Goal: Task Accomplishment & Management: Manage account settings

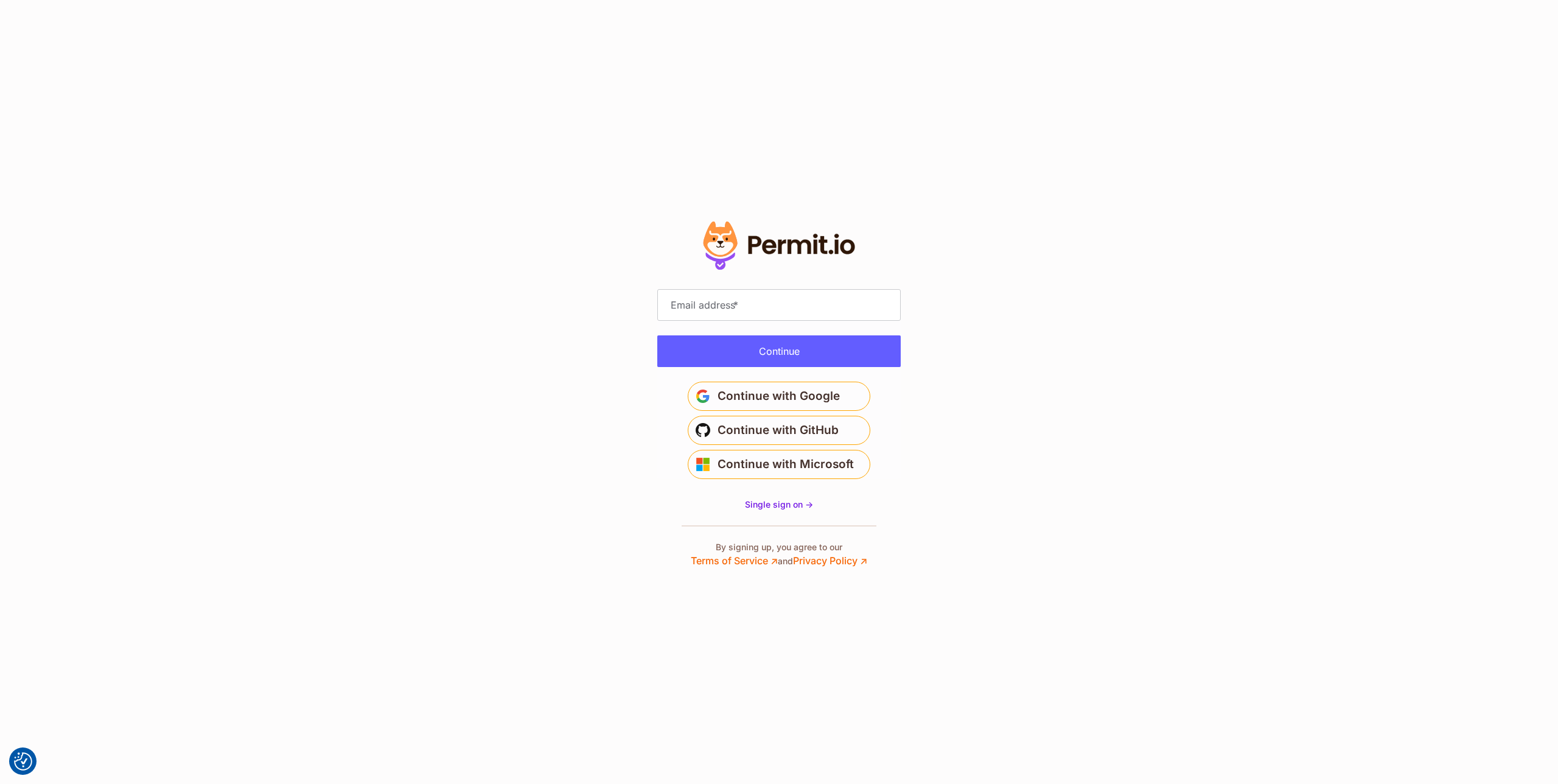
click at [738, 300] on span "*" at bounding box center [736, 305] width 5 height 12
click at [739, 300] on input "Email address *" at bounding box center [779, 305] width 243 height 32
type input "**********"
click at [772, 353] on button "Continue" at bounding box center [779, 351] width 243 height 32
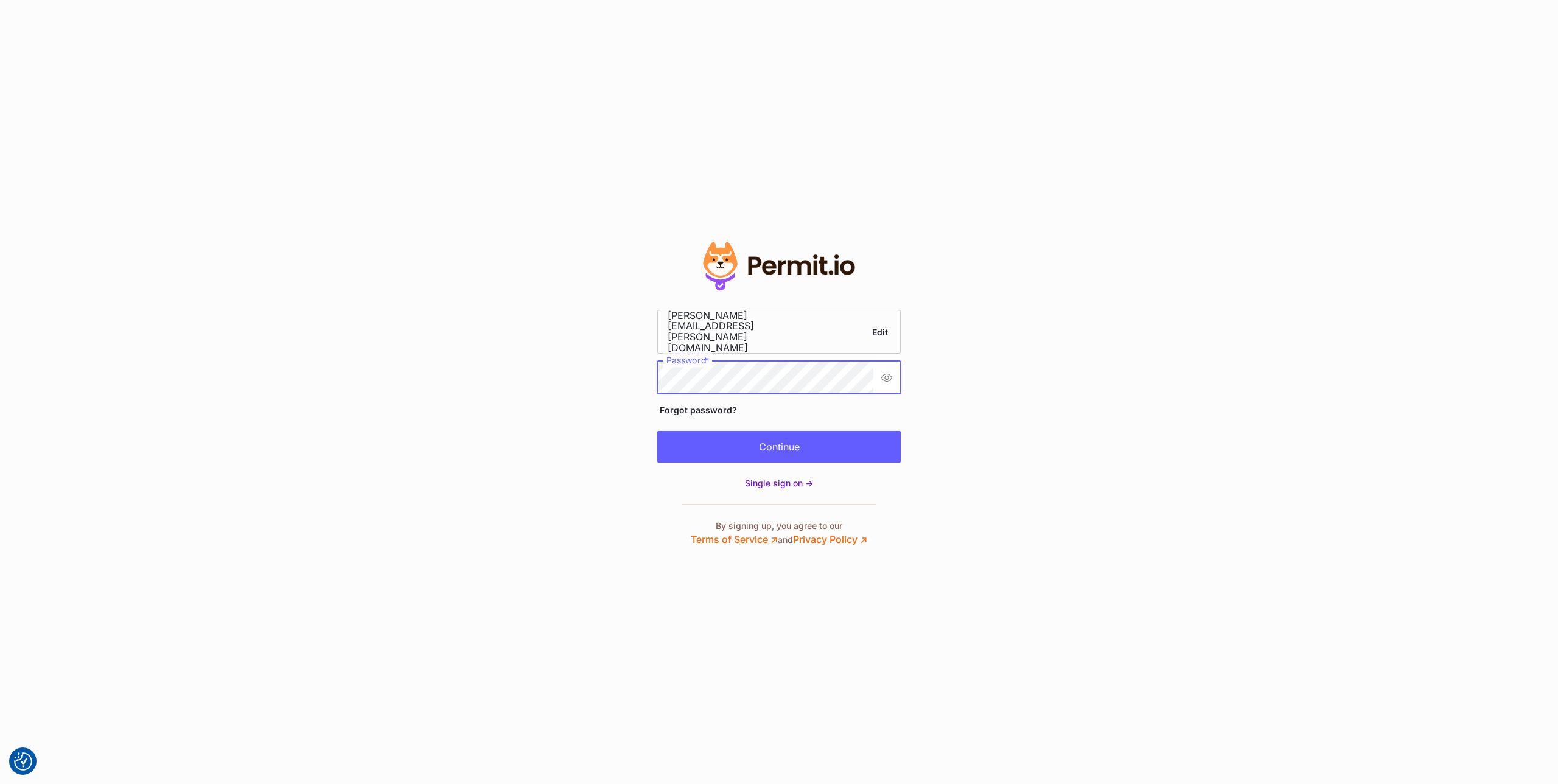
scroll to position [0, 34]
click at [760, 435] on button "Continue" at bounding box center [779, 446] width 243 height 32
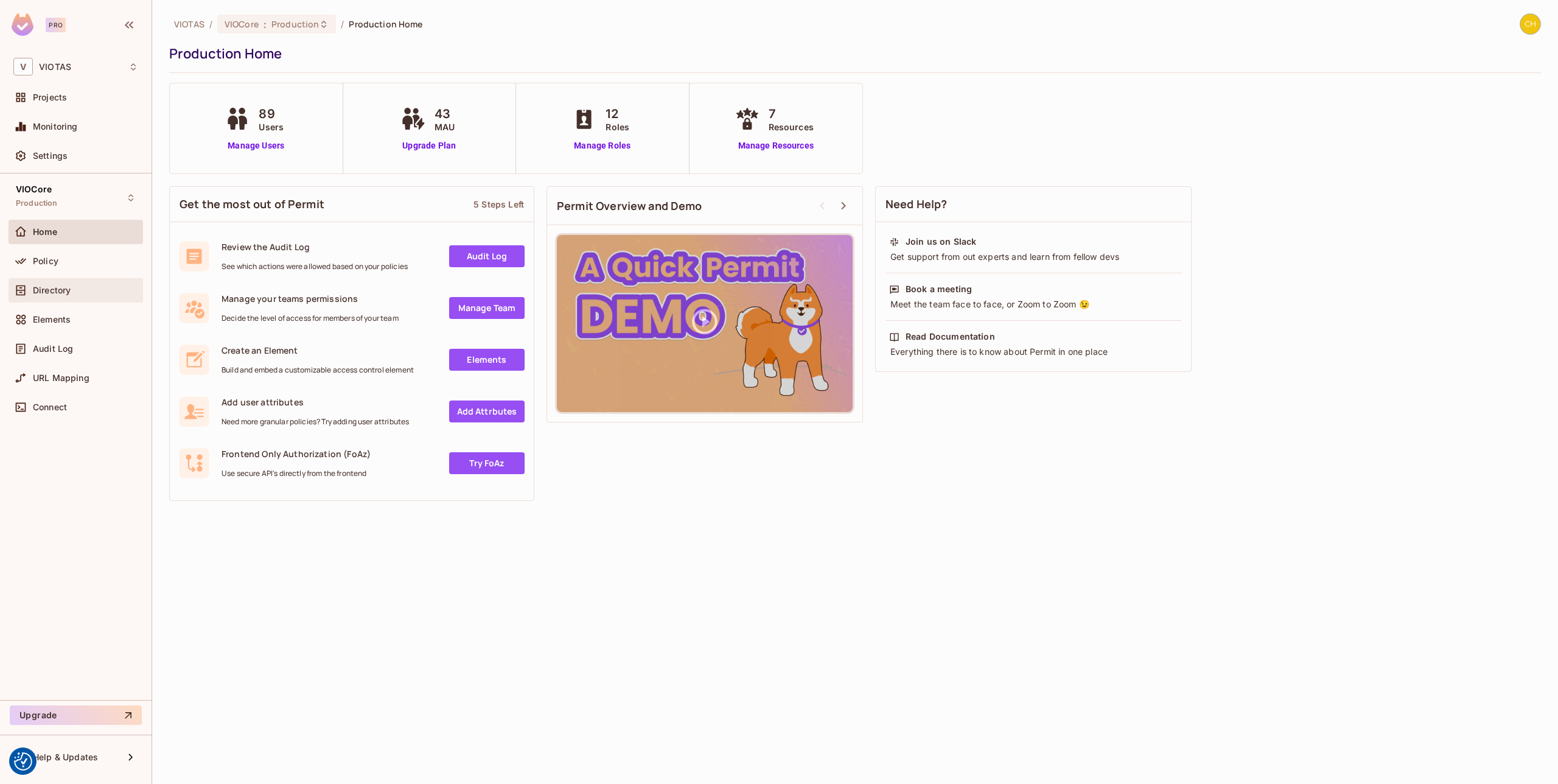
click at [71, 279] on div "Directory" at bounding box center [76, 291] width 135 height 24
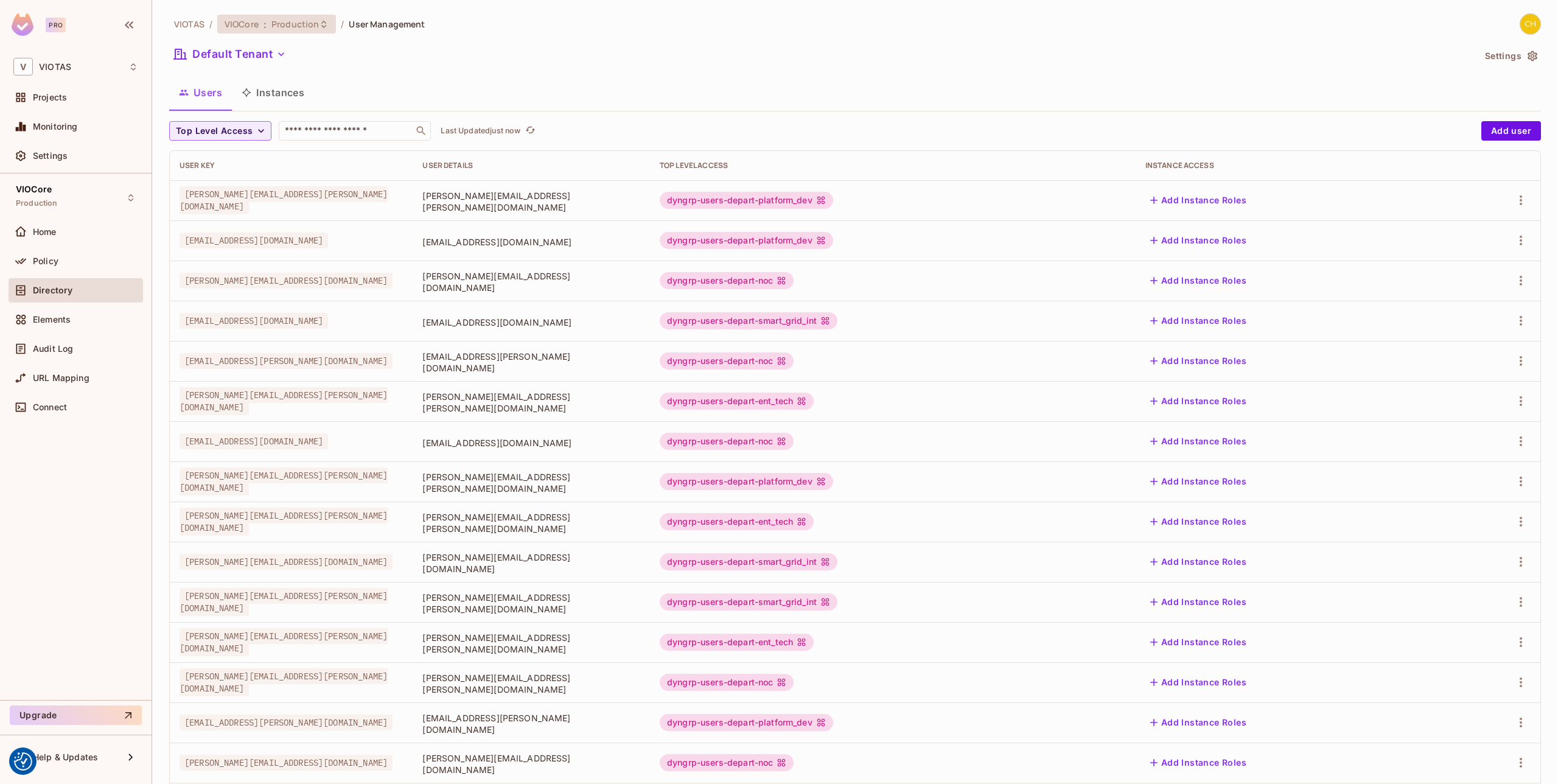
click at [316, 28] on span "Production" at bounding box center [295, 24] width 47 height 11
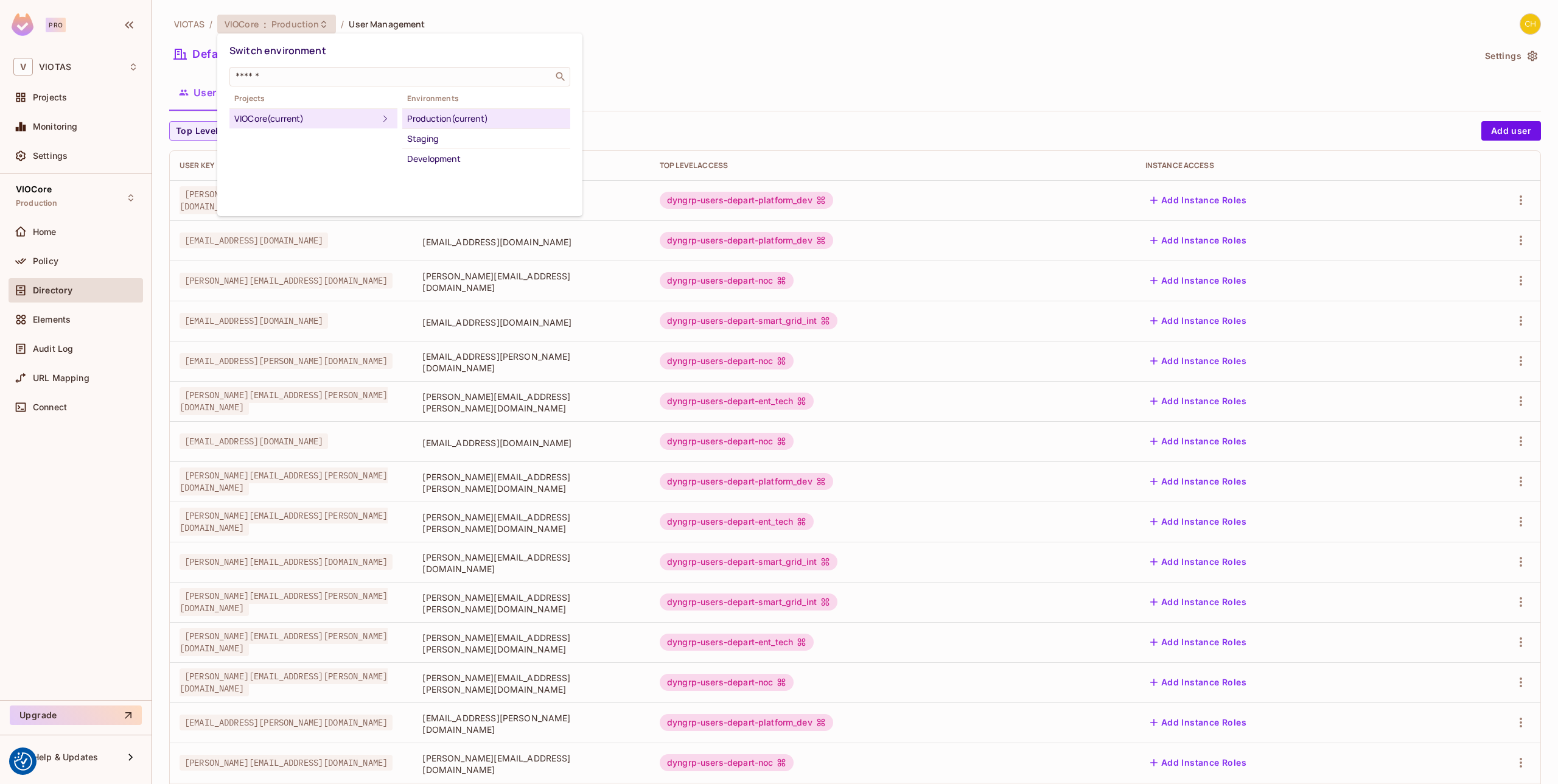
click at [719, 53] on div at bounding box center [779, 392] width 1558 height 784
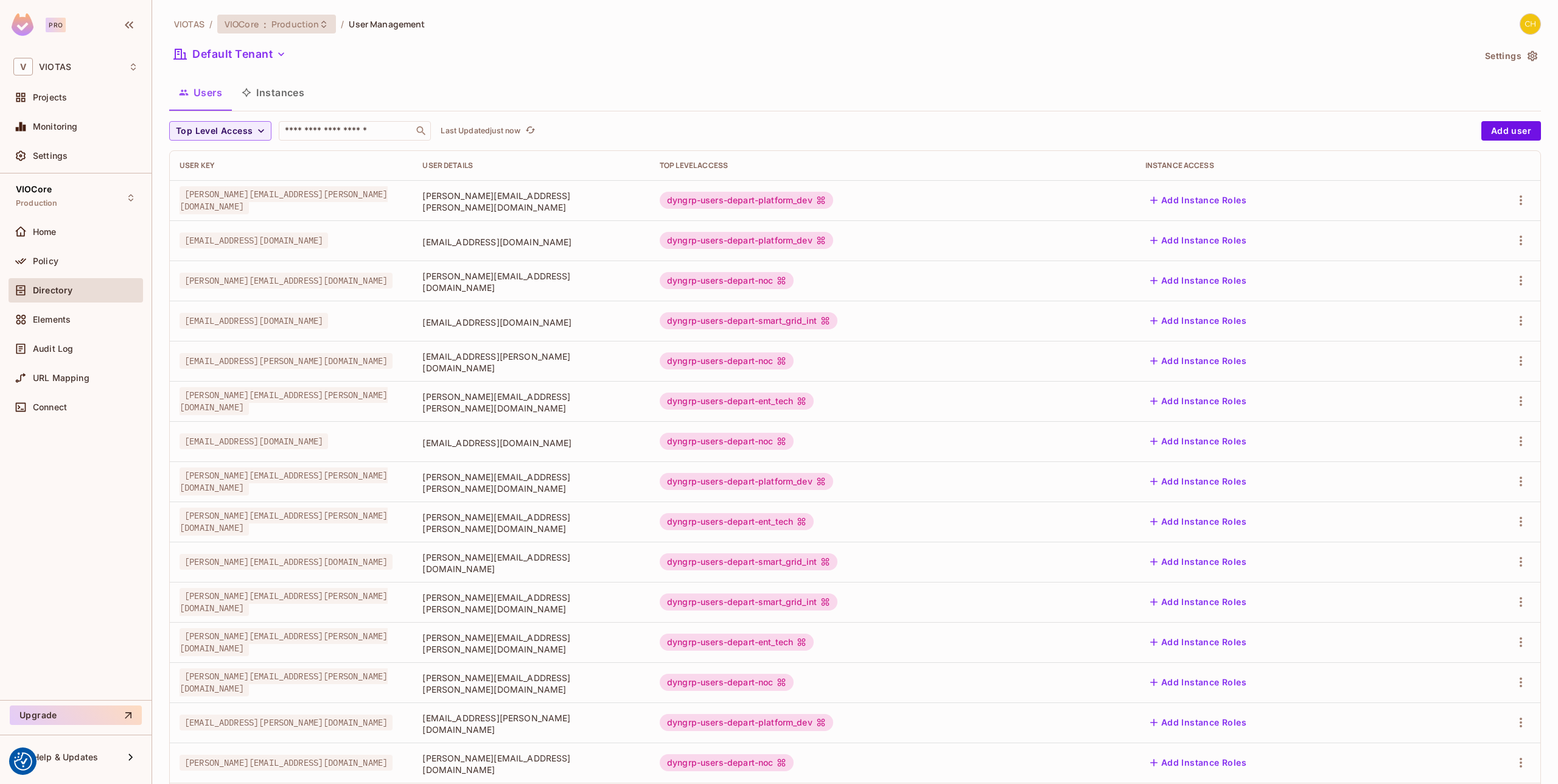
click at [301, 20] on span "Production" at bounding box center [295, 24] width 47 height 11
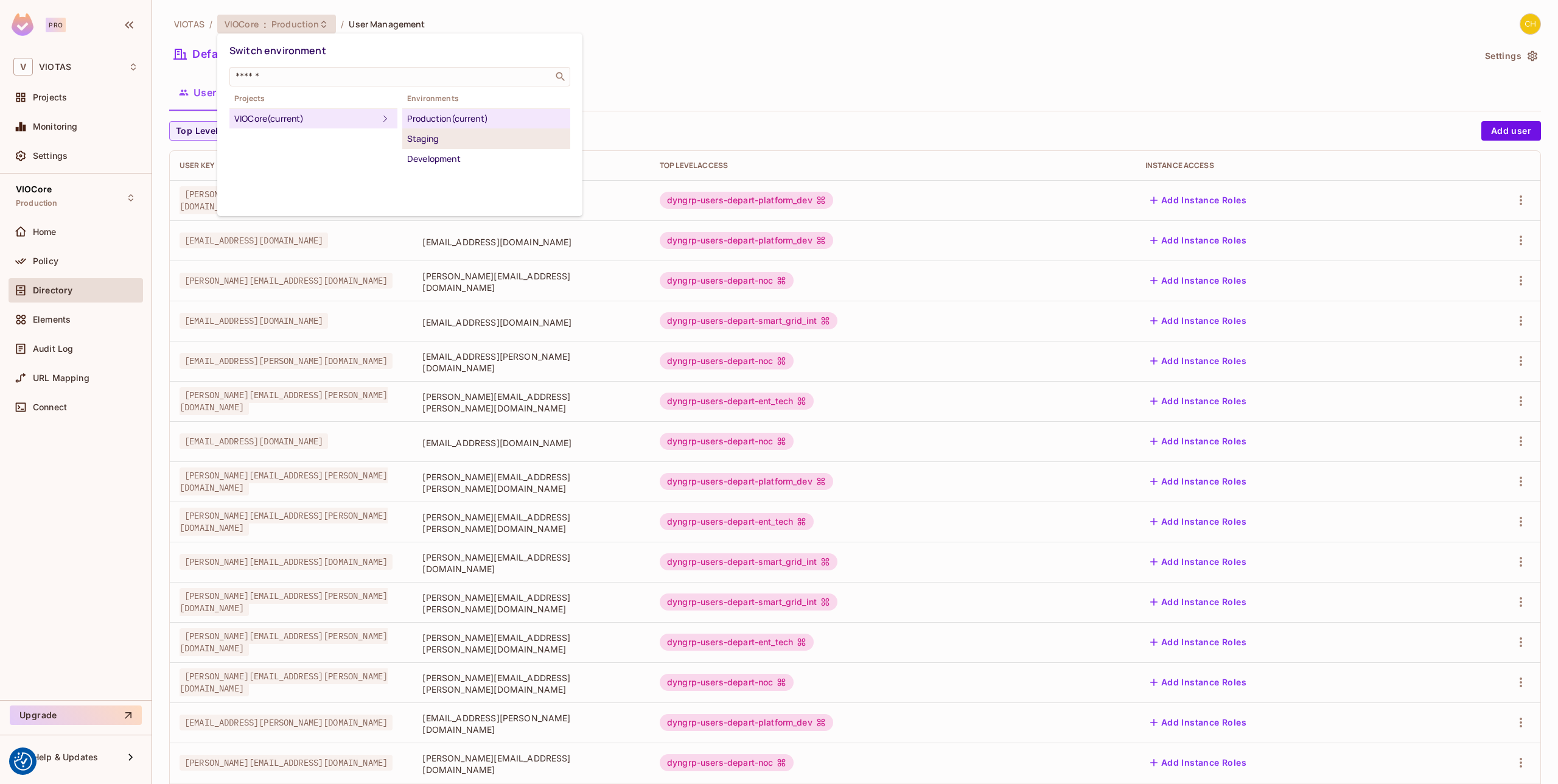
click at [450, 140] on div "Staging" at bounding box center [486, 139] width 158 height 15
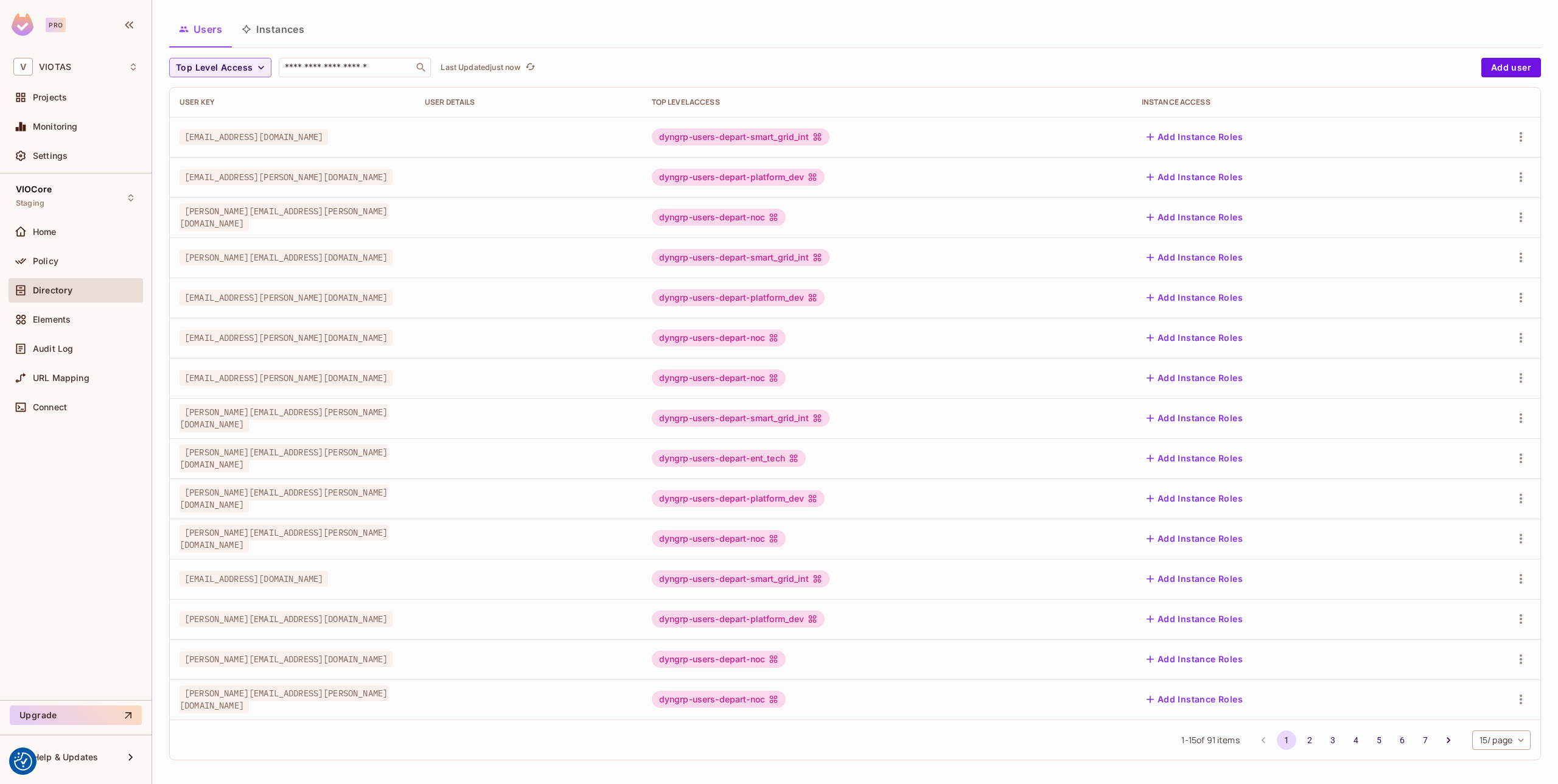
scroll to position [66, 0]
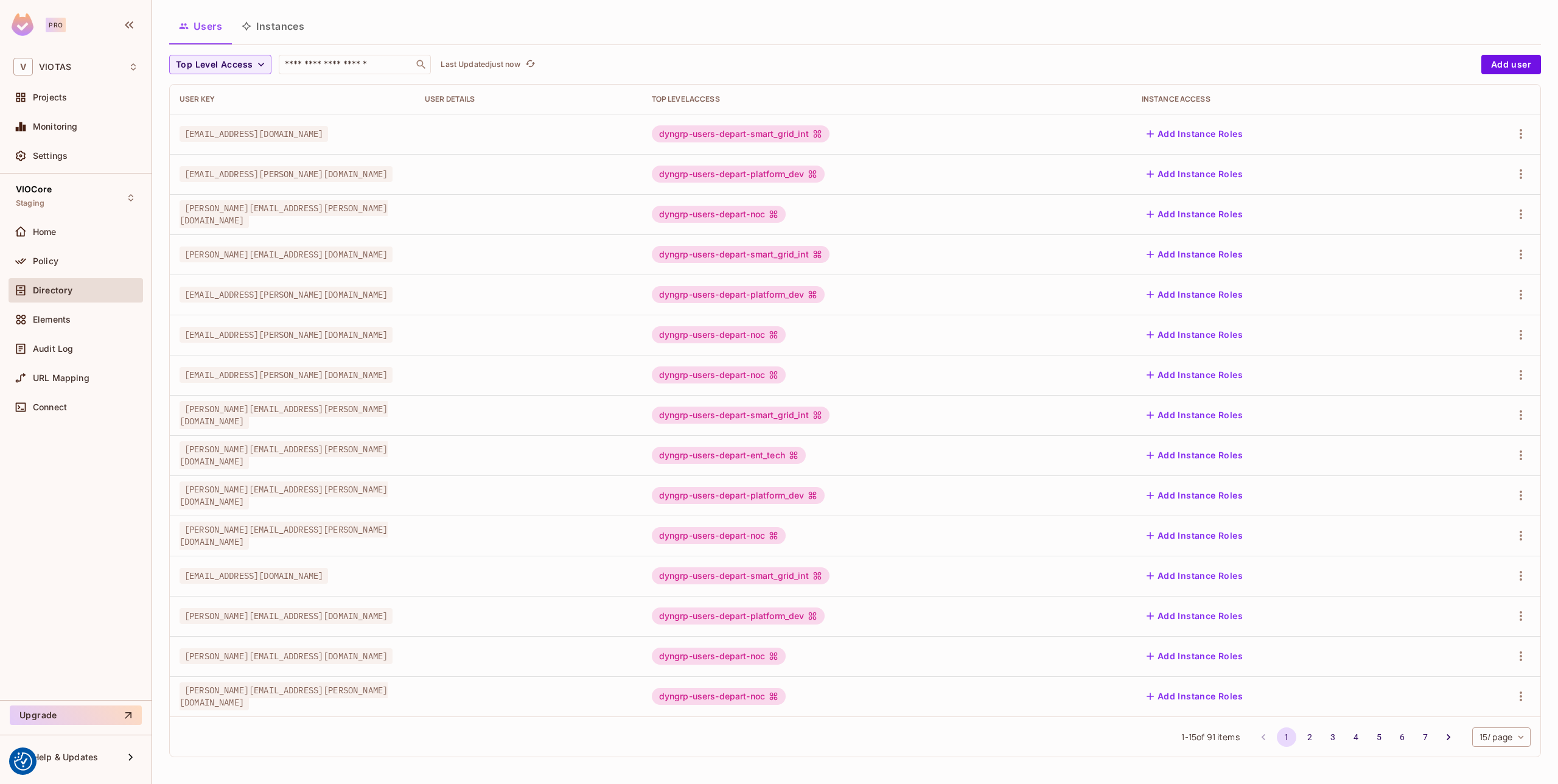
click at [1510, 574] on div at bounding box center [1492, 576] width 78 height 20
click at [1522, 578] on icon "button" at bounding box center [1521, 576] width 15 height 15
click at [1474, 624] on div "Edit Attributes" at bounding box center [1478, 630] width 60 height 12
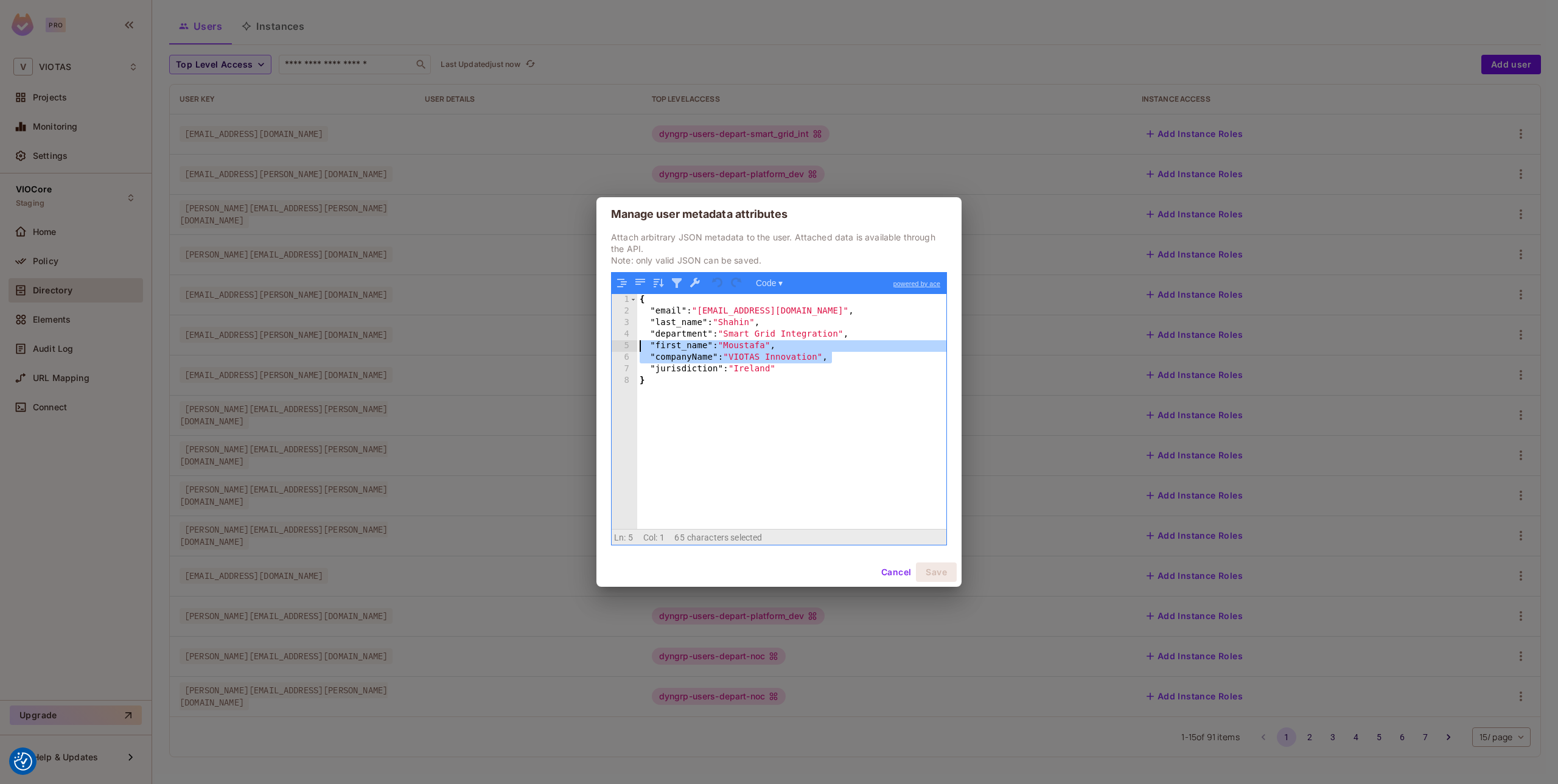
drag, startPoint x: 843, startPoint y: 355, endPoint x: 638, endPoint y: 350, distance: 205.1
click at [638, 350] on div "{ "email" : "moustafa.shahin@viotas.com" , "last_name" : "Shahin" , "department…" at bounding box center [791, 423] width 309 height 258
click at [711, 386] on div "{ "email" : "moustafa.shahin@viotas.com" , "last_name" : "Shahin" , "department…" at bounding box center [791, 423] width 309 height 258
click at [885, 571] on button "Cancel" at bounding box center [896, 572] width 40 height 20
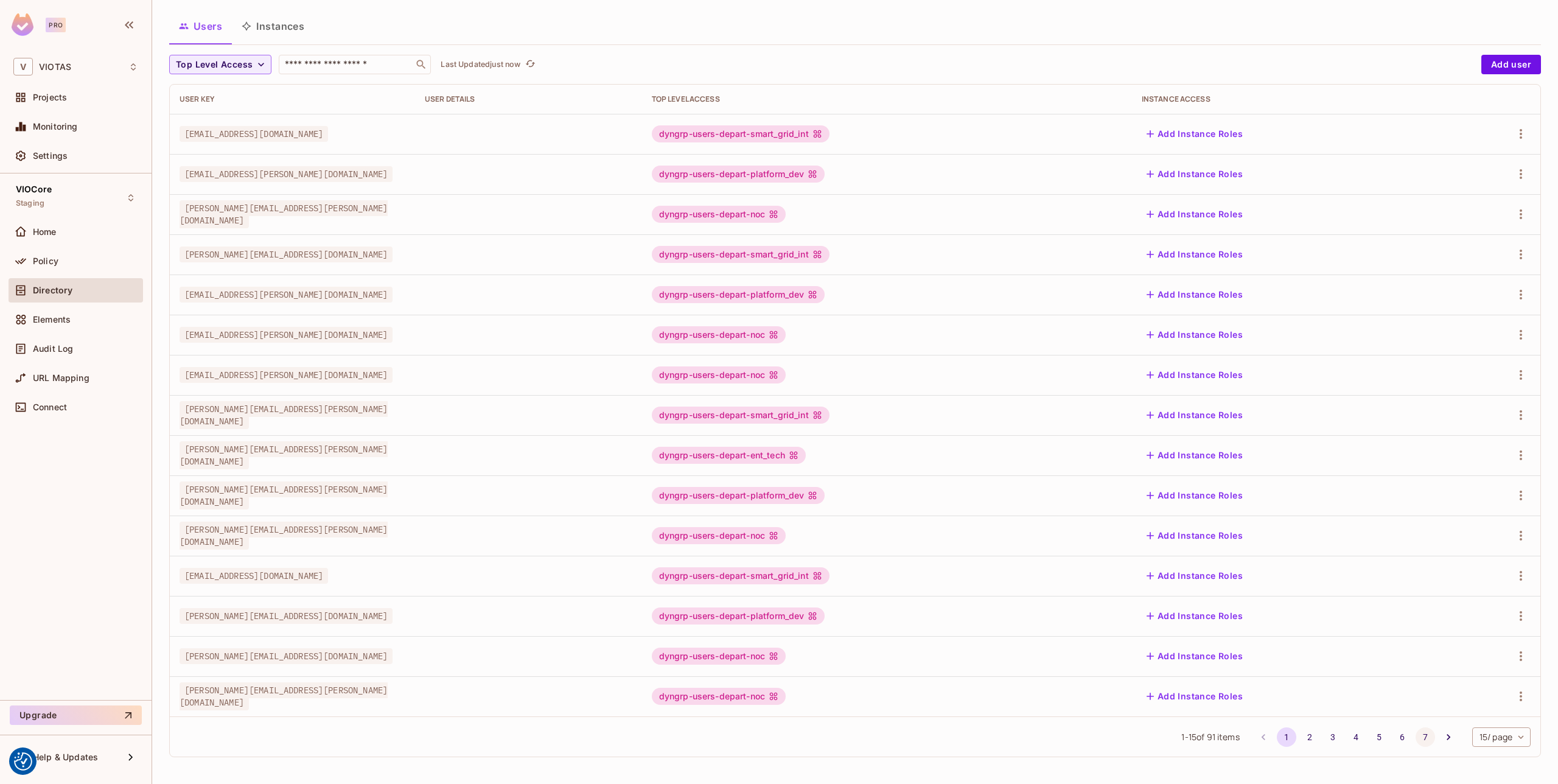
click at [1419, 742] on button "7" at bounding box center [1425, 737] width 20 height 20
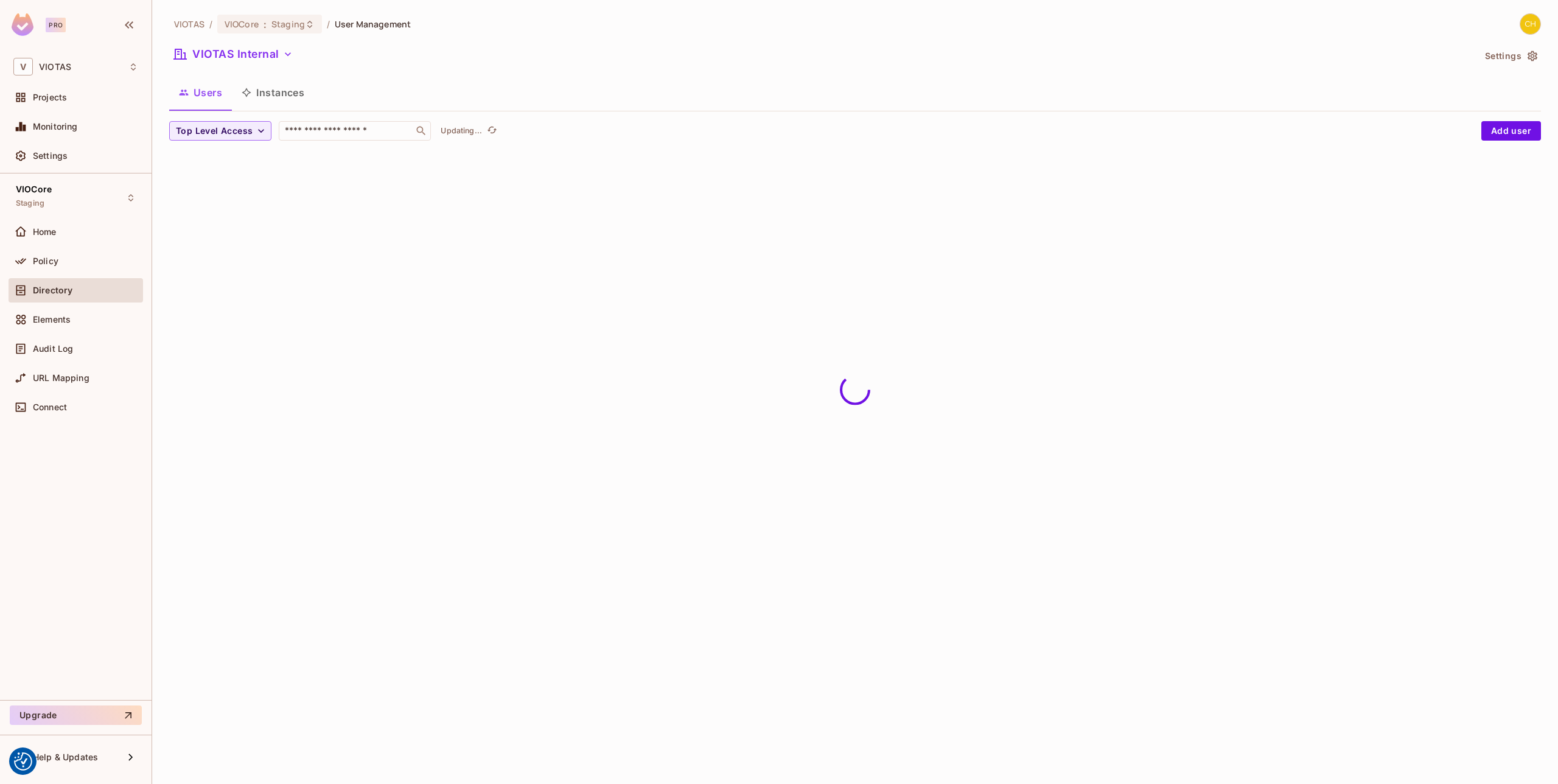
scroll to position [0, 0]
click at [1516, 195] on icon "button" at bounding box center [1521, 200] width 15 height 15
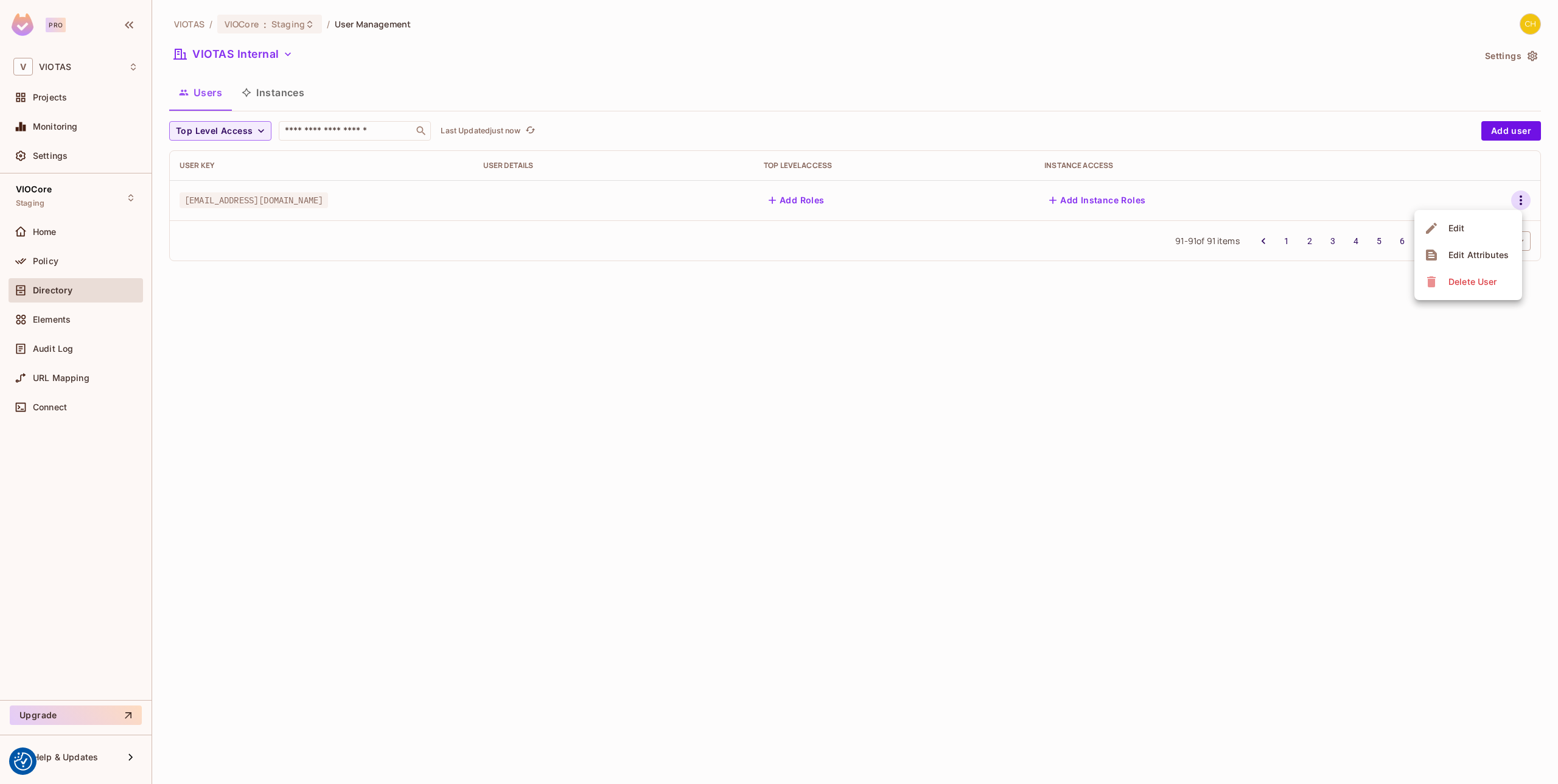
click at [1474, 251] on div "Edit Attributes" at bounding box center [1478, 255] width 60 height 12
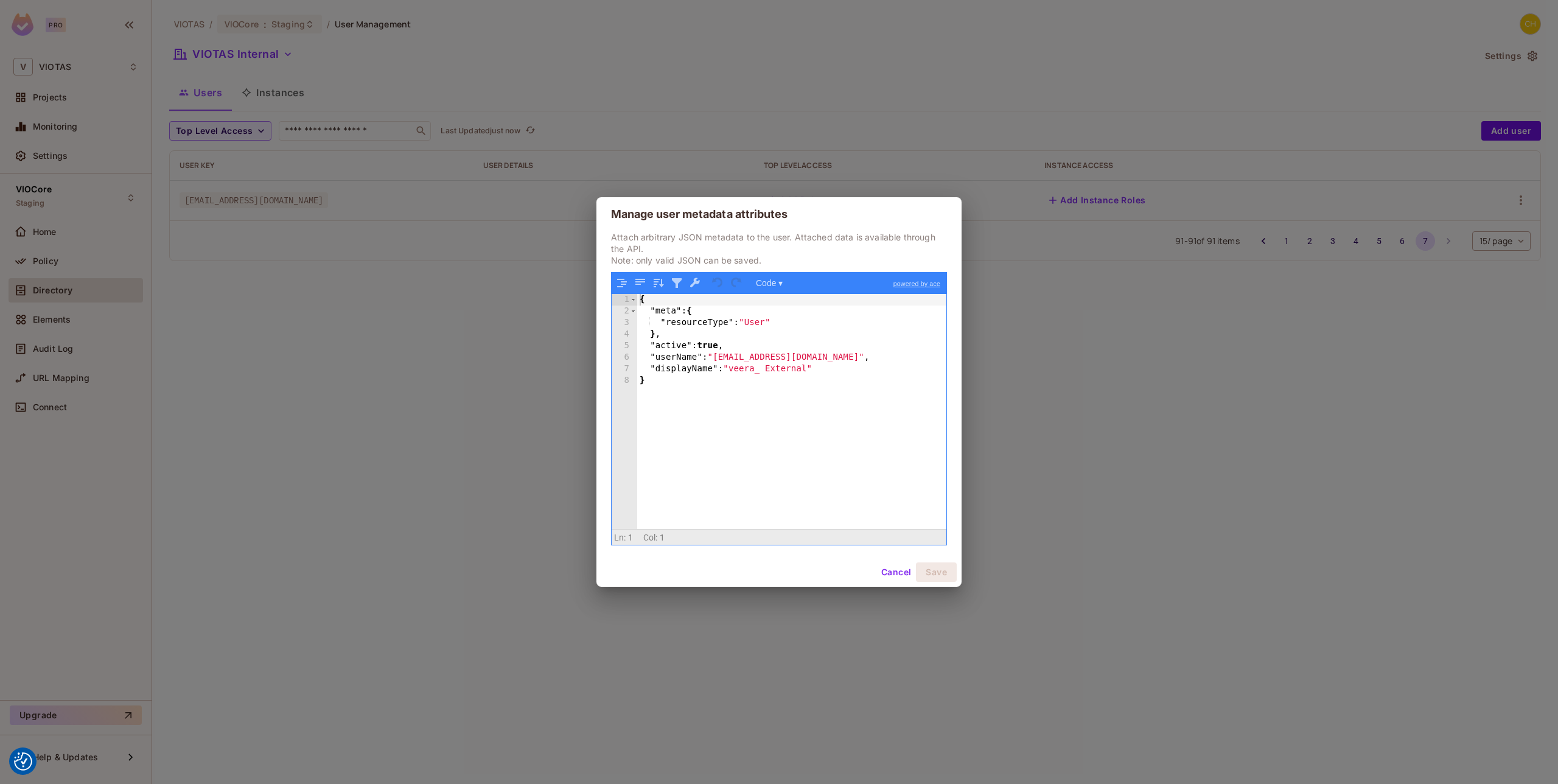
click at [1053, 304] on div "Manage user metadata attributes Attach arbitrary JSON metadata to the user. Att…" at bounding box center [779, 392] width 1558 height 784
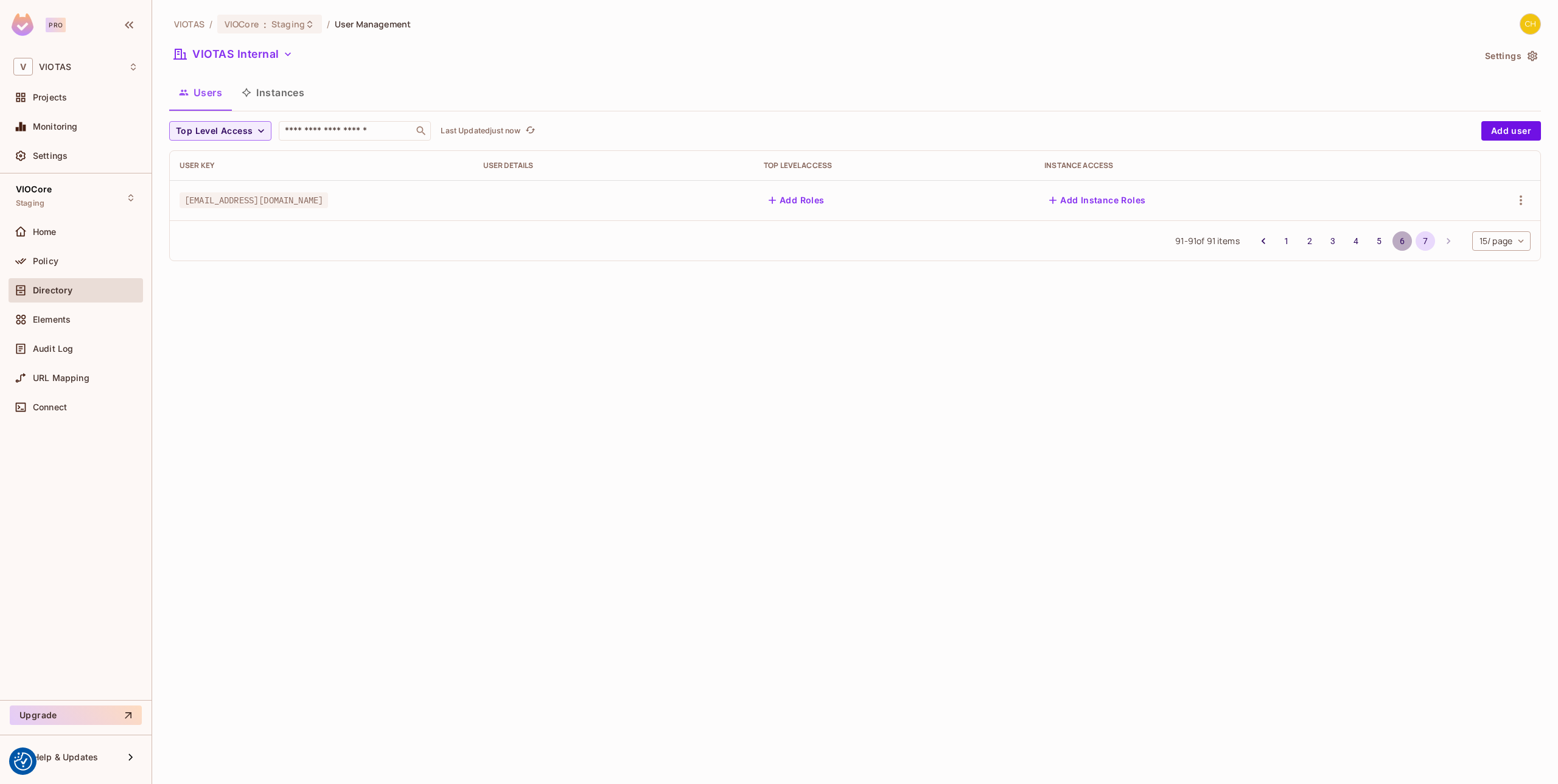
click at [1401, 239] on button "6" at bounding box center [1402, 241] width 20 height 20
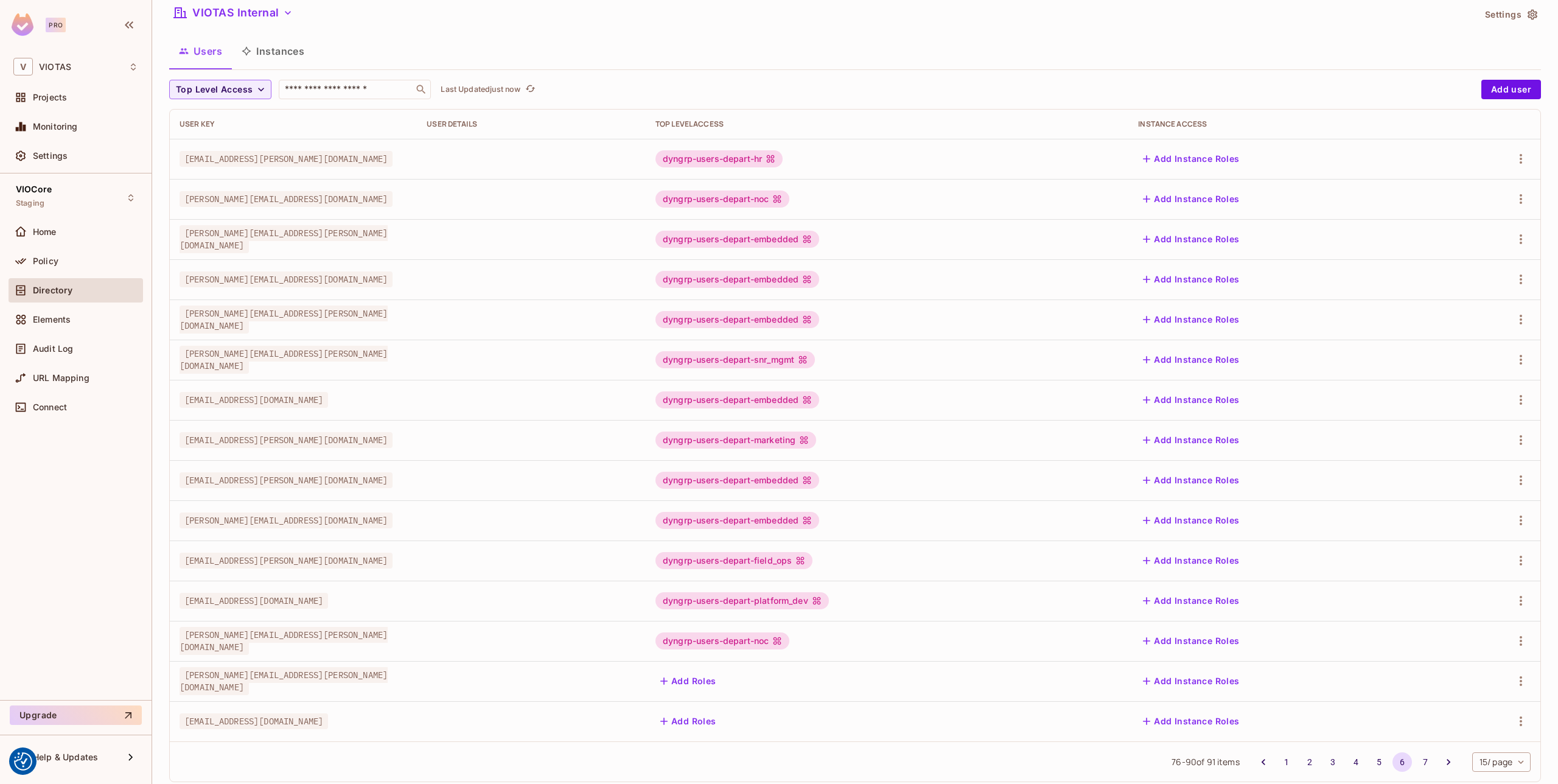
scroll to position [66, 0]
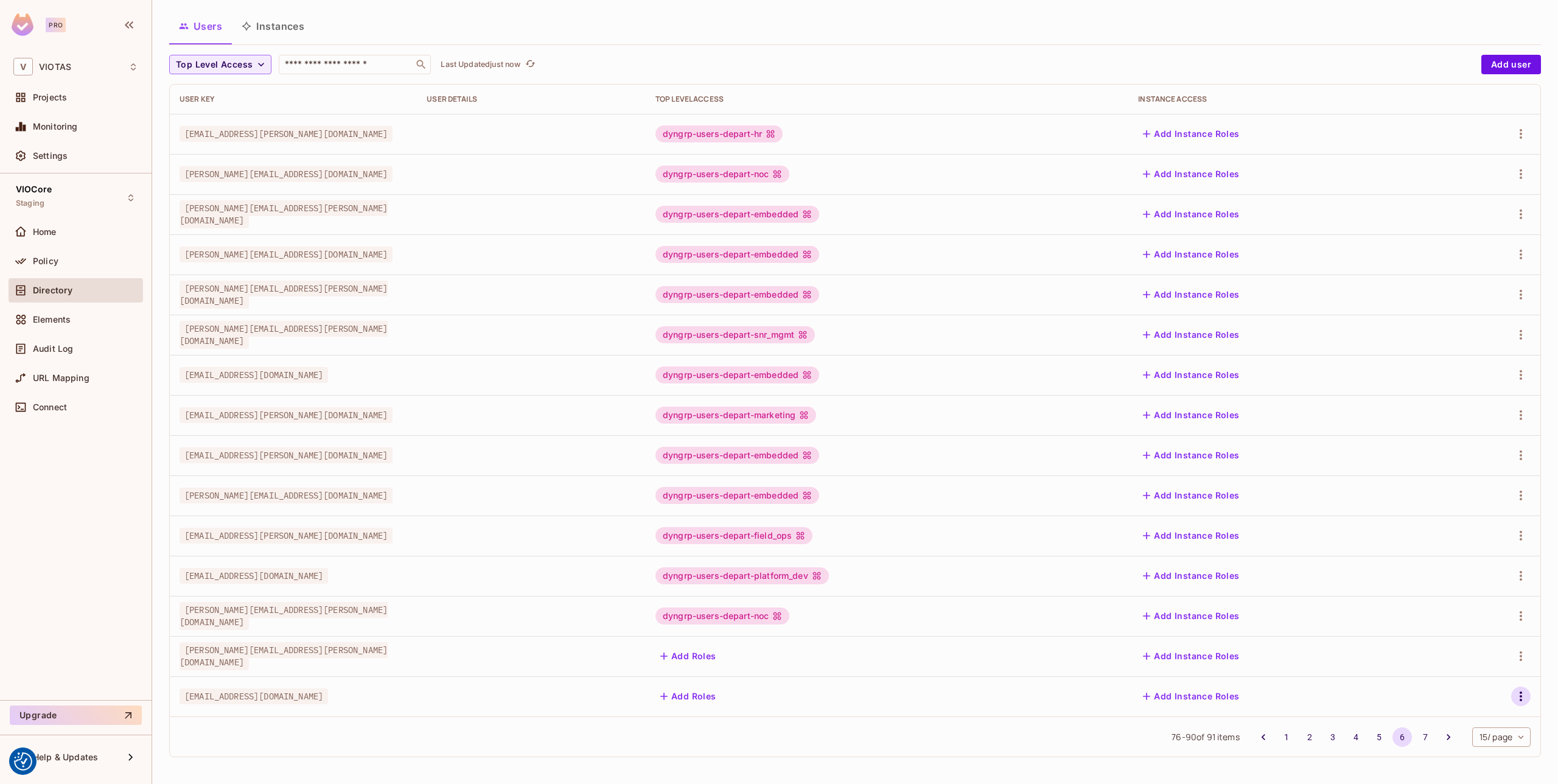
click at [1528, 696] on button "button" at bounding box center [1520, 696] width 20 height 20
click at [1467, 705] on span "Edit" at bounding box center [1456, 702] width 24 height 20
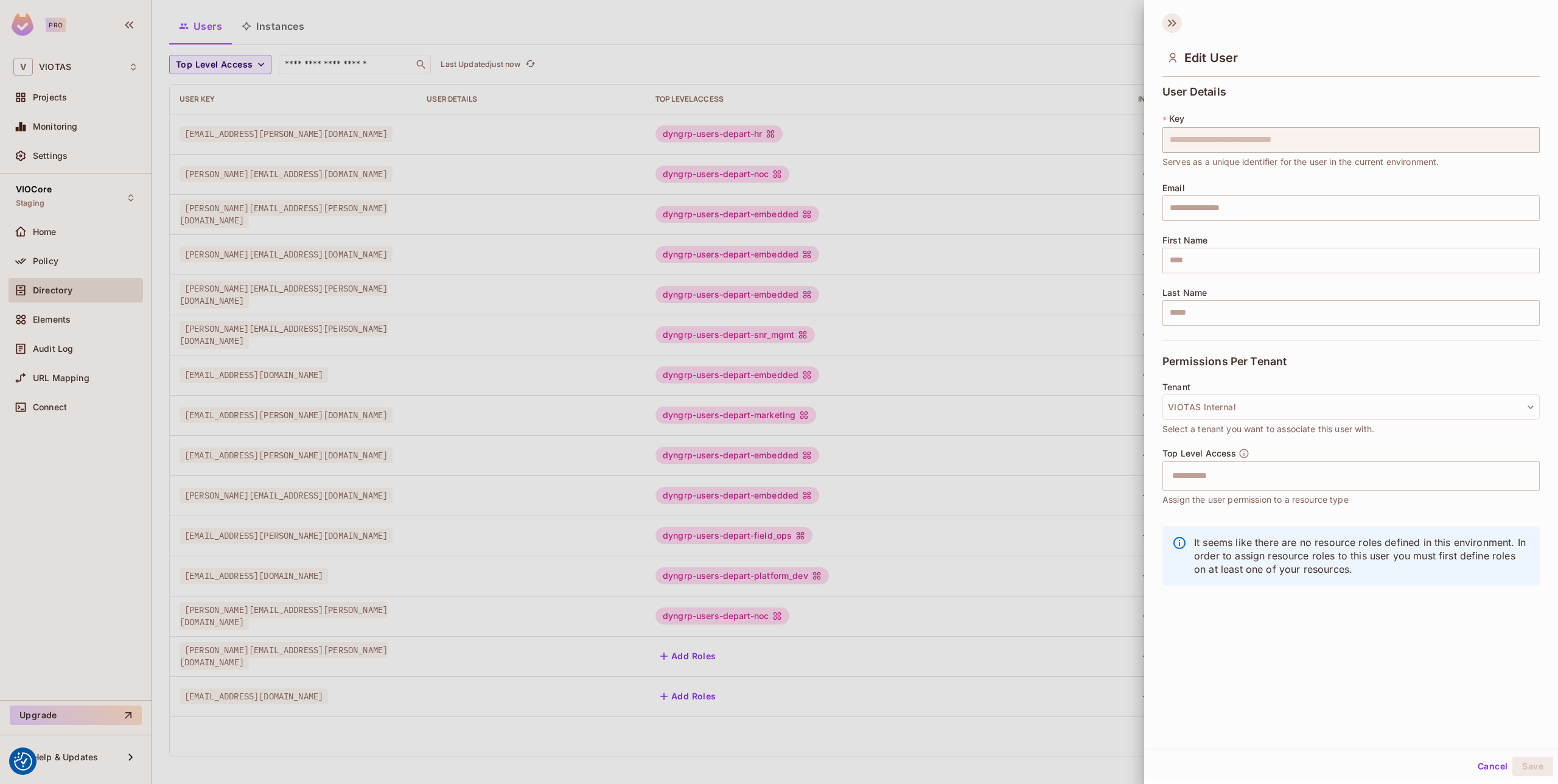
click at [1168, 17] on icon at bounding box center [1172, 23] width 20 height 20
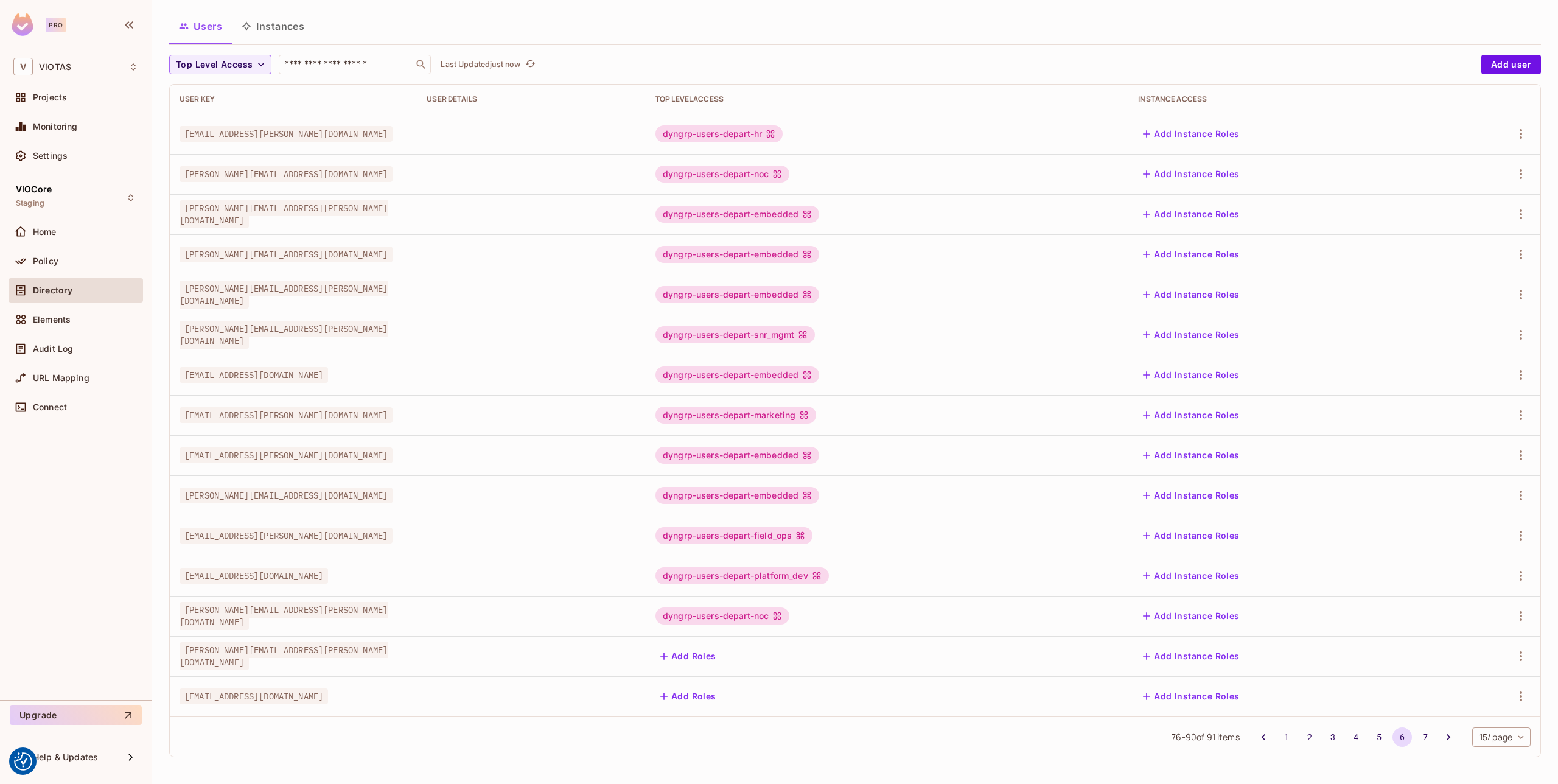
click at [1518, 707] on td at bounding box center [1491, 696] width 97 height 40
click at [1518, 705] on button "button" at bounding box center [1520, 696] width 20 height 20
click at [1495, 725] on div "Edit Attributes" at bounding box center [1478, 729] width 60 height 12
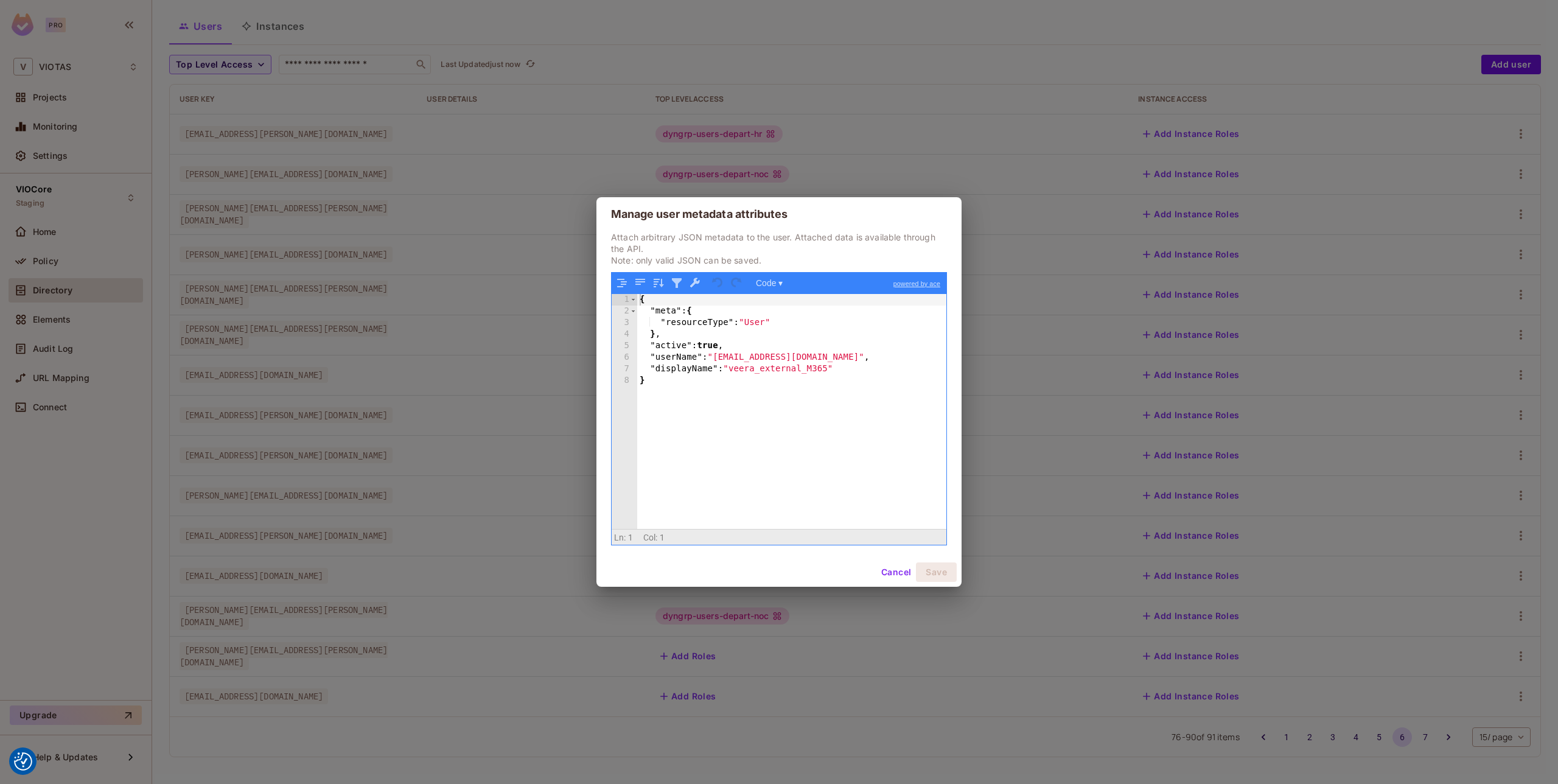
click at [1092, 491] on div "Manage user metadata attributes Attach arbitrary JSON metadata to the user. Att…" at bounding box center [779, 392] width 1558 height 784
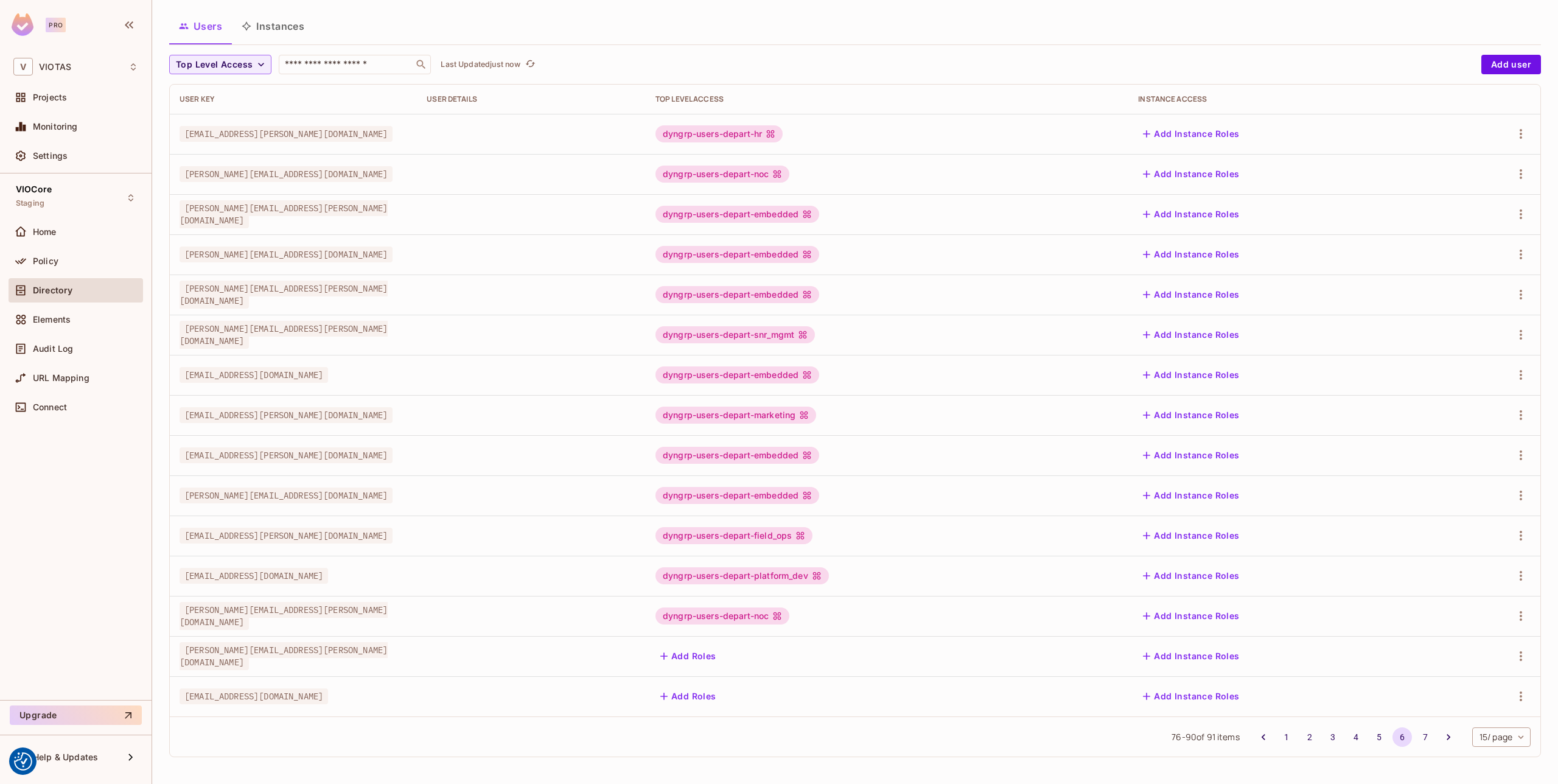
click at [721, 694] on button "Add Roles" at bounding box center [688, 696] width 65 height 20
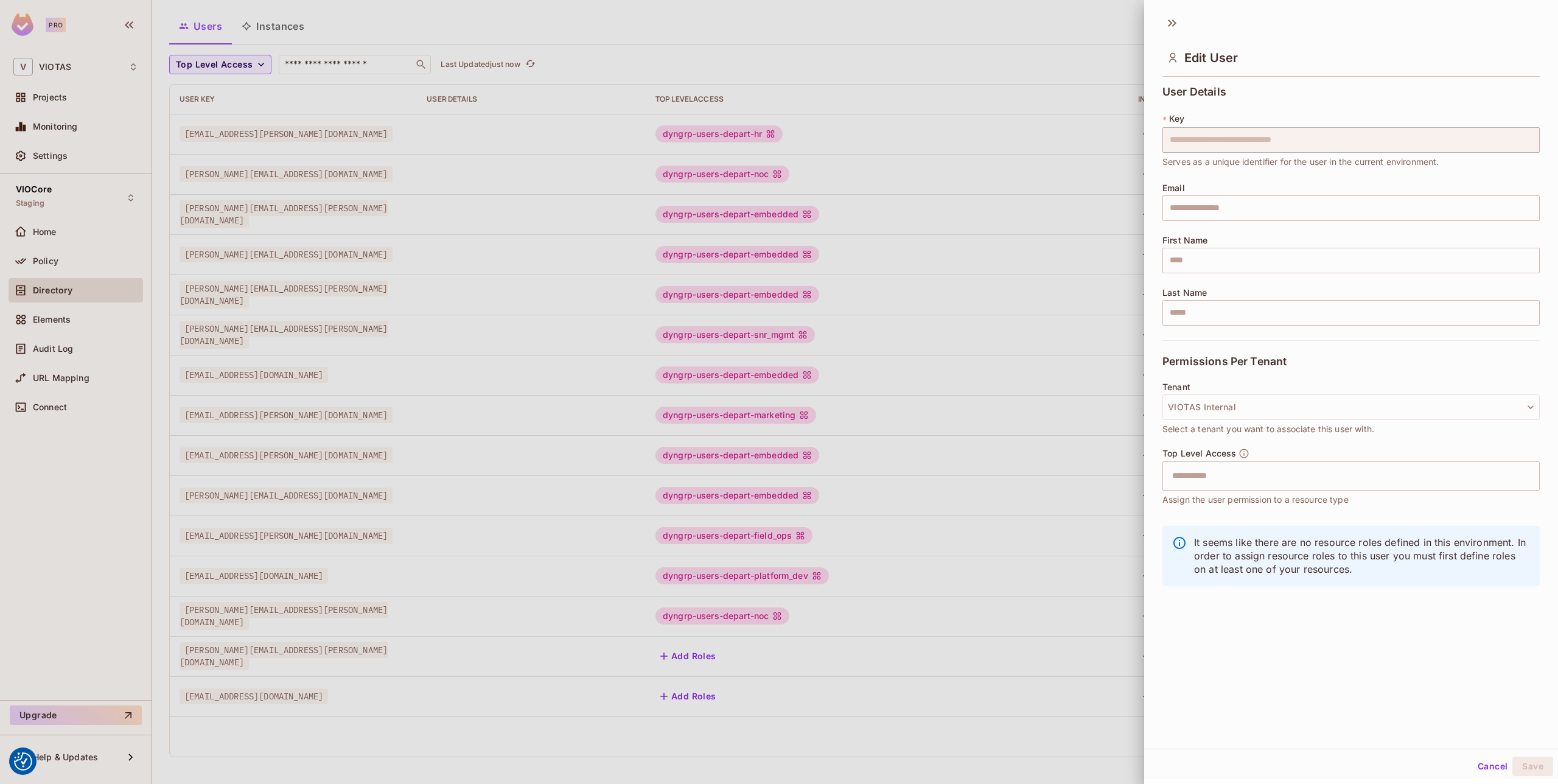
click at [909, 737] on div at bounding box center [779, 392] width 1558 height 784
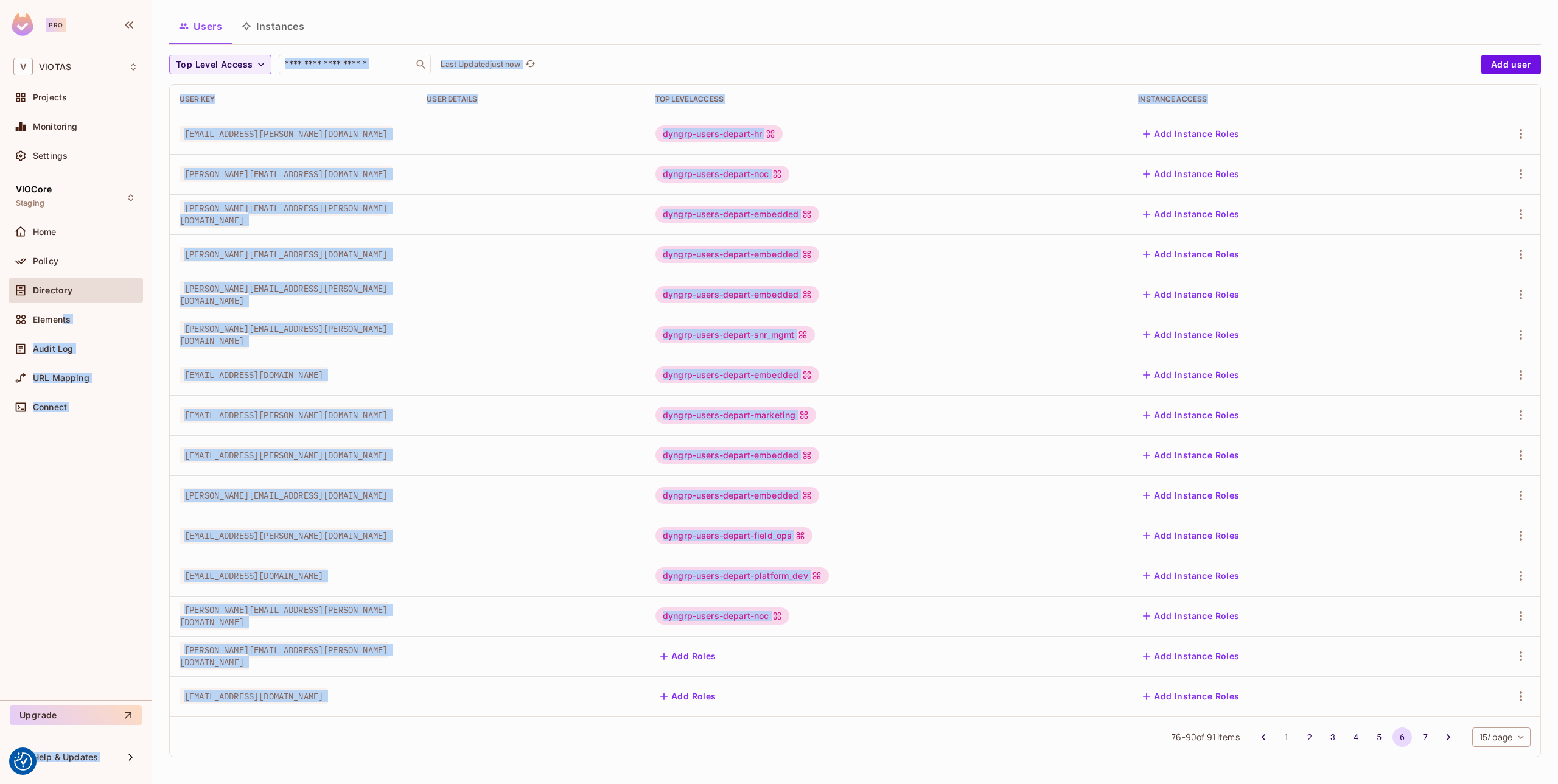
drag, startPoint x: 62, startPoint y: 322, endPoint x: 436, endPoint y: 719, distance: 545.4
click at [435, 717] on div "Pro V VIOTAS Projects Monitoring Settings VIOCore Staging Home Policy Directory…" at bounding box center [779, 392] width 1558 height 784
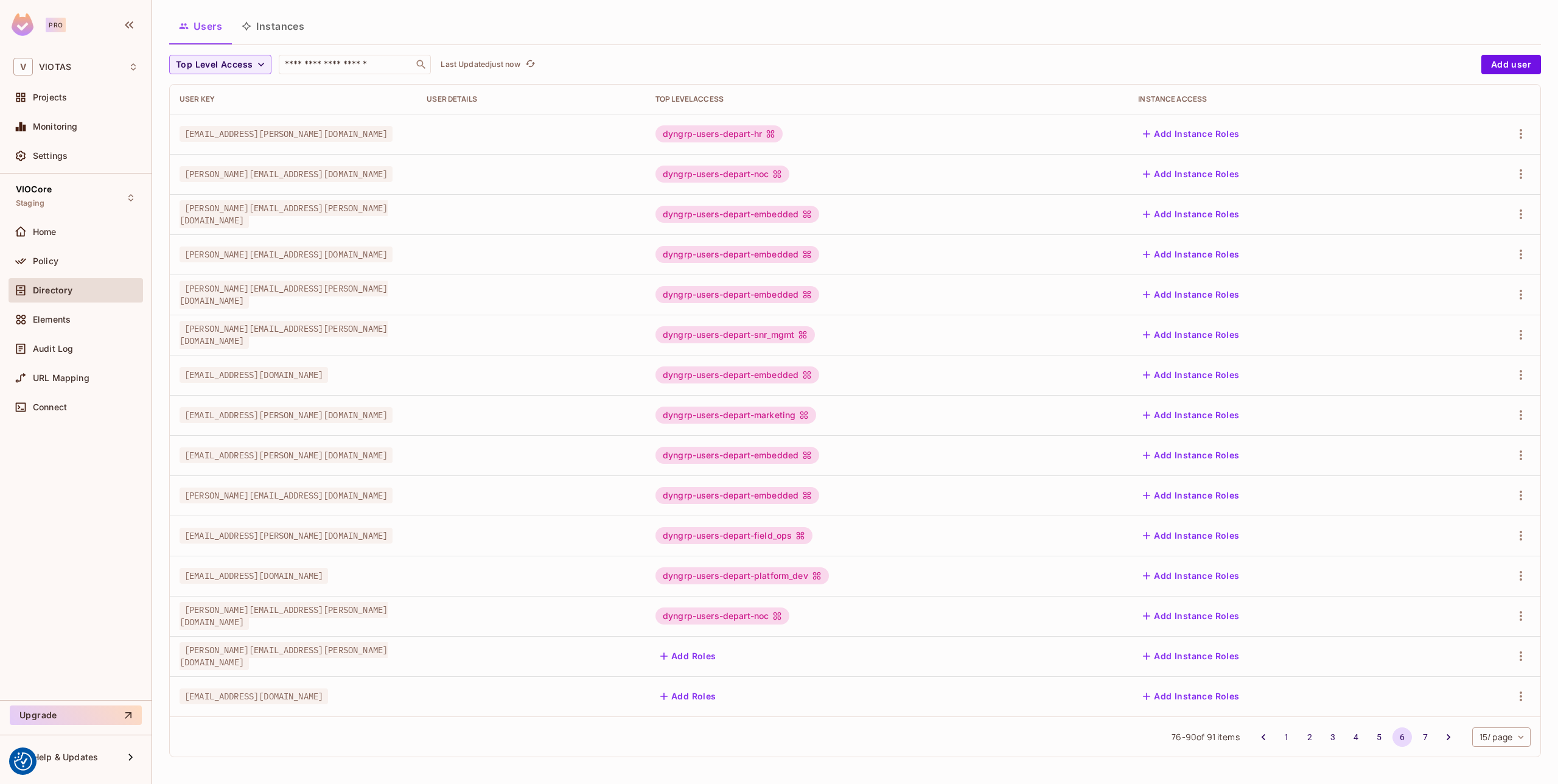
drag, startPoint x: 495, startPoint y: 758, endPoint x: 506, endPoint y: 760, distance: 11.2
click at [498, 758] on div "Top Level Access ​ Last Updated just now Add user User Key User Details Top Lev…" at bounding box center [855, 411] width 1372 height 712
click at [721, 697] on button "Add Roles" at bounding box center [688, 696] width 65 height 20
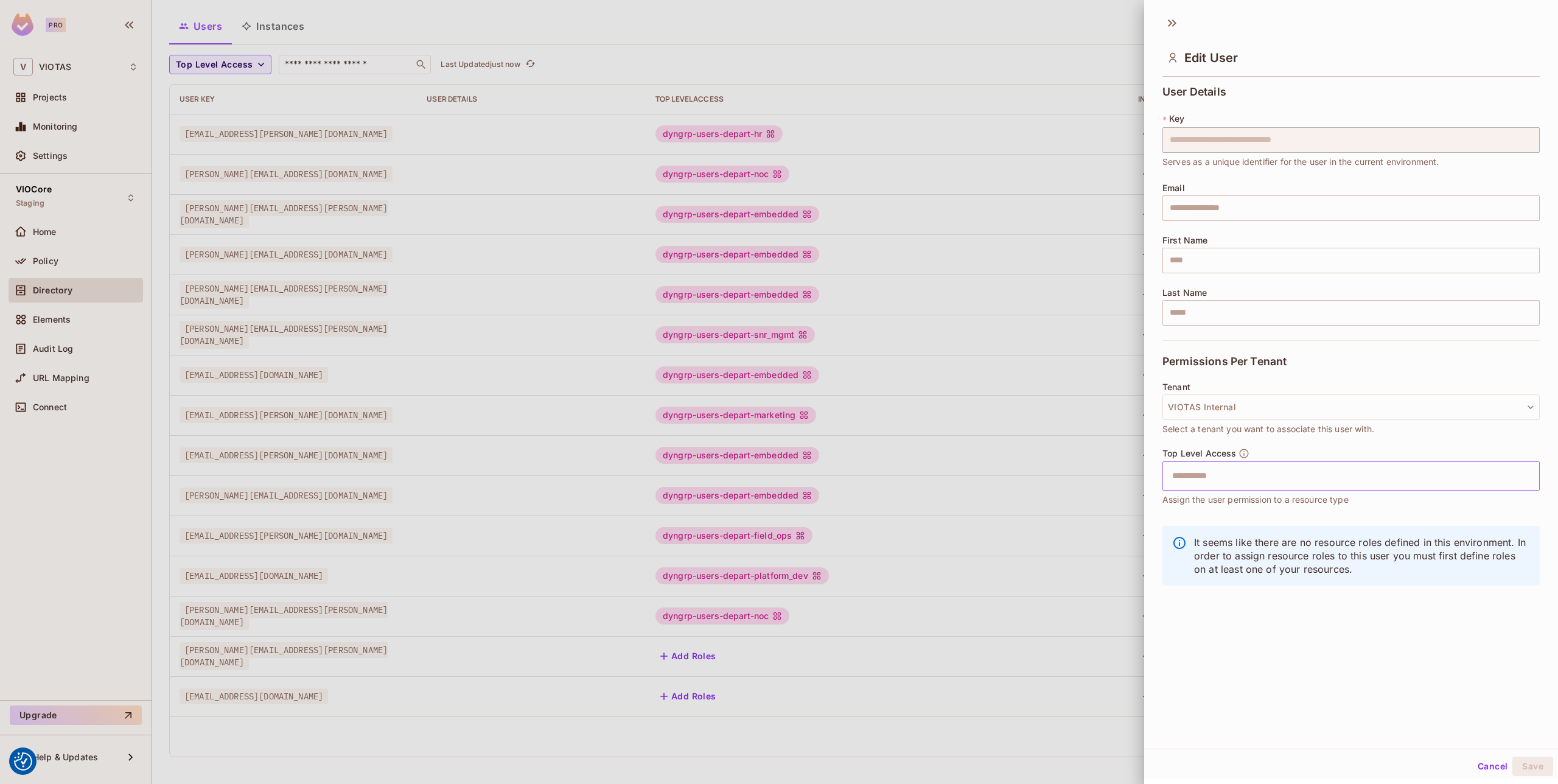
click at [1238, 470] on input "text" at bounding box center [1340, 476] width 351 height 24
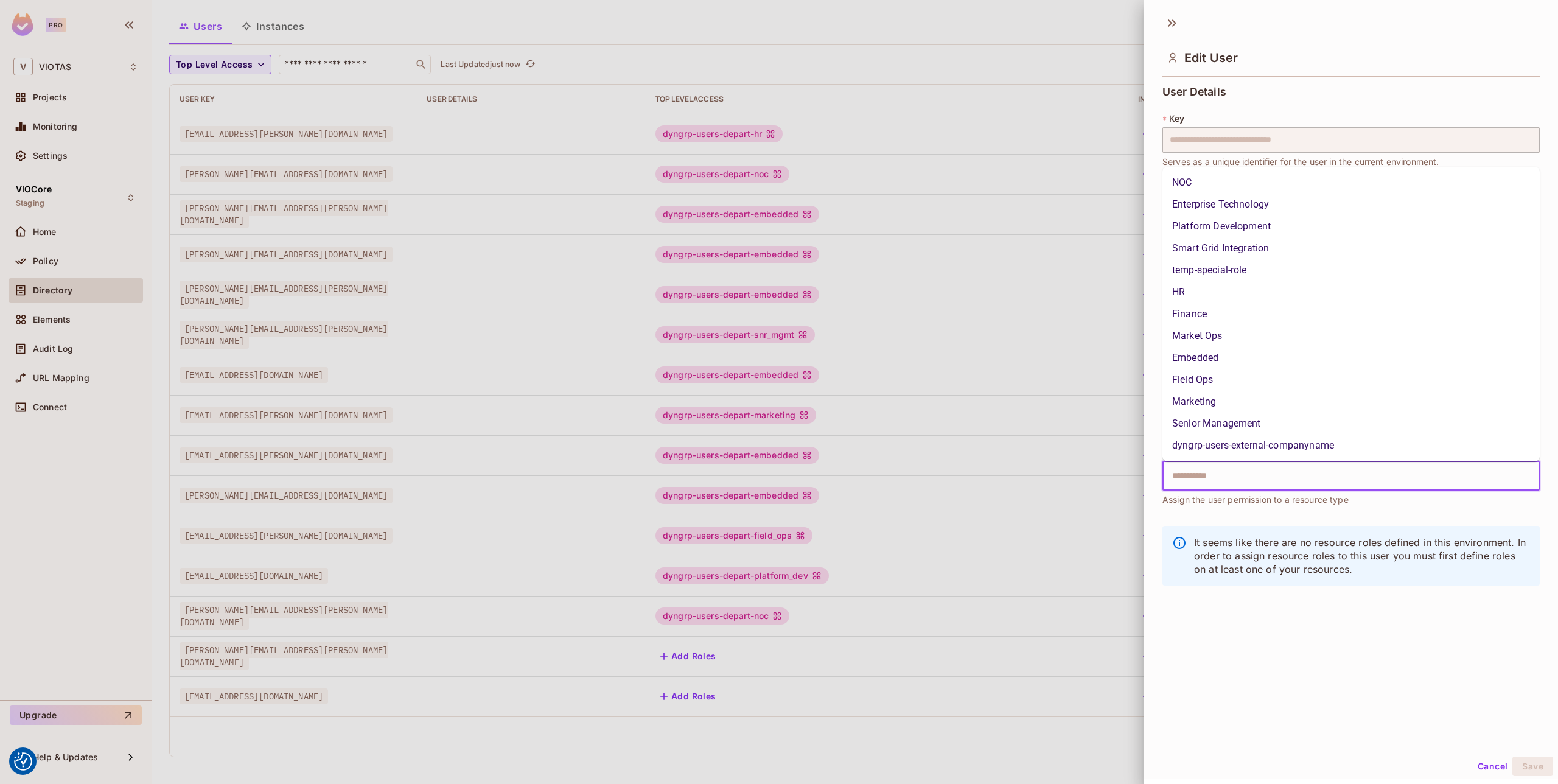
click at [1282, 446] on li "dyngrp-users-external-companyname" at bounding box center [1351, 446] width 378 height 22
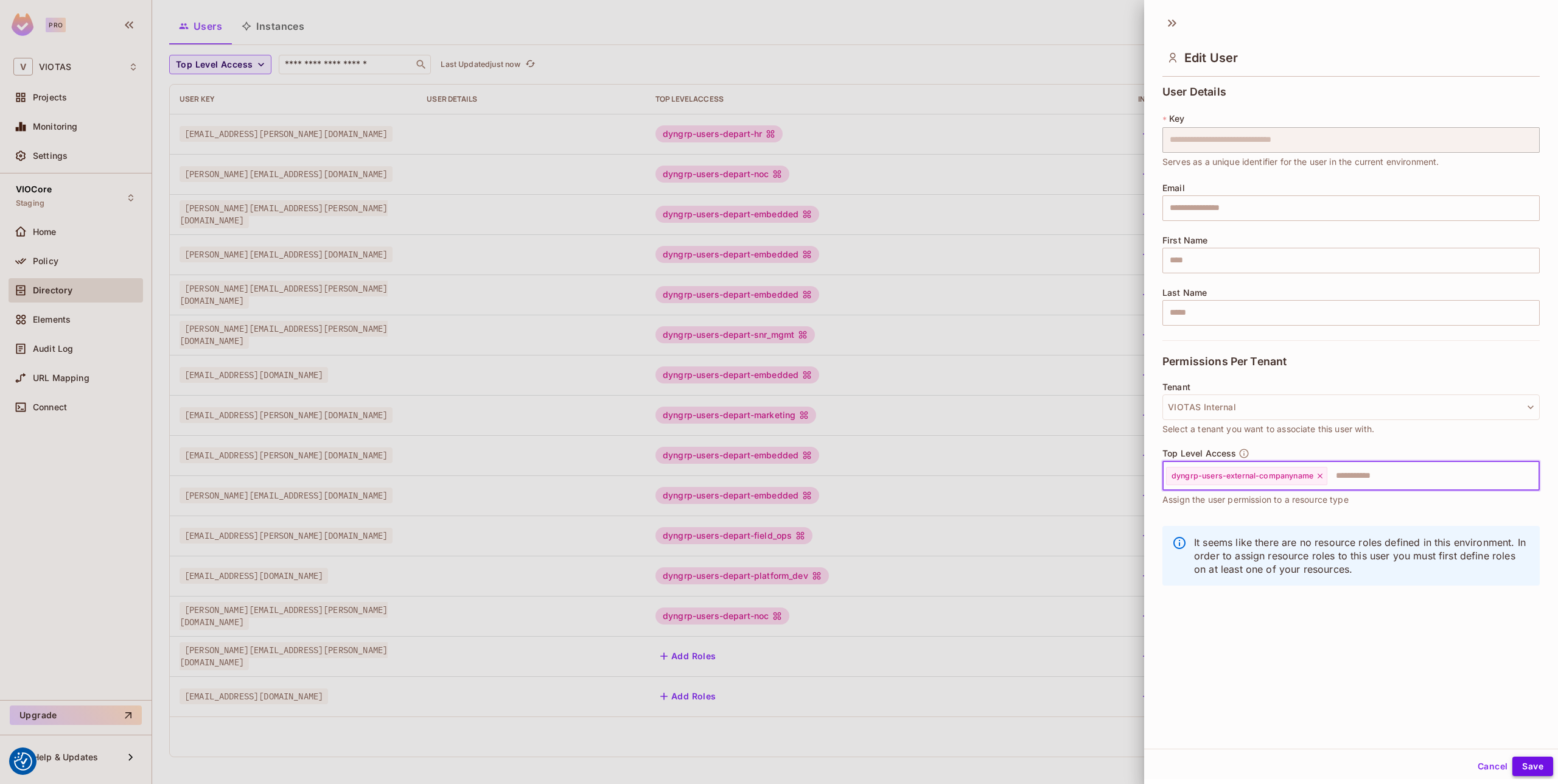
click at [1547, 760] on button "Save" at bounding box center [1532, 766] width 40 height 20
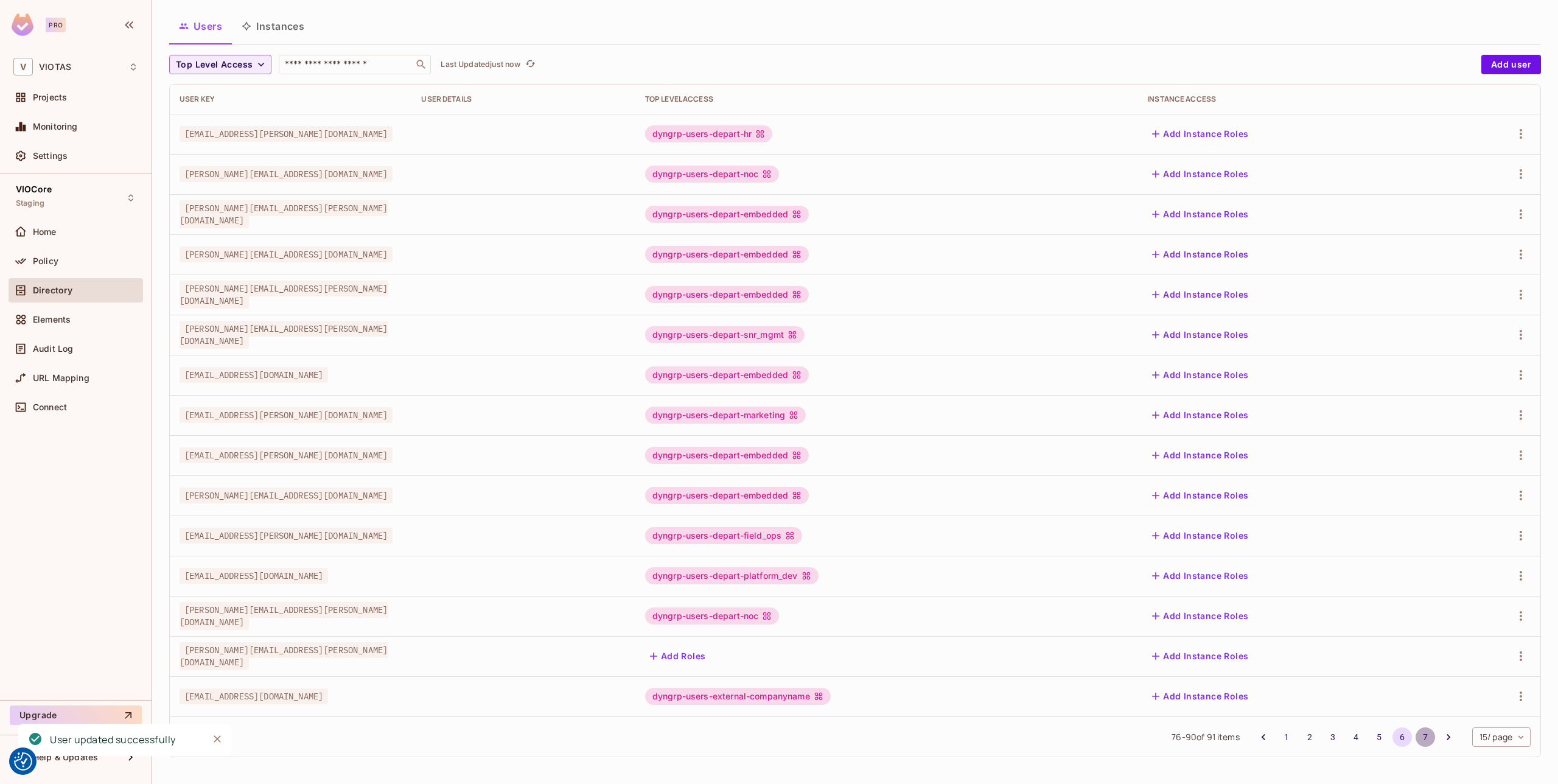
click at [1420, 736] on button "7" at bounding box center [1425, 737] width 20 height 20
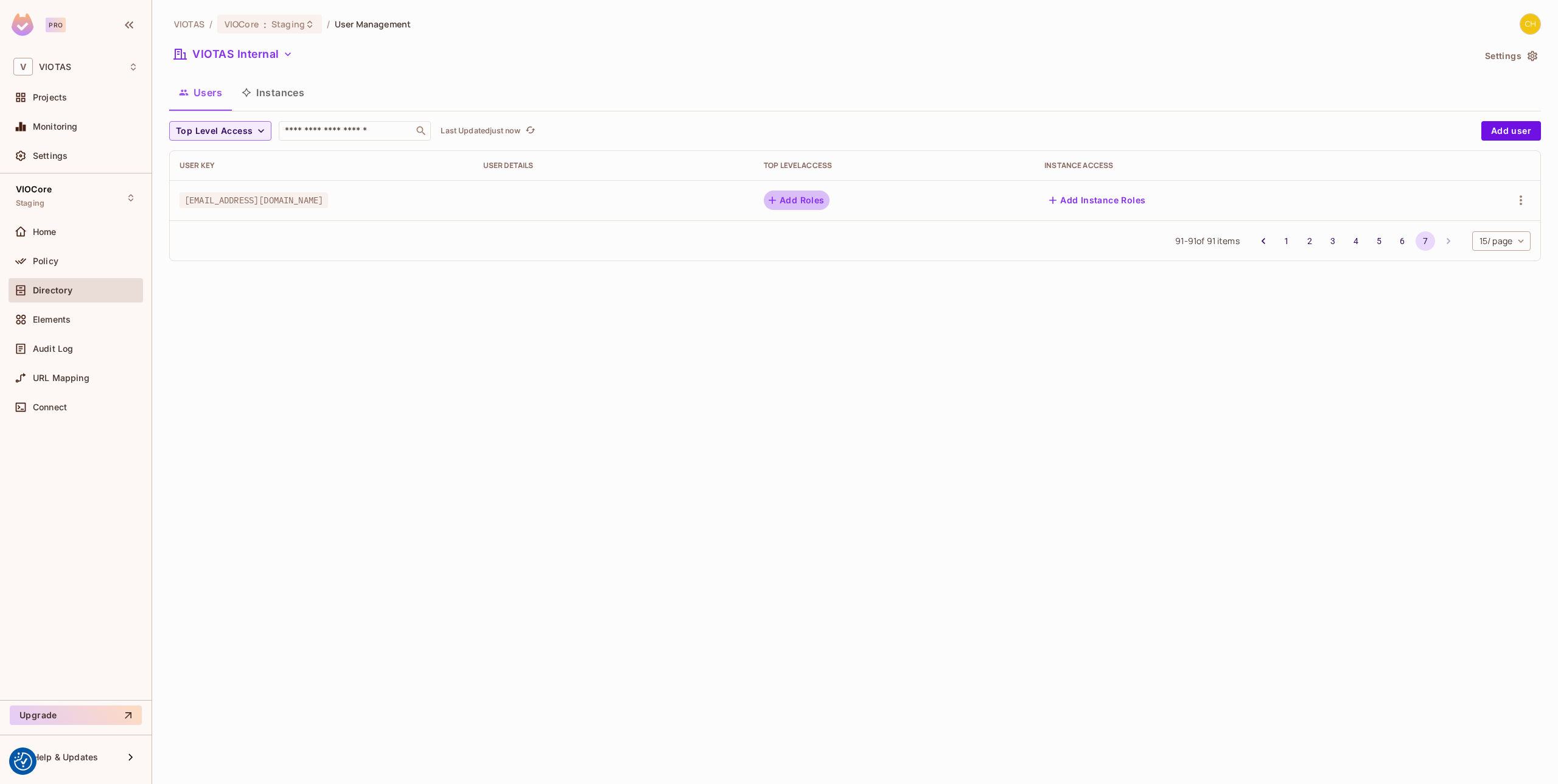
click at [829, 208] on button "Add Roles" at bounding box center [796, 200] width 65 height 20
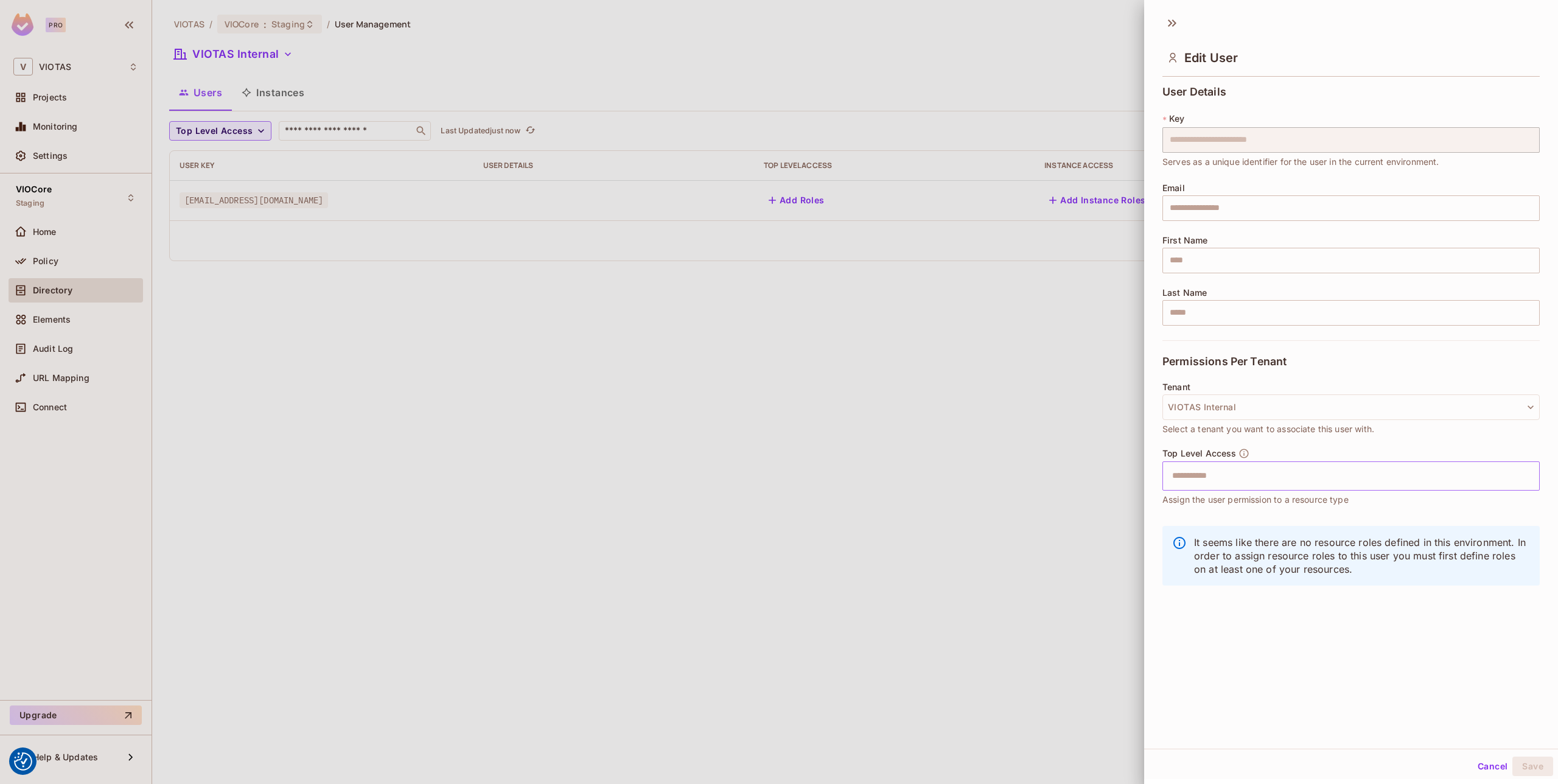
click at [1225, 467] on input "text" at bounding box center [1340, 476] width 351 height 24
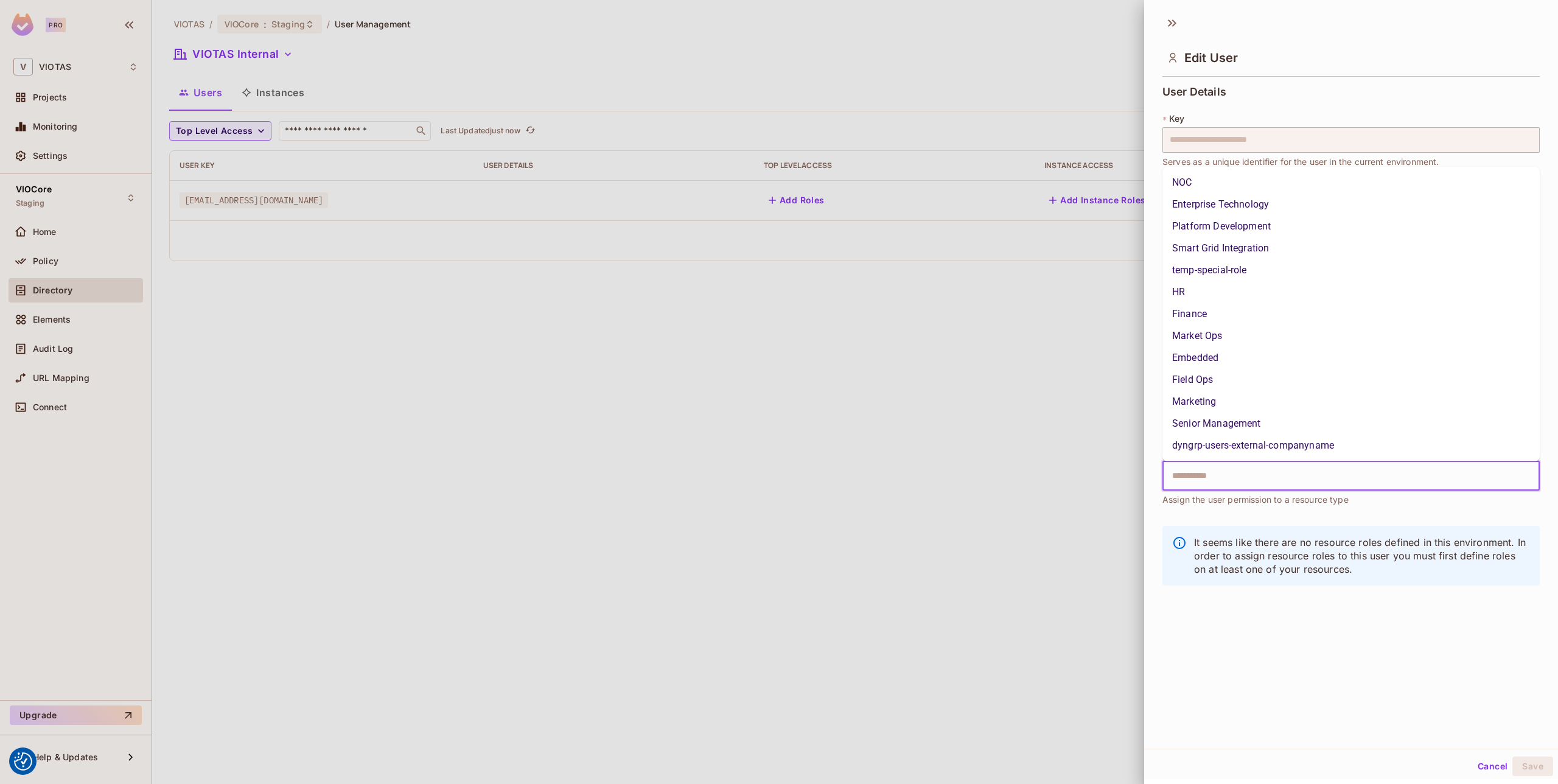
click at [1267, 448] on li "dyngrp-users-external-companyname" at bounding box center [1351, 446] width 378 height 22
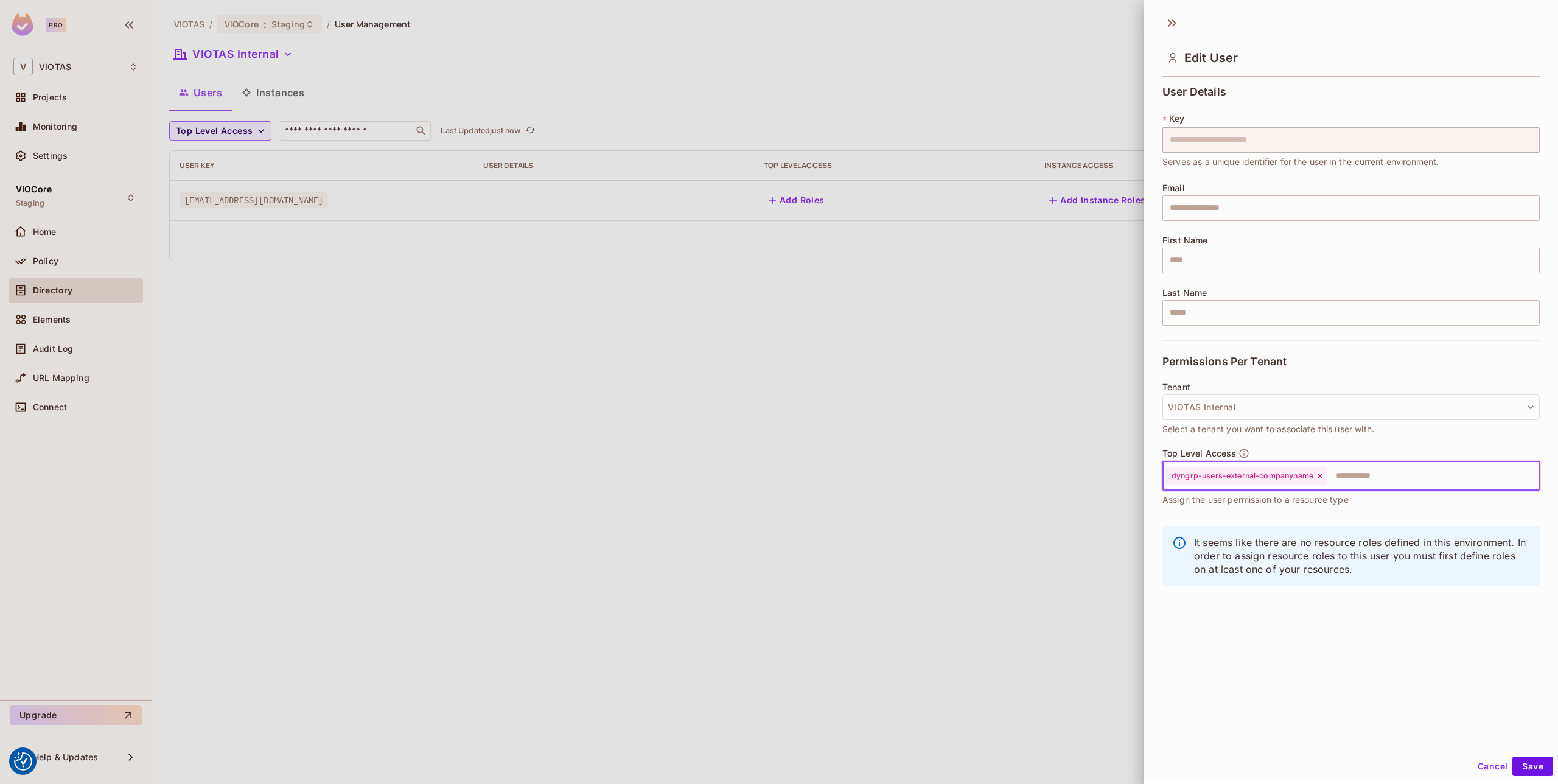
drag, startPoint x: 1548, startPoint y: 772, endPoint x: 1480, endPoint y: 727, distance: 81.5
click at [1547, 772] on button "Save" at bounding box center [1532, 766] width 40 height 20
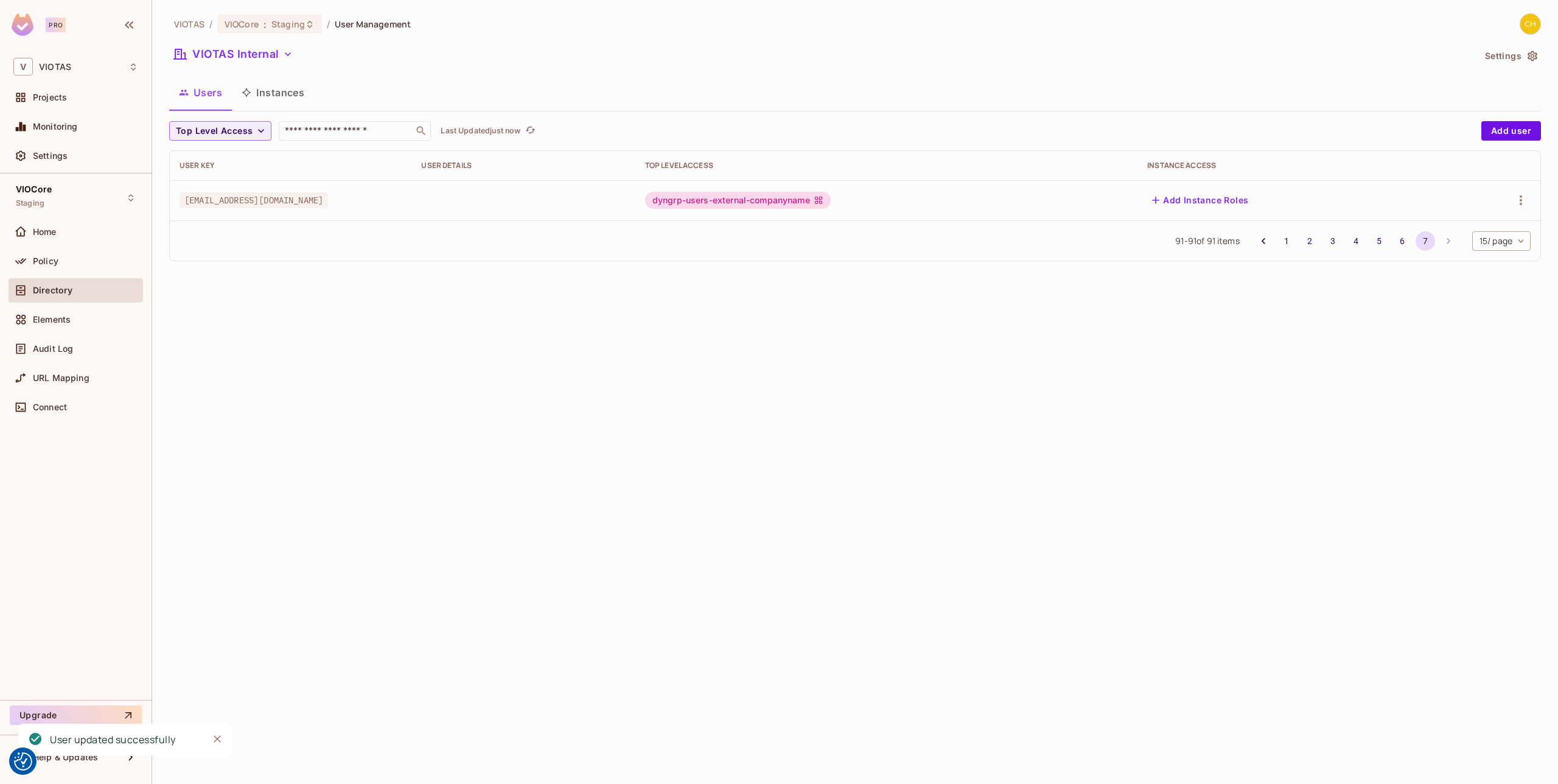
click at [1080, 582] on div "VIOTAS / VIOCore : Staging / User Management VIOTAS Internal Settings Users Ins…" at bounding box center [855, 392] width 1406 height 784
click at [1398, 245] on button "6" at bounding box center [1402, 241] width 20 height 20
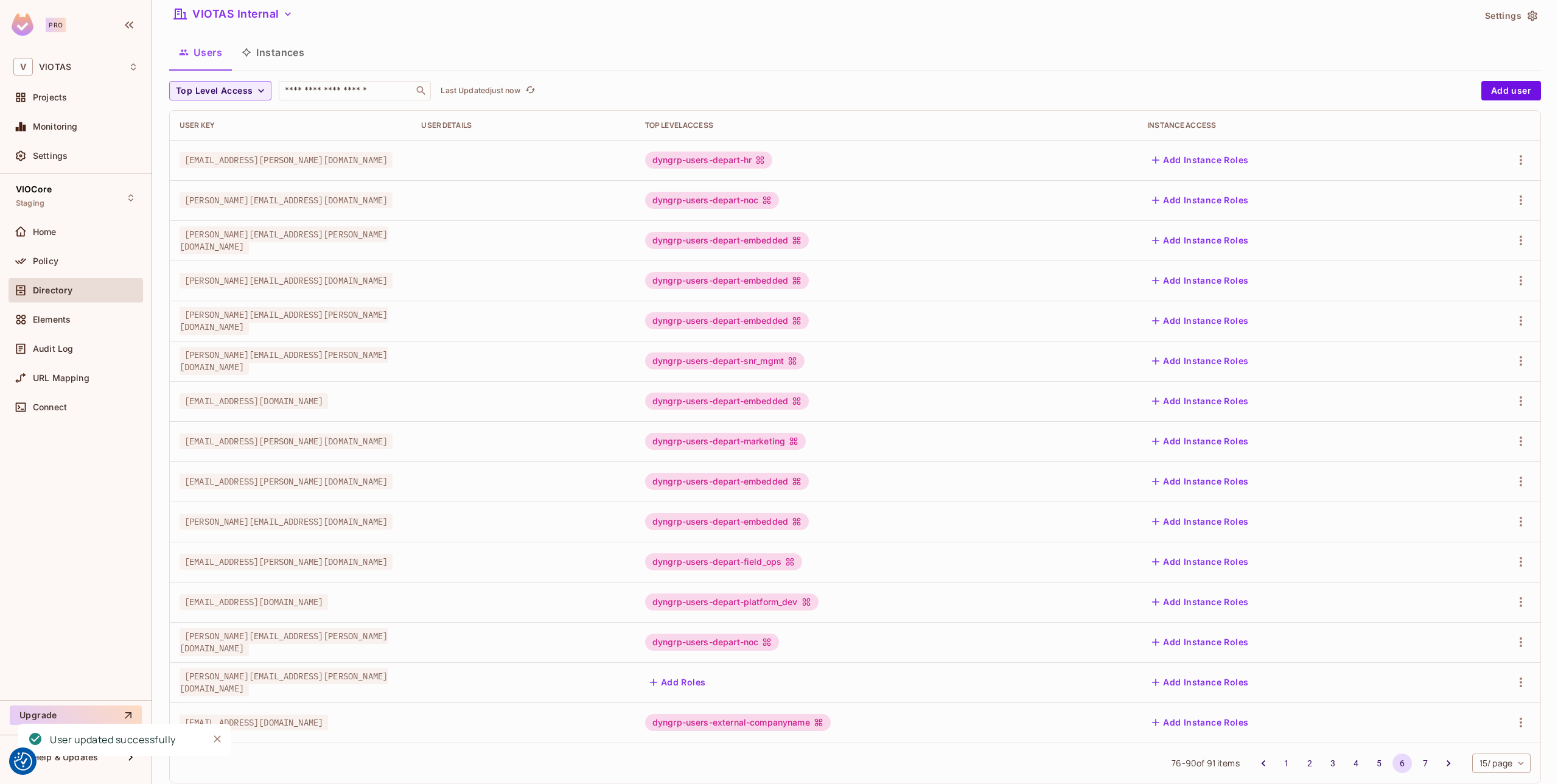
scroll to position [66, 0]
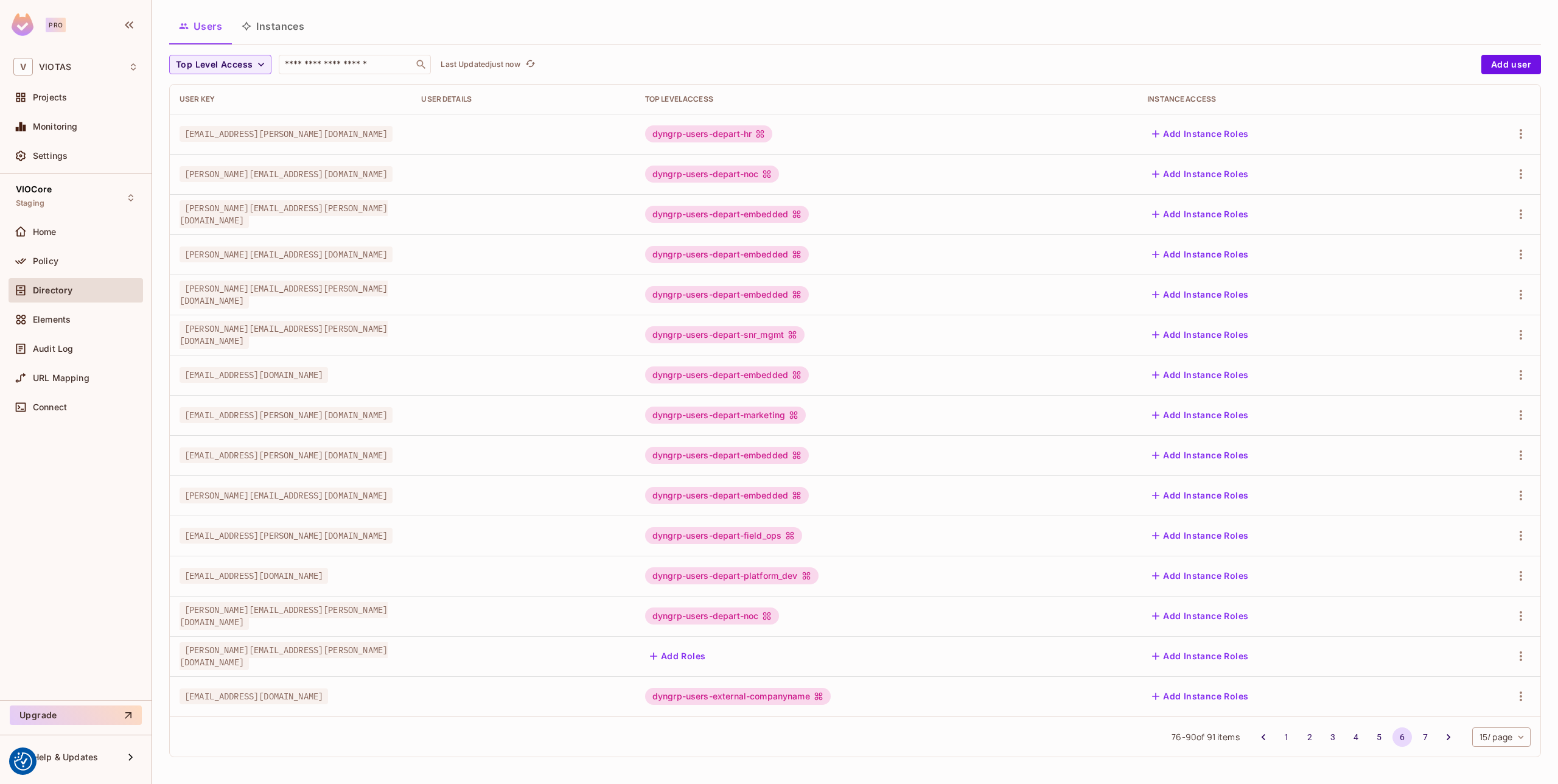
click at [831, 698] on div "dyngrp-users-external-companyname" at bounding box center [738, 696] width 185 height 17
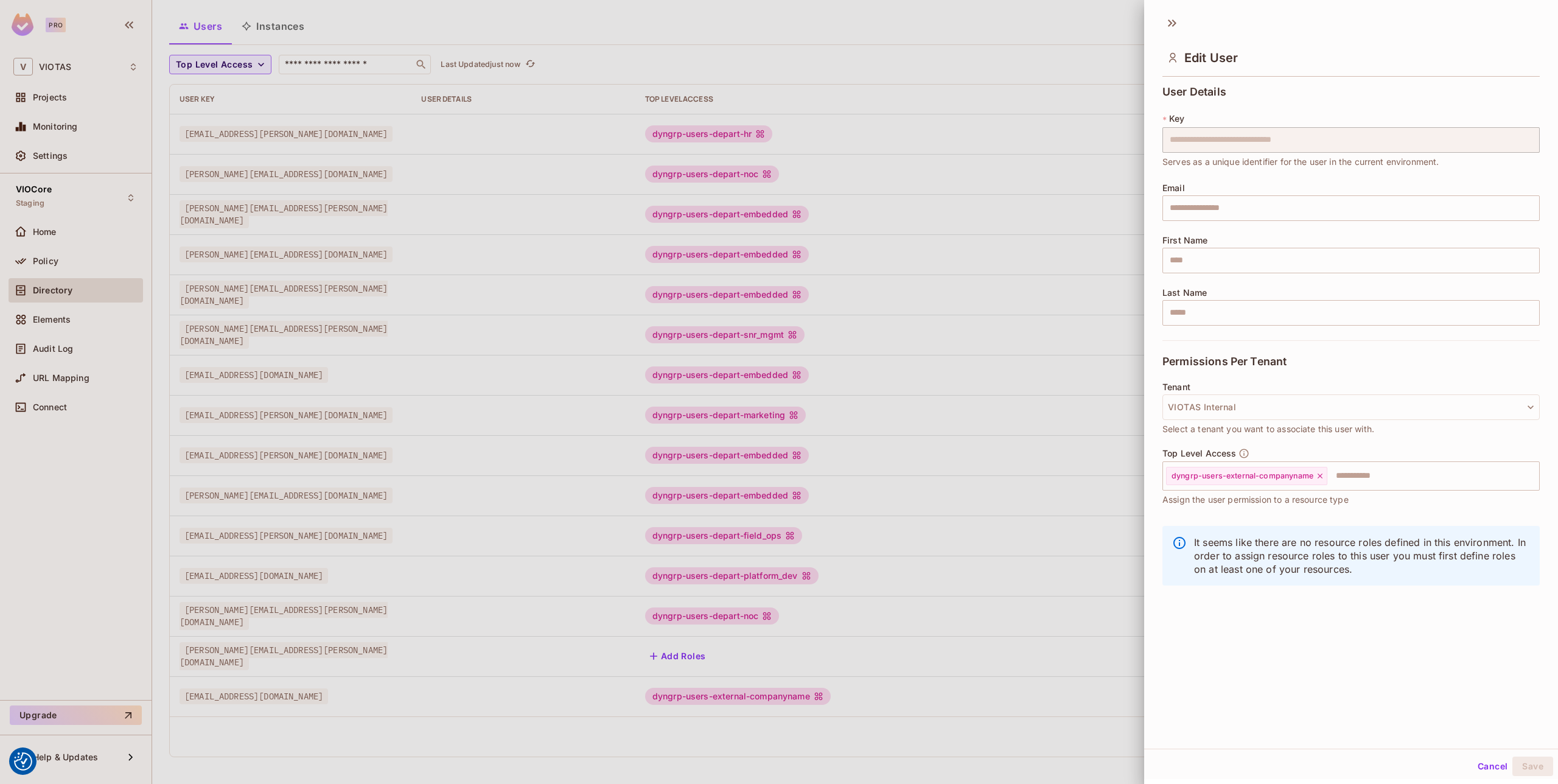
click at [1046, 523] on div at bounding box center [779, 392] width 1558 height 784
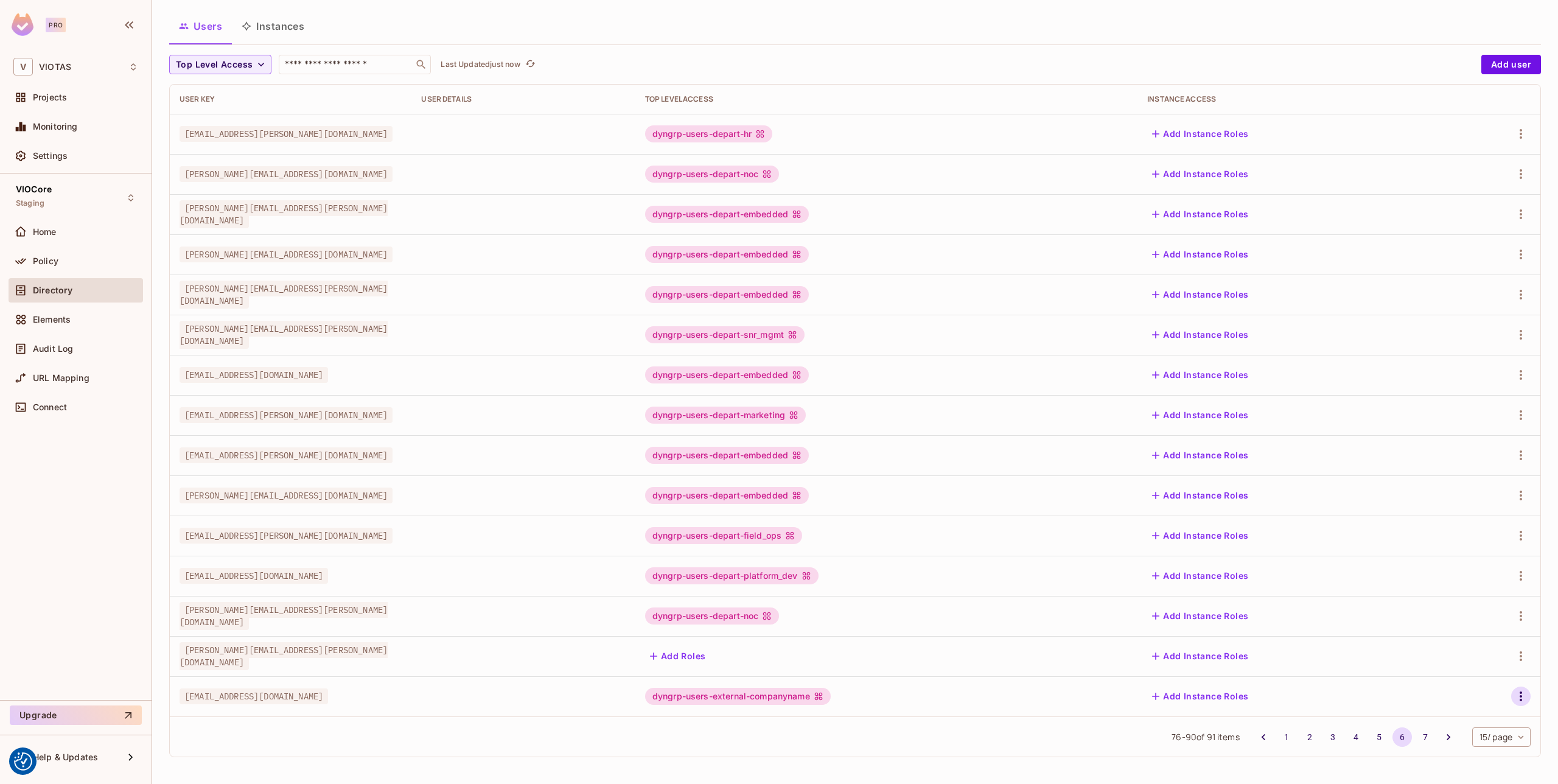
click at [1527, 696] on icon "button" at bounding box center [1521, 696] width 15 height 15
click at [1527, 696] on div at bounding box center [779, 392] width 1558 height 784
click at [1522, 700] on icon "button" at bounding box center [1521, 696] width 3 height 9
click at [1481, 701] on li "Edit" at bounding box center [1468, 702] width 108 height 27
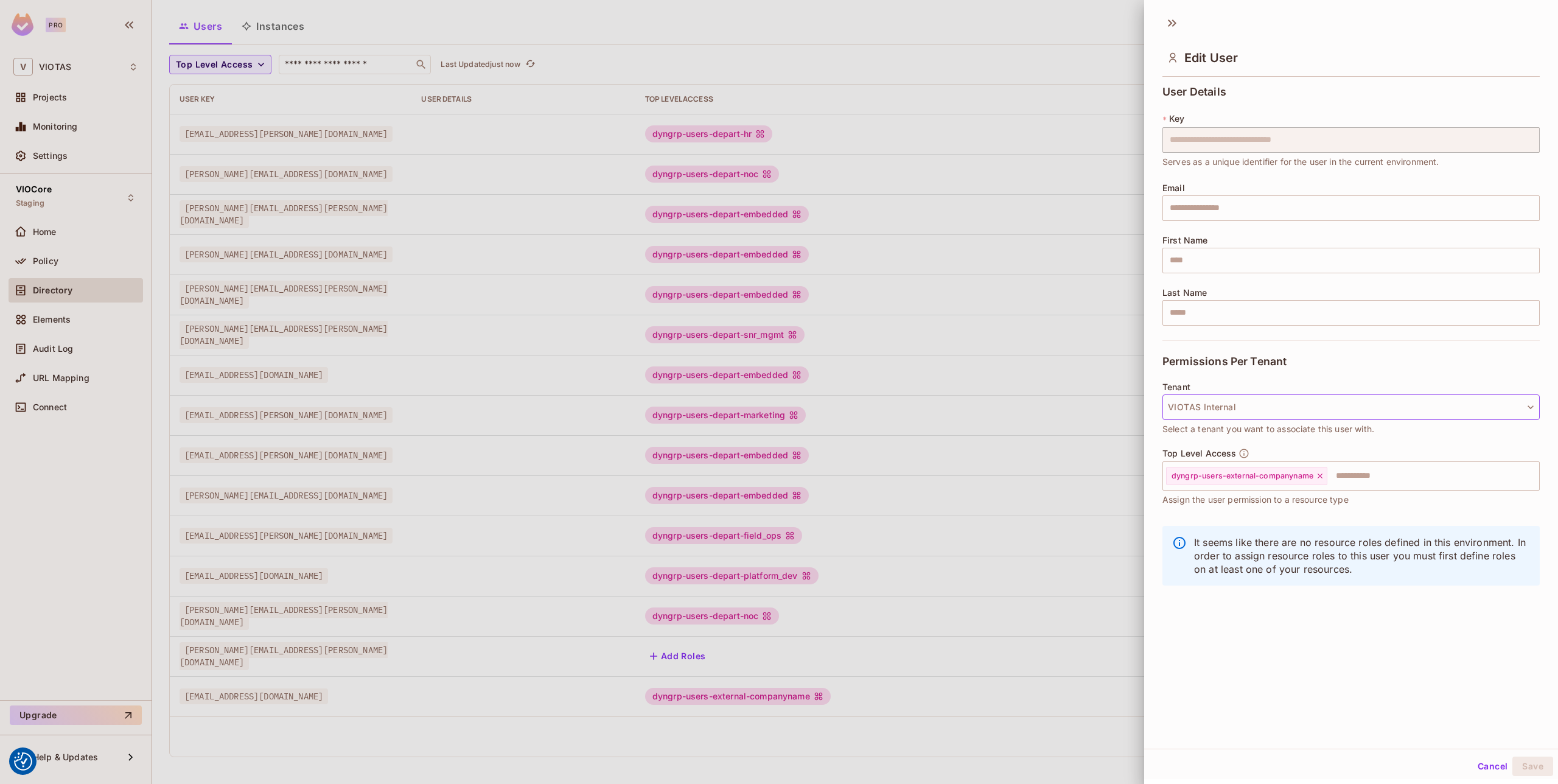
click at [1232, 409] on button "VIOTAS Internal" at bounding box center [1351, 407] width 378 height 26
click at [1280, 375] on div at bounding box center [779, 392] width 1558 height 784
click at [1029, 558] on div at bounding box center [779, 392] width 1558 height 784
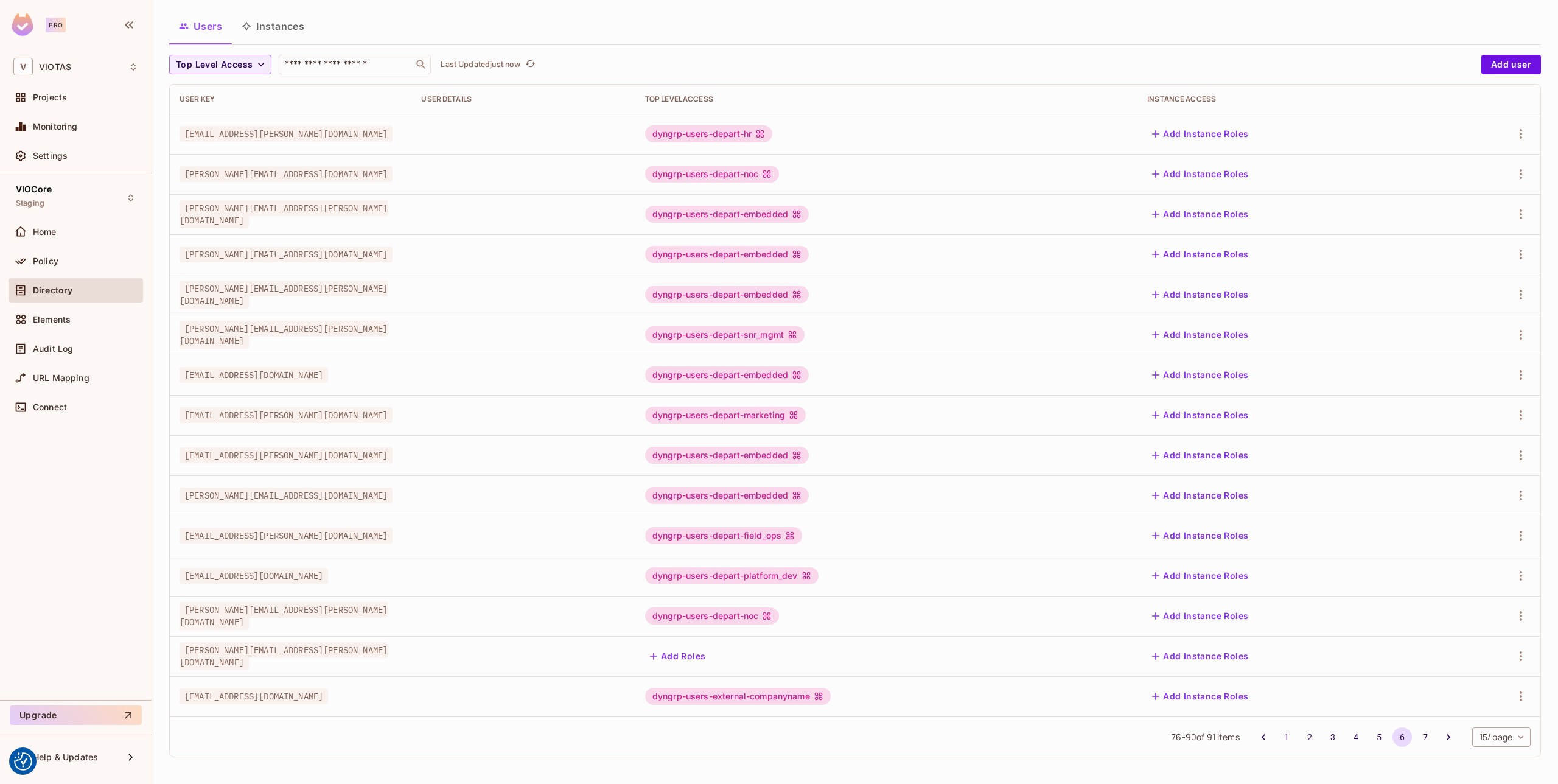
click at [271, 30] on button "Instances" at bounding box center [273, 26] width 82 height 30
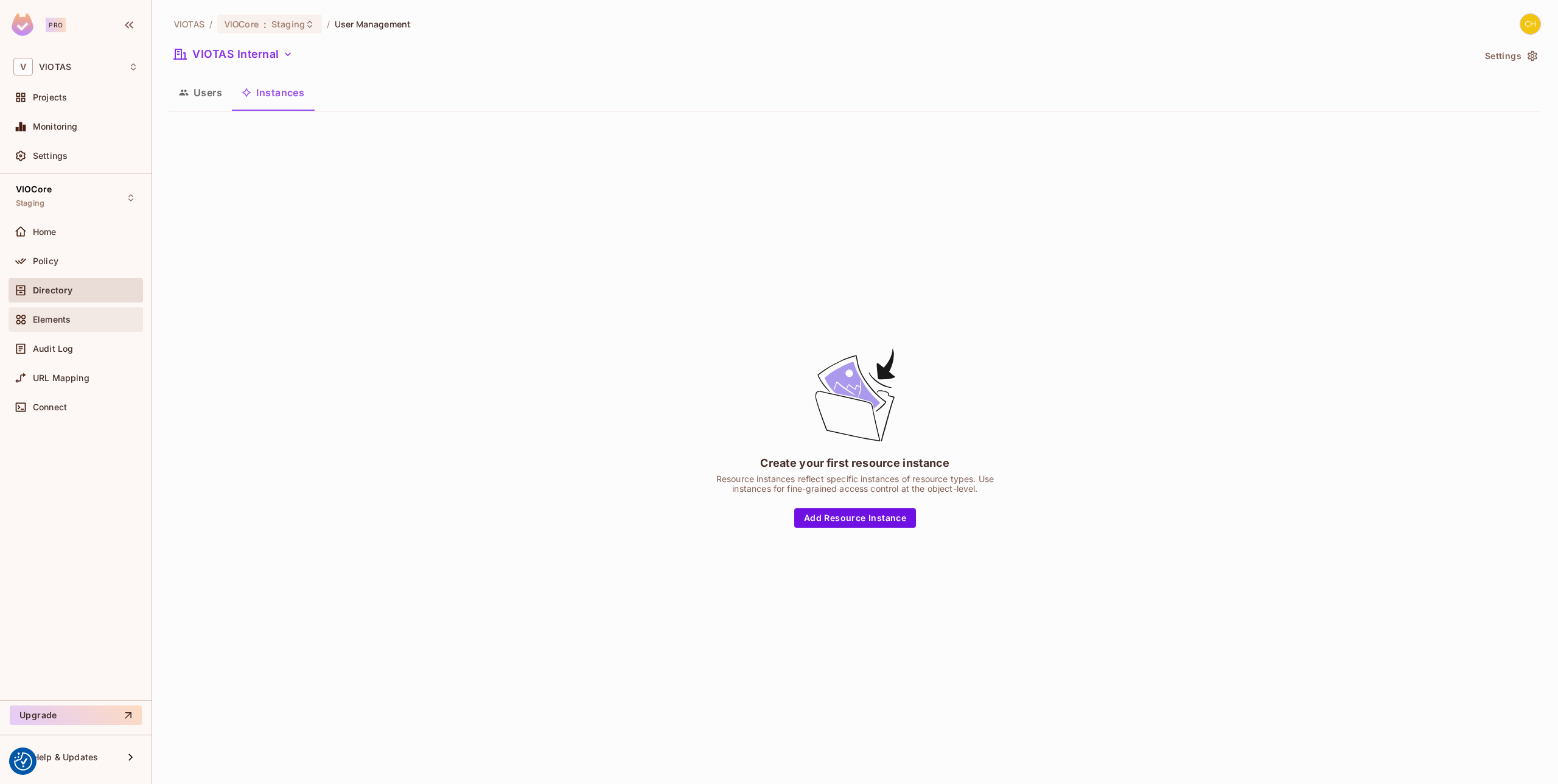
click at [62, 325] on div "Elements" at bounding box center [76, 320] width 125 height 15
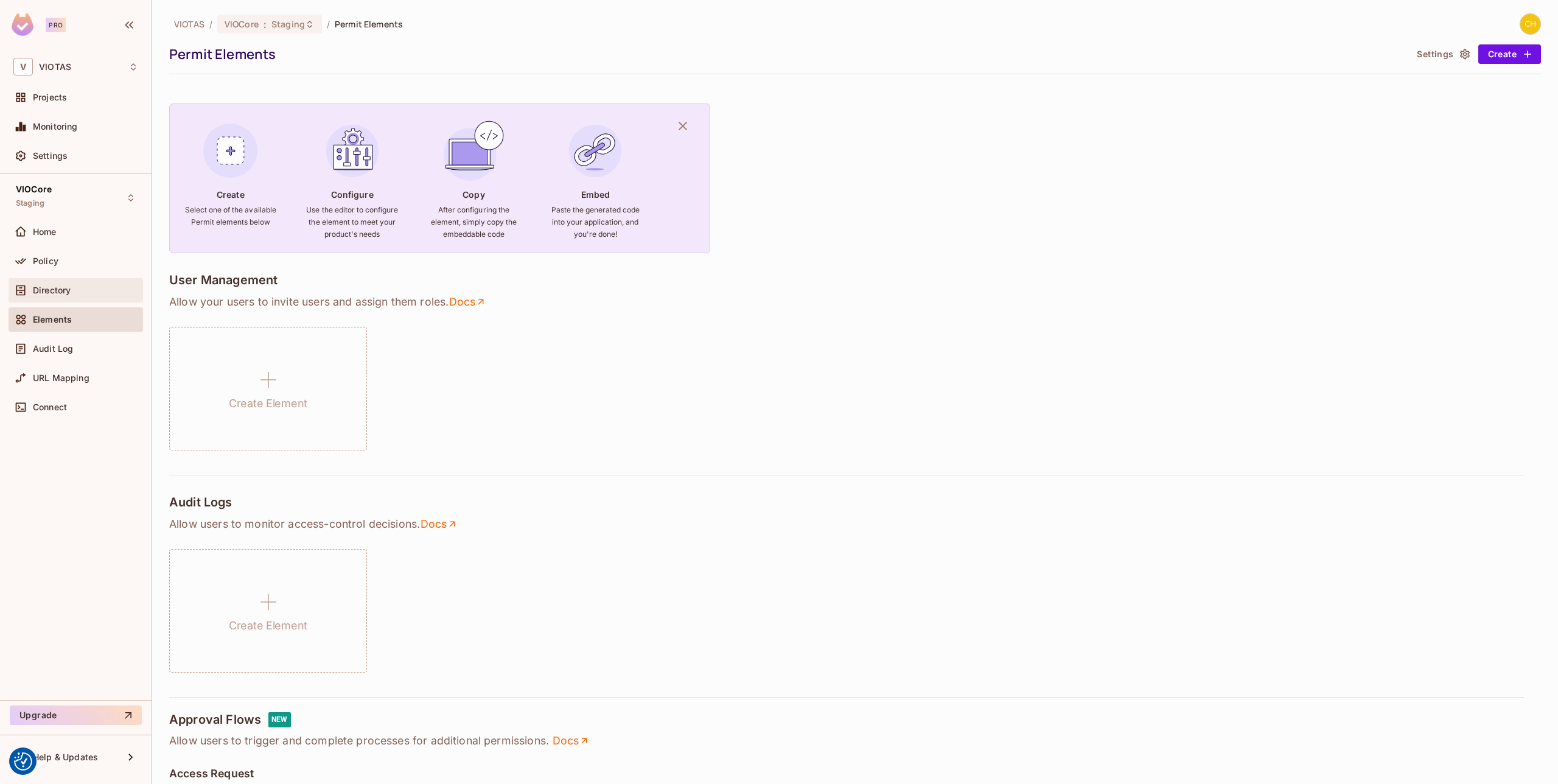
click at [69, 288] on span "Directory" at bounding box center [52, 290] width 38 height 9
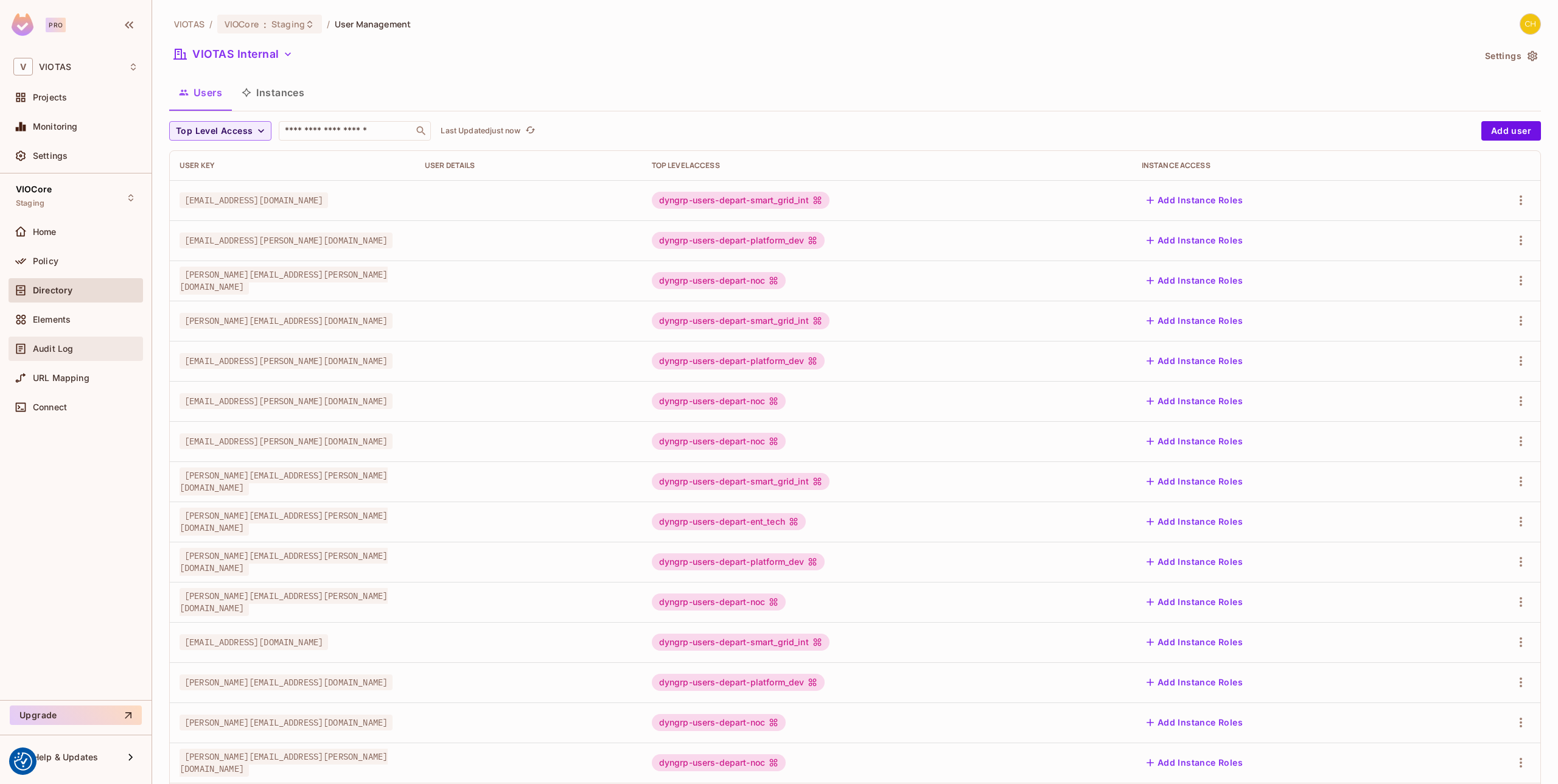
click at [59, 351] on span "Audit Log" at bounding box center [53, 349] width 40 height 9
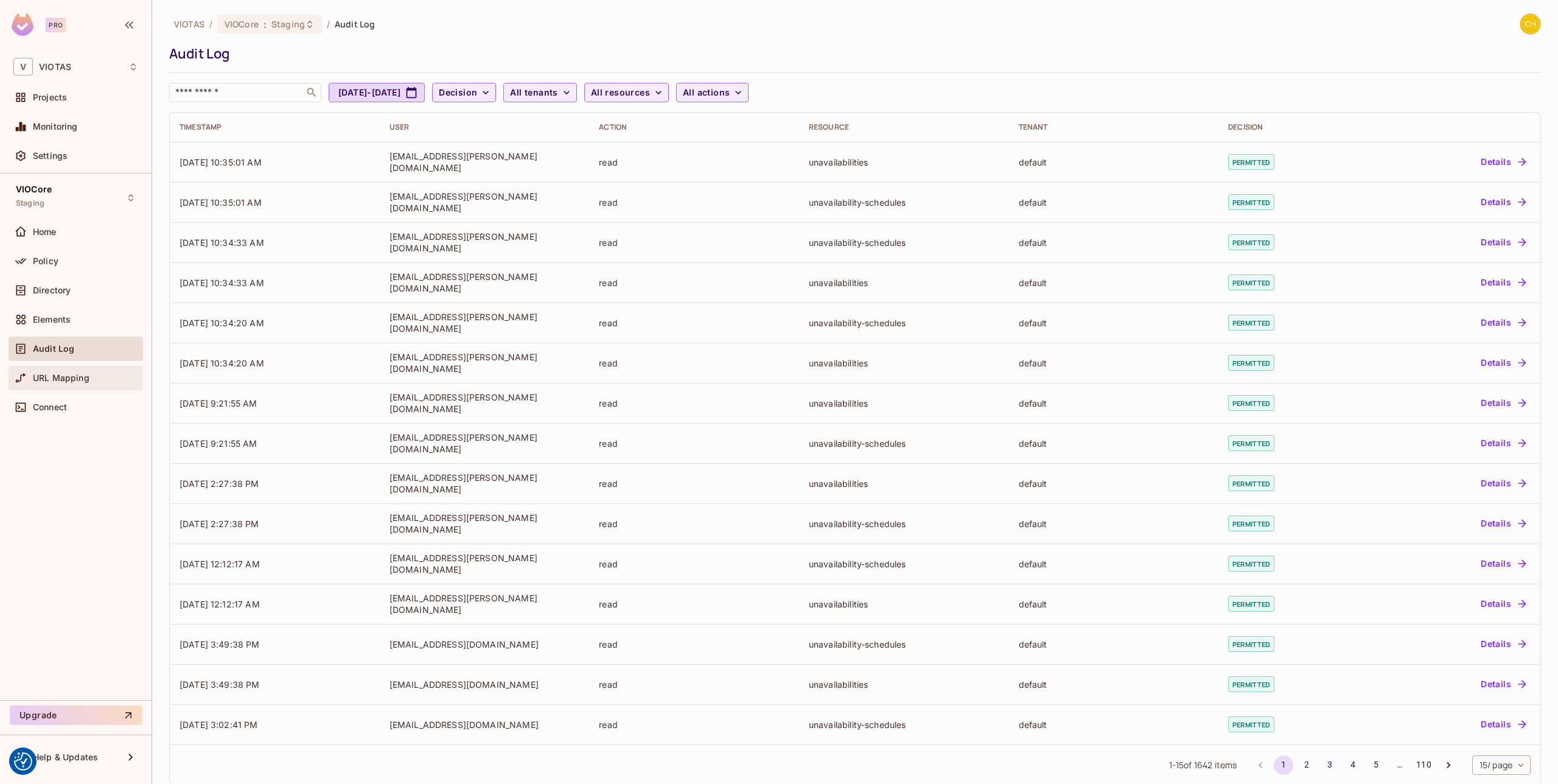
click at [61, 380] on span "URL Mapping" at bounding box center [61, 378] width 57 height 9
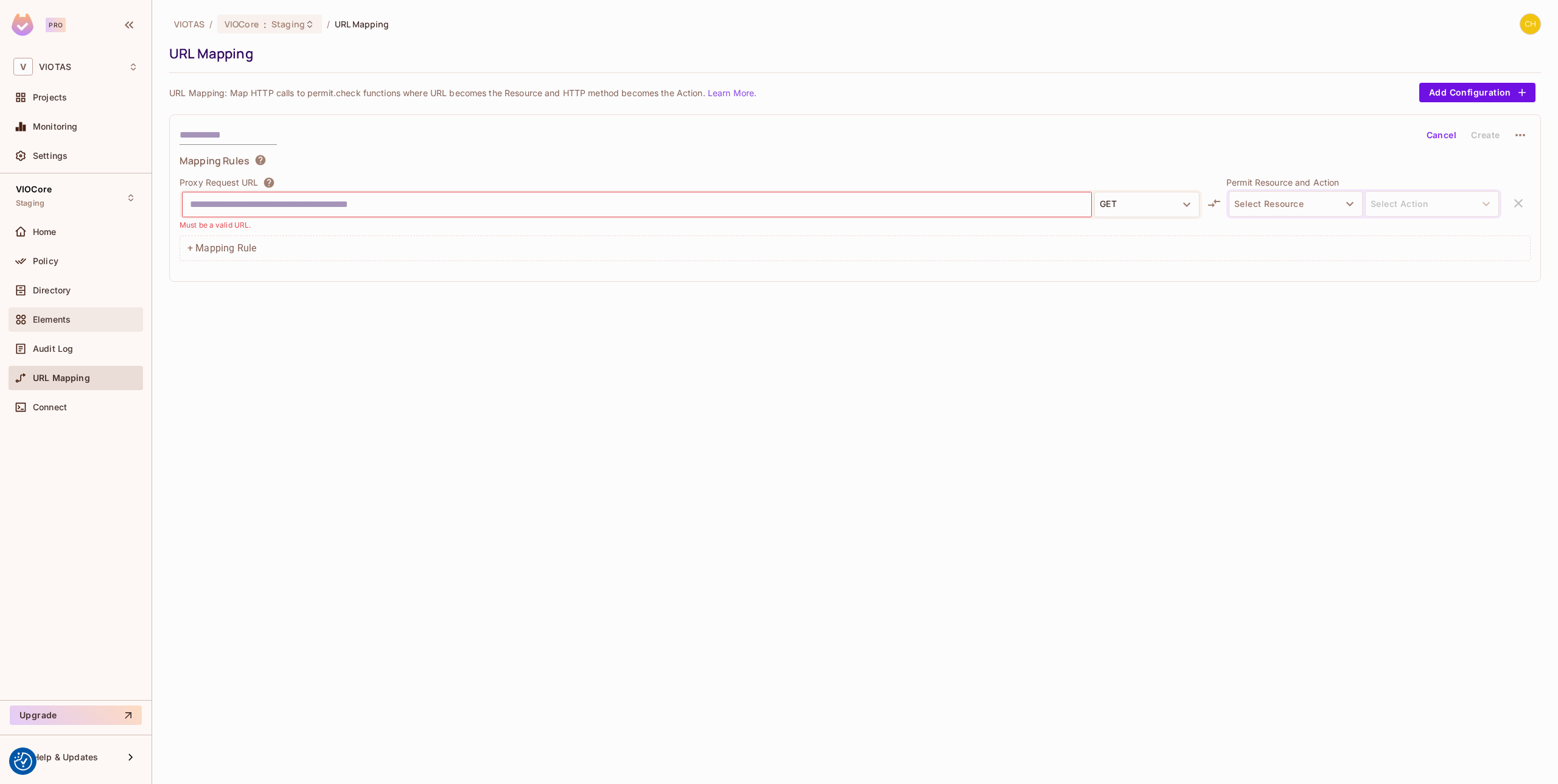
click at [59, 308] on div "Elements" at bounding box center [76, 320] width 135 height 24
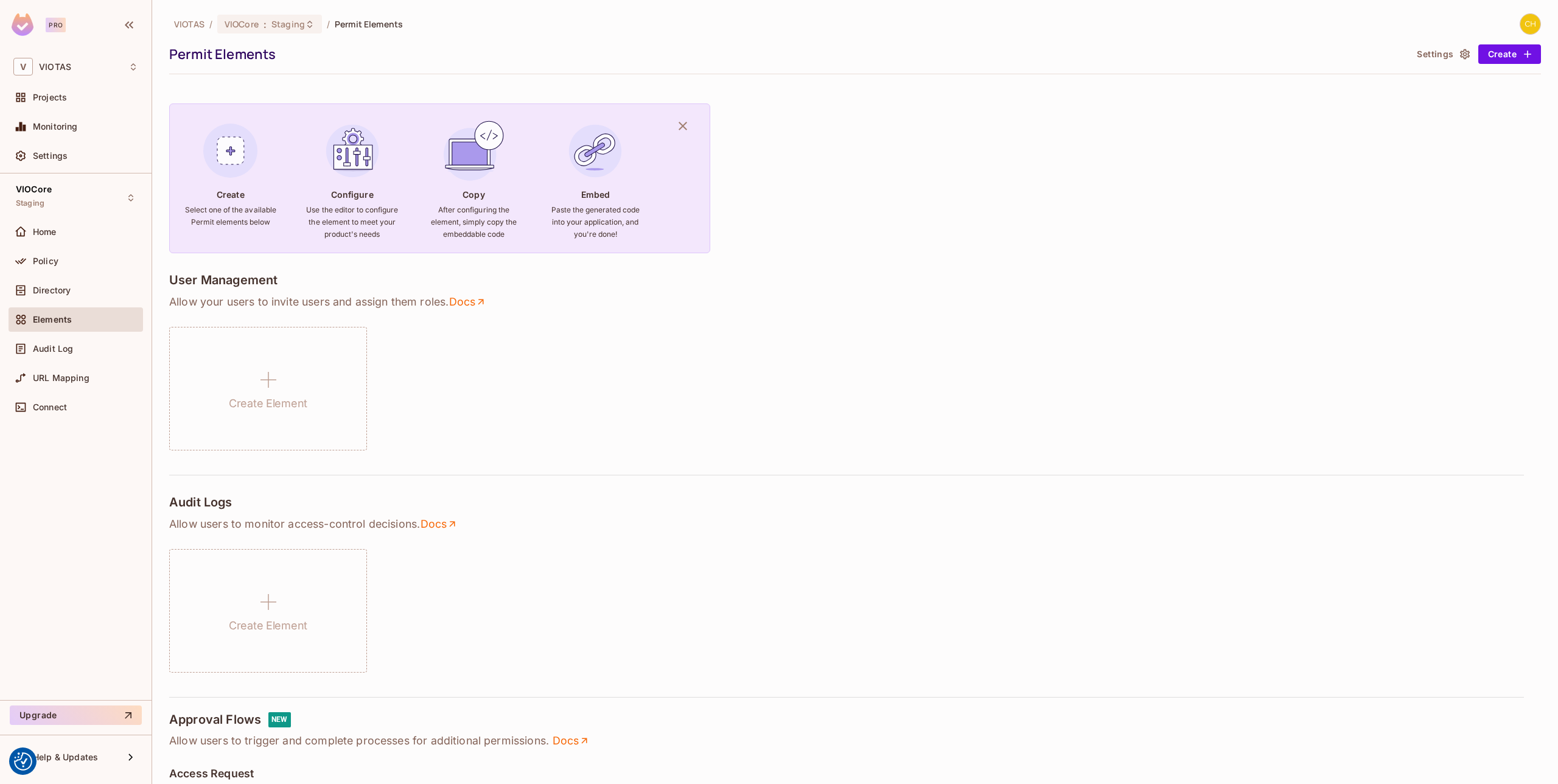
click at [58, 297] on div "Directory" at bounding box center [76, 291] width 125 height 15
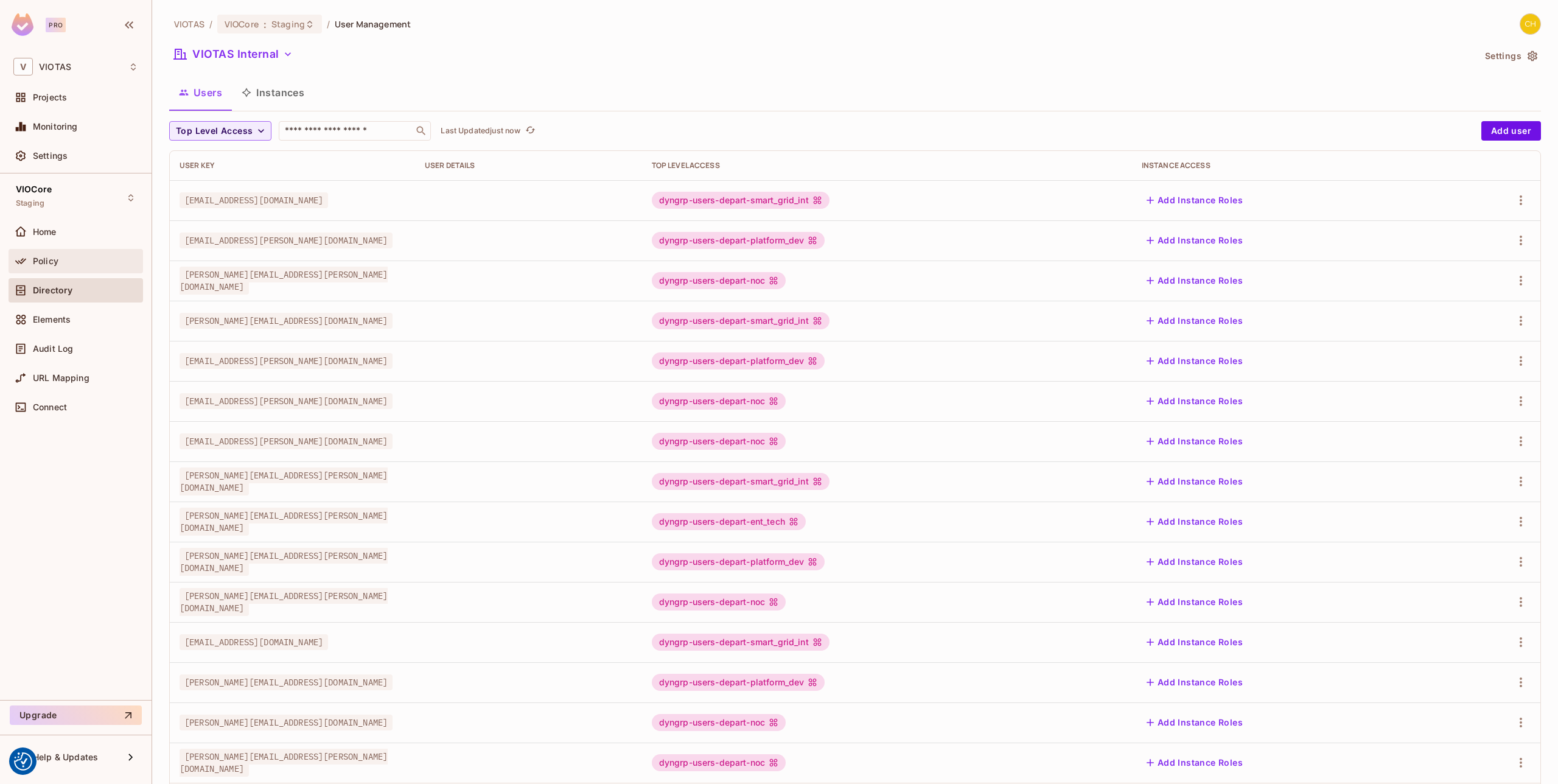
click at [61, 262] on div "Policy" at bounding box center [86, 261] width 105 height 9
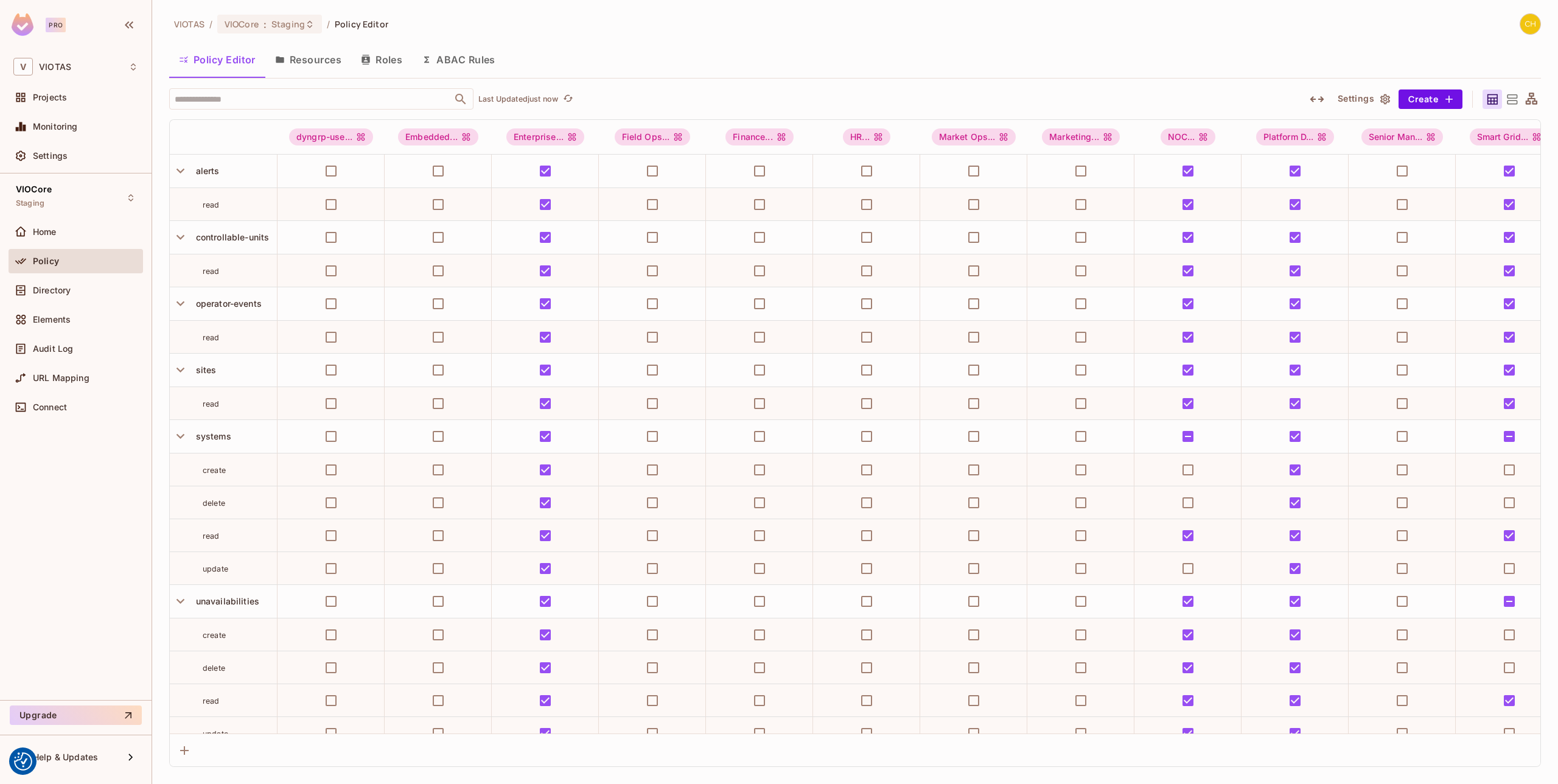
click at [373, 59] on button "Roles" at bounding box center [382, 59] width 61 height 30
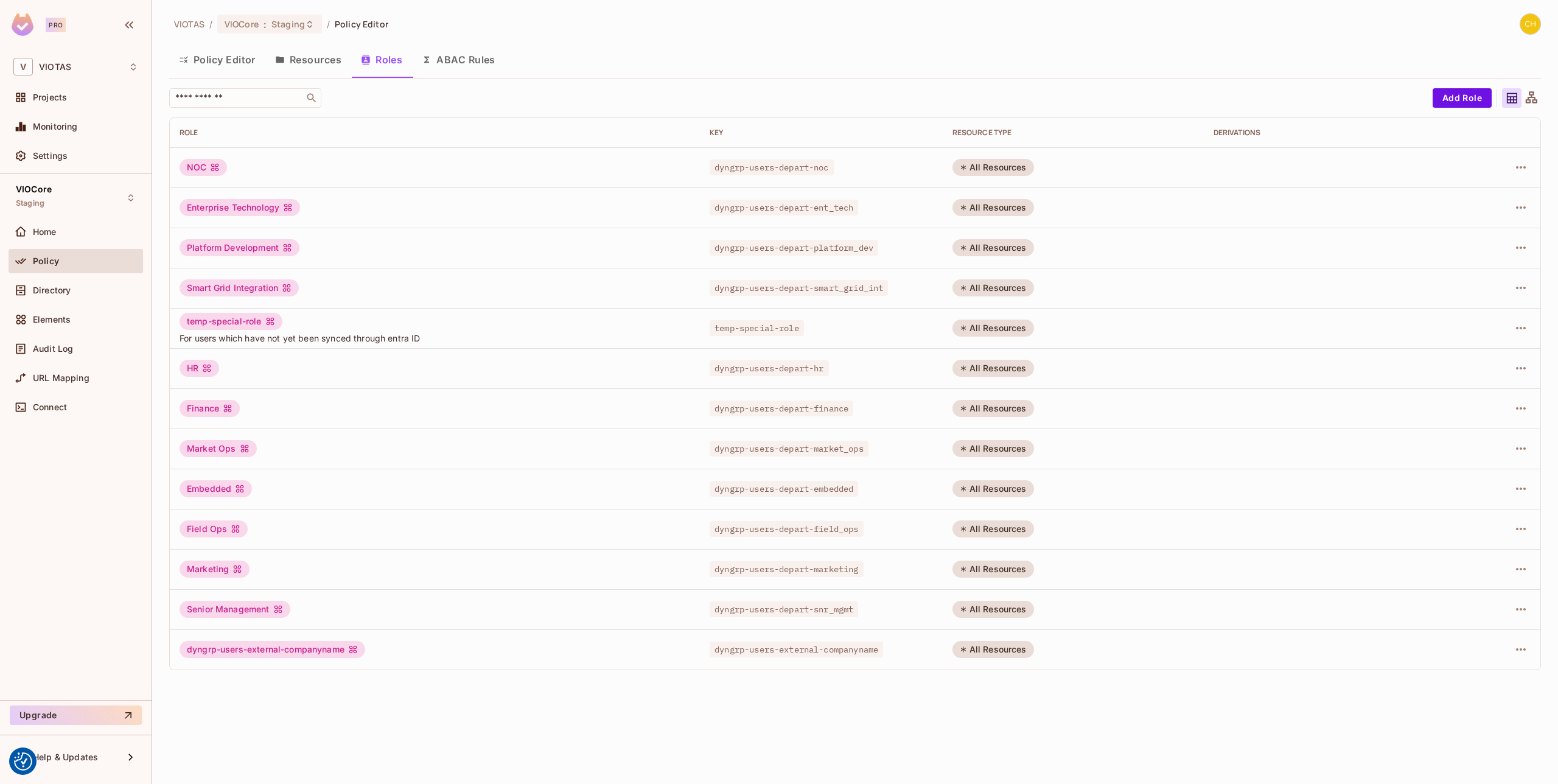
click at [1009, 167] on div "All Resources" at bounding box center [993, 167] width 82 height 17
click at [1518, 167] on icon "button" at bounding box center [1521, 167] width 15 height 15
click at [1527, 657] on div at bounding box center [779, 392] width 1558 height 784
click at [1523, 652] on div "Edit Role Edit Attributes Delete Role" at bounding box center [779, 392] width 1558 height 784
click at [1516, 649] on icon "button" at bounding box center [1521, 649] width 9 height 3
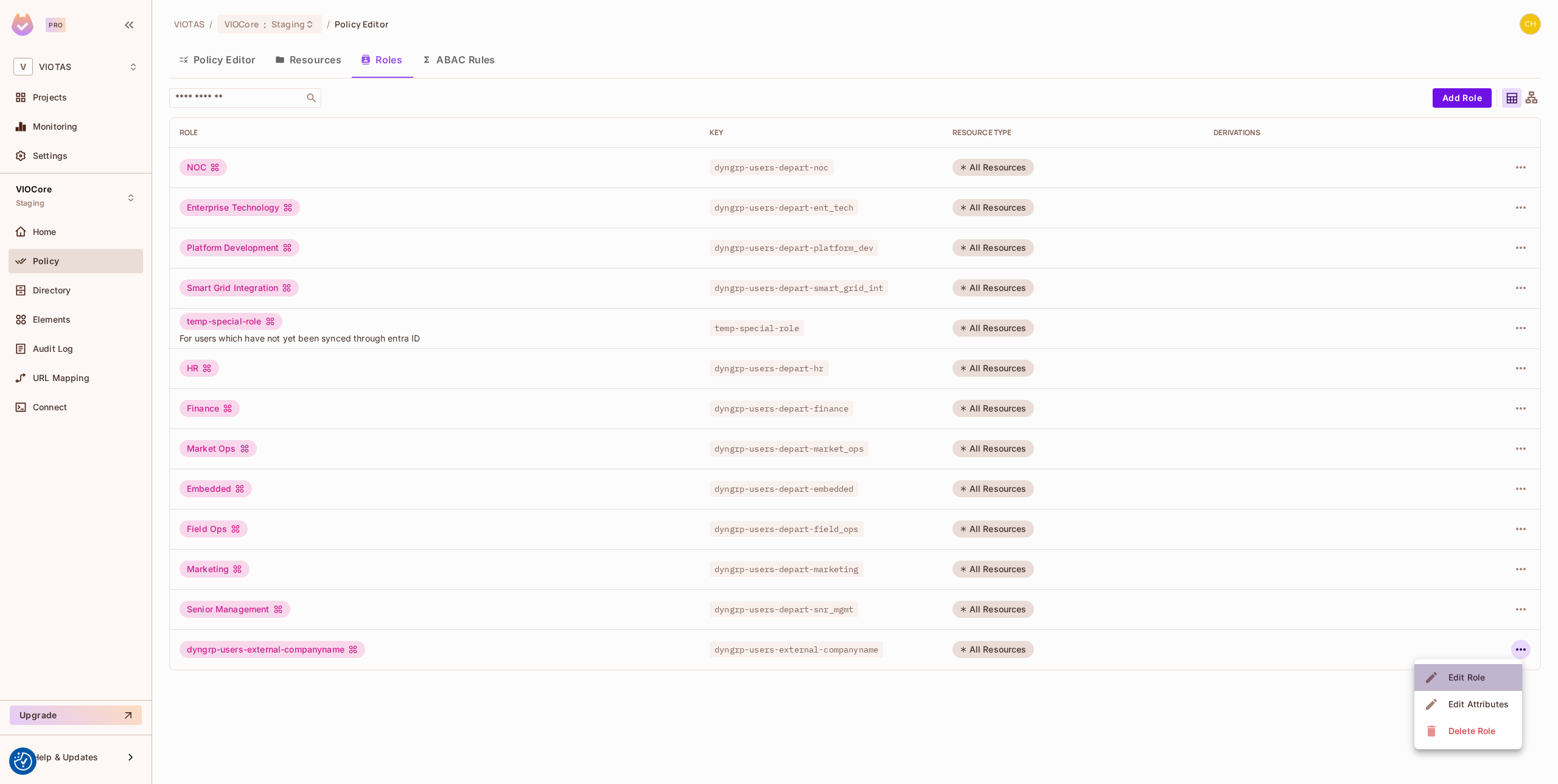
click at [1482, 674] on div "Edit Role" at bounding box center [1467, 677] width 36 height 12
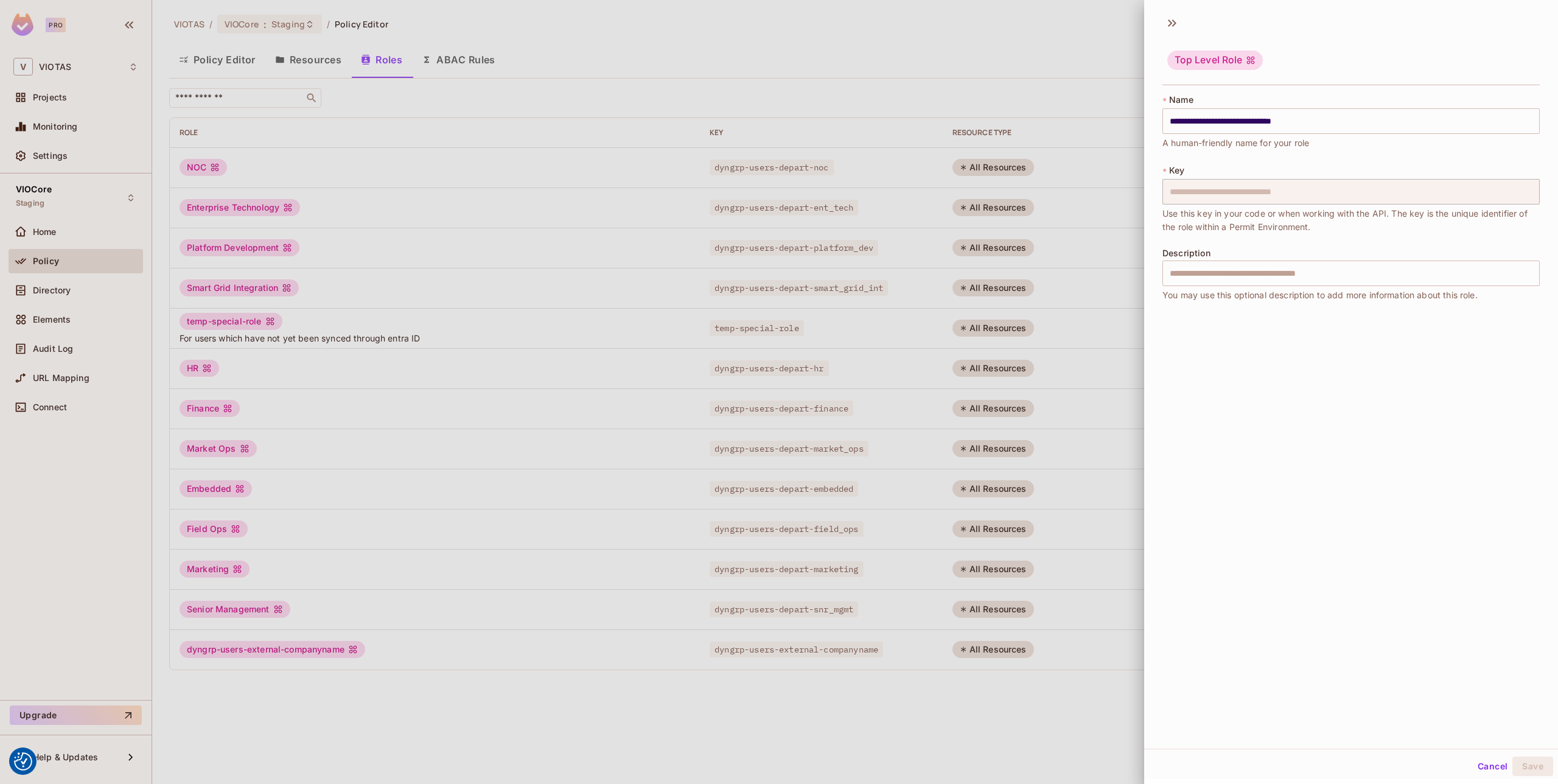
click at [1493, 763] on button "Cancel" at bounding box center [1493, 766] width 40 height 20
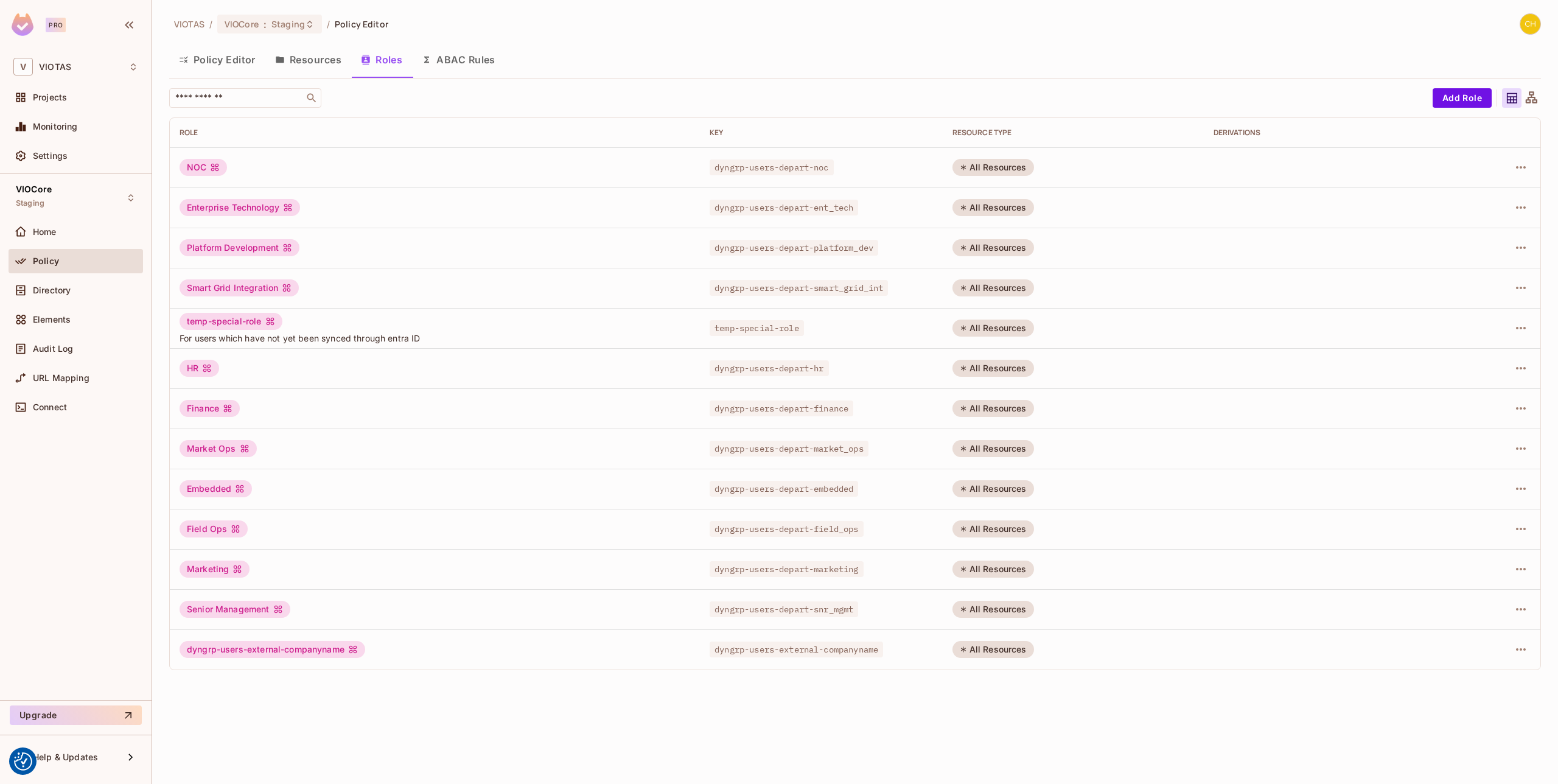
drag, startPoint x: 505, startPoint y: 671, endPoint x: 487, endPoint y: 668, distance: 18.2
click at [504, 671] on div "​ Add Role Role Key RESOURCE TYPE Derivations NOC dyngrp-users-depart-noc All R…" at bounding box center [855, 384] width 1372 height 591
click at [45, 283] on div "Directory" at bounding box center [76, 291] width 125 height 15
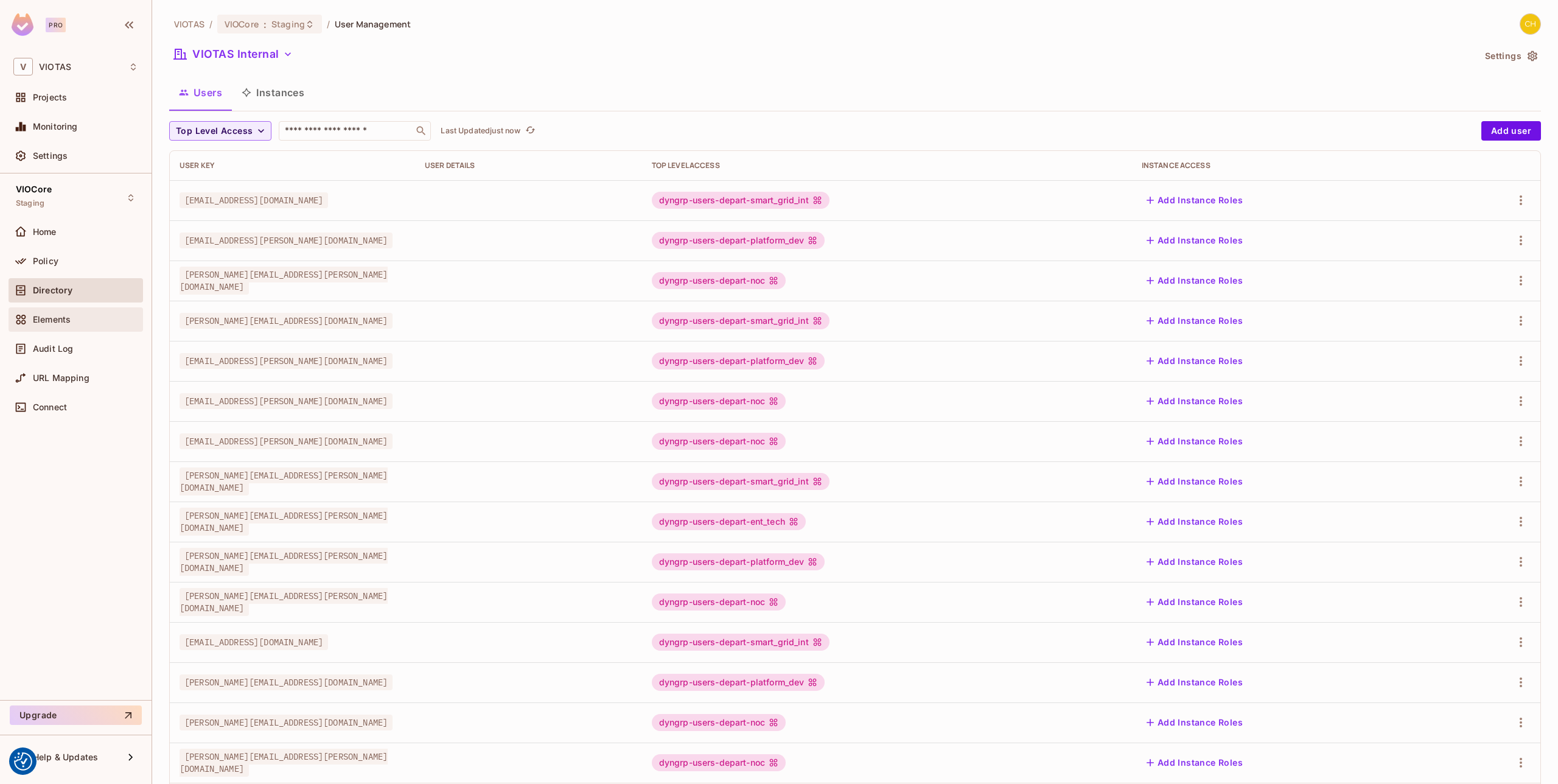
click at [49, 317] on span "Elements" at bounding box center [52, 320] width 38 height 9
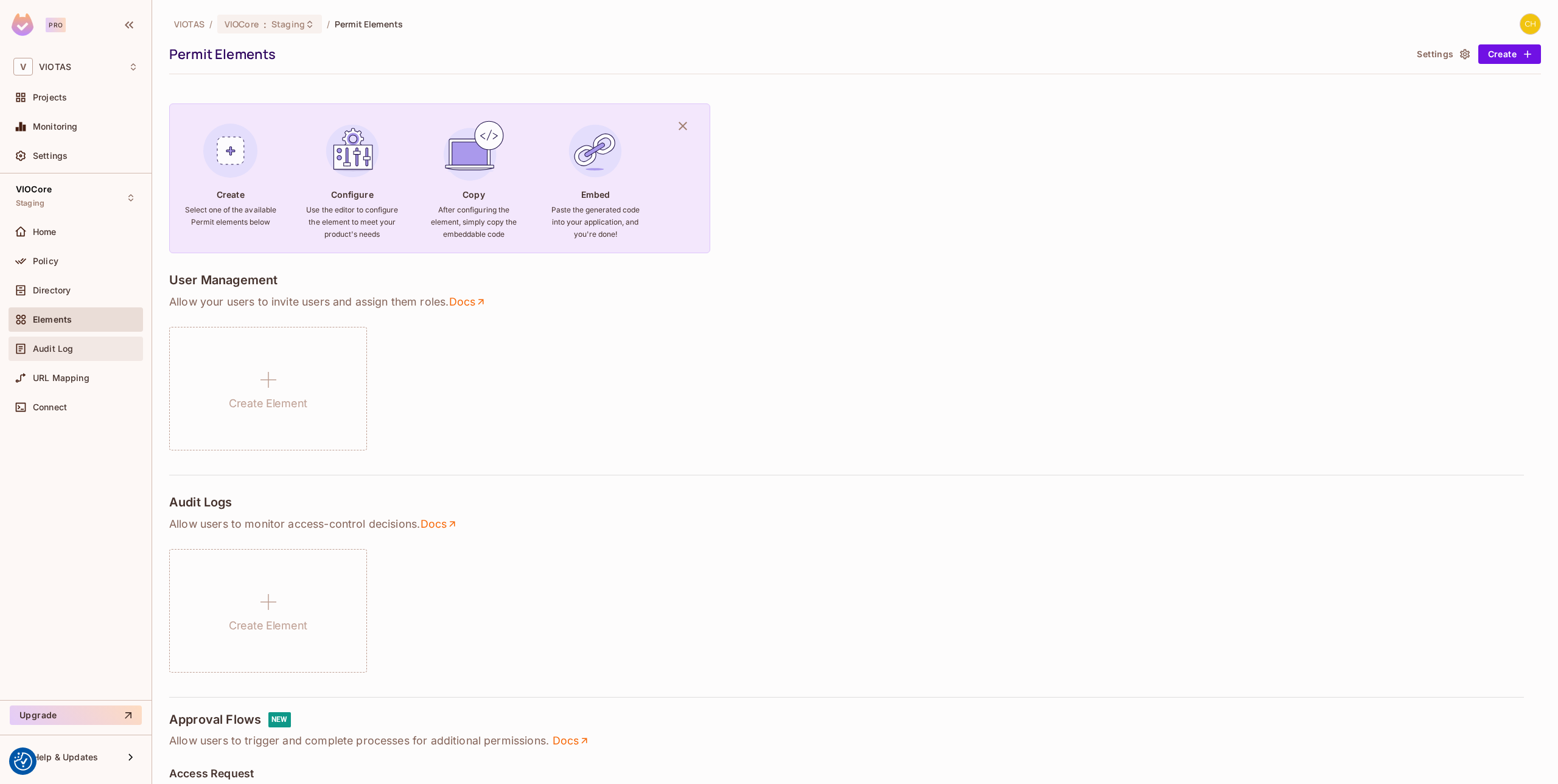
click at [59, 341] on div "Audit Log" at bounding box center [76, 349] width 125 height 15
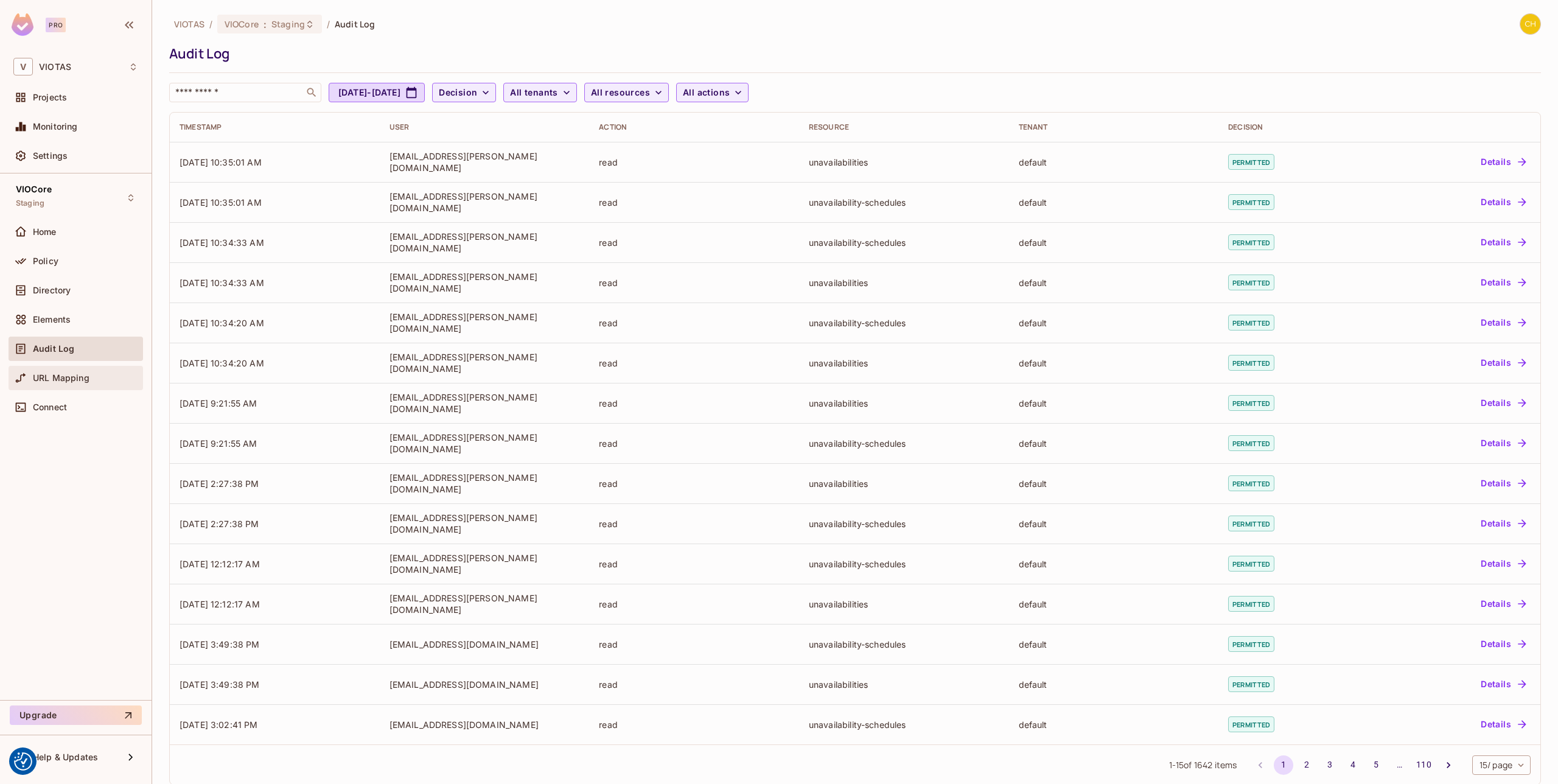
click at [59, 379] on span "URL Mapping" at bounding box center [61, 378] width 57 height 9
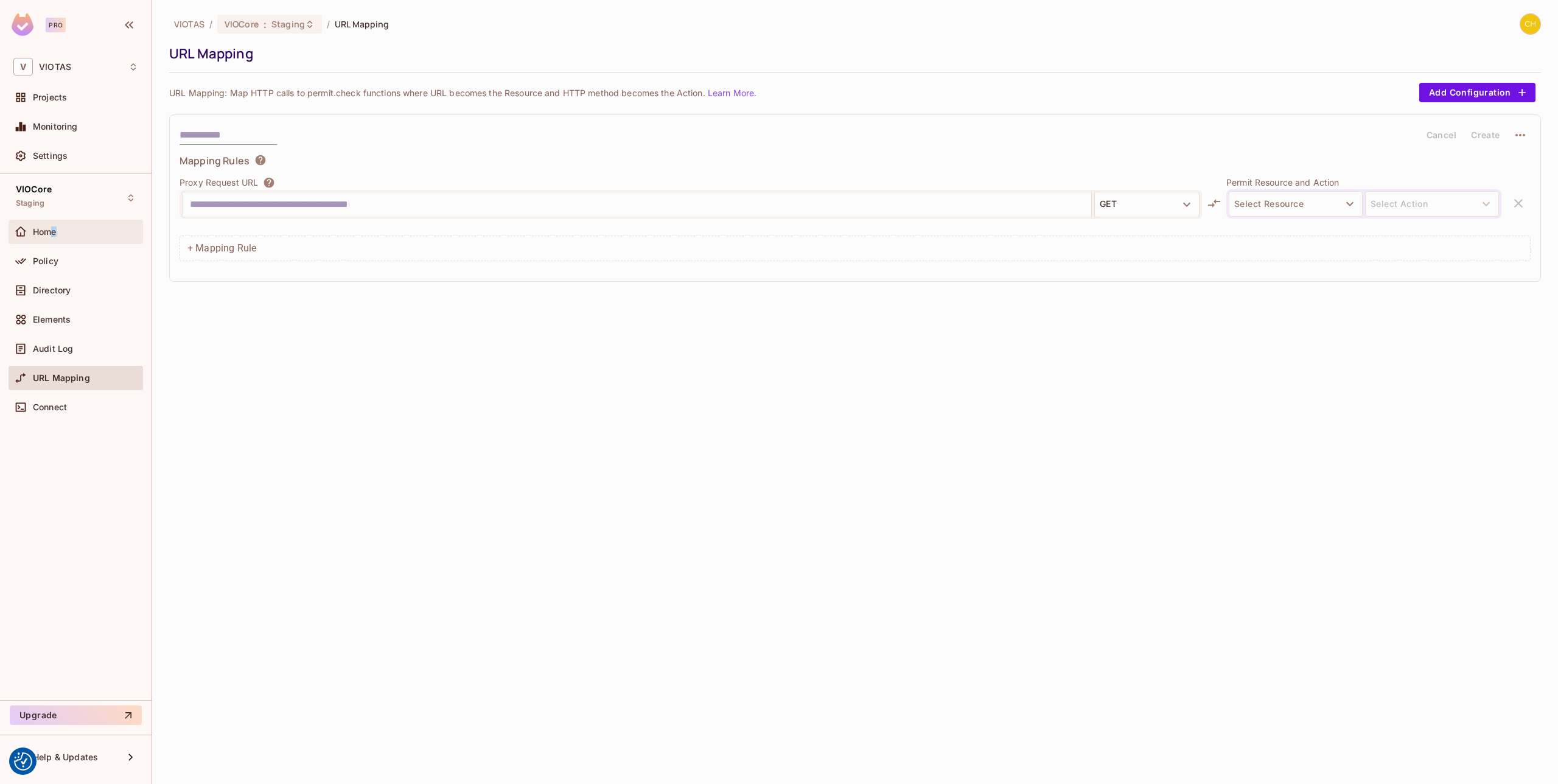
click at [54, 235] on span "Home" at bounding box center [44, 232] width 24 height 9
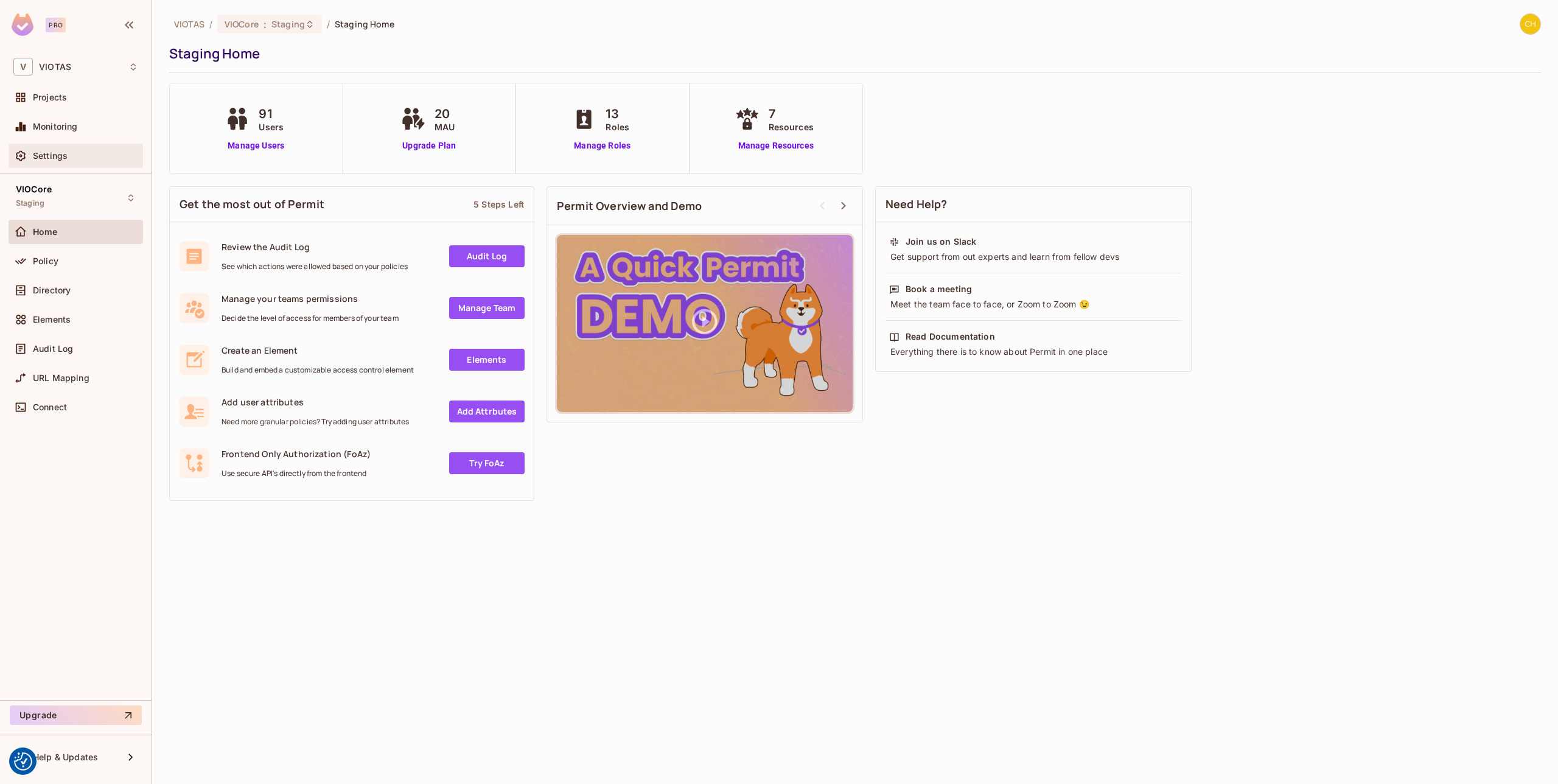
click at [63, 160] on span "Settings" at bounding box center [50, 156] width 34 height 9
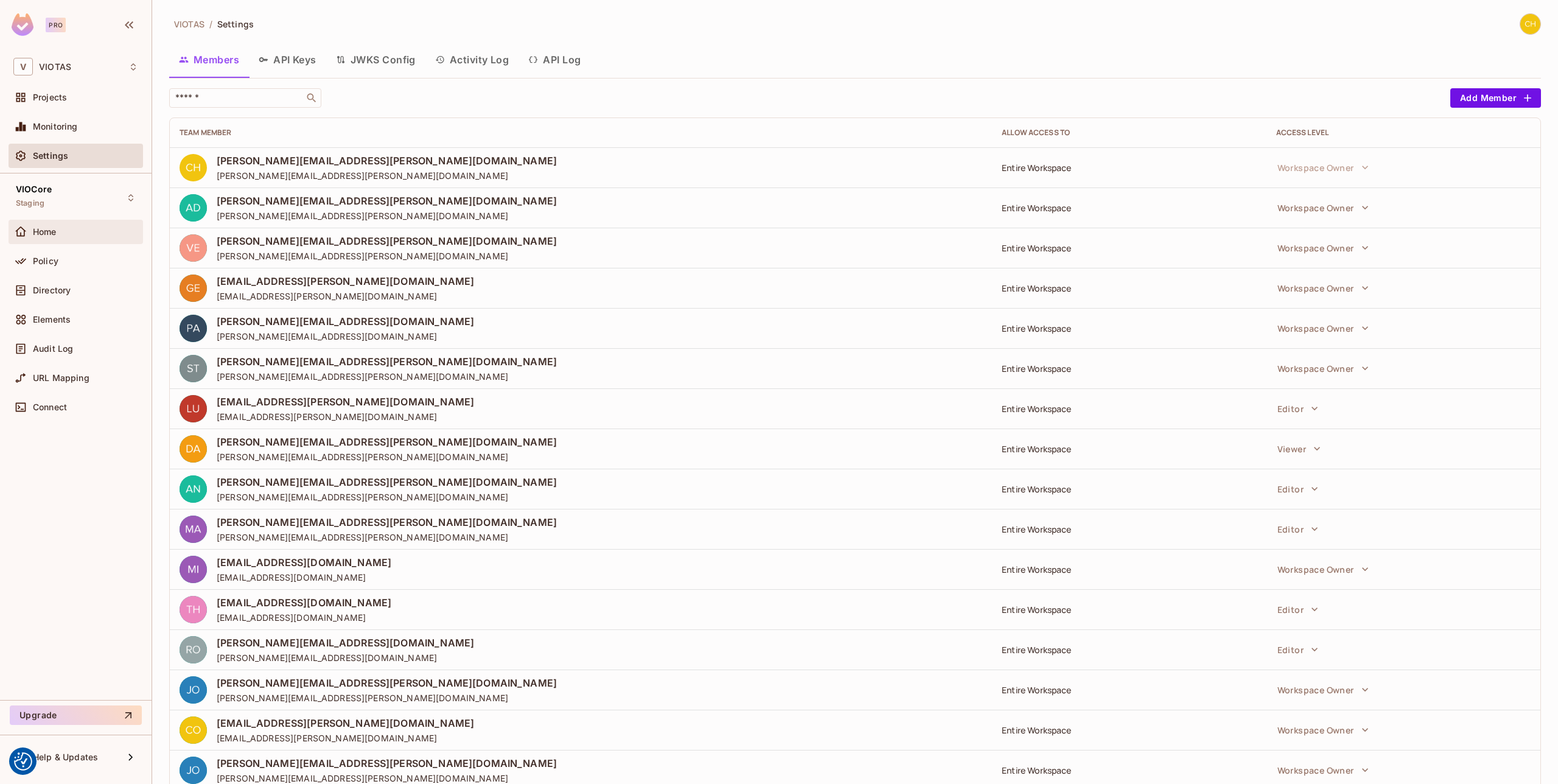
click at [90, 235] on div "Home" at bounding box center [86, 232] width 105 height 9
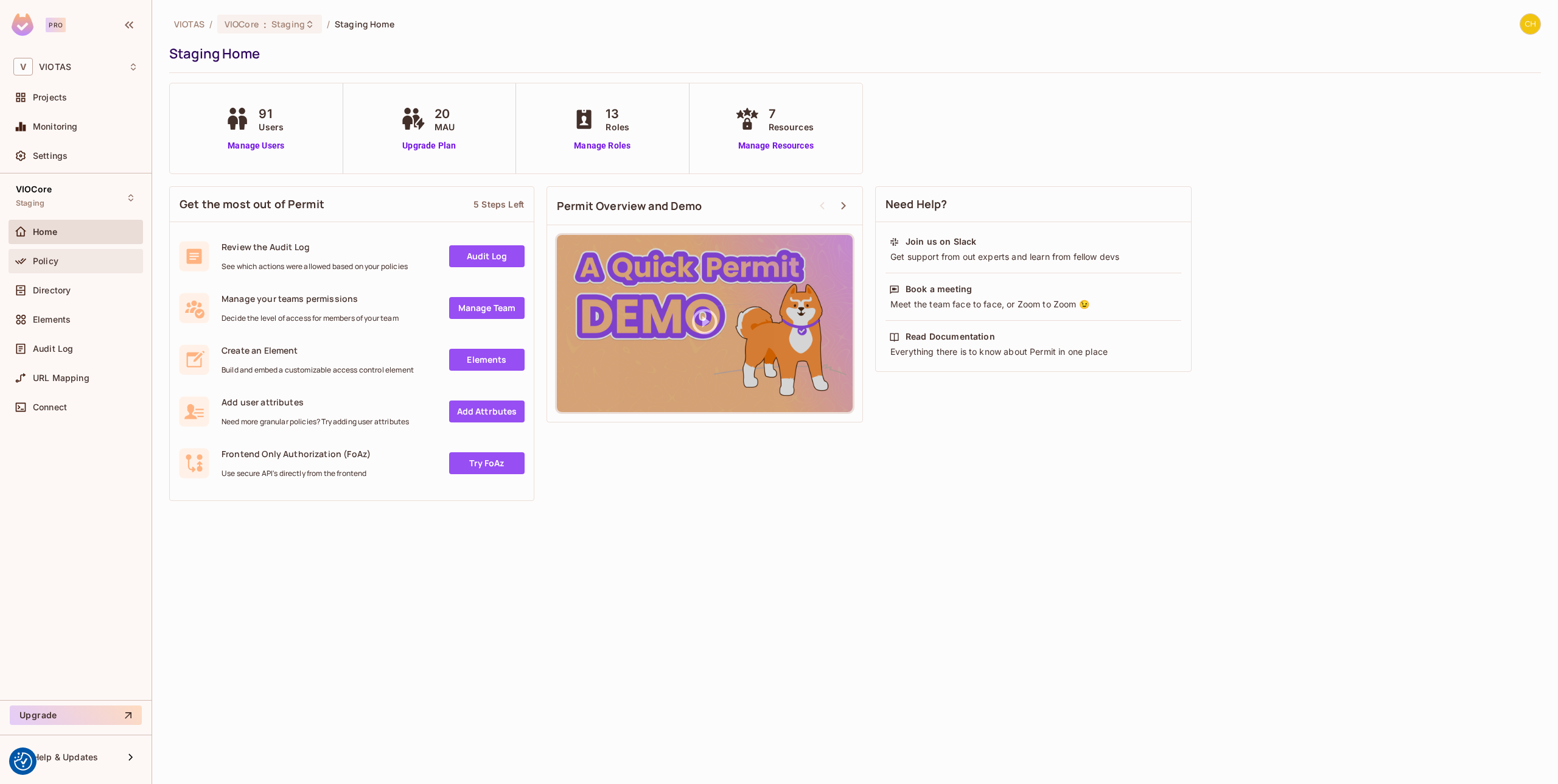
click at [93, 271] on div "Policy" at bounding box center [76, 261] width 135 height 24
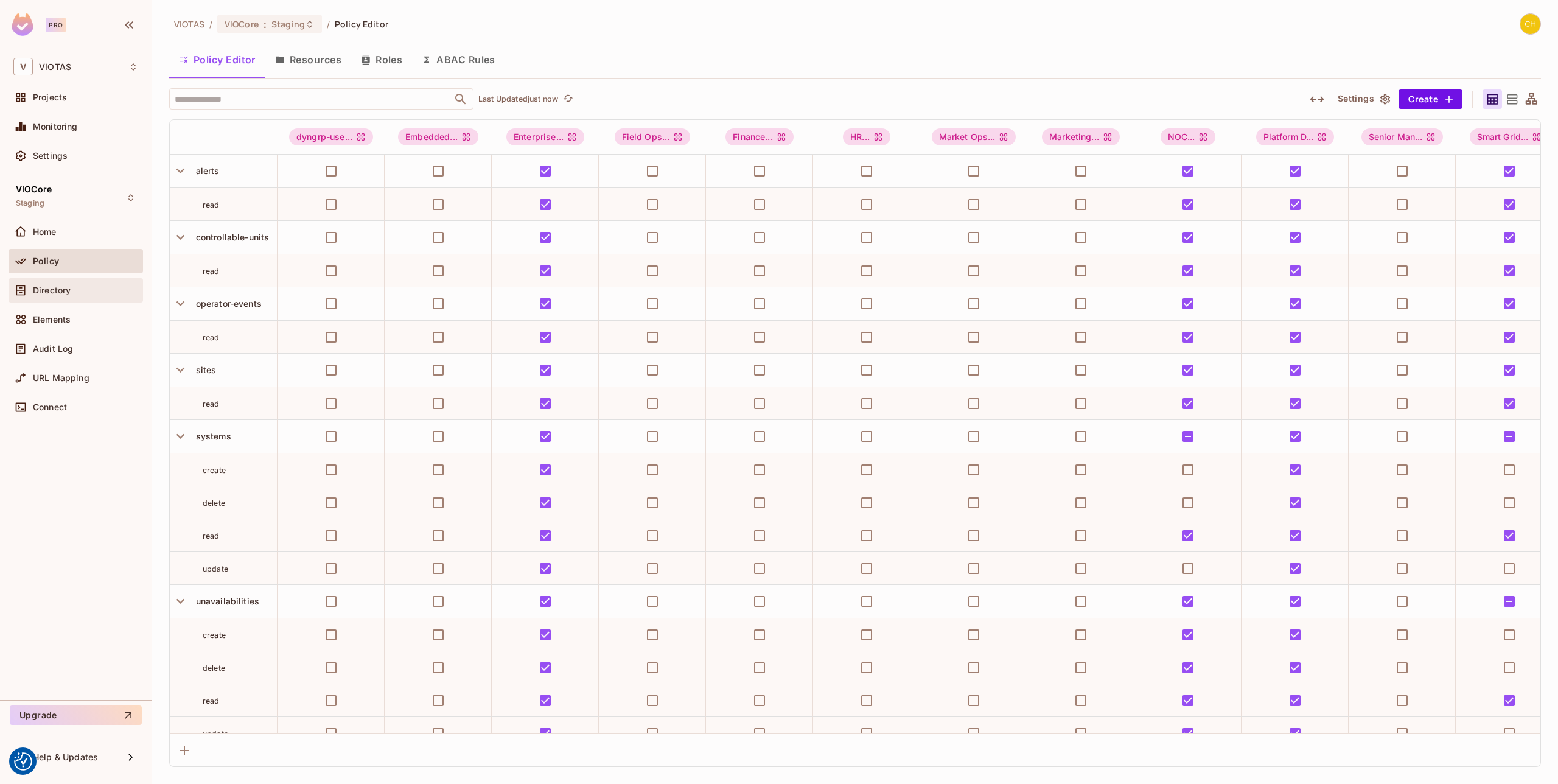
click at [95, 285] on div "Directory" at bounding box center [86, 290] width 105 height 9
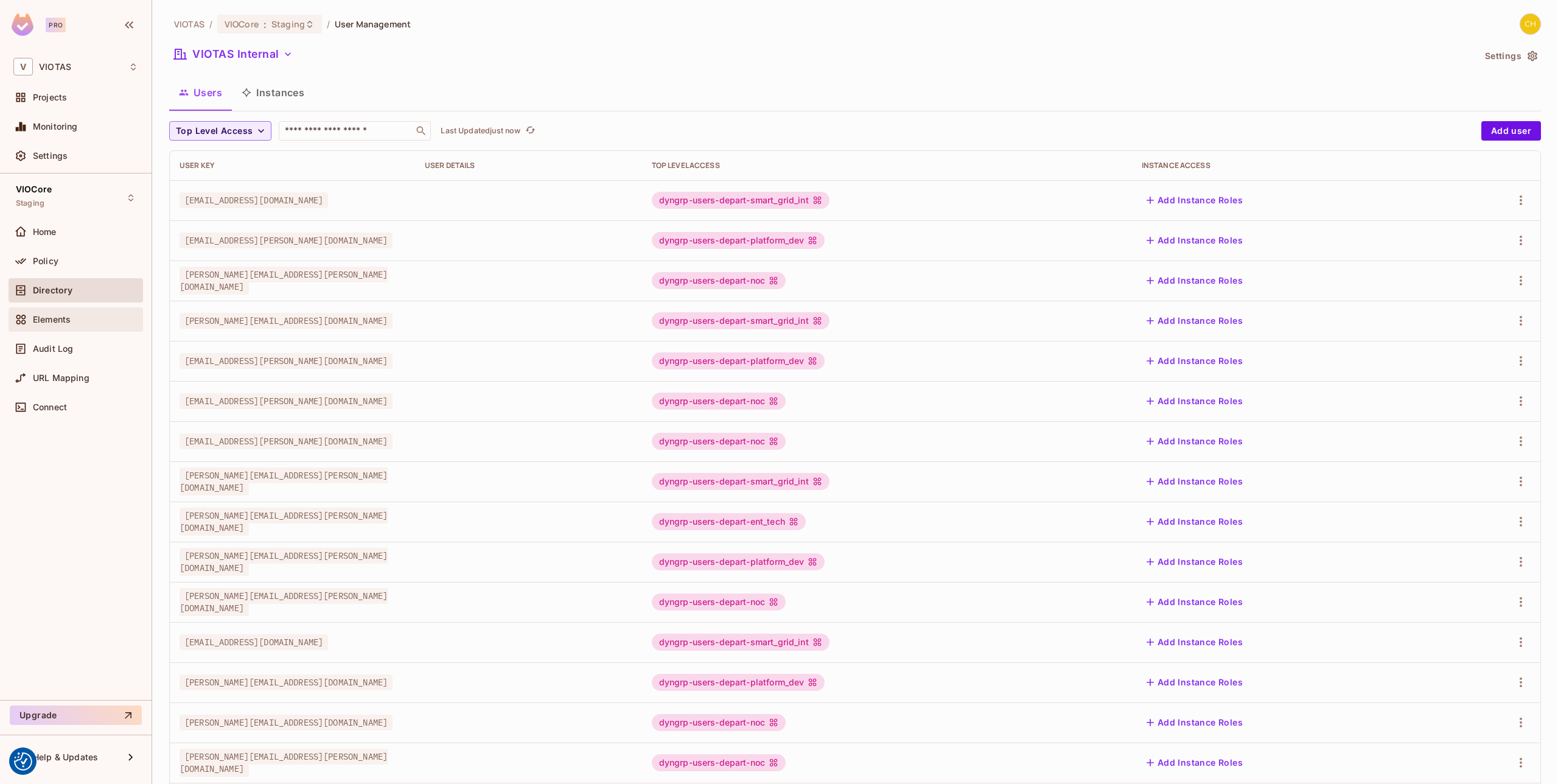
click at [98, 308] on div "Elements" at bounding box center [76, 320] width 135 height 24
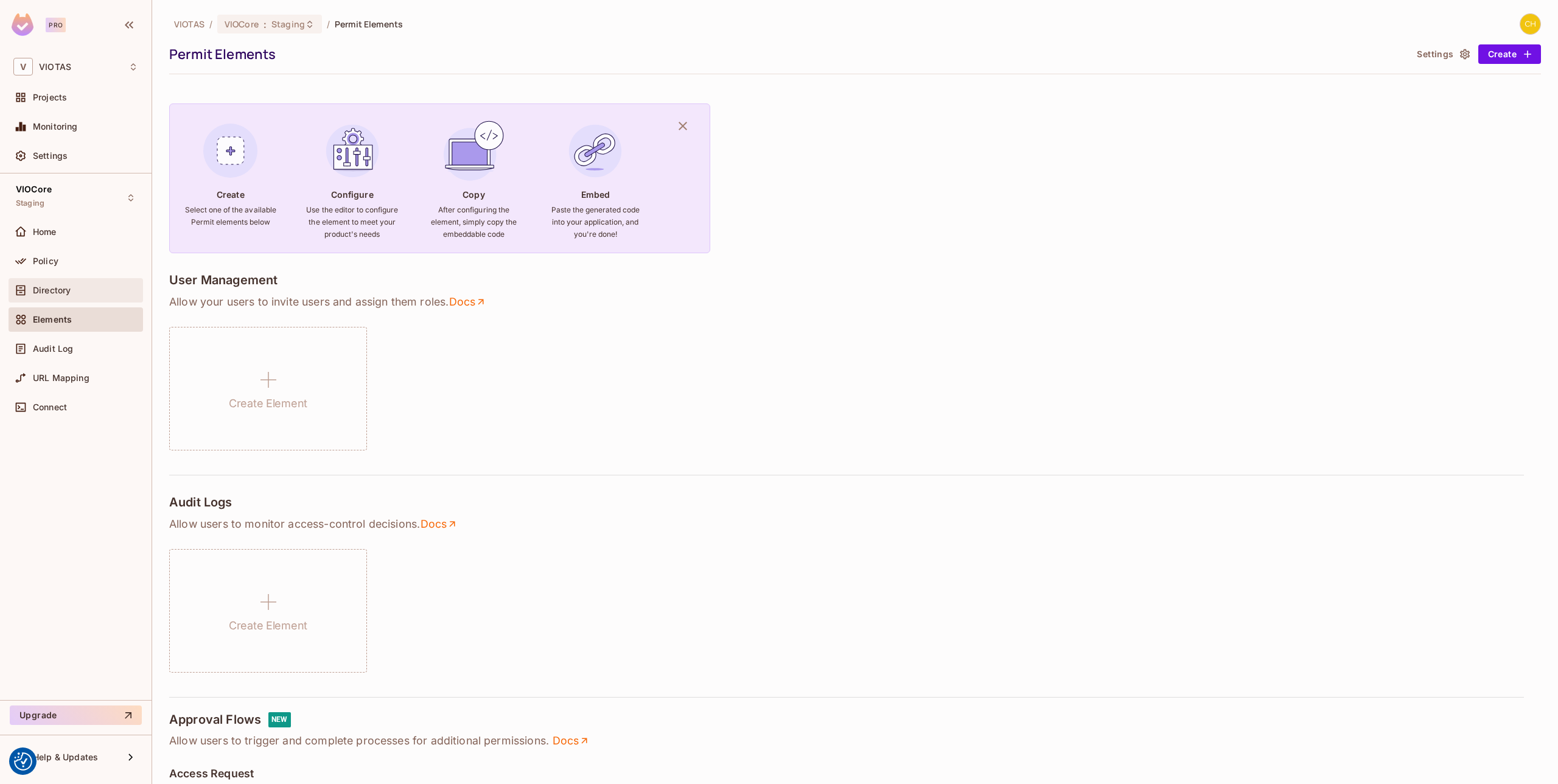
click at [94, 283] on div "Directory" at bounding box center [76, 291] width 125 height 15
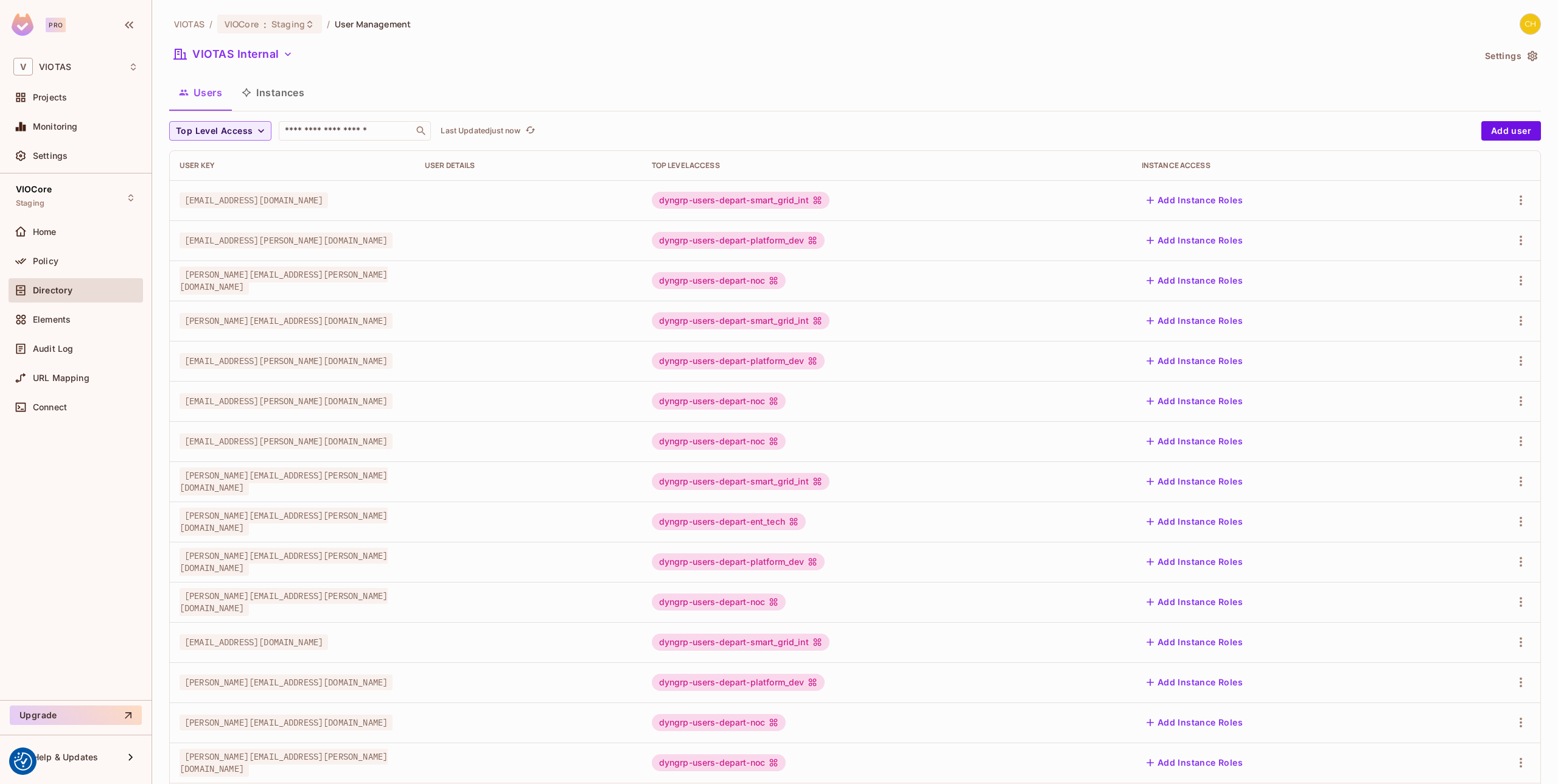
click at [291, 79] on button "Instances" at bounding box center [273, 92] width 82 height 30
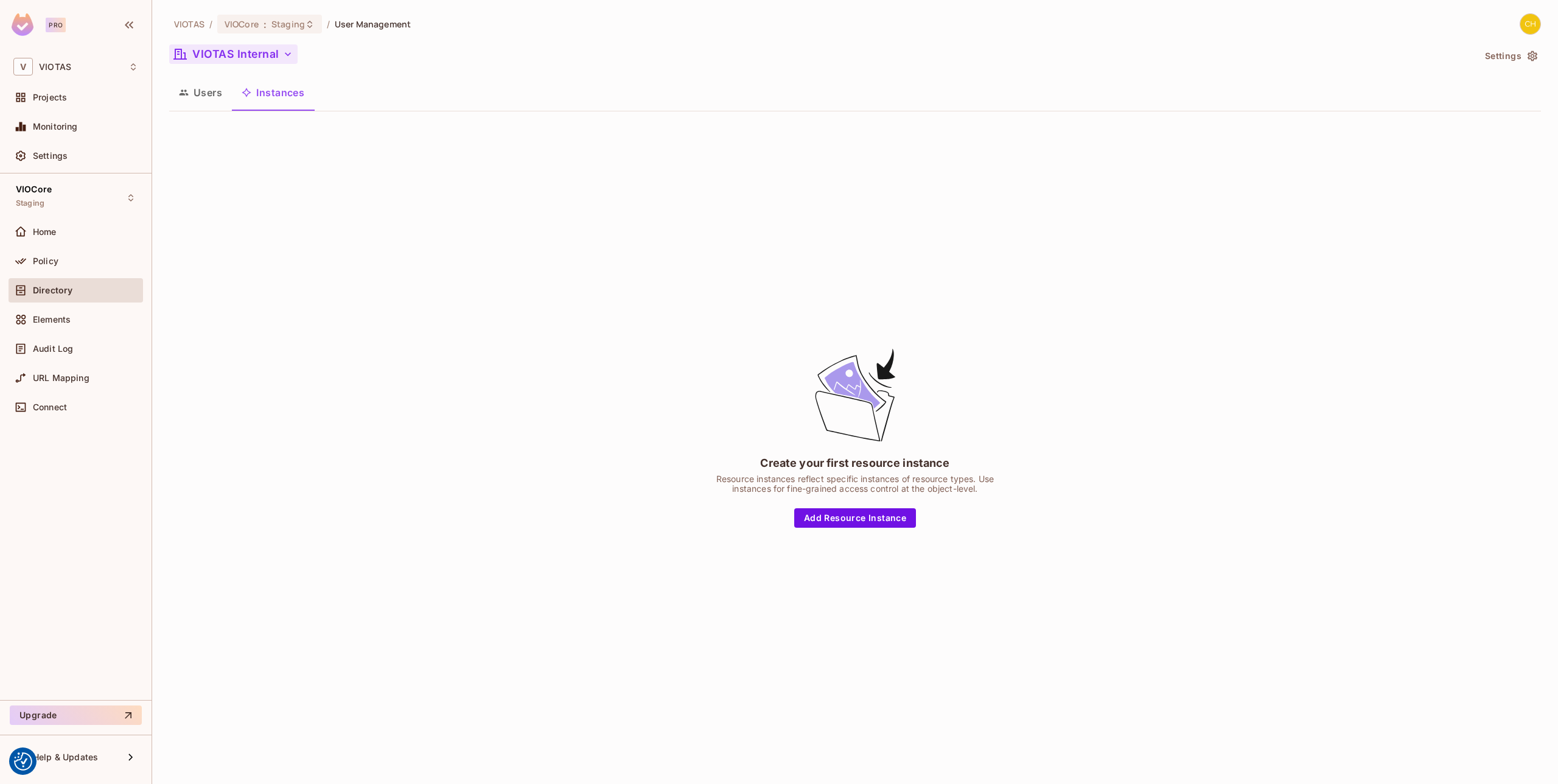
click at [262, 53] on button "VIOTAS Internal" at bounding box center [233, 54] width 128 height 20
click at [217, 171] on span "Create New" at bounding box center [262, 169] width 135 height 9
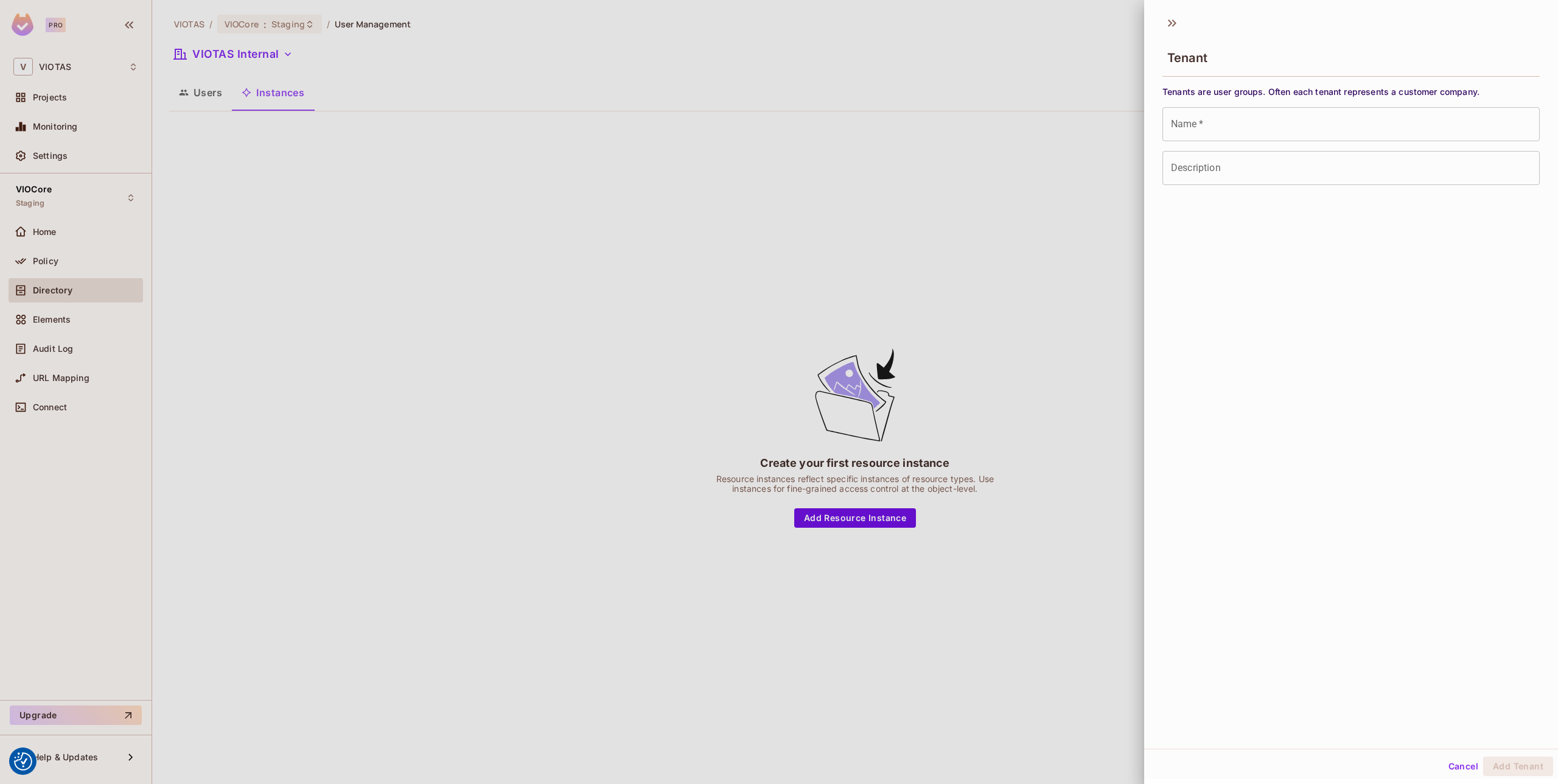
click at [1246, 138] on input "Name   *" at bounding box center [1351, 124] width 378 height 34
click at [1201, 126] on input "Name   *" at bounding box center [1351, 124] width 378 height 34
click at [1183, 270] on div "Tenant Tenants are user groups. Often each tenant represents a customer company…" at bounding box center [1351, 379] width 414 height 740
click at [1208, 148] on p "Name is required" at bounding box center [1351, 149] width 360 height 12
click at [1208, 138] on input "Name   *" at bounding box center [1351, 124] width 378 height 34
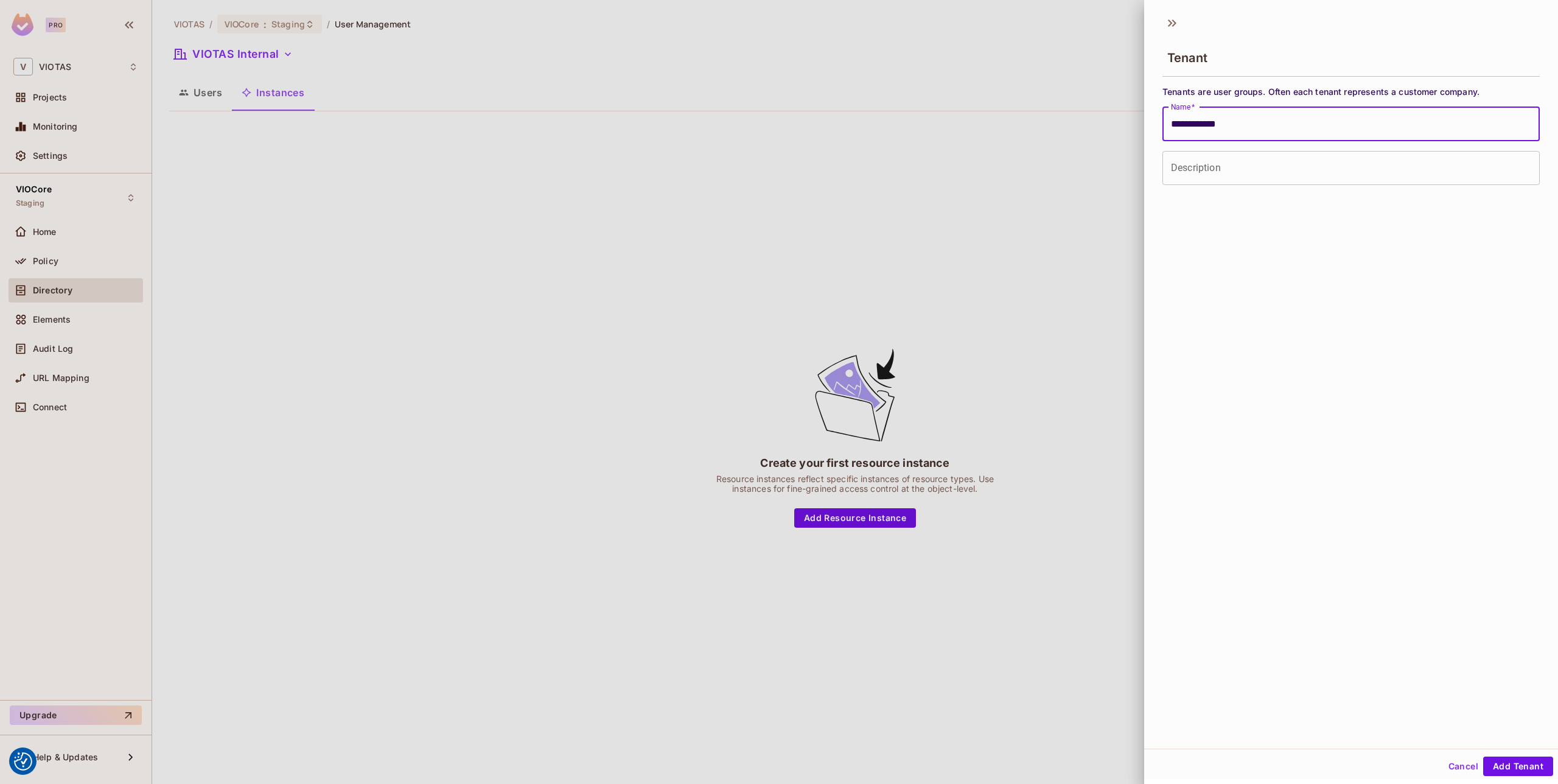
type input "**********"
click at [1254, 173] on input "Description" at bounding box center [1351, 168] width 378 height 34
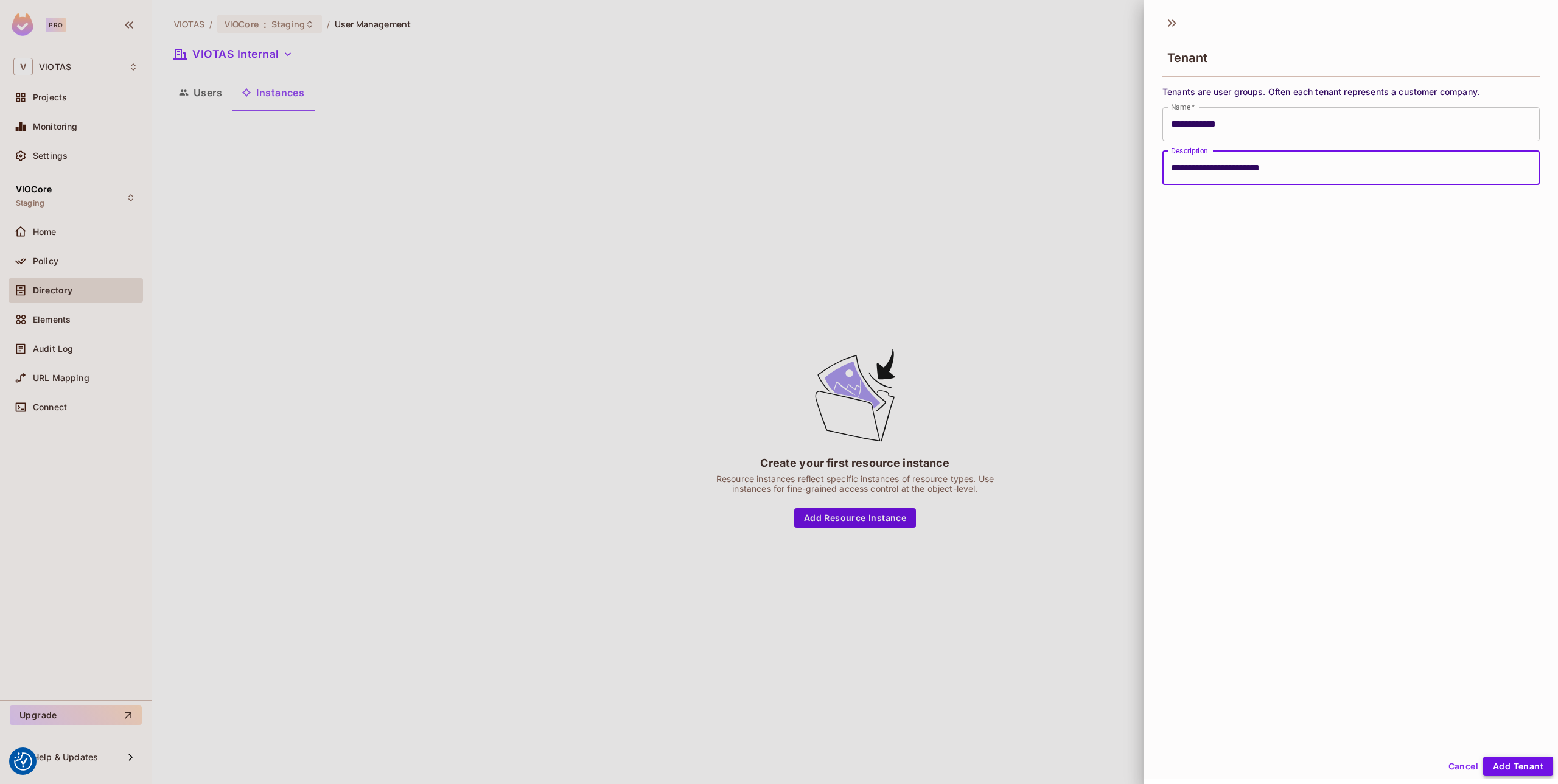
type input "**********"
click at [1519, 764] on button "Add Tenant" at bounding box center [1518, 766] width 70 height 20
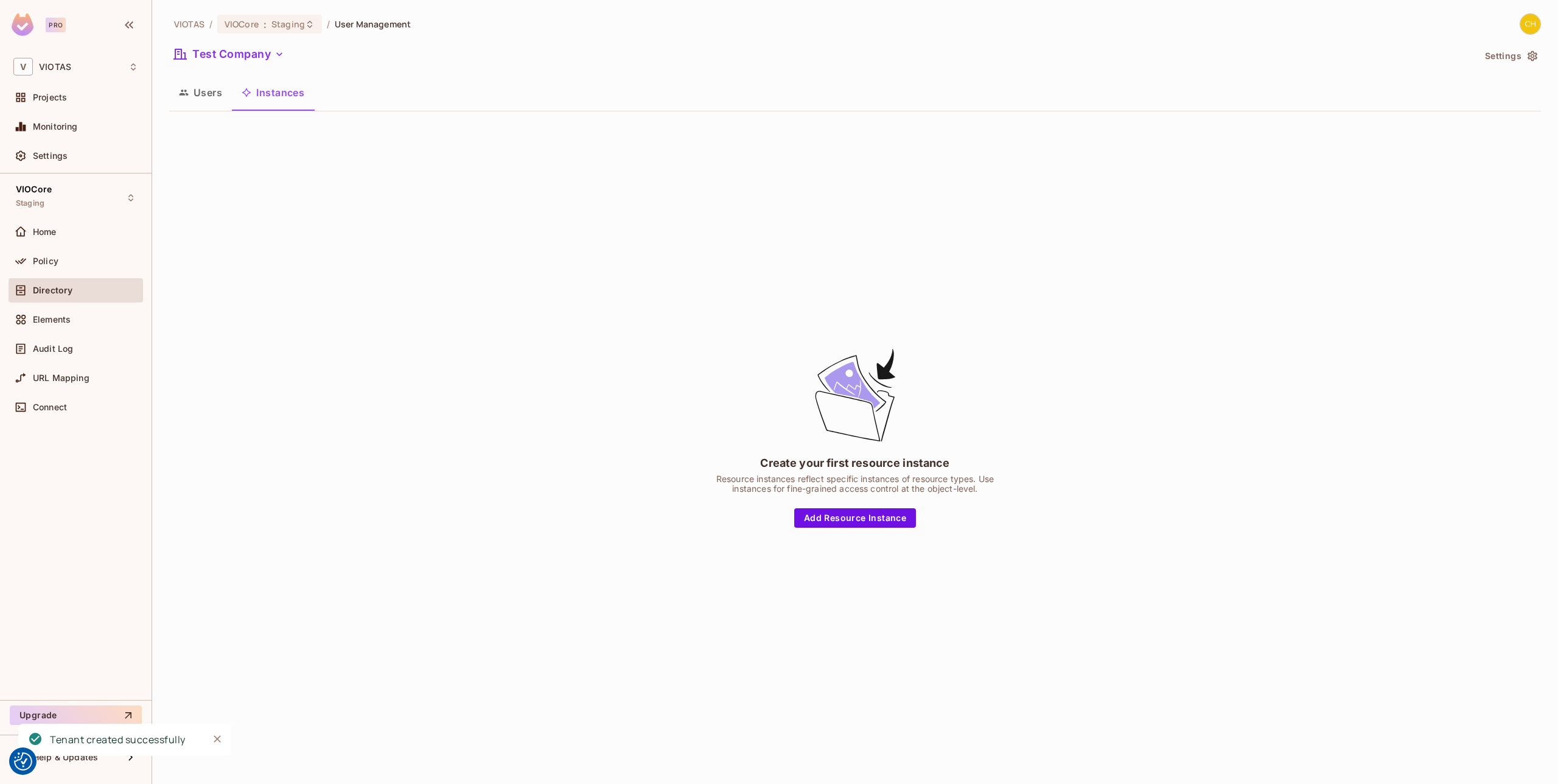
click at [585, 337] on div "Create your first resource instance Resource instances reflect specific instanc…" at bounding box center [855, 437] width 1372 height 632
click at [208, 96] on button "Users" at bounding box center [200, 92] width 63 height 30
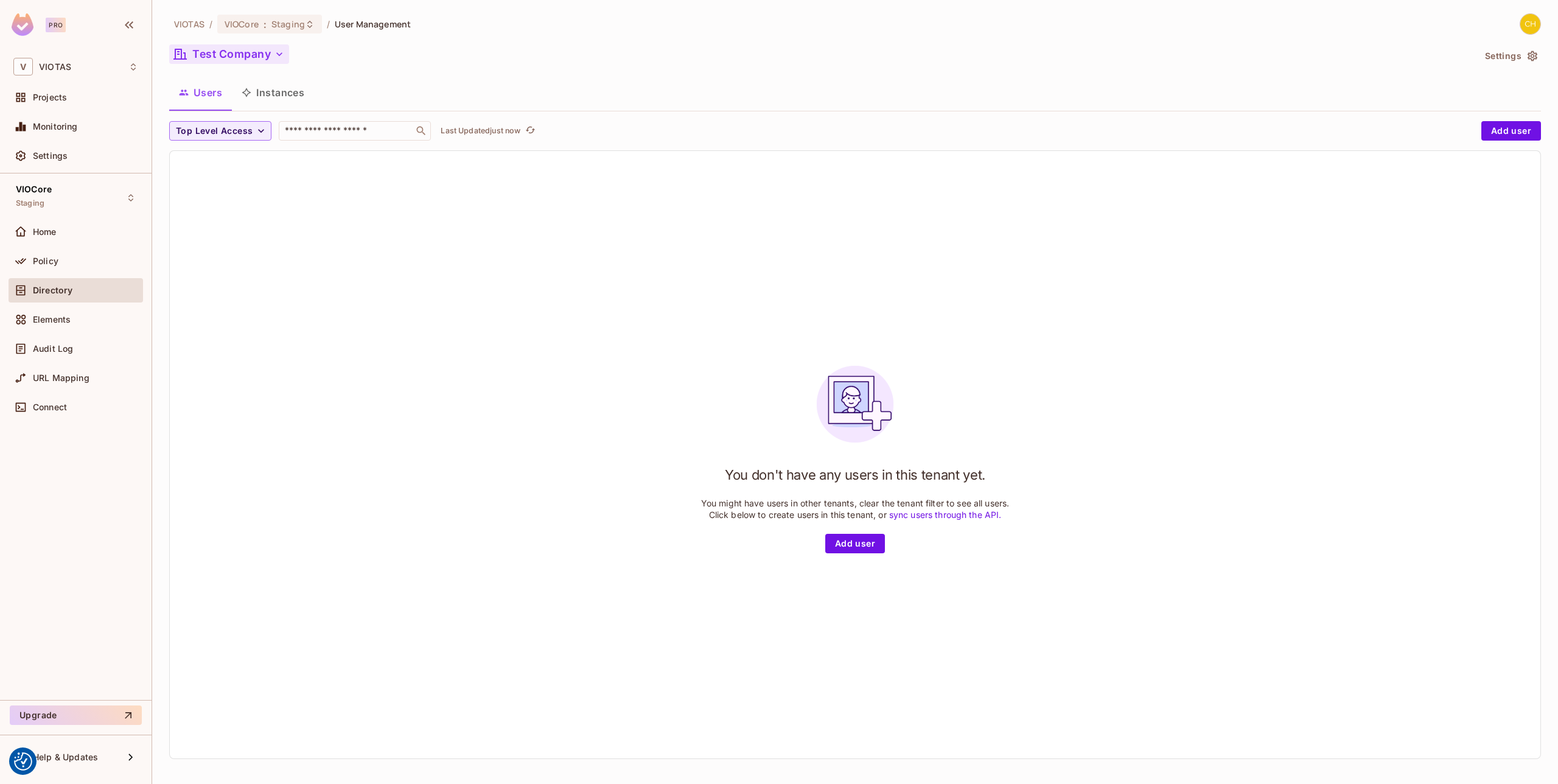
click at [279, 57] on icon "button" at bounding box center [279, 54] width 12 height 12
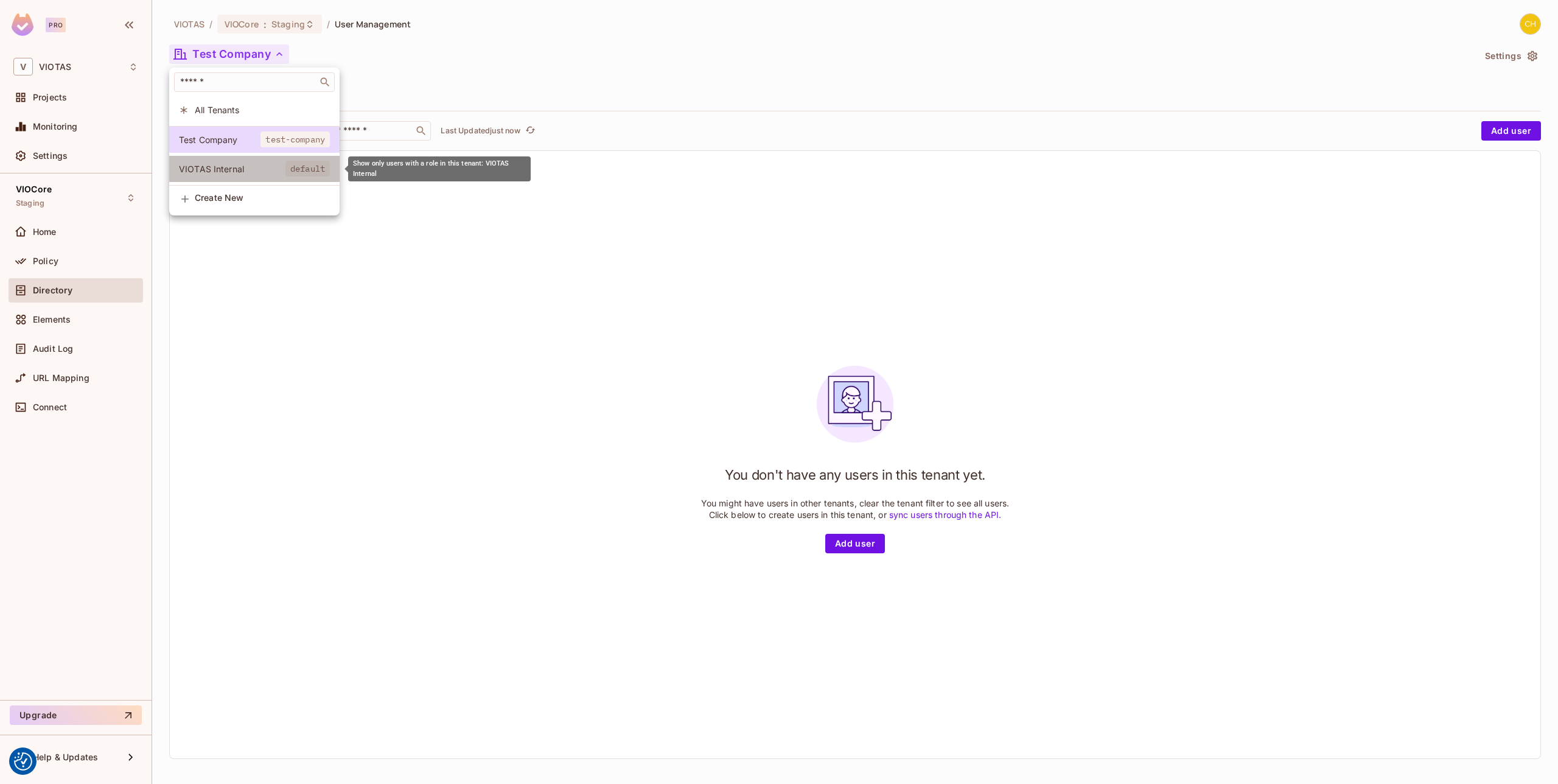
click at [257, 172] on span "VIOTAS Internal" at bounding box center [232, 169] width 107 height 11
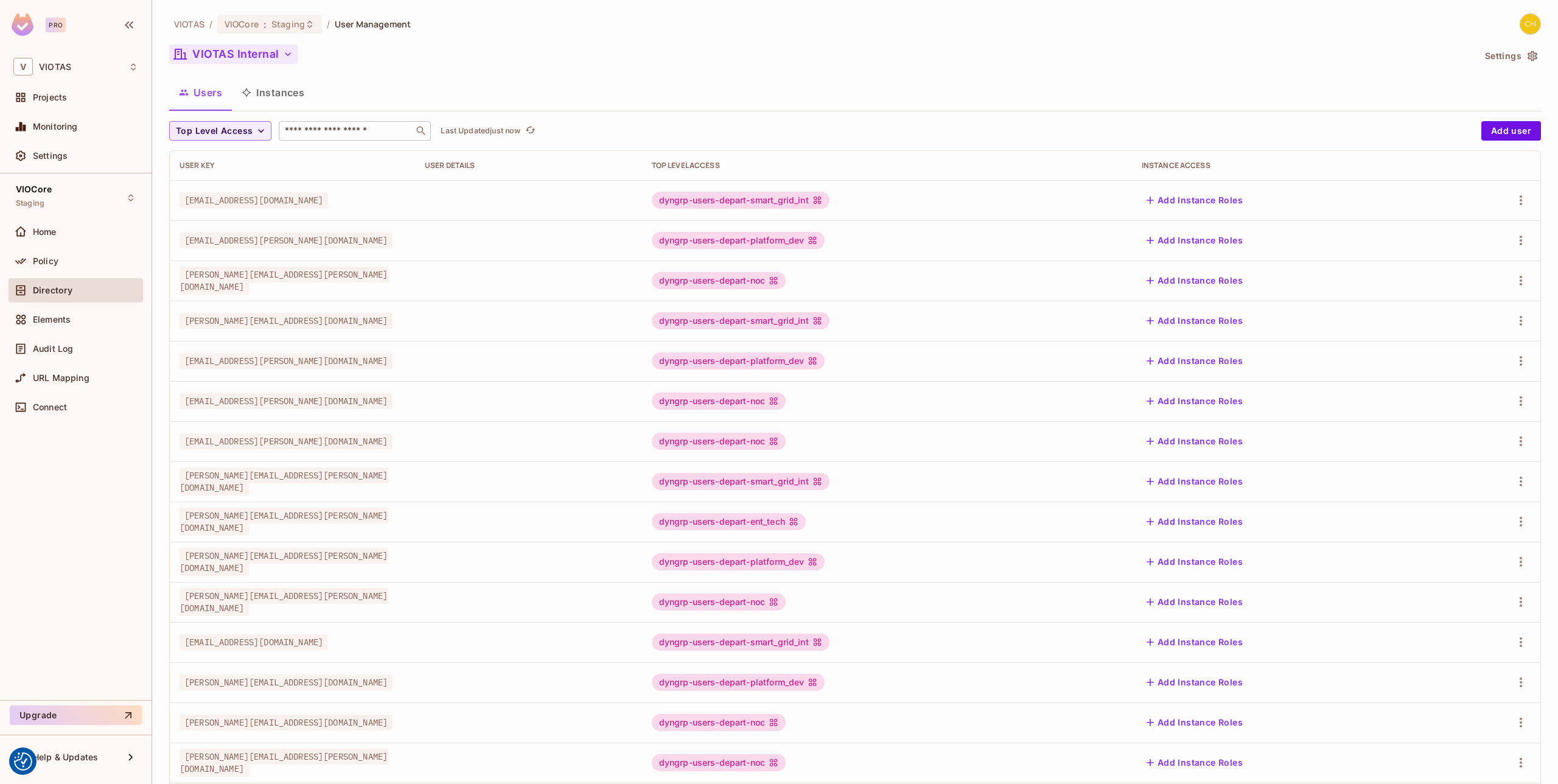
click at [335, 127] on input "text" at bounding box center [347, 131] width 128 height 12
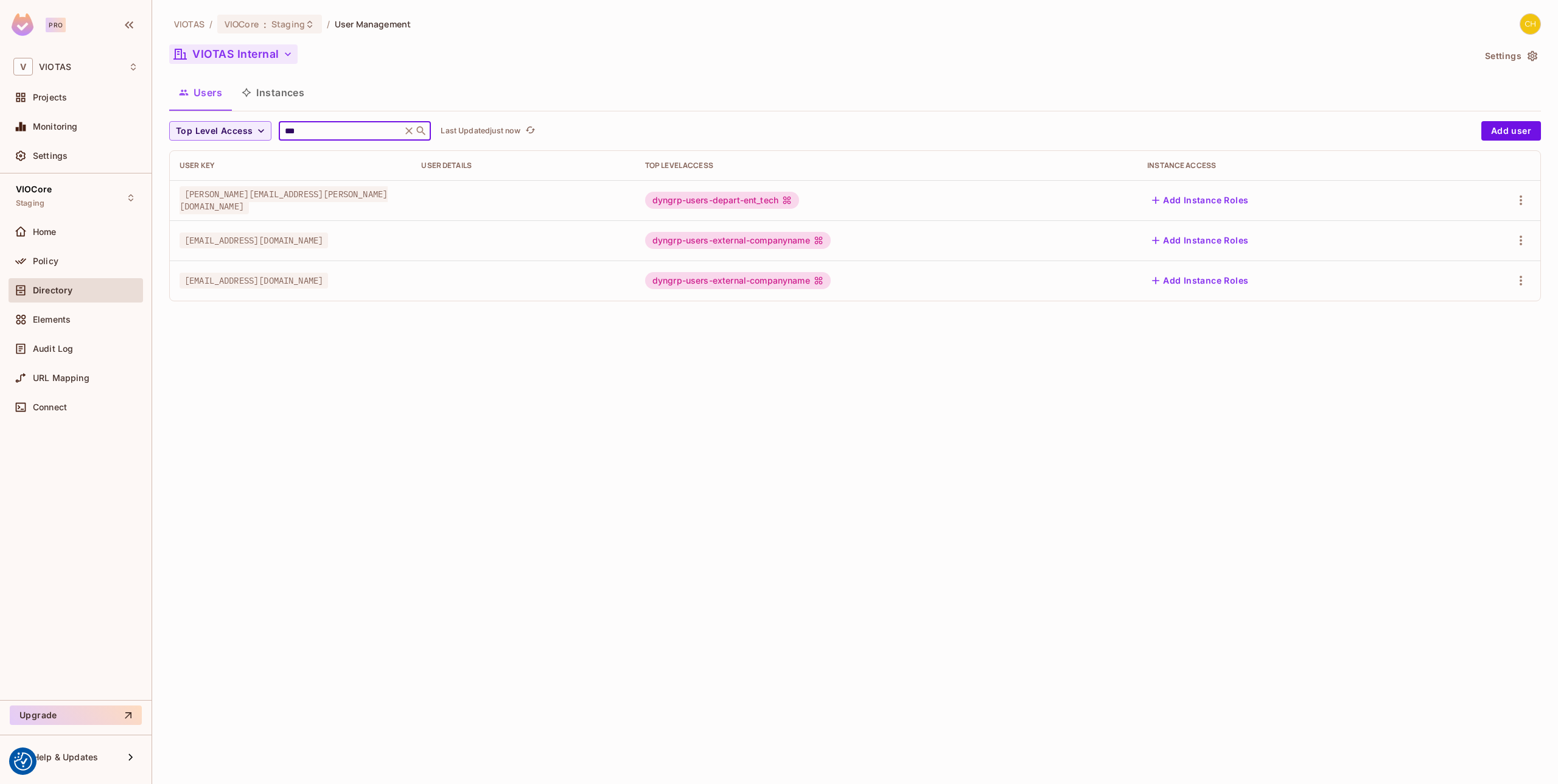
type input "***"
click at [472, 72] on div "VIOTAS / VIOCore : Staging / User Management VIOTAS Internal Settings Users Ins…" at bounding box center [855, 162] width 1372 height 297
click at [948, 107] on div "VIOTAS / VIOCore : Staging / User Management VIOTAS Internal Settings Users Ins…" at bounding box center [855, 162] width 1372 height 297
click at [1161, 349] on div "VIOTAS / VIOCore : Staging / User Management VIOTAS Internal Settings Users Ins…" at bounding box center [855, 392] width 1406 height 784
click at [1526, 242] on icon "button" at bounding box center [1521, 241] width 15 height 15
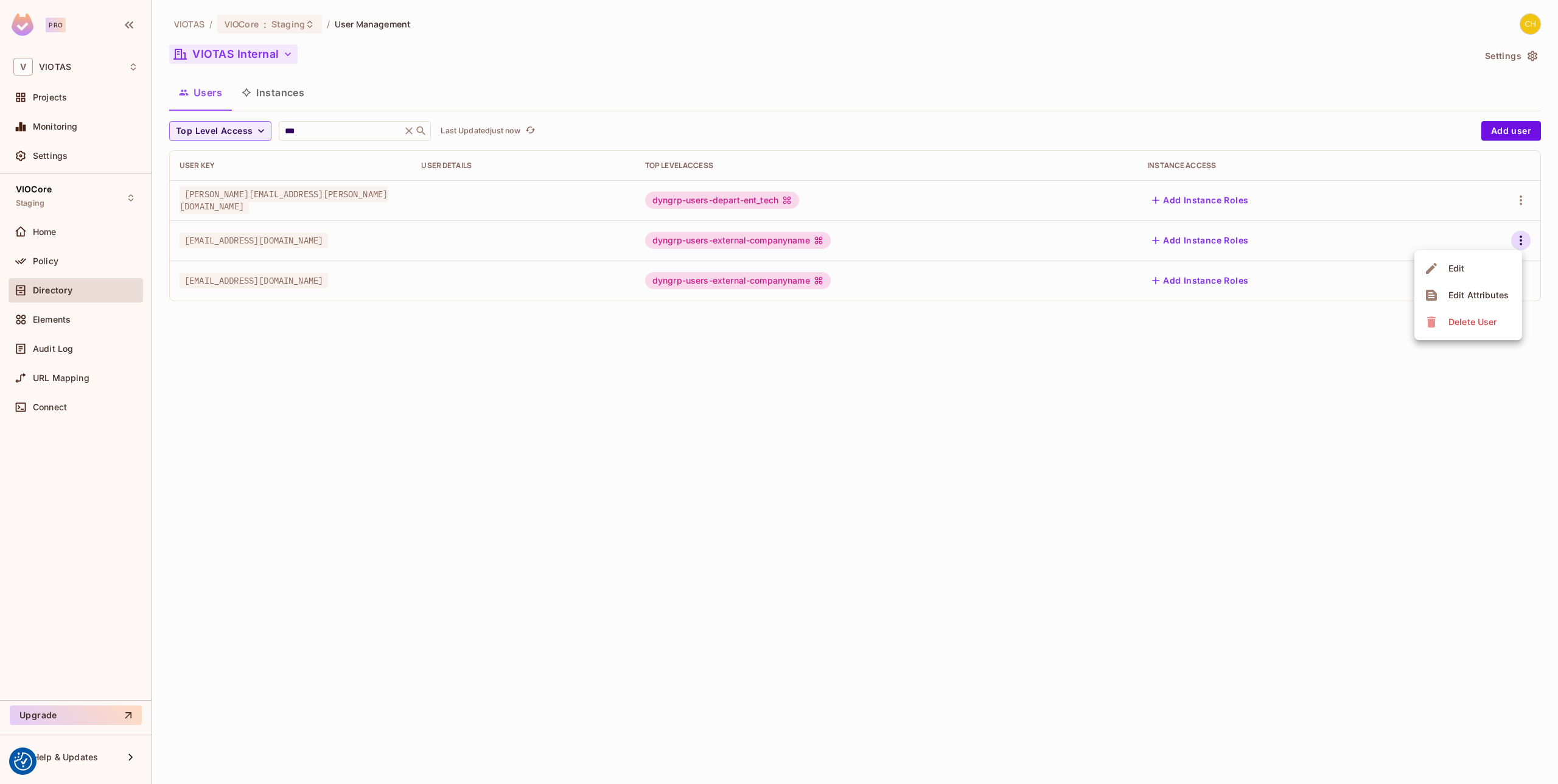
click at [1474, 271] on li "Edit" at bounding box center [1468, 268] width 108 height 27
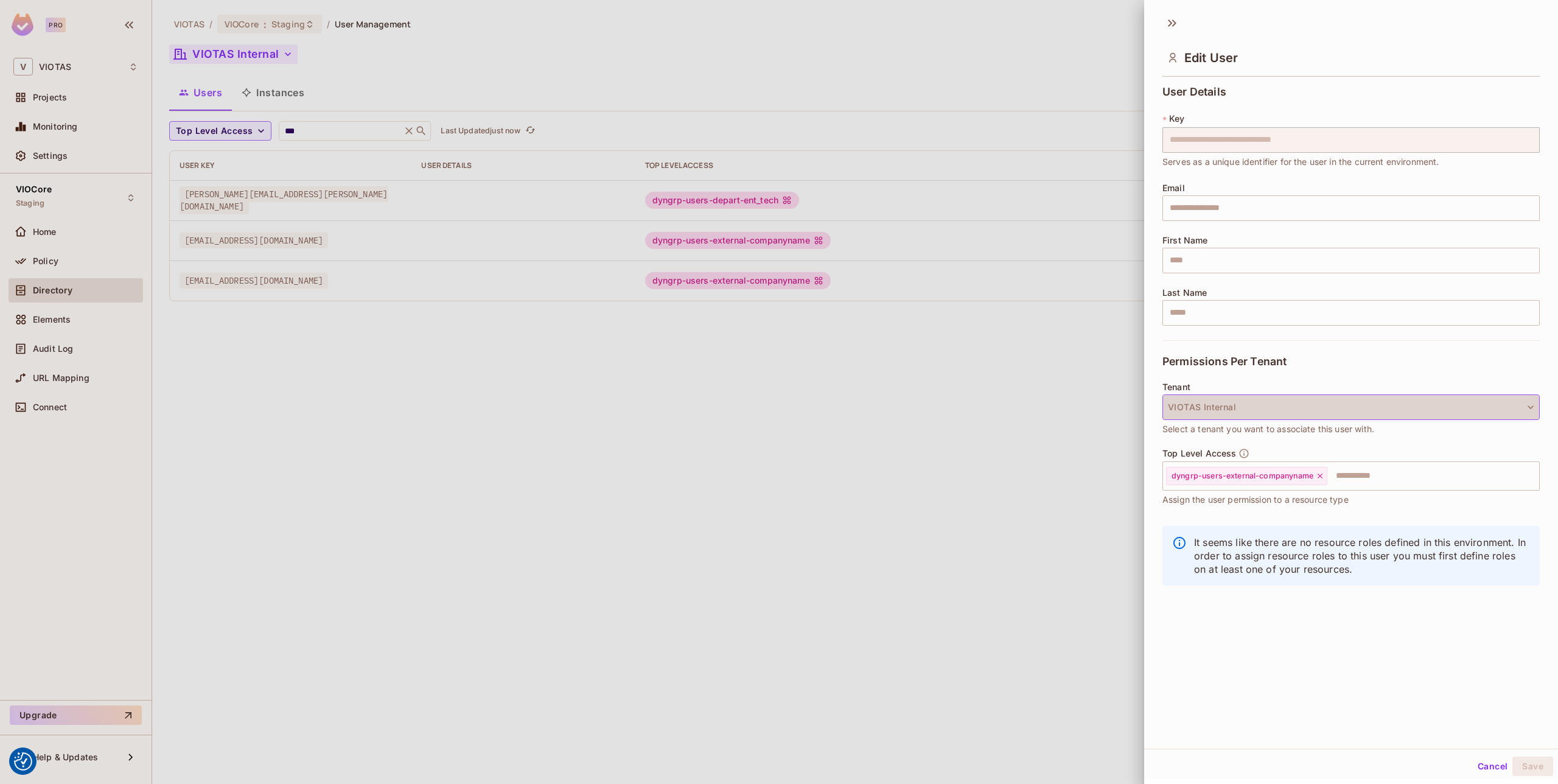
click at [1276, 411] on button "VIOTAS Internal" at bounding box center [1351, 407] width 378 height 26
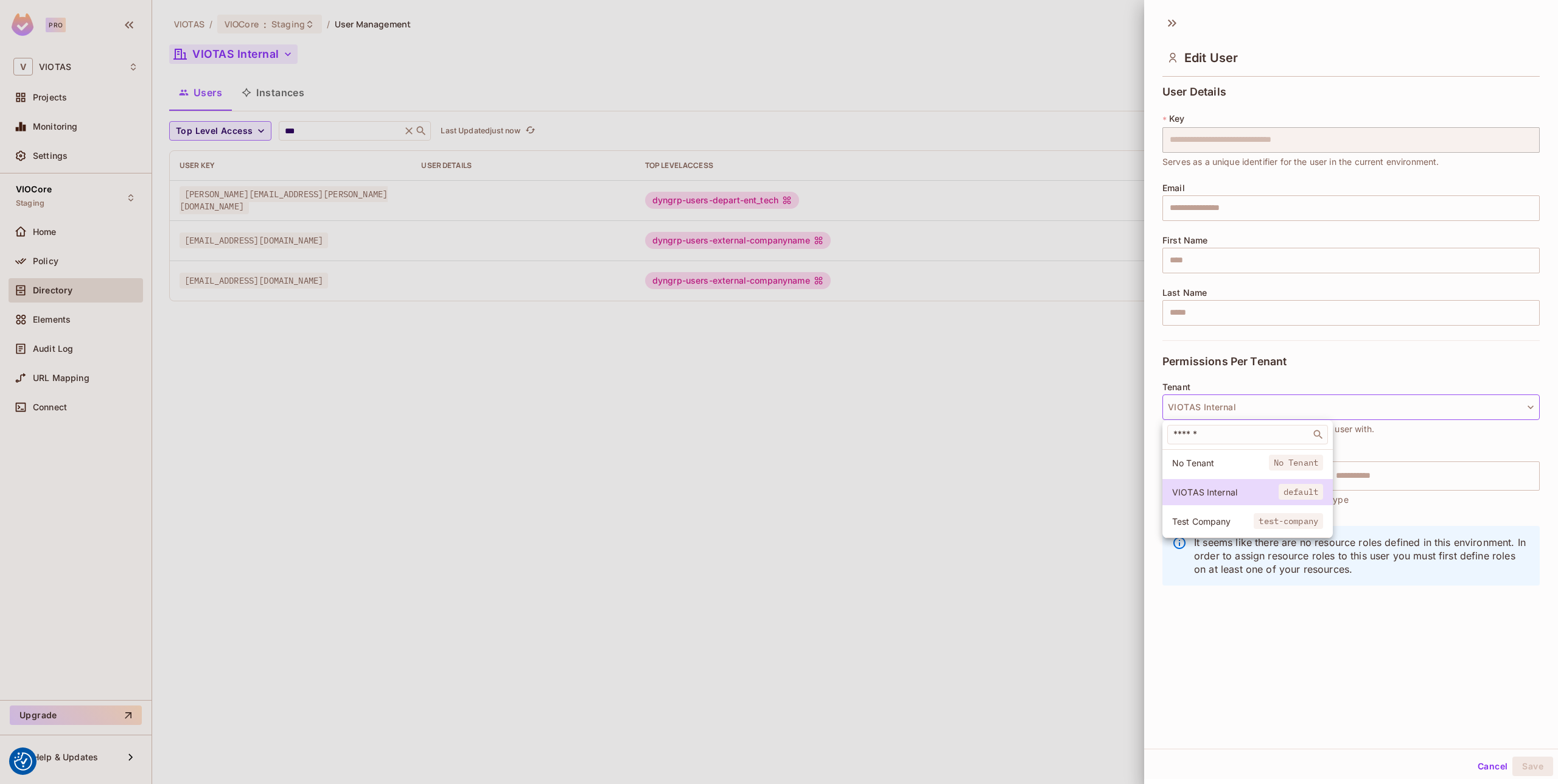
click at [1240, 514] on li "Test Company test-company" at bounding box center [1247, 521] width 171 height 26
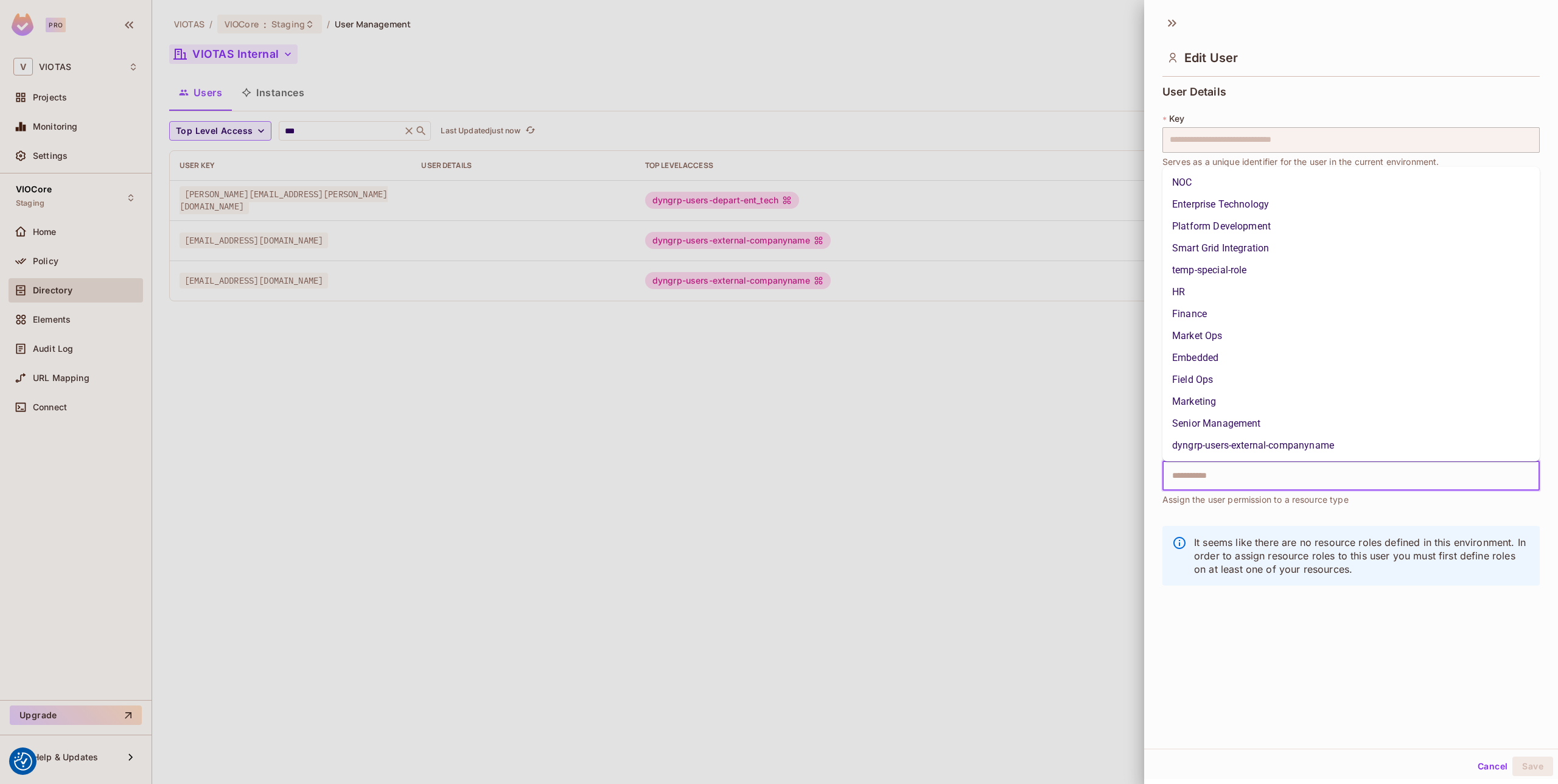
click at [1215, 479] on input "text" at bounding box center [1340, 476] width 351 height 24
click at [1290, 446] on li "dyngrp-users-external-companyname" at bounding box center [1351, 446] width 378 height 22
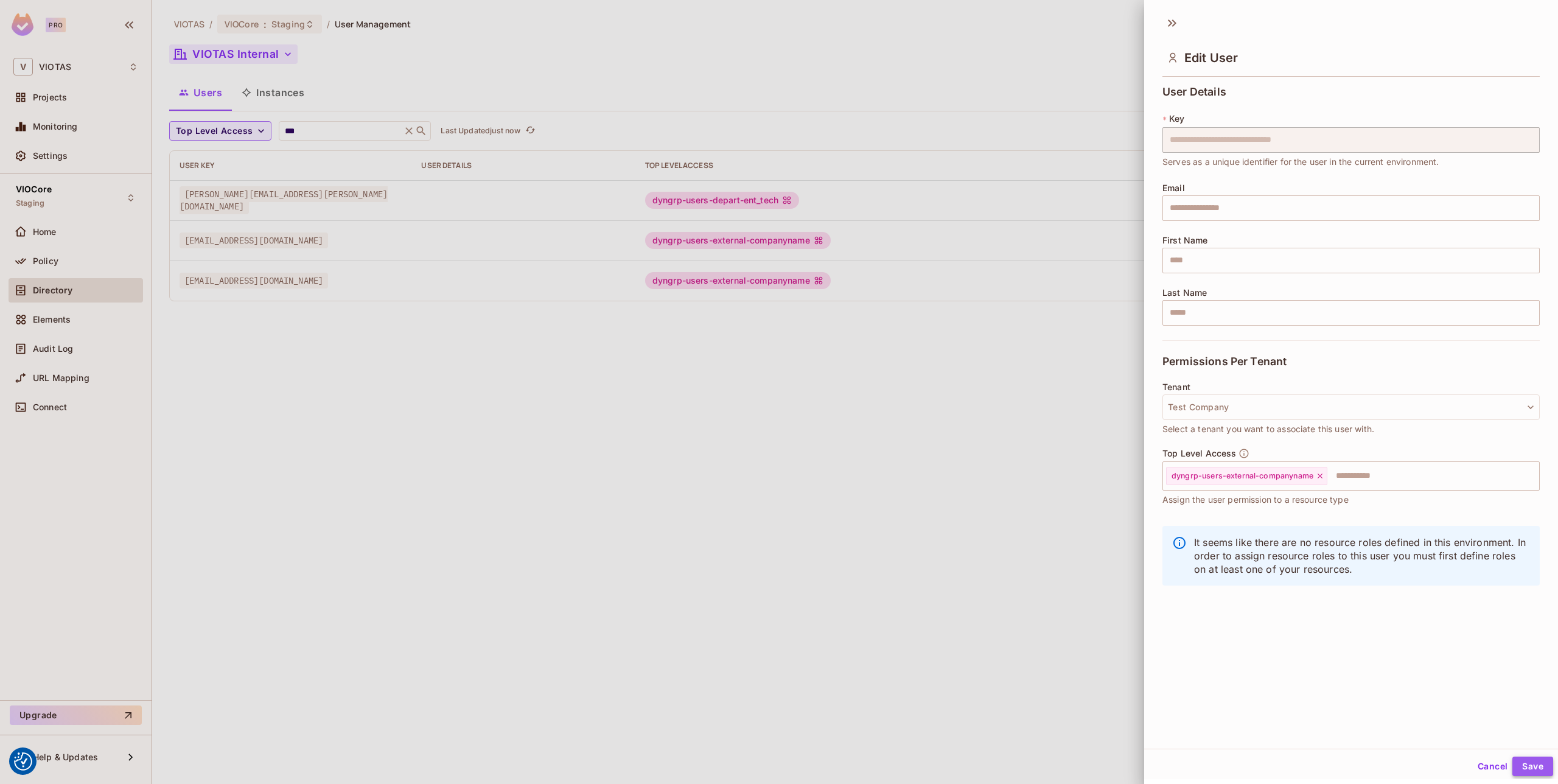
click at [1532, 764] on button "Save" at bounding box center [1532, 766] width 40 height 20
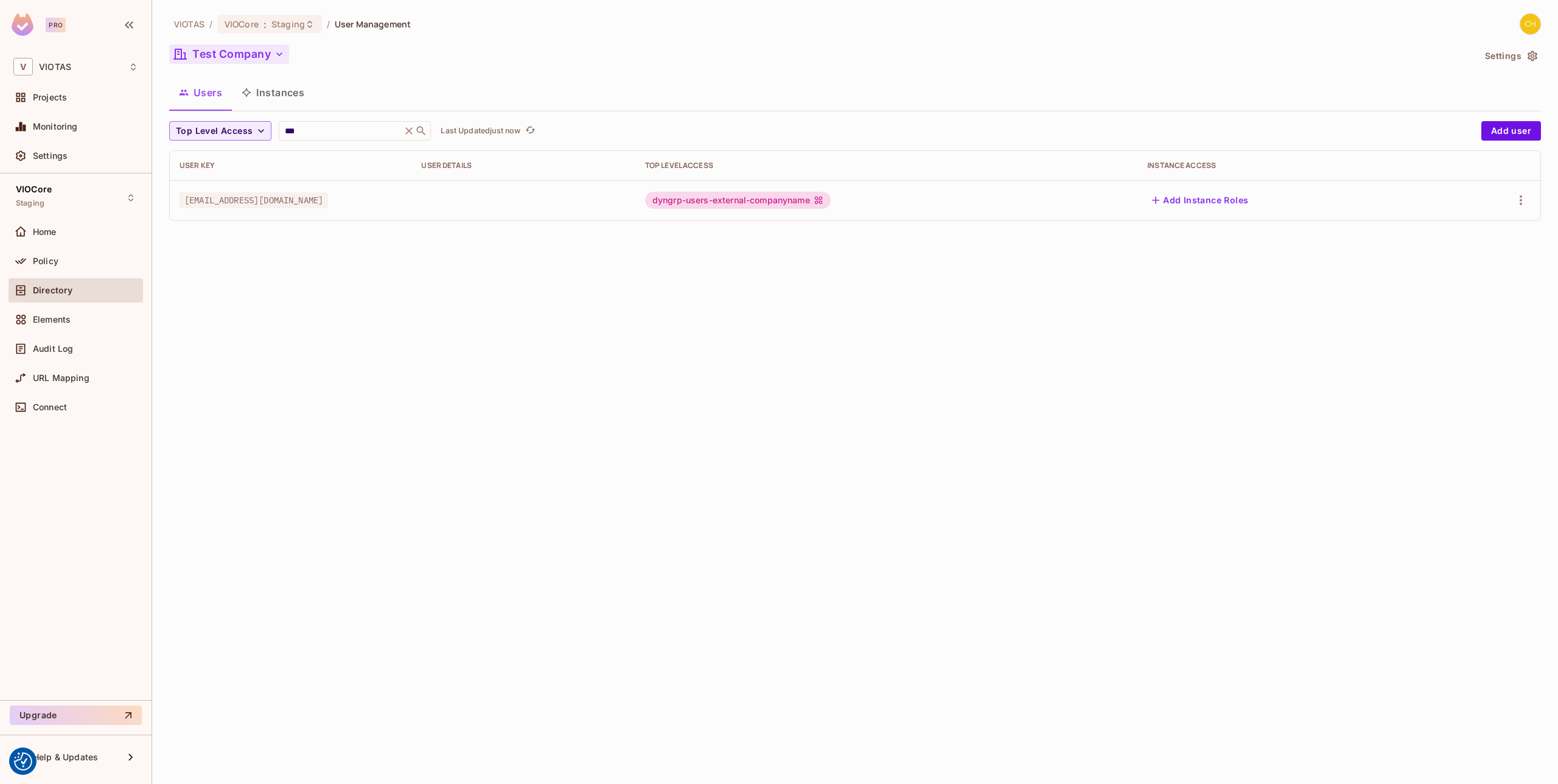
click at [245, 53] on button "Test Company" at bounding box center [229, 54] width 120 height 20
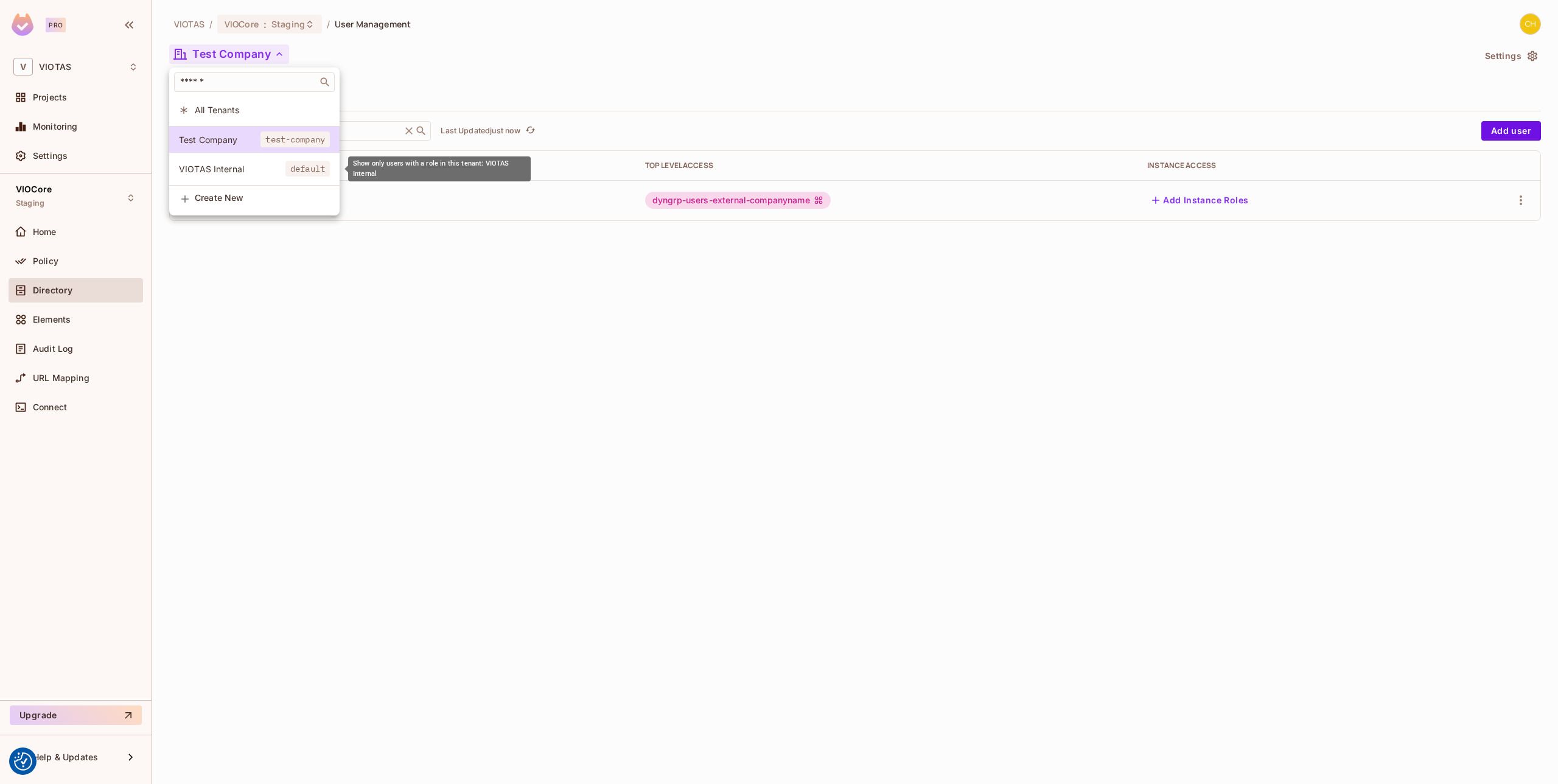
click at [249, 170] on span "VIOTAS Internal" at bounding box center [232, 169] width 107 height 11
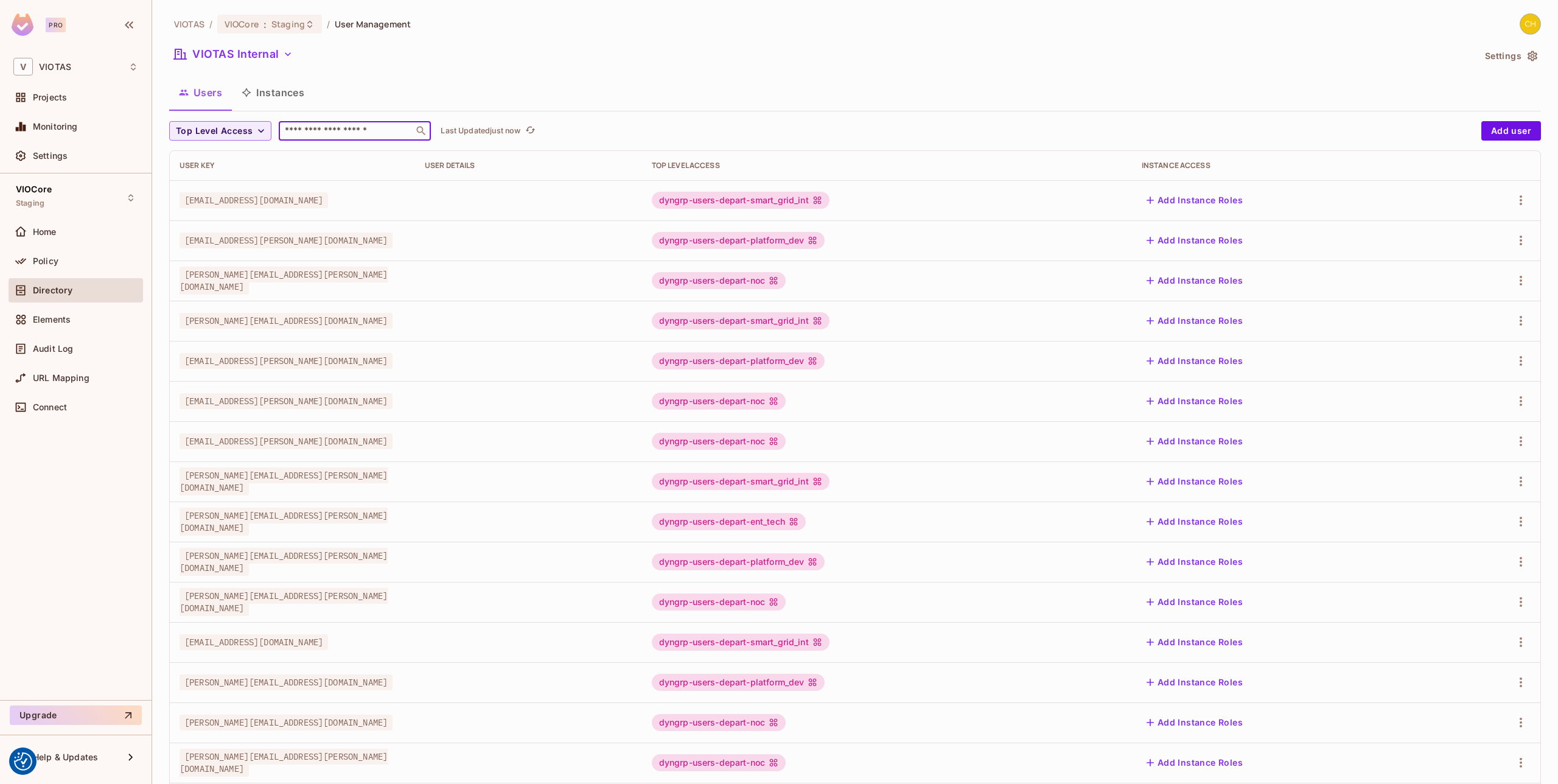
click at [328, 127] on input "text" at bounding box center [347, 131] width 128 height 12
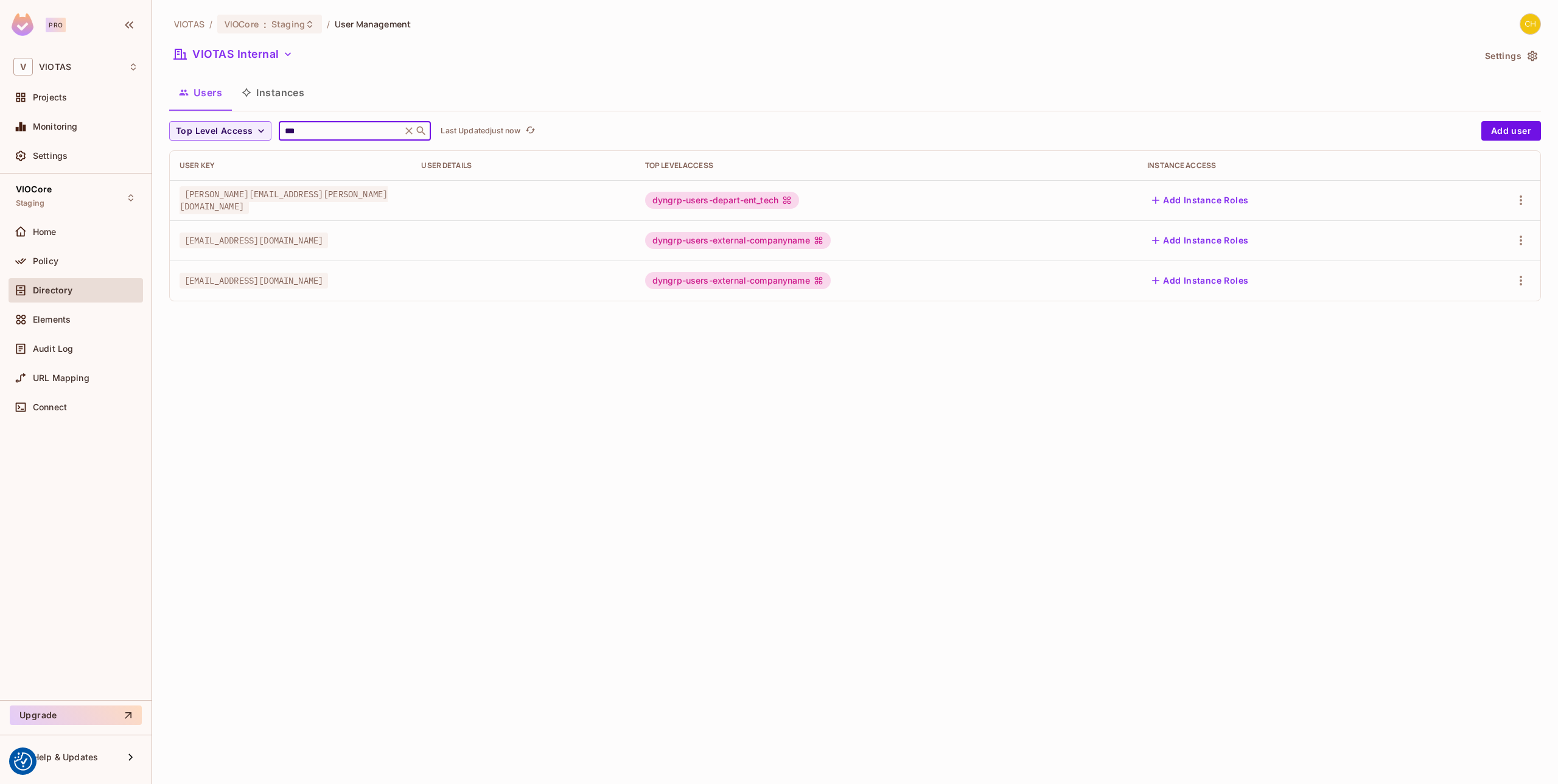
type input "***"
click at [473, 333] on div "VIOTAS / VIOCore : Staging / User Management VIOTAS Internal Settings Users Ins…" at bounding box center [855, 392] width 1406 height 784
click at [253, 50] on button "VIOTAS Internal" at bounding box center [233, 54] width 128 height 20
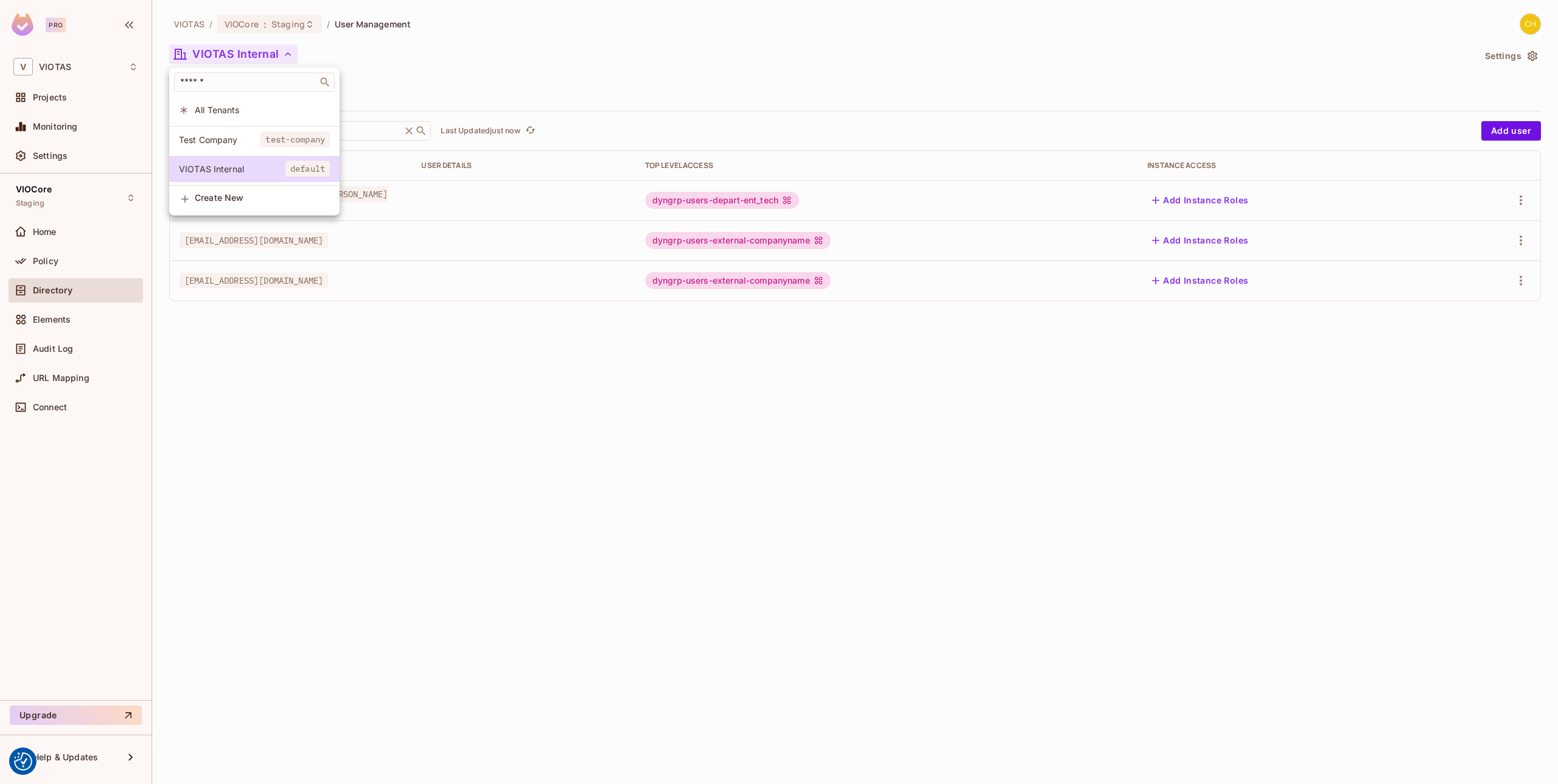
click at [243, 142] on span "Test Company" at bounding box center [219, 140] width 82 height 11
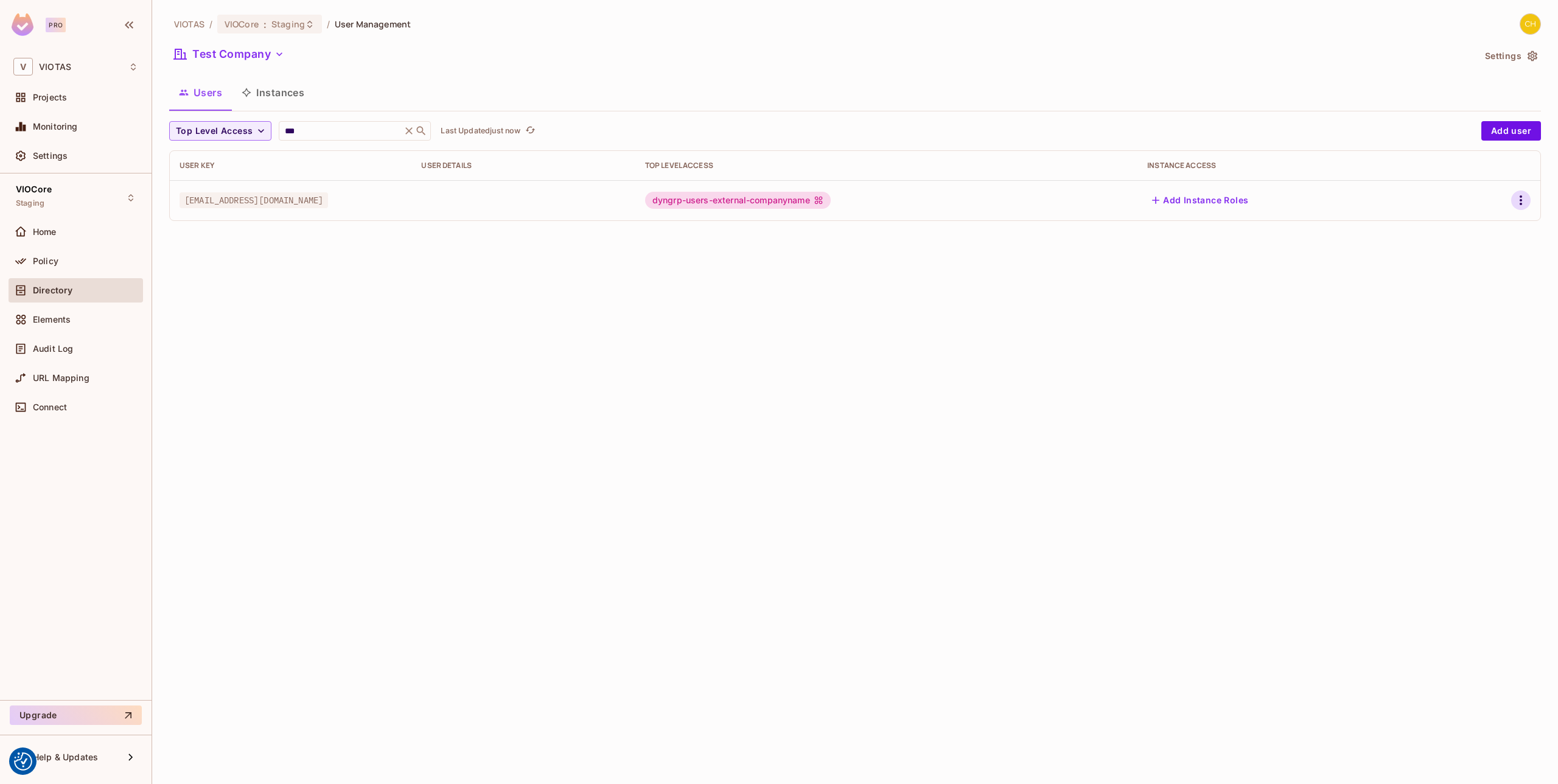
click at [1518, 200] on icon "button" at bounding box center [1521, 200] width 15 height 15
click at [1468, 234] on li "Edit" at bounding box center [1468, 229] width 108 height 27
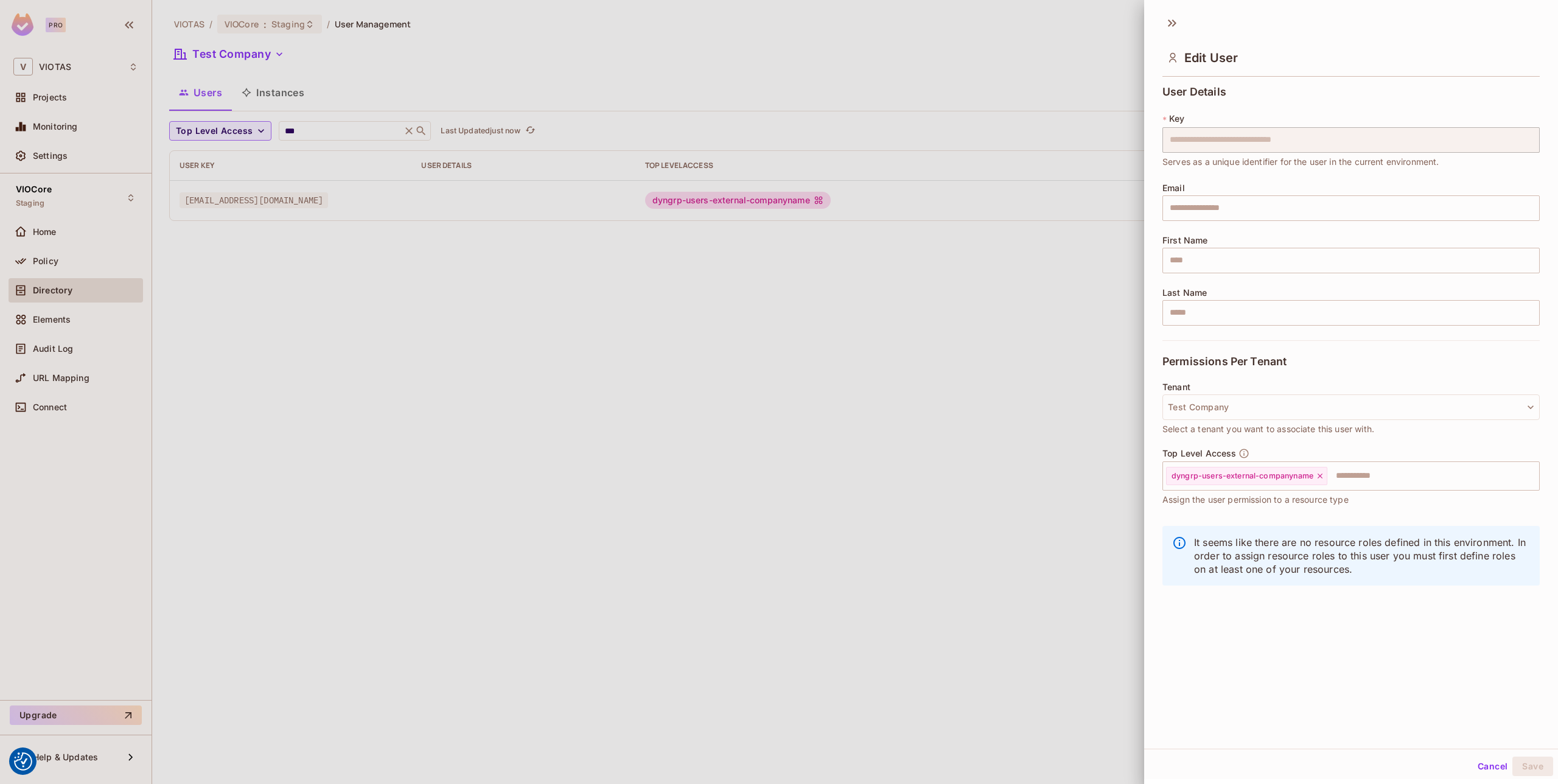
click at [1108, 397] on div at bounding box center [779, 392] width 1558 height 784
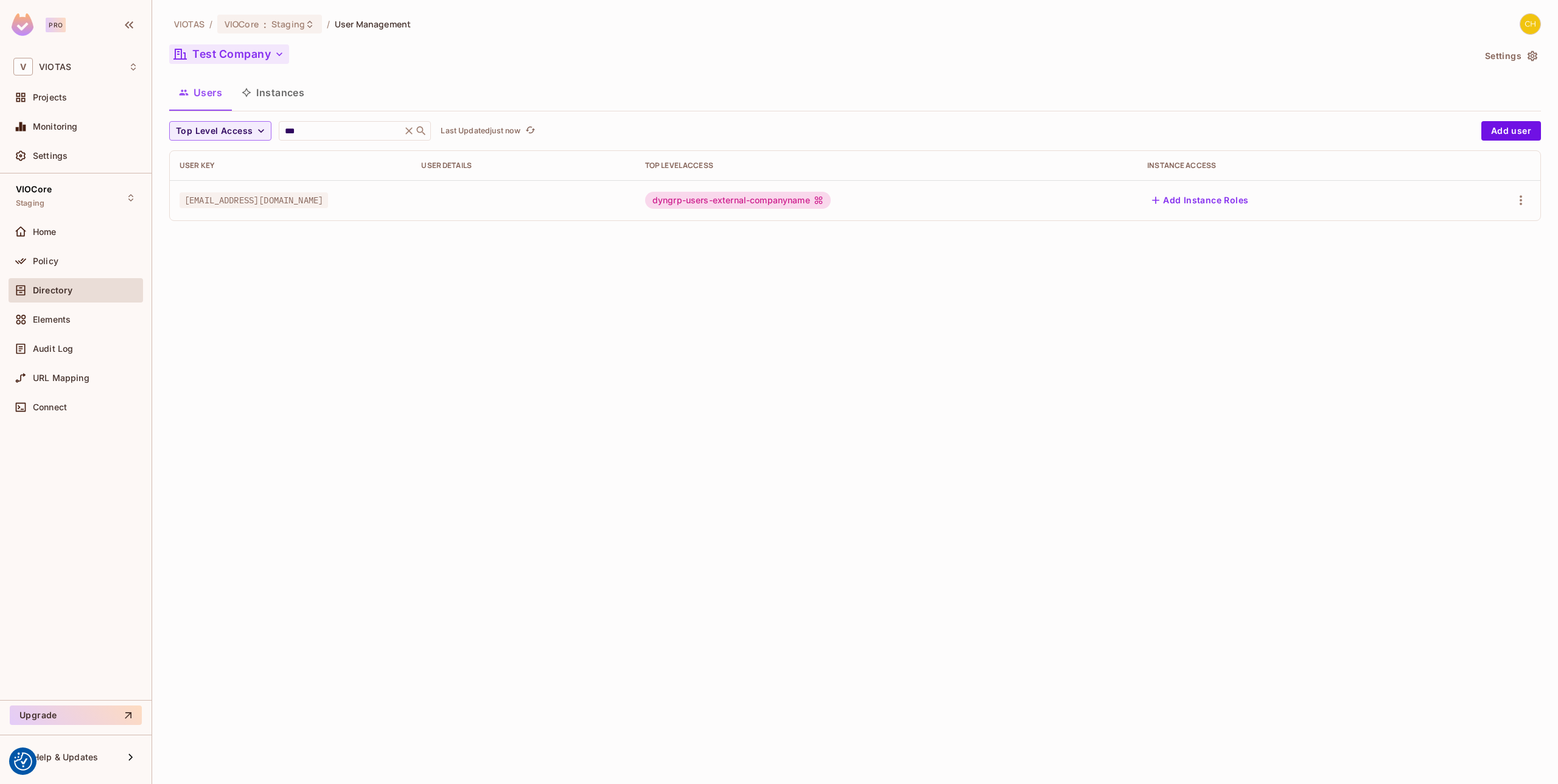
click at [248, 59] on button "Test Company" at bounding box center [229, 54] width 120 height 20
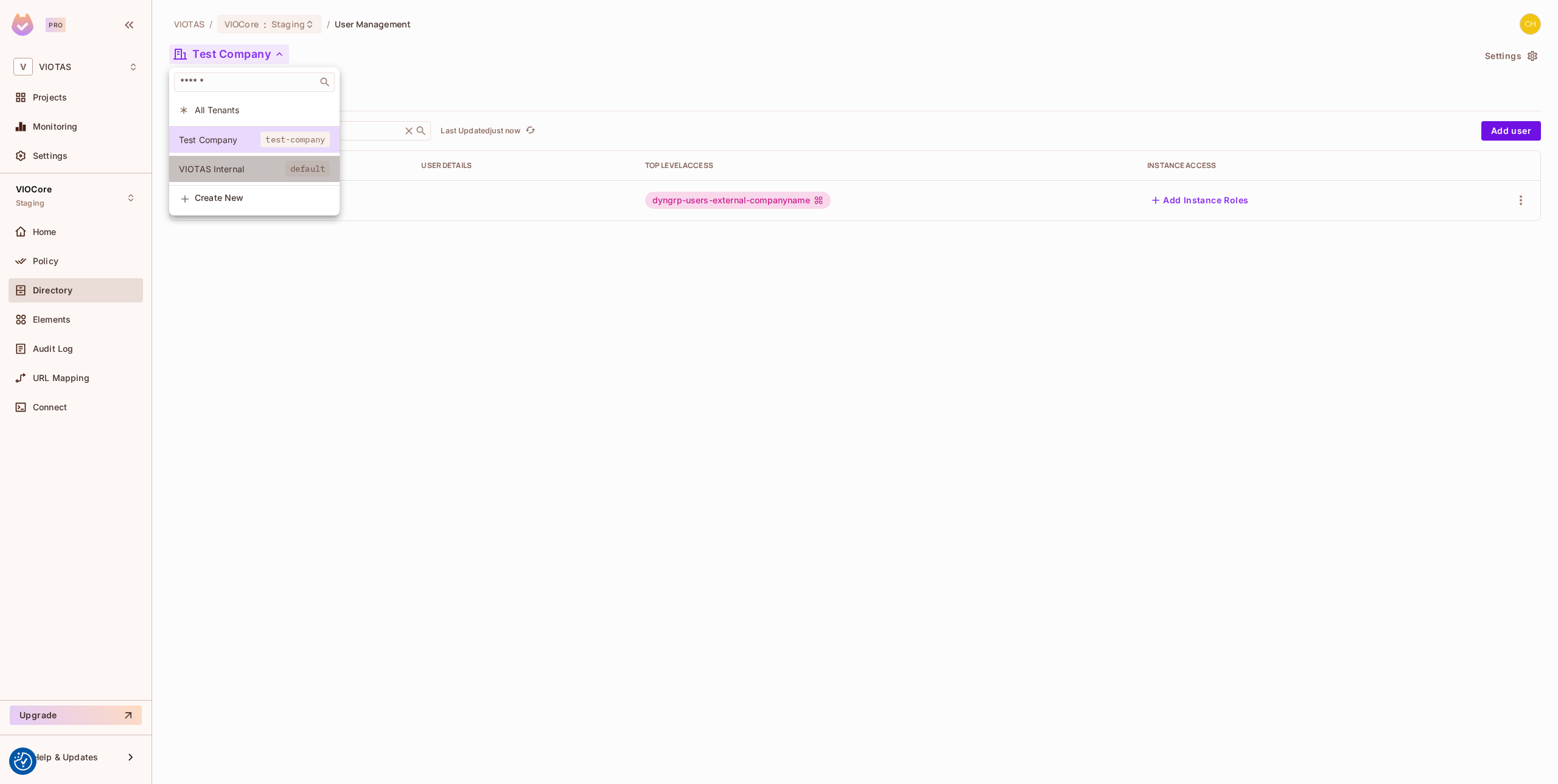
click at [245, 164] on span "VIOTAS Internal" at bounding box center [232, 169] width 107 height 11
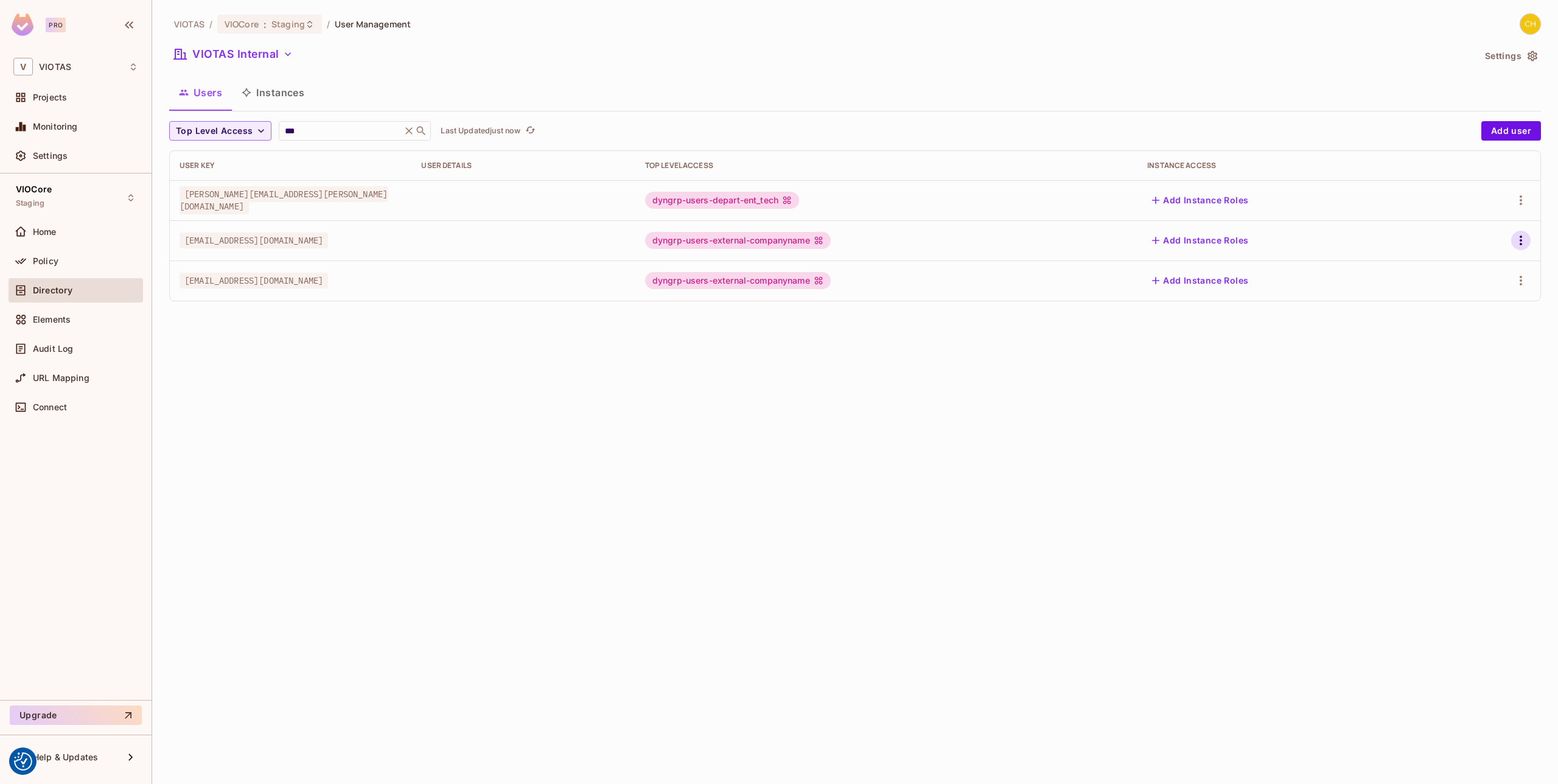
click at [1520, 243] on icon "button" at bounding box center [1521, 241] width 15 height 15
click at [1477, 272] on li "Edit" at bounding box center [1468, 268] width 108 height 27
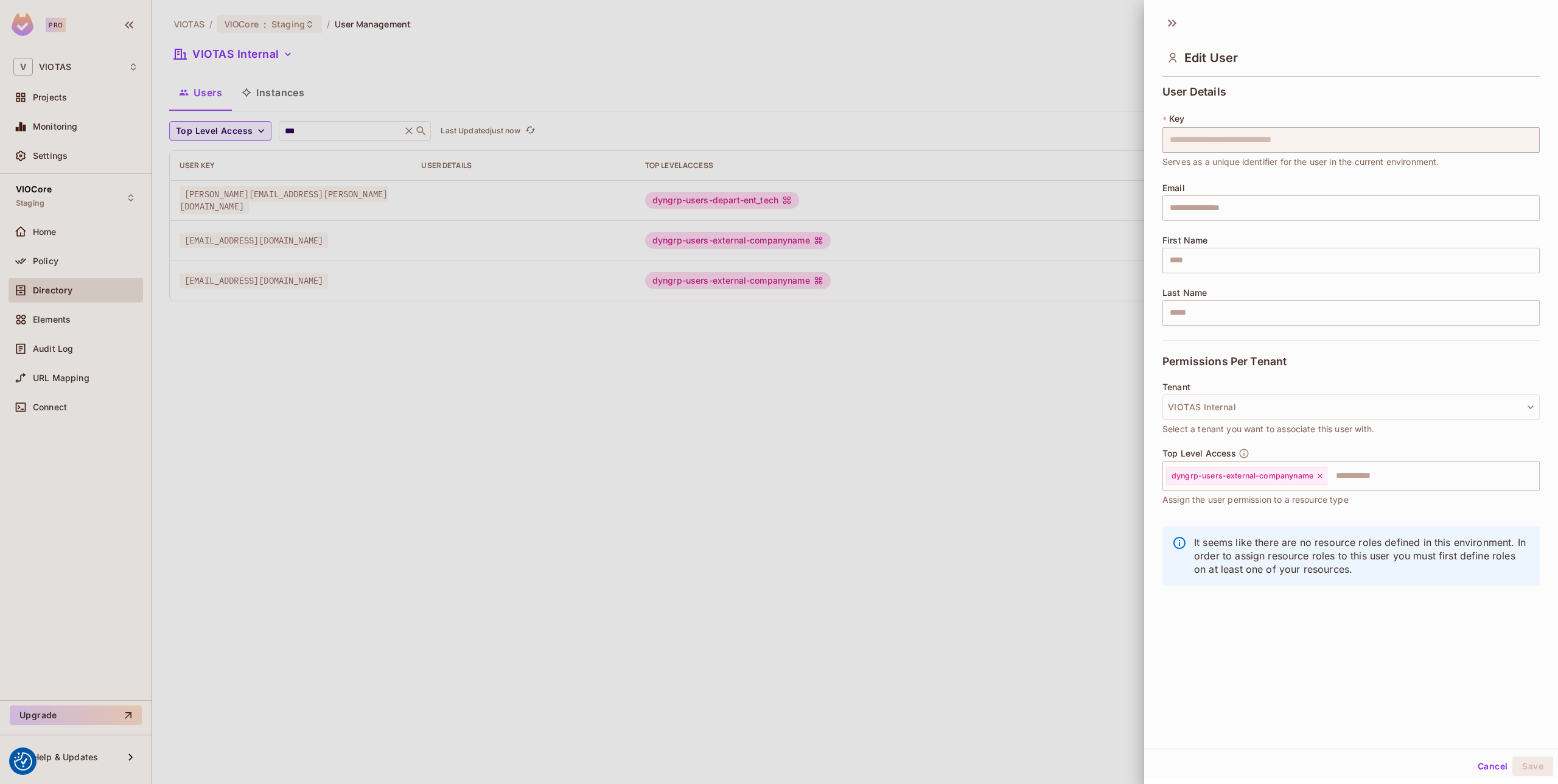
click at [1129, 403] on div at bounding box center [779, 392] width 1558 height 784
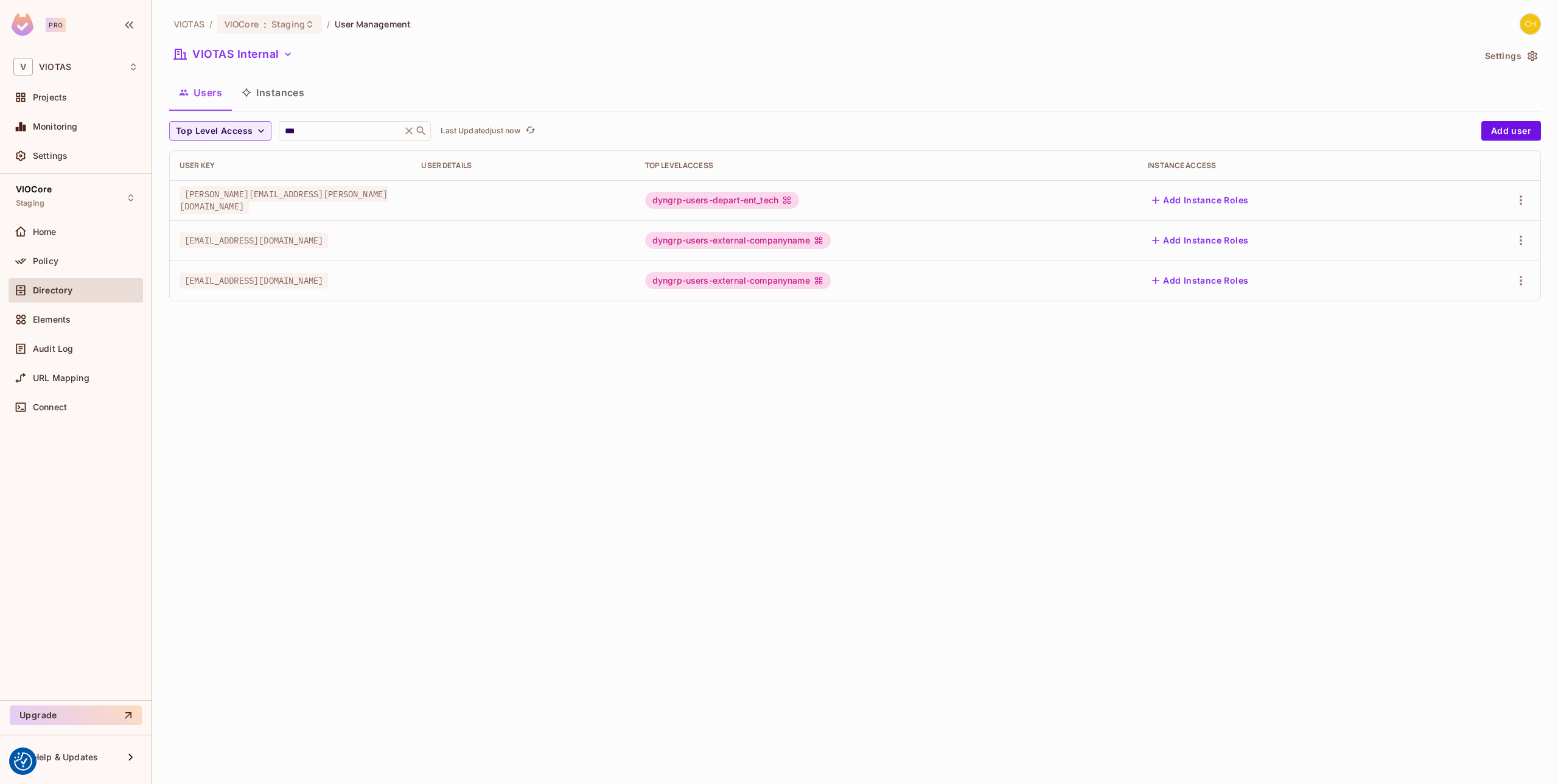
click at [1509, 281] on div at bounding box center [1493, 280] width 76 height 20
click at [1516, 281] on icon "button" at bounding box center [1521, 280] width 15 height 15
click at [1472, 311] on li "Edit" at bounding box center [1468, 309] width 108 height 27
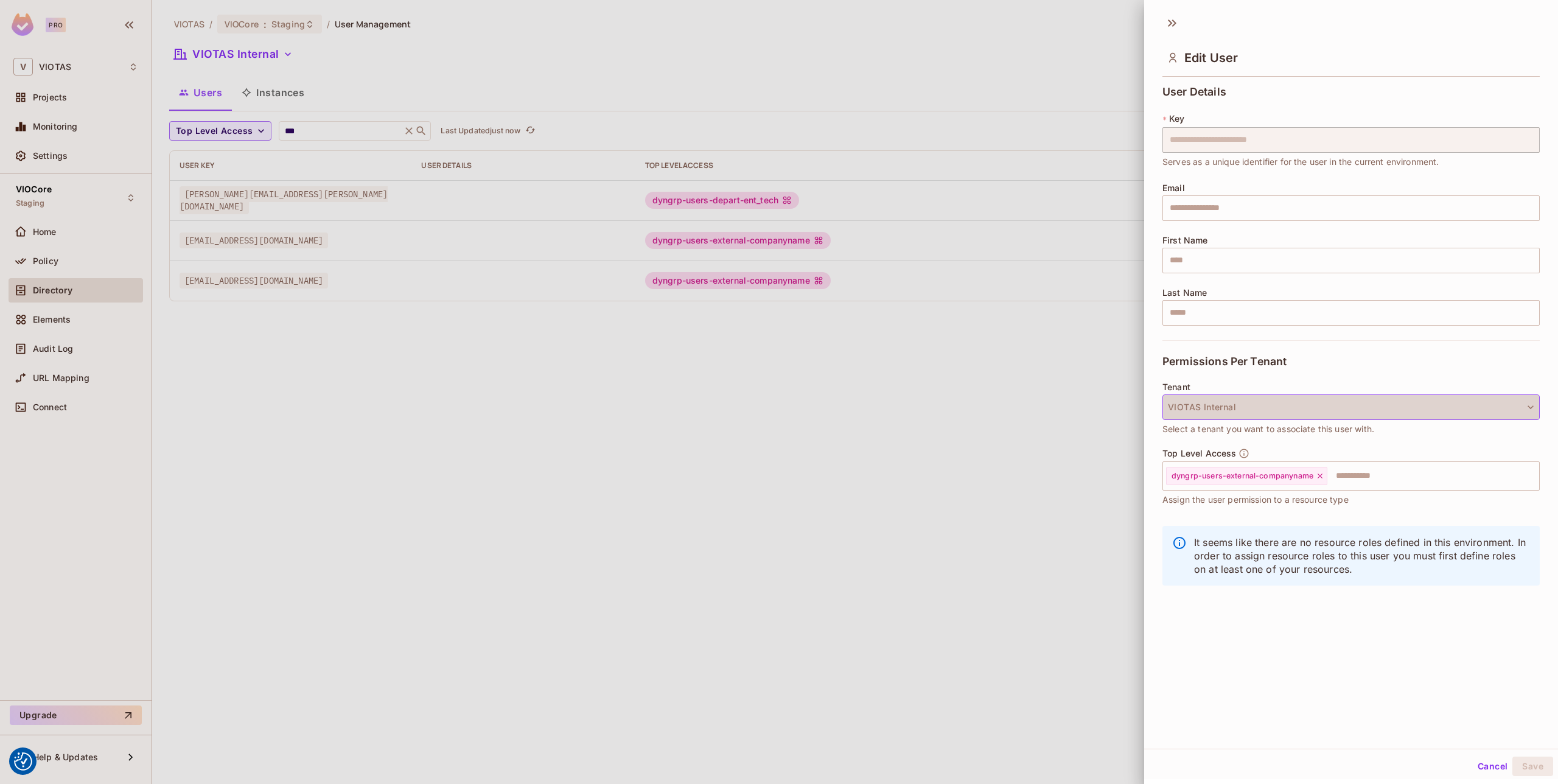
click at [1263, 419] on button "VIOTAS Internal" at bounding box center [1351, 407] width 378 height 26
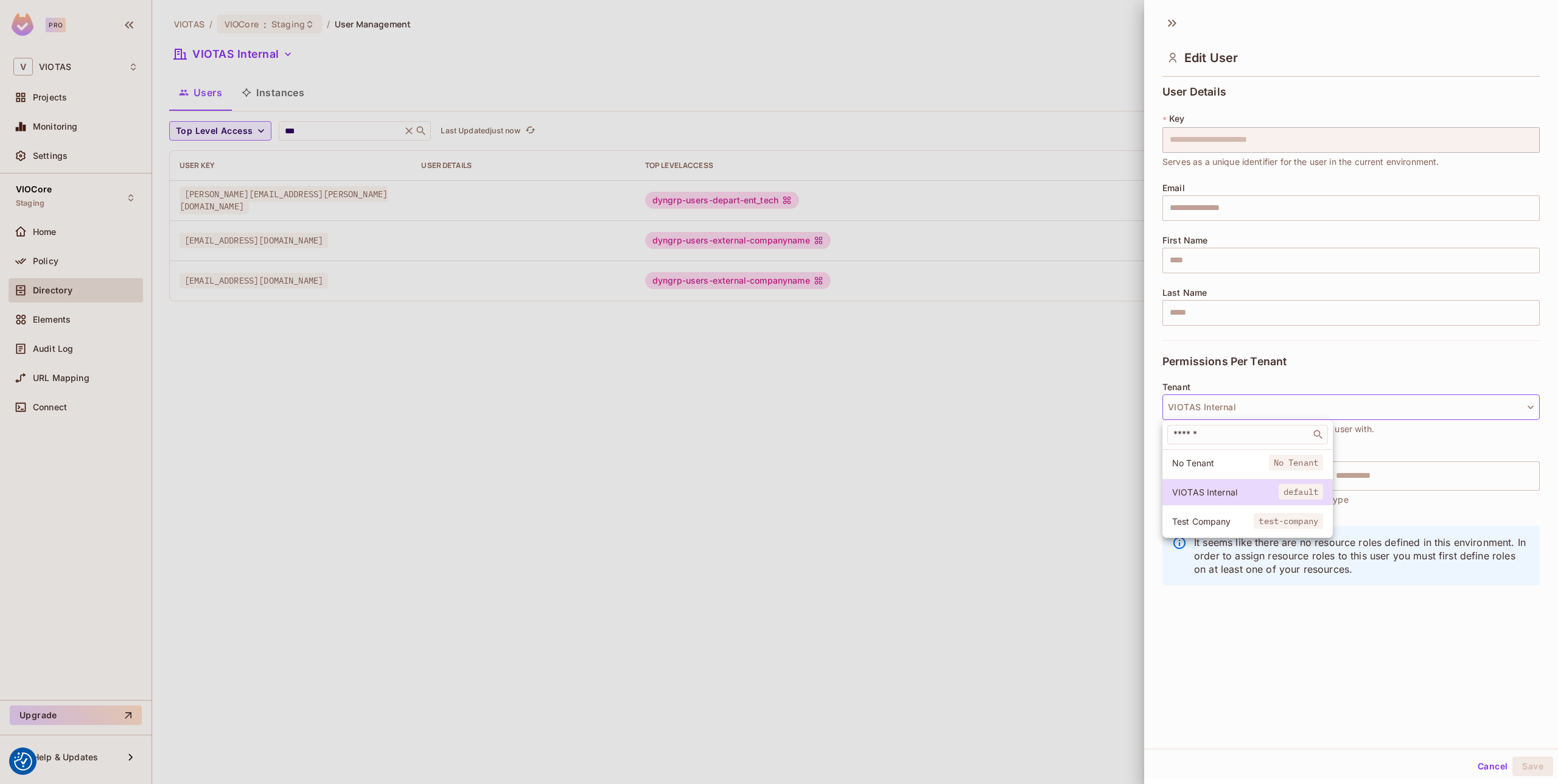
click at [1233, 516] on span "Test Company" at bounding box center [1213, 521] width 82 height 11
click at [1245, 473] on input "text" at bounding box center [1340, 476] width 351 height 24
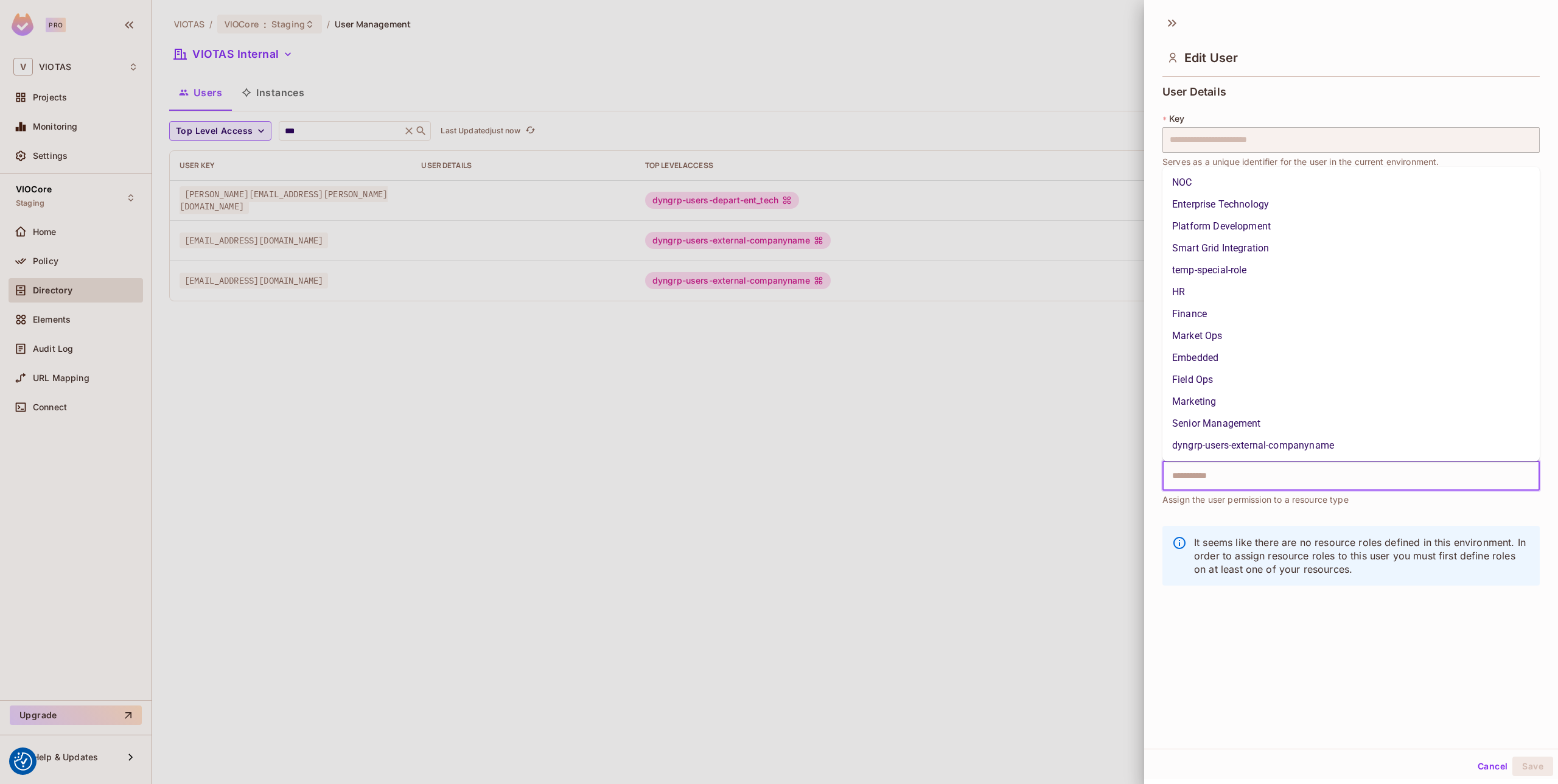
click at [1266, 442] on li "dyngrp-users-external-companyname" at bounding box center [1351, 446] width 378 height 22
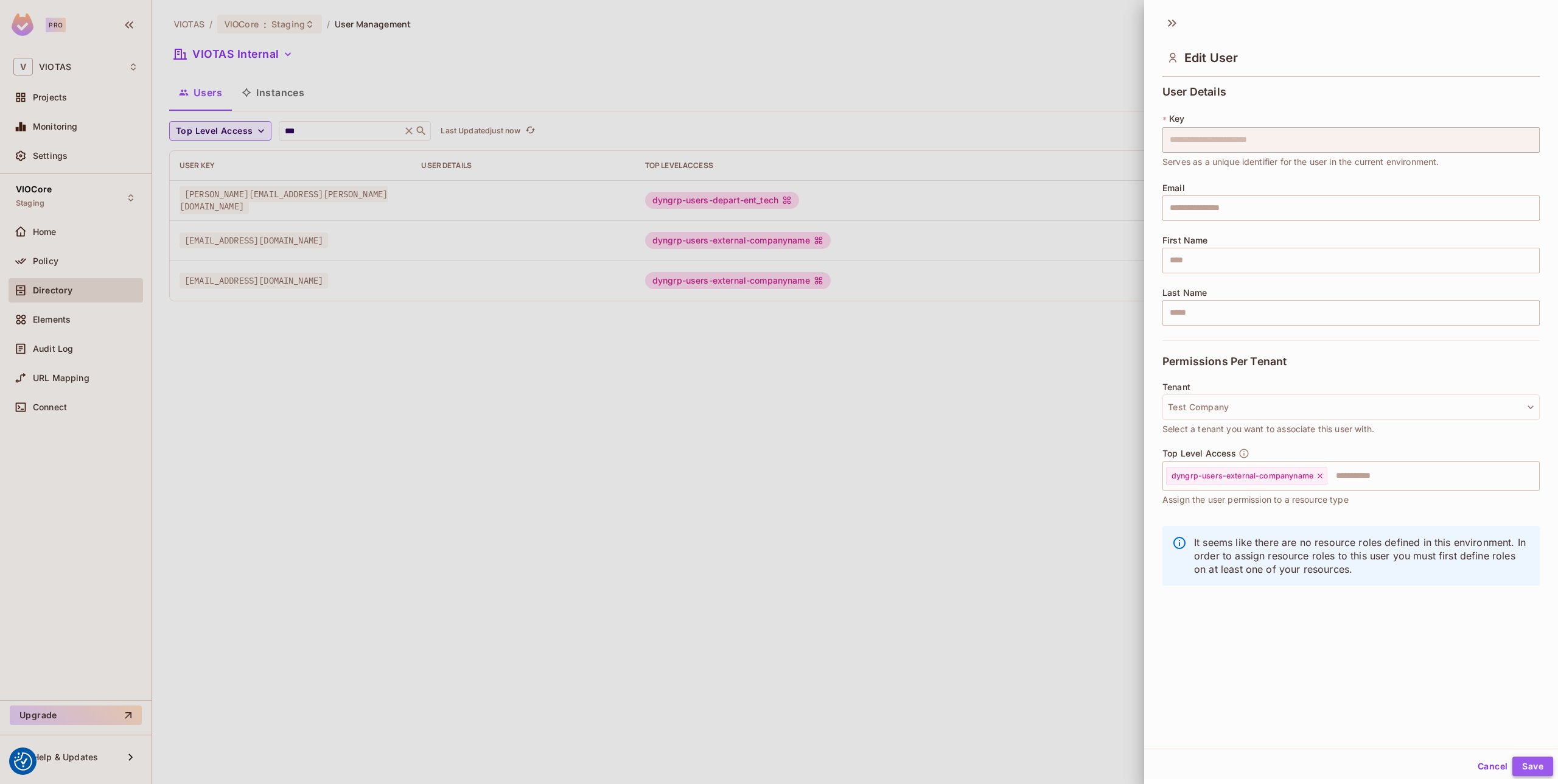
click at [1536, 760] on button "Save" at bounding box center [1532, 766] width 40 height 20
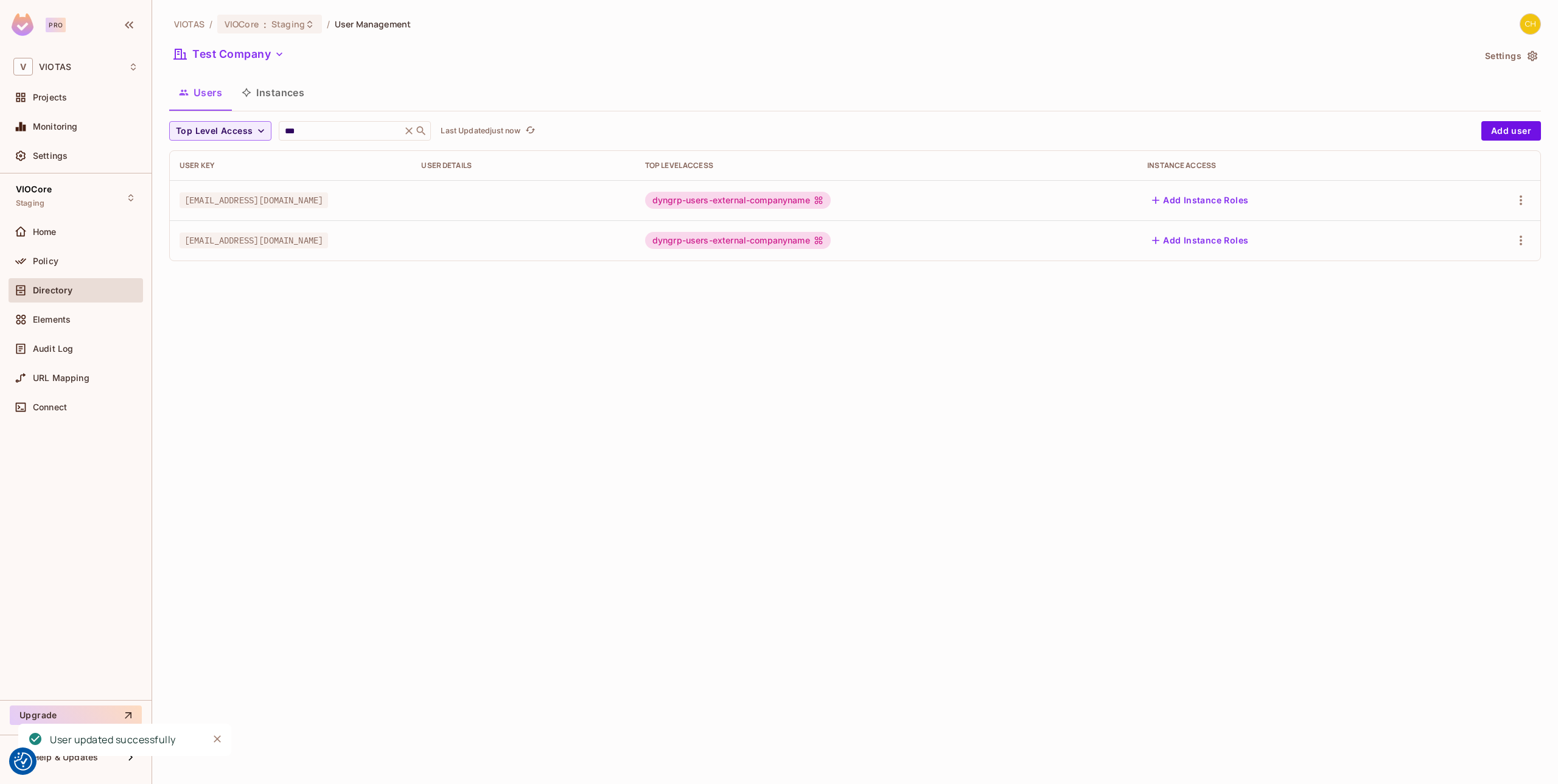
click at [545, 357] on div "VIOTAS / VIOCore : Staging / User Management Test Company Settings Users Instan…" at bounding box center [855, 392] width 1406 height 784
click at [230, 55] on button "Test Company" at bounding box center [229, 54] width 120 height 20
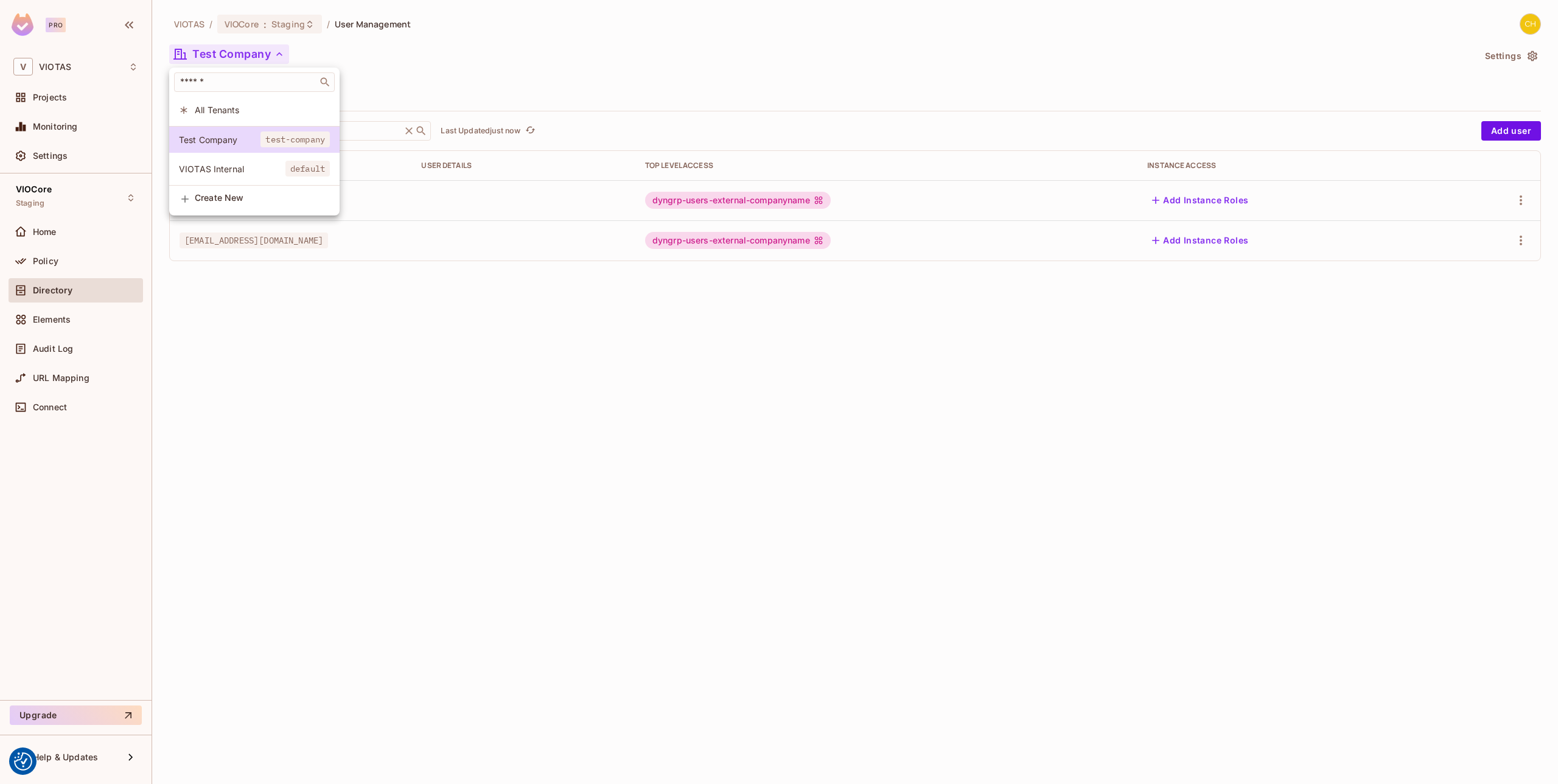
click at [240, 161] on li "VIOTAS Internal default" at bounding box center [254, 169] width 171 height 26
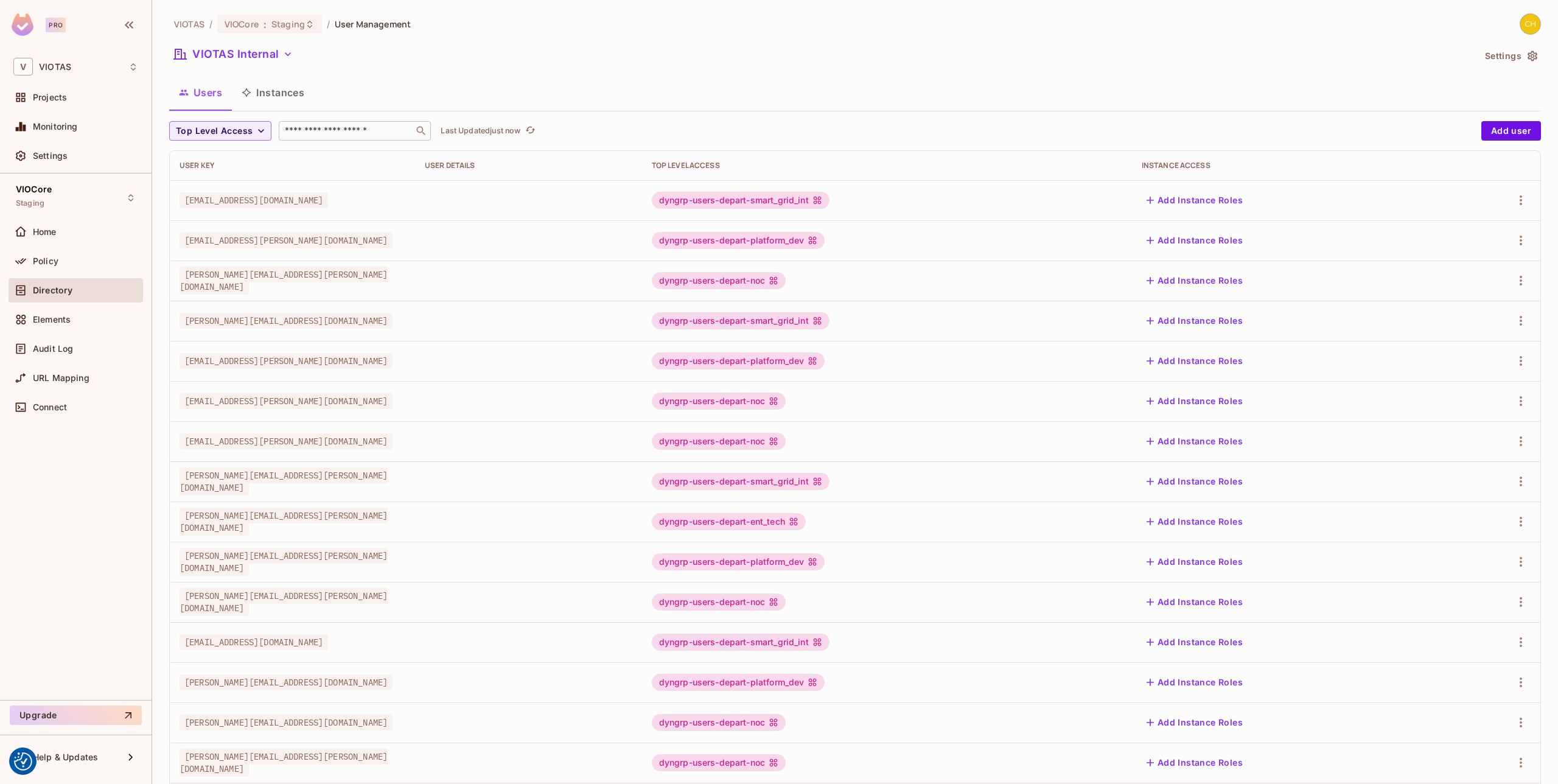
click at [350, 138] on div "​" at bounding box center [355, 131] width 152 height 20
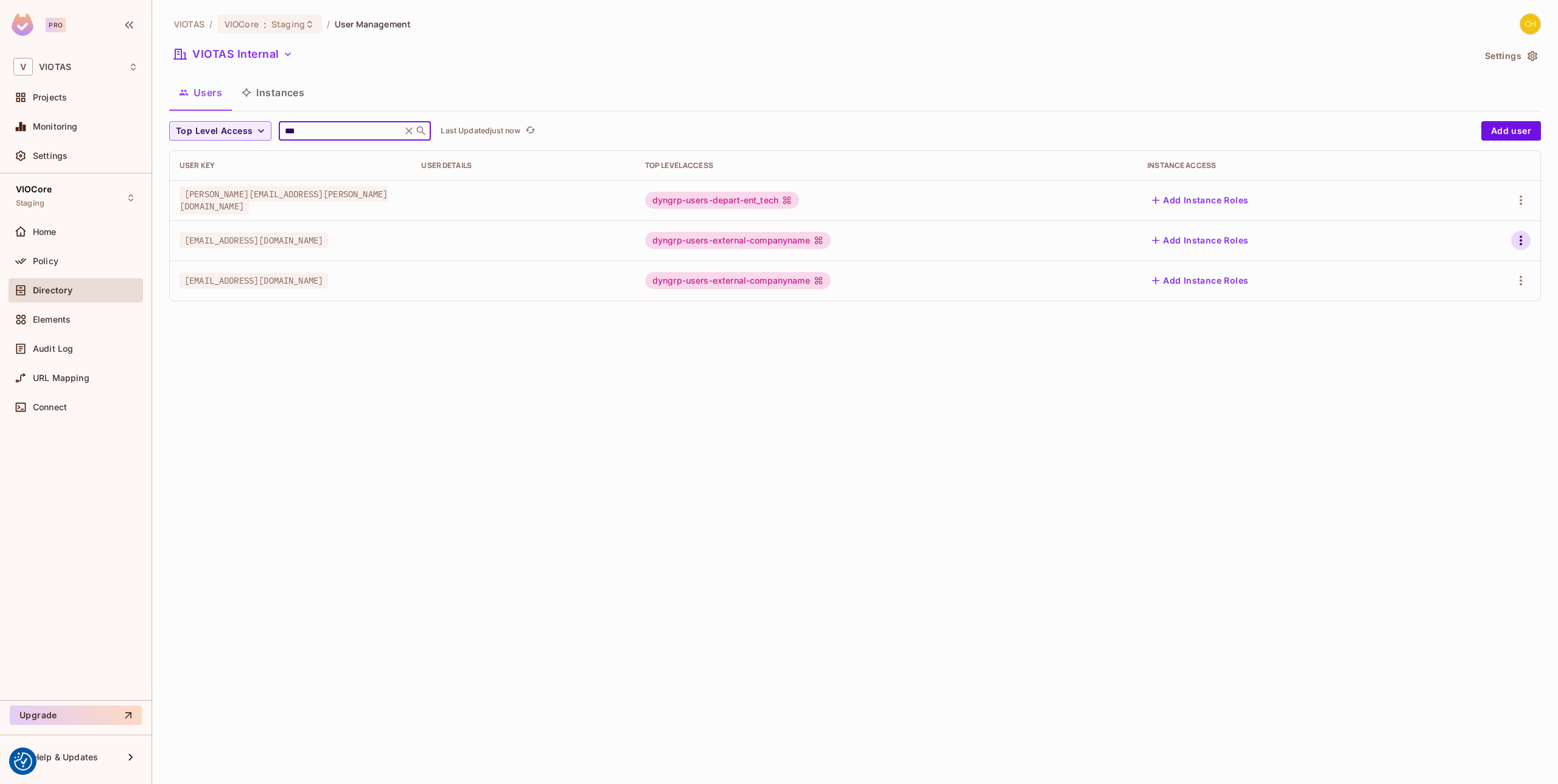
type input "***"
click at [1519, 237] on icon "button" at bounding box center [1521, 241] width 15 height 15
click at [1477, 322] on div "Delete User" at bounding box center [1472, 322] width 48 height 12
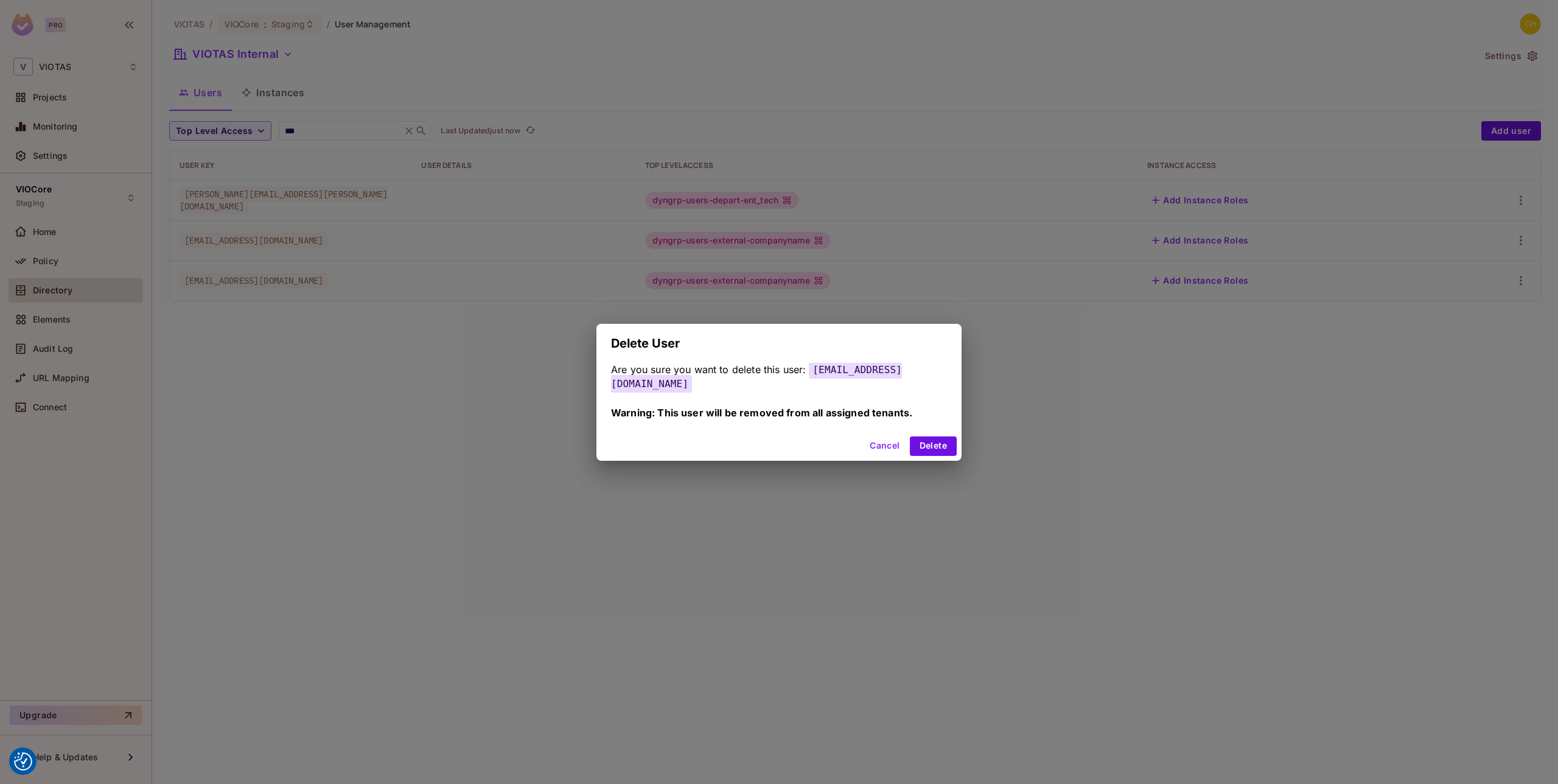
click at [885, 448] on button "Cancel" at bounding box center [885, 446] width 40 height 20
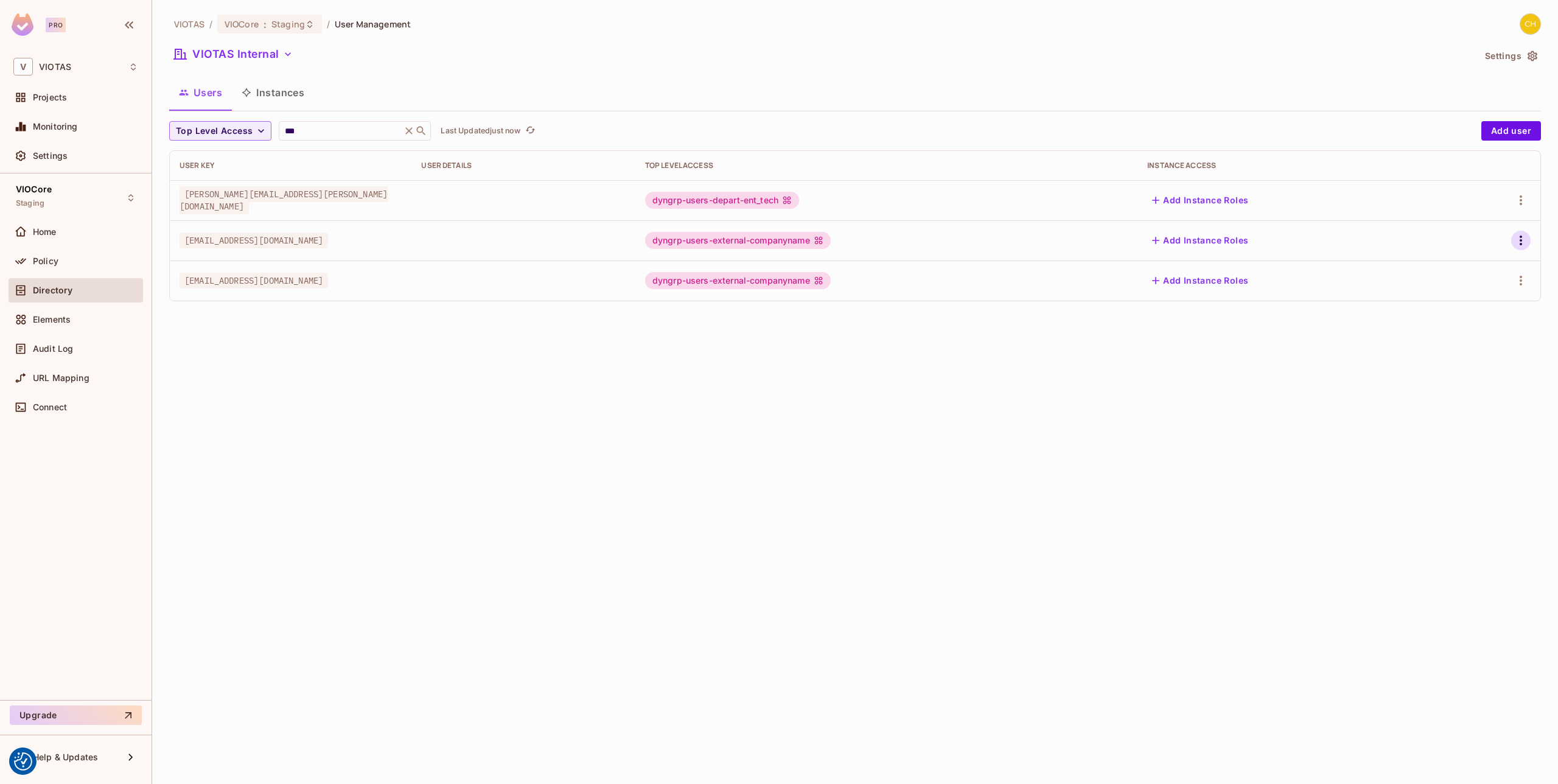
click at [1527, 237] on icon "button" at bounding box center [1521, 241] width 15 height 15
click at [1492, 264] on li "Edit" at bounding box center [1468, 268] width 108 height 27
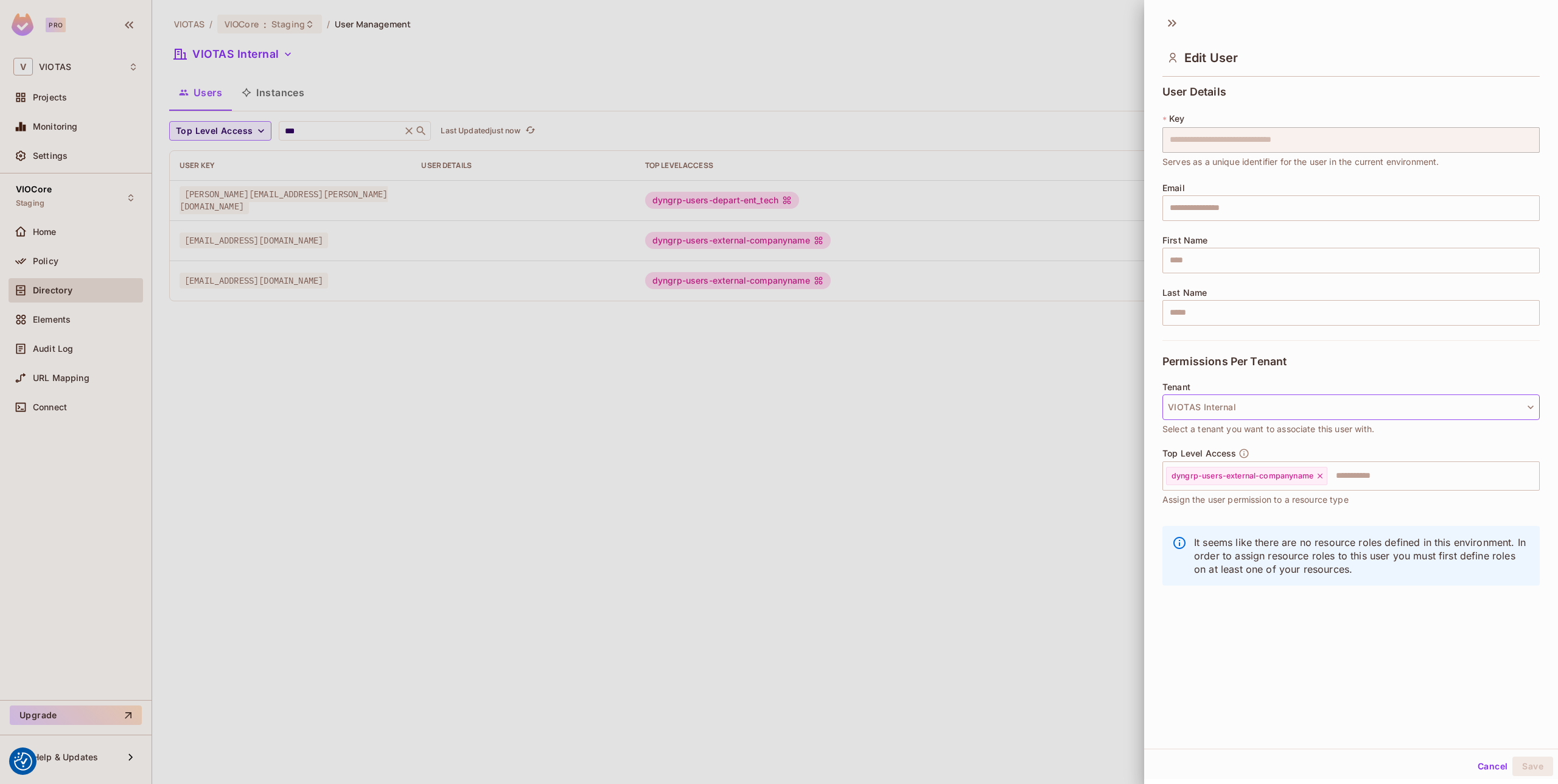
click at [1311, 409] on button "VIOTAS Internal" at bounding box center [1351, 407] width 378 height 26
click at [1248, 460] on span "No Tenant" at bounding box center [1221, 462] width 97 height 11
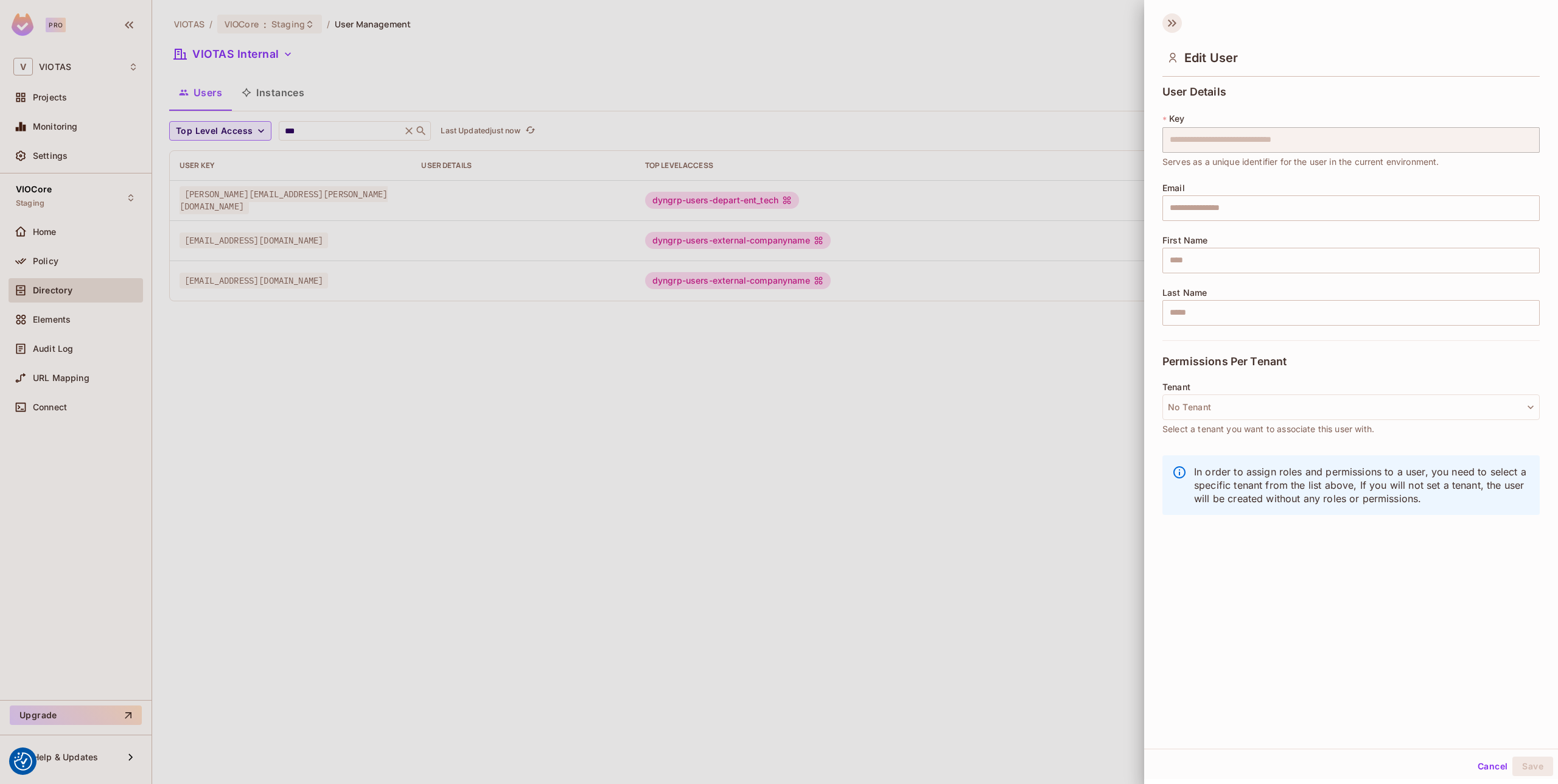
click at [1173, 28] on icon at bounding box center [1172, 23] width 20 height 20
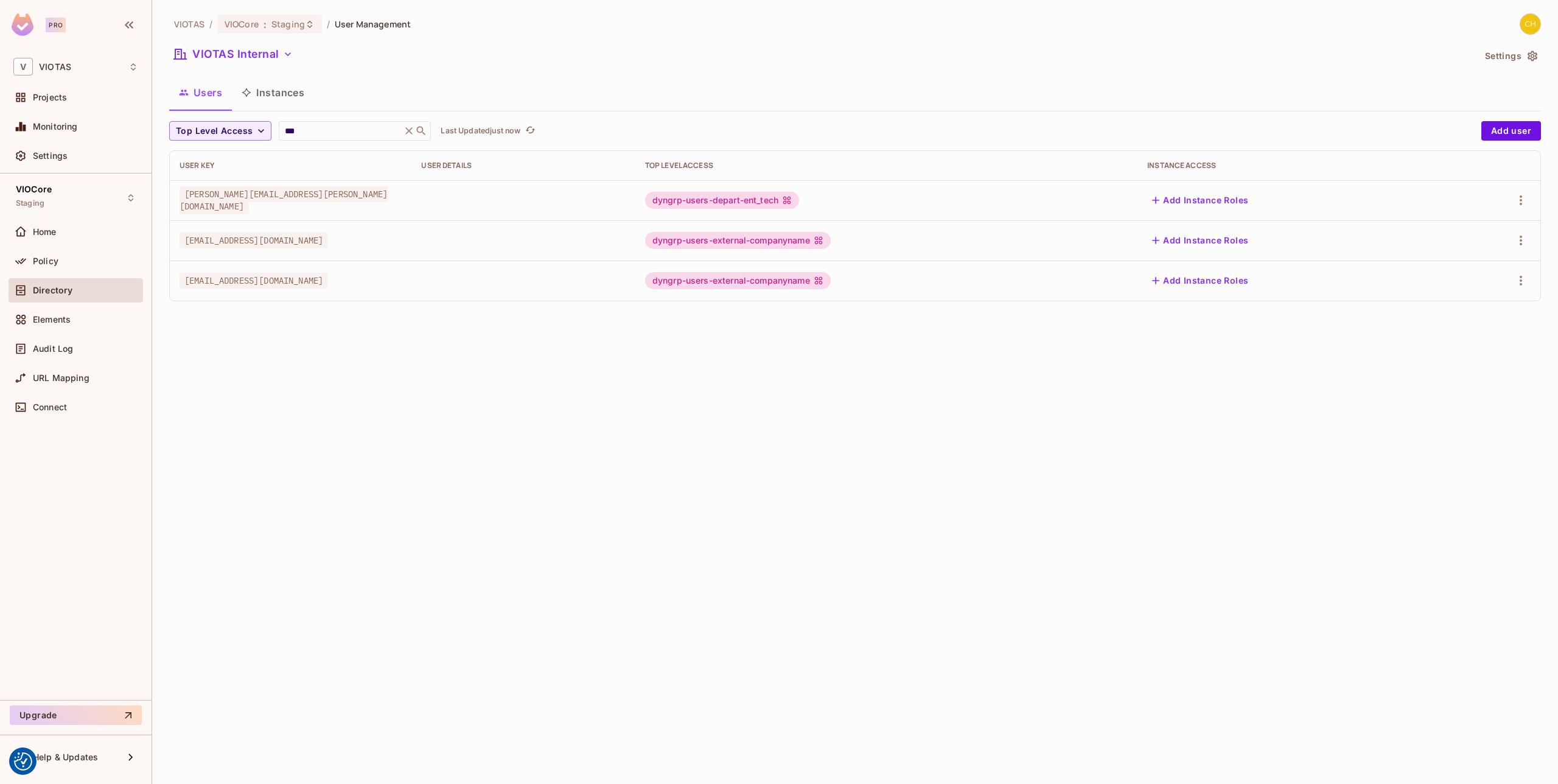
click at [1508, 59] on button "Settings" at bounding box center [1510, 56] width 61 height 20
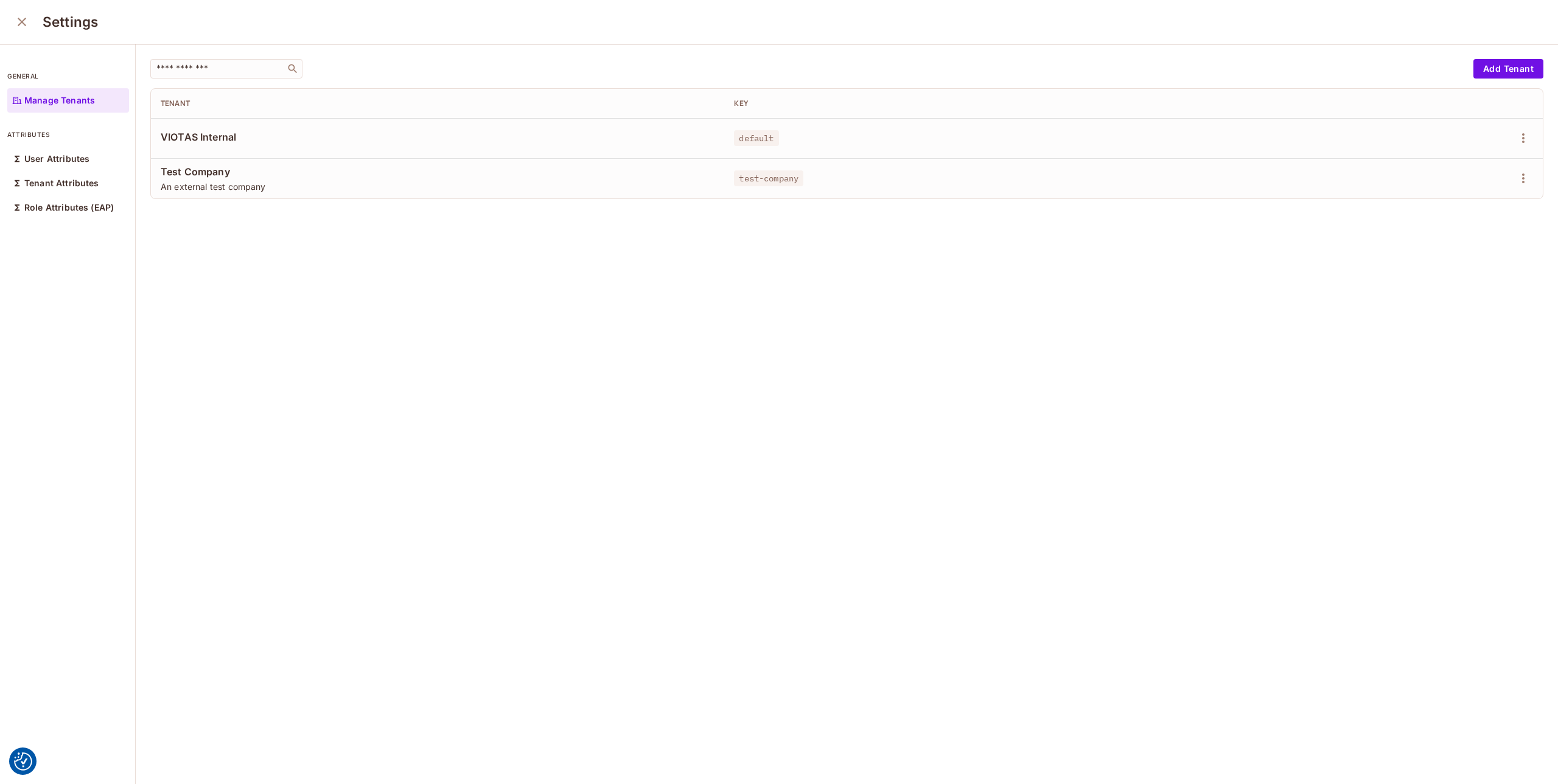
click at [90, 98] on p "Manage Tenants" at bounding box center [59, 100] width 71 height 9
click at [1519, 142] on icon "button" at bounding box center [1524, 138] width 15 height 15
click at [1331, 243] on div at bounding box center [779, 392] width 1558 height 784
click at [1519, 184] on icon "button" at bounding box center [1524, 179] width 15 height 15
click at [1482, 210] on li "Edit" at bounding box center [1471, 206] width 108 height 27
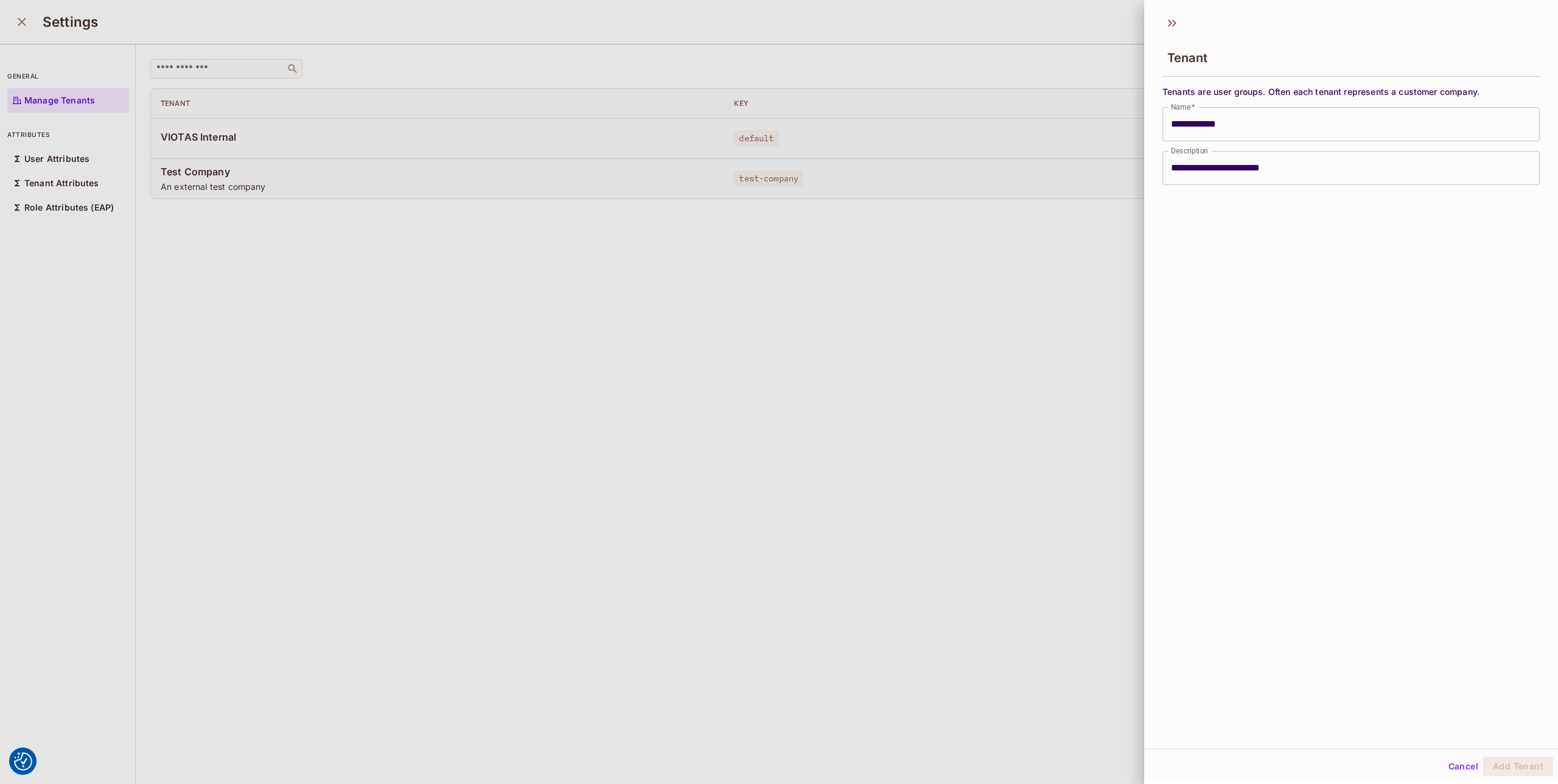
click at [1011, 229] on div at bounding box center [779, 392] width 1558 height 784
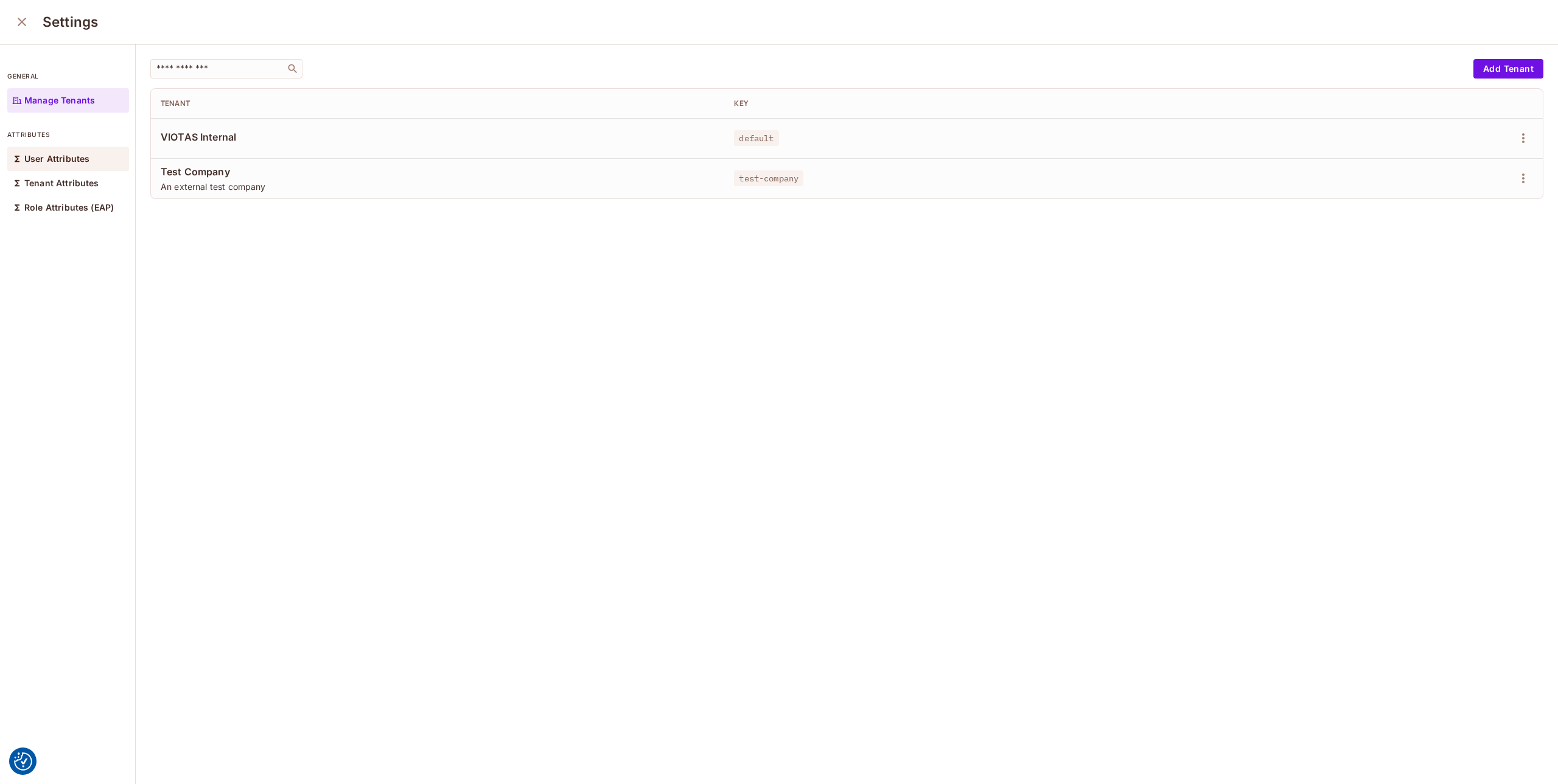
click at [63, 151] on div "User Attributes" at bounding box center [68, 159] width 122 height 24
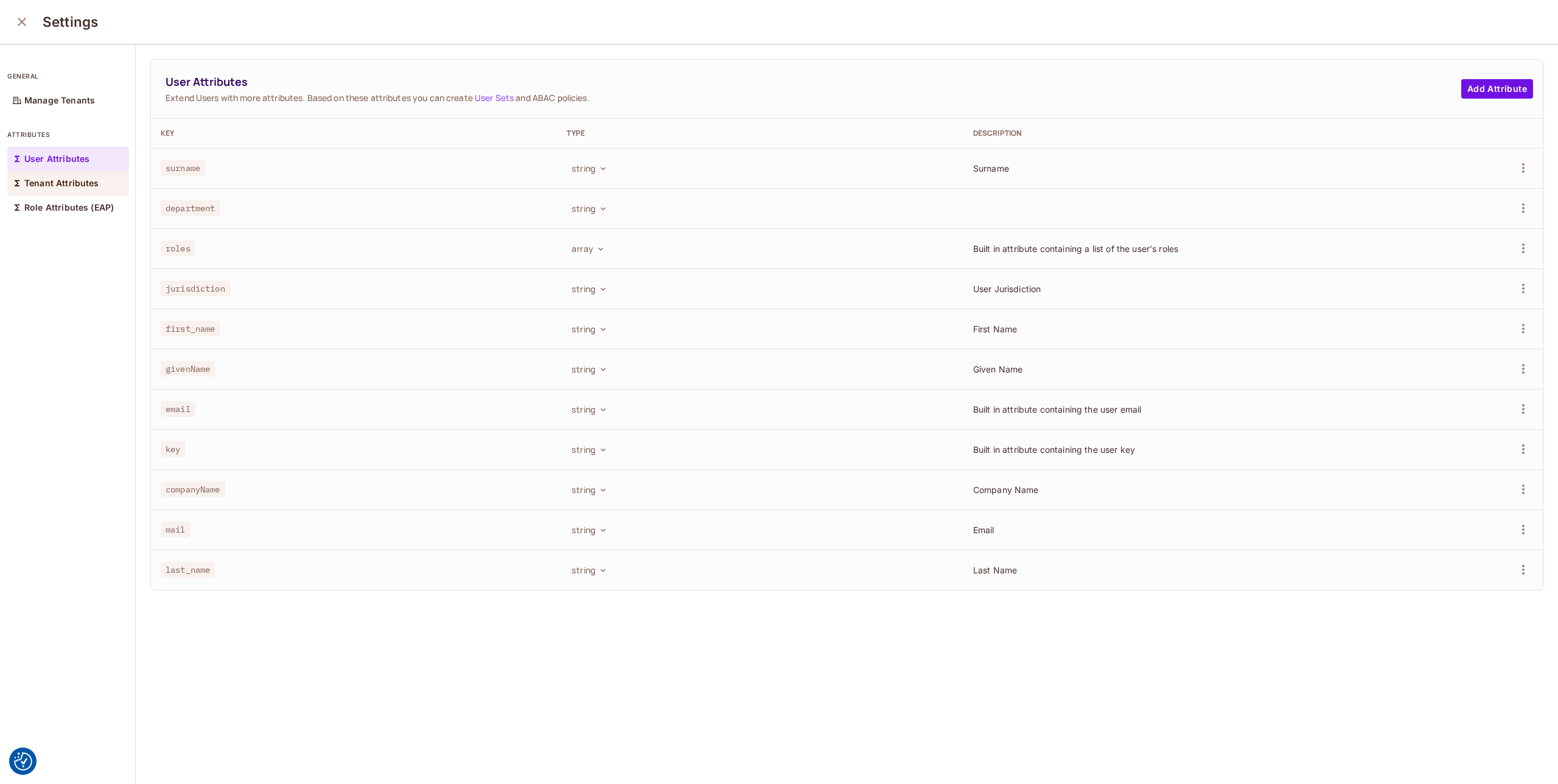
click at [65, 181] on p "Tenant Attributes" at bounding box center [61, 183] width 75 height 9
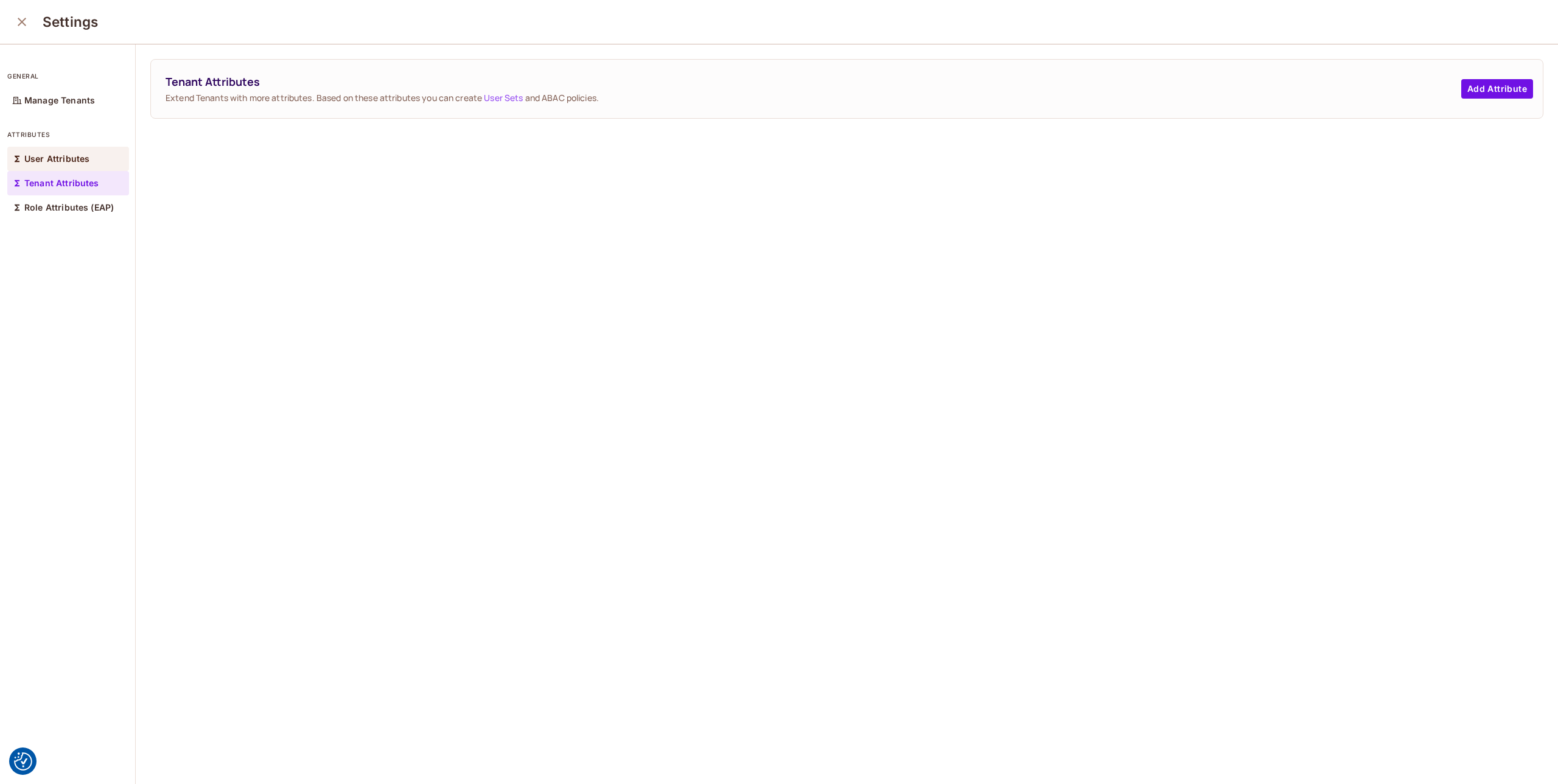
click at [73, 154] on p "User Attributes" at bounding box center [57, 158] width 65 height 9
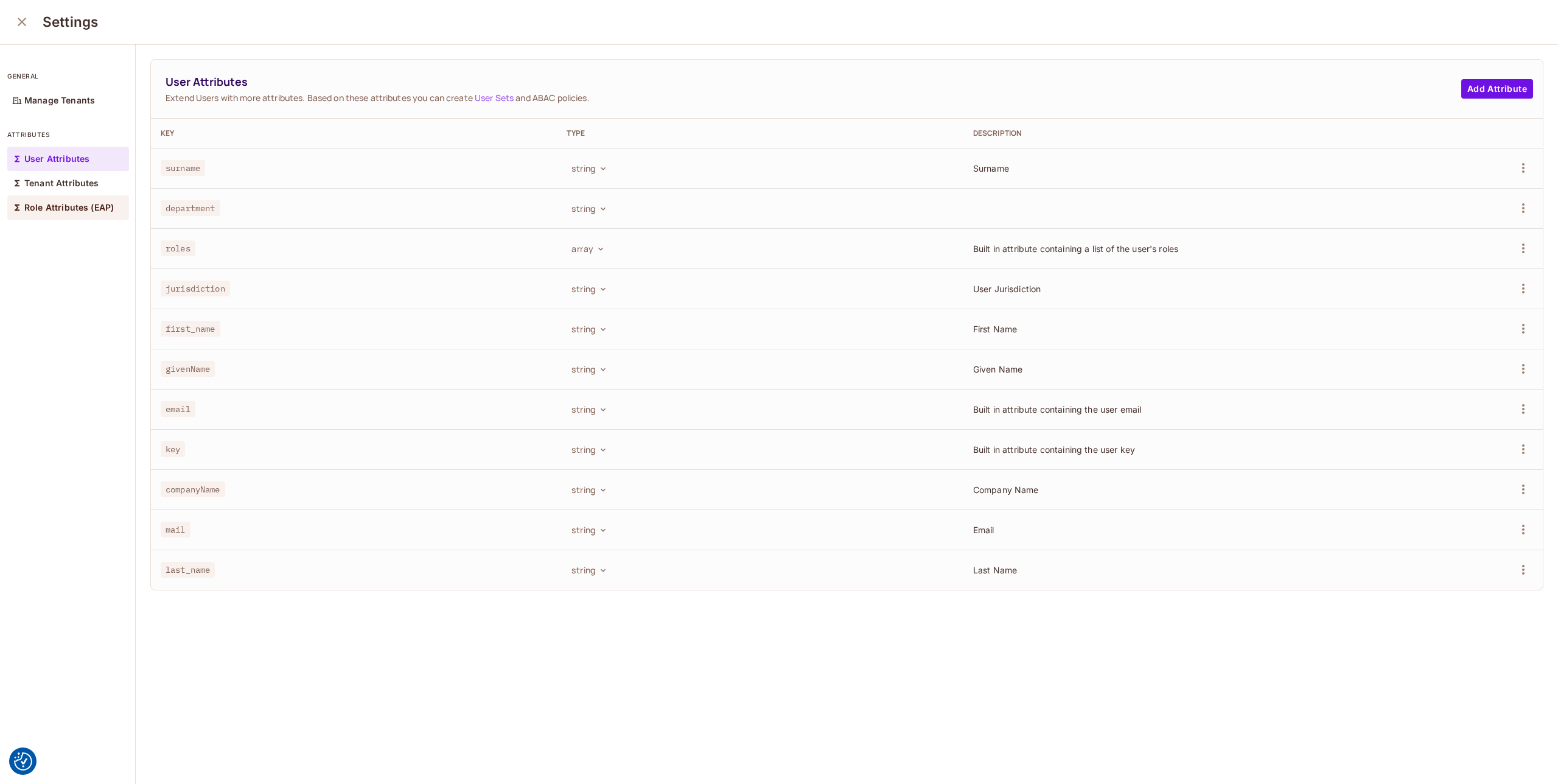
click at [65, 200] on div "Role Attributes (EAP)" at bounding box center [68, 208] width 122 height 24
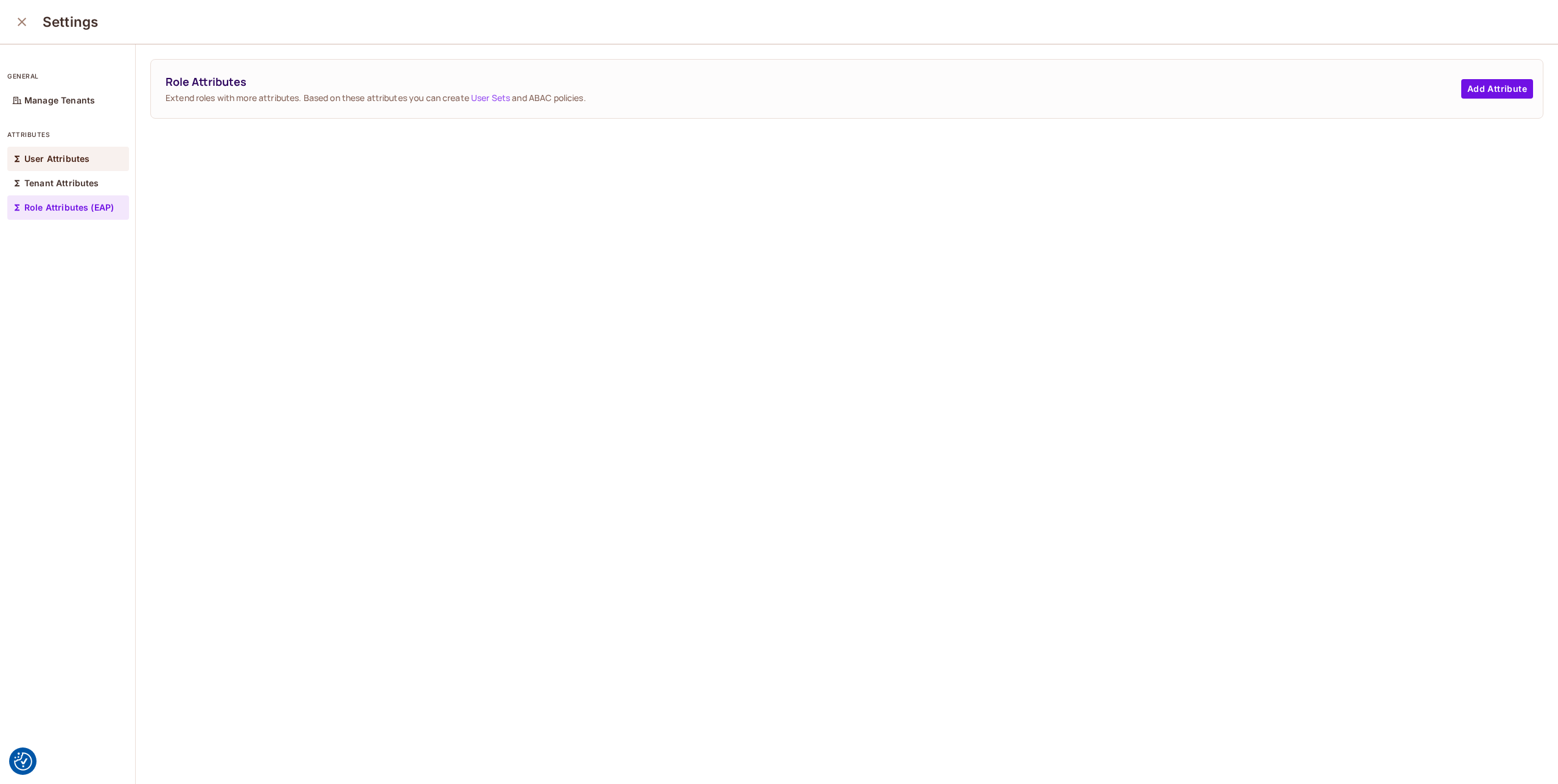
click at [67, 149] on div "User Attributes" at bounding box center [68, 159] width 122 height 24
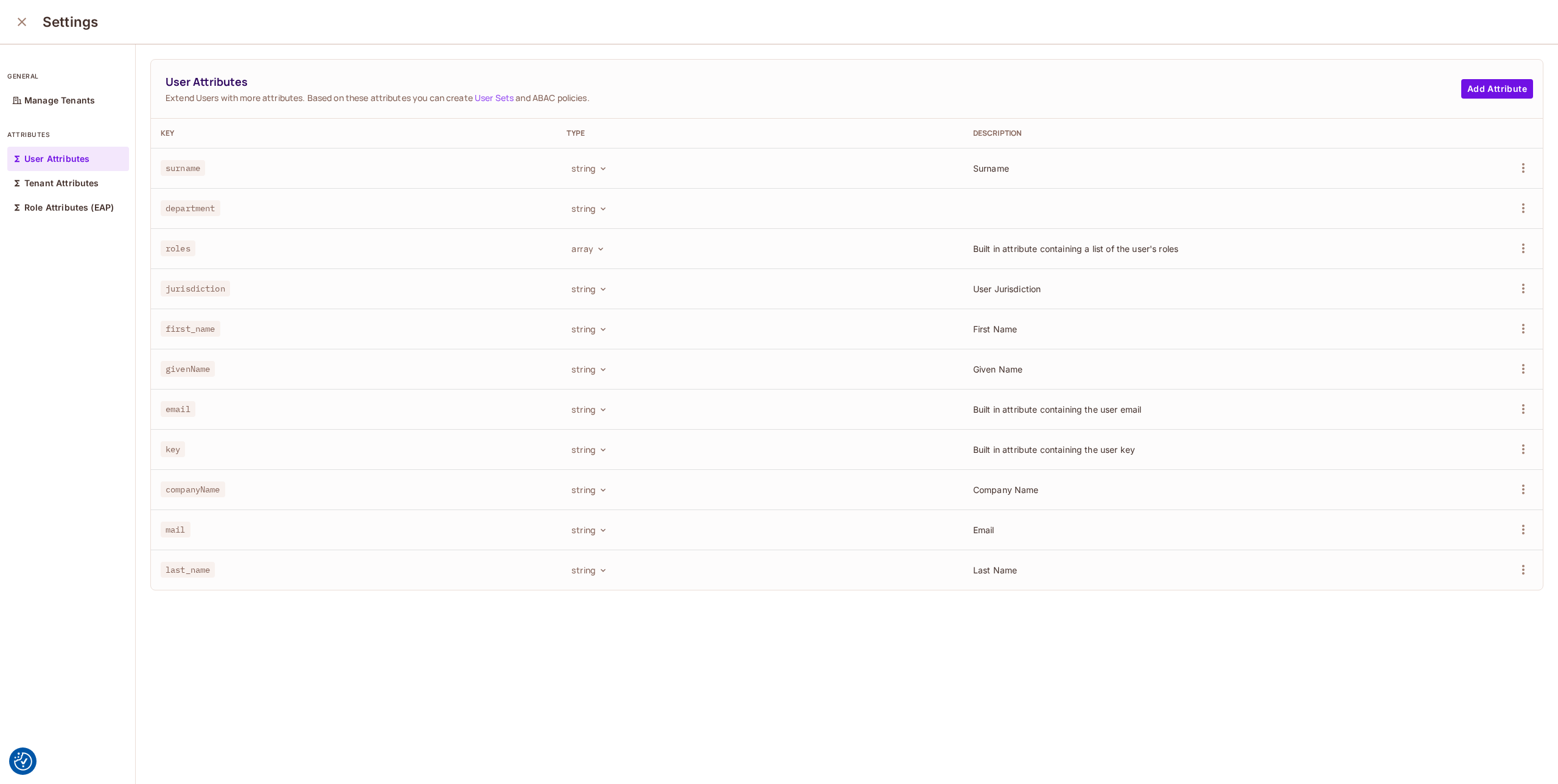
click at [480, 614] on div "User Attributes Extend Users with more attributes. Based on these attributes yo…" at bounding box center [847, 415] width 1422 height 741
click at [26, 27] on icon "close" at bounding box center [22, 22] width 15 height 15
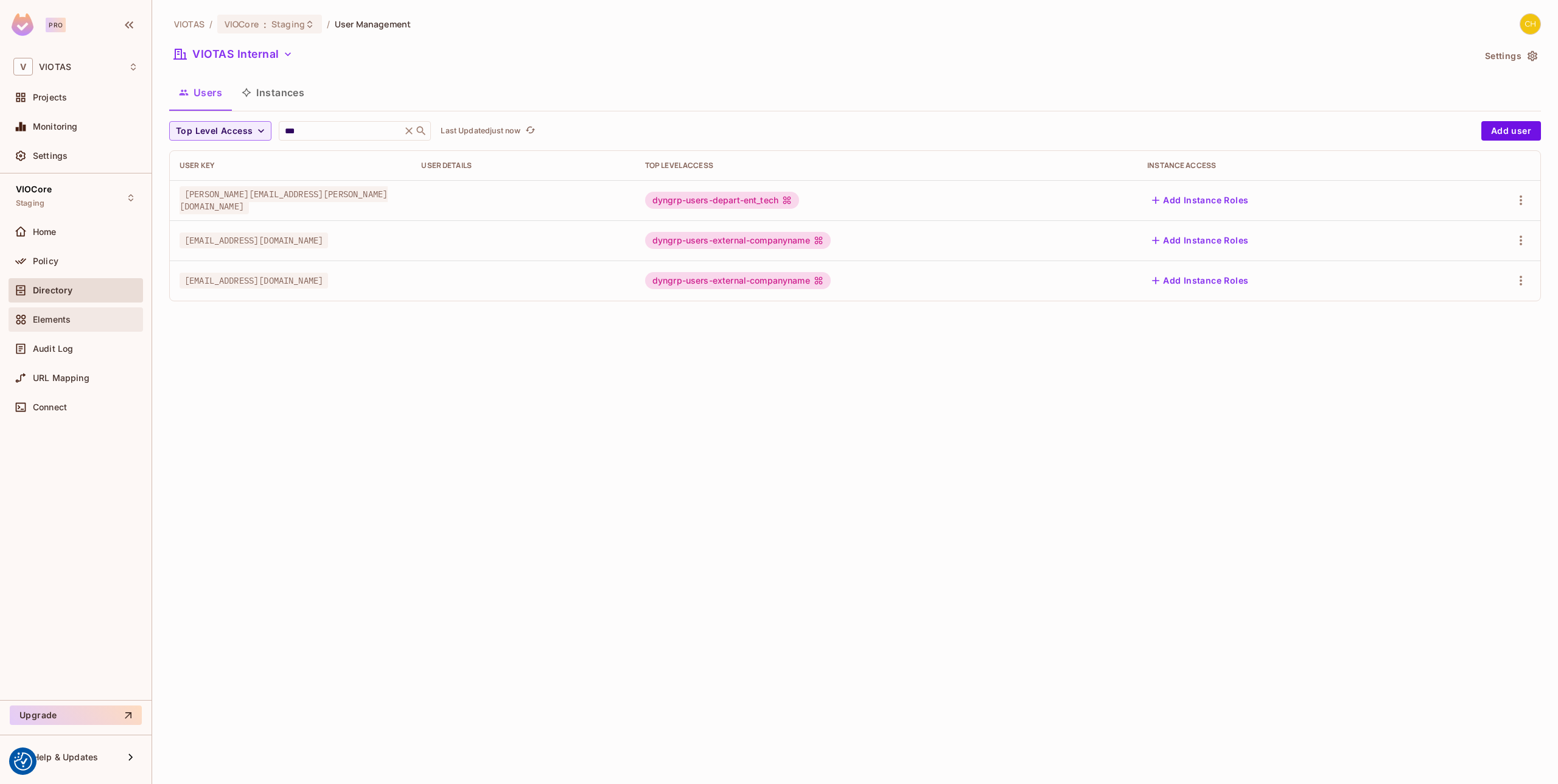
click at [81, 320] on div "Elements" at bounding box center [86, 320] width 105 height 9
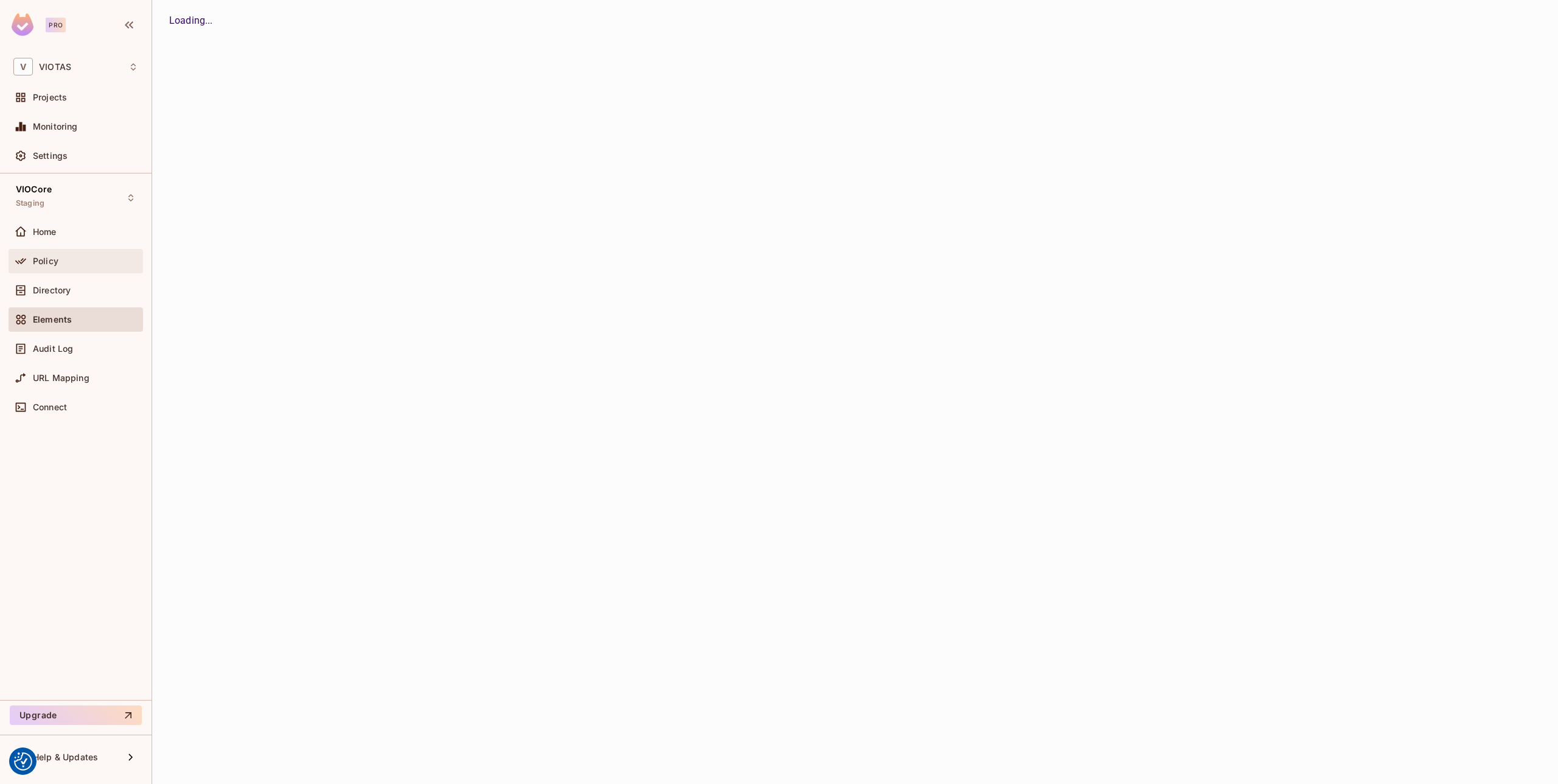
click at [88, 266] on div "Policy" at bounding box center [76, 261] width 125 height 15
click at [91, 237] on div "Home" at bounding box center [76, 232] width 125 height 15
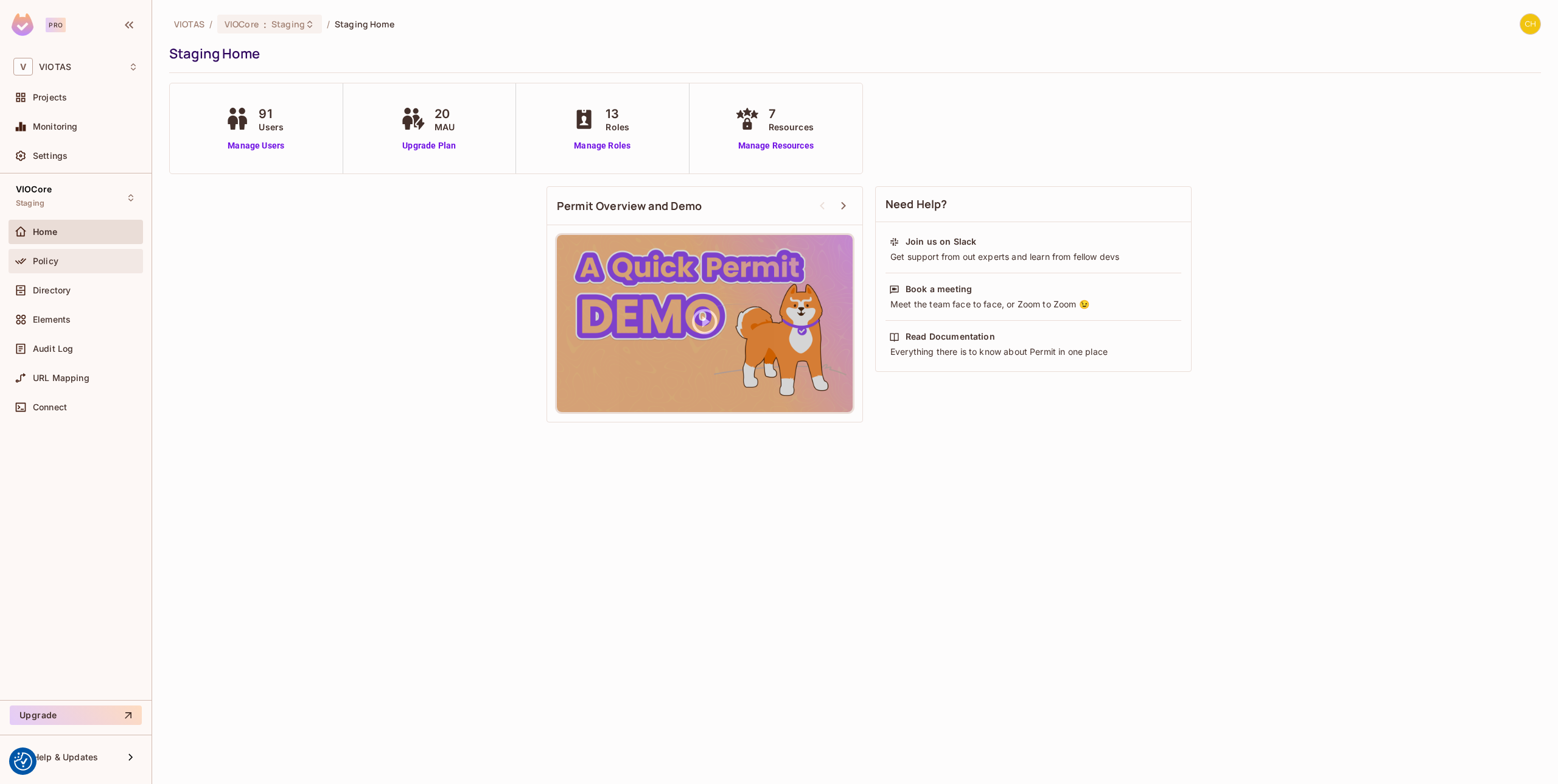
click at [95, 272] on div "Policy" at bounding box center [76, 261] width 135 height 24
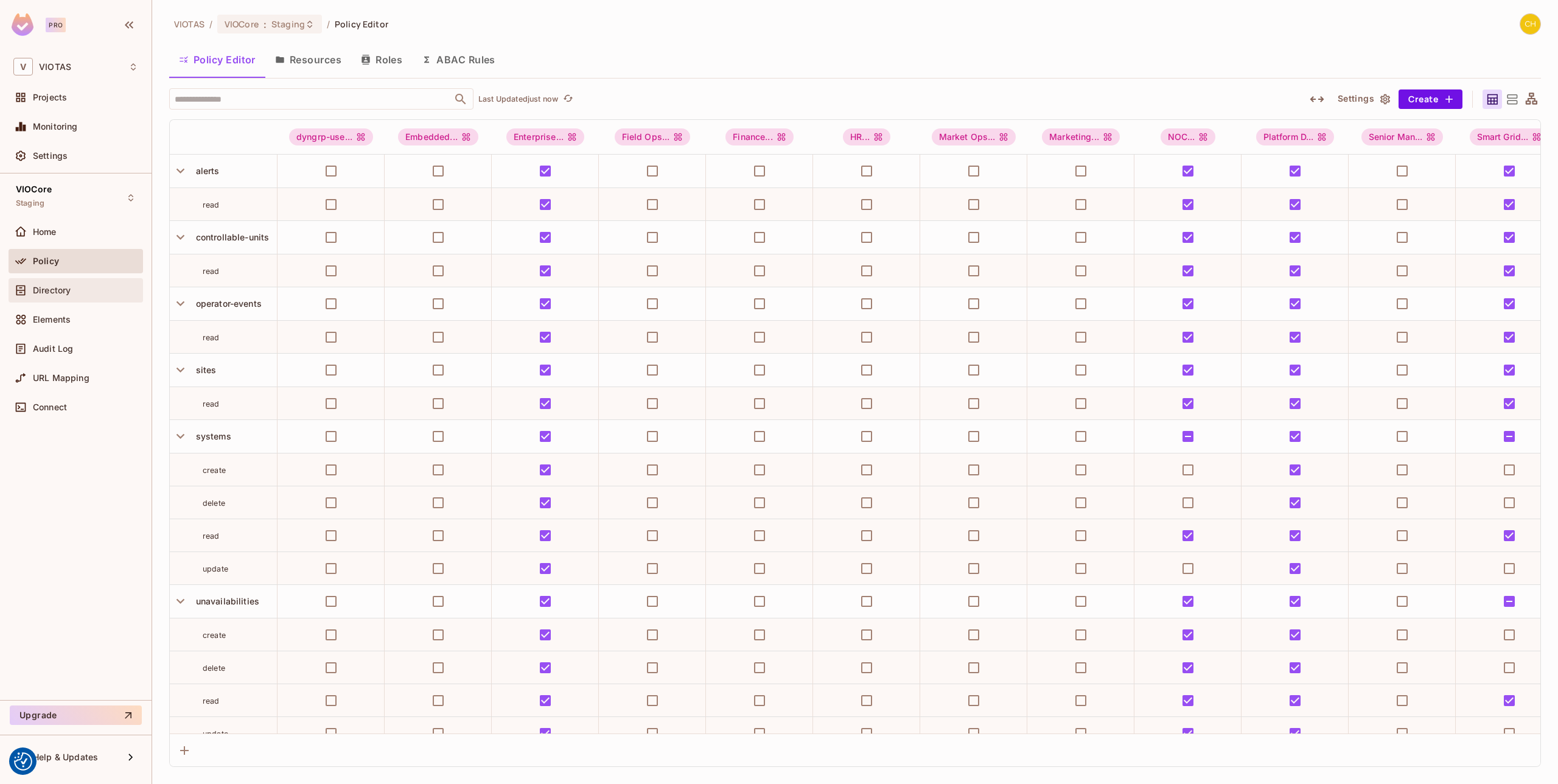
click at [90, 285] on div "Directory" at bounding box center [86, 290] width 105 height 9
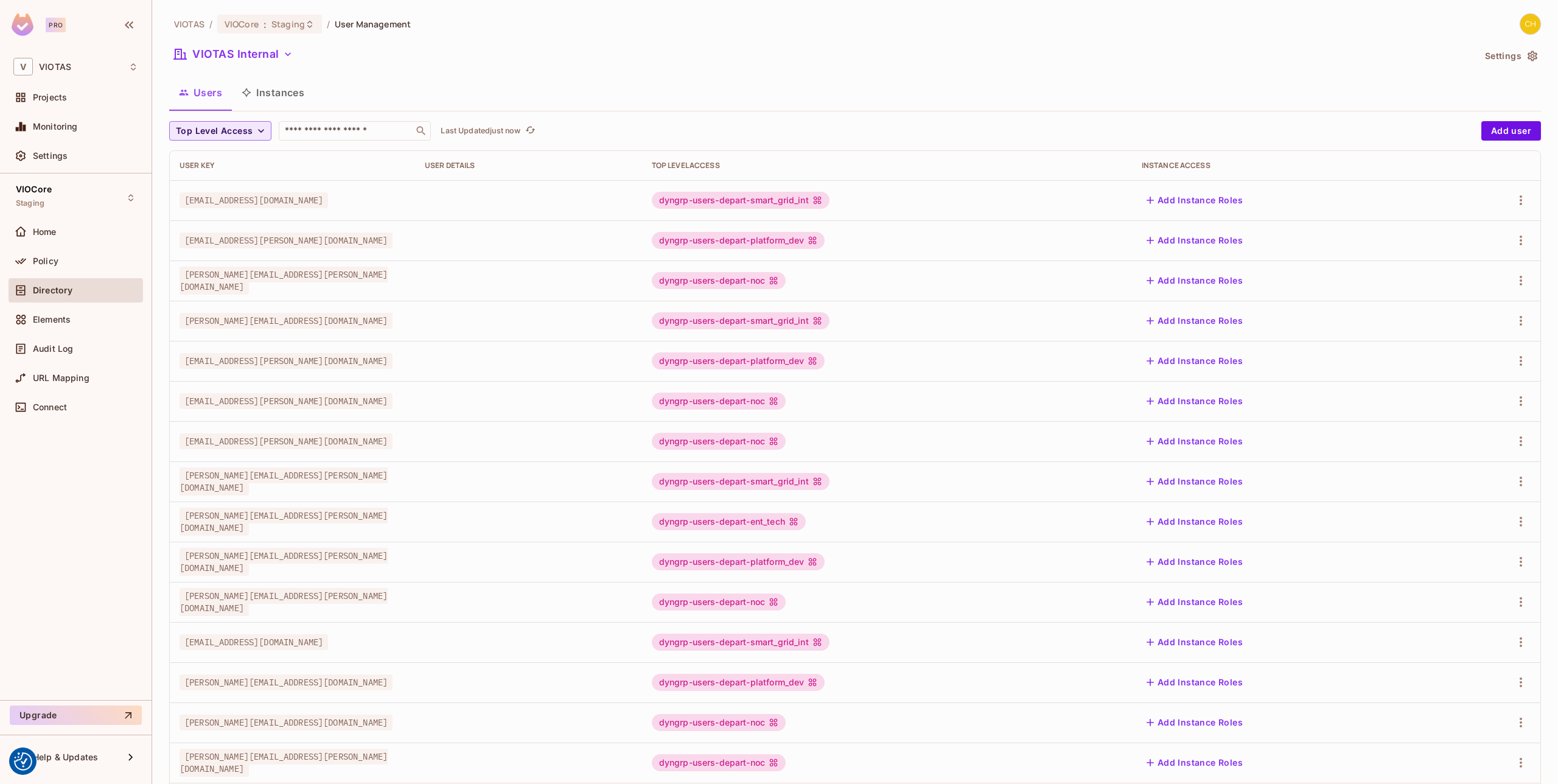
click at [255, 125] on icon "button" at bounding box center [261, 131] width 12 height 12
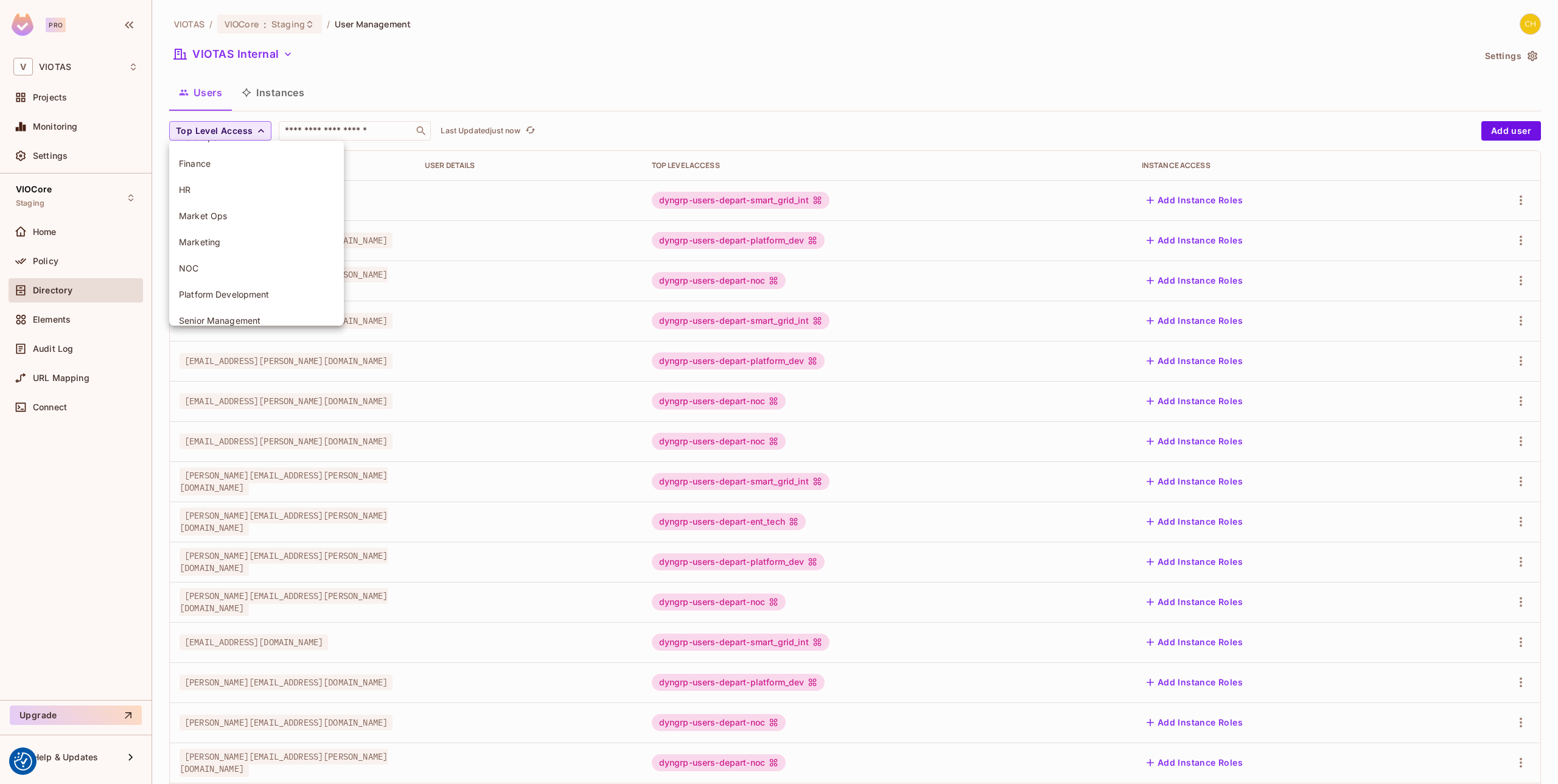
scroll to position [165, 0]
click at [303, 284] on span "dyngrp-users-external-companyname" at bounding box center [256, 281] width 155 height 11
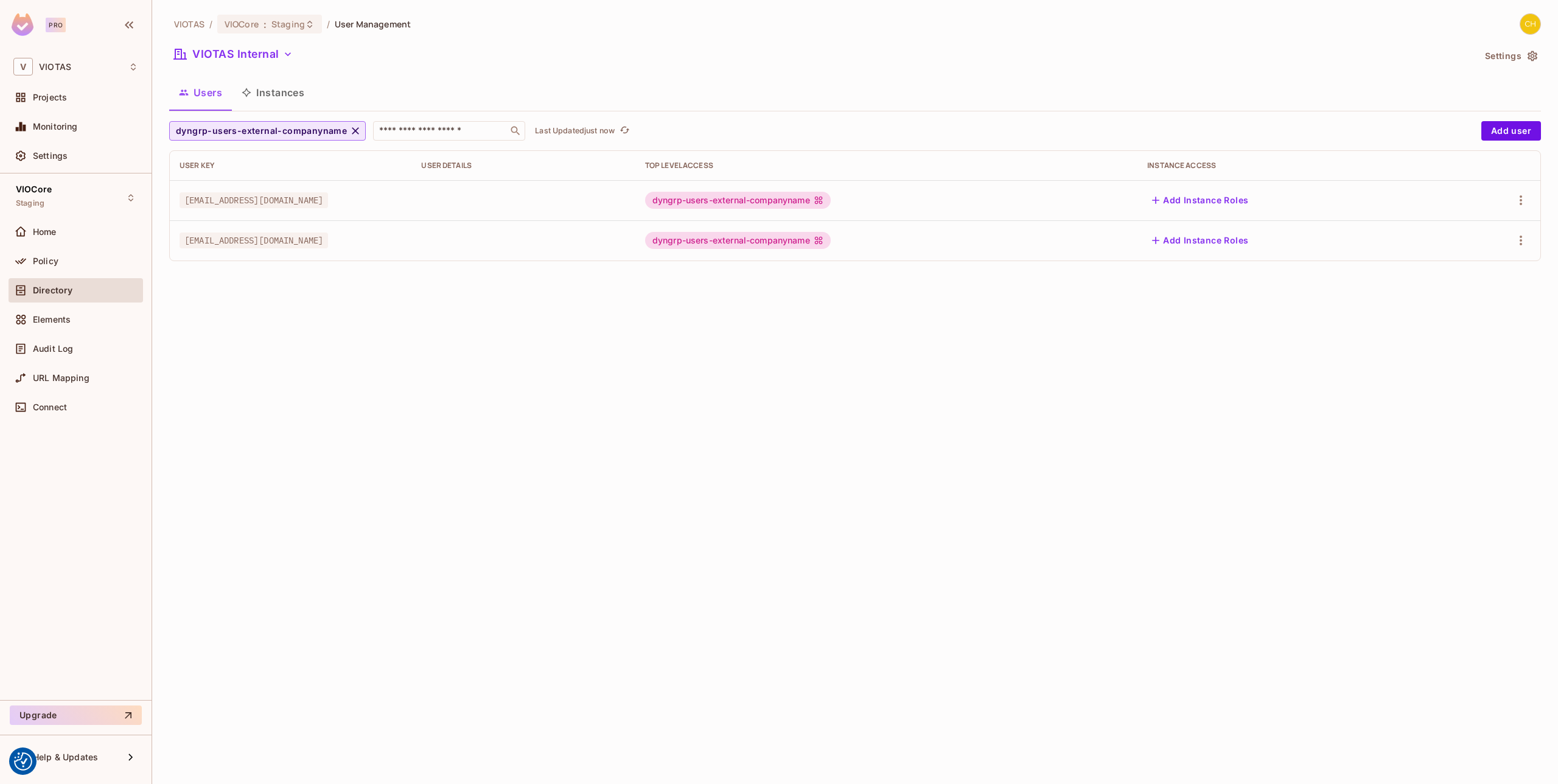
click at [330, 328] on div "VIOTAS / VIOCore : Staging / User Management VIOTAS Internal Settings Users Ins…" at bounding box center [855, 392] width 1406 height 784
click at [1522, 206] on icon "button" at bounding box center [1521, 200] width 15 height 15
click at [1464, 282] on div "Delete User" at bounding box center [1472, 282] width 48 height 12
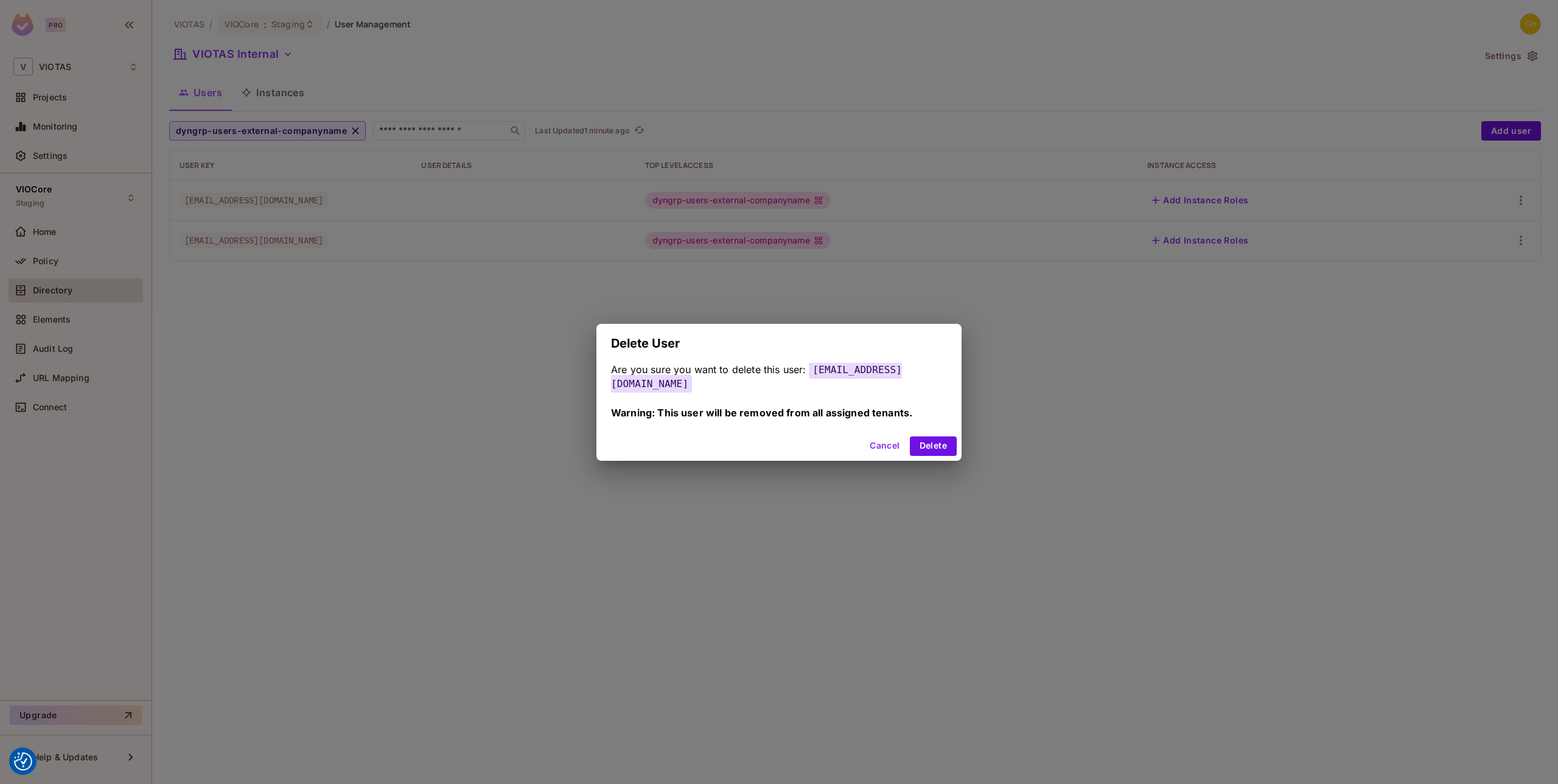
click at [883, 448] on button "Cancel" at bounding box center [885, 446] width 40 height 20
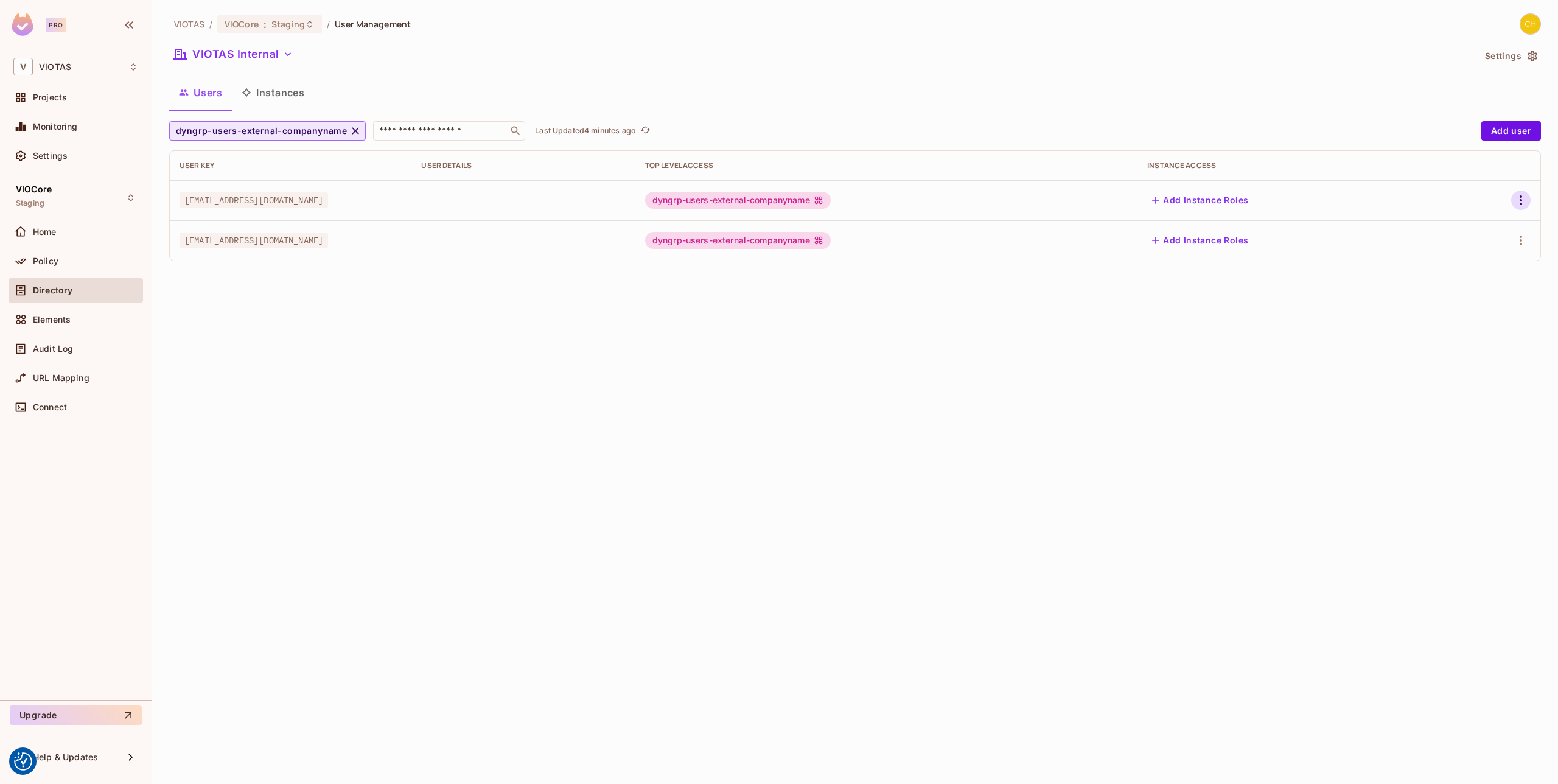
click at [1515, 198] on icon "button" at bounding box center [1521, 200] width 15 height 15
click at [1474, 255] on div "Edit Attributes" at bounding box center [1478, 255] width 60 height 12
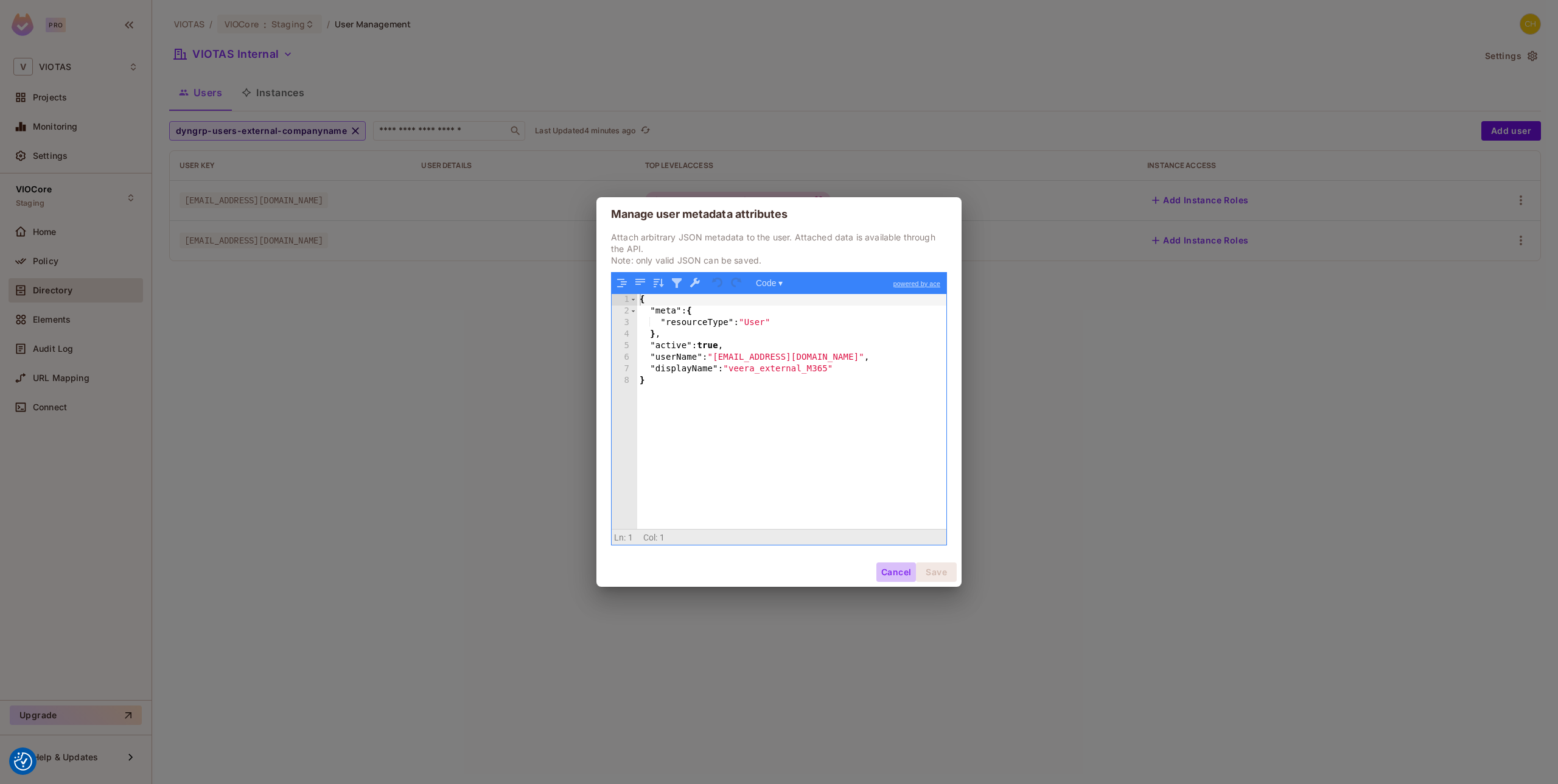
click at [885, 572] on button "Cancel" at bounding box center [896, 572] width 40 height 20
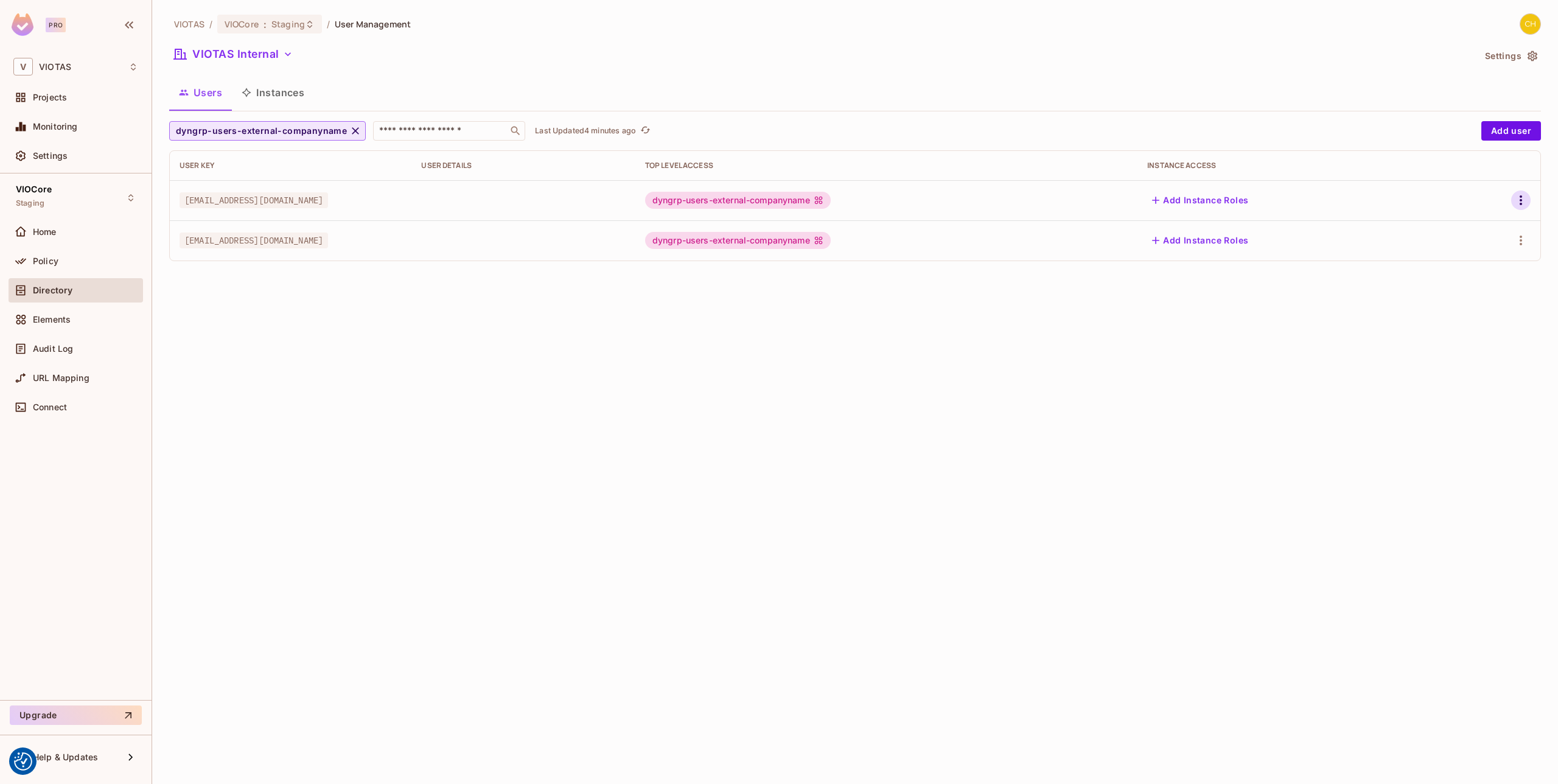
click at [1524, 193] on icon "button" at bounding box center [1521, 200] width 15 height 15
click at [1479, 224] on li "Edit" at bounding box center [1468, 229] width 108 height 27
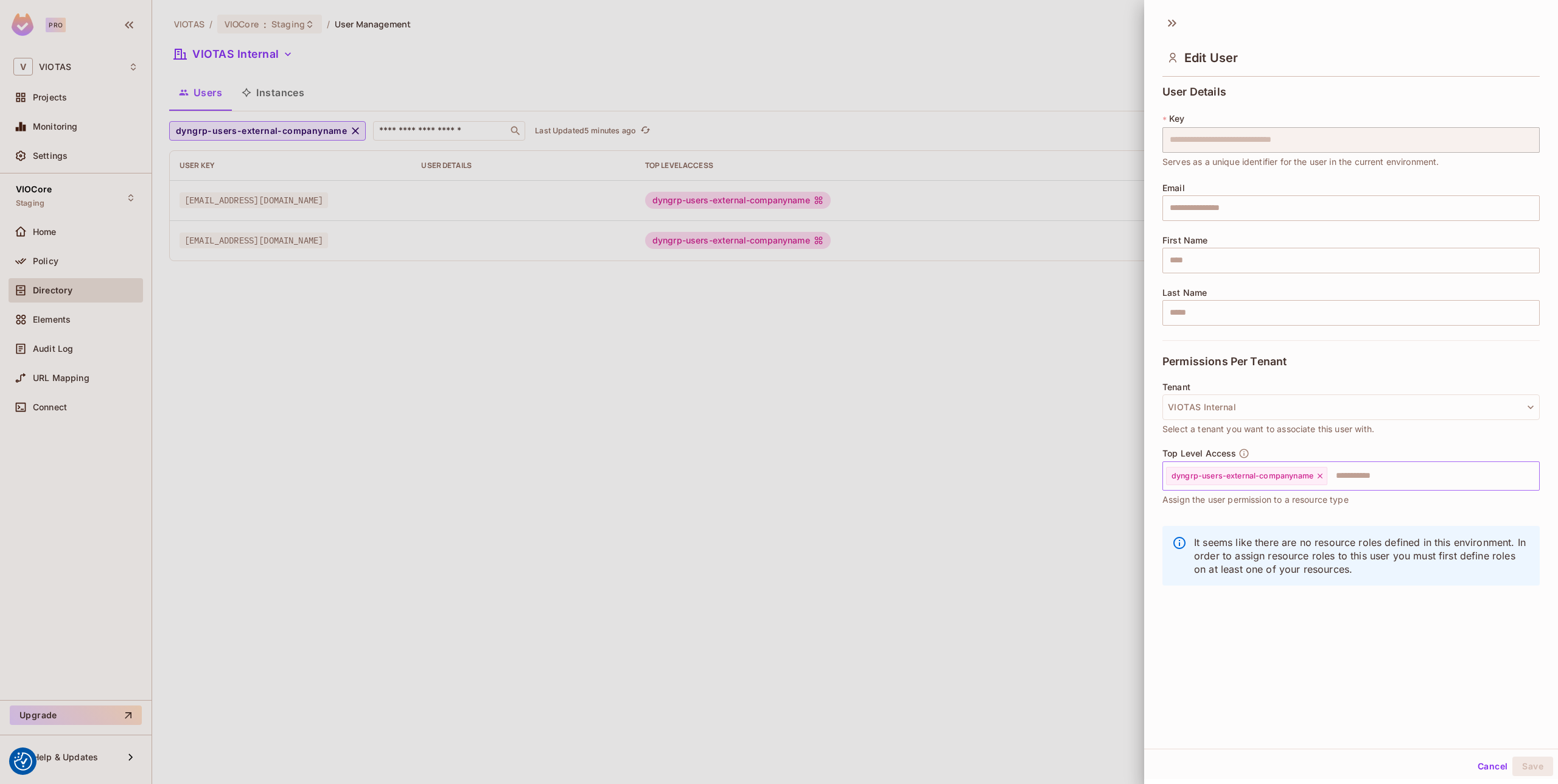
click at [1323, 477] on icon at bounding box center [1320, 476] width 9 height 9
click at [1348, 413] on button "VIOTAS Internal" at bounding box center [1351, 407] width 378 height 26
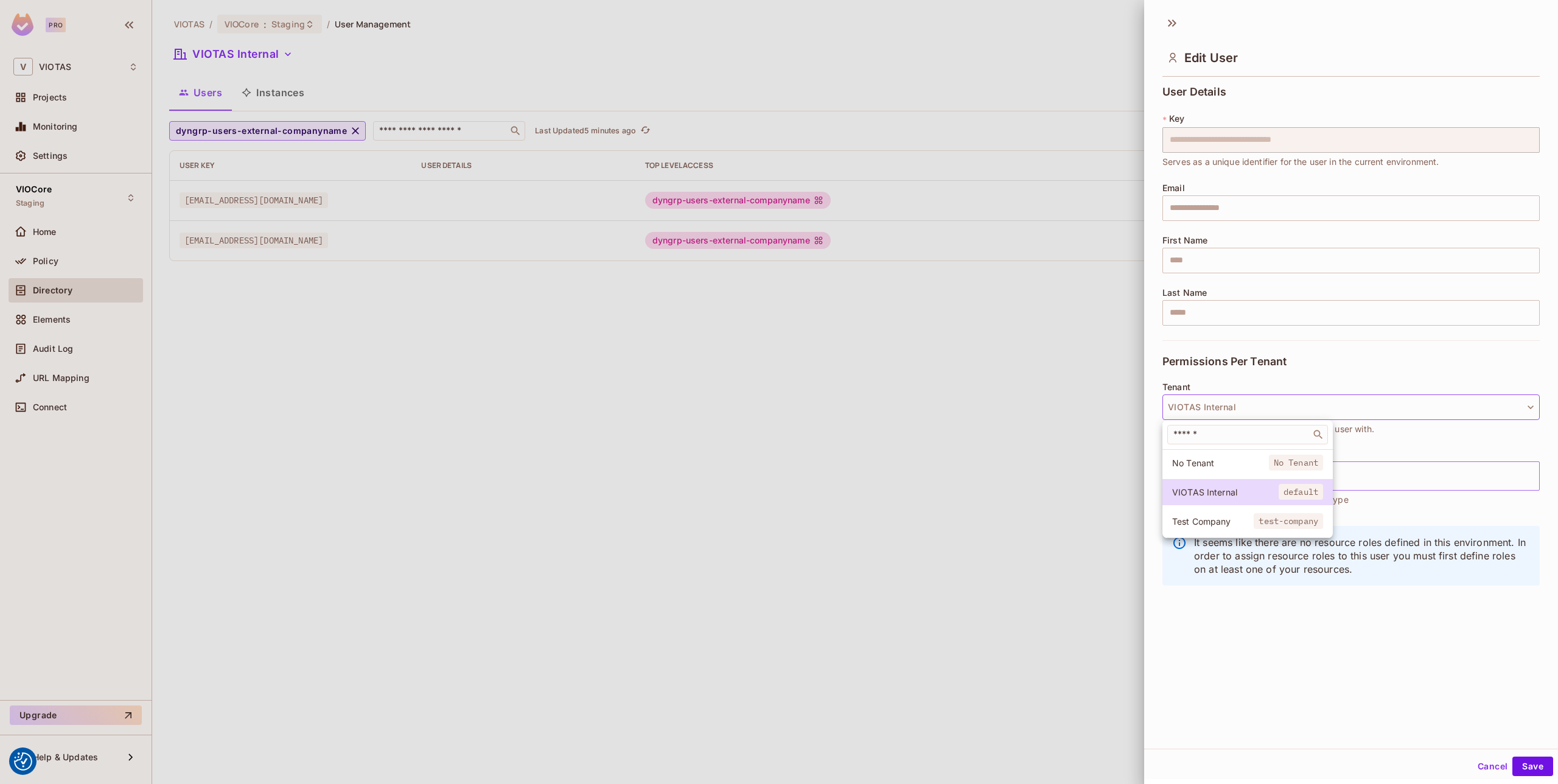
click at [1217, 459] on span "No Tenant" at bounding box center [1221, 462] width 97 height 11
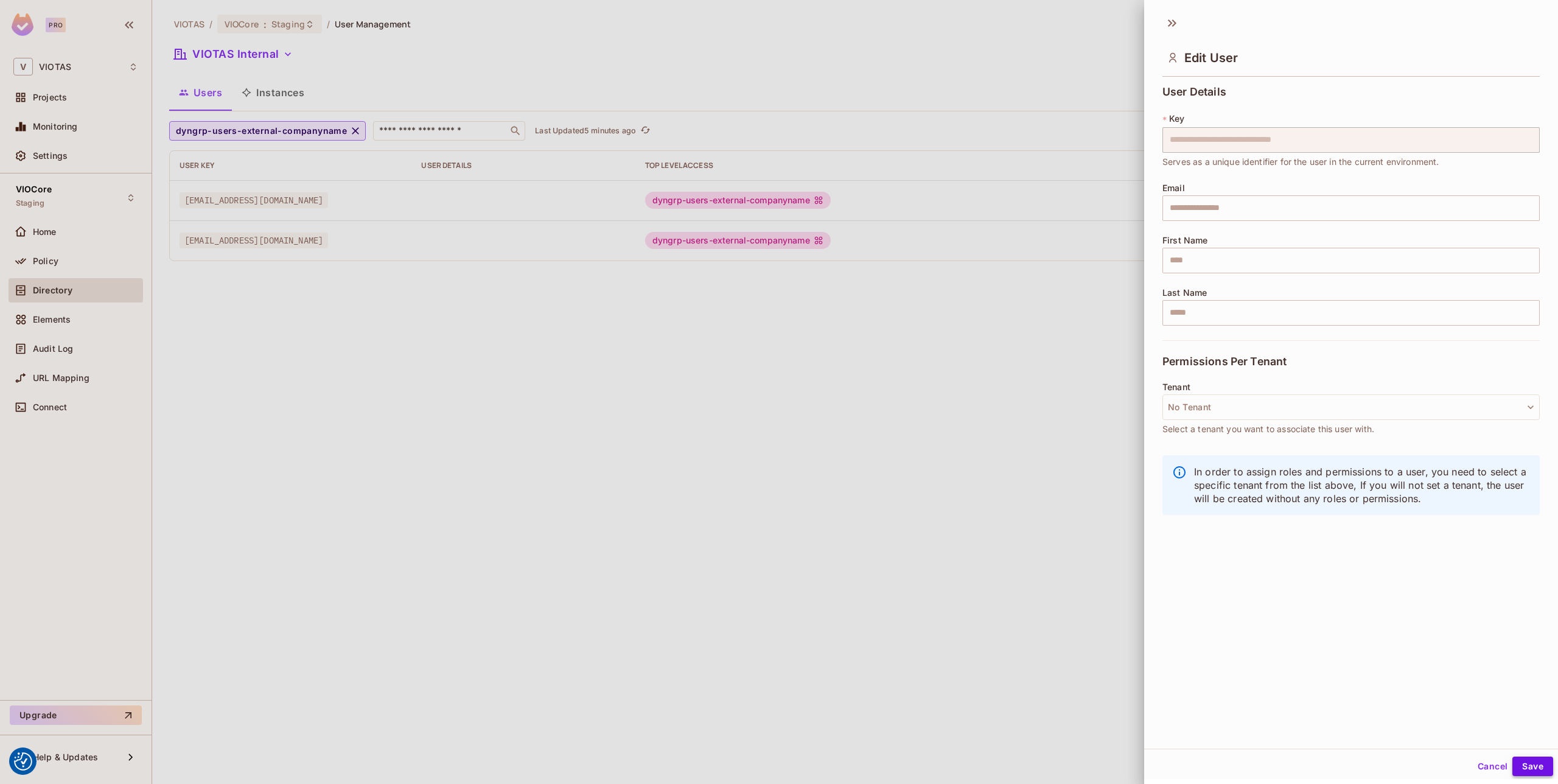
click at [1539, 765] on button "Save" at bounding box center [1532, 766] width 40 height 20
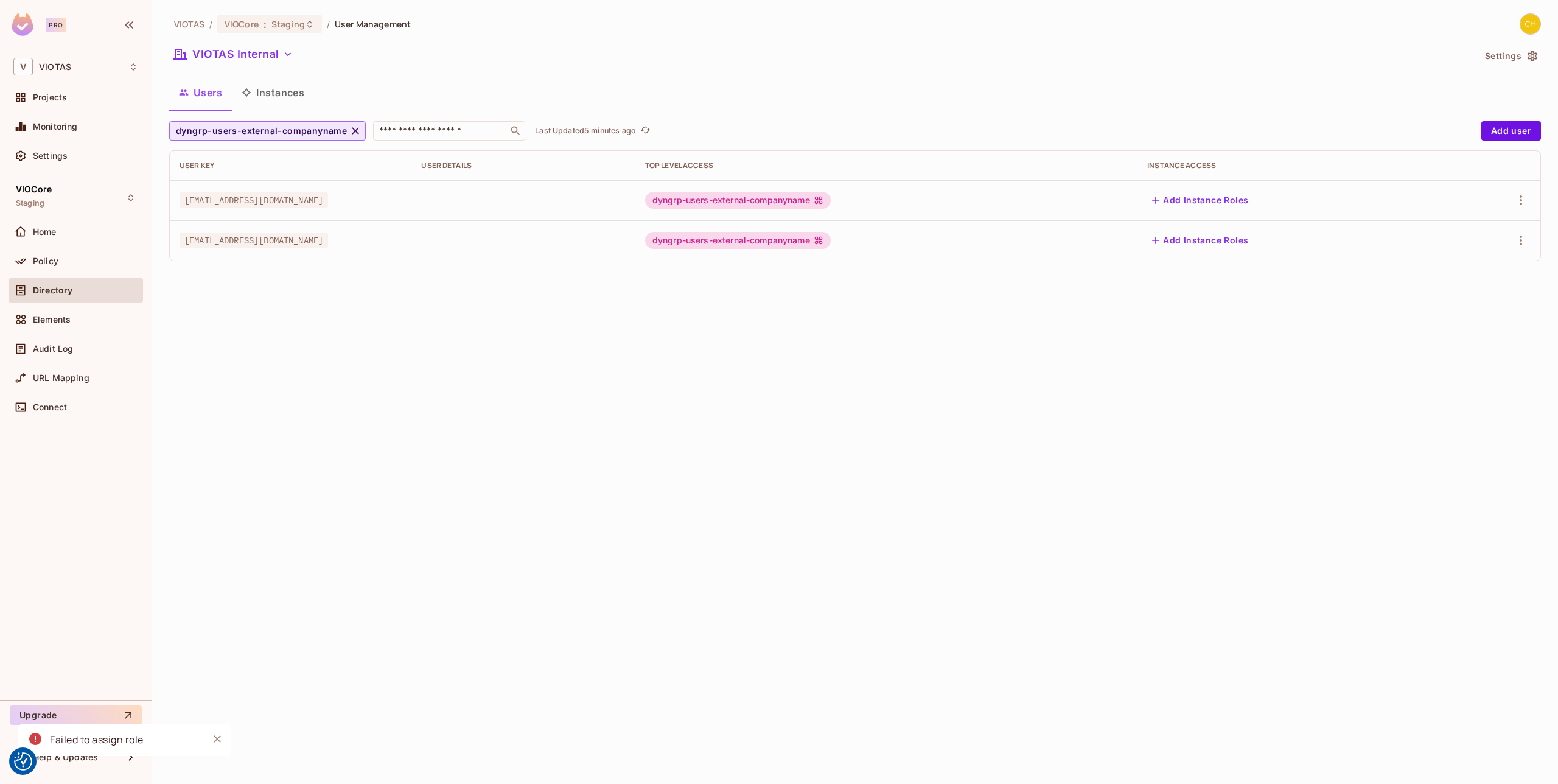
drag, startPoint x: 1222, startPoint y: 471, endPoint x: 1259, endPoint y: 454, distance: 40.7
click at [1220, 471] on div "VIOTAS / VIOCore : Staging / User Management VIOTAS Internal Settings Users Ins…" at bounding box center [855, 392] width 1406 height 784
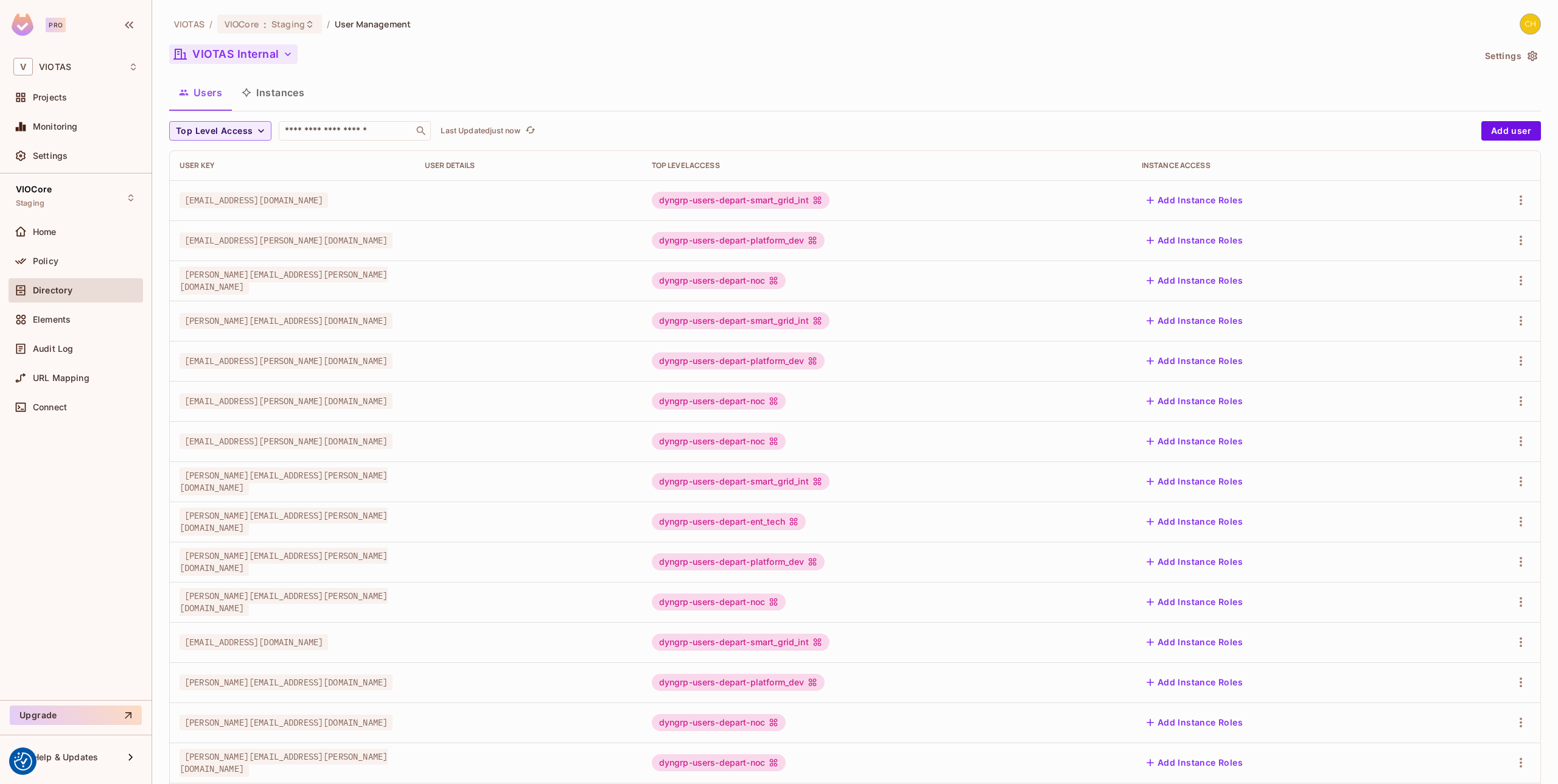
click at [244, 59] on button "VIOTAS Internal" at bounding box center [233, 54] width 128 height 20
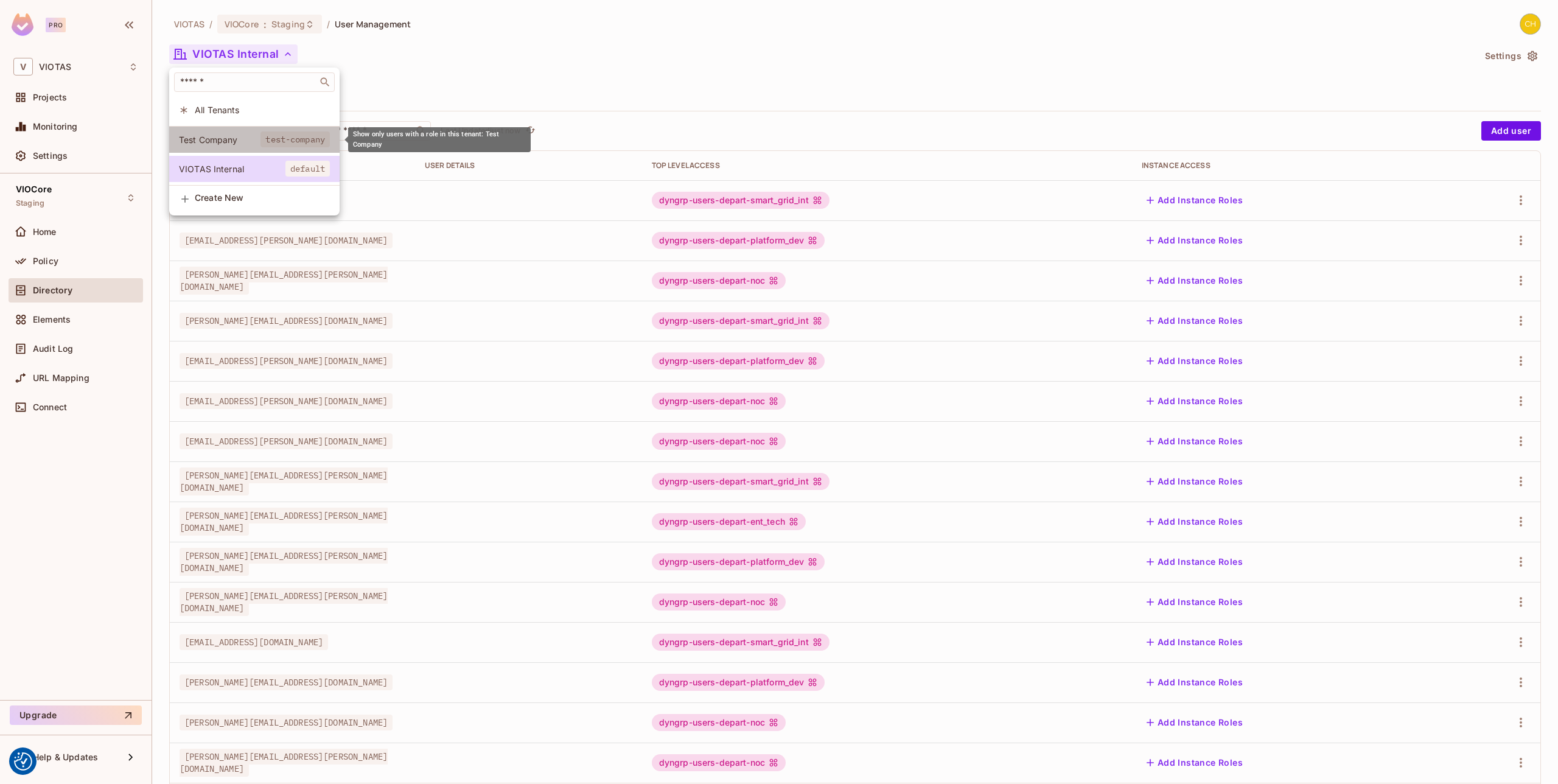
click at [243, 138] on span "Test Company" at bounding box center [219, 140] width 82 height 11
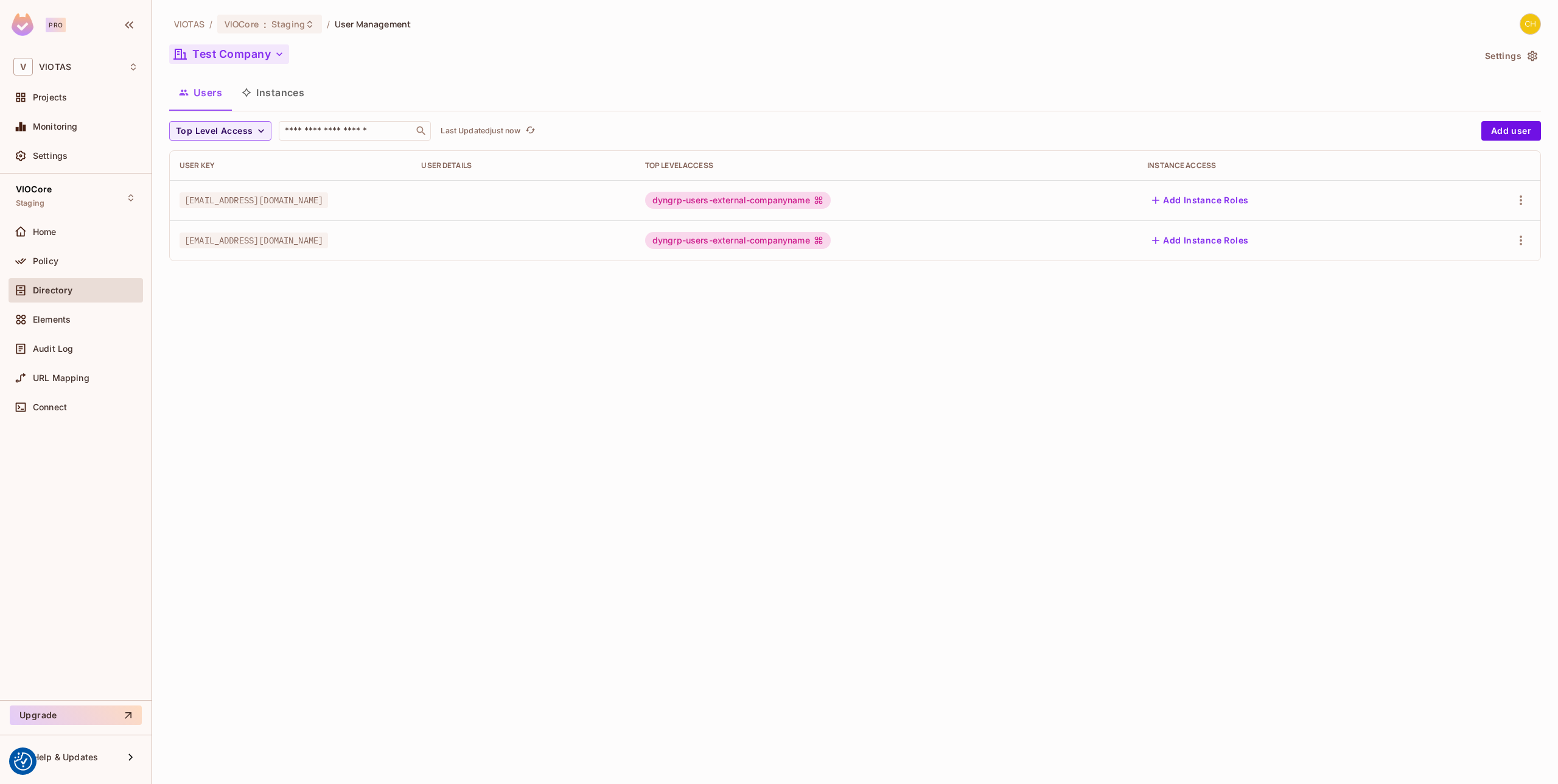
click at [234, 53] on button "Test Company" at bounding box center [229, 54] width 120 height 20
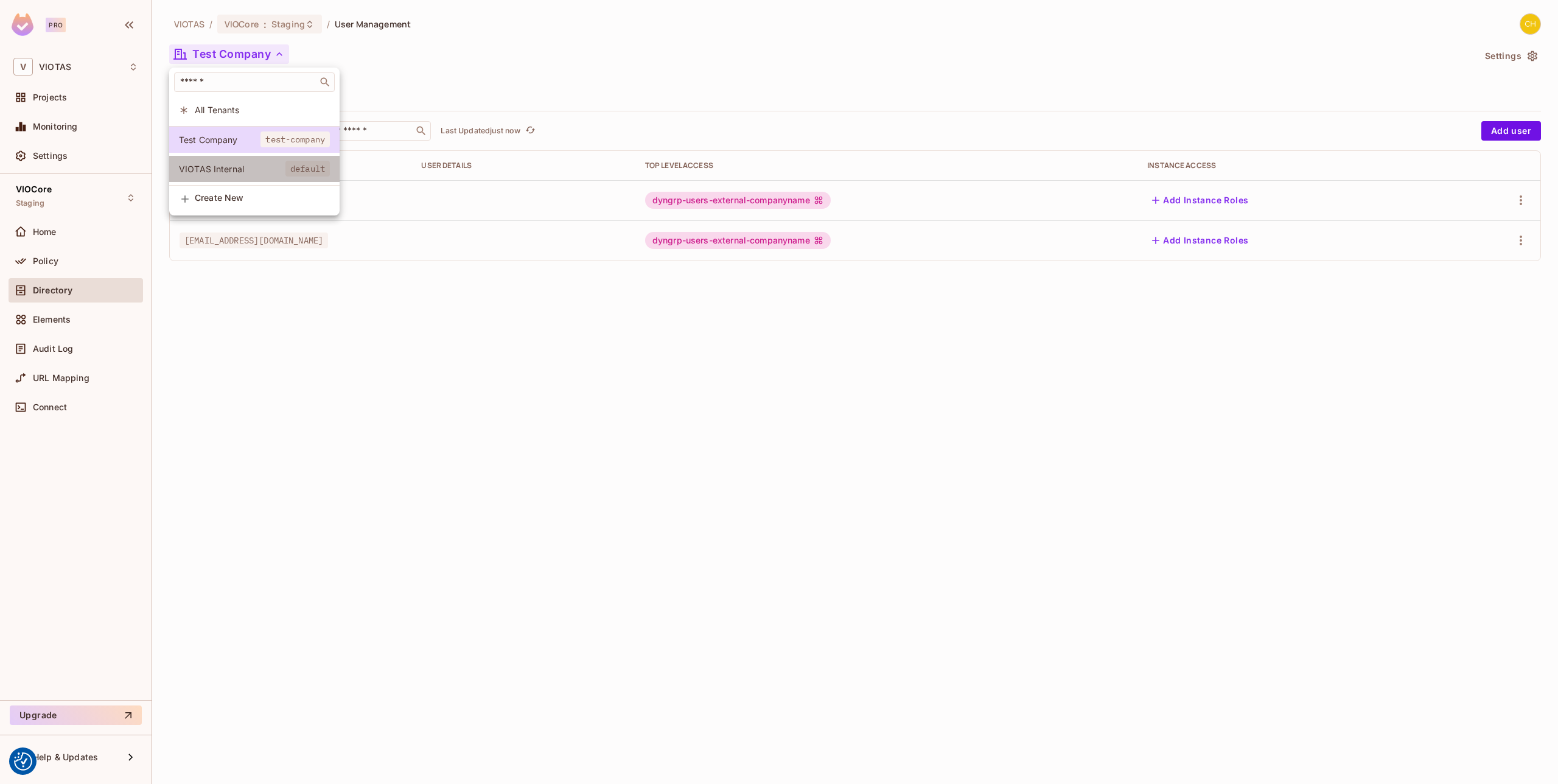
click at [247, 163] on span "VIOTAS Internal" at bounding box center [232, 169] width 107 height 11
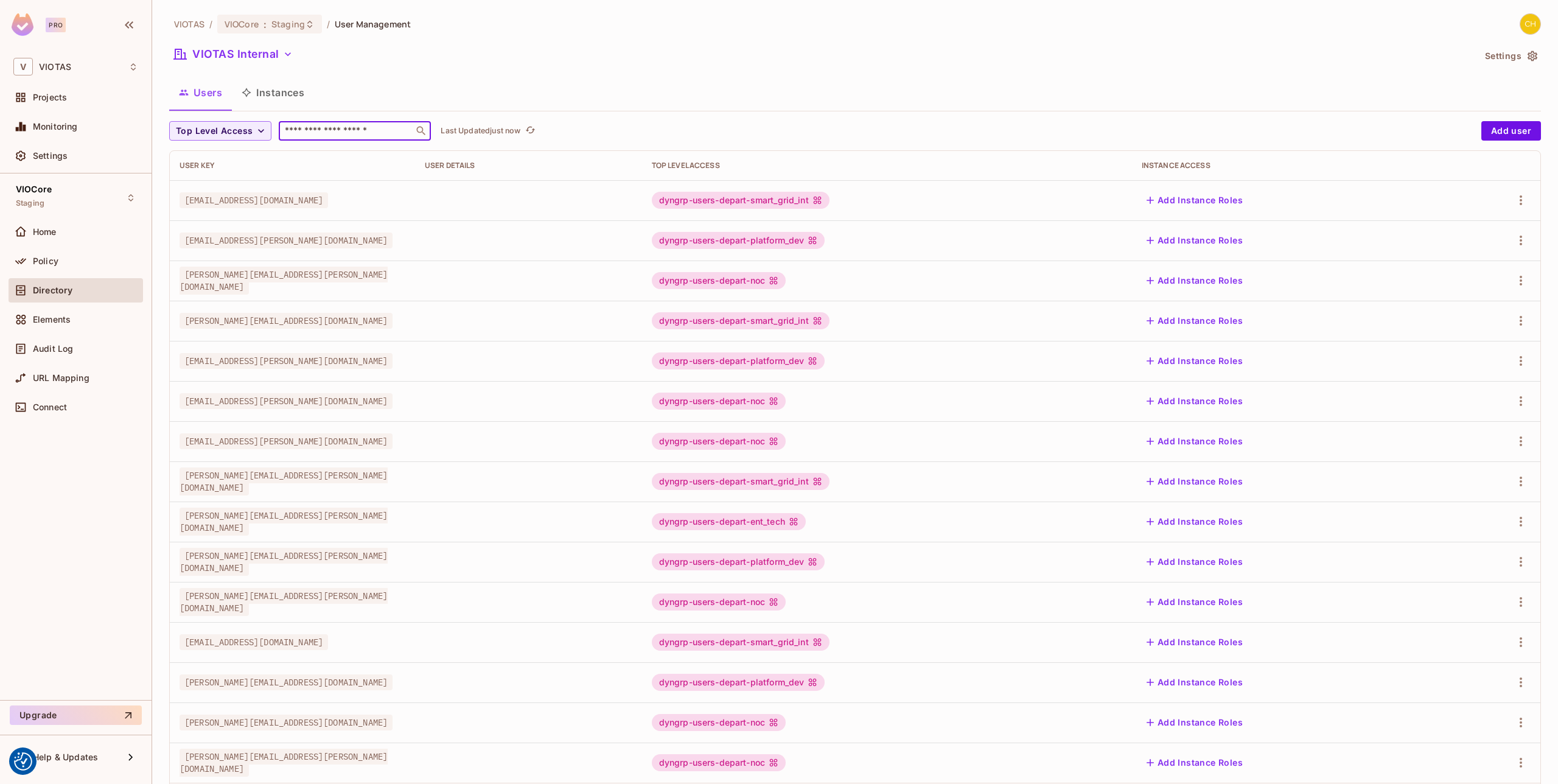
click at [316, 131] on input "text" at bounding box center [347, 131] width 128 height 12
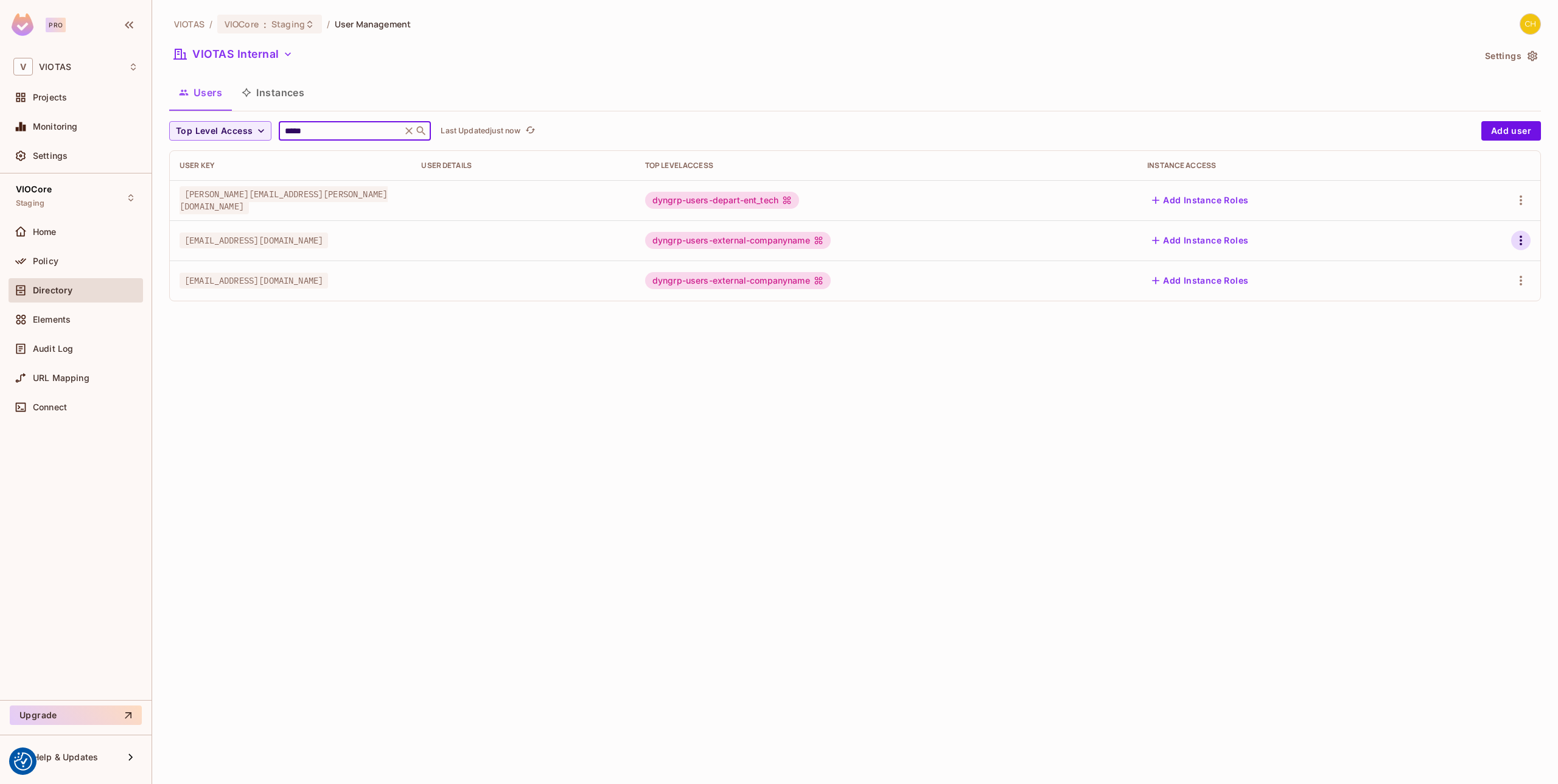
type input "*****"
click at [1520, 238] on icon "button" at bounding box center [1521, 241] width 15 height 15
click at [1472, 273] on li "Edit" at bounding box center [1468, 268] width 108 height 27
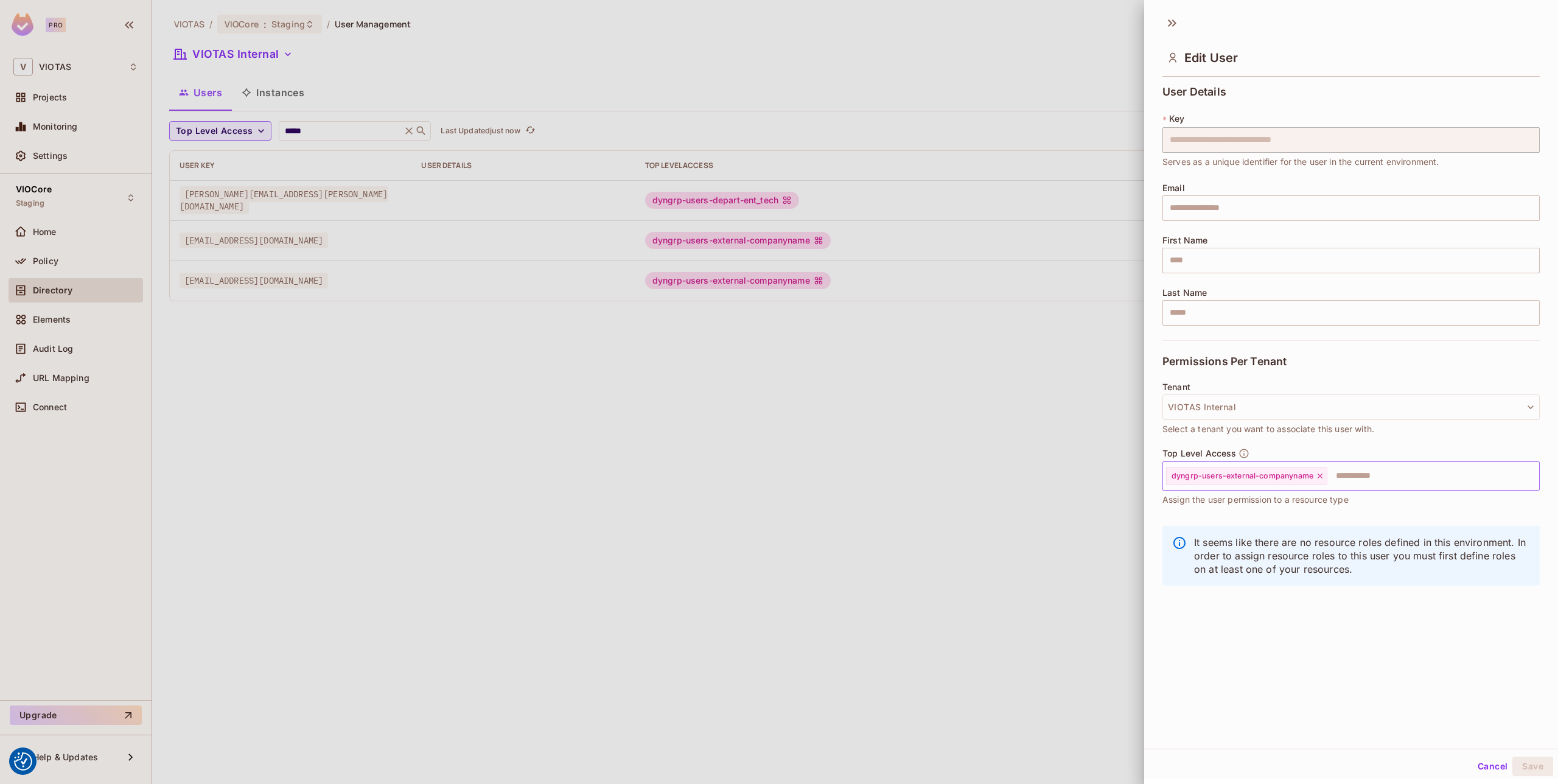
click at [1318, 476] on icon at bounding box center [1320, 476] width 9 height 9
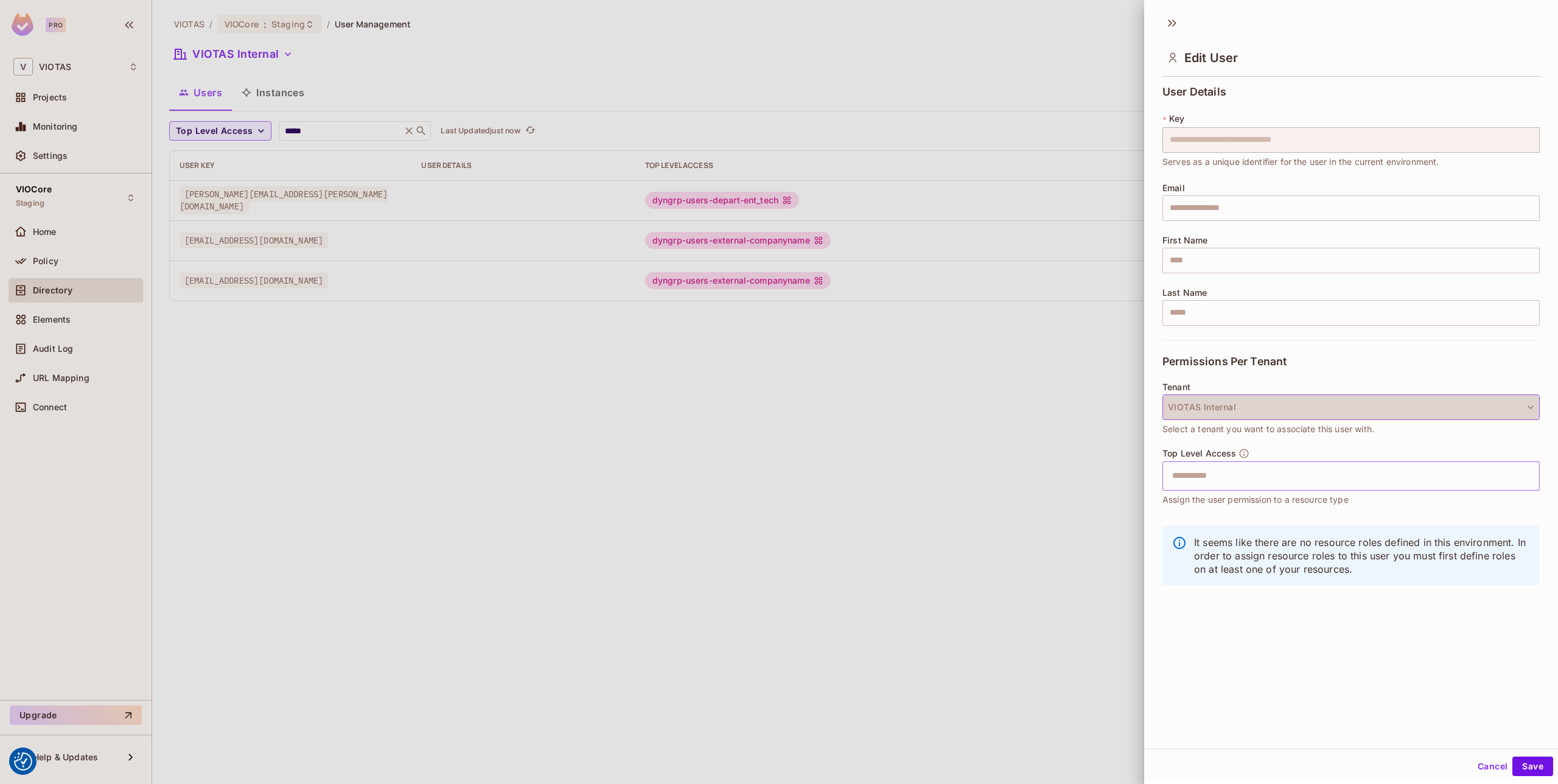
click at [1270, 406] on button "VIOTAS Internal" at bounding box center [1351, 407] width 378 height 26
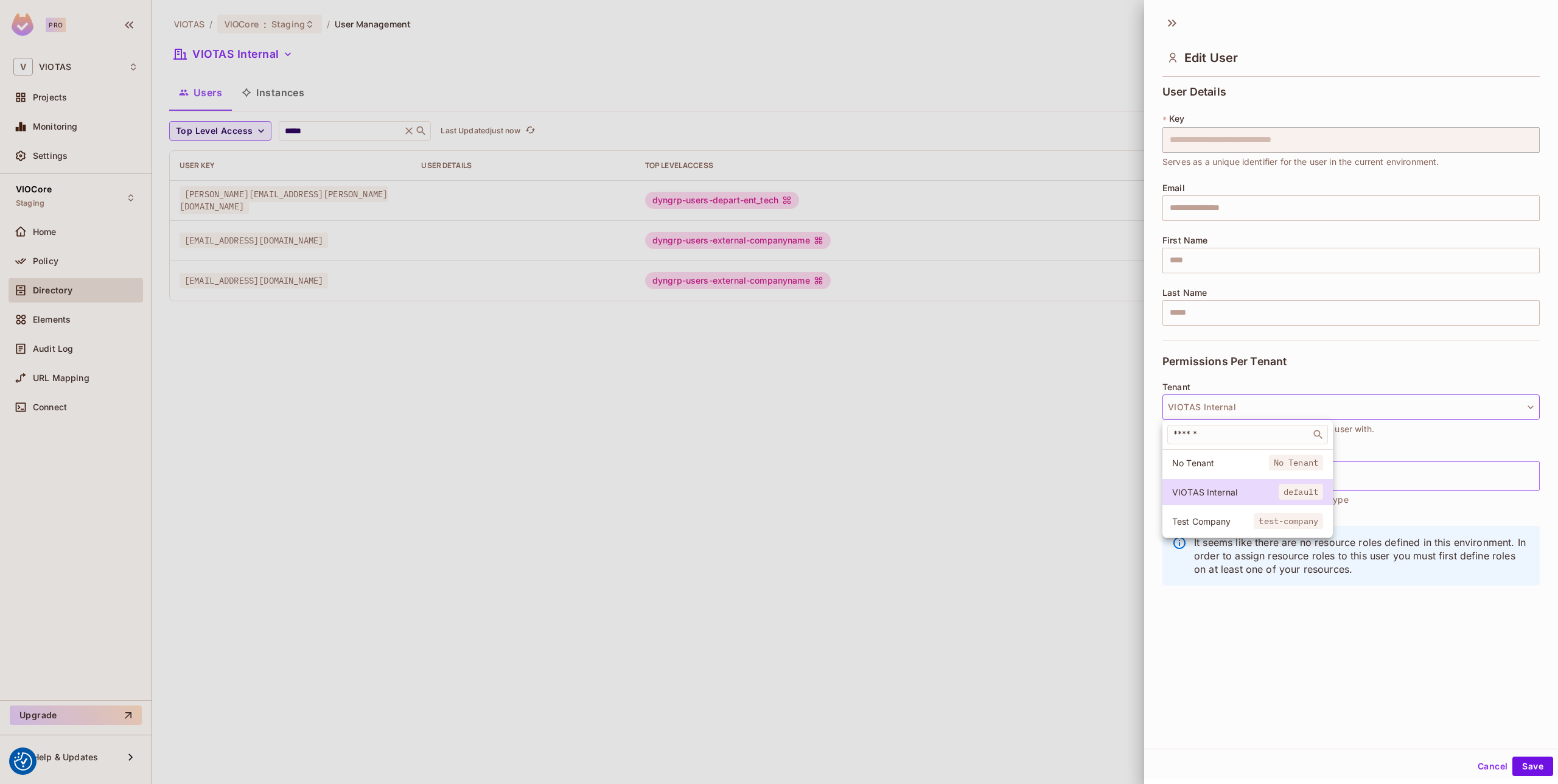
click at [1207, 454] on li "No Tenant No Tenant" at bounding box center [1247, 462] width 171 height 26
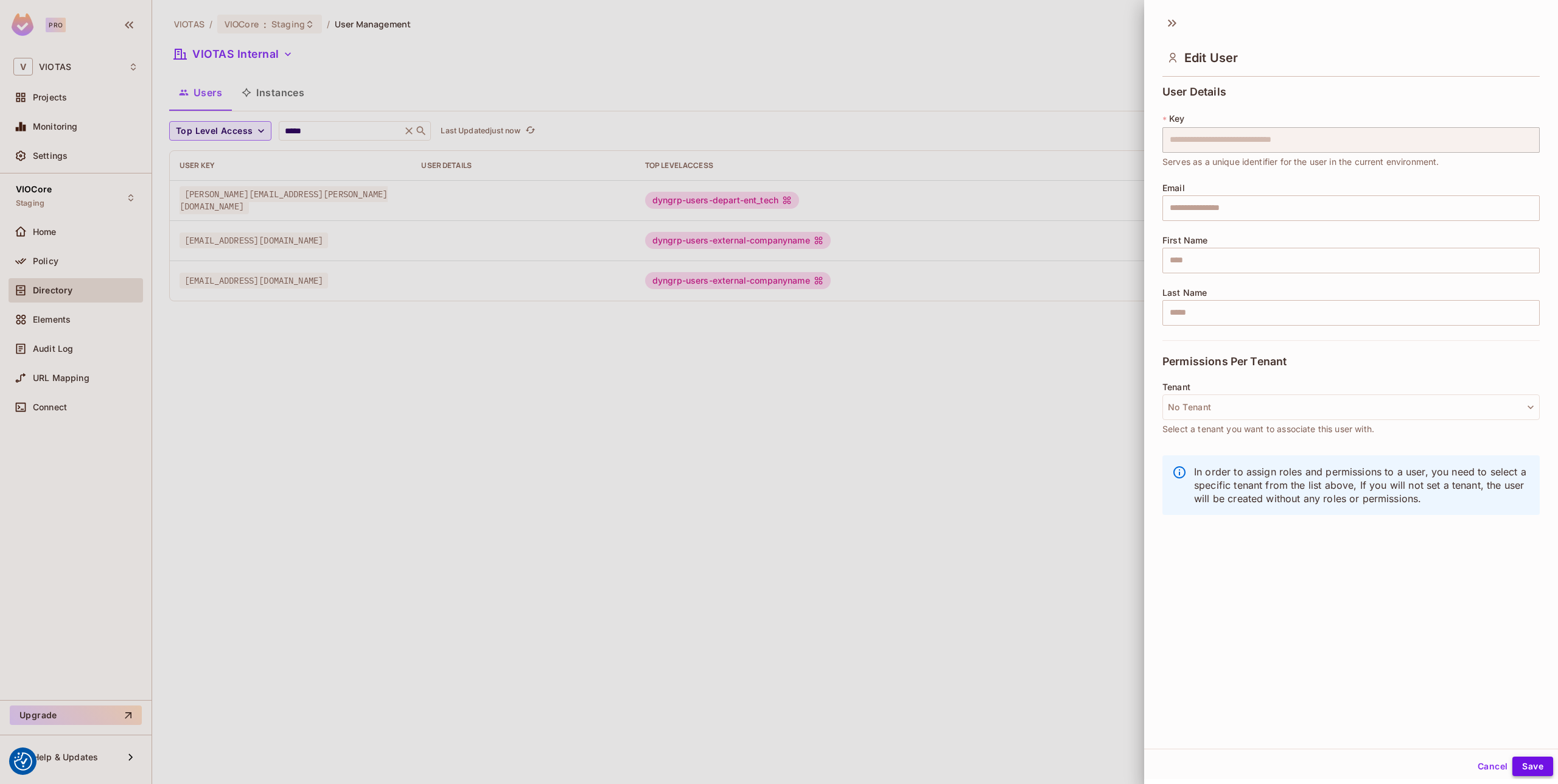
click at [1531, 762] on button "Save" at bounding box center [1532, 766] width 40 height 20
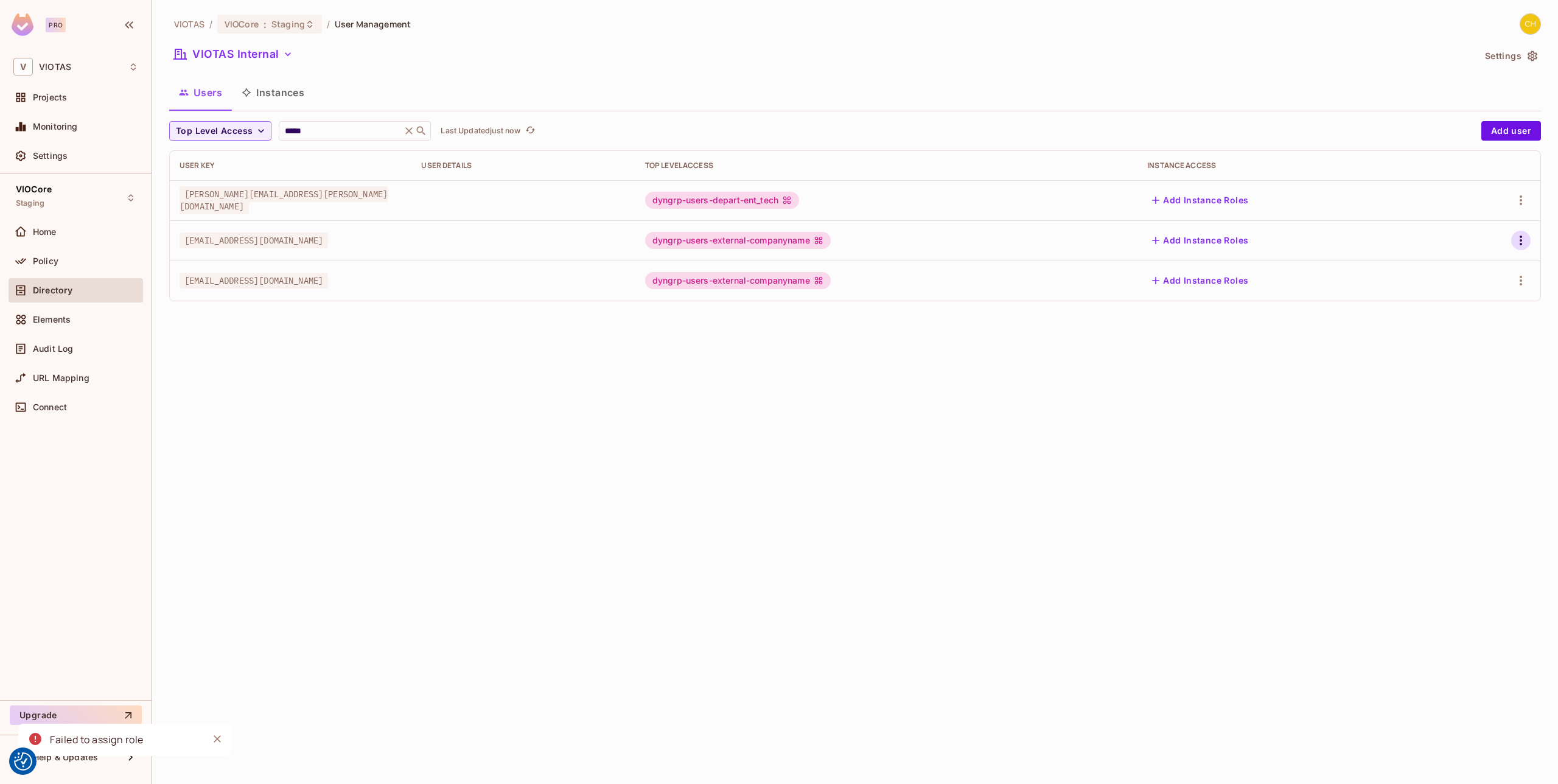
click at [1516, 241] on icon "button" at bounding box center [1521, 241] width 15 height 15
click at [1466, 272] on span "Edit" at bounding box center [1456, 268] width 24 height 20
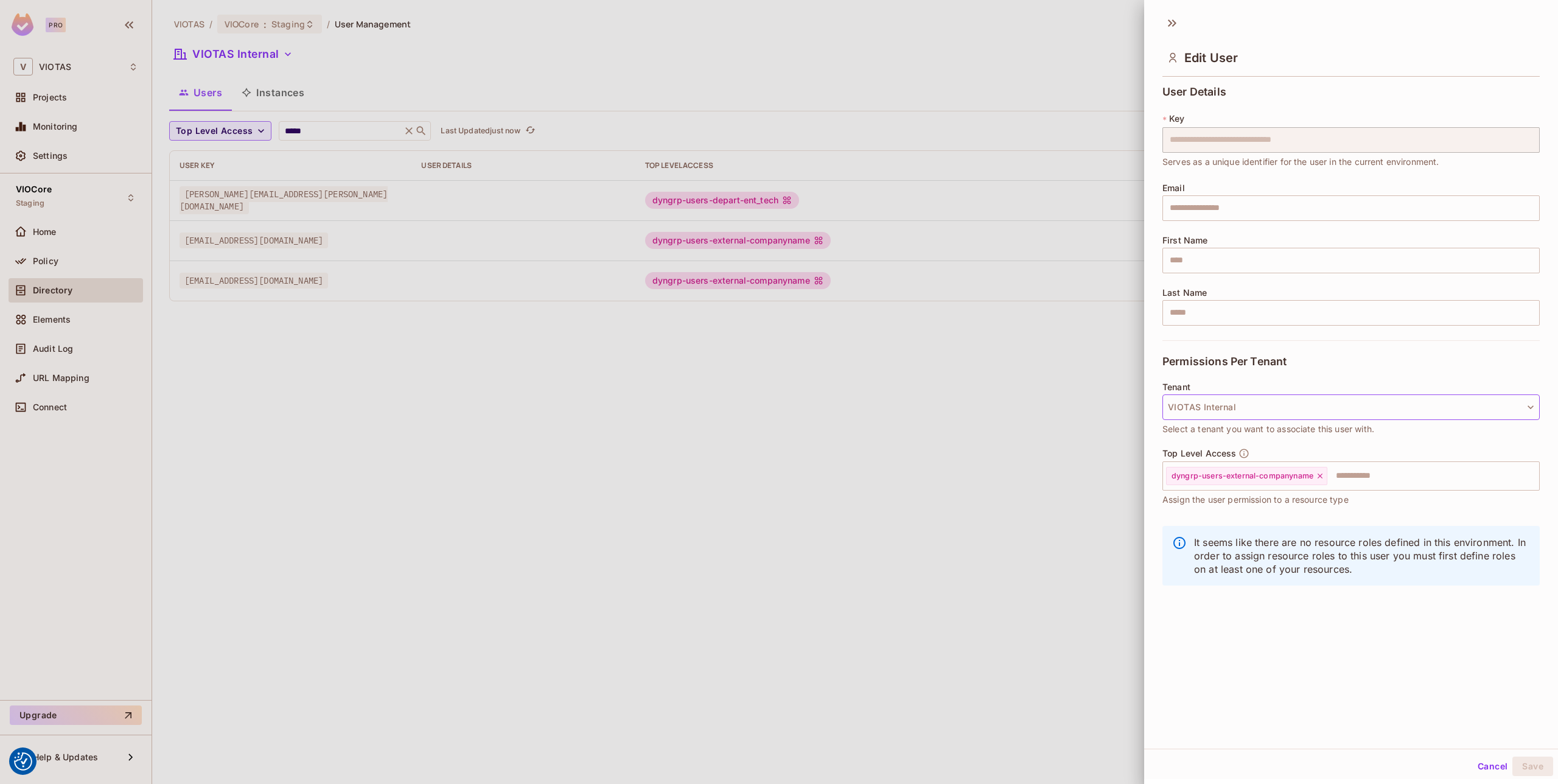
click at [1251, 412] on button "VIOTAS Internal" at bounding box center [1351, 407] width 378 height 26
click at [1428, 514] on div at bounding box center [779, 392] width 1558 height 784
click at [1317, 473] on icon at bounding box center [1320, 476] width 9 height 9
click at [1531, 756] on button "Save" at bounding box center [1532, 766] width 40 height 20
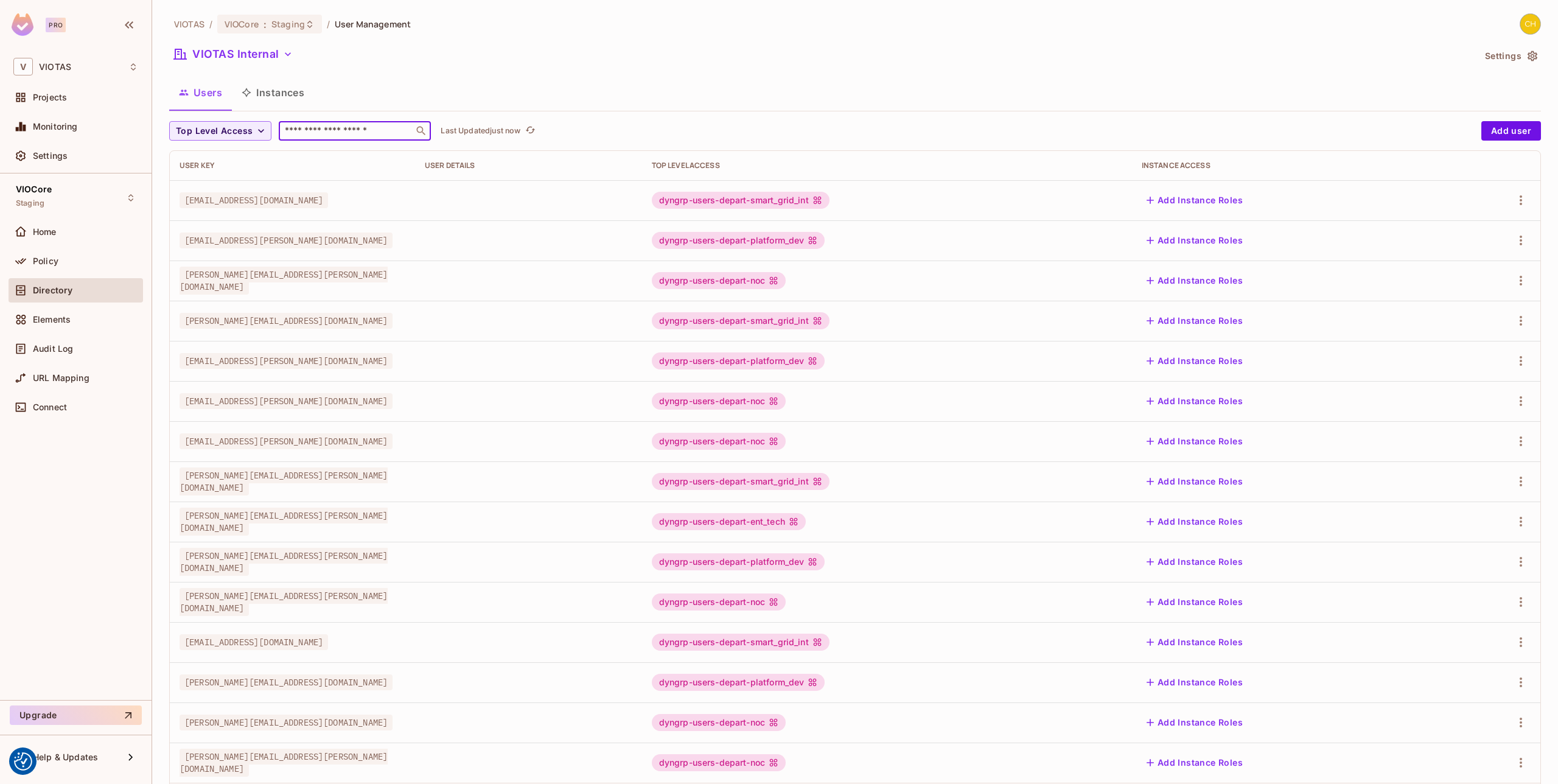
click at [341, 136] on input "text" at bounding box center [347, 131] width 128 height 12
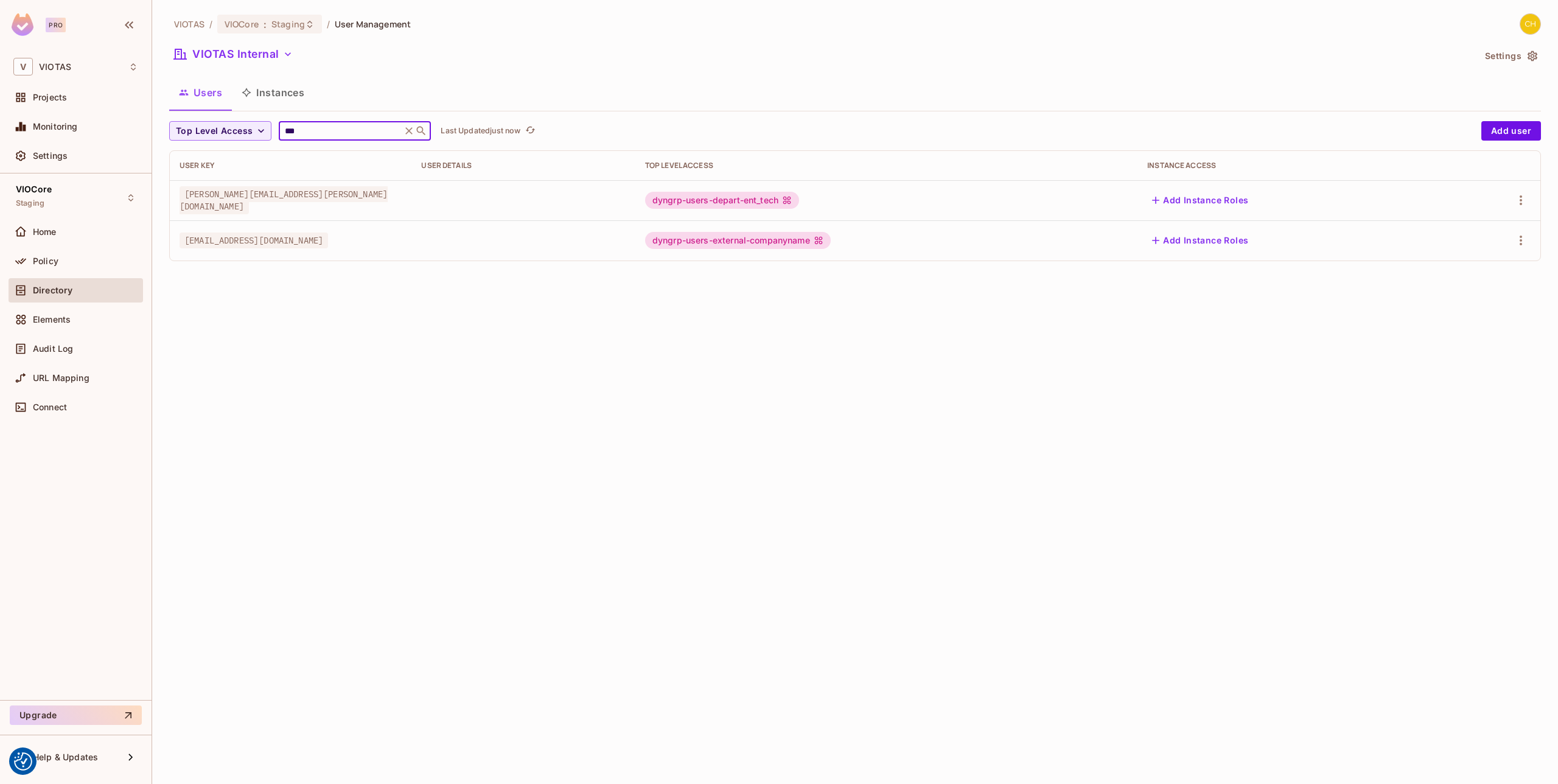
type input "***"
click at [647, 53] on div "VIOTAS Internal" at bounding box center [821, 56] width 1305 height 23
click at [1530, 240] on button "button" at bounding box center [1520, 240] width 20 height 20
click at [1480, 272] on li "Edit" at bounding box center [1468, 268] width 108 height 27
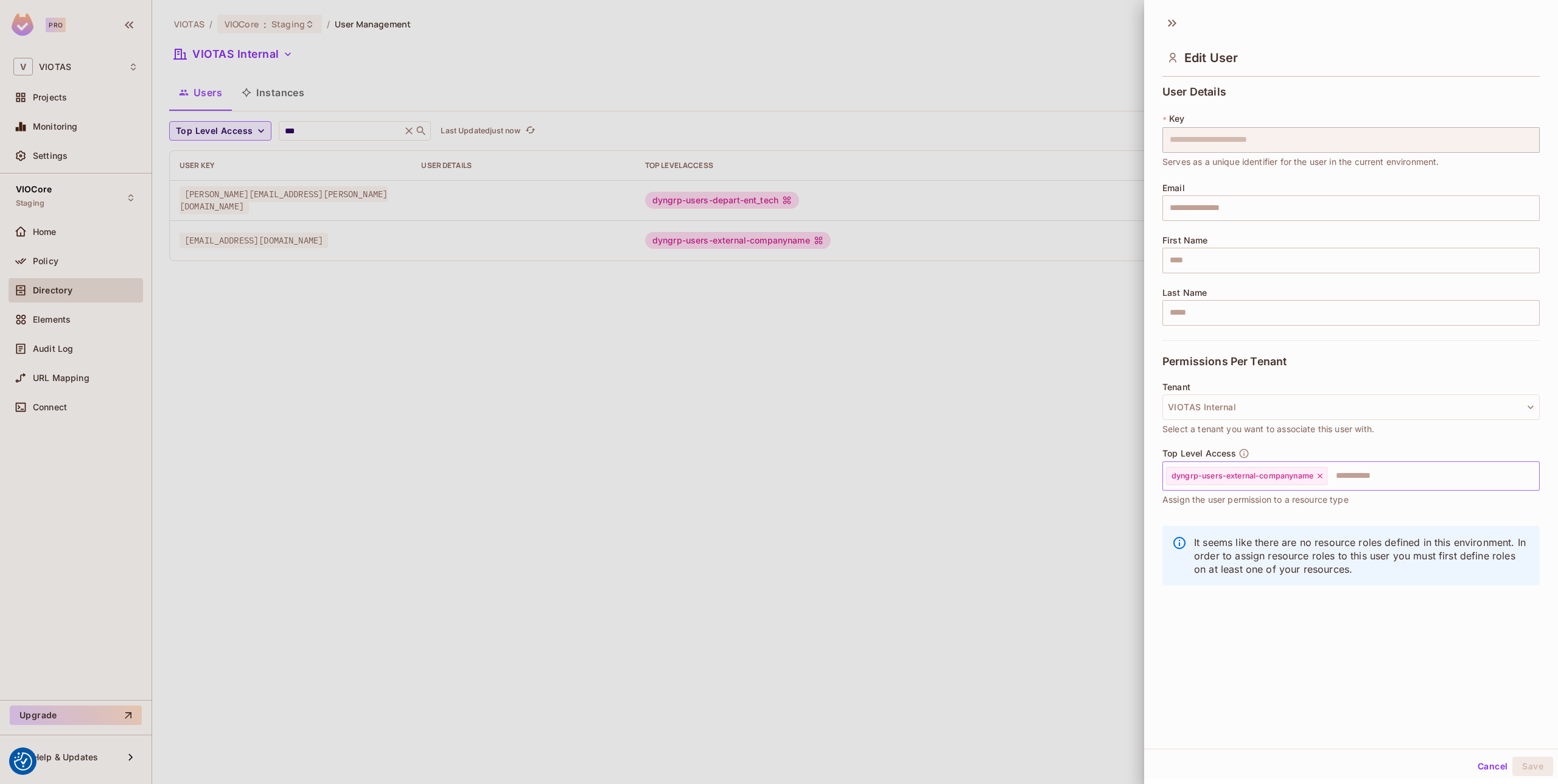
click at [1317, 478] on icon at bounding box center [1320, 476] width 9 height 9
click at [1530, 758] on div "Cancel Save" at bounding box center [1351, 766] width 414 height 29
drag, startPoint x: 1534, startPoint y: 762, endPoint x: 1523, endPoint y: 754, distance: 13.6
click at [1534, 761] on button "Save" at bounding box center [1532, 766] width 40 height 20
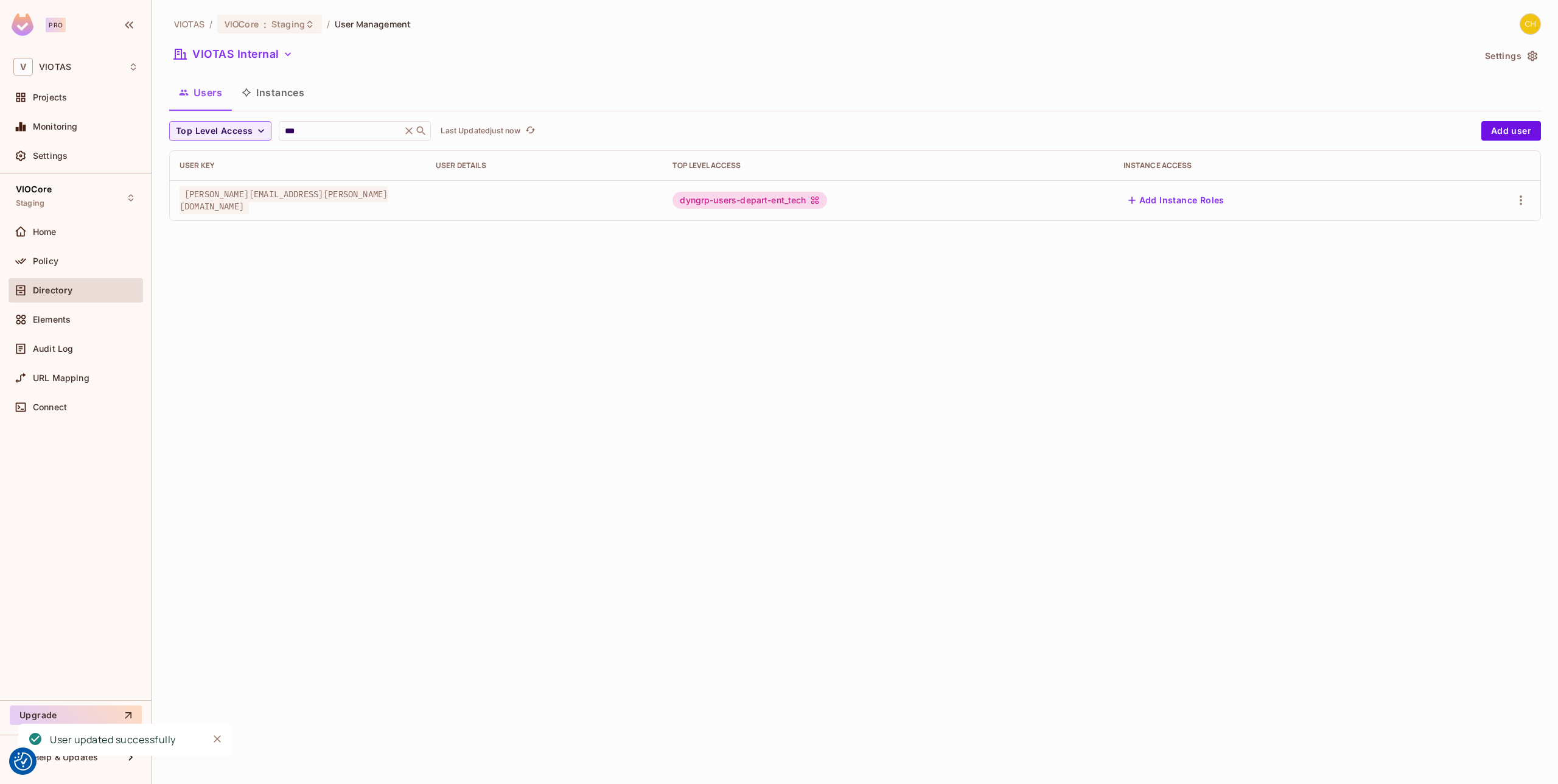
click at [460, 291] on div "VIOTAS / VIOCore : Staging / User Management VIOTAS Internal Settings Users Ins…" at bounding box center [855, 392] width 1406 height 784
click at [266, 52] on button "VIOTAS Internal" at bounding box center [233, 54] width 128 height 20
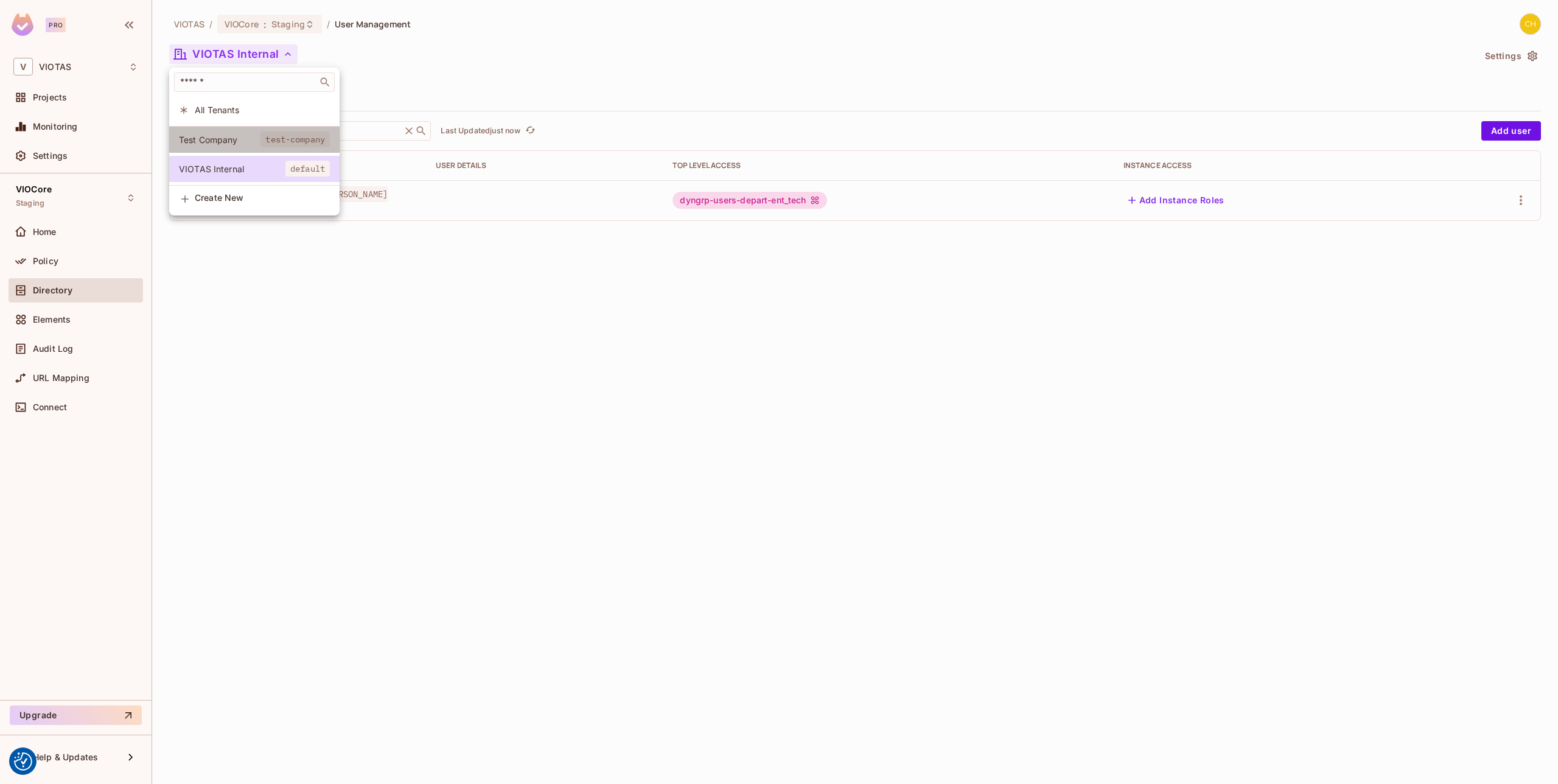
click at [251, 144] on span "Test Company" at bounding box center [219, 140] width 82 height 11
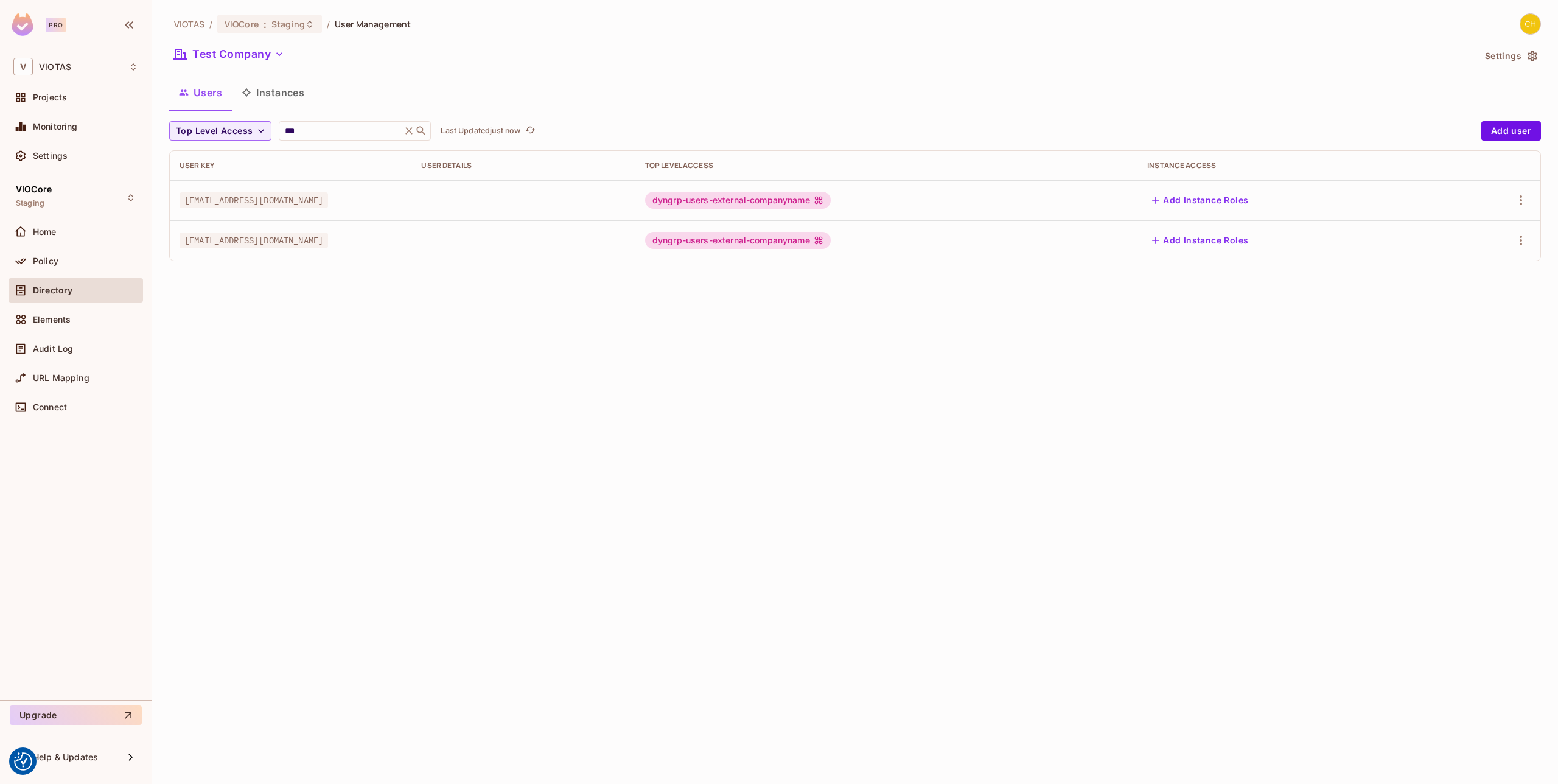
click at [416, 303] on div "VIOTAS / VIOCore : Staging / User Management Test Company Settings Users Instan…" at bounding box center [855, 392] width 1406 height 784
click at [1528, 207] on icon "button" at bounding box center [1521, 200] width 15 height 15
click at [1482, 255] on div "Edit Attributes" at bounding box center [1478, 255] width 60 height 12
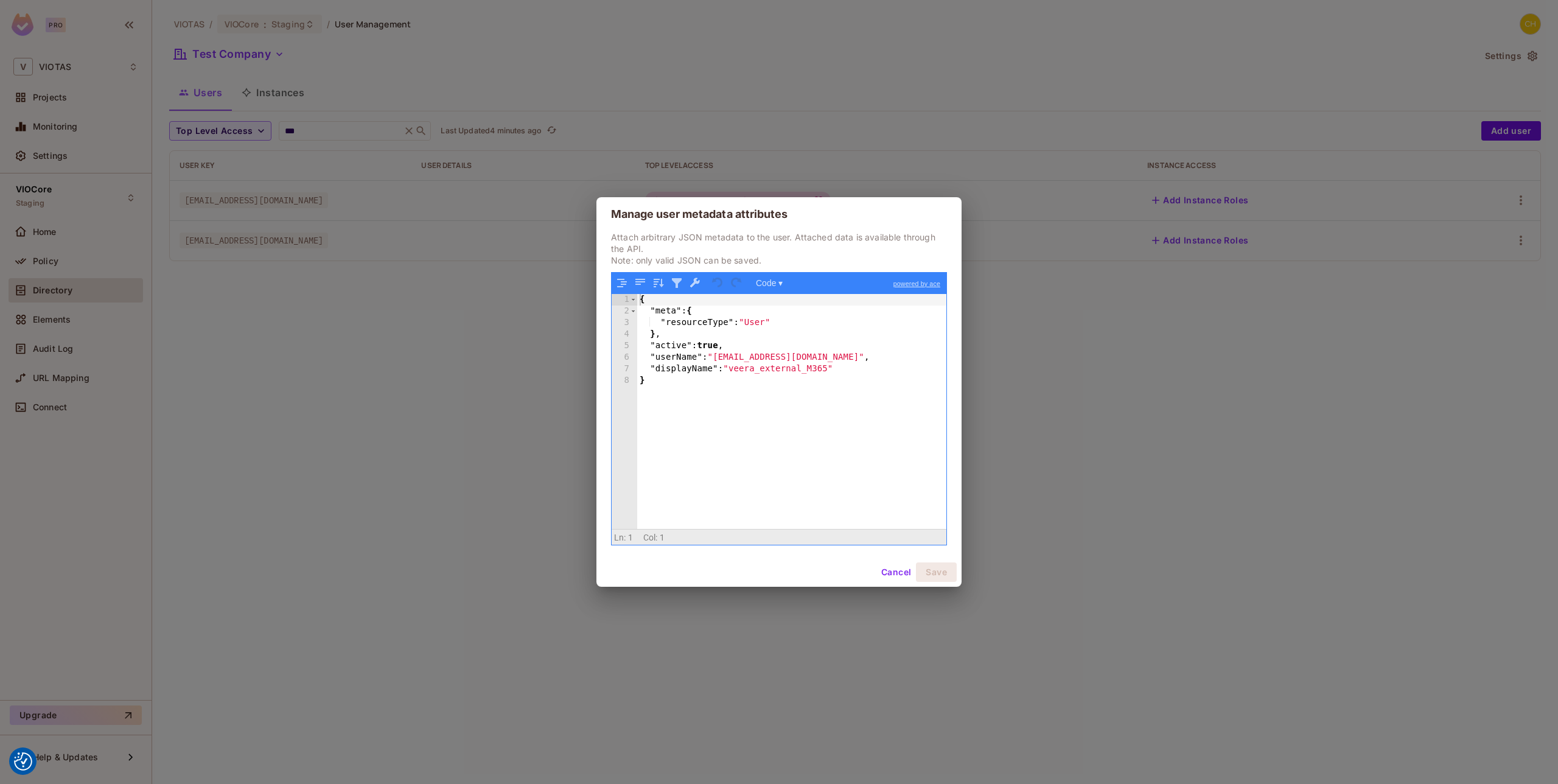
click at [486, 384] on div "Manage user metadata attributes Attach arbitrary JSON metadata to the user. Att…" at bounding box center [779, 392] width 1558 height 784
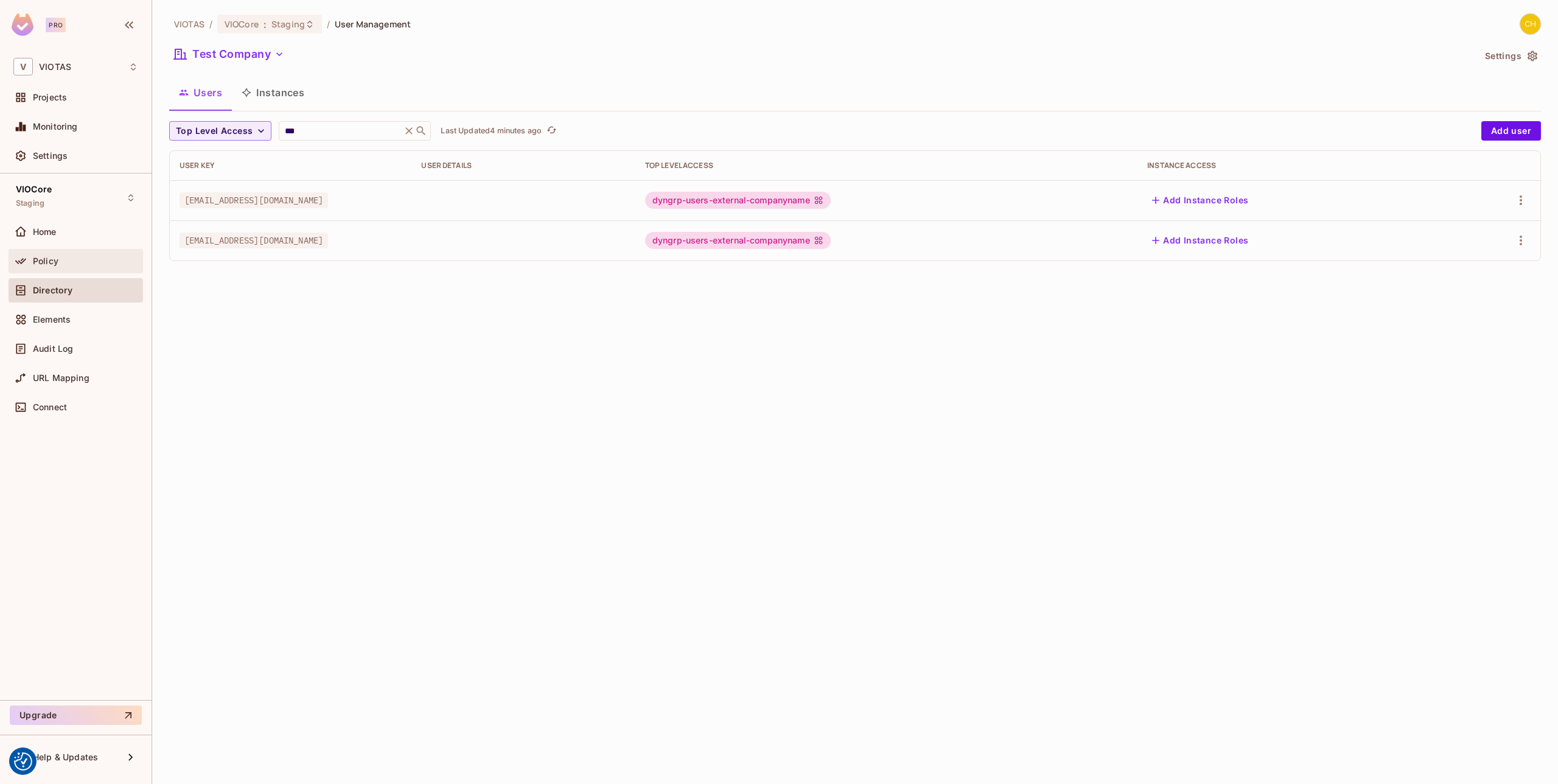
click at [61, 268] on div "Policy" at bounding box center [76, 261] width 135 height 24
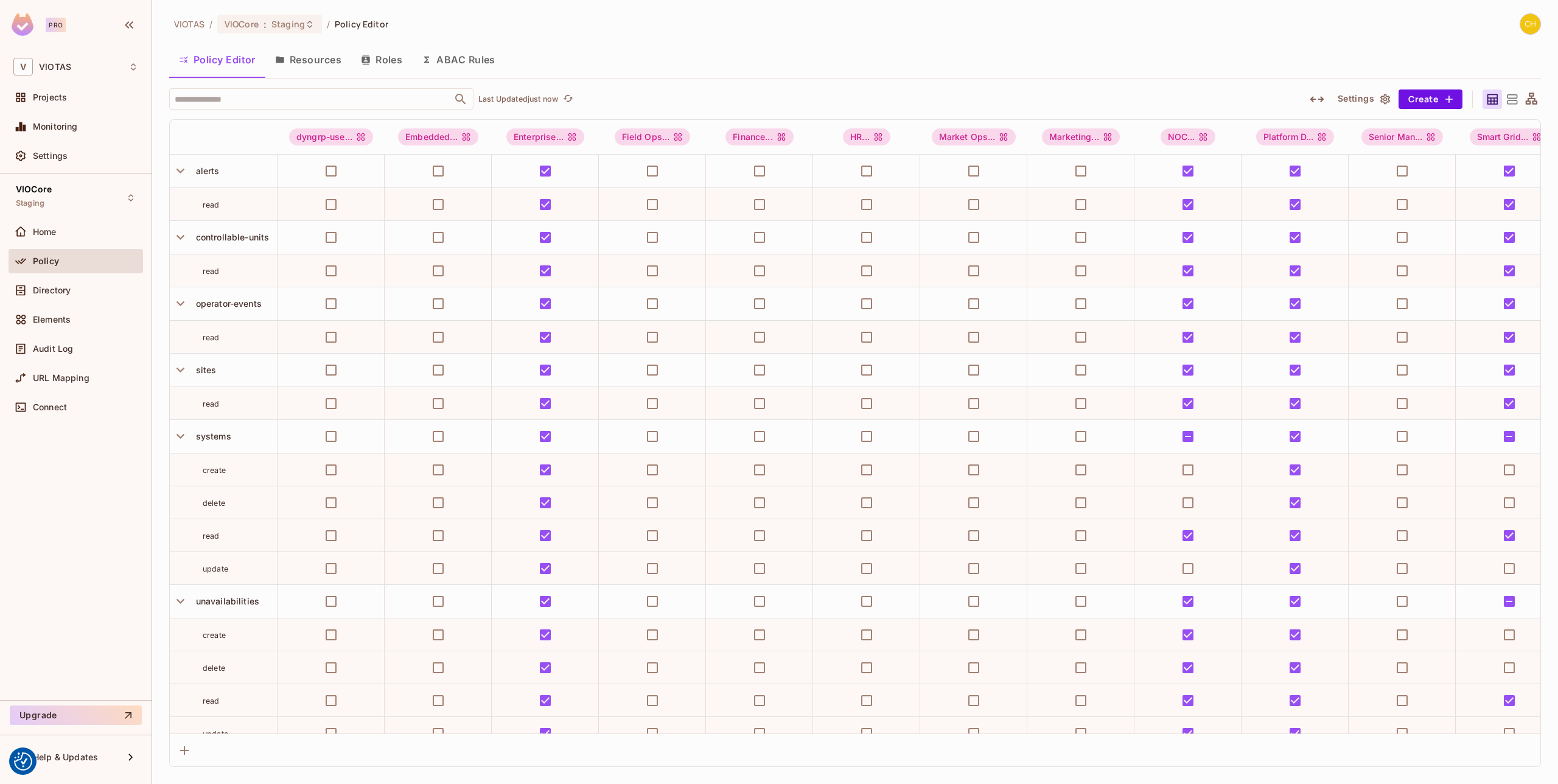
click at [326, 64] on button "Resources" at bounding box center [308, 59] width 86 height 30
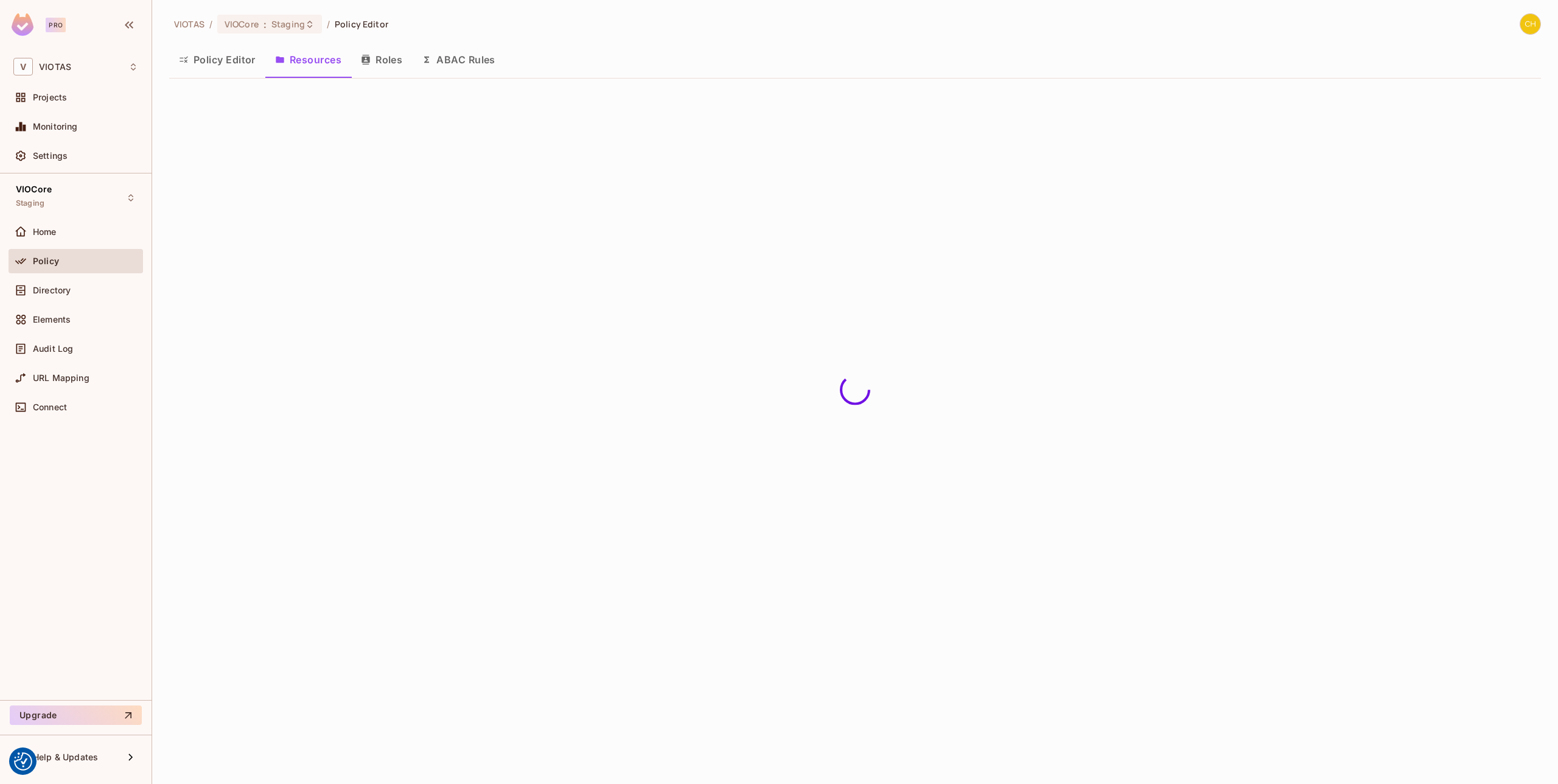
click at [450, 62] on button "ABAC Rules" at bounding box center [458, 59] width 93 height 30
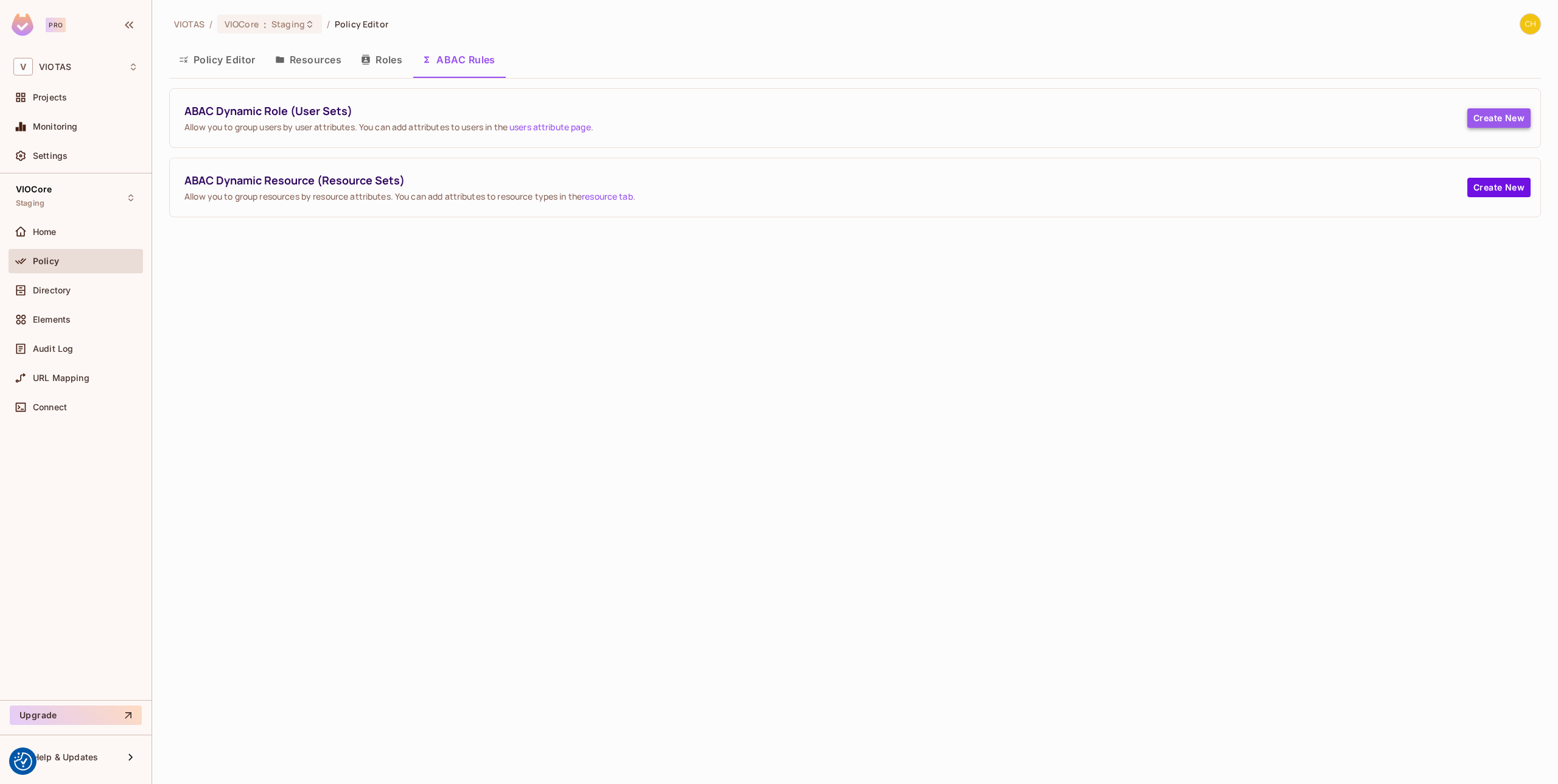
click at [1504, 121] on button "Create New" at bounding box center [1499, 118] width 63 height 20
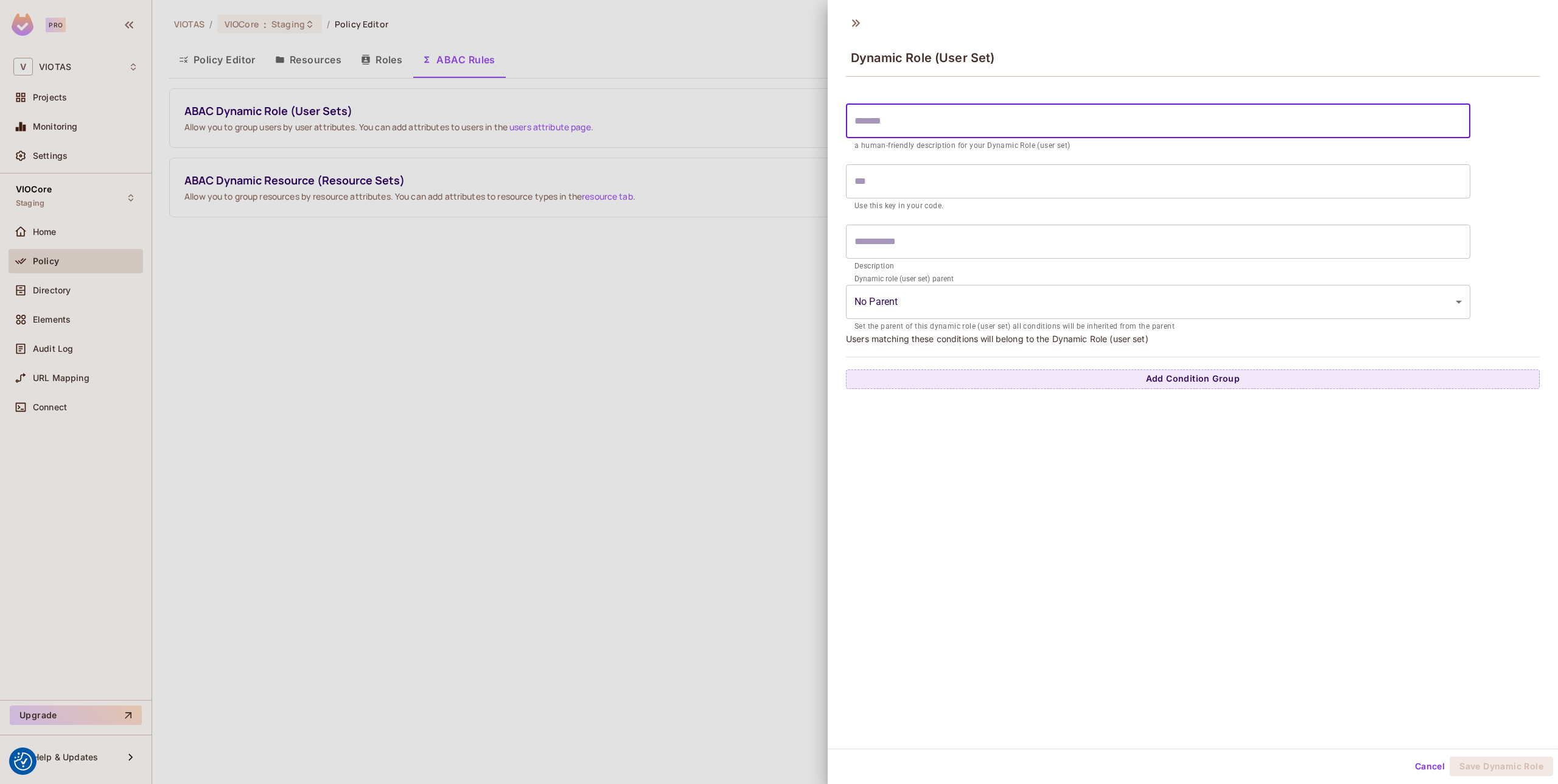
click at [1081, 127] on input "text" at bounding box center [1158, 121] width 624 height 34
click at [1037, 192] on input "text" at bounding box center [1158, 181] width 624 height 34
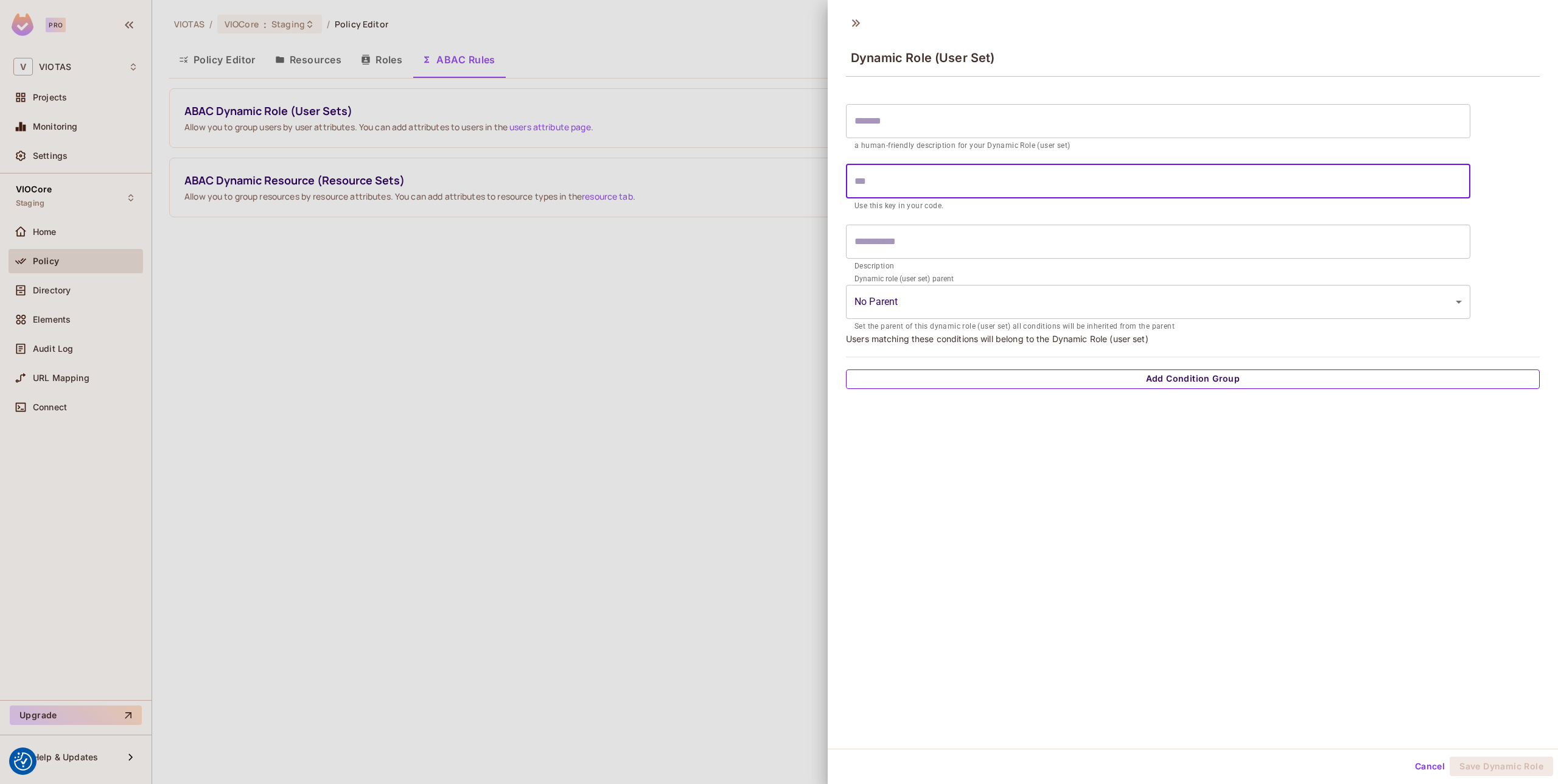
click at [1116, 379] on button "Add Condition Group" at bounding box center [1193, 379] width 694 height 20
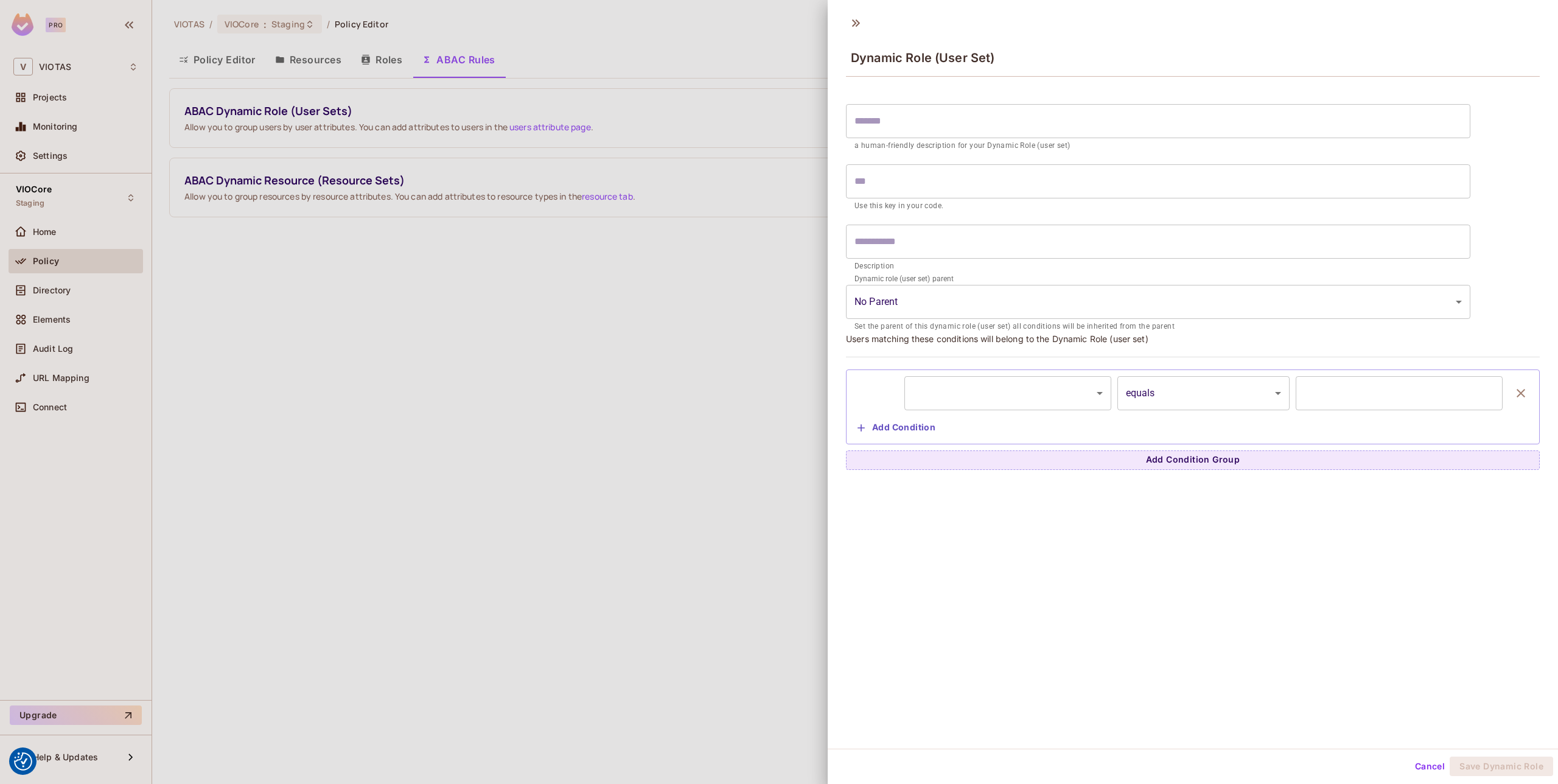
click at [975, 390] on body "We use cookies to enhance your browsing experience, serve personalized ads or c…" at bounding box center [779, 392] width 1558 height 784
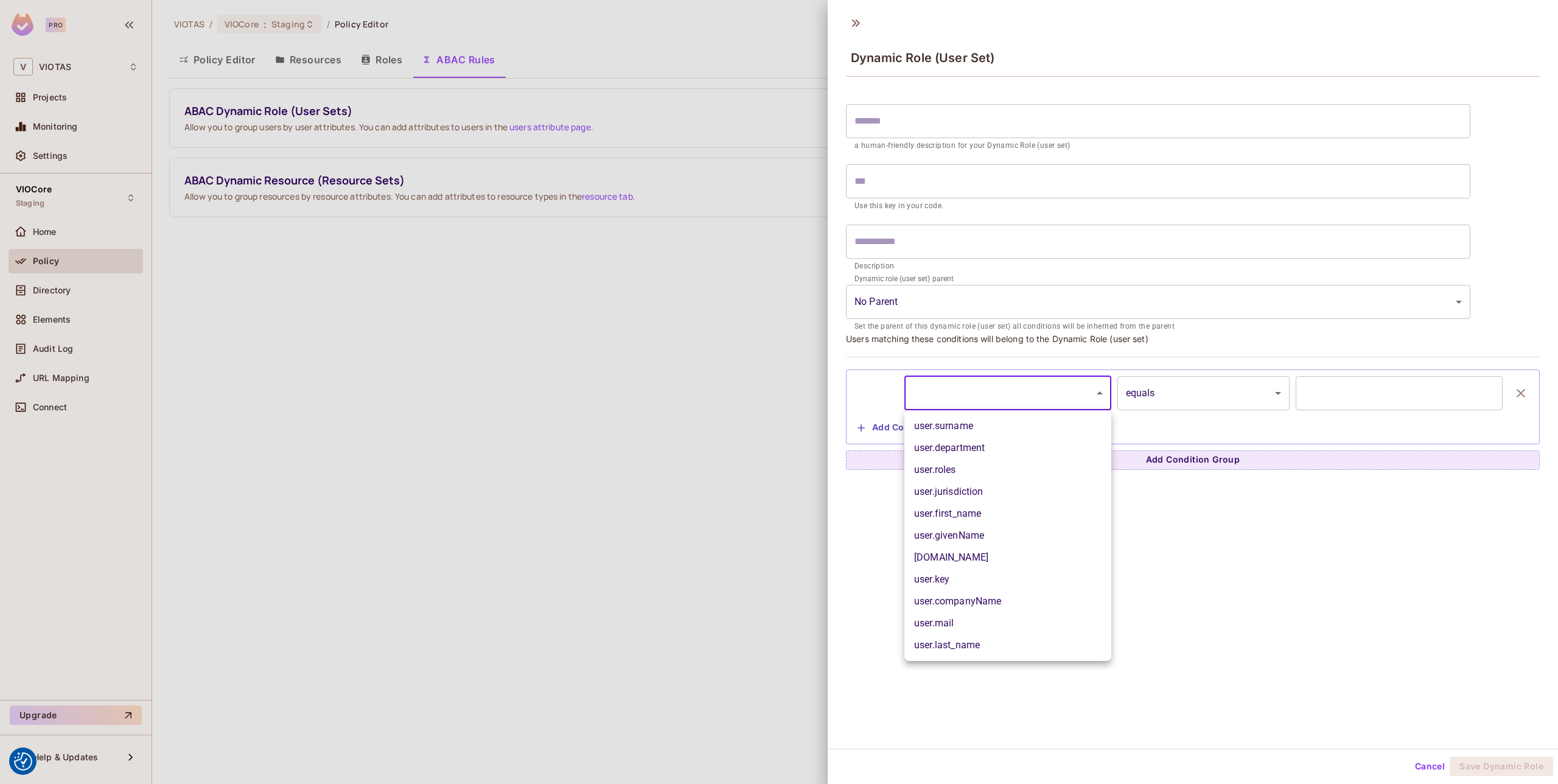
click at [1002, 597] on li "user.companyName" at bounding box center [1007, 601] width 207 height 22
type input "**********"
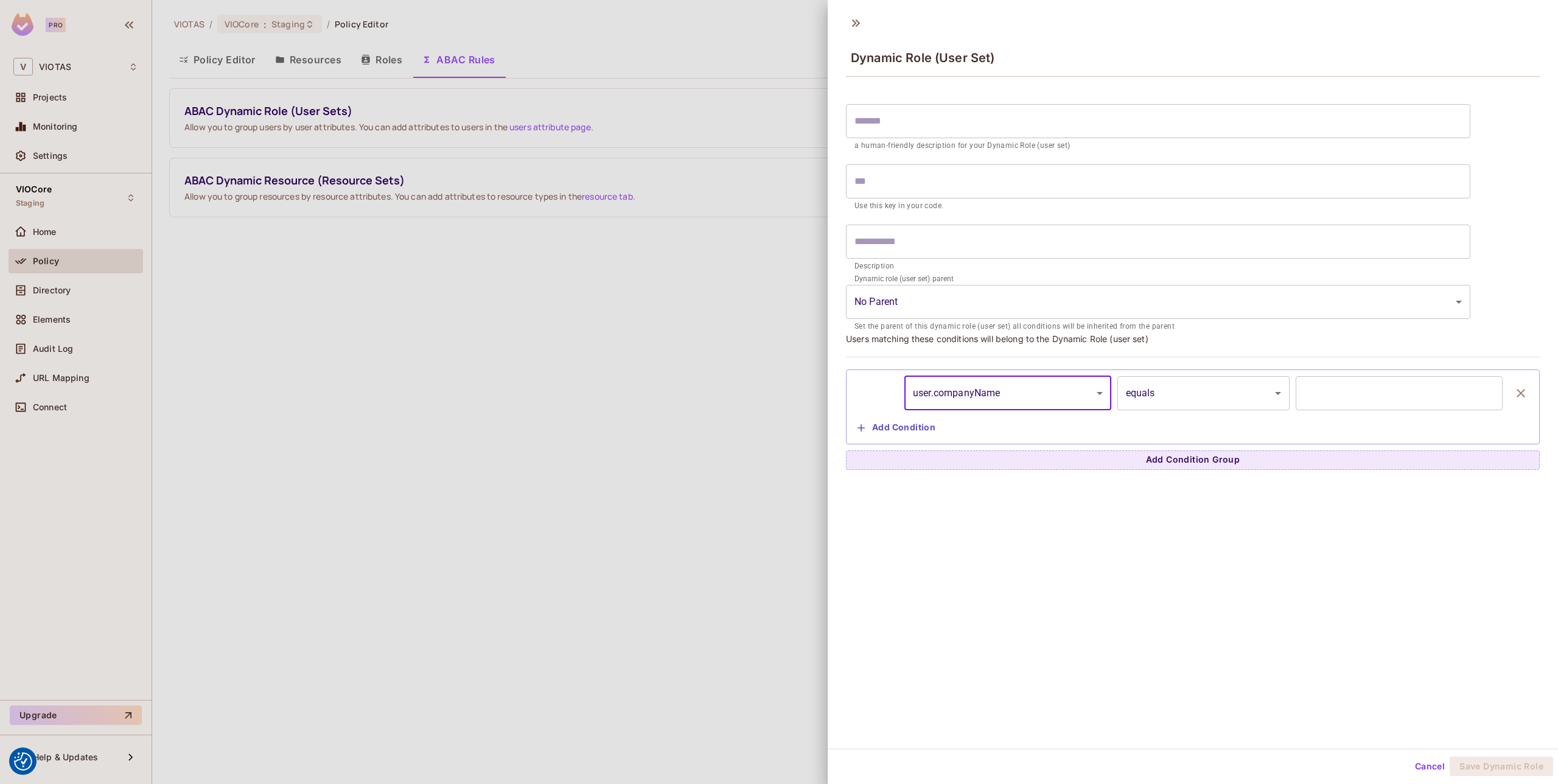
click at [1343, 397] on input "text" at bounding box center [1399, 393] width 207 height 34
click at [1036, 388] on body "We use cookies to enhance your browsing experience, serve personalized ads or c…" at bounding box center [779, 392] width 1558 height 784
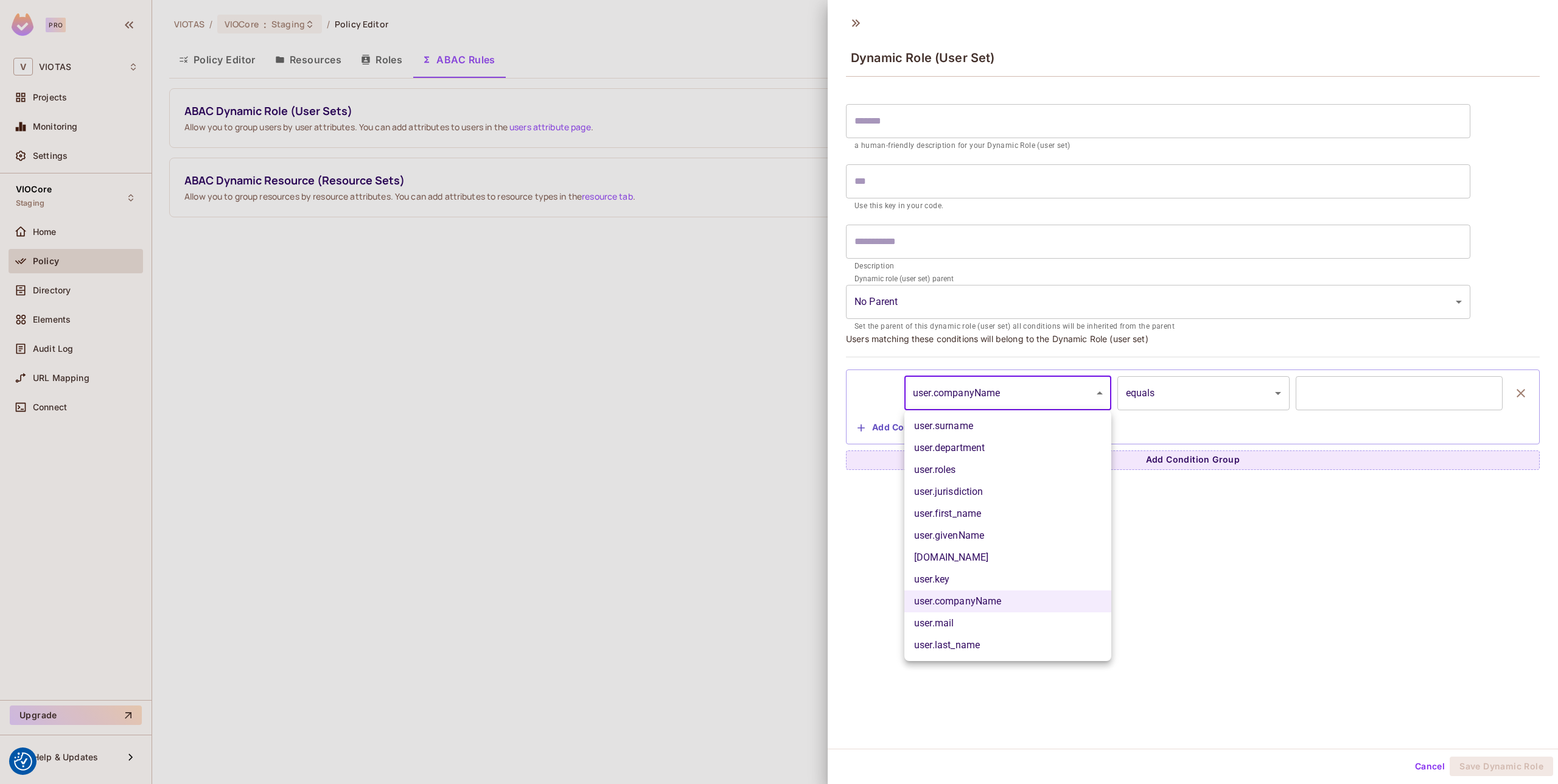
click at [980, 597] on li "user.companyName" at bounding box center [1007, 601] width 207 height 22
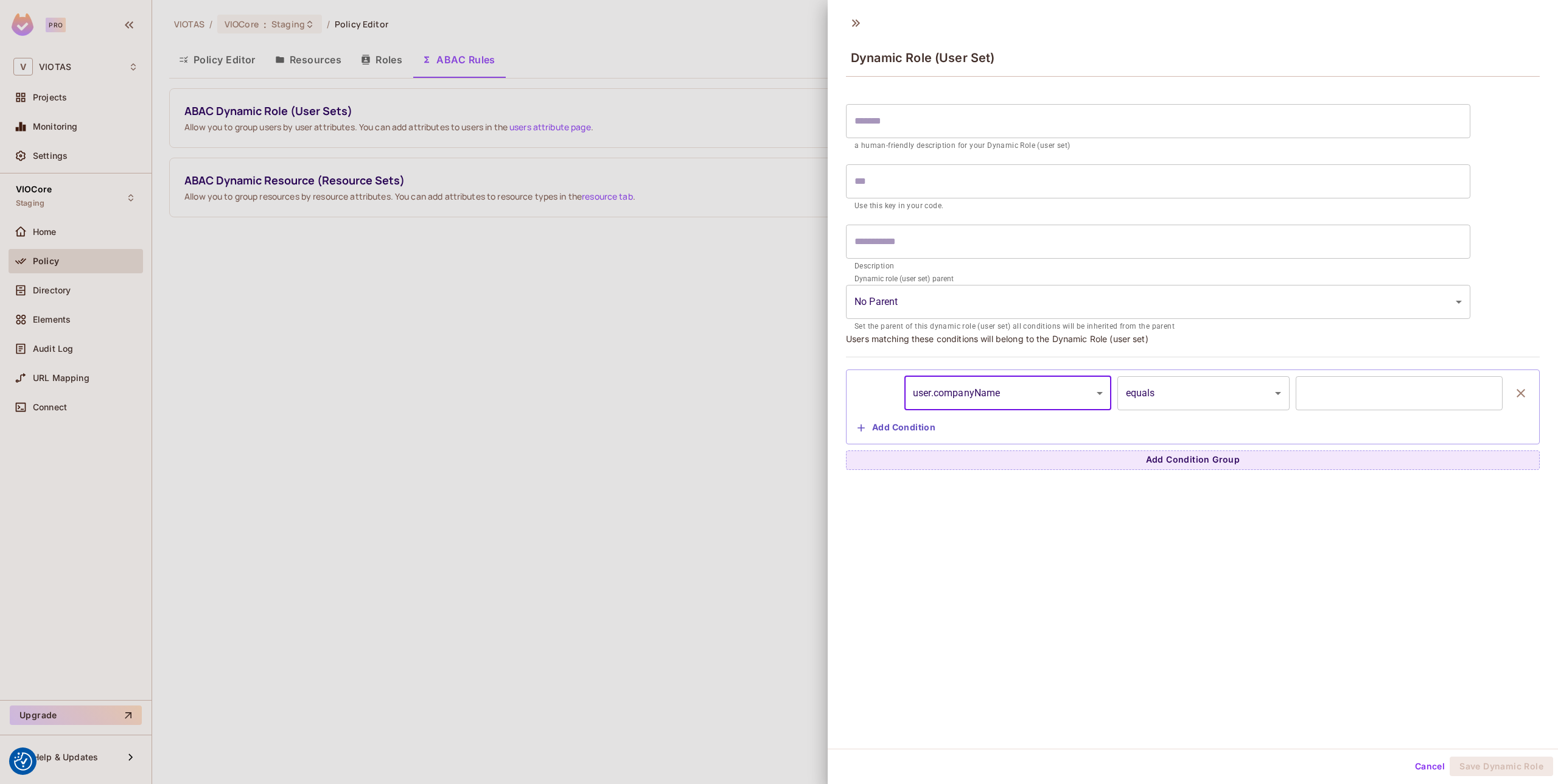
click at [688, 301] on div at bounding box center [779, 392] width 1558 height 784
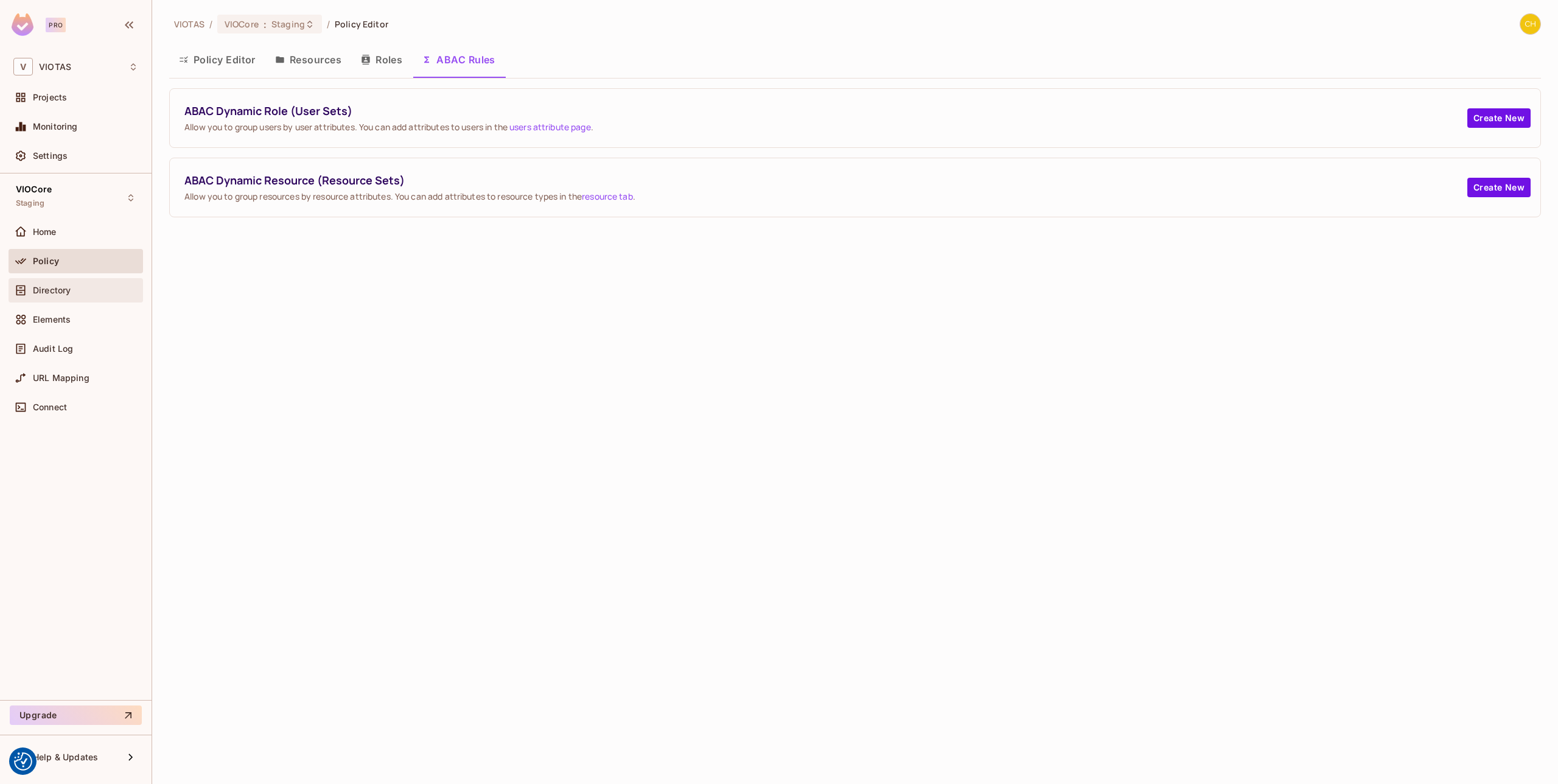
click at [61, 297] on div "Directory" at bounding box center [76, 291] width 125 height 15
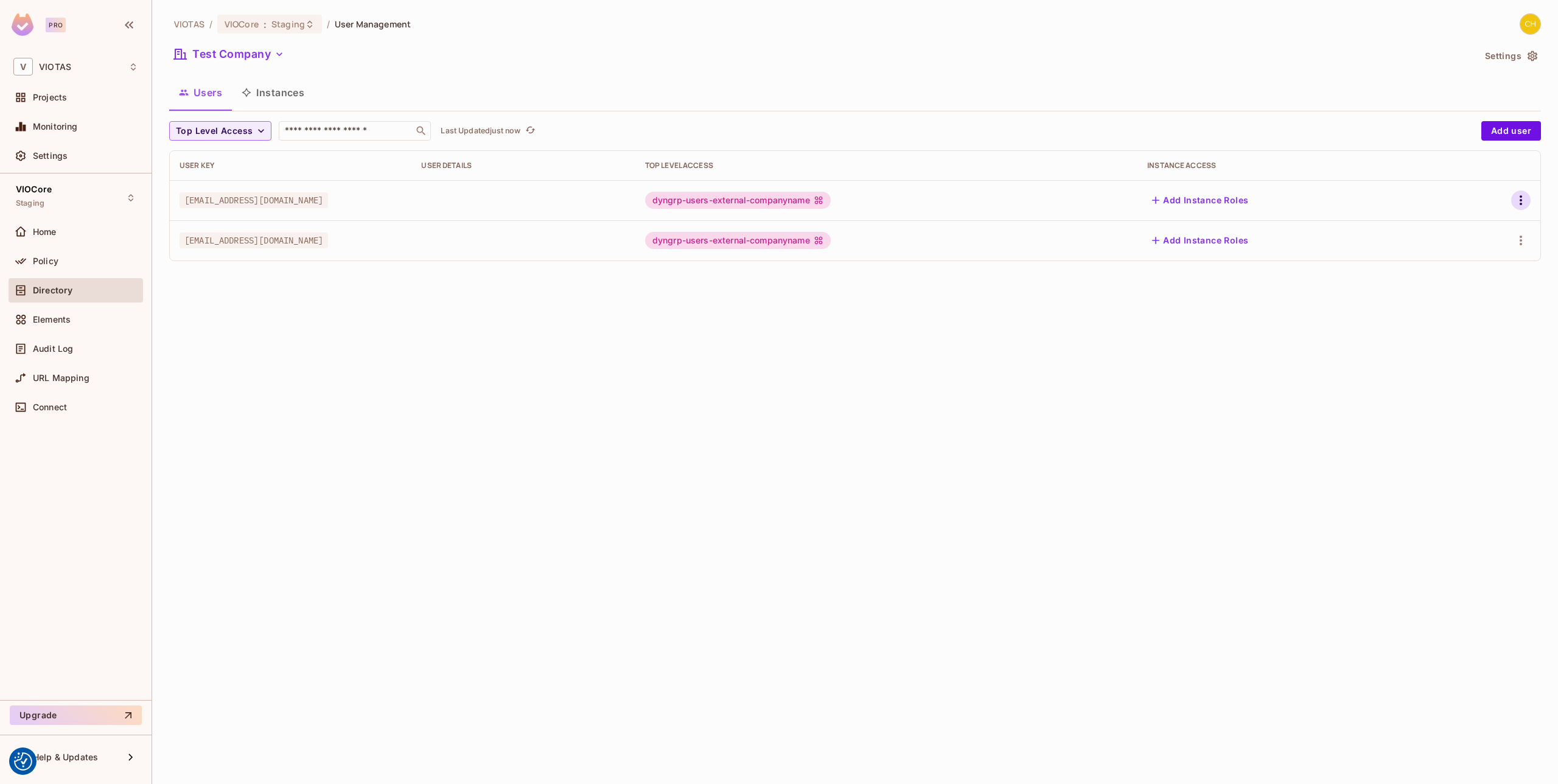
click at [1516, 202] on icon "button" at bounding box center [1521, 200] width 15 height 15
click at [1478, 251] on div "Edit Attributes" at bounding box center [1478, 255] width 60 height 12
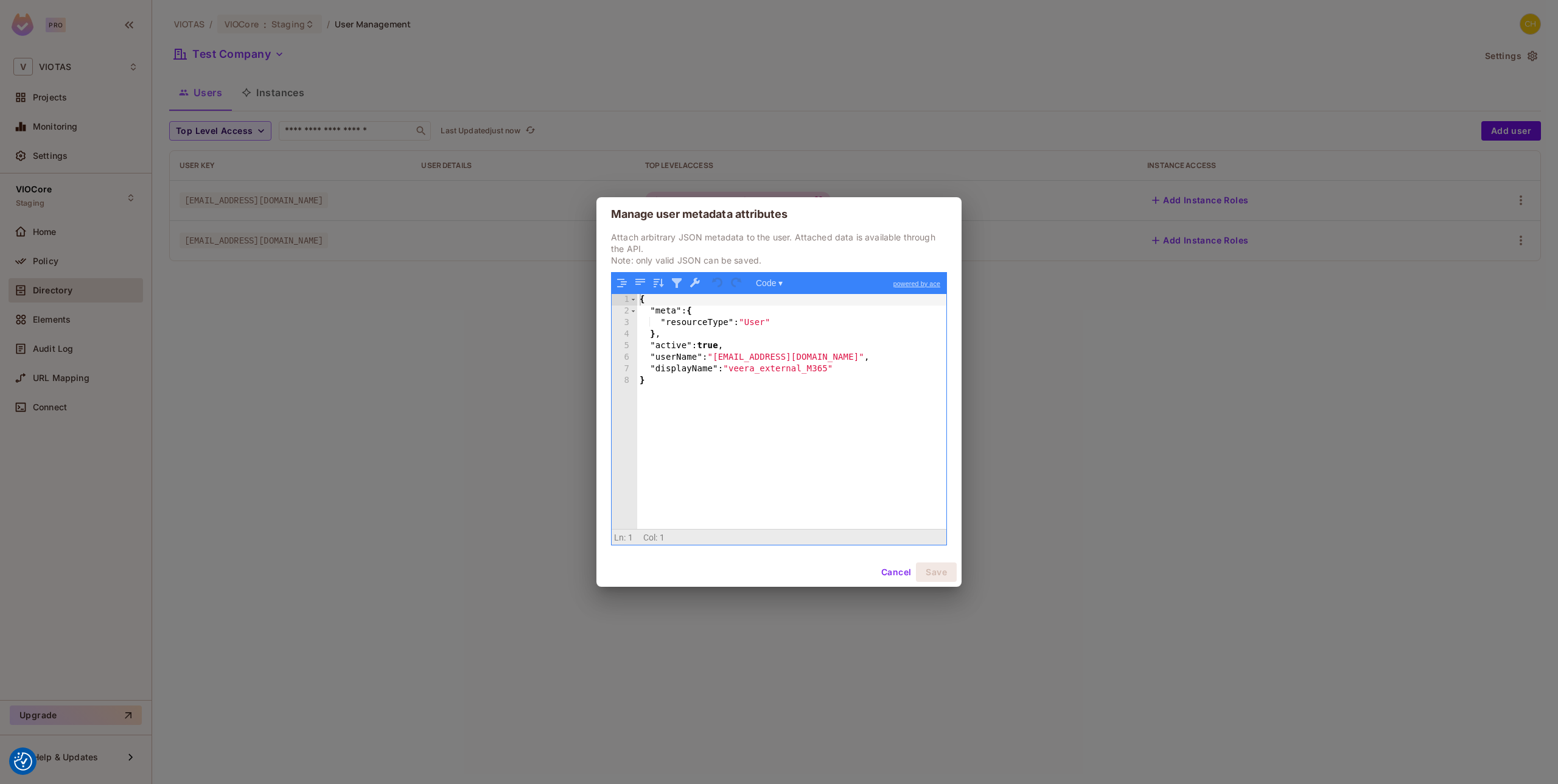
click at [496, 359] on div "Manage user metadata attributes Attach arbitrary JSON metadata to the user. Att…" at bounding box center [779, 392] width 1558 height 784
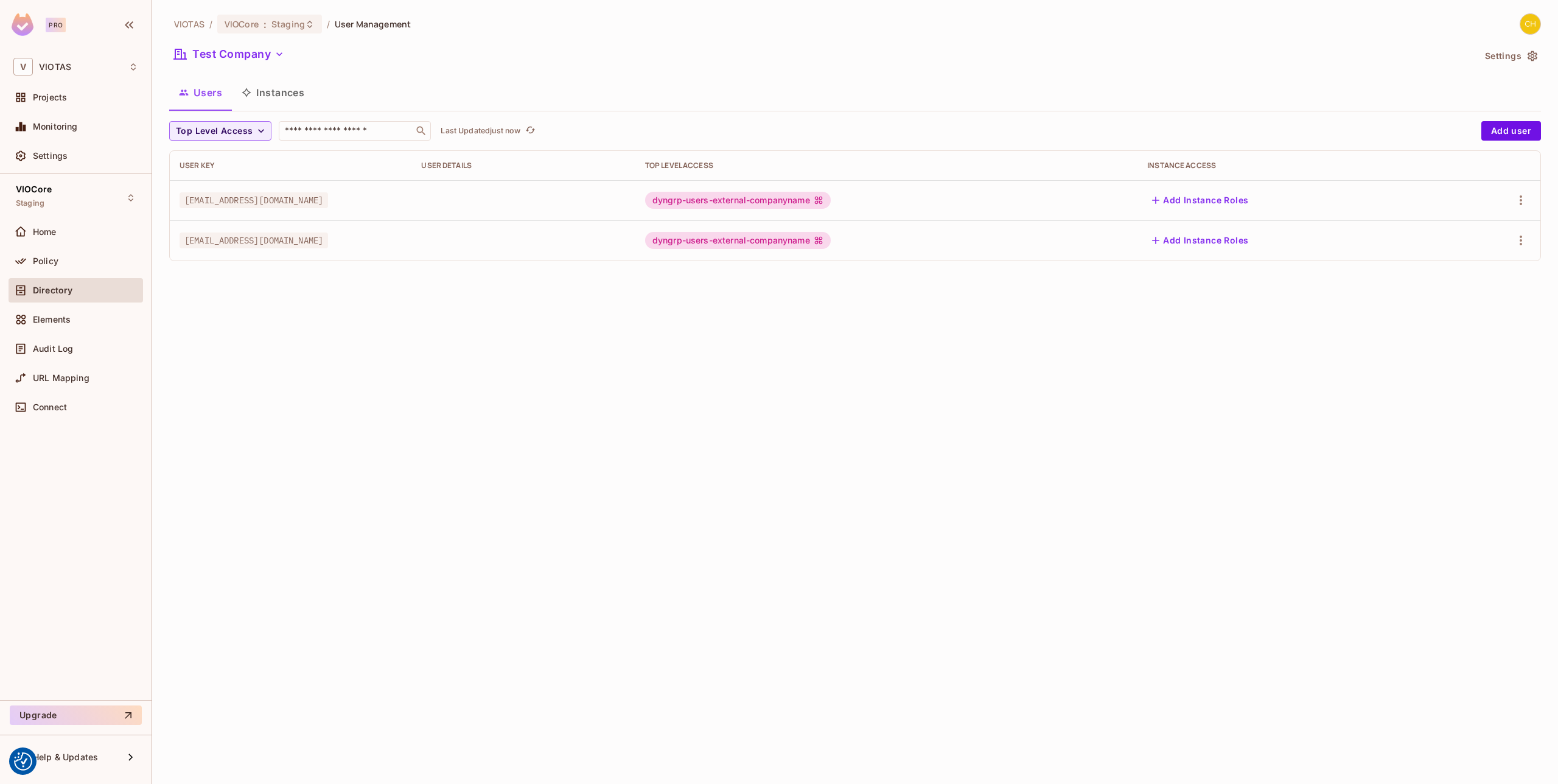
click at [1532, 241] on td at bounding box center [1493, 241] width 96 height 40
click at [1527, 240] on icon "button" at bounding box center [1521, 241] width 15 height 15
click at [1476, 285] on span "Edit Attributes" at bounding box center [1478, 295] width 67 height 20
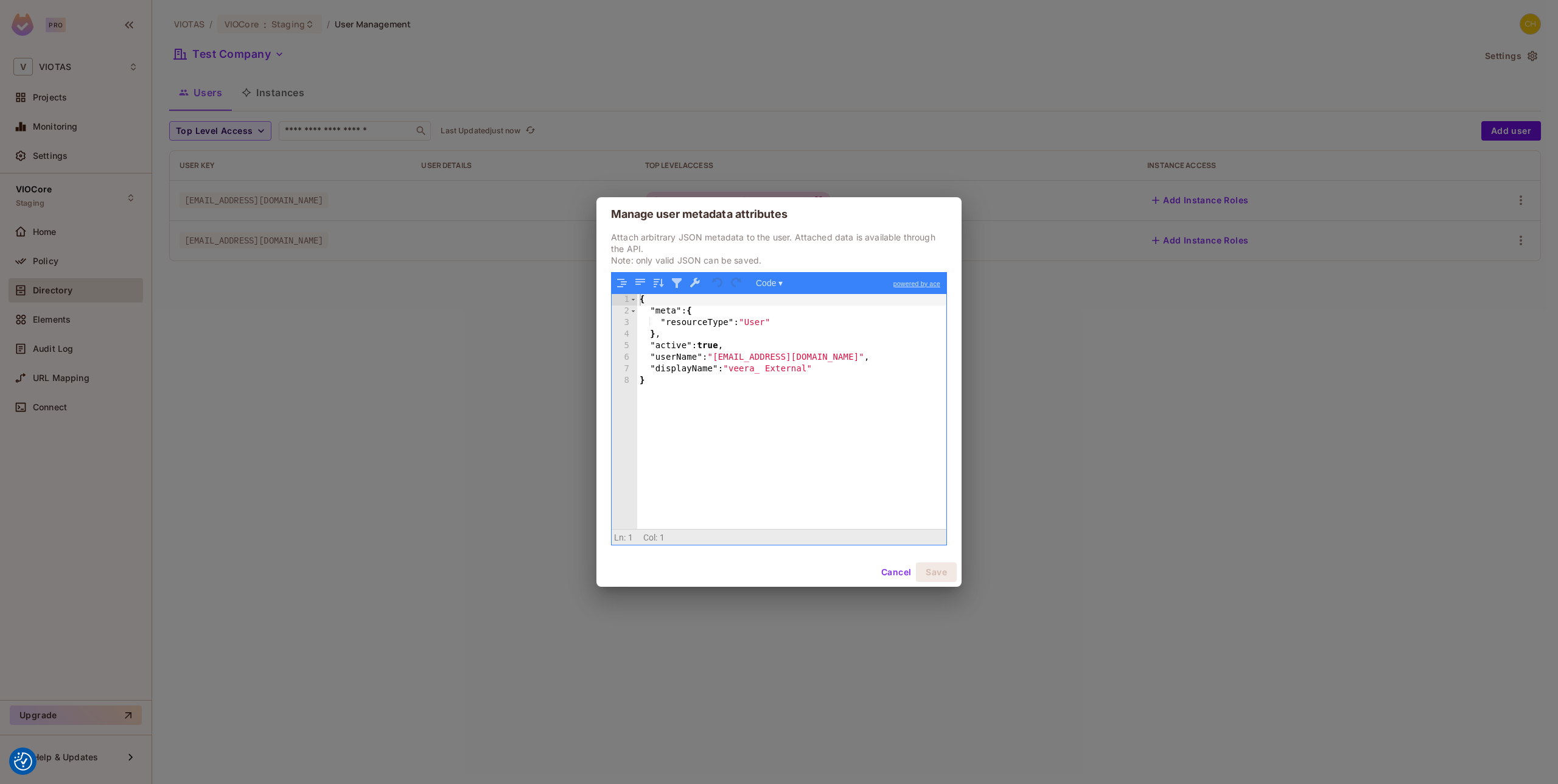
click at [449, 328] on div "Manage user metadata attributes Attach arbitrary JSON metadata to the user. Att…" at bounding box center [779, 392] width 1558 height 784
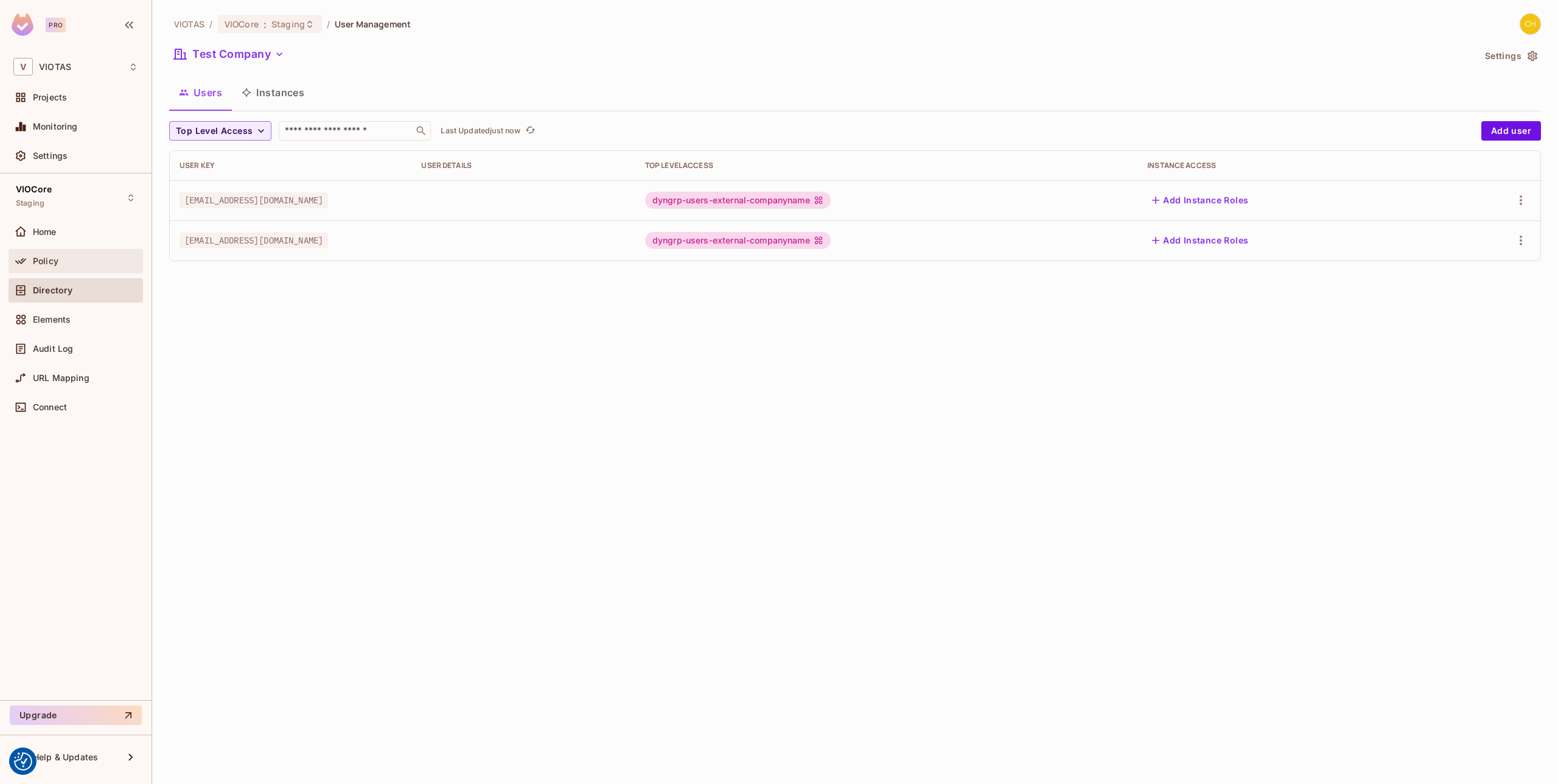
click at [98, 258] on div "Policy" at bounding box center [86, 261] width 105 height 9
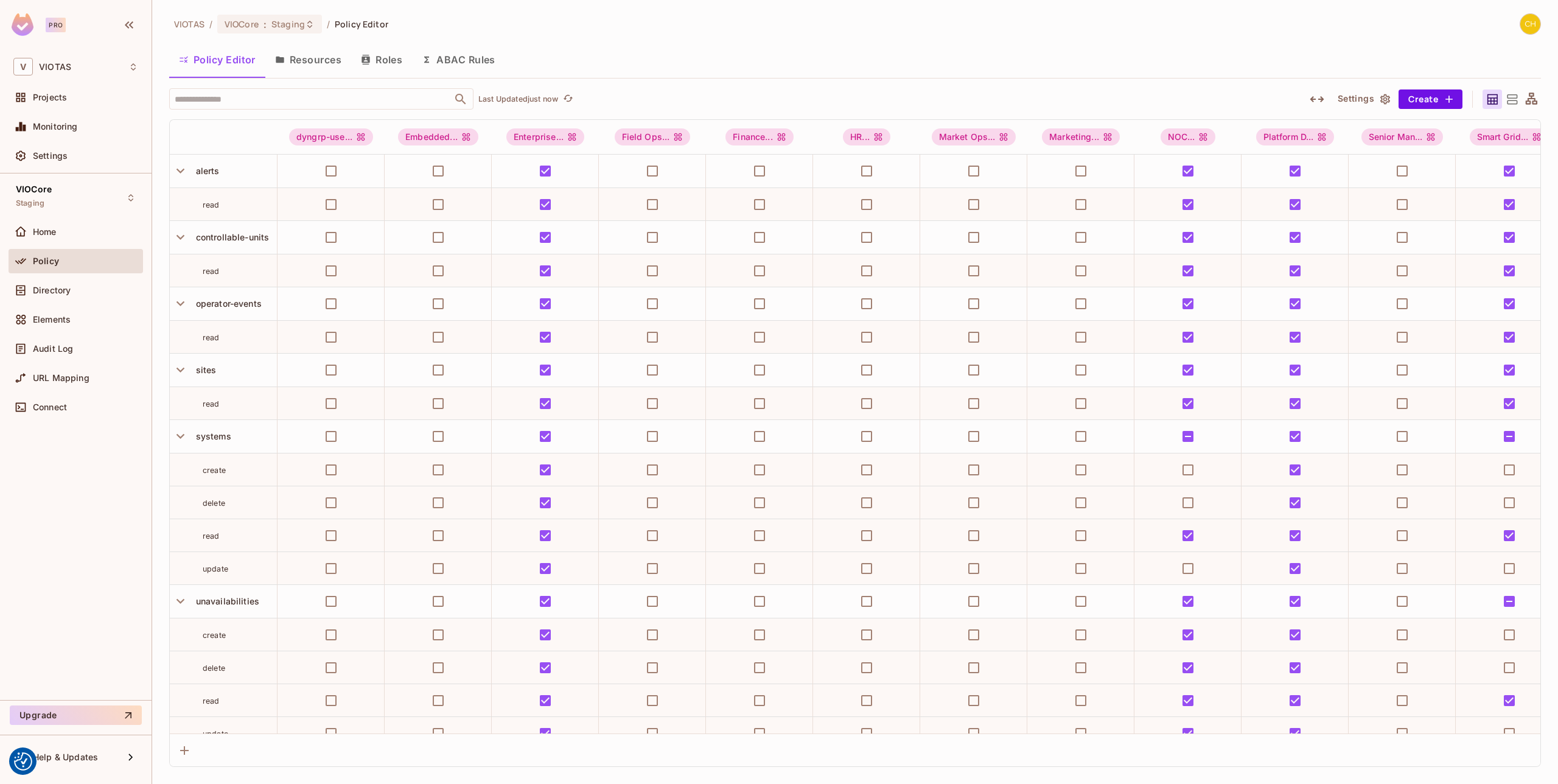
click at [328, 65] on button "Resources" at bounding box center [308, 59] width 86 height 30
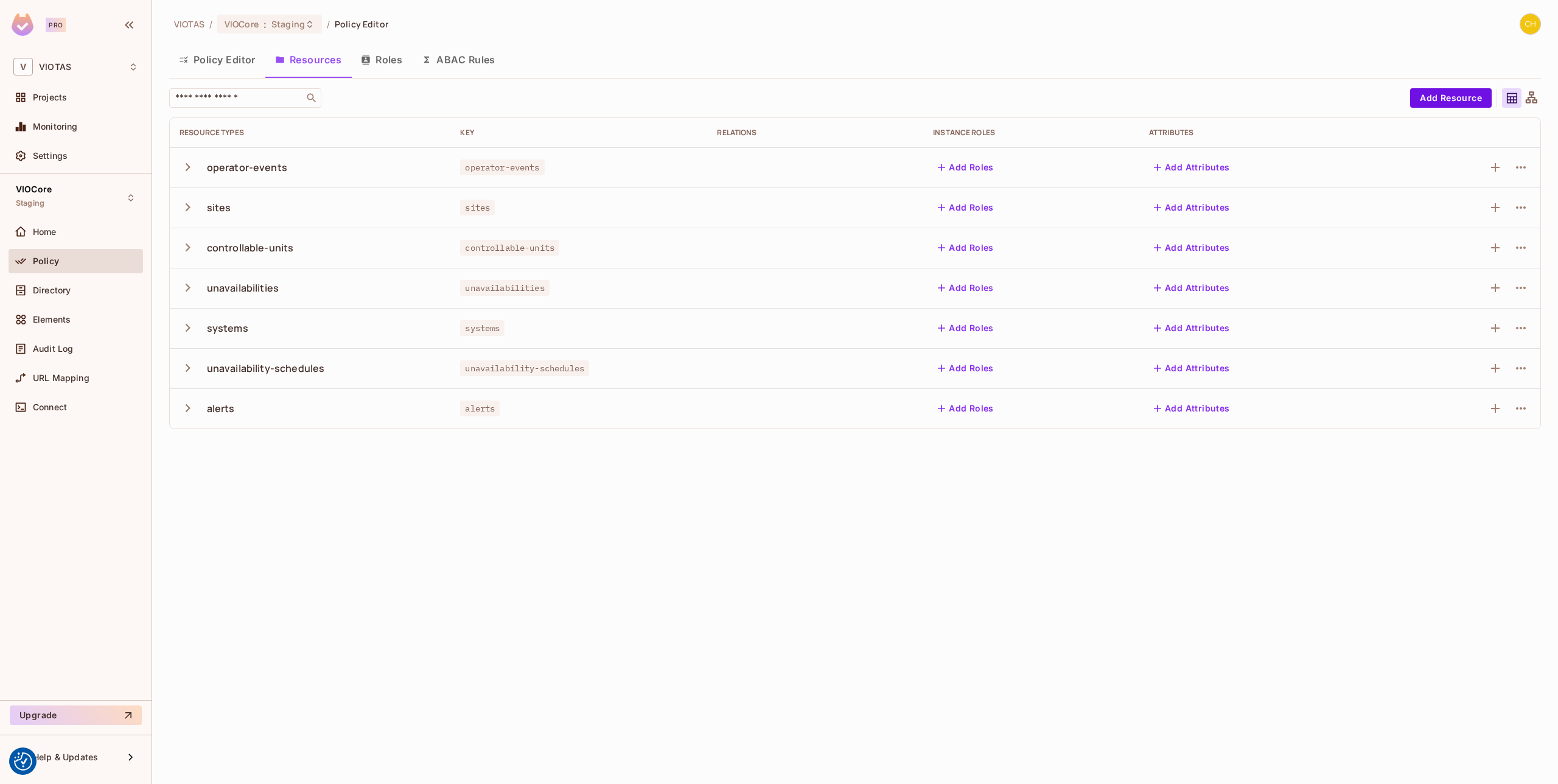
click at [992, 168] on button "Add Roles" at bounding box center [965, 167] width 65 height 20
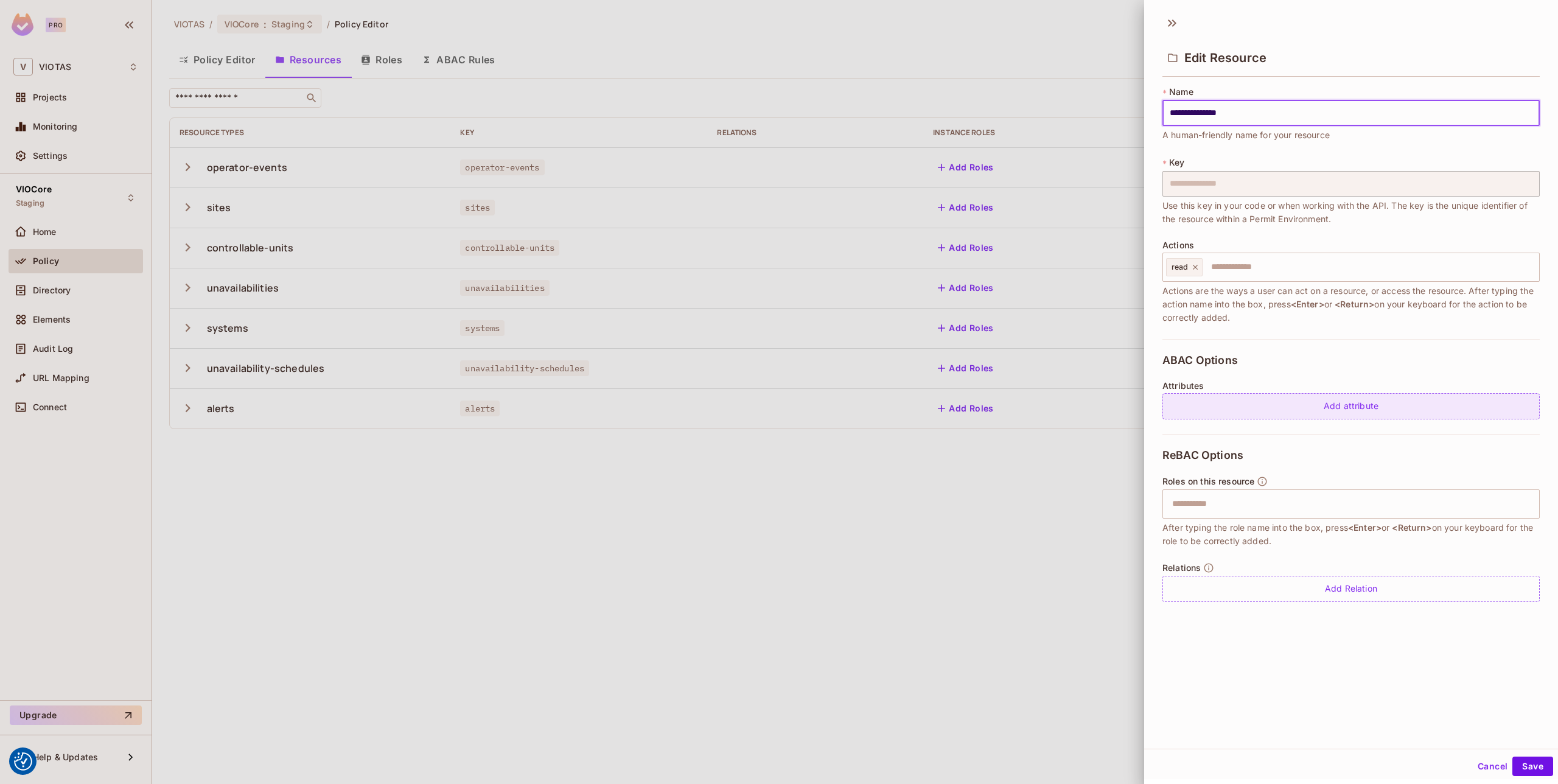
click at [1234, 408] on div "Add attribute" at bounding box center [1351, 406] width 378 height 26
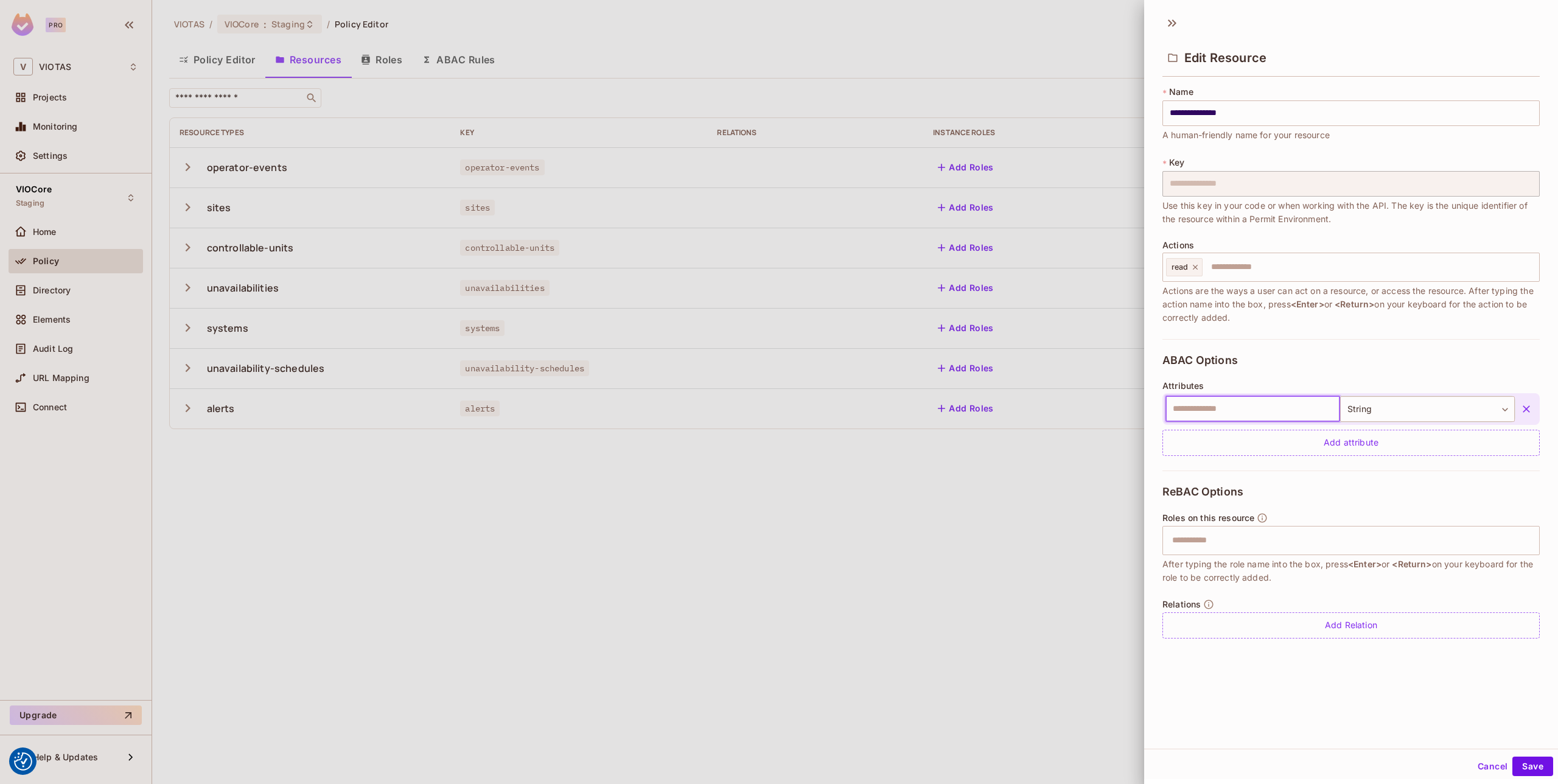
click at [1243, 411] on input "text" at bounding box center [1253, 409] width 175 height 26
click at [1372, 410] on body "We use cookies to enhance your browsing experience, serve personalized ads or c…" at bounding box center [779, 392] width 1558 height 784
drag, startPoint x: 1354, startPoint y: 377, endPoint x: 1306, endPoint y: 409, distance: 57.7
click at [1352, 378] on div at bounding box center [779, 392] width 1558 height 784
click at [1296, 414] on input "text" at bounding box center [1253, 409] width 175 height 26
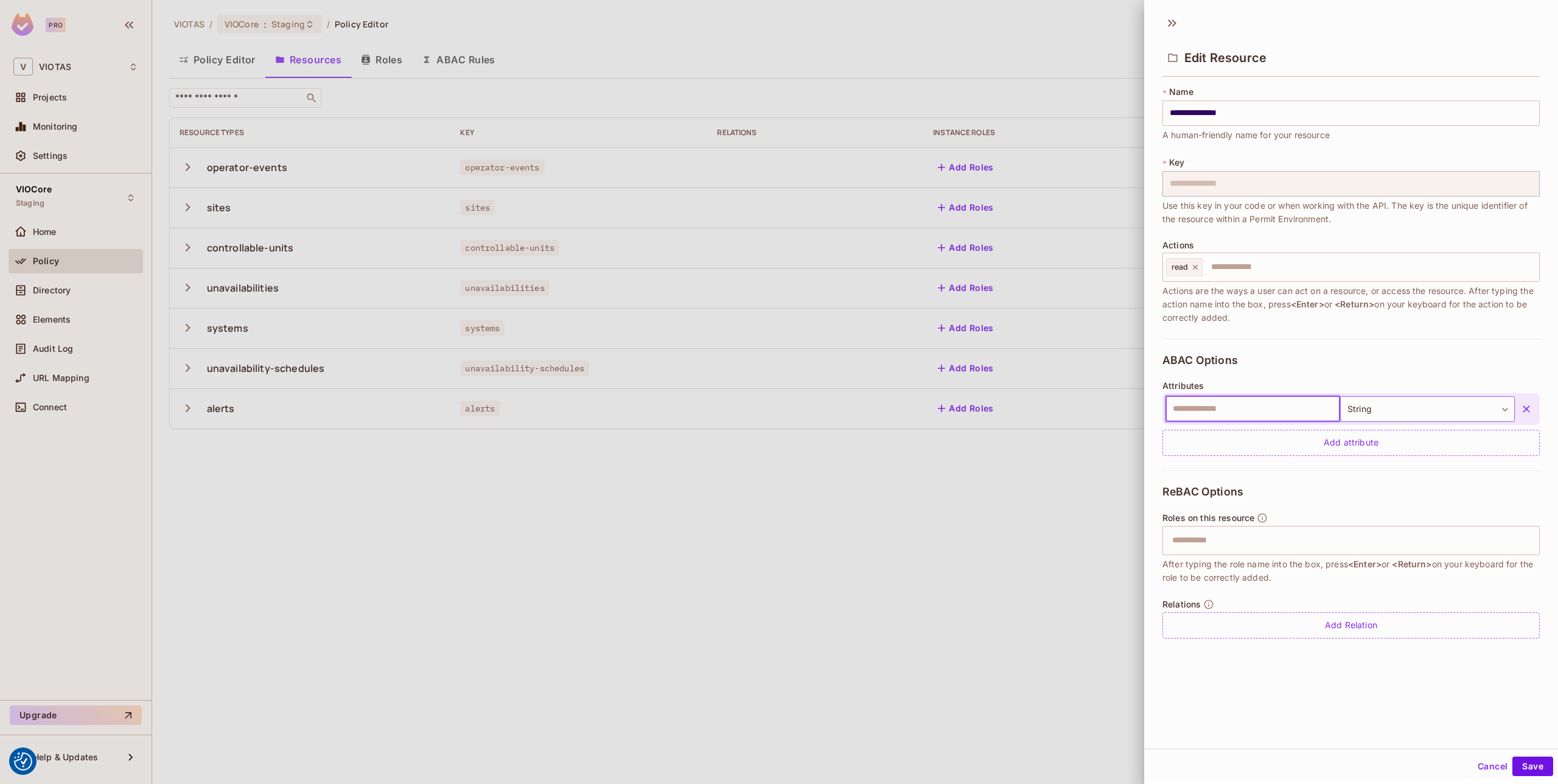
click at [1413, 412] on body "We use cookies to enhance your browsing experience, serve personalized ads or c…" at bounding box center [779, 392] width 1558 height 784
click at [1530, 410] on div at bounding box center [779, 392] width 1558 height 784
click at [1527, 409] on icon "button" at bounding box center [1526, 409] width 7 height 7
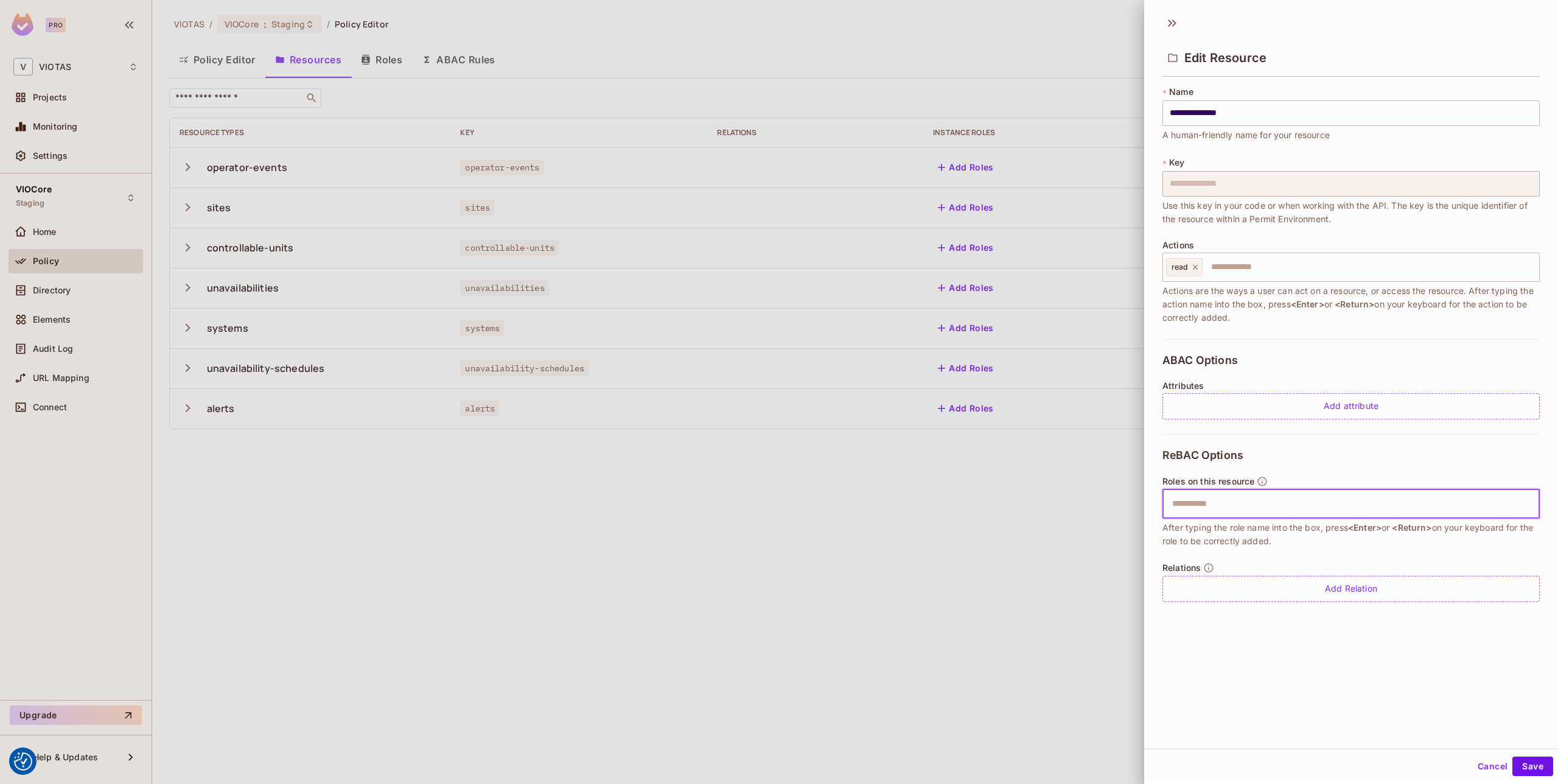
click at [1305, 502] on input "text" at bounding box center [1350, 504] width 369 height 24
click at [1302, 580] on div "Add Relation" at bounding box center [1351, 589] width 378 height 26
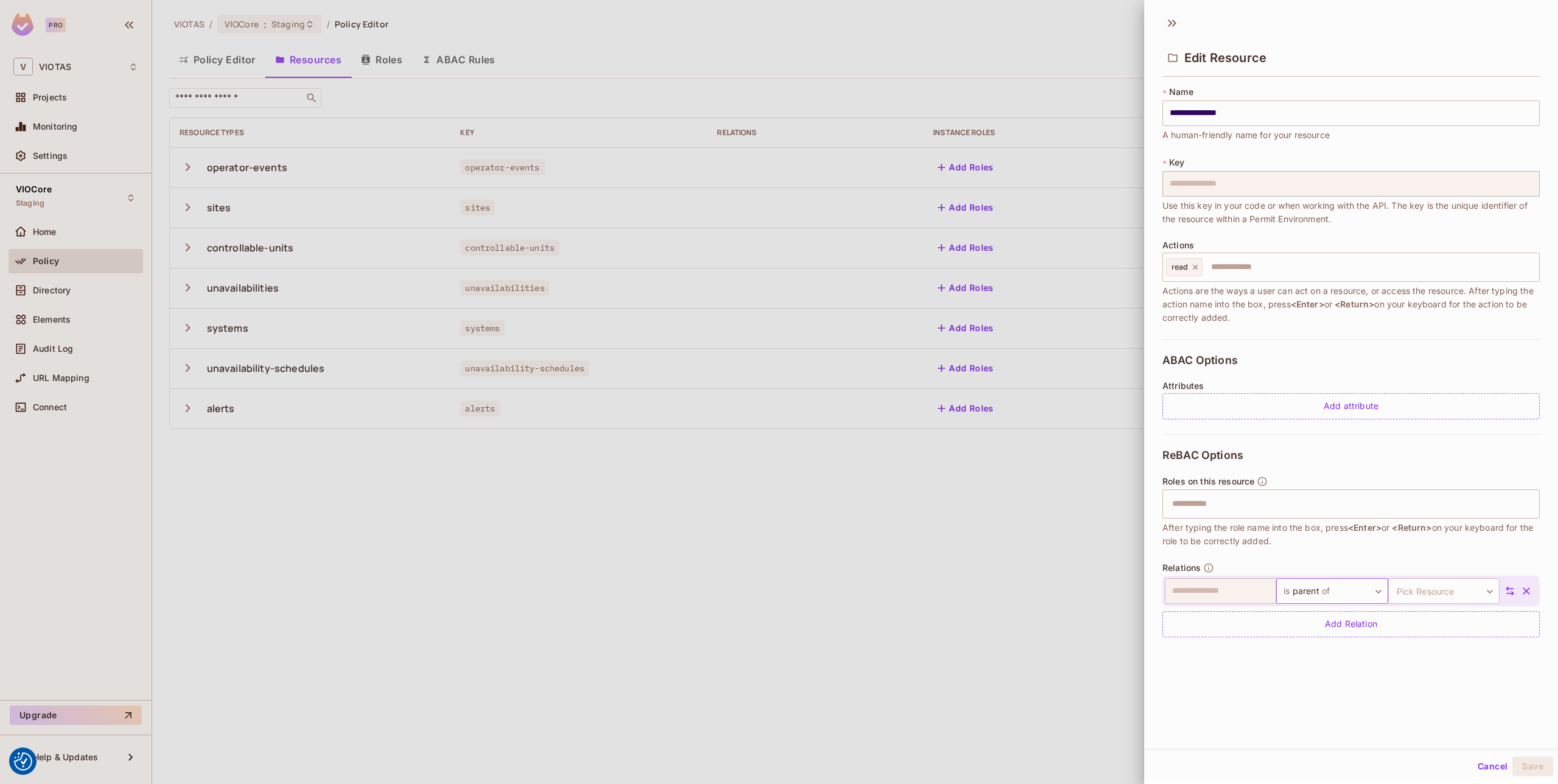
click at [1317, 587] on body "We use cookies to enhance your browsing experience, serve personalized ads or c…" at bounding box center [779, 392] width 1558 height 784
click at [1338, 564] on div at bounding box center [779, 392] width 1558 height 784
click at [1430, 585] on body "We use cookies to enhance your browsing experience, serve personalized ads or c…" at bounding box center [779, 392] width 1558 height 784
click at [1406, 564] on div at bounding box center [779, 392] width 1558 height 784
click at [1485, 763] on button "Cancel" at bounding box center [1493, 766] width 40 height 20
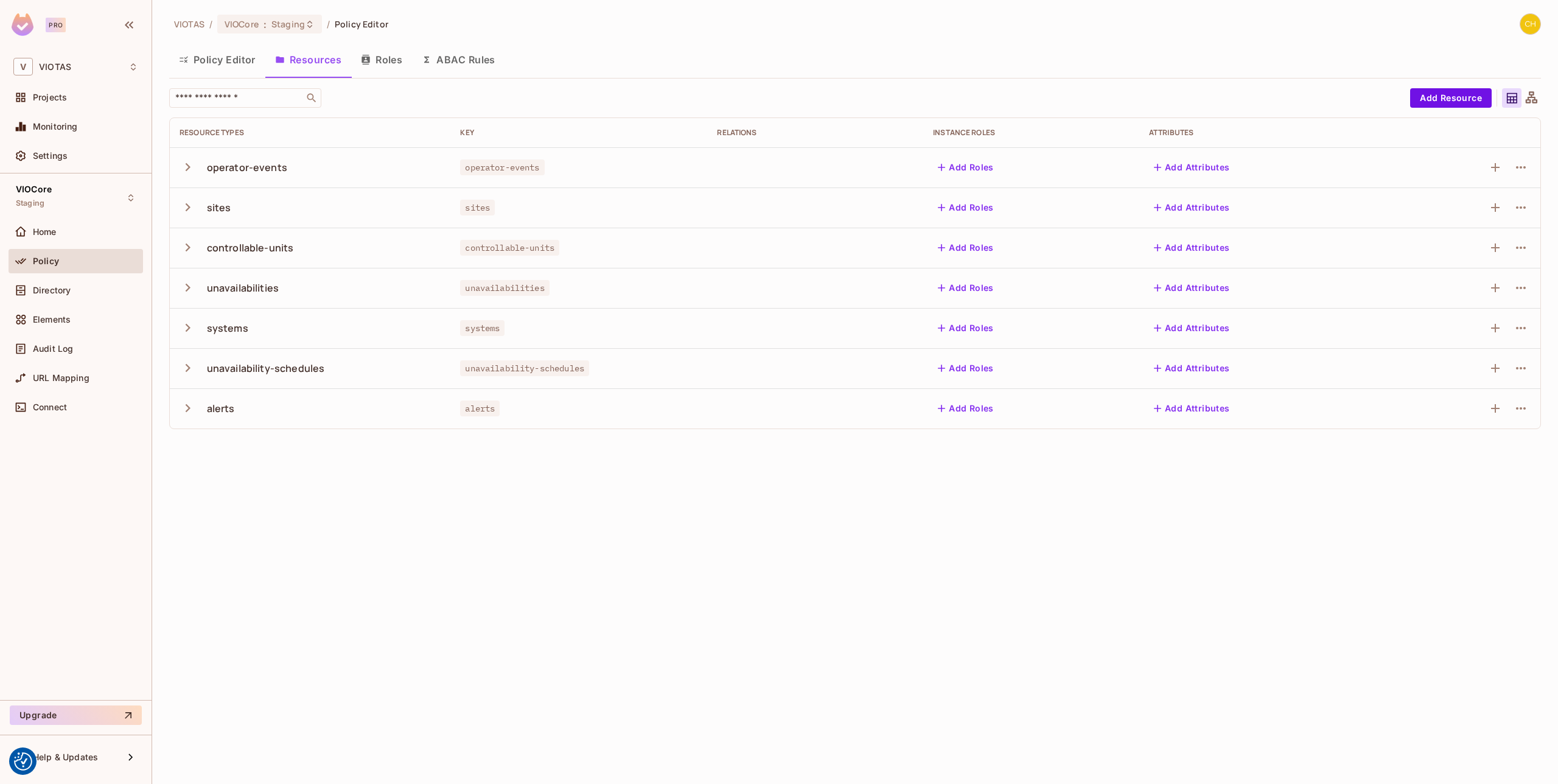
click at [1530, 102] on icon at bounding box center [1531, 96] width 11 height 11
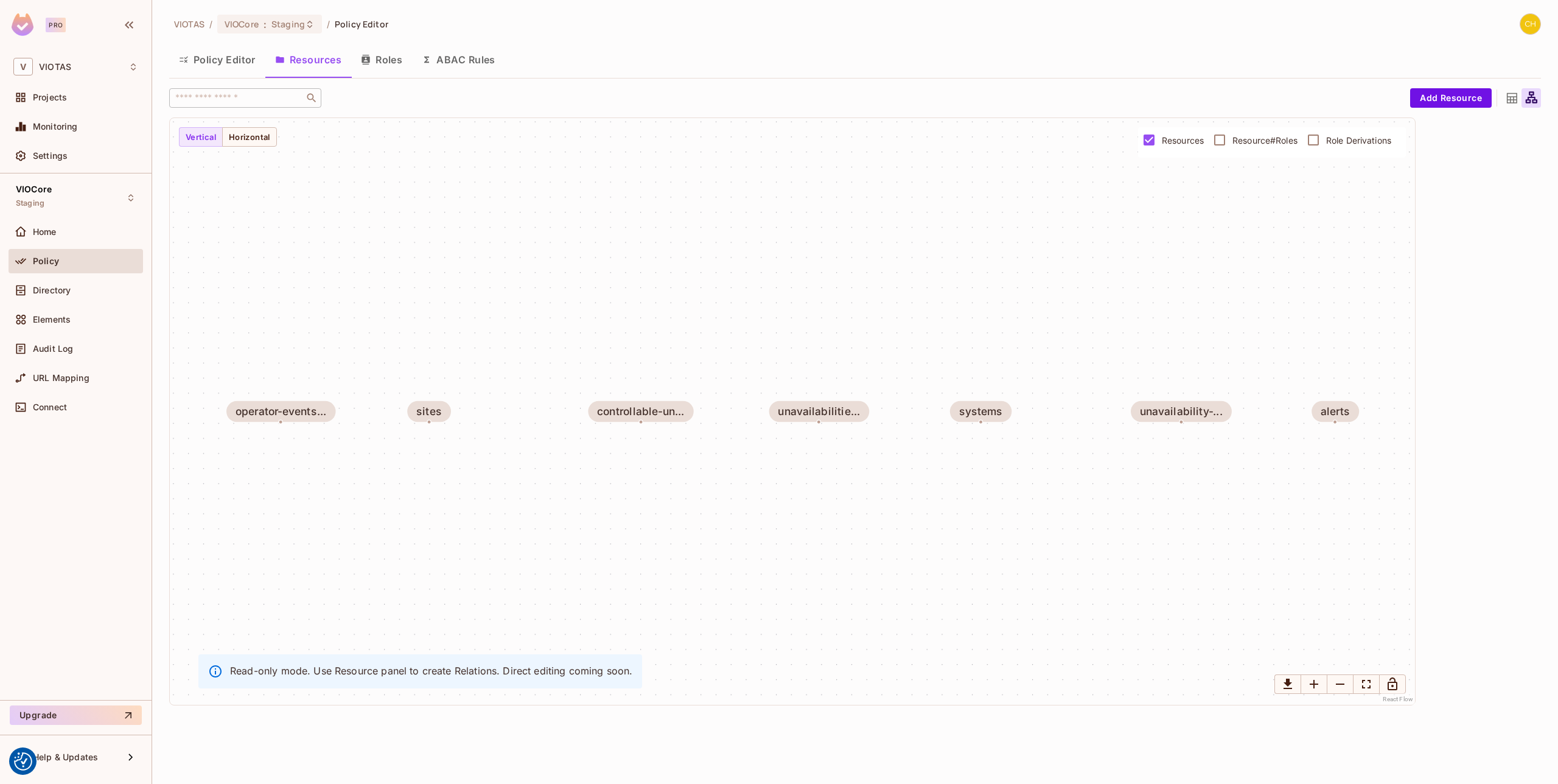
click at [1249, 140] on span "Resource#Roles" at bounding box center [1265, 140] width 65 height 11
click at [1339, 139] on span "Role Derivations" at bounding box center [1358, 140] width 65 height 11
drag, startPoint x: 1329, startPoint y: 140, endPoint x: 1259, endPoint y: 138, distance: 70.0
click at [1328, 140] on span "Role Derivations" at bounding box center [1358, 140] width 65 height 11
click at [1259, 138] on span "Resource#Roles" at bounding box center [1265, 140] width 65 height 11
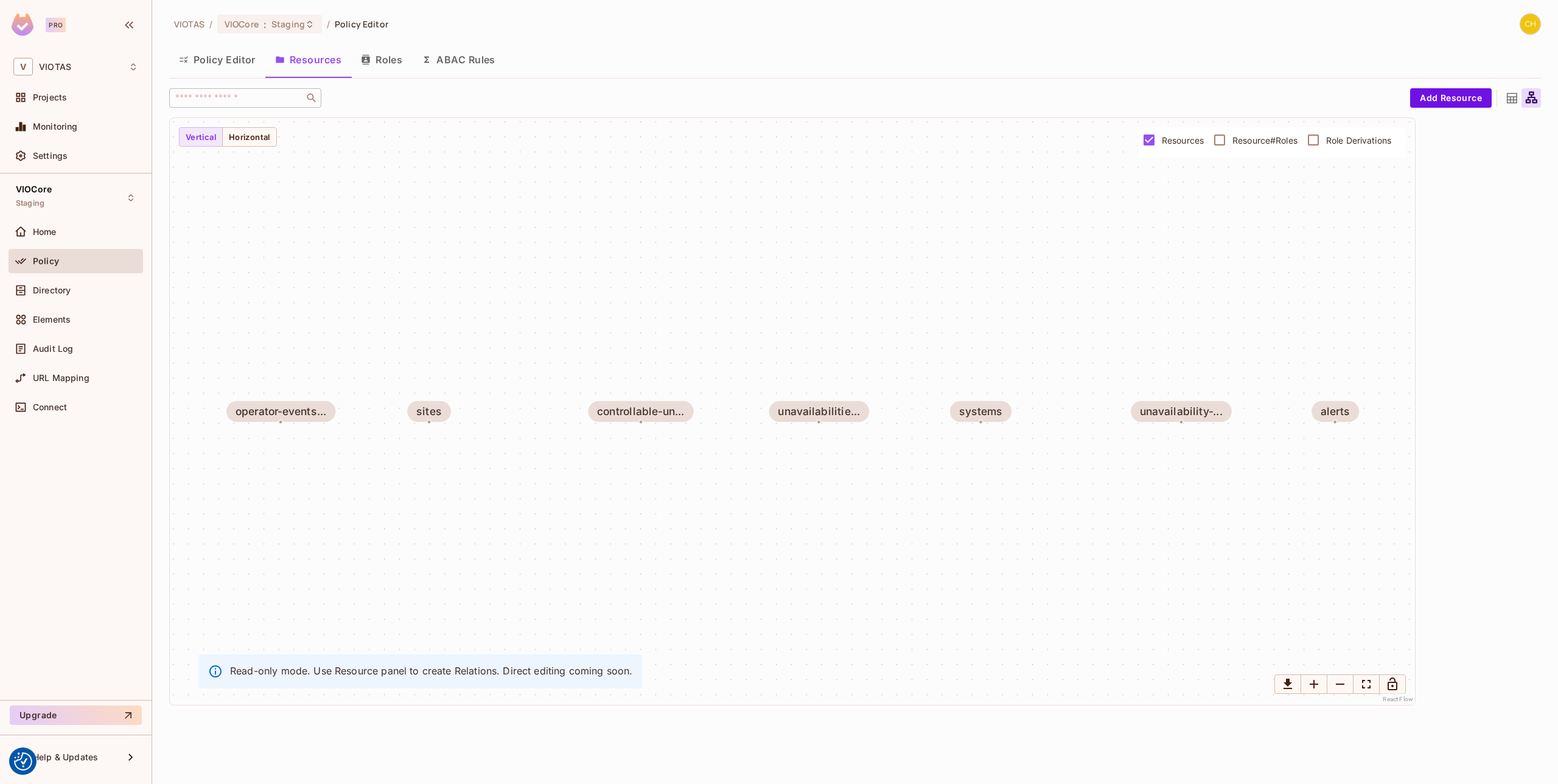
click at [1187, 138] on span "Resources" at bounding box center [1182, 140] width 42 height 11
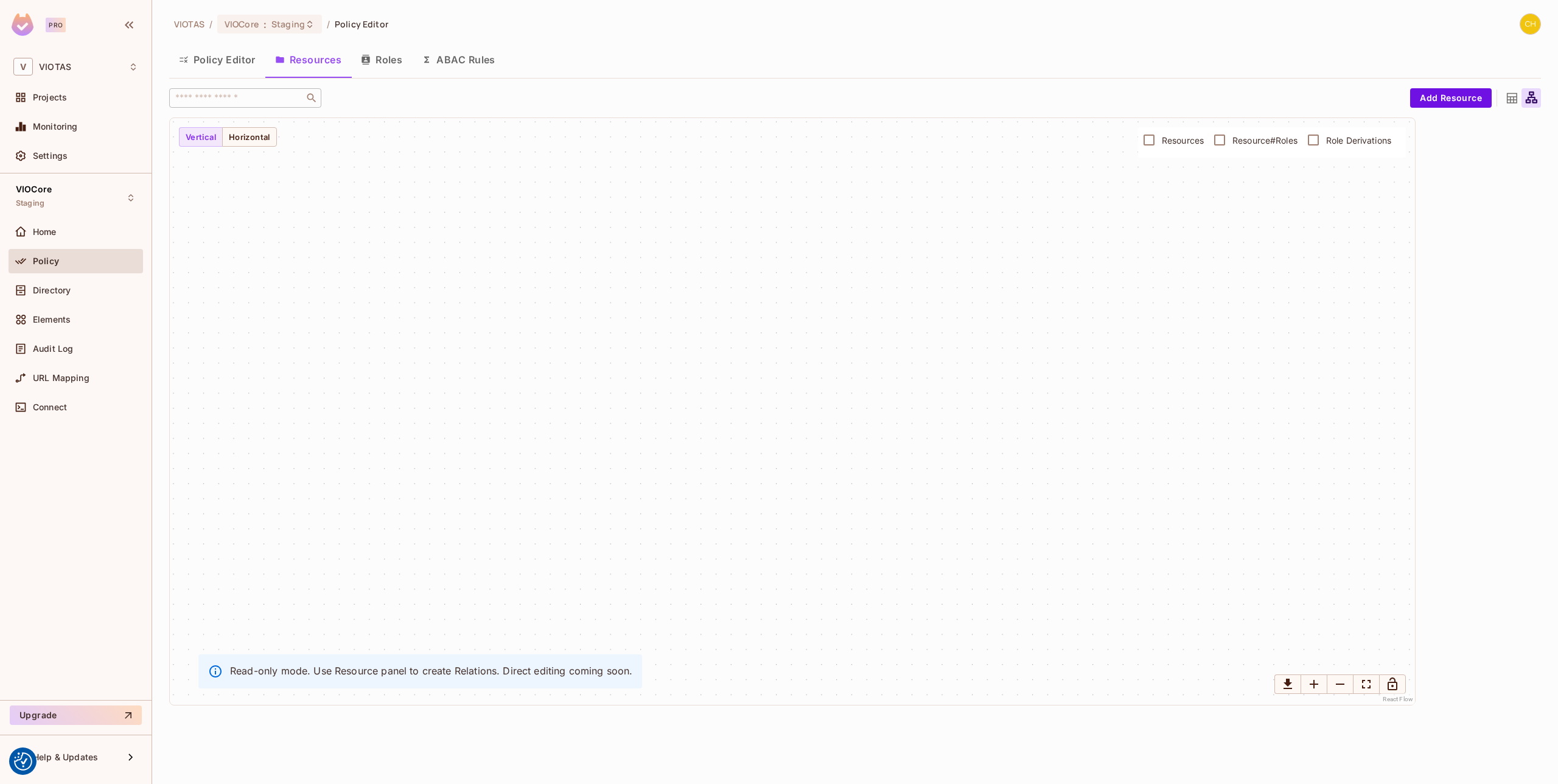
click at [1186, 138] on span "Resources" at bounding box center [1182, 140] width 42 height 11
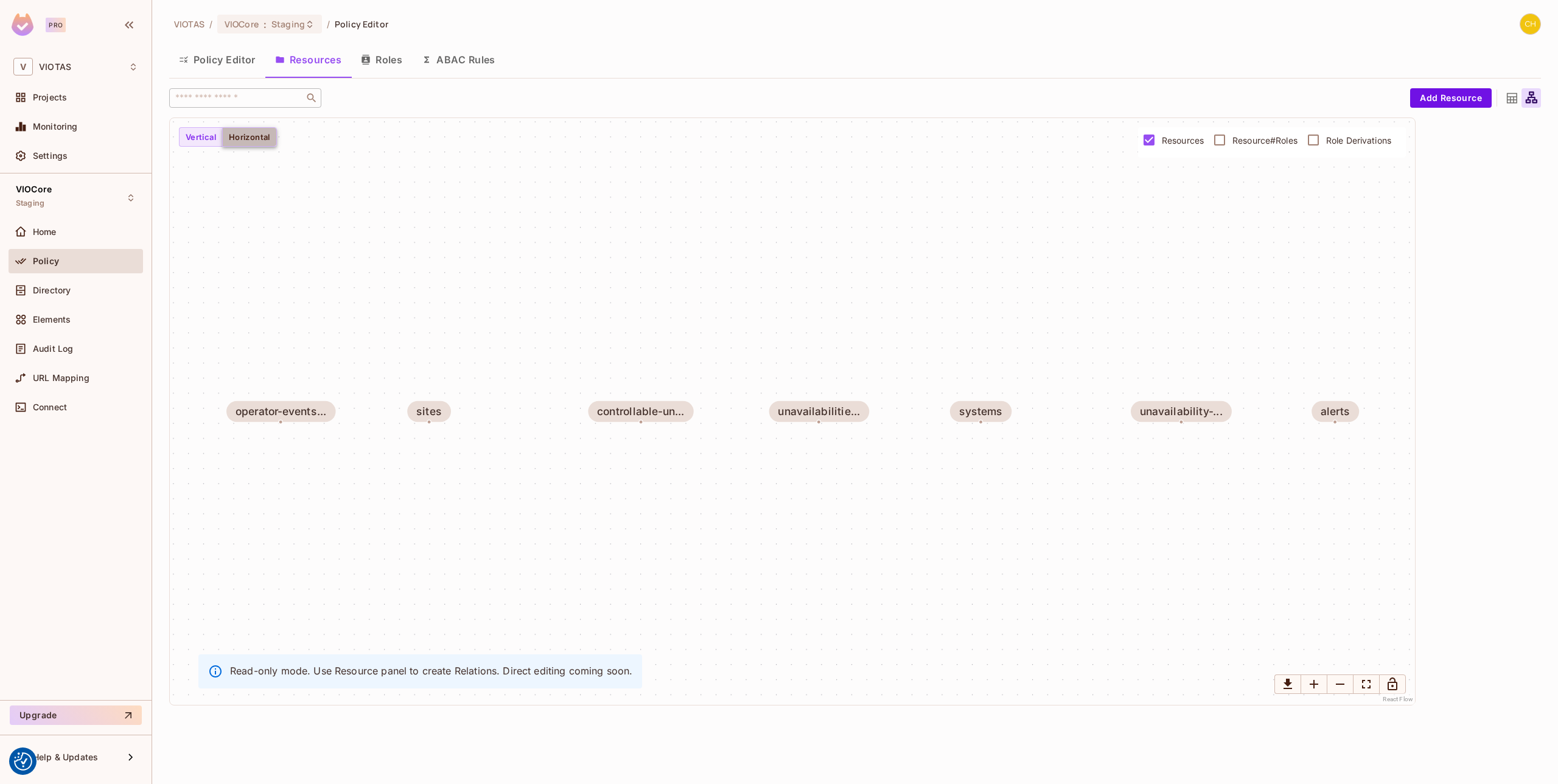
click at [245, 141] on button "Horizontal" at bounding box center [249, 137] width 55 height 20
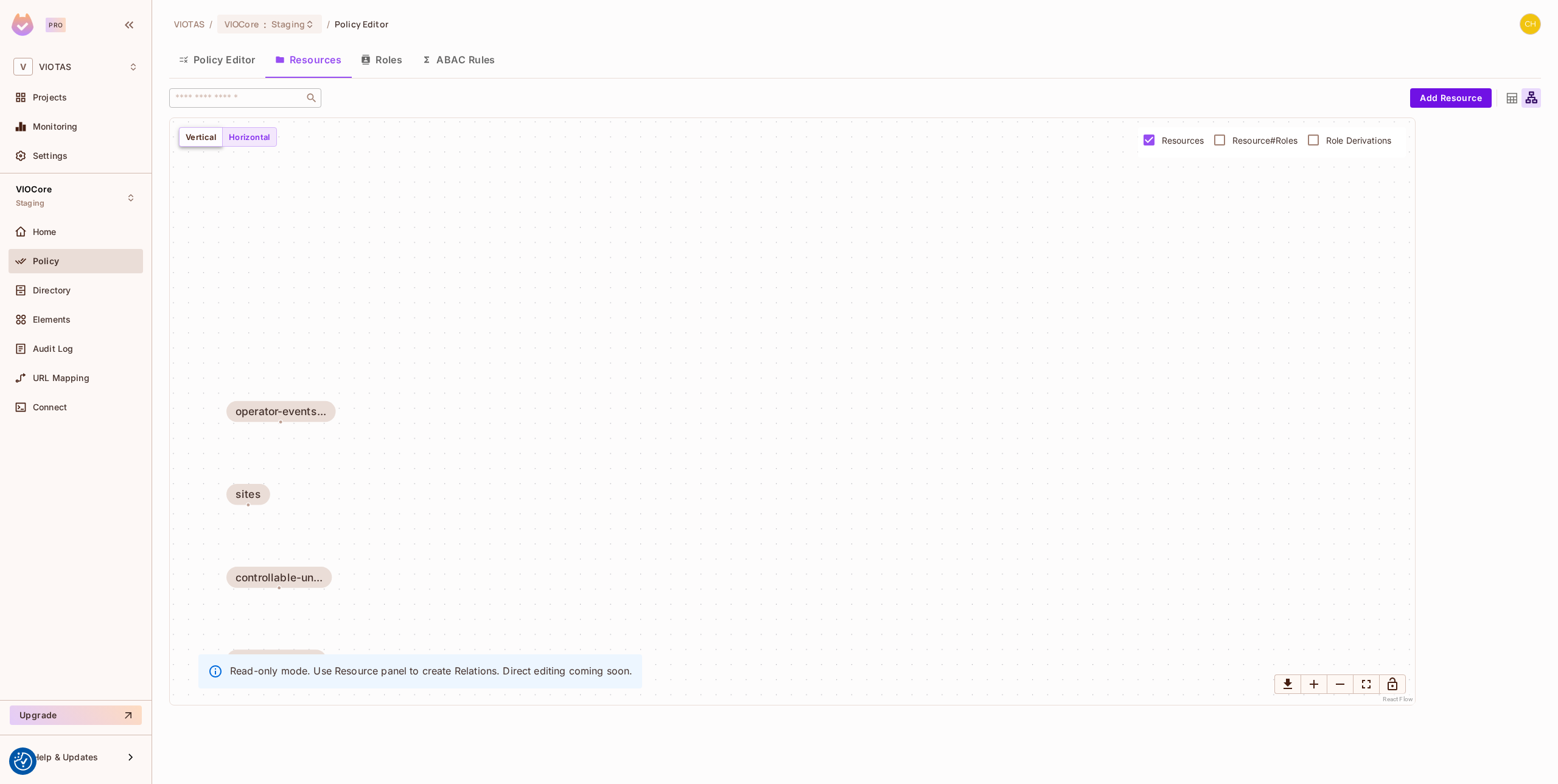
click at [220, 139] on button "Vertical" at bounding box center [200, 137] width 44 height 20
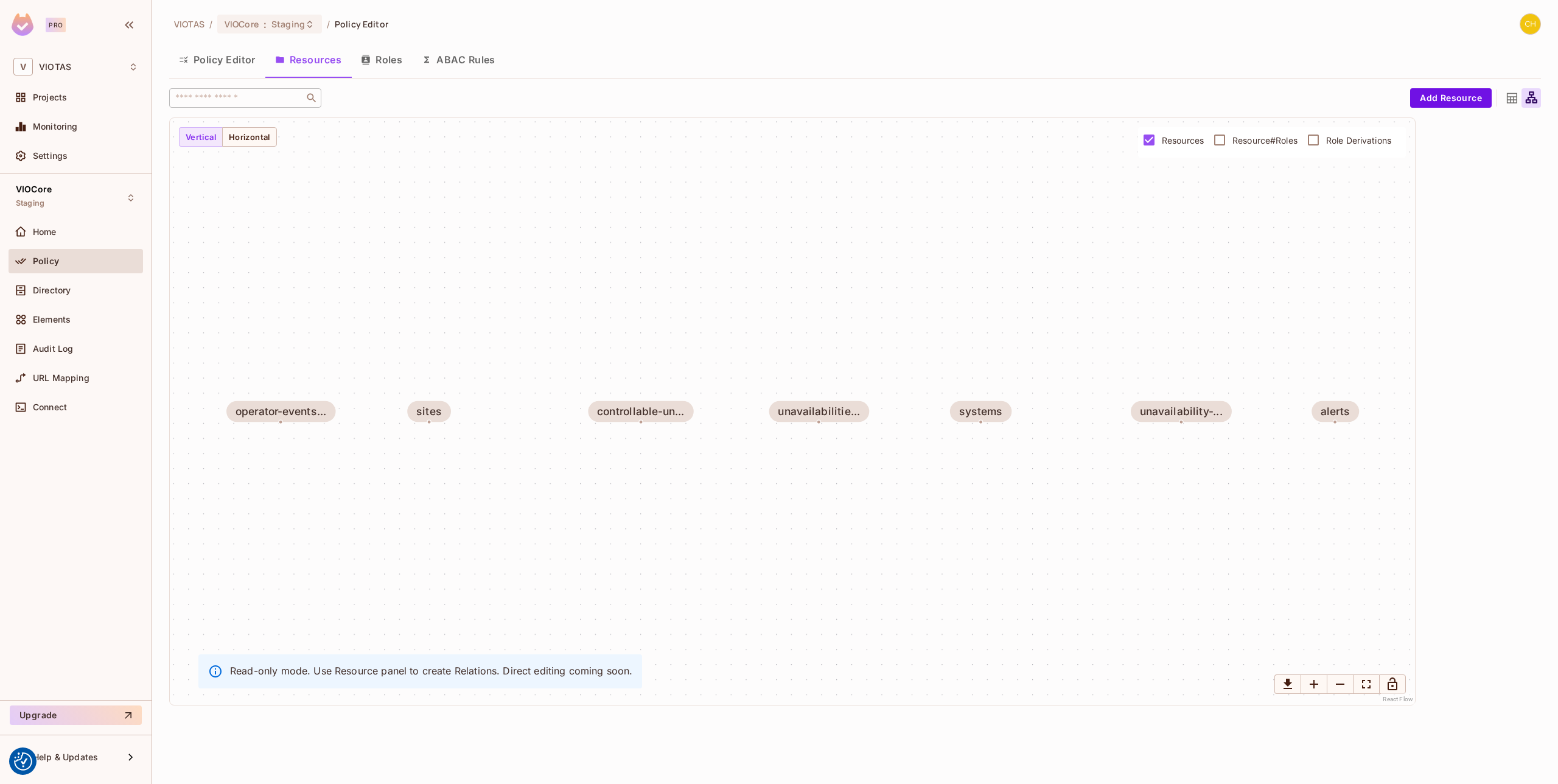
click at [381, 58] on button "Roles" at bounding box center [382, 59] width 61 height 30
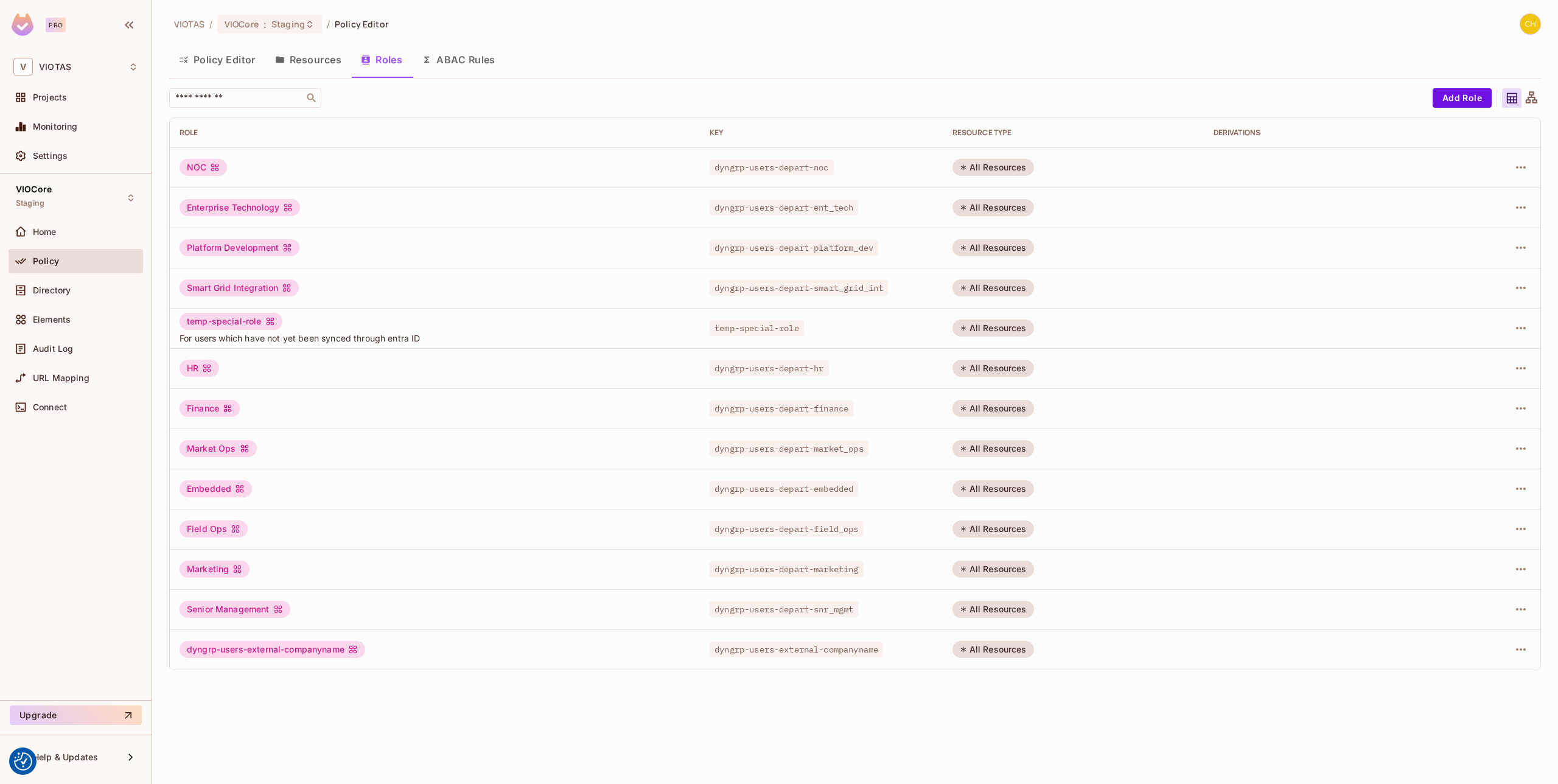
click at [57, 262] on span "Policy" at bounding box center [46, 261] width 26 height 9
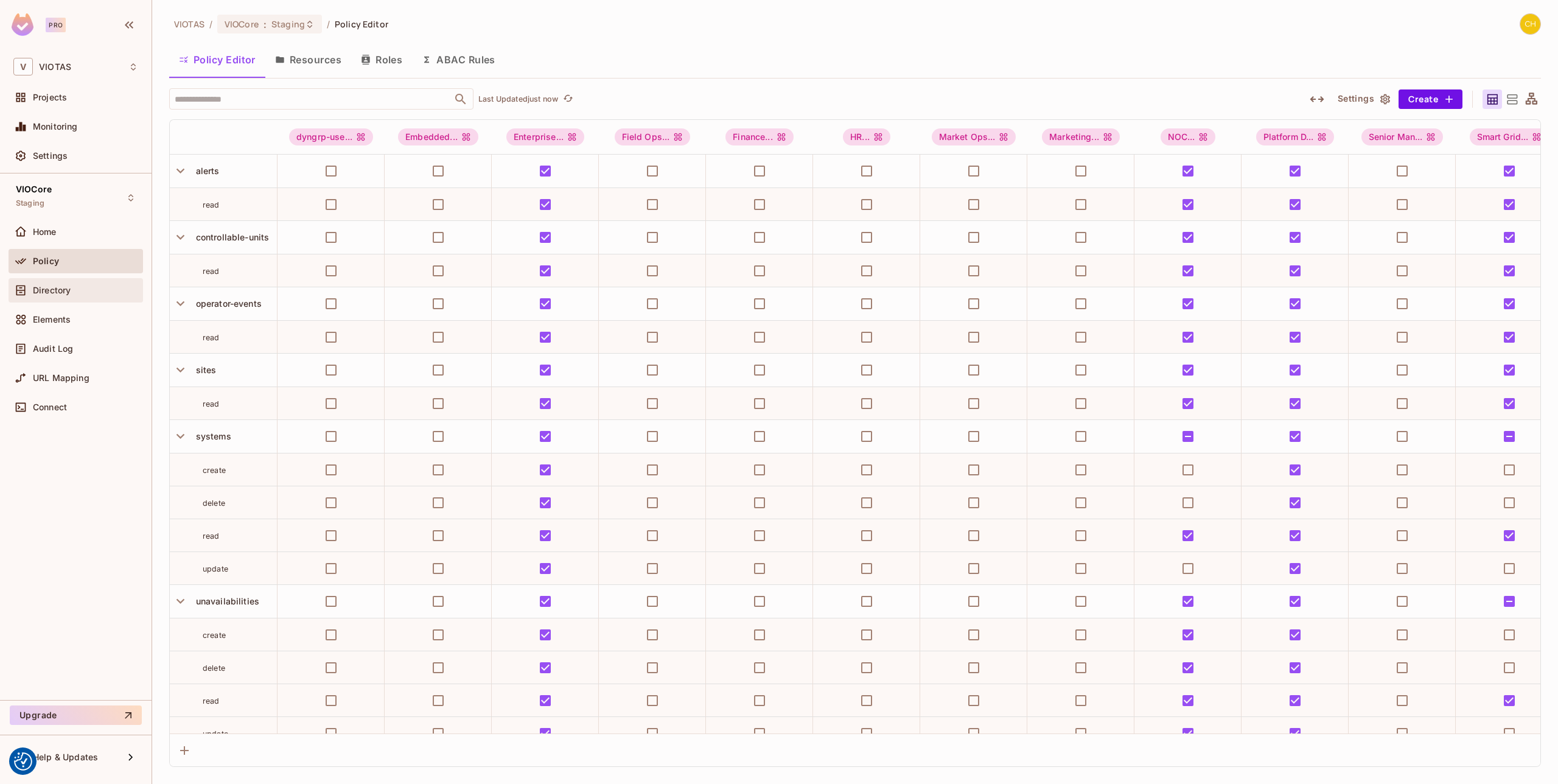
click at [47, 291] on span "Directory" at bounding box center [52, 290] width 38 height 9
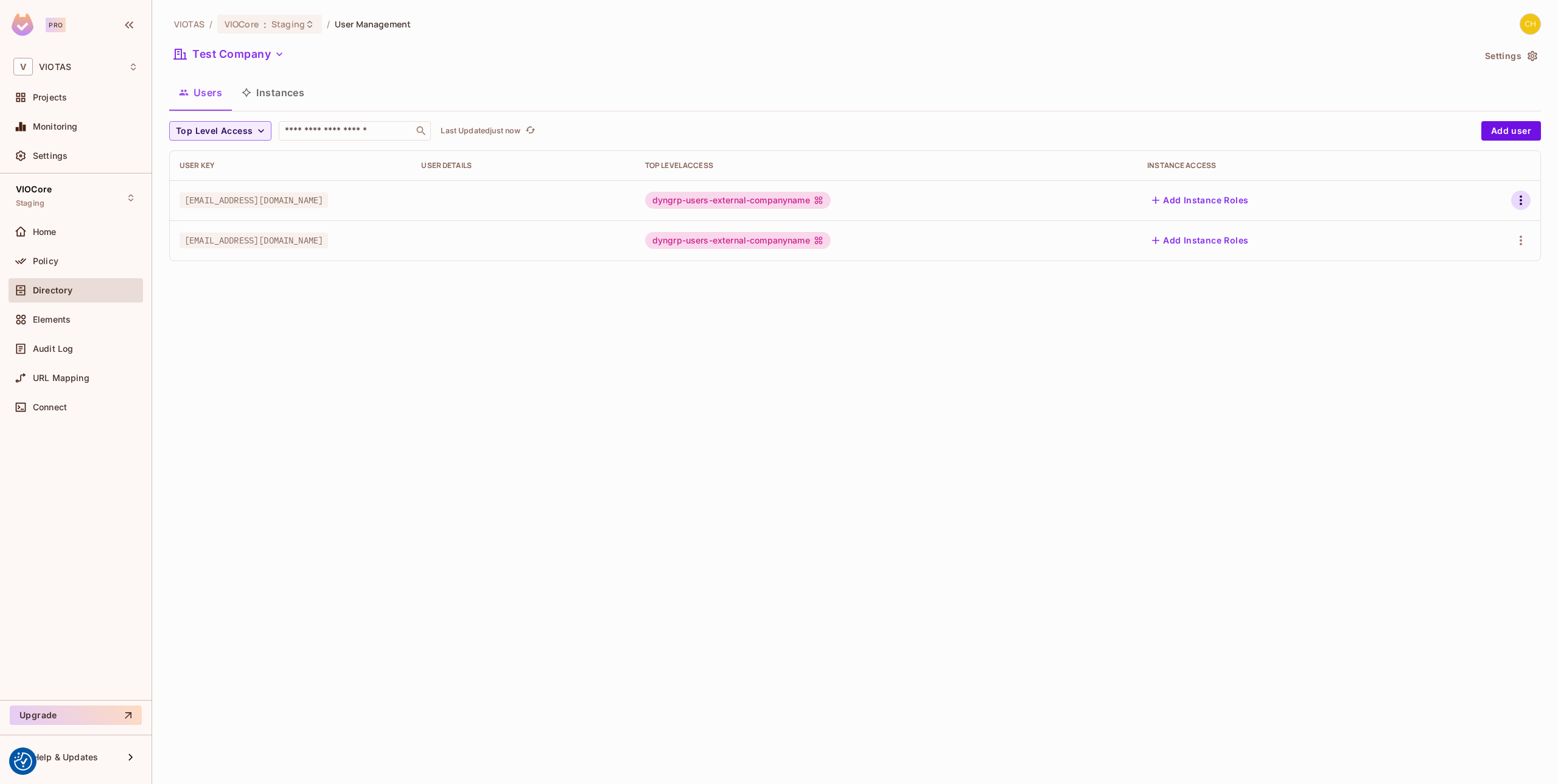
click at [1522, 199] on icon "button" at bounding box center [1521, 200] width 3 height 9
click at [1481, 253] on div "Edit Attributes" at bounding box center [1478, 255] width 60 height 12
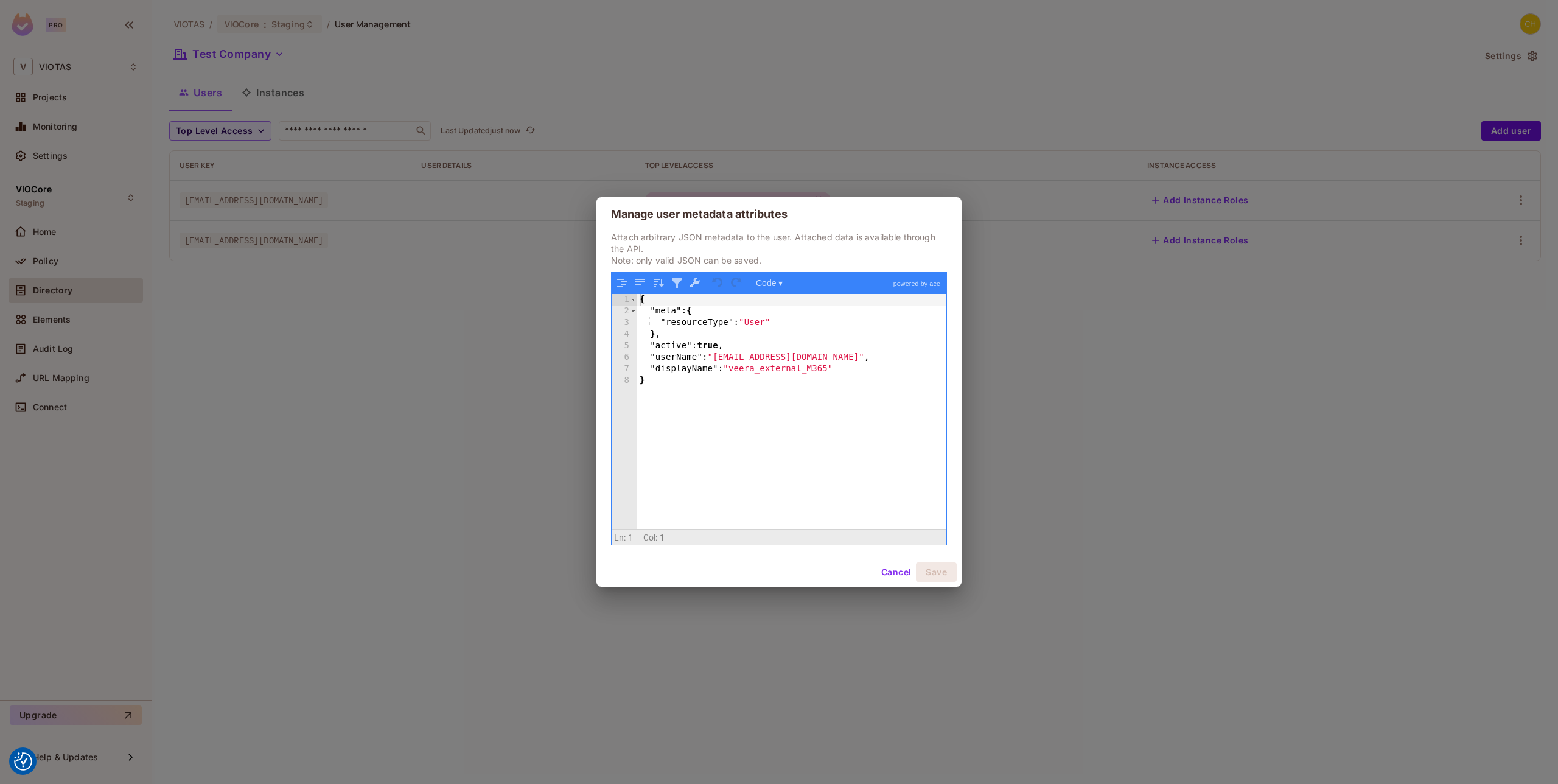
click at [799, 392] on div "{ "meta" : { "resourceType" : "User" } , "active" : true , "userName" : "veeram…" at bounding box center [791, 423] width 309 height 258
click at [1149, 435] on div "Manage user metadata attributes Attach arbitrary JSON metadata to the user. Att…" at bounding box center [779, 392] width 1558 height 784
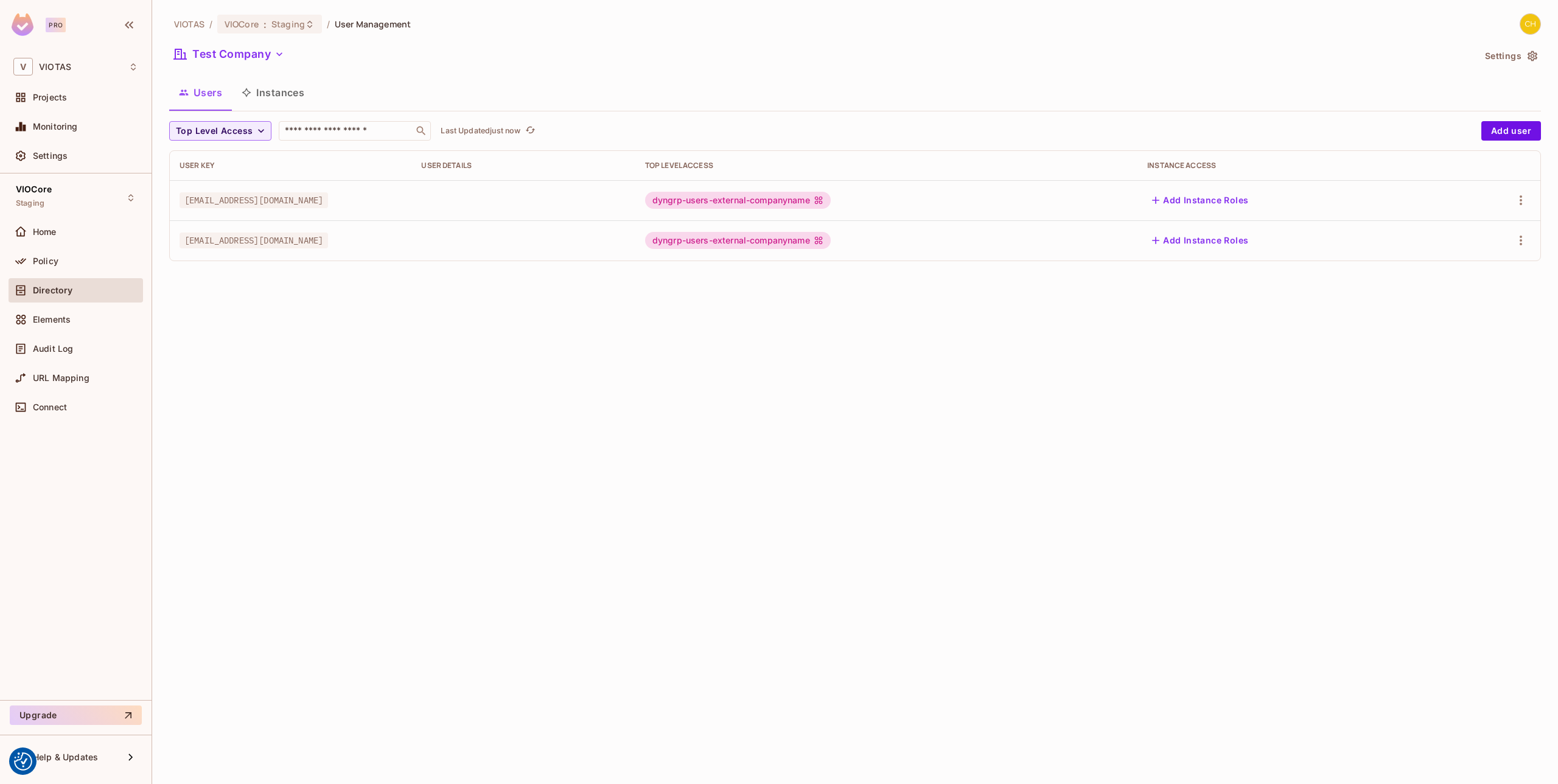
click at [502, 365] on div "VIOTAS / VIOCore : Staging / User Management Test Company Settings Users Instan…" at bounding box center [855, 392] width 1406 height 784
click at [234, 53] on button "Test Company" at bounding box center [229, 54] width 120 height 20
click at [230, 173] on span "VIOTAS Internal" at bounding box center [232, 169] width 107 height 11
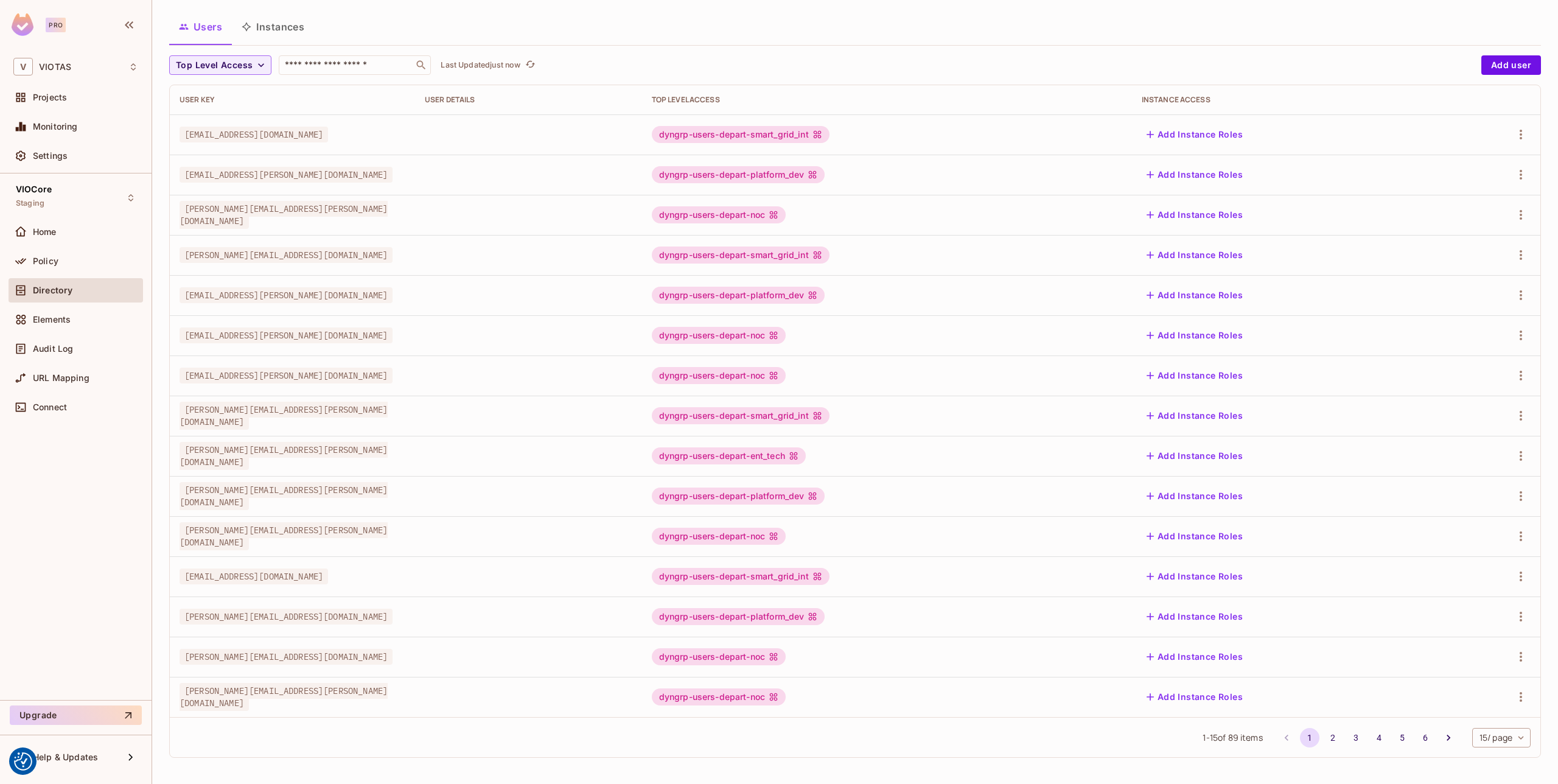
scroll to position [66, 0]
click at [1522, 240] on td at bounding box center [1492, 255] width 97 height 40
click at [1520, 249] on icon "button" at bounding box center [1521, 255] width 15 height 15
click at [1472, 309] on div "Edit Attributes" at bounding box center [1478, 309] width 60 height 12
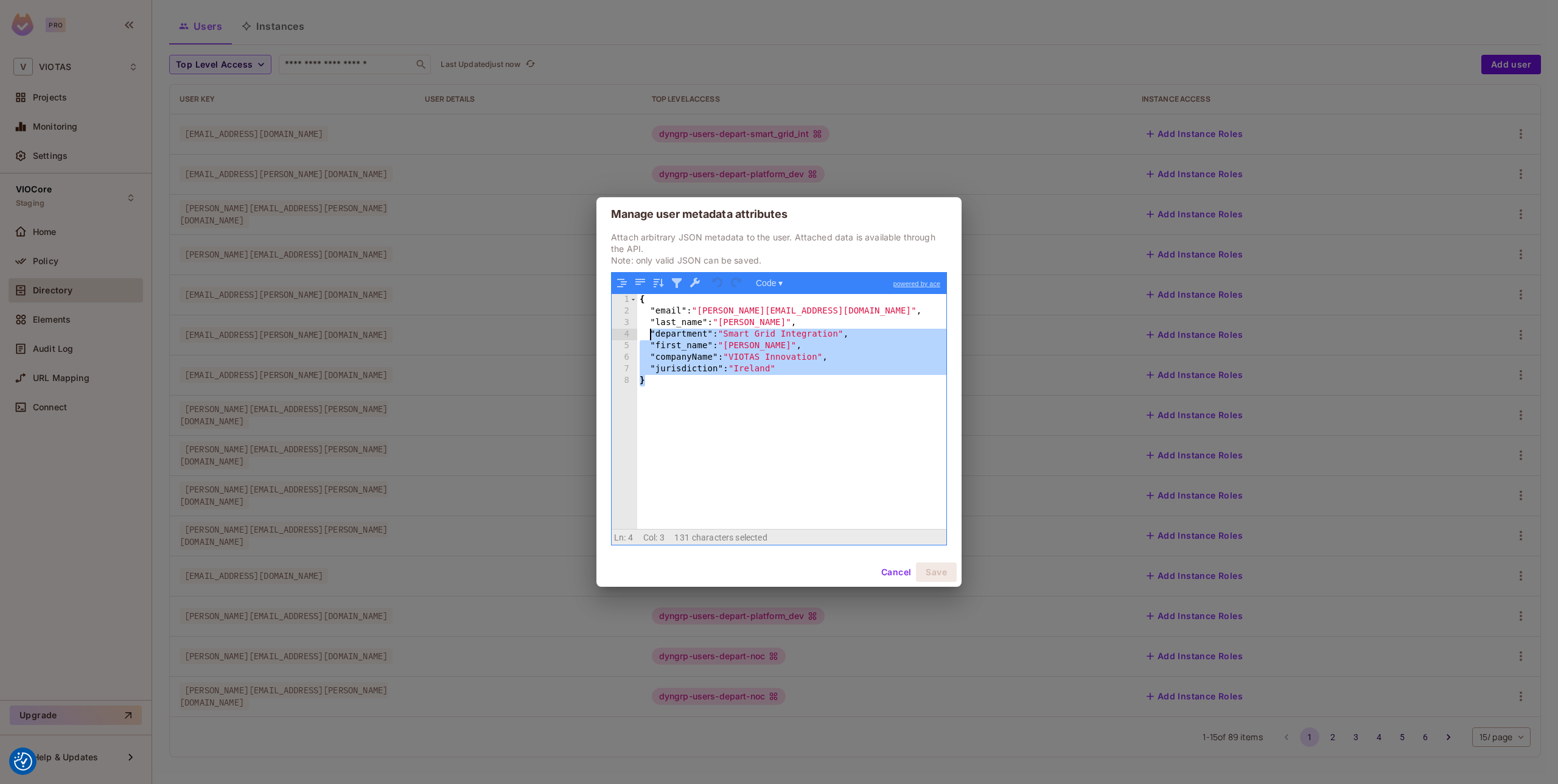
drag, startPoint x: 827, startPoint y: 385, endPoint x: 653, endPoint y: 340, distance: 179.7
click at [653, 340] on div "{ "email" : "paul@viotas.com" , "last_name" : "McCarthy" , "department" : "Smar…" at bounding box center [791, 423] width 309 height 258
click at [719, 392] on div "{ "email" : "paul@viotas.com" , "last_name" : "McCarthy" , "department" : "Smar…" at bounding box center [791, 423] width 309 height 258
drag, startPoint x: 818, startPoint y: 357, endPoint x: 649, endPoint y: 356, distance: 169.0
click at [649, 356] on div "{ "email" : "paul@viotas.com" , "last_name" : "McCarthy" , "department" : "Smar…" at bounding box center [791, 423] width 309 height 258
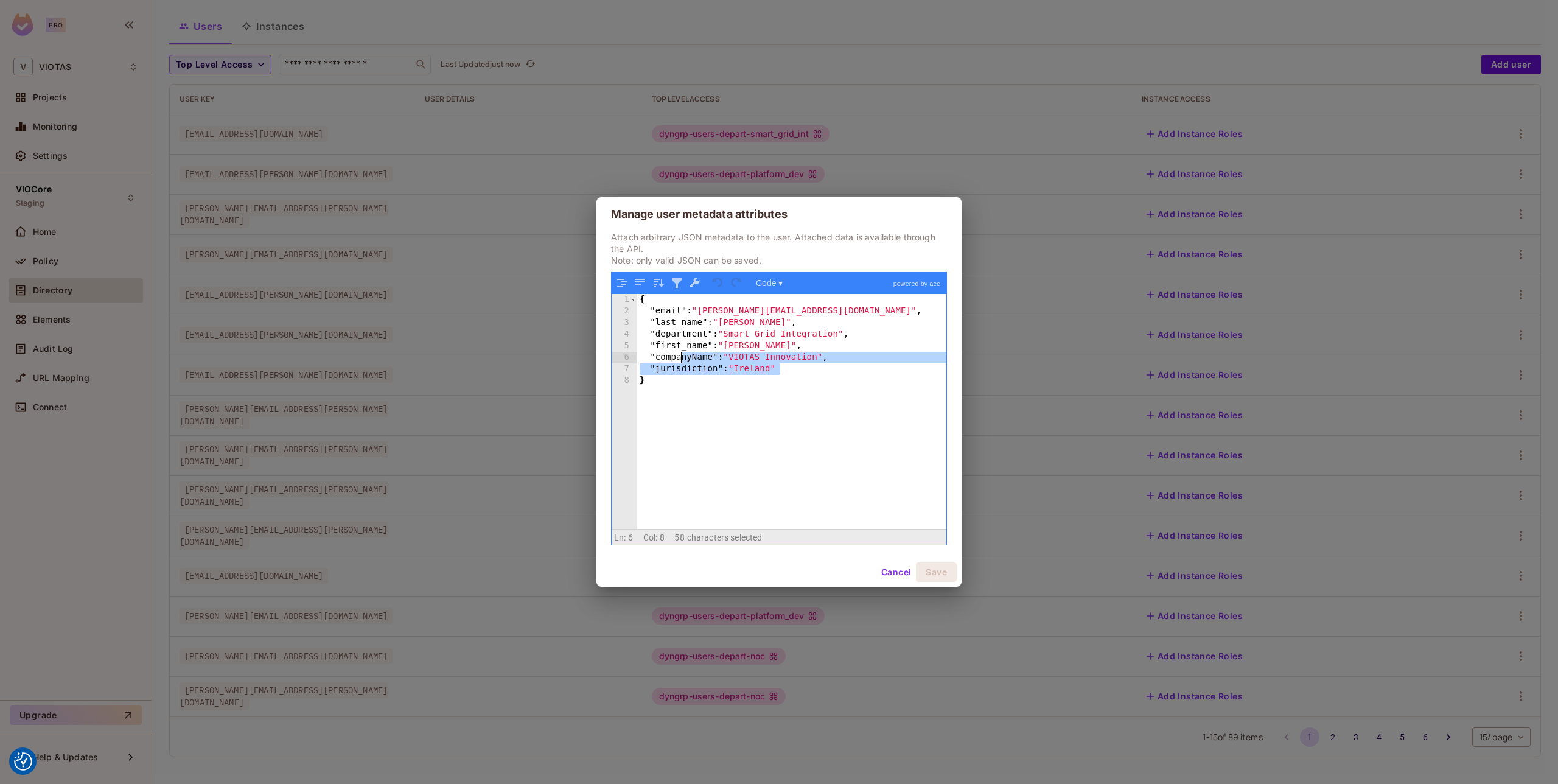
drag, startPoint x: 831, startPoint y: 362, endPoint x: 669, endPoint y: 359, distance: 162.0
click at [669, 359] on div "{ "email" : "paul@viotas.com" , "last_name" : "McCarthy" , "department" : "Smar…" at bounding box center [791, 423] width 309 height 258
drag, startPoint x: 702, startPoint y: 413, endPoint x: 742, endPoint y: 412, distance: 40.0
click at [702, 413] on div "{ "email" : "paul@viotas.com" , "last_name" : "McCarthy" , "department" : "Smar…" at bounding box center [791, 423] width 309 height 258
click at [890, 578] on button "Cancel" at bounding box center [896, 572] width 40 height 20
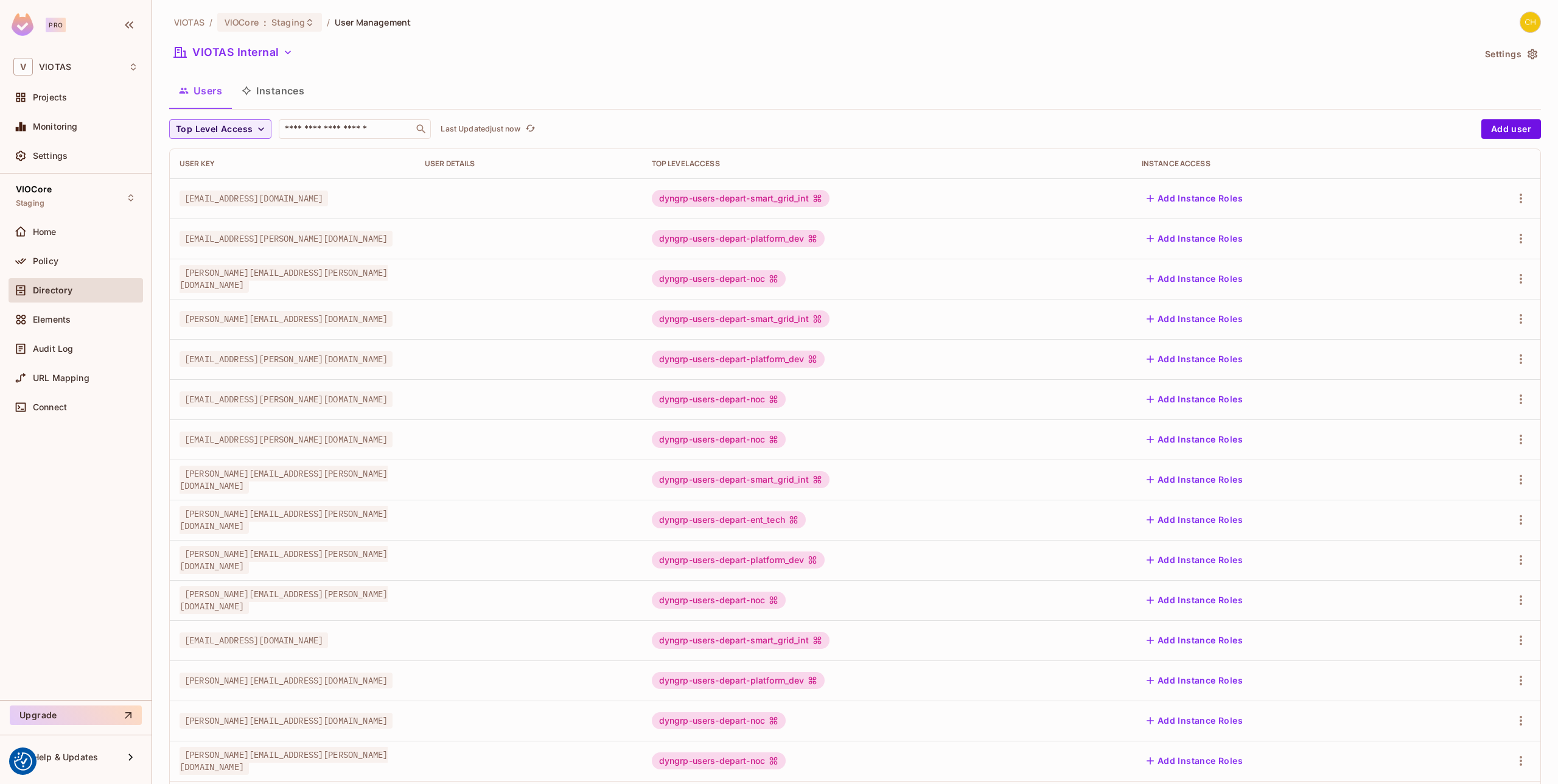
scroll to position [0, 0]
click at [231, 53] on button "VIOTAS Internal" at bounding box center [233, 54] width 128 height 20
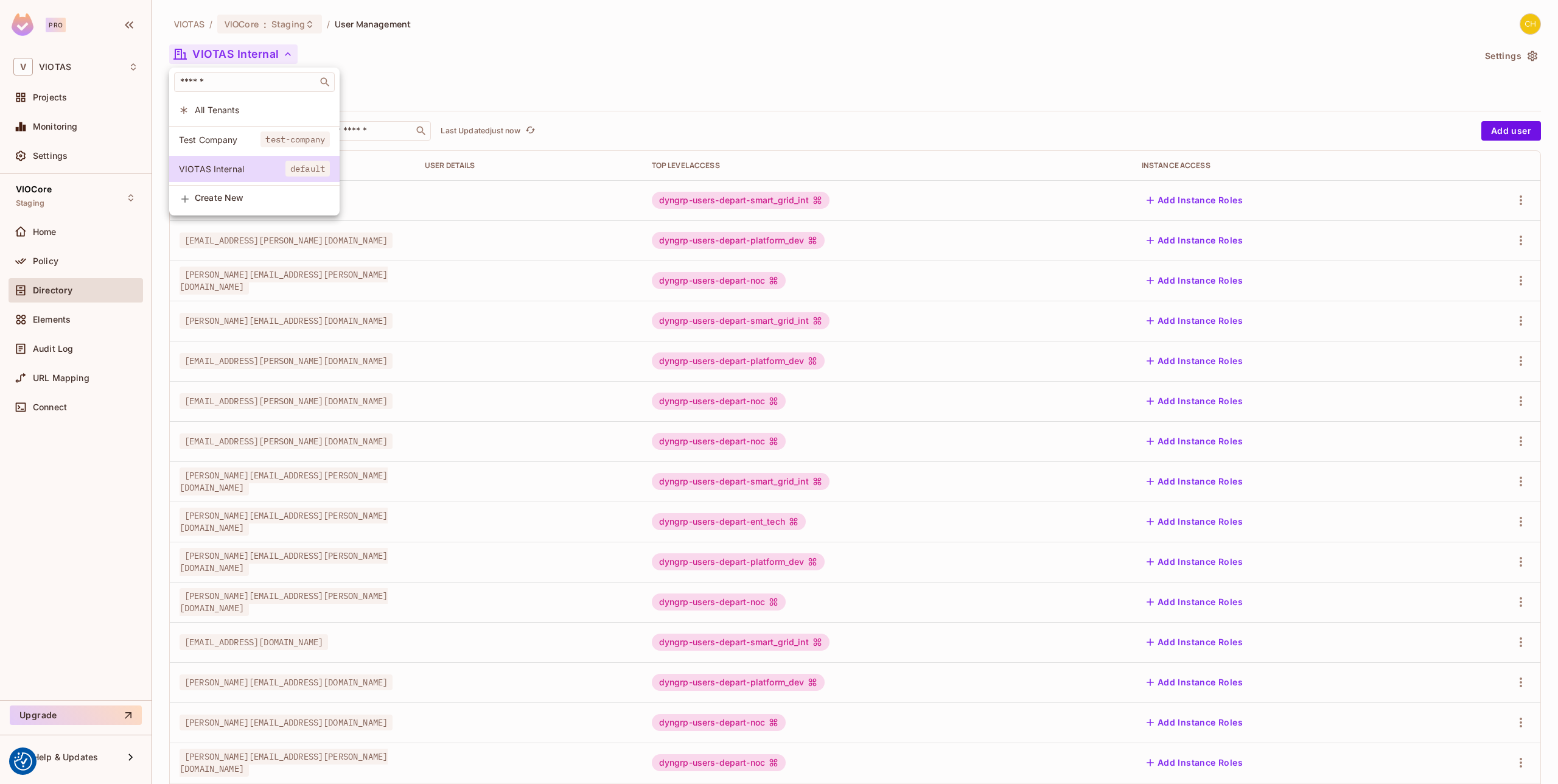
click at [228, 138] on span "Test Company" at bounding box center [219, 140] width 82 height 11
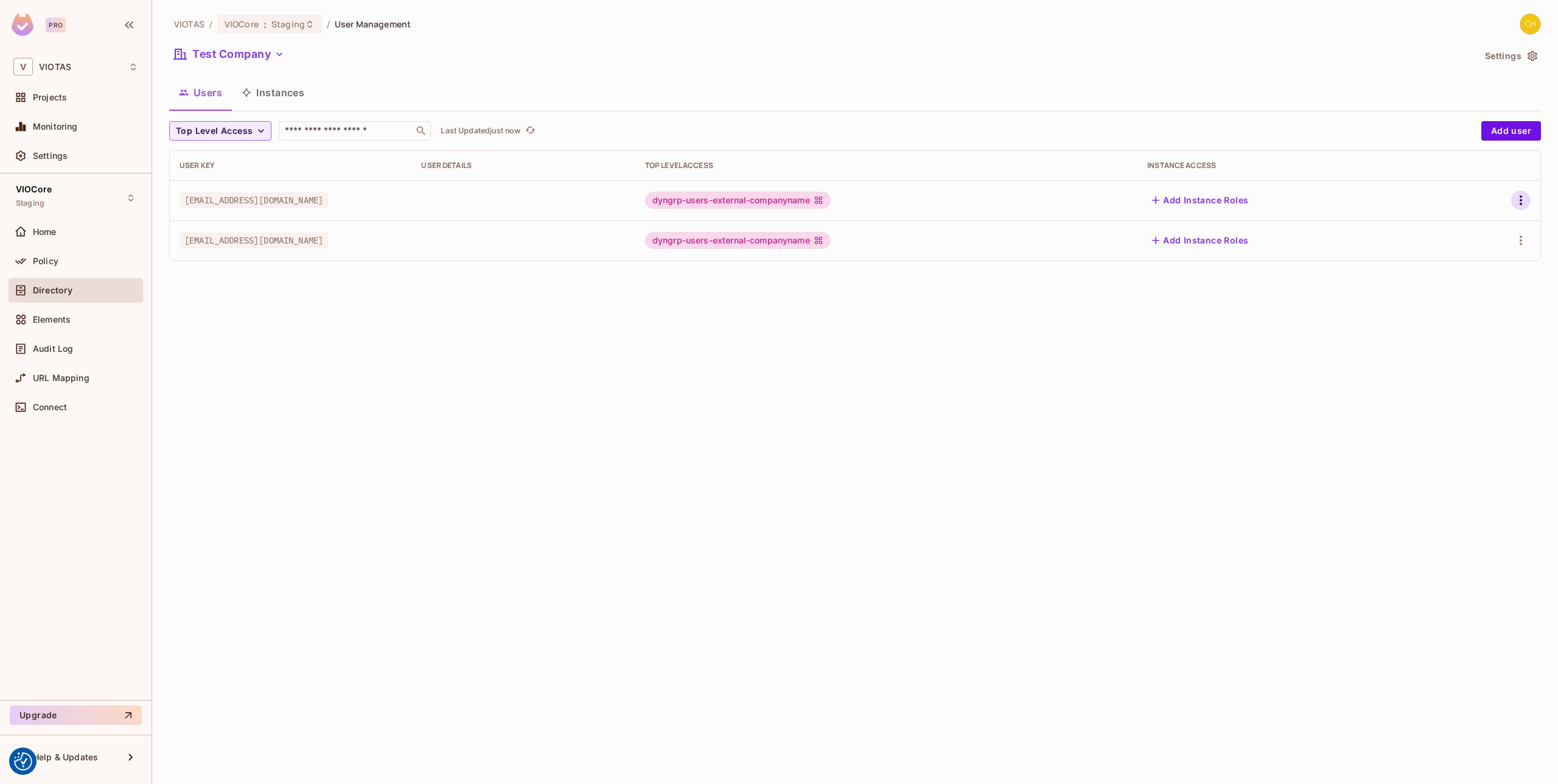
click at [1519, 194] on icon "button" at bounding box center [1521, 200] width 15 height 15
click at [1476, 247] on span "Edit Attributes" at bounding box center [1478, 255] width 67 height 20
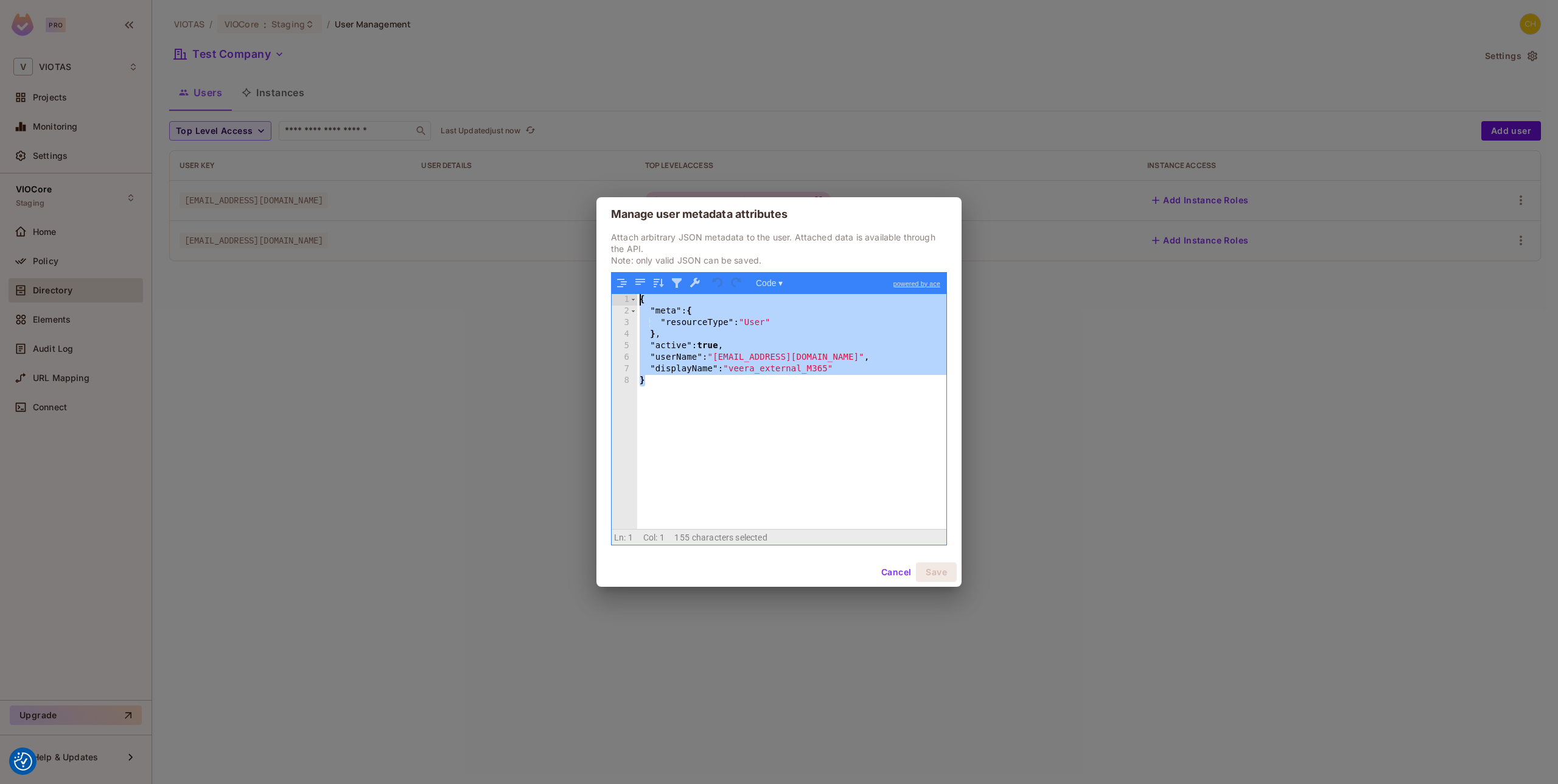
drag, startPoint x: 760, startPoint y: 408, endPoint x: 610, endPoint y: 295, distance: 187.8
click at [610, 295] on div "Attach arbitrary JSON metadata to the user. Attached data is available through …" at bounding box center [779, 394] width 365 height 326
click at [730, 425] on div "{ "meta" : { "resourceType" : "User" } , "active" : true , "userName" : "veeram…" at bounding box center [791, 423] width 309 height 258
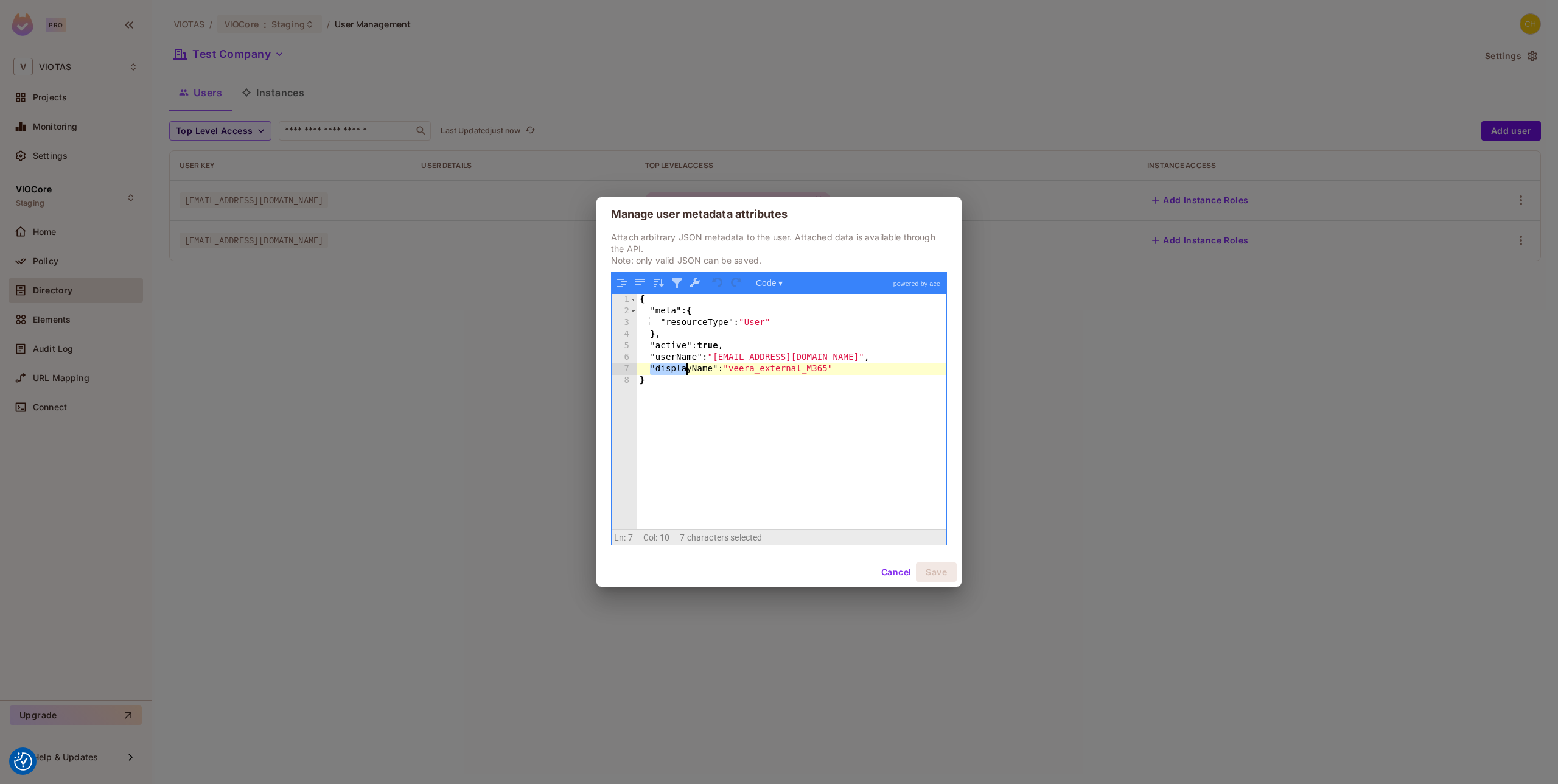
drag, startPoint x: 676, startPoint y: 366, endPoint x: 712, endPoint y: 360, distance: 36.5
click at [713, 356] on div "{ "meta" : { "resourceType" : "User" } , "active" : true , "userName" : "veeram…" at bounding box center [791, 423] width 309 height 258
drag, startPoint x: 738, startPoint y: 338, endPoint x: 661, endPoint y: 338, distance: 77.0
click at [661, 338] on div "{ "meta" : { "resourceType" : "User" } , "active" : true , "userName" : "veeram…" at bounding box center [791, 423] width 309 height 258
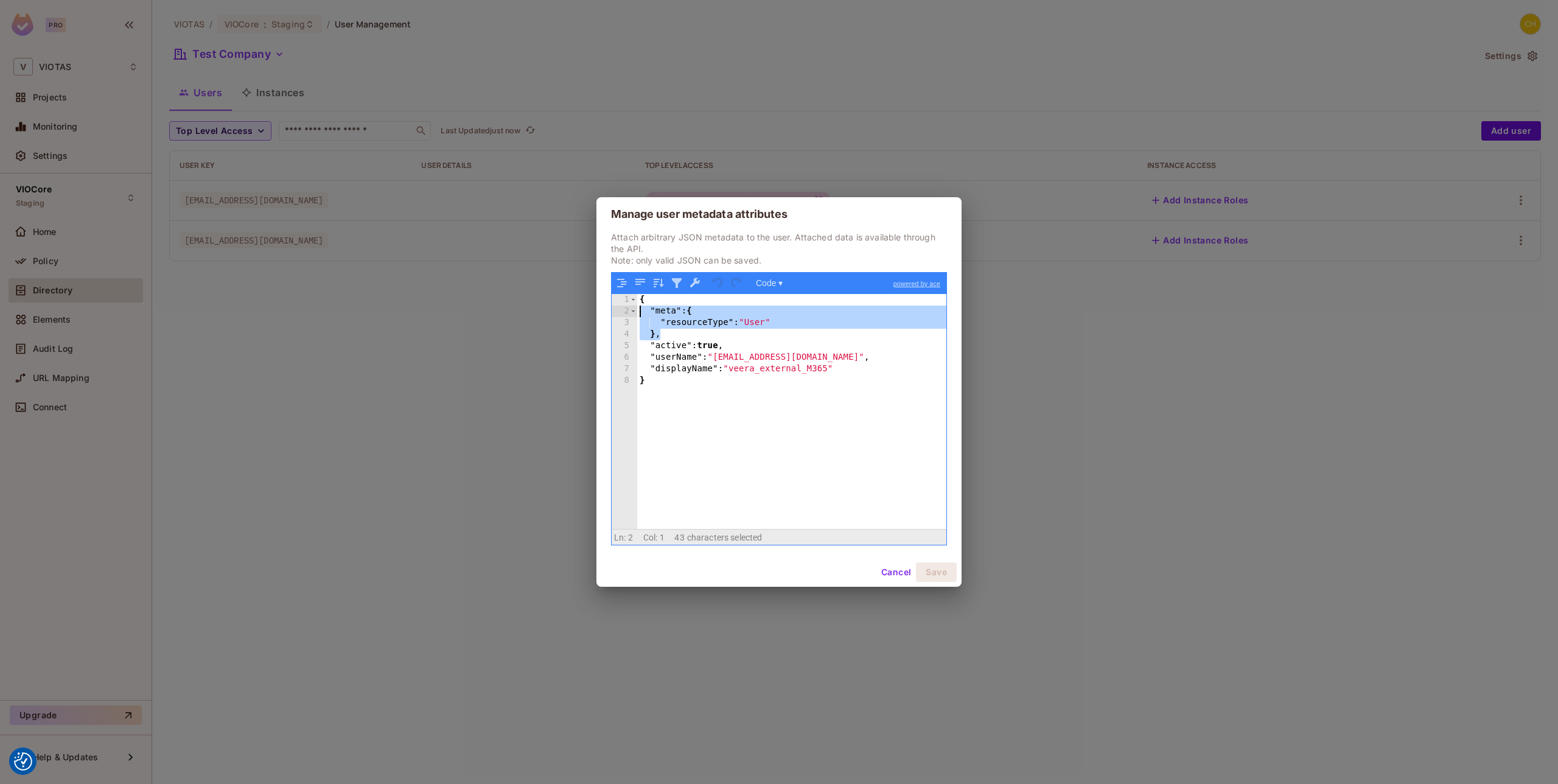
drag, startPoint x: 652, startPoint y: 327, endPoint x: 619, endPoint y: 310, distance: 37.1
click at [619, 310] on div "1 2 3 4 5 6 7 8 { "meta" : { "resourceType" : "User" } , "active" : true , "use…" at bounding box center [779, 411] width 335 height 235
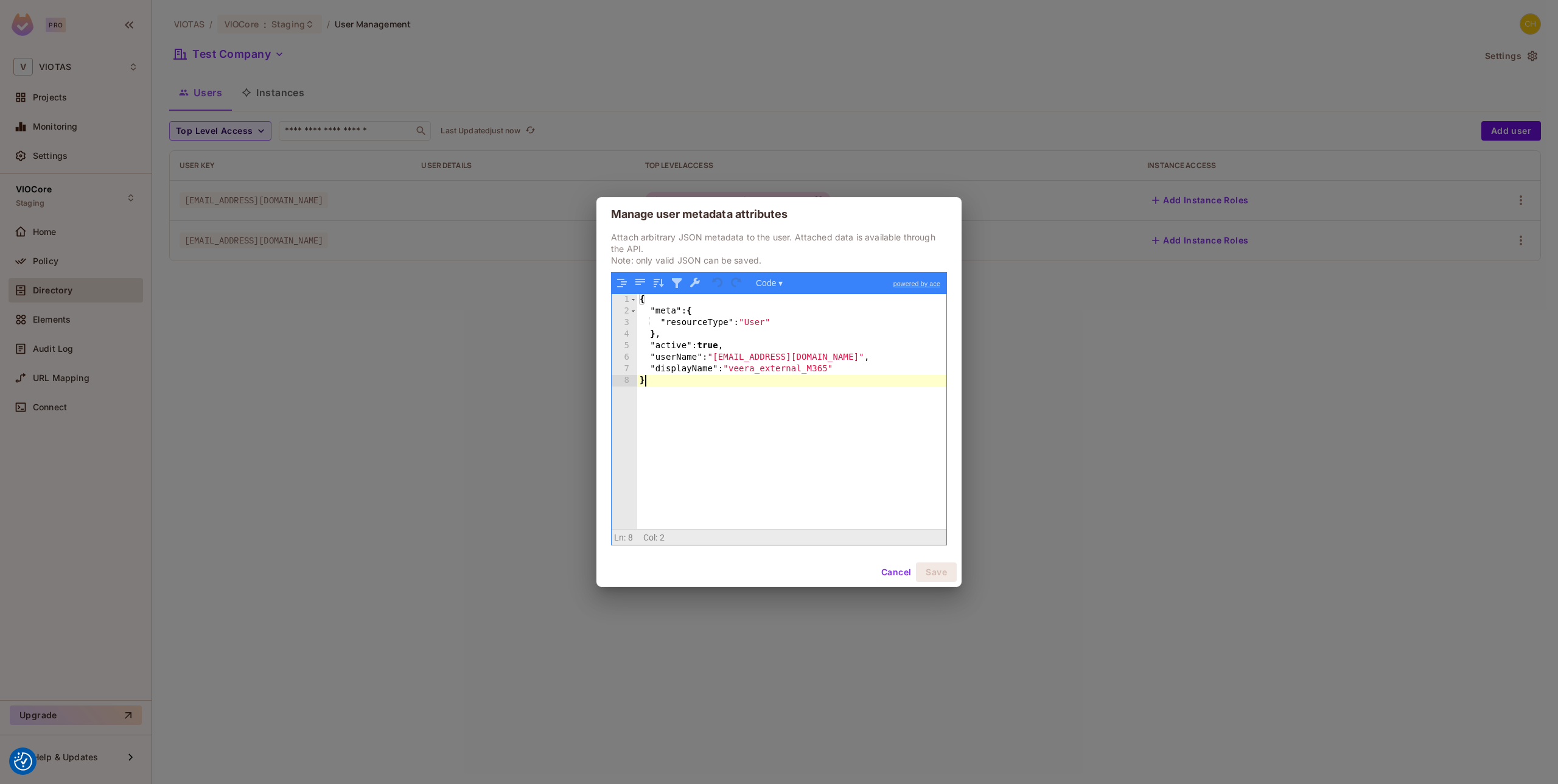
drag, startPoint x: 719, startPoint y: 386, endPoint x: 829, endPoint y: 392, distance: 110.2
click at [720, 387] on div "{ "meta" : { "resourceType" : "User" } , "active" : true , "userName" : "veeram…" at bounding box center [791, 423] width 309 height 258
drag, startPoint x: 806, startPoint y: 372, endPoint x: 633, endPoint y: 349, distance: 174.5
click at [633, 349] on div "1 2 3 4 5 6 7 8 { "meta" : { "resourceType" : "User" } , "active" : true , "use…" at bounding box center [779, 411] width 335 height 235
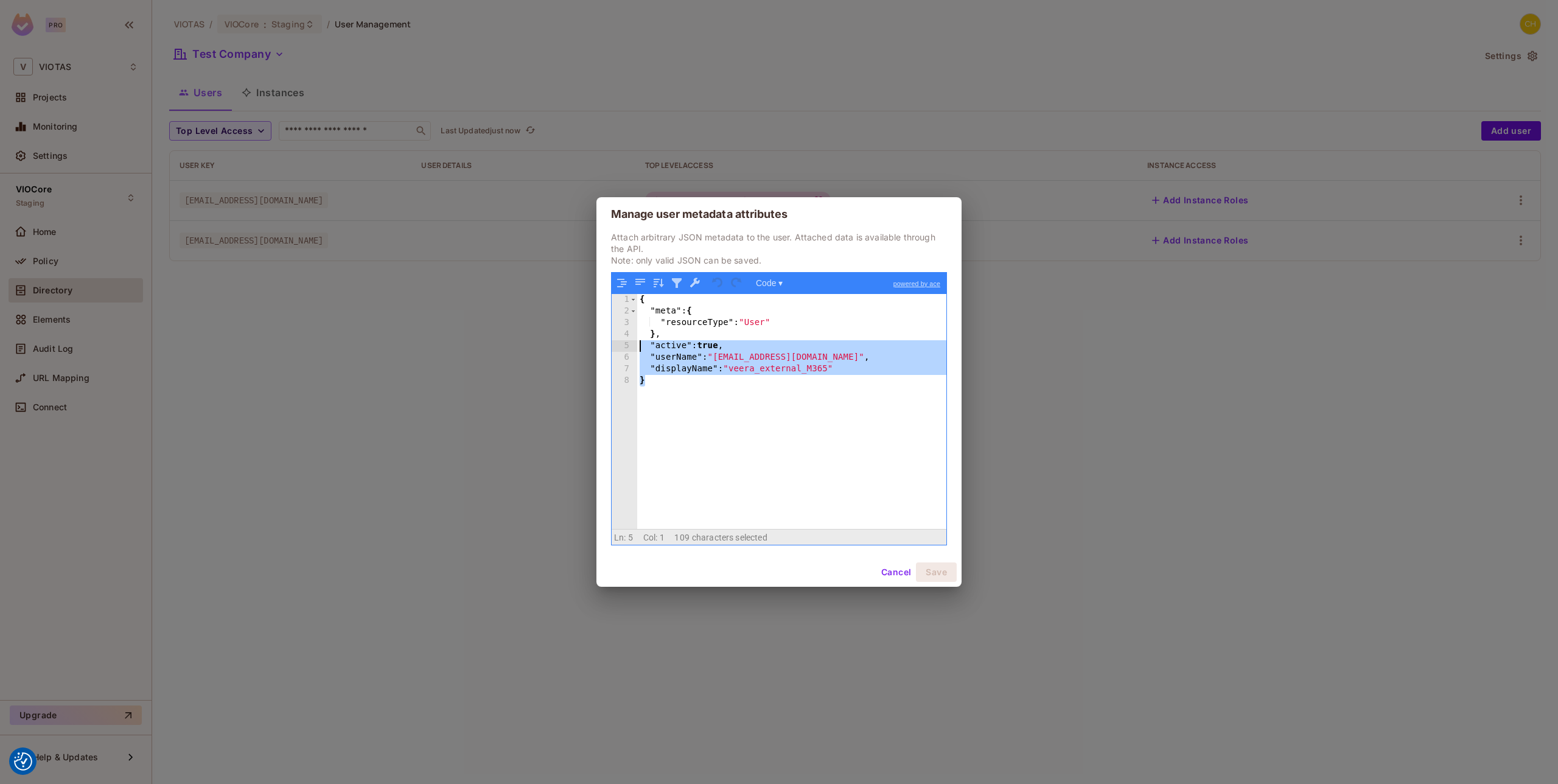
click at [717, 397] on div "{ "meta" : { "resourceType" : "User" } , "active" : true , "userName" : "veeram…" at bounding box center [791, 423] width 309 height 258
click at [899, 577] on button "Cancel" at bounding box center [896, 572] width 40 height 20
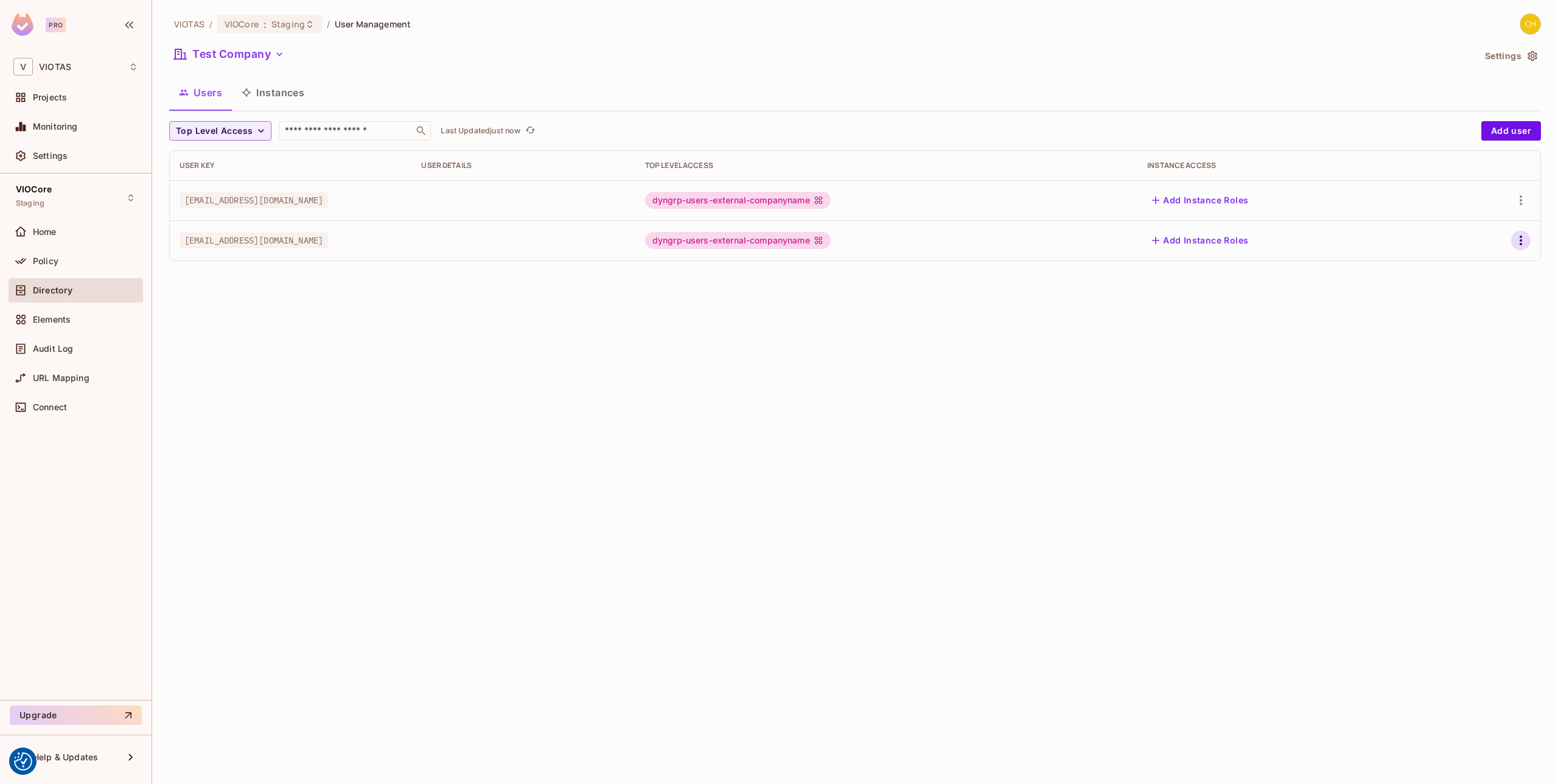
click at [1511, 237] on button "button" at bounding box center [1520, 240] width 20 height 20
click at [1474, 287] on span "Edit Attributes" at bounding box center [1478, 295] width 67 height 20
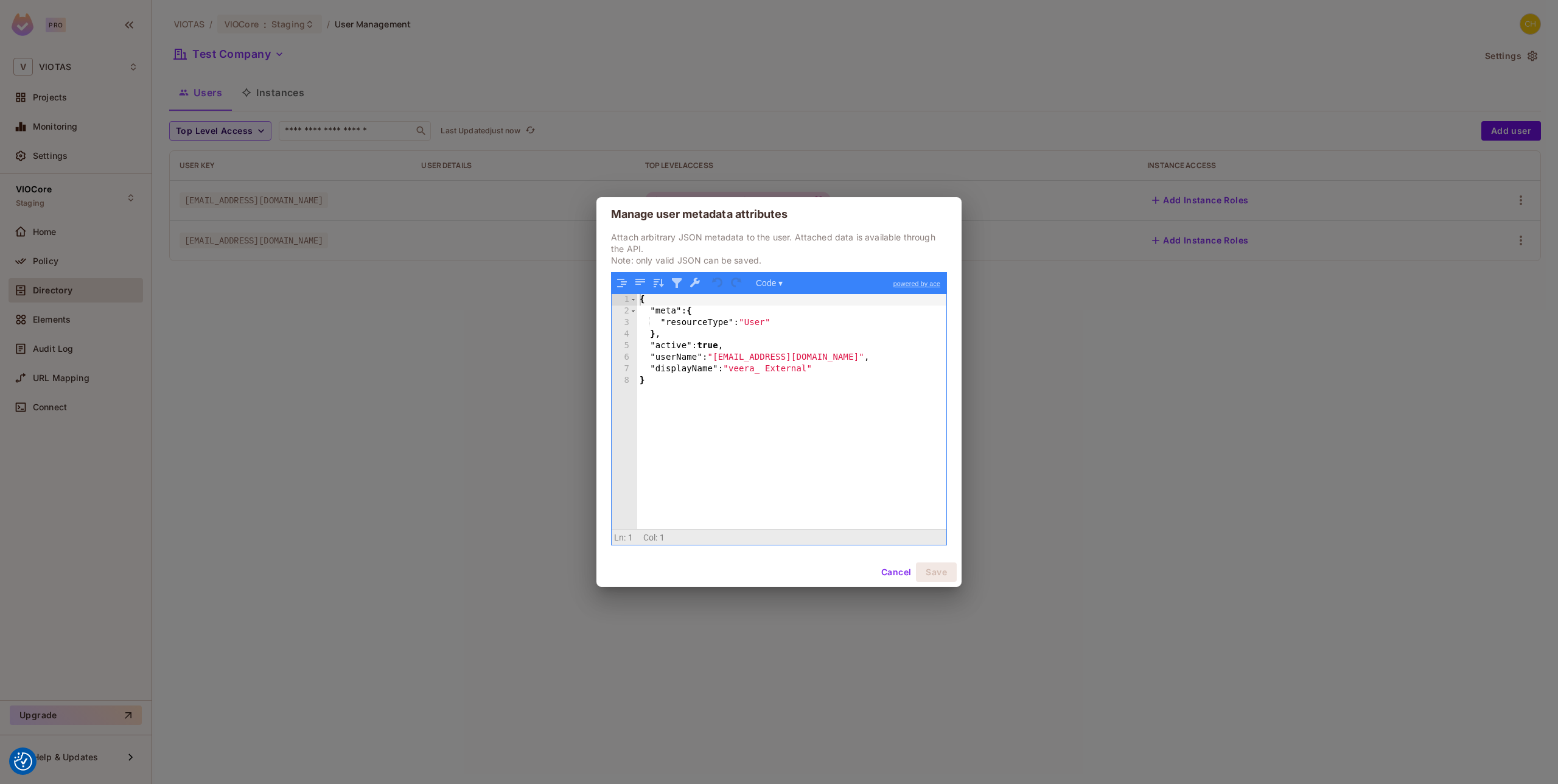
click at [896, 568] on button "Cancel" at bounding box center [896, 572] width 40 height 20
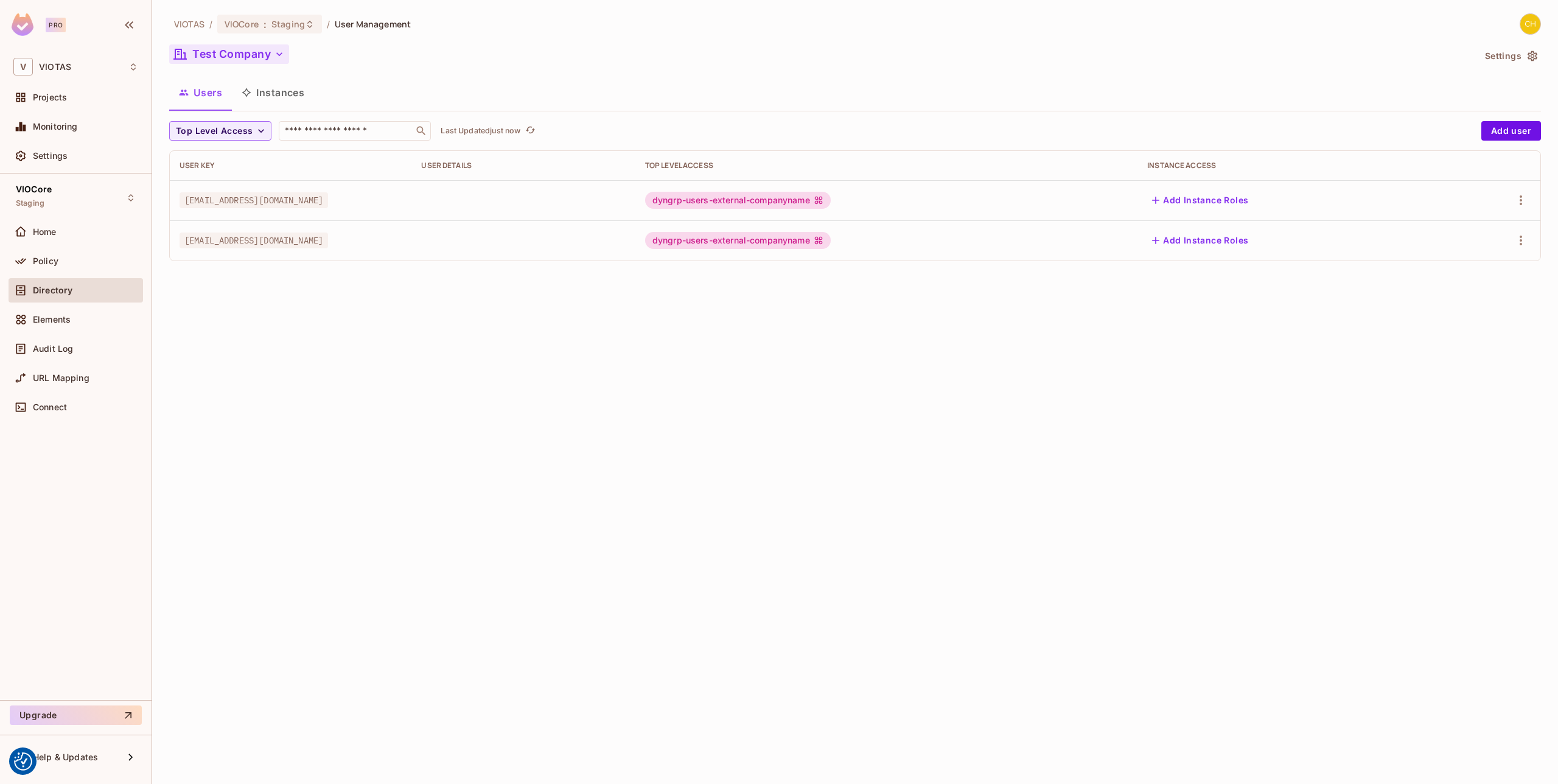
click at [267, 52] on button "Test Company" at bounding box center [229, 54] width 120 height 20
click at [462, 73] on div at bounding box center [779, 392] width 1558 height 784
click at [233, 60] on button "Test Company" at bounding box center [229, 54] width 120 height 20
click at [255, 169] on span "VIOTAS Internal" at bounding box center [232, 169] width 107 height 11
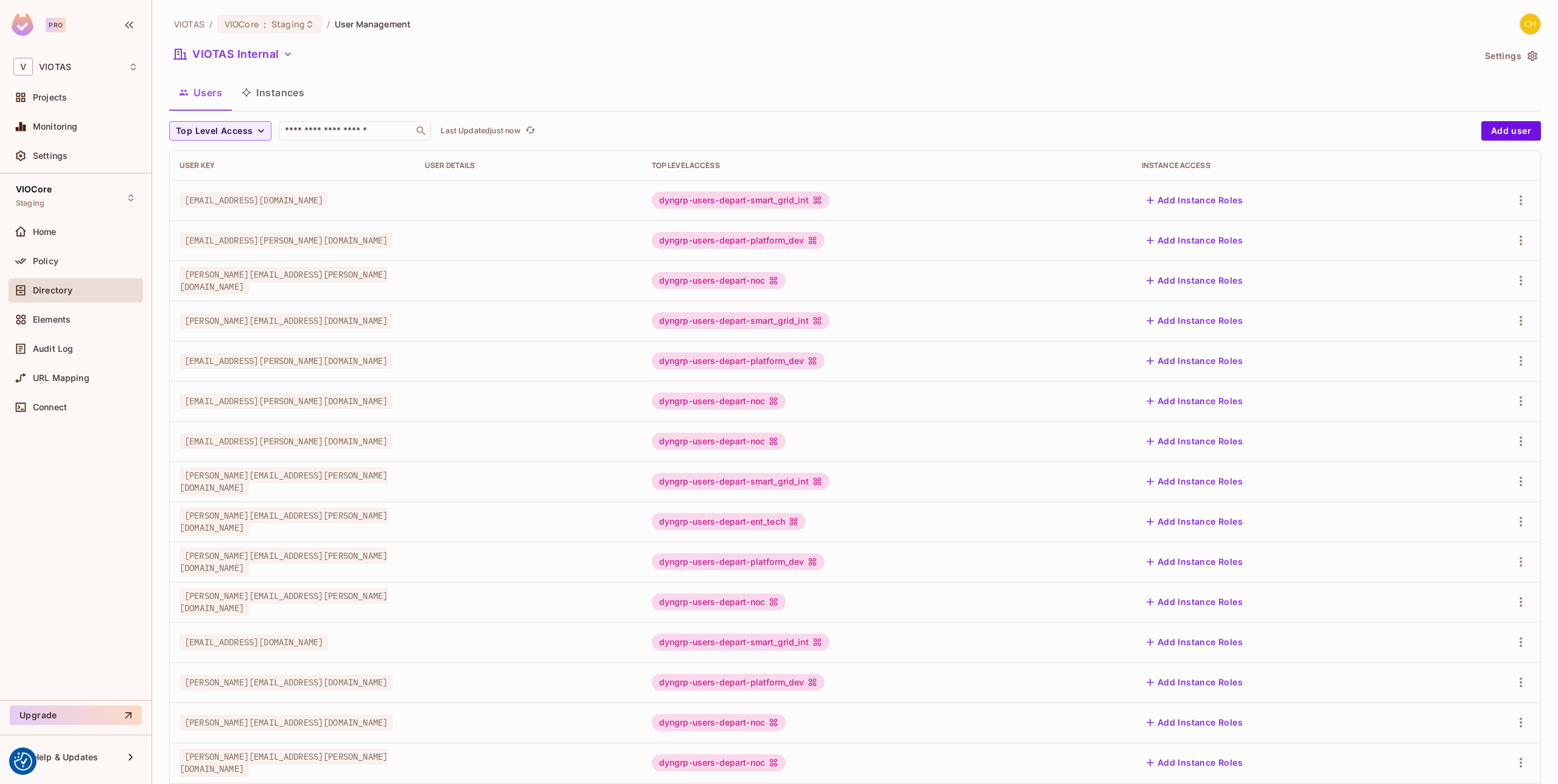
click at [388, 305] on td "[PERSON_NAME][EMAIL_ADDRESS][DOMAIN_NAME]" at bounding box center [293, 321] width 245 height 40
click at [341, 113] on div "VIOTAS / VIOCore : Staging / User Management VIOTAS Internal Settings Users Ins…" at bounding box center [855, 423] width 1372 height 820
click at [347, 122] on div "​" at bounding box center [355, 131] width 152 height 20
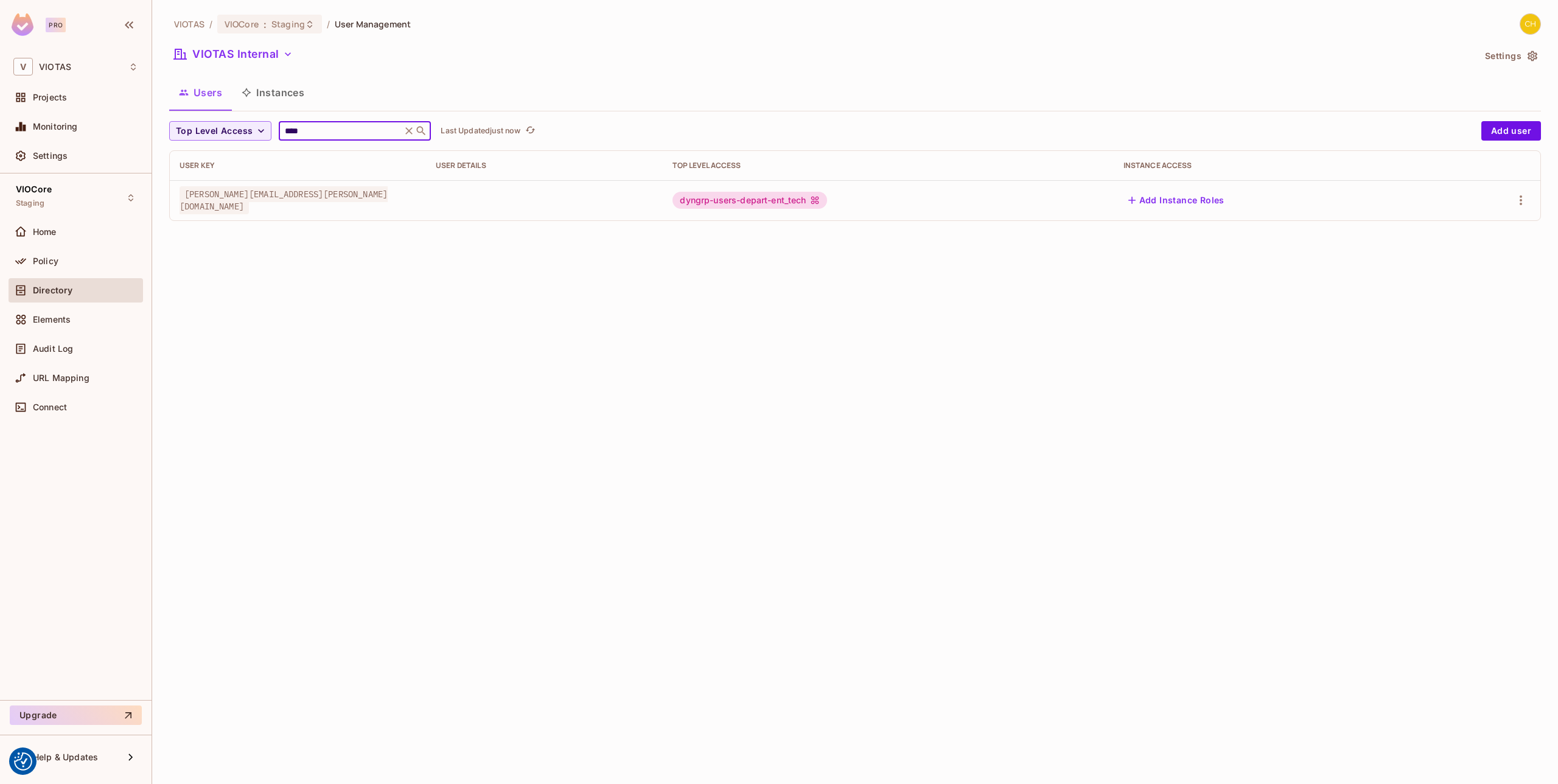
type input "****"
drag, startPoint x: 951, startPoint y: 246, endPoint x: 1013, endPoint y: 235, distance: 63.0
click at [953, 246] on div "VIOTAS / VIOCore : Staging / User Management VIOTAS Internal Settings Users Ins…" at bounding box center [855, 392] width 1406 height 784
click at [1516, 204] on icon "button" at bounding box center [1521, 200] width 15 height 15
click at [1468, 253] on div "Edit Attributes" at bounding box center [1478, 255] width 60 height 12
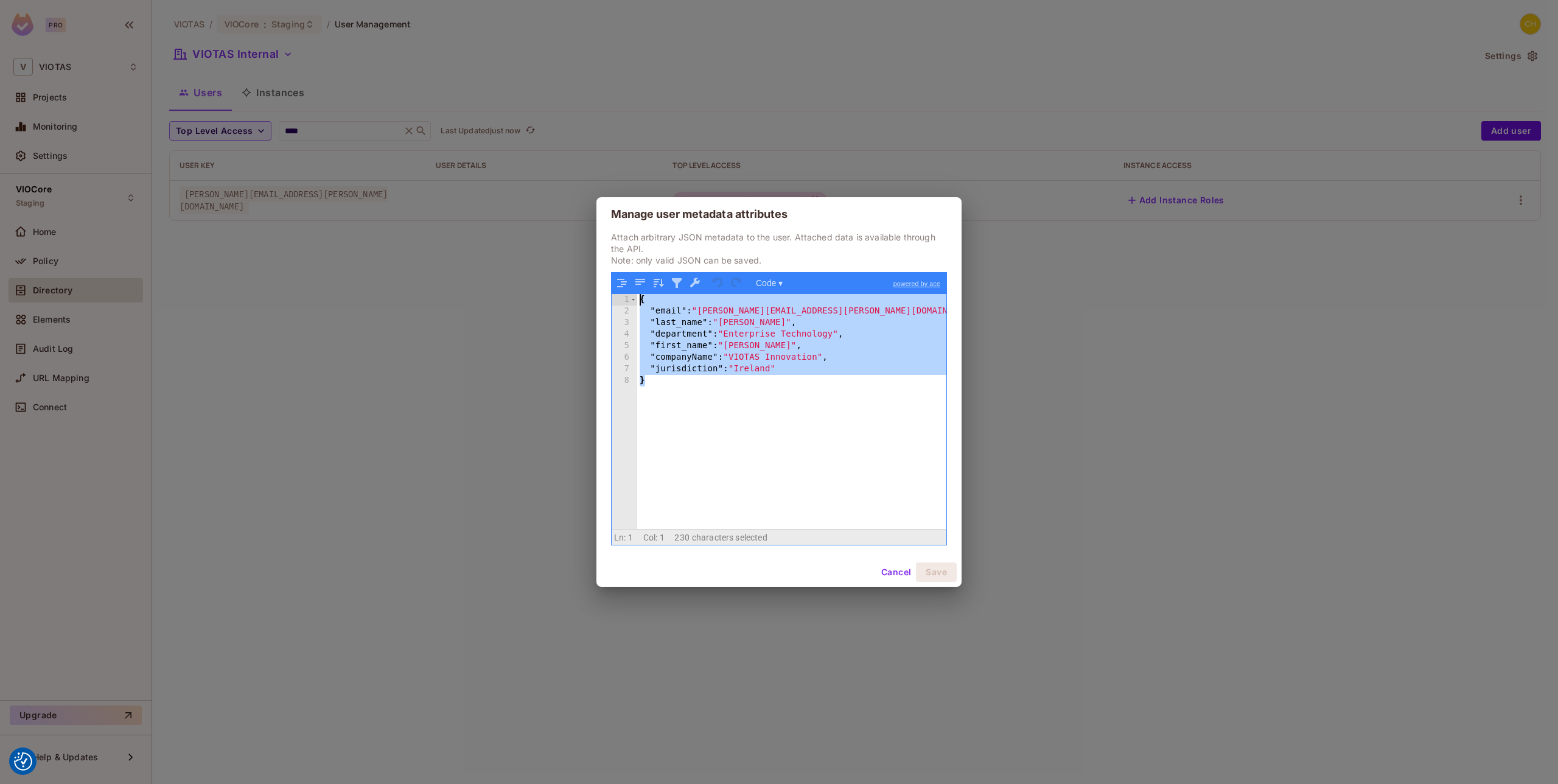
drag, startPoint x: 832, startPoint y: 430, endPoint x: 624, endPoint y: 295, distance: 248.0
click at [624, 295] on div "1 2 3 4 5 6 7 8 { "email" : "Veeramanikandan.Rajamanickam@viotas.com" , "last_n…" at bounding box center [779, 411] width 335 height 235
drag, startPoint x: 1094, startPoint y: 454, endPoint x: 1026, endPoint y: 539, distance: 108.9
click at [1092, 459] on div "Manage user metadata attributes Attach arbitrary JSON metadata to the user. Att…" at bounding box center [779, 392] width 1558 height 784
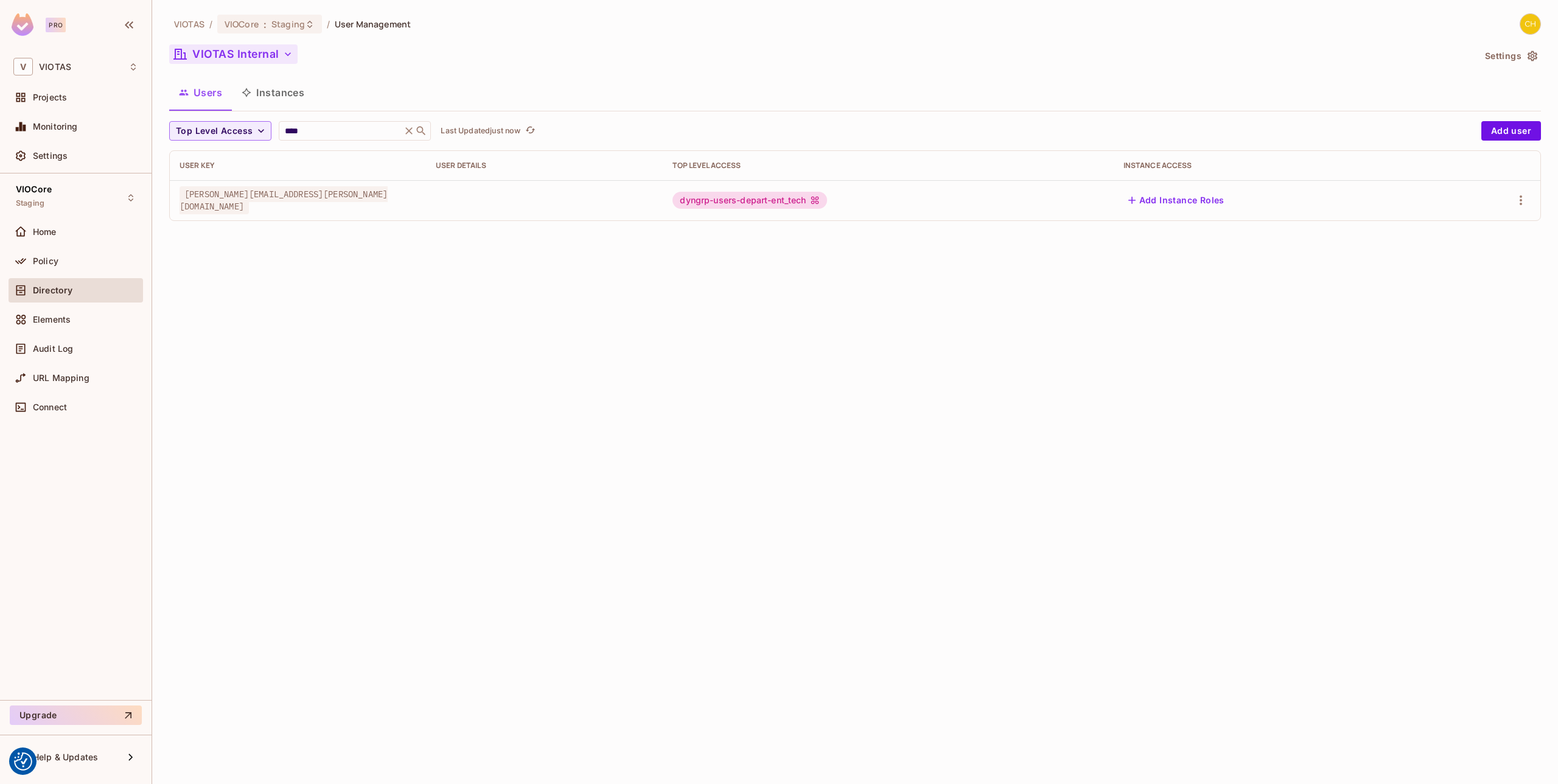
click at [270, 55] on button "VIOTAS Internal" at bounding box center [233, 54] width 128 height 20
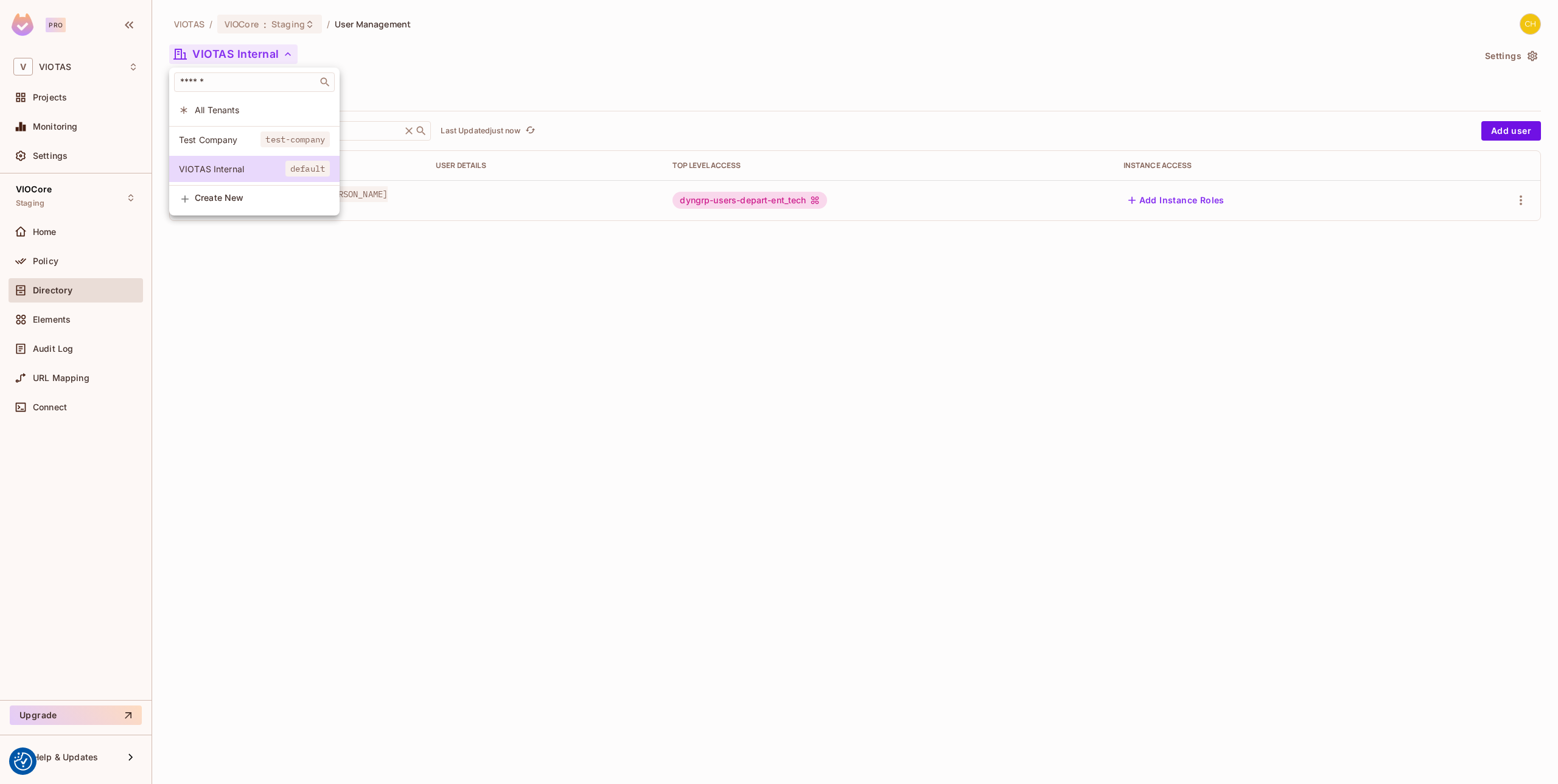
click at [235, 143] on span "Test Company" at bounding box center [219, 140] width 82 height 11
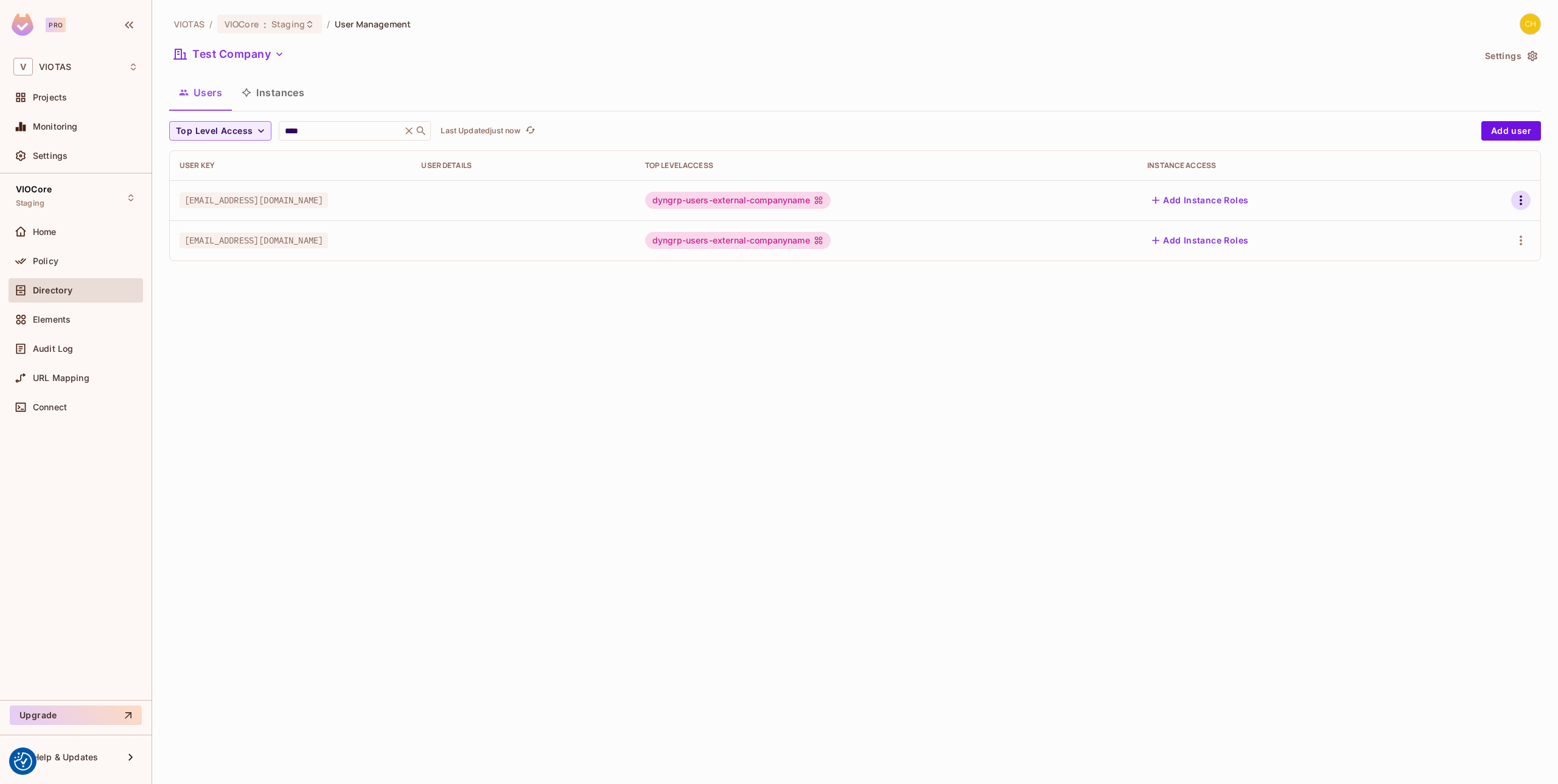
click at [1523, 199] on icon "button" at bounding box center [1521, 200] width 15 height 15
drag, startPoint x: 1172, startPoint y: 322, endPoint x: 1069, endPoint y: 291, distance: 107.6
click at [1171, 322] on div at bounding box center [779, 392] width 1558 height 784
click at [831, 204] on div "dyngrp-users-external-companyname" at bounding box center [738, 200] width 185 height 17
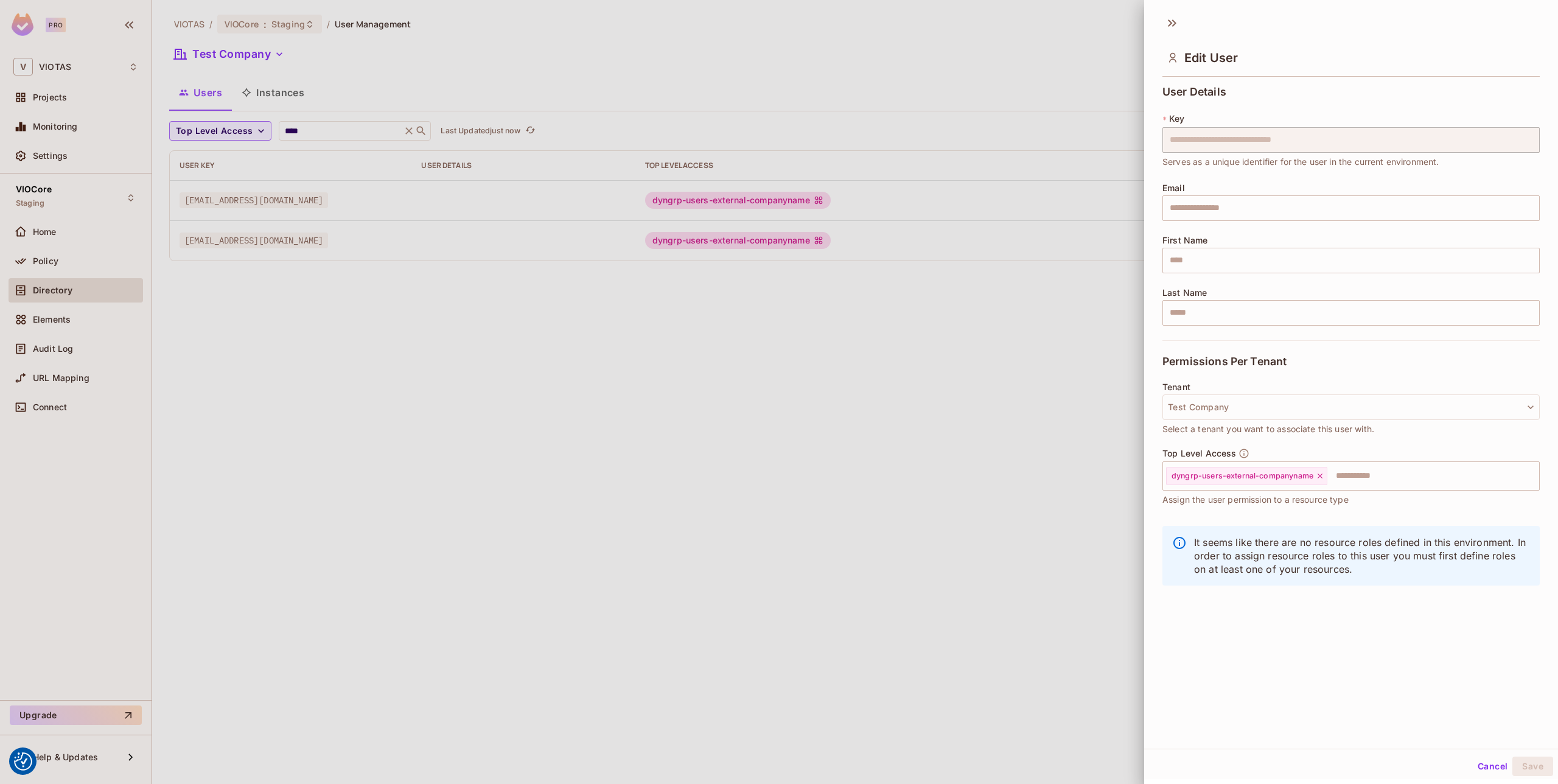
click at [955, 376] on div at bounding box center [779, 392] width 1558 height 784
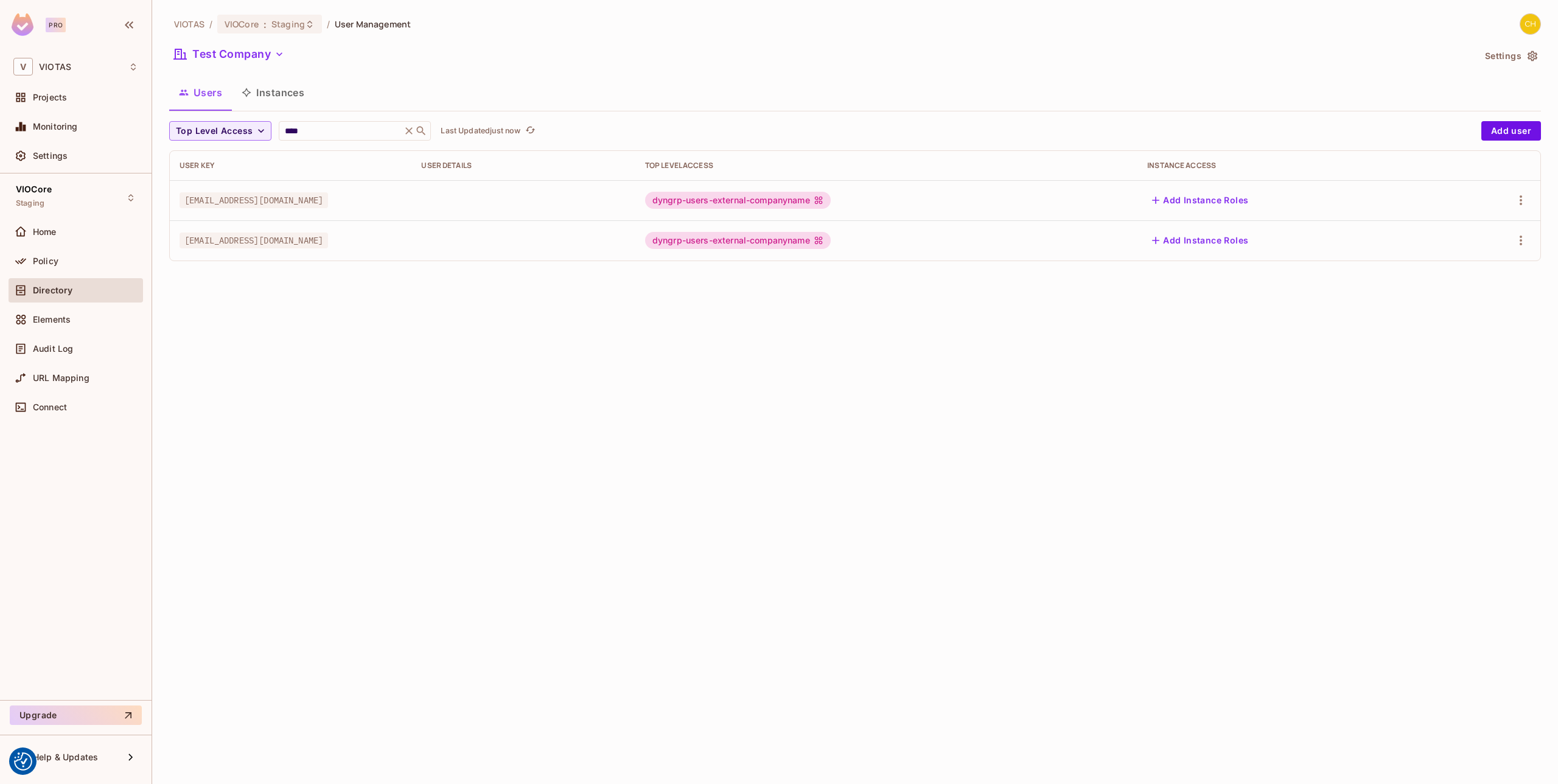
click at [831, 204] on div "dyngrp-users-external-companyname" at bounding box center [738, 200] width 185 height 17
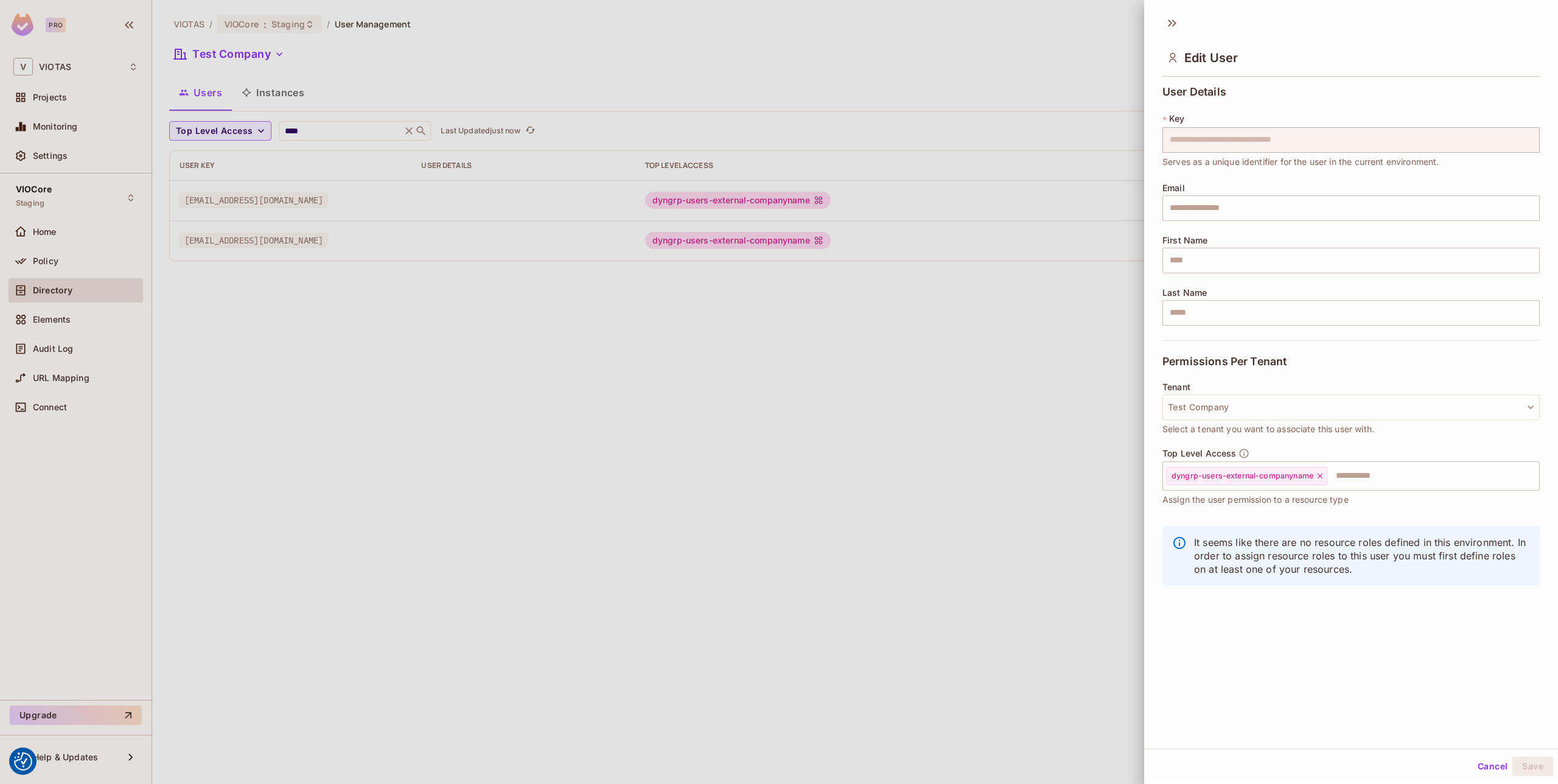
click at [919, 310] on div at bounding box center [779, 392] width 1558 height 784
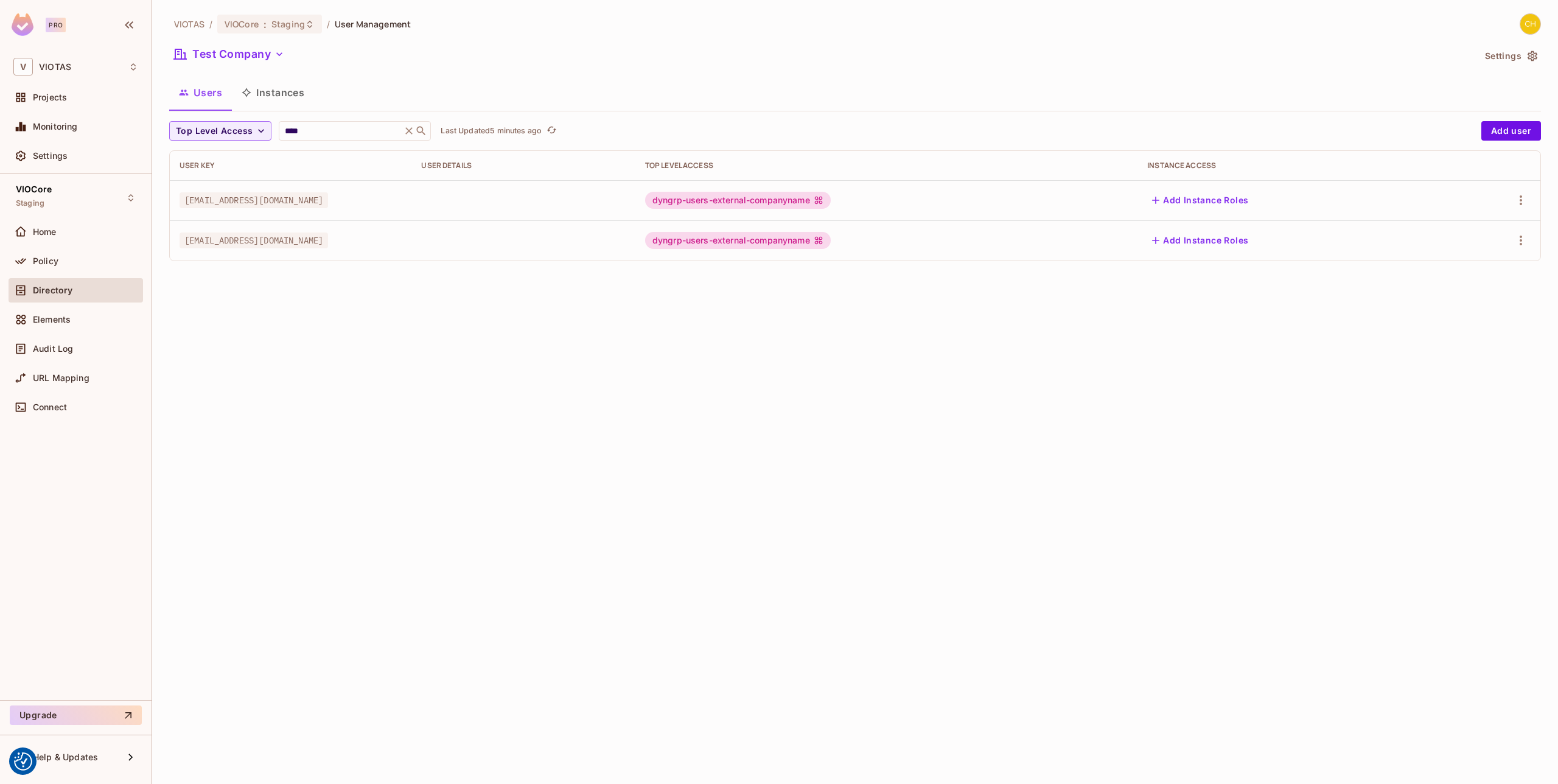
click at [670, 293] on div "VIOTAS / VIOCore : Staging / User Management Test Company Settings Users Instan…" at bounding box center [855, 392] width 1406 height 784
click at [87, 259] on div "Policy" at bounding box center [86, 261] width 105 height 9
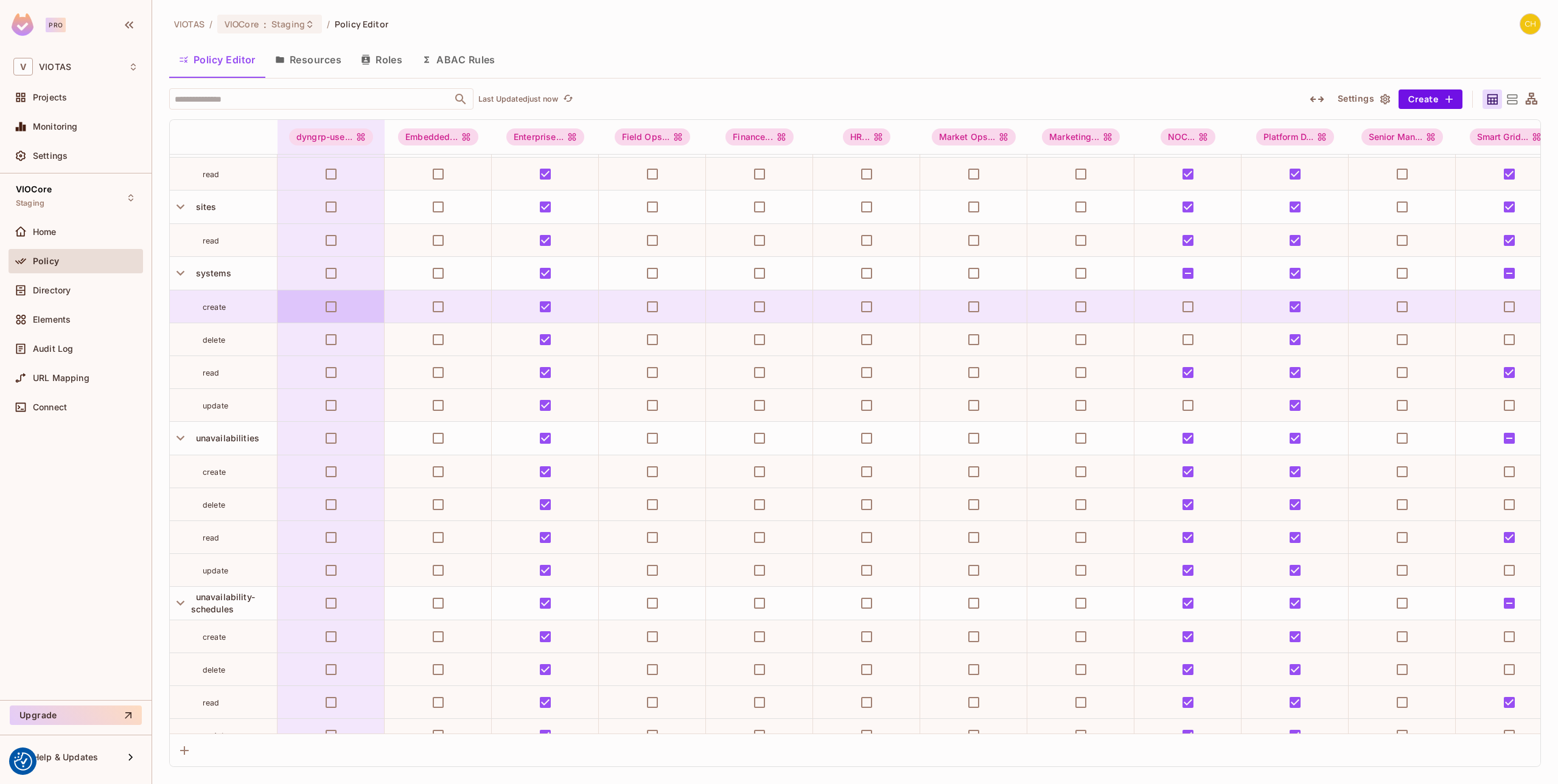
scroll to position [181, 0]
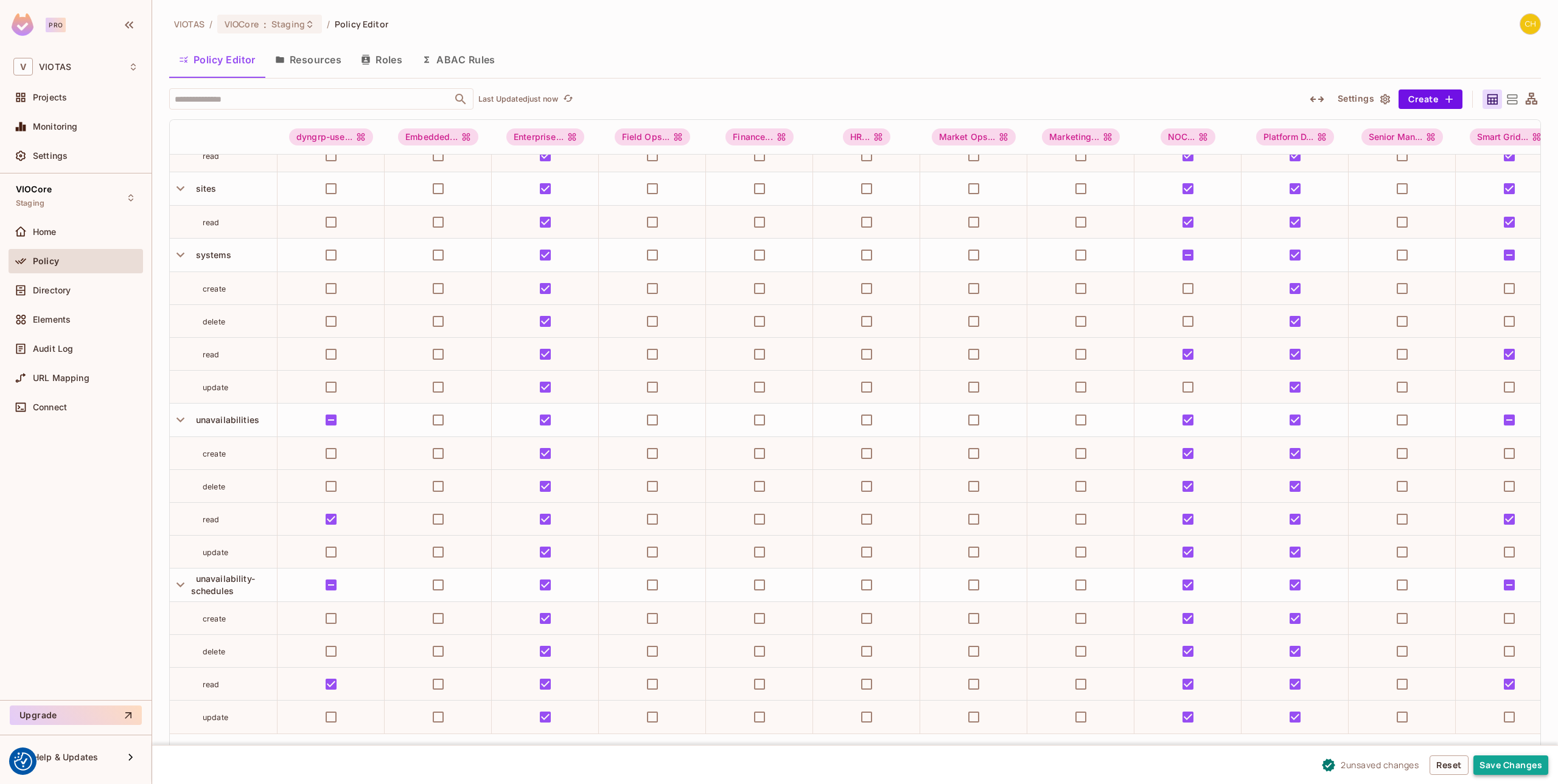
click at [1509, 766] on button "Save Changes" at bounding box center [1511, 764] width 75 height 20
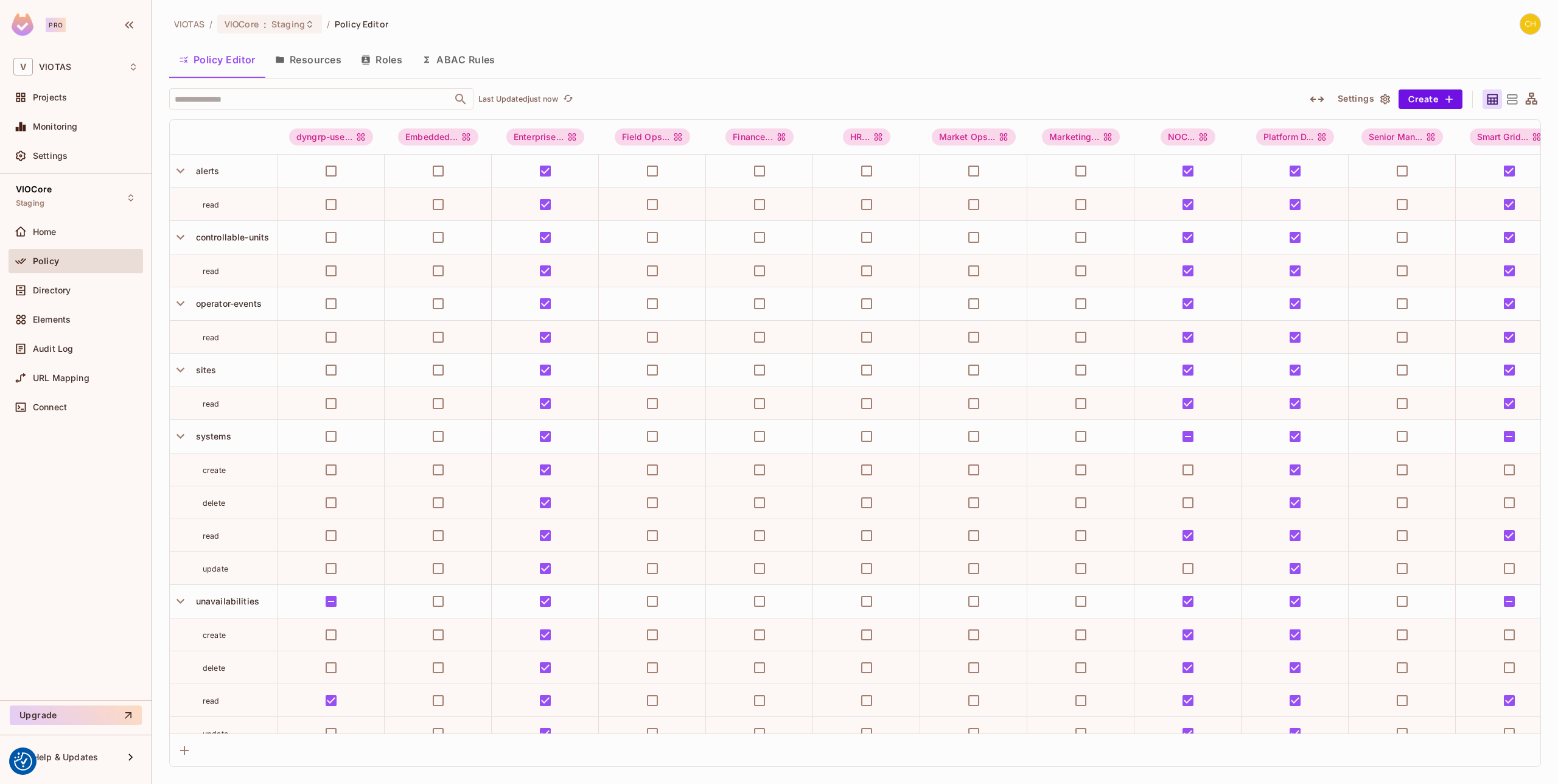
click at [1373, 98] on button "Settings" at bounding box center [1363, 99] width 61 height 20
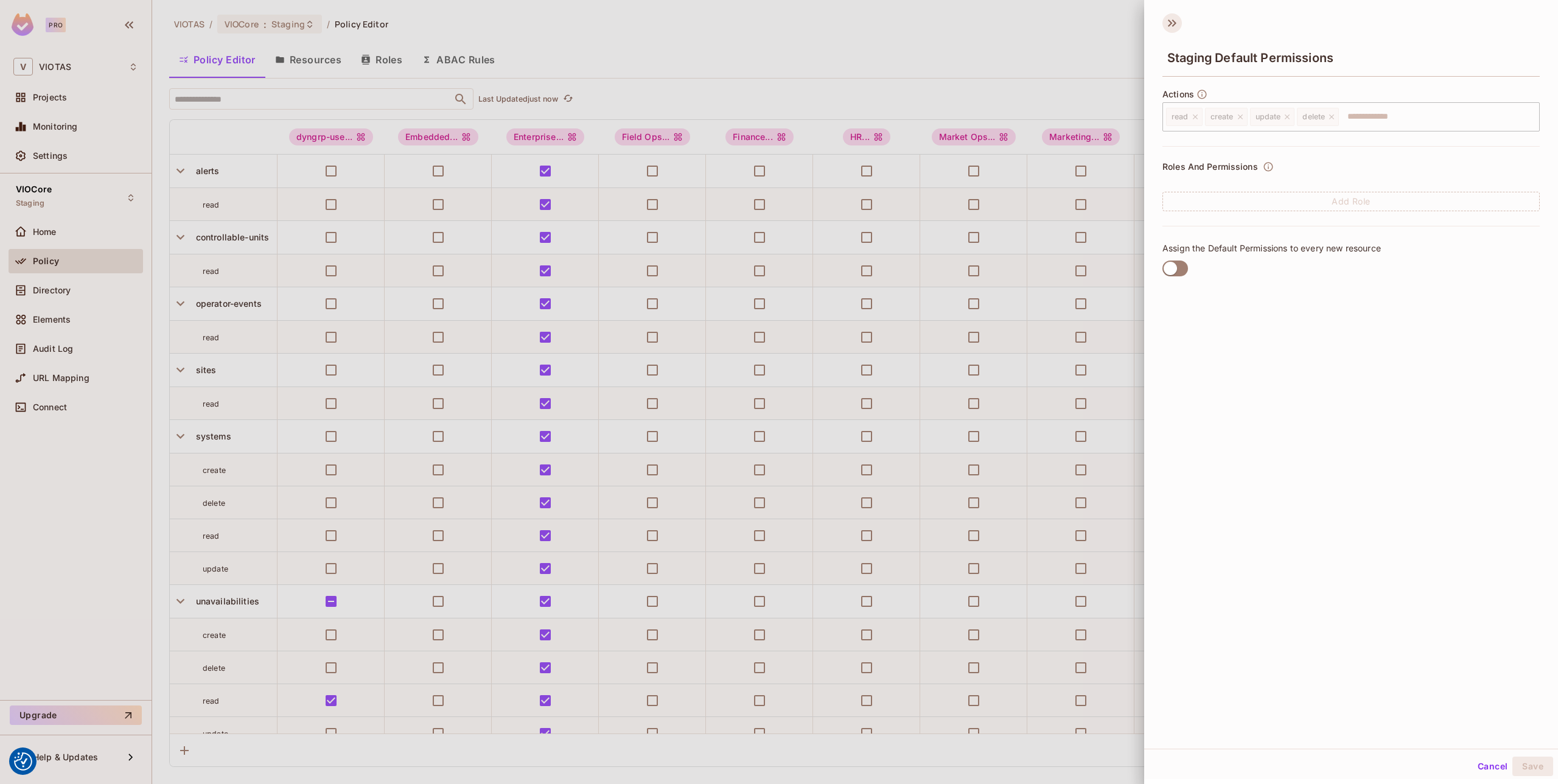
click at [1173, 22] on icon at bounding box center [1172, 23] width 20 height 20
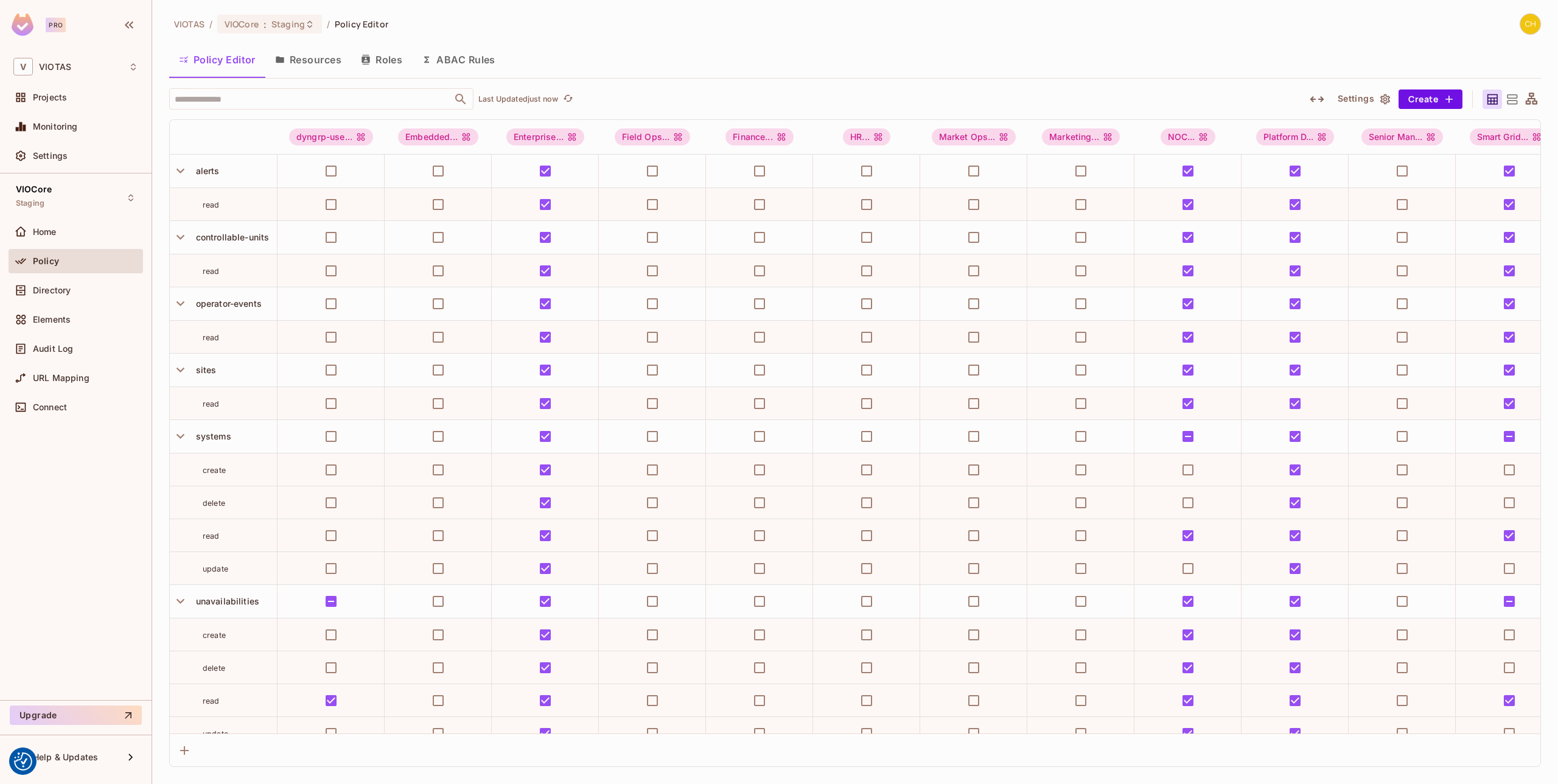
click at [366, 57] on icon "button" at bounding box center [365, 59] width 9 height 9
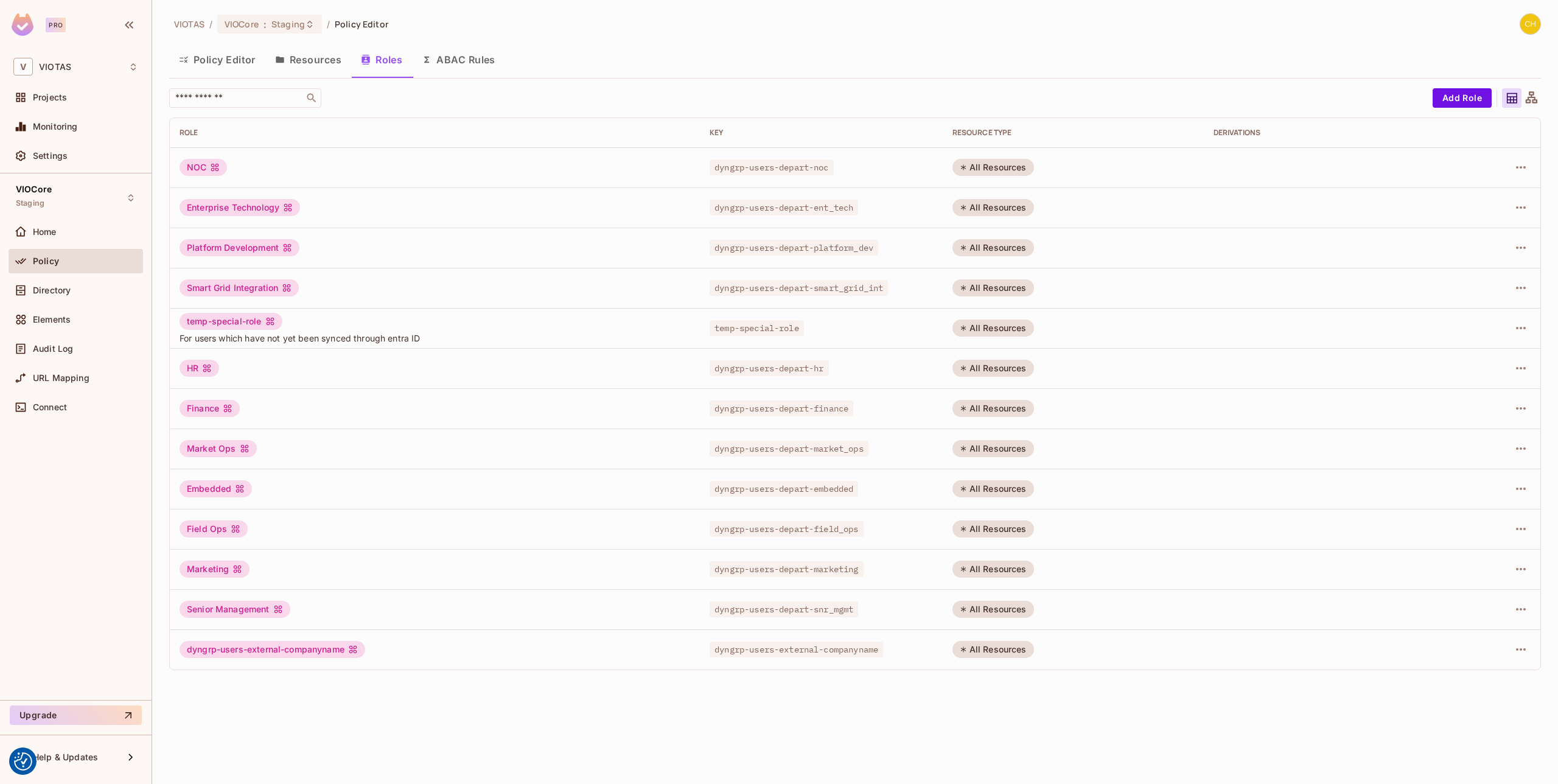
click at [311, 59] on button "Resources" at bounding box center [308, 59] width 86 height 30
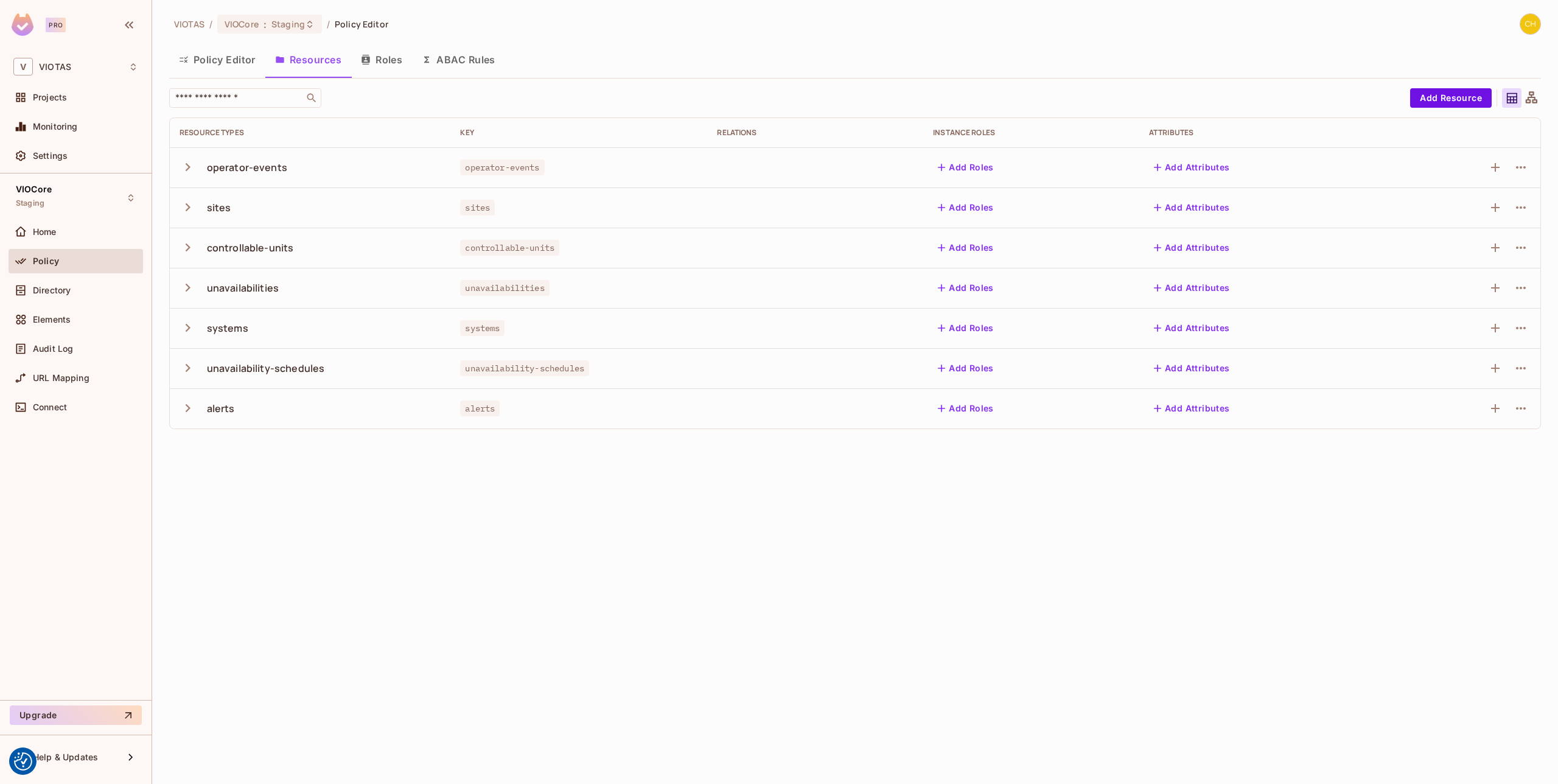
click at [188, 369] on icon "button" at bounding box center [187, 368] width 5 height 8
click at [996, 368] on button "Add Roles" at bounding box center [965, 368] width 65 height 20
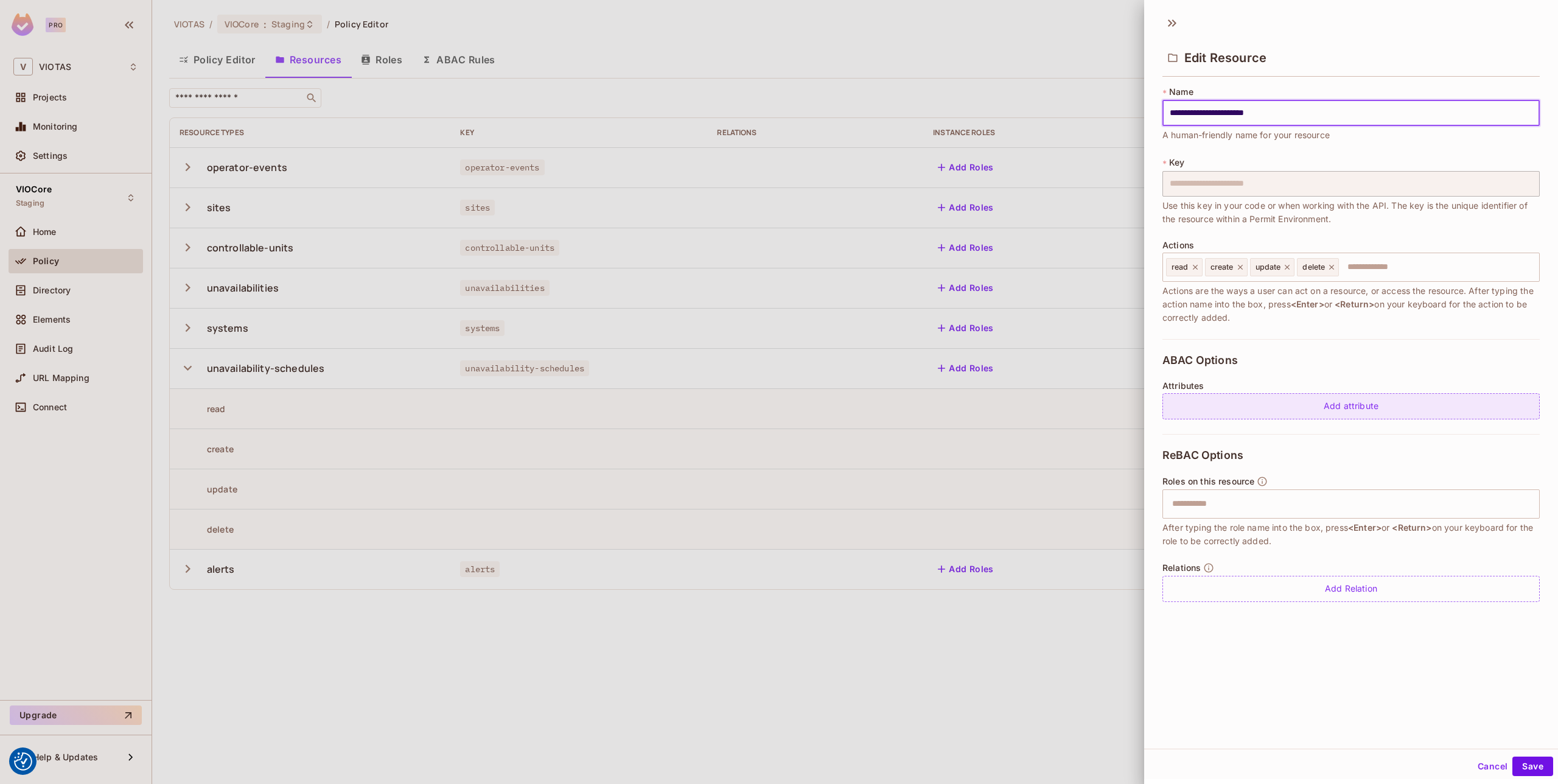
click at [1226, 397] on div "Add attribute" at bounding box center [1351, 406] width 378 height 26
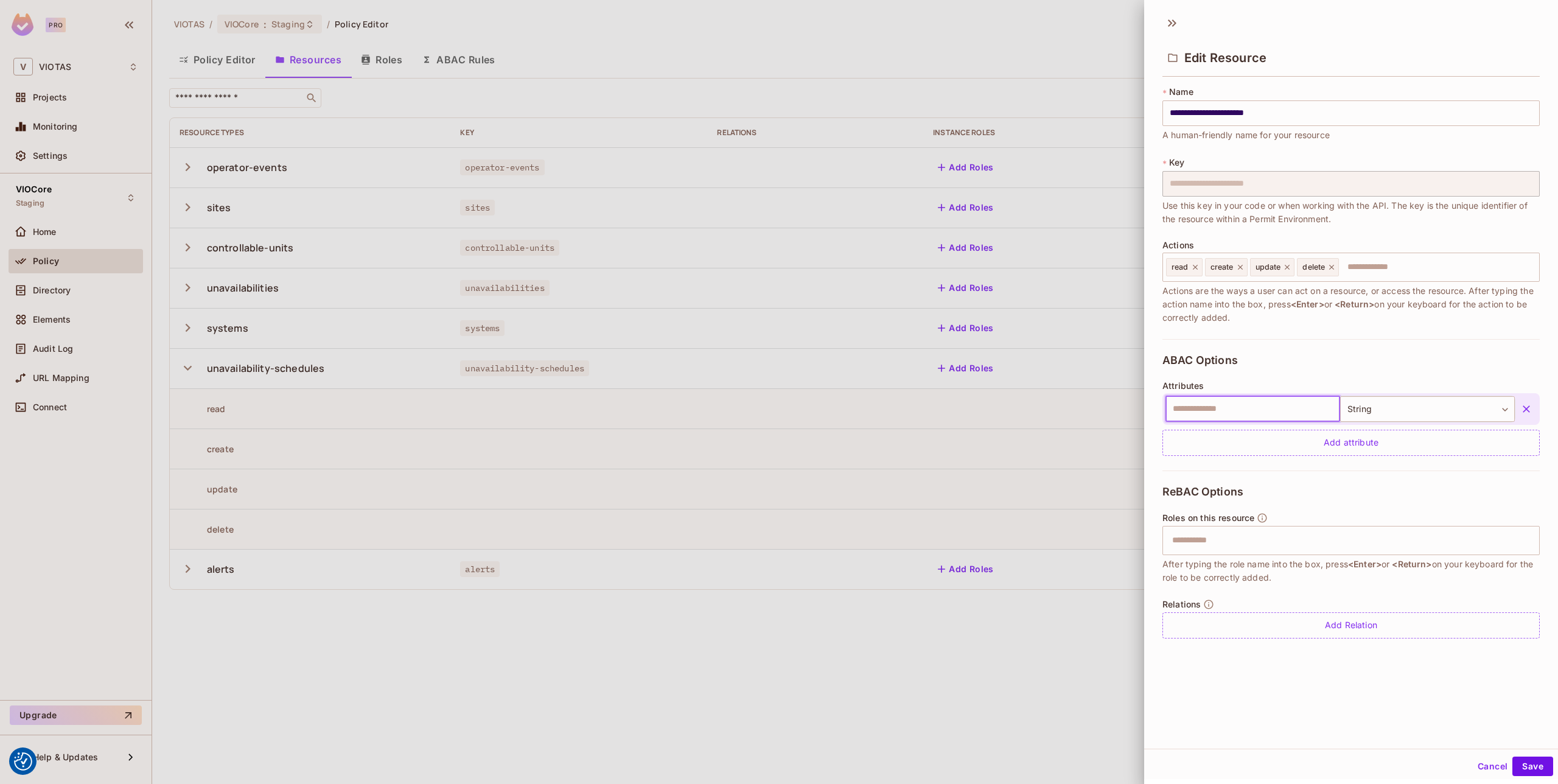
click at [1280, 406] on input "text" at bounding box center [1253, 409] width 175 height 26
drag, startPoint x: 1323, startPoint y: 404, endPoint x: 1331, endPoint y: 406, distance: 8.2
click at [1327, 405] on input "text" at bounding box center [1253, 409] width 175 height 26
click at [1372, 406] on body "We use cookies to enhance your browsing experience, serve personalized ads or c…" at bounding box center [779, 392] width 1558 height 784
click at [1531, 406] on div at bounding box center [779, 392] width 1558 height 784
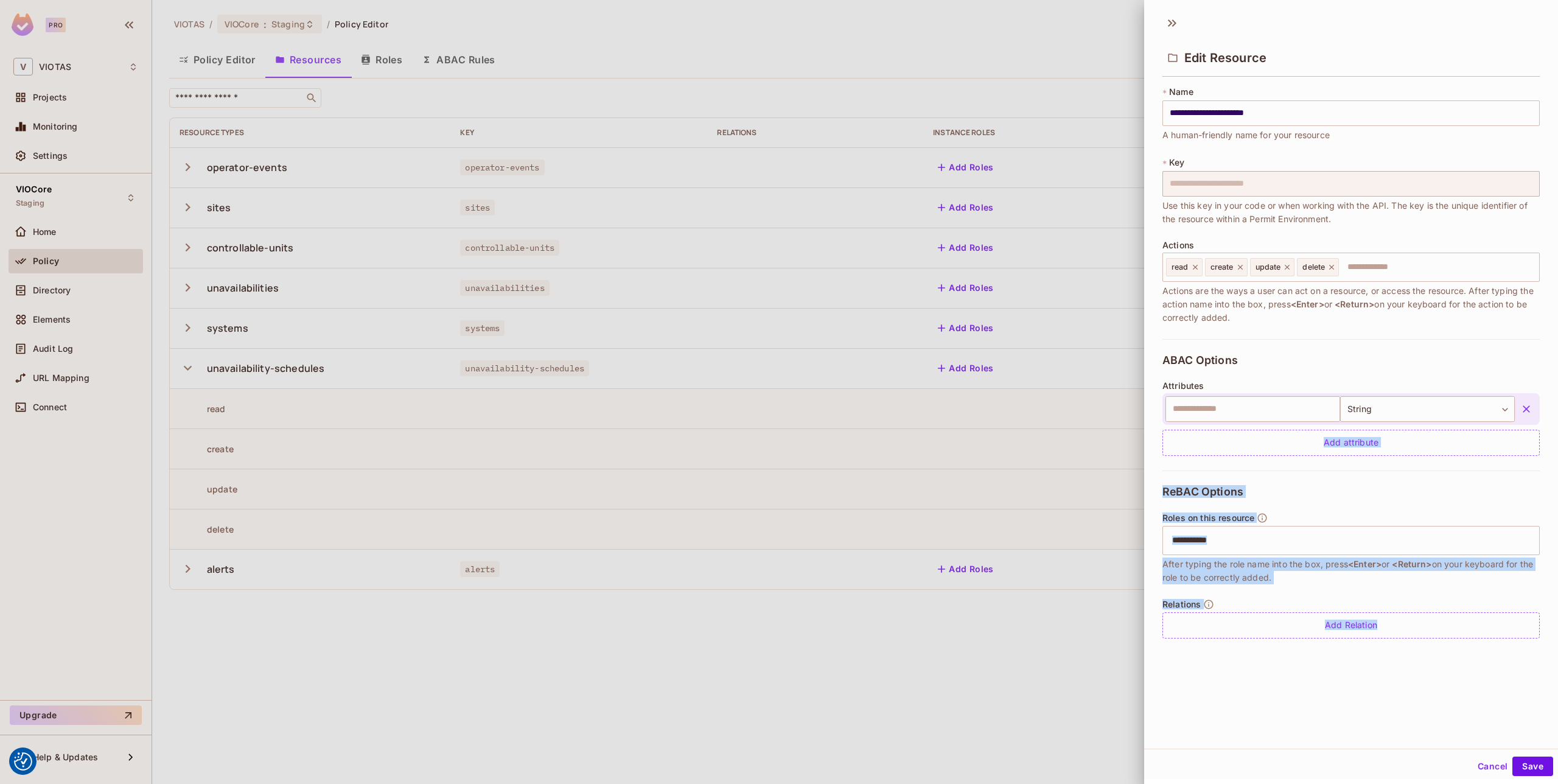
click at [1522, 412] on icon "button" at bounding box center [1526, 409] width 12 height 12
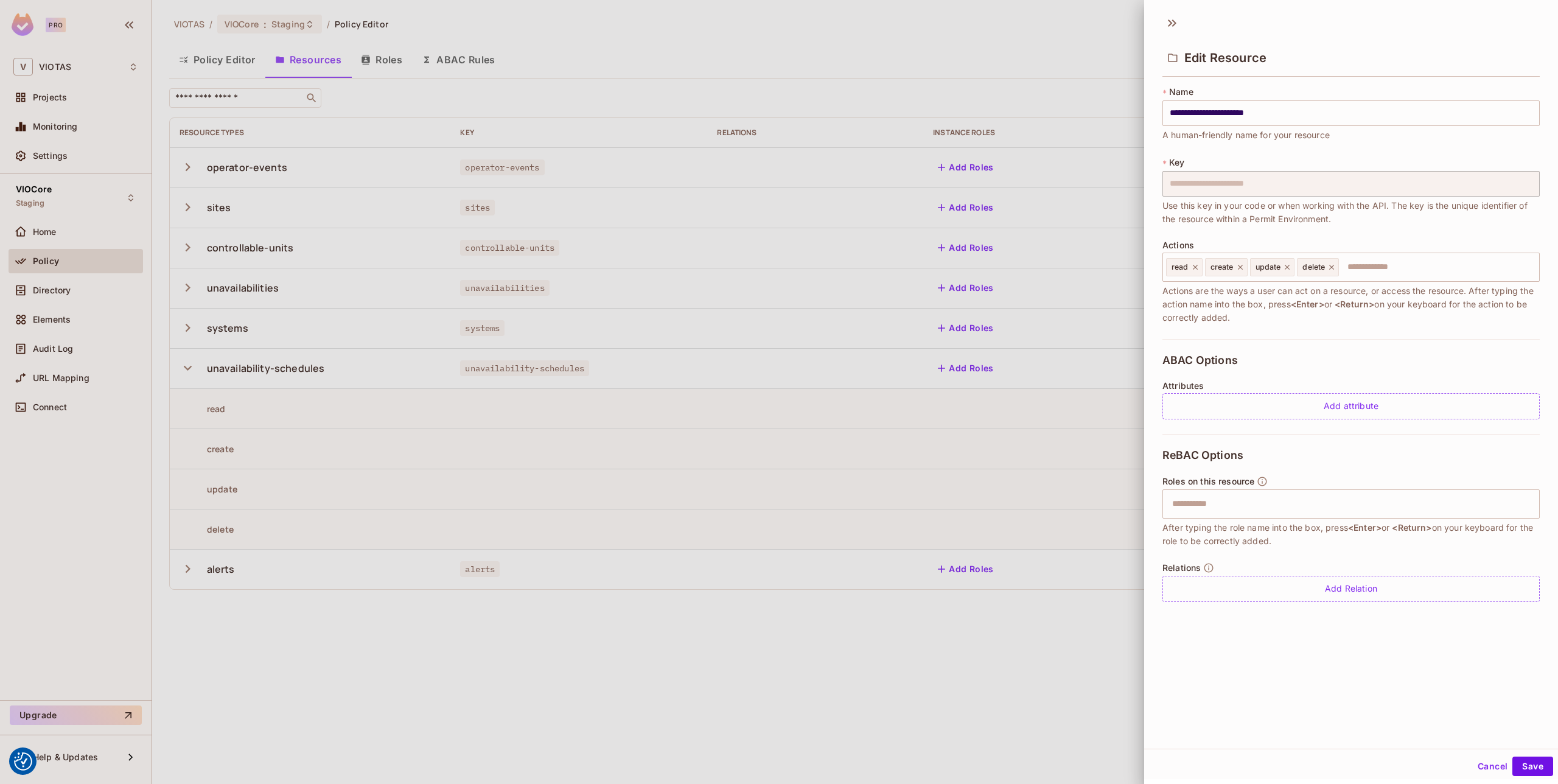
click at [1326, 456] on div "ReBAC Options Roles on this resource ​ After typing the role name into the box,…" at bounding box center [1351, 525] width 378 height 183
click at [1269, 500] on input "text" at bounding box center [1350, 504] width 369 height 24
click at [1490, 766] on button "Cancel" at bounding box center [1493, 766] width 40 height 20
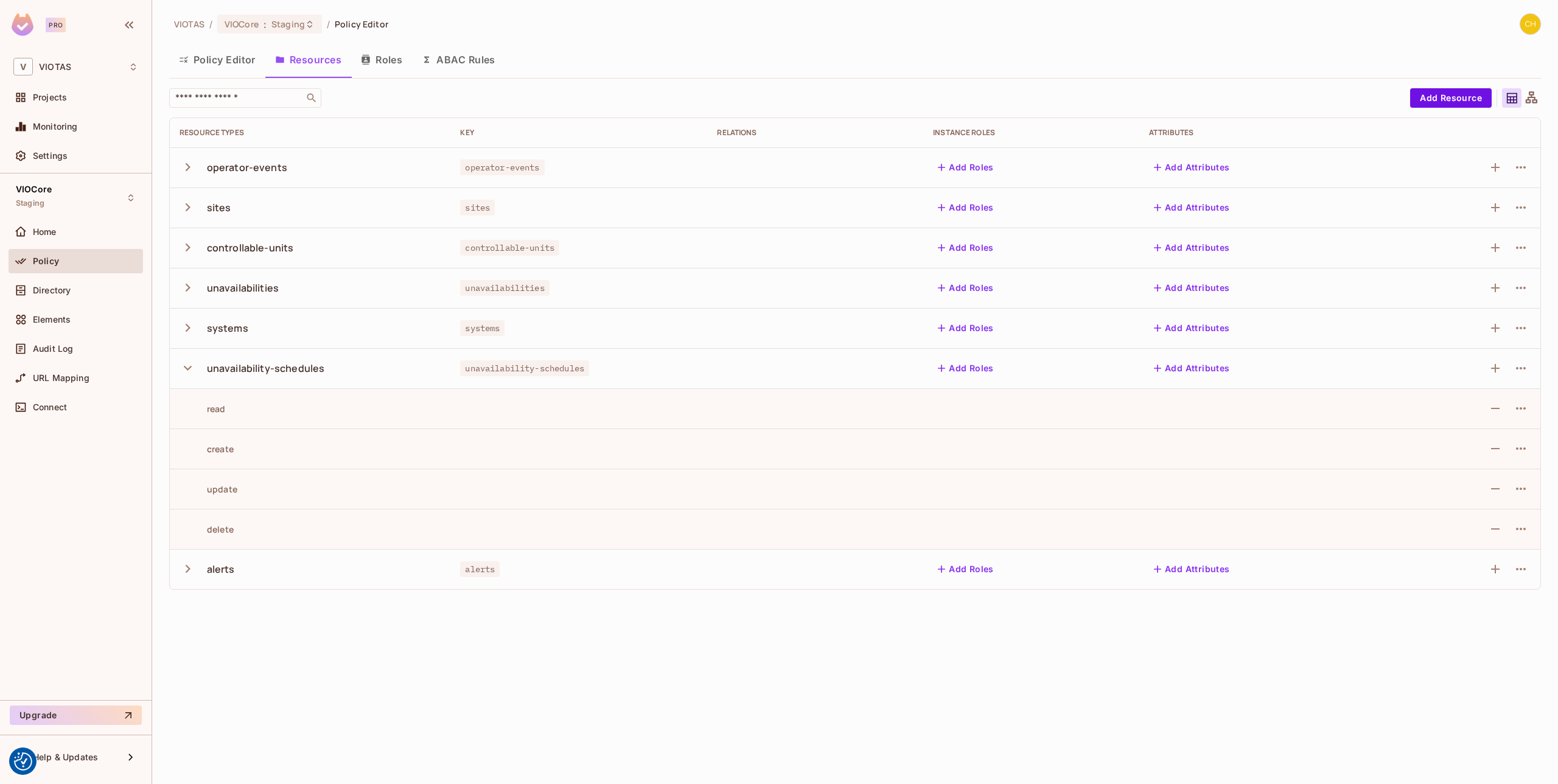
click at [220, 68] on button "Policy Editor" at bounding box center [217, 59] width 96 height 30
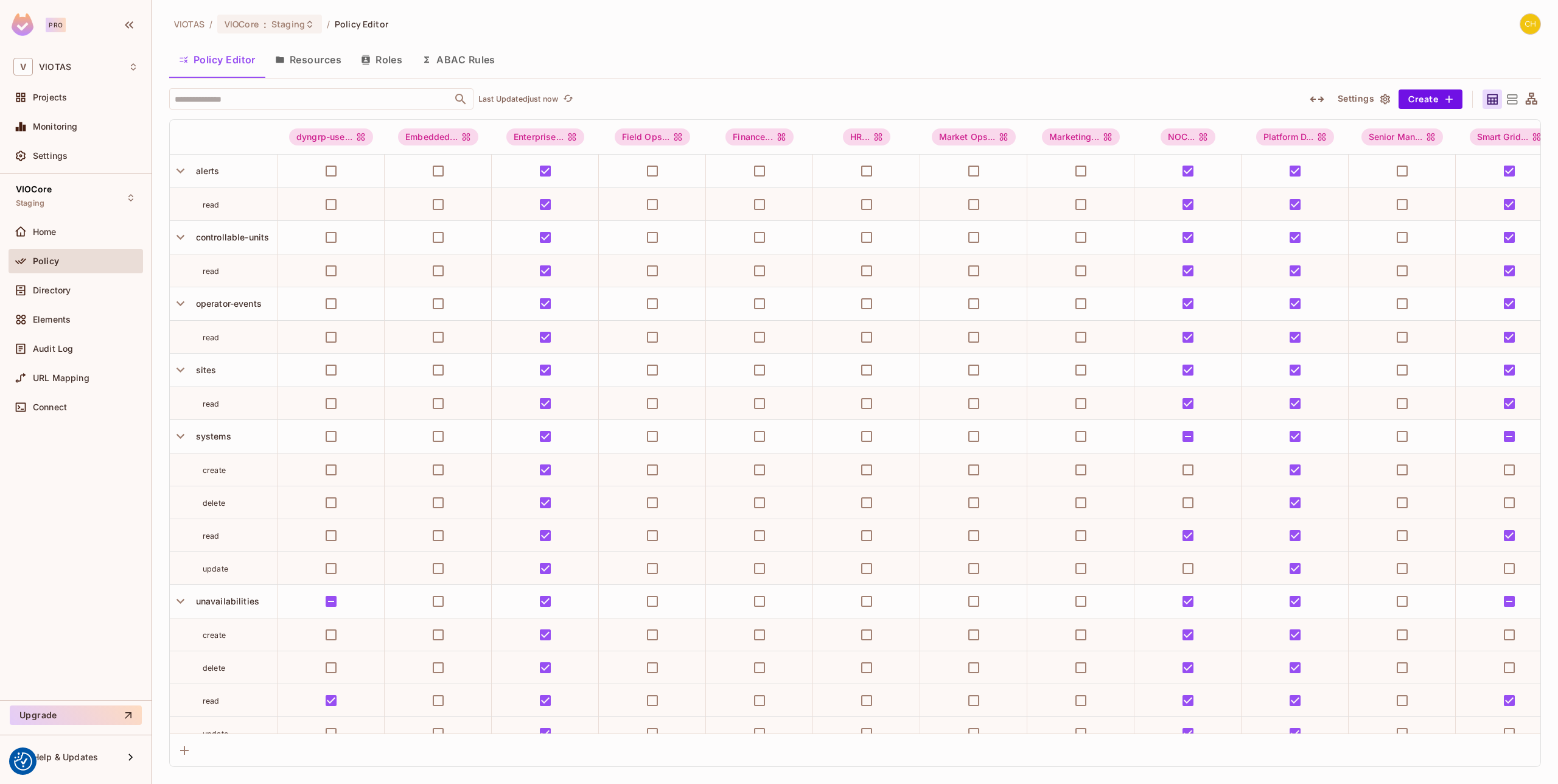
click at [1511, 102] on icon at bounding box center [1512, 99] width 16 height 16
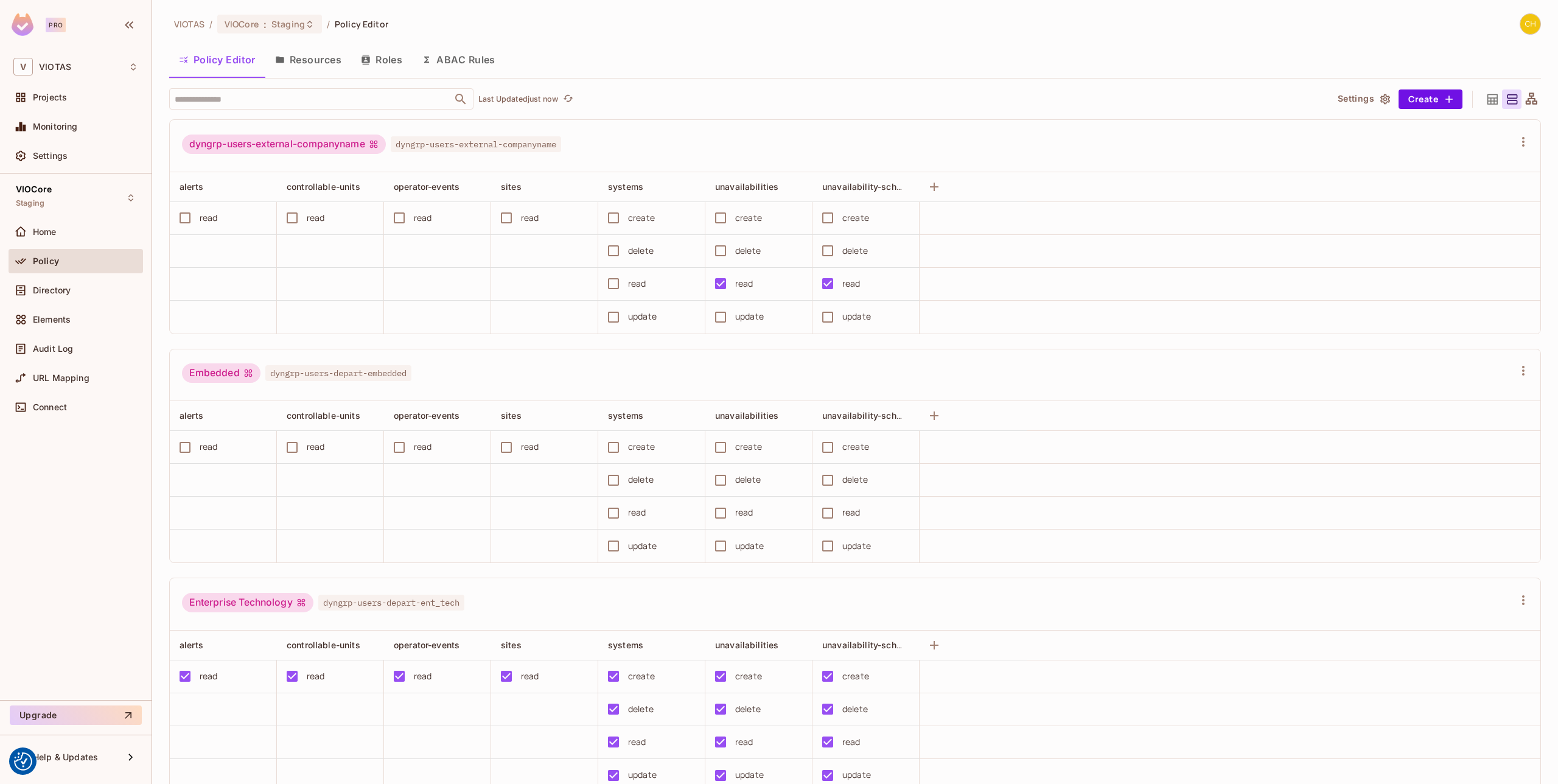
click at [1533, 98] on icon at bounding box center [1531, 98] width 11 height 11
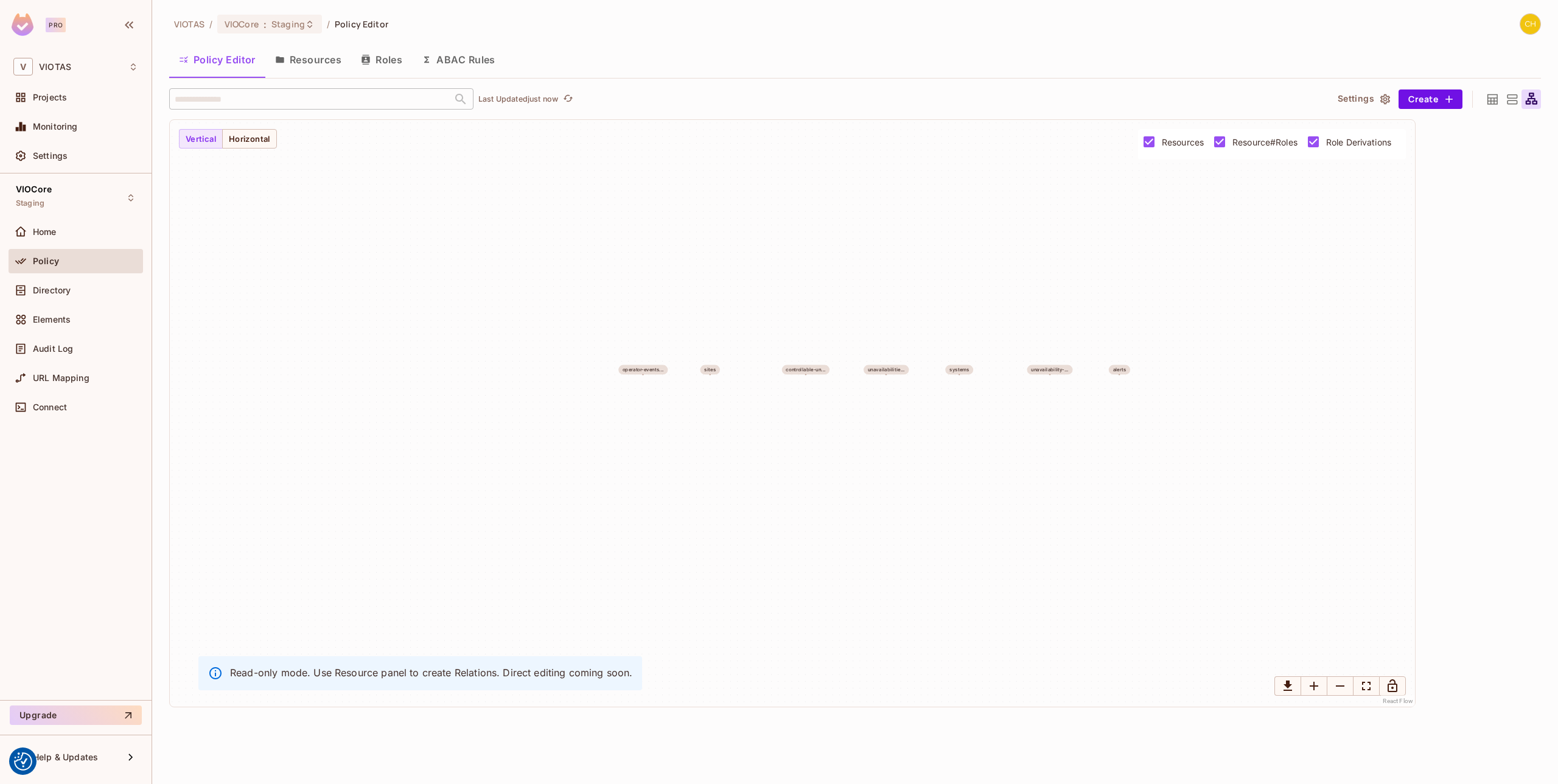
click at [1510, 99] on icon at bounding box center [1512, 99] width 16 height 16
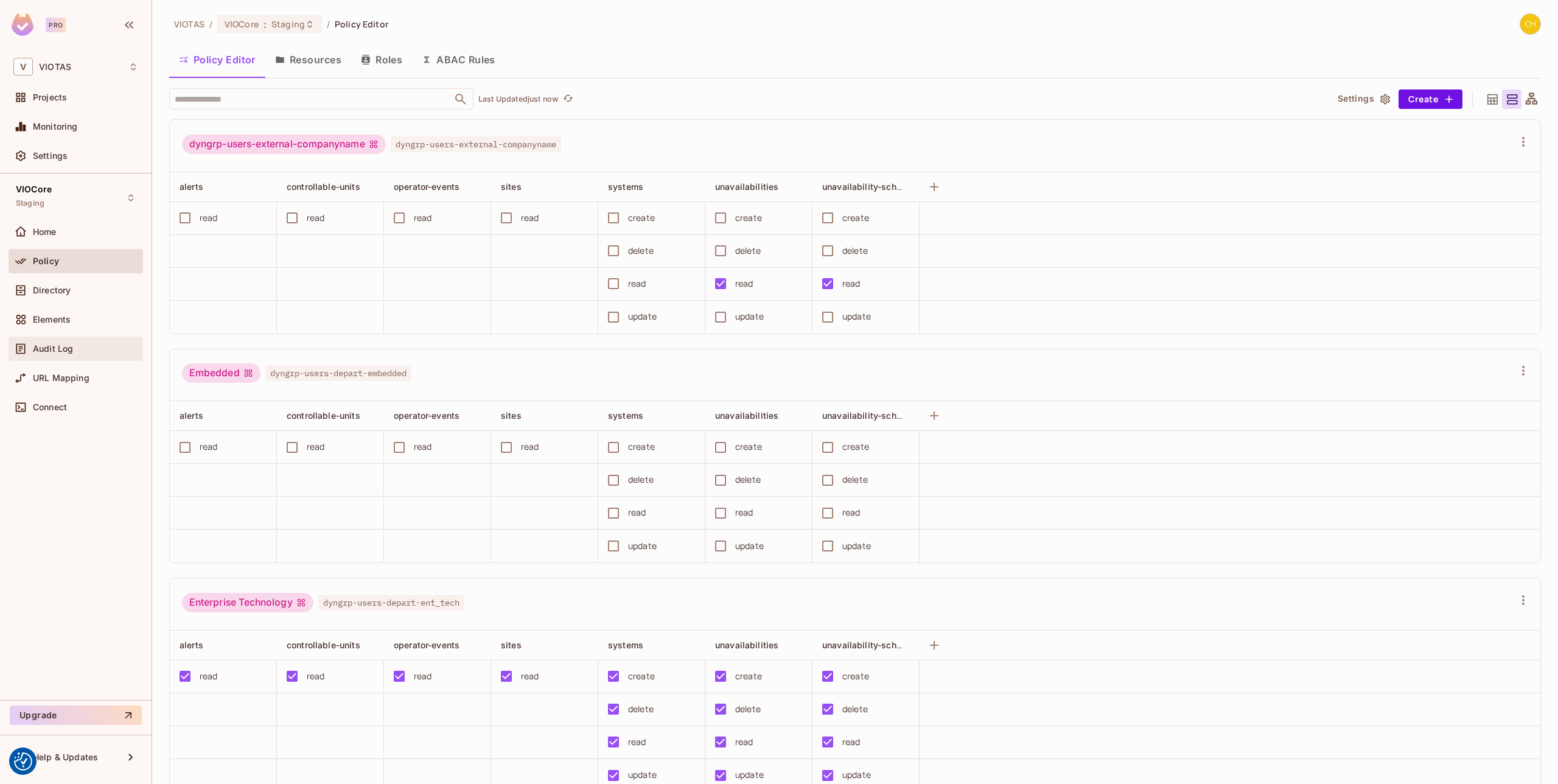
click at [73, 344] on div "Audit Log" at bounding box center [86, 349] width 105 height 9
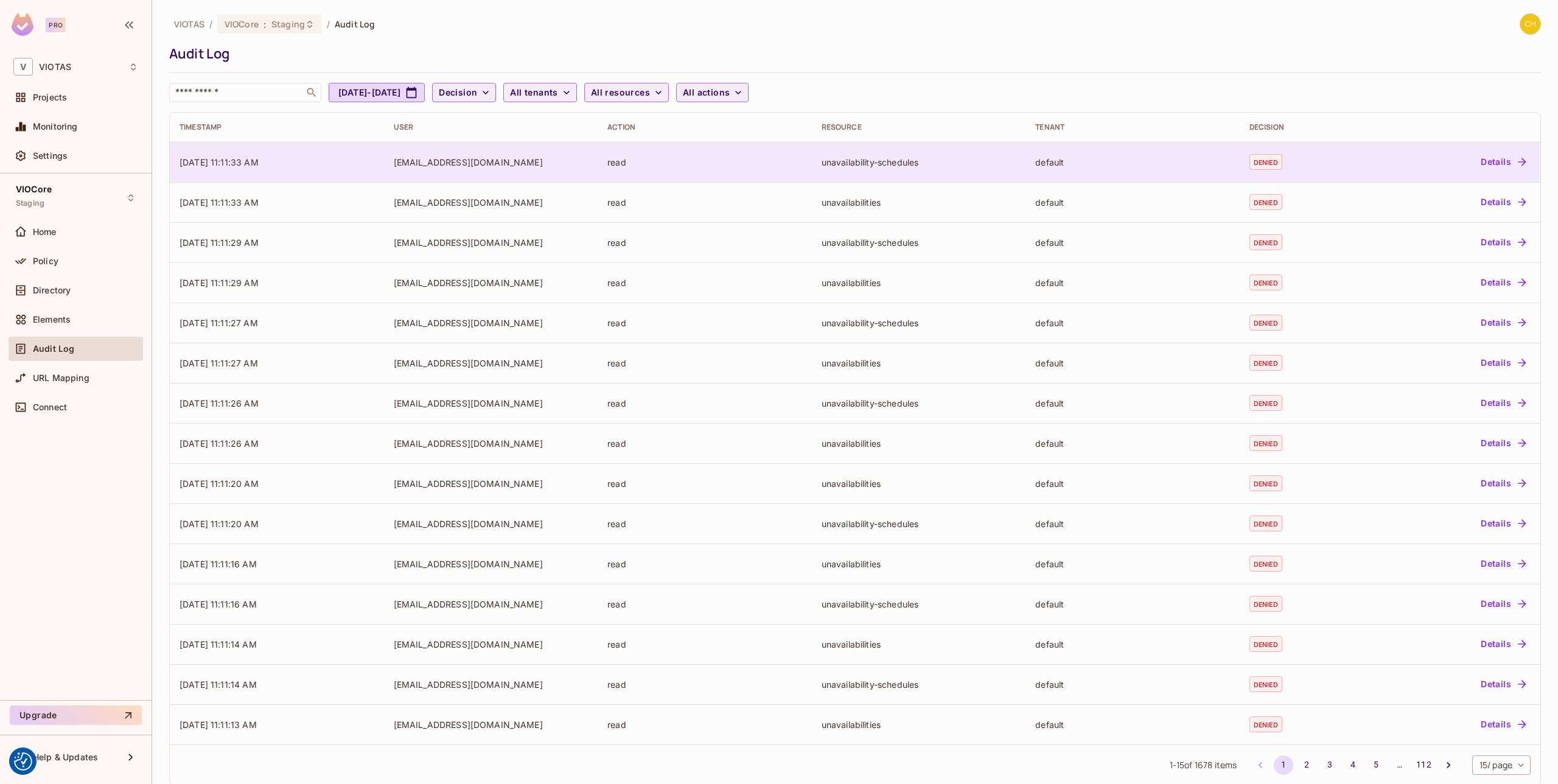
click at [1501, 162] on button "Details" at bounding box center [1503, 162] width 55 height 20
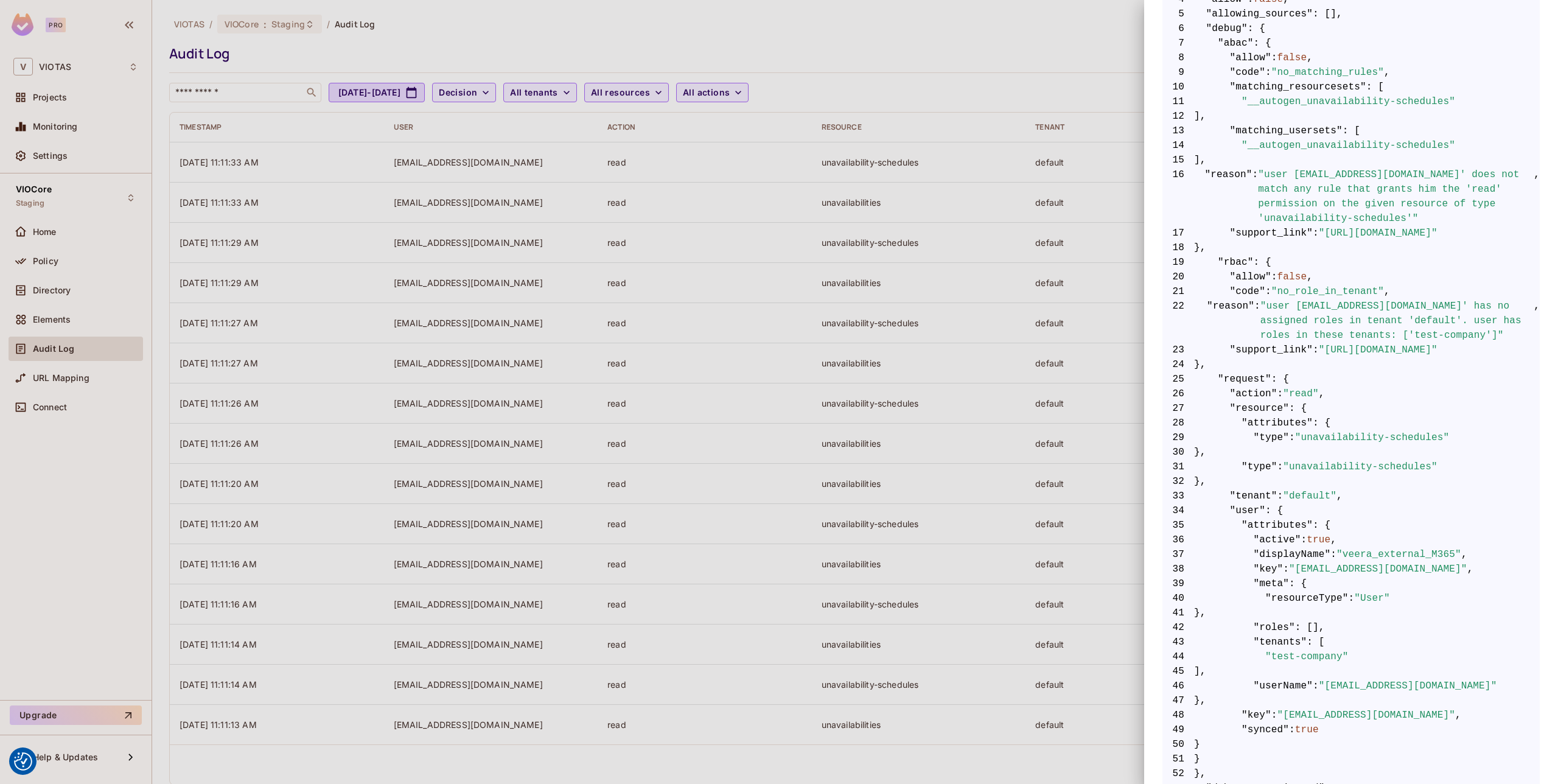
scroll to position [305, 0]
click at [1046, 316] on div at bounding box center [779, 392] width 1558 height 784
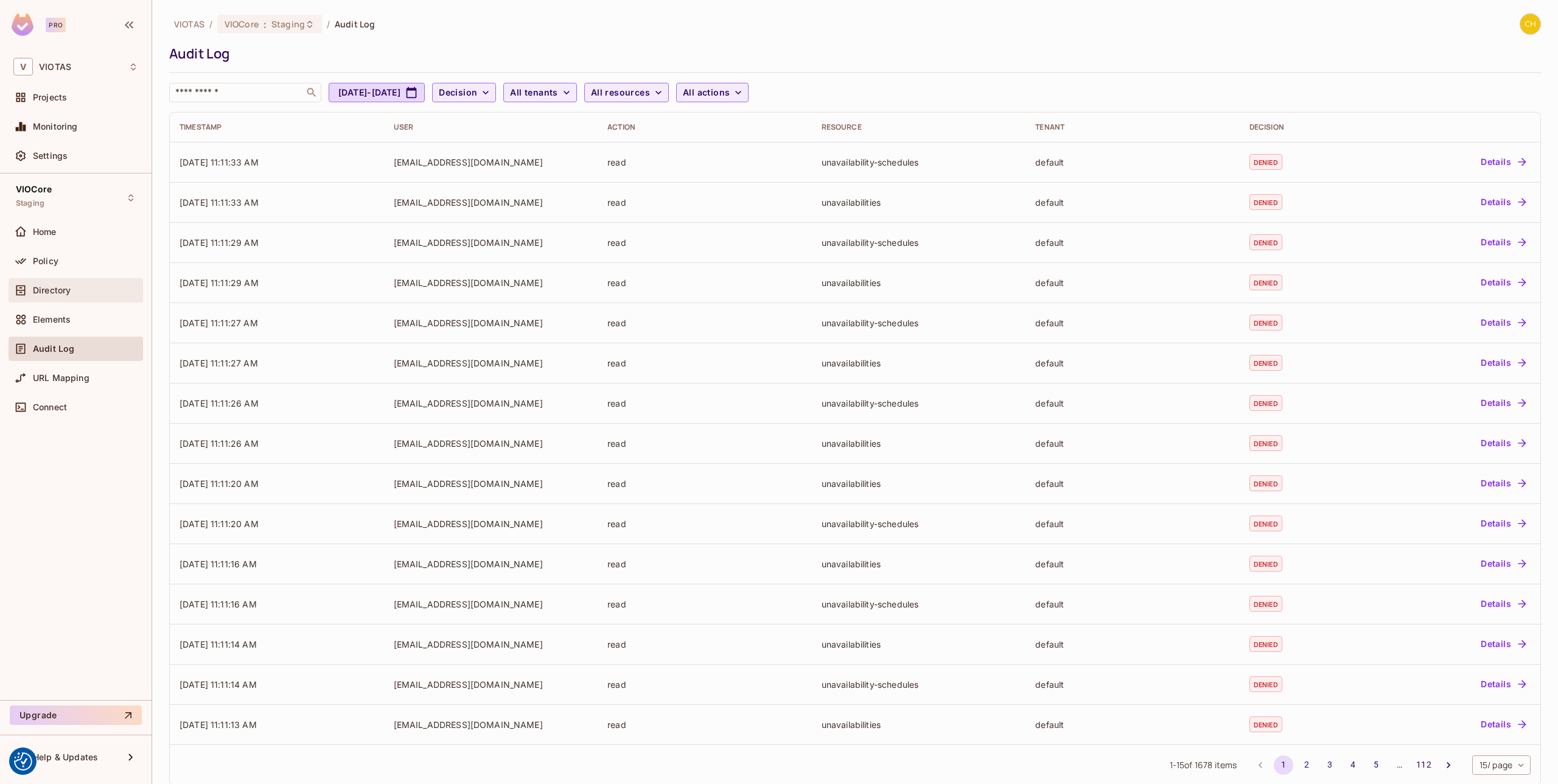
click at [70, 291] on span "Directory" at bounding box center [52, 290] width 38 height 9
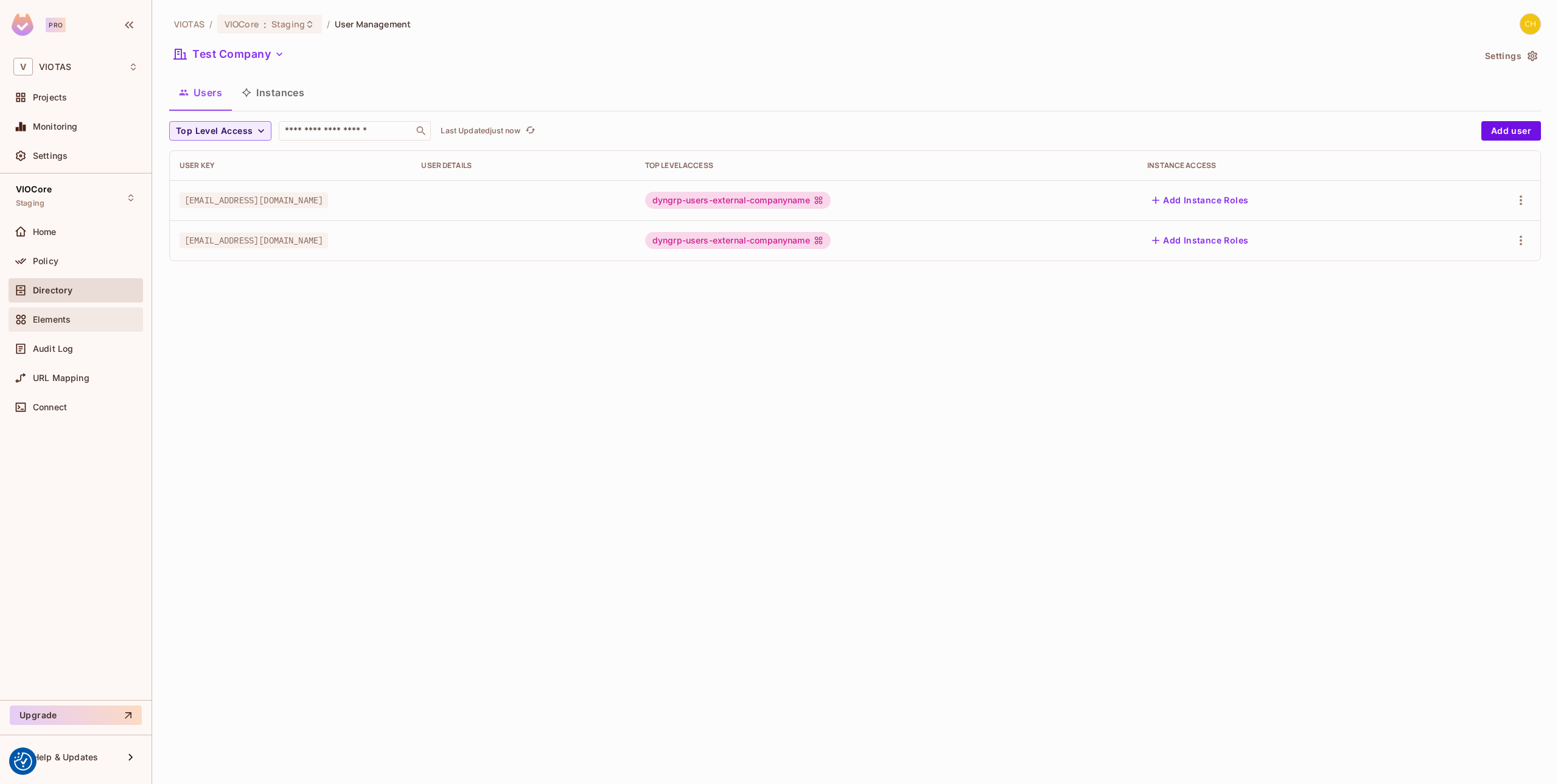
click at [63, 315] on span "Elements" at bounding box center [52, 320] width 38 height 9
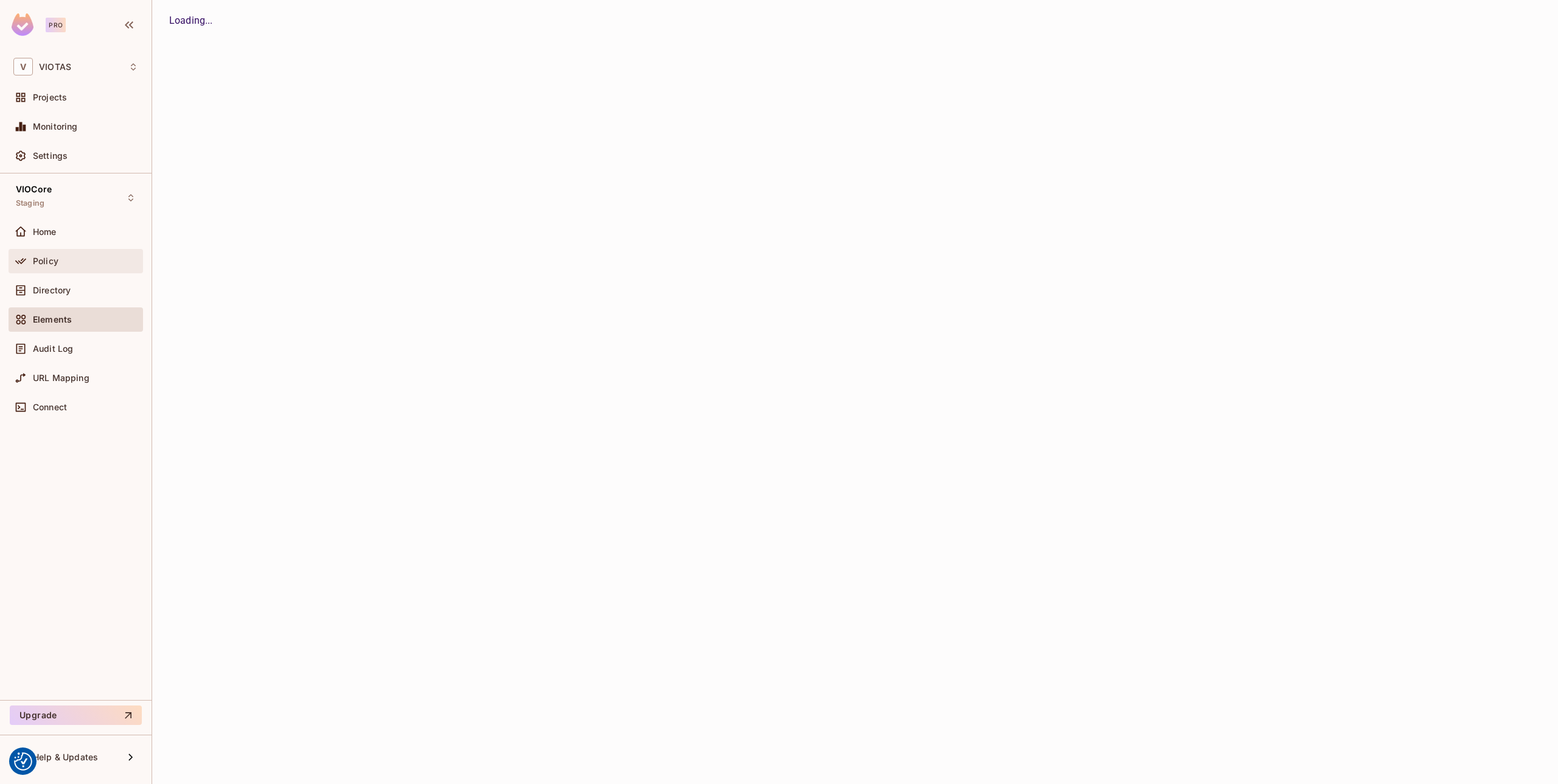
click at [67, 266] on div "Policy" at bounding box center [76, 261] width 125 height 15
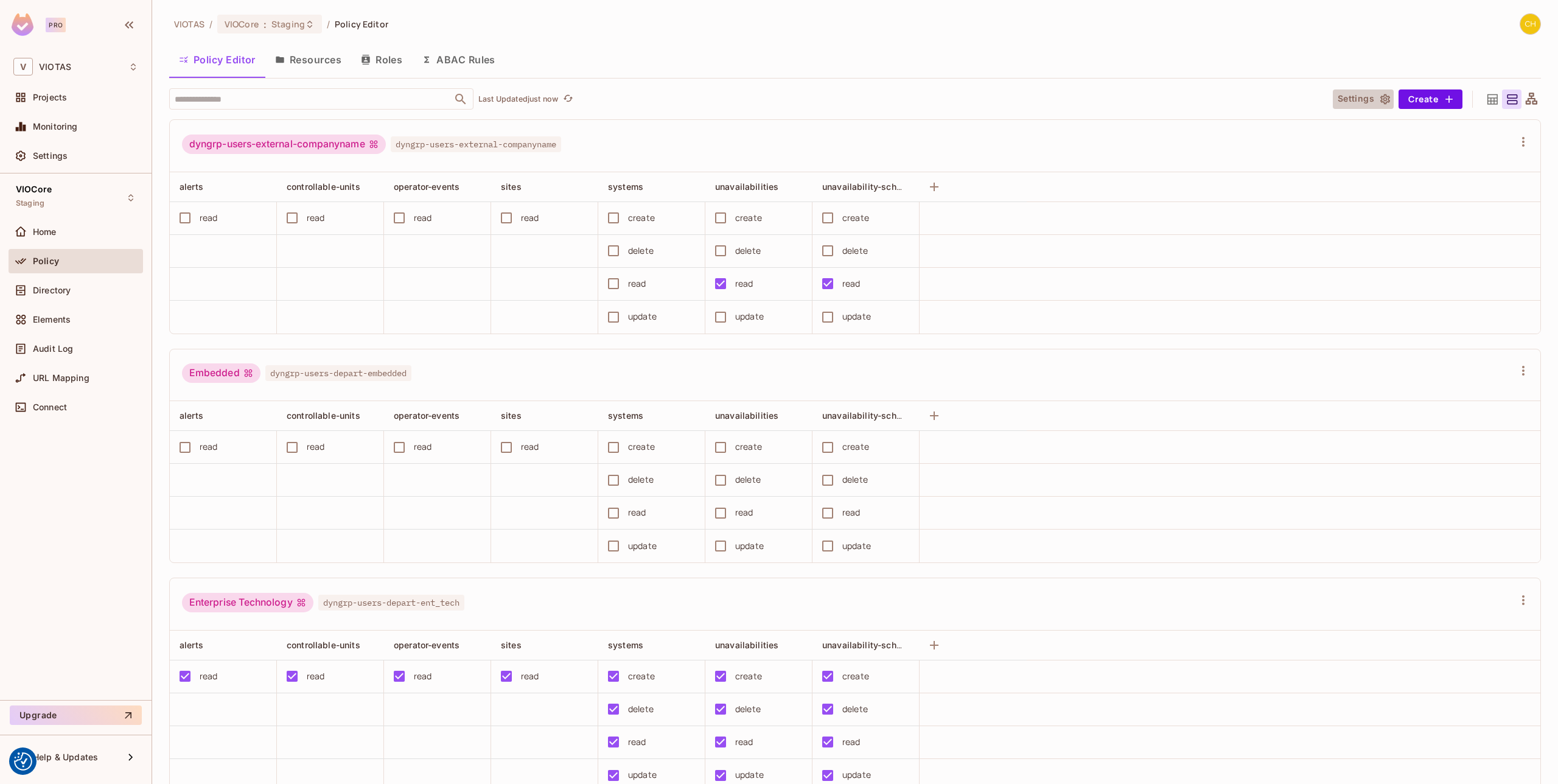
click at [1377, 98] on button "Settings" at bounding box center [1363, 99] width 61 height 20
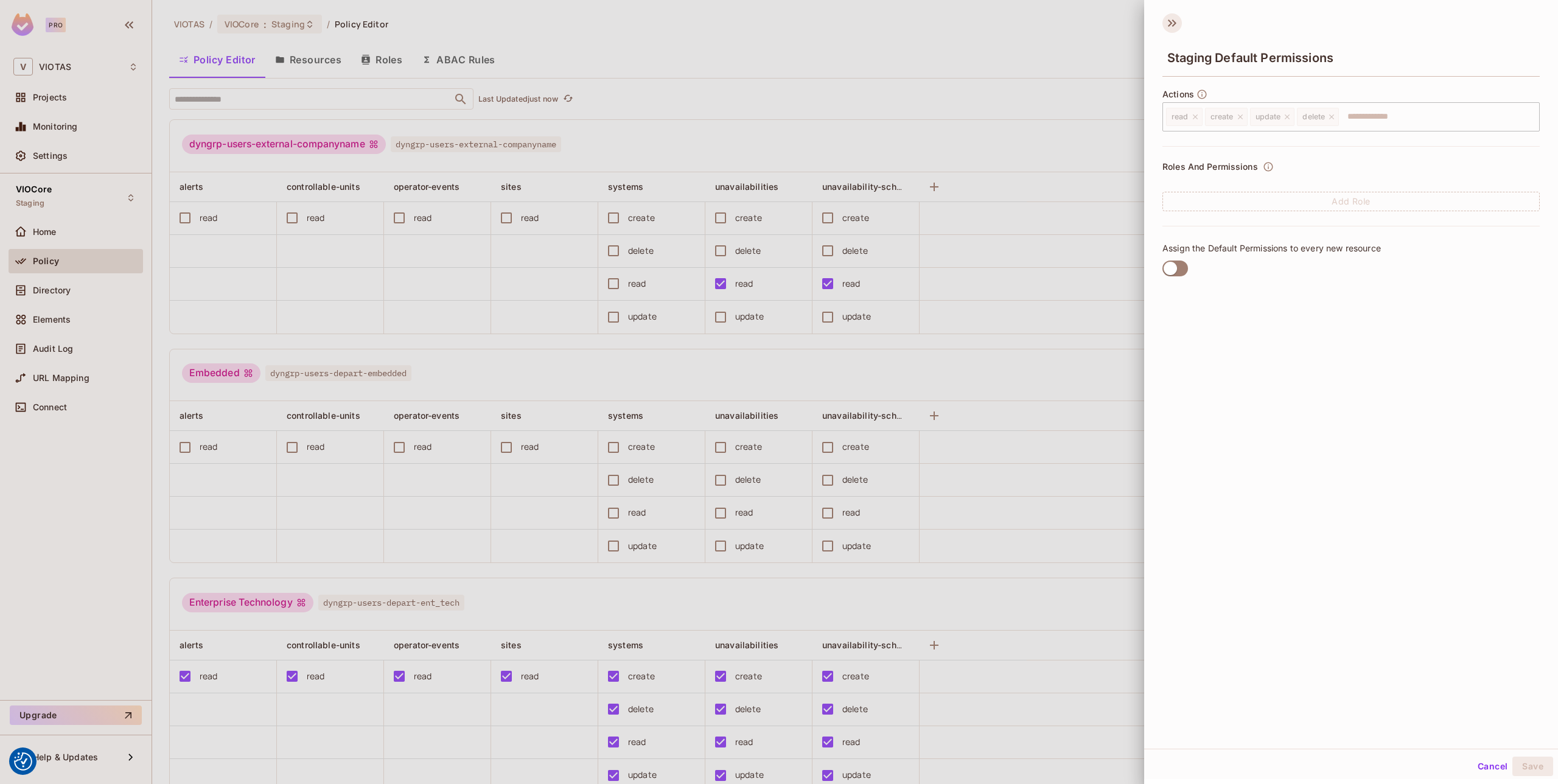
click at [1172, 23] on icon at bounding box center [1170, 23] width 4 height 7
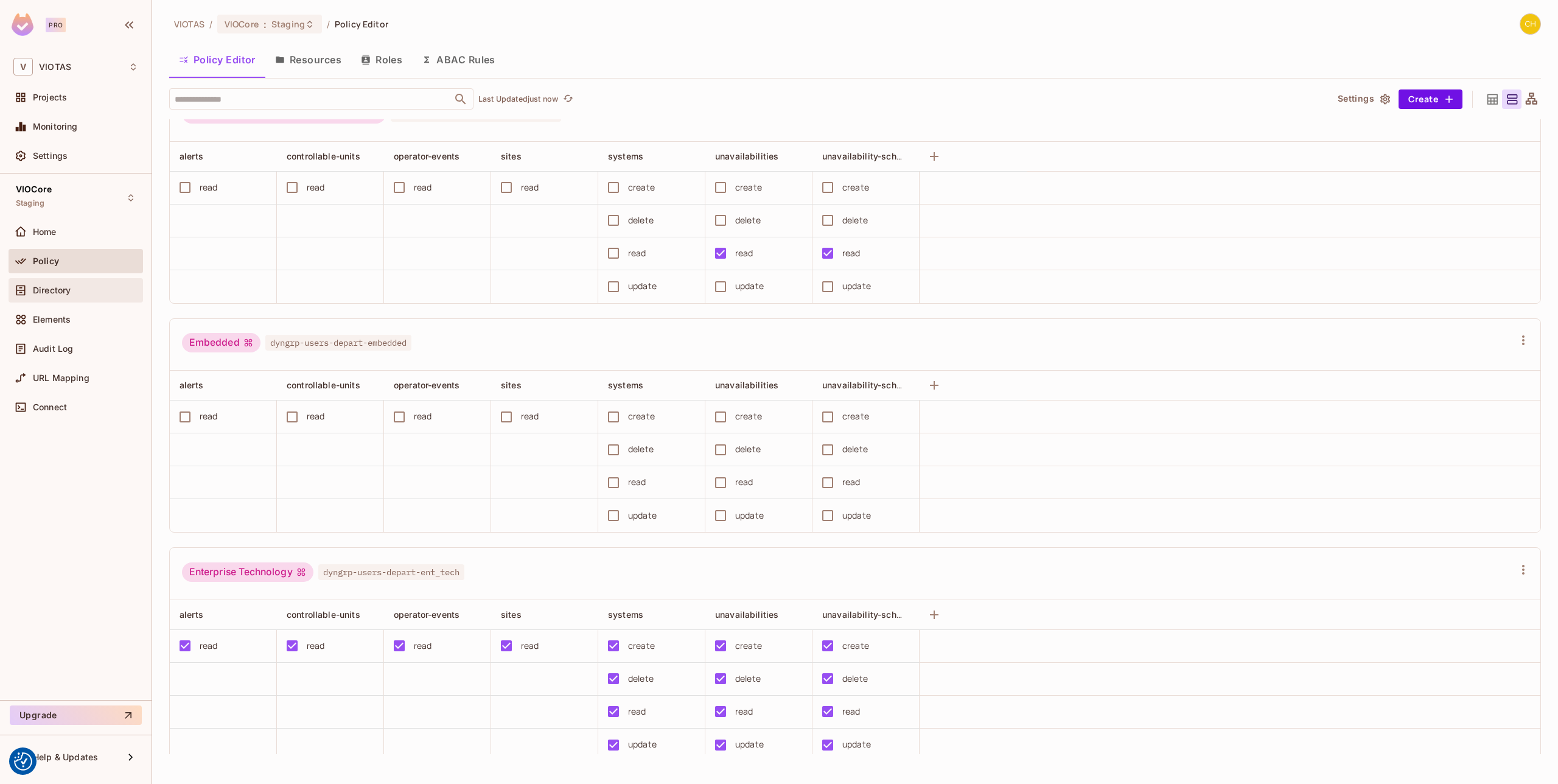
click at [78, 291] on div "Directory" at bounding box center [86, 290] width 105 height 9
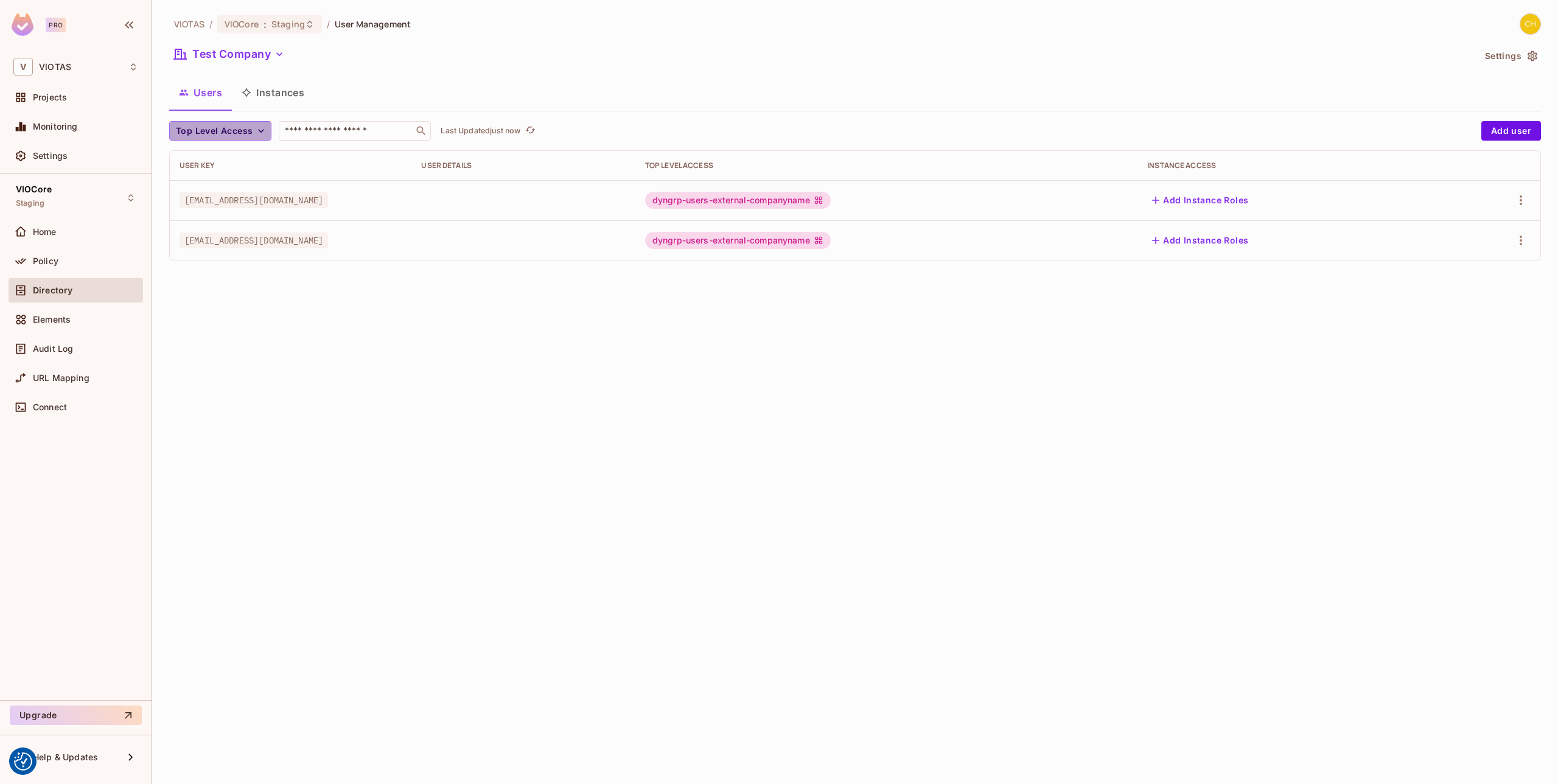
click at [246, 129] on span "Top Level Access" at bounding box center [214, 131] width 77 height 16
click at [447, 317] on div at bounding box center [779, 392] width 1558 height 784
click at [282, 91] on button "Instances" at bounding box center [273, 92] width 82 height 30
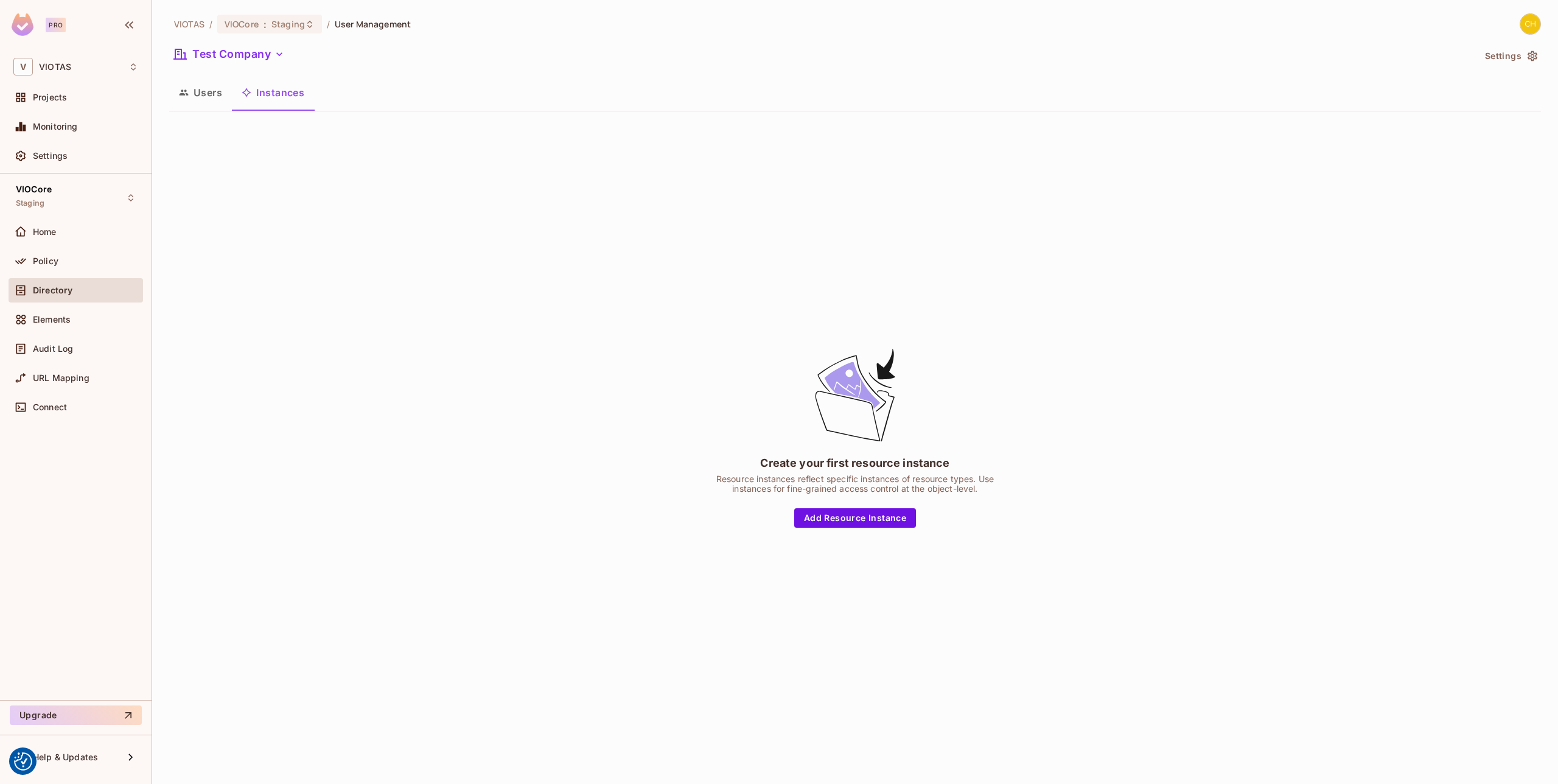
click at [836, 529] on div "Create your first resource instance Resource instances reflect specific instanc…" at bounding box center [855, 437] width 1372 height 632
click at [839, 516] on button "Add Resource Instance" at bounding box center [855, 518] width 122 height 20
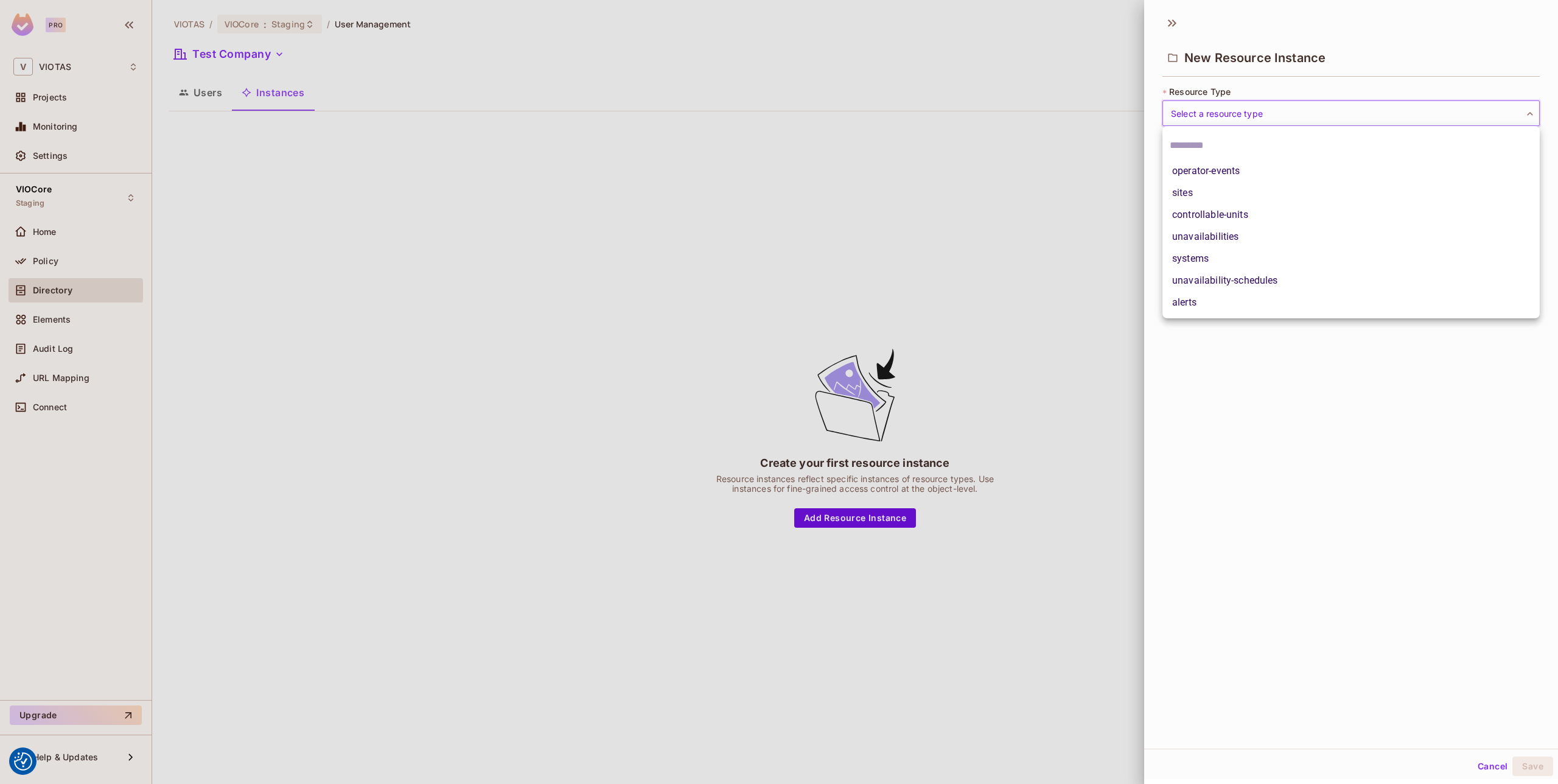
click at [1249, 122] on body "We use cookies to enhance your browsing experience, serve personalized ads or c…" at bounding box center [779, 392] width 1558 height 784
click at [1223, 239] on li "unavailabilities" at bounding box center [1351, 237] width 378 height 22
type input "**********"
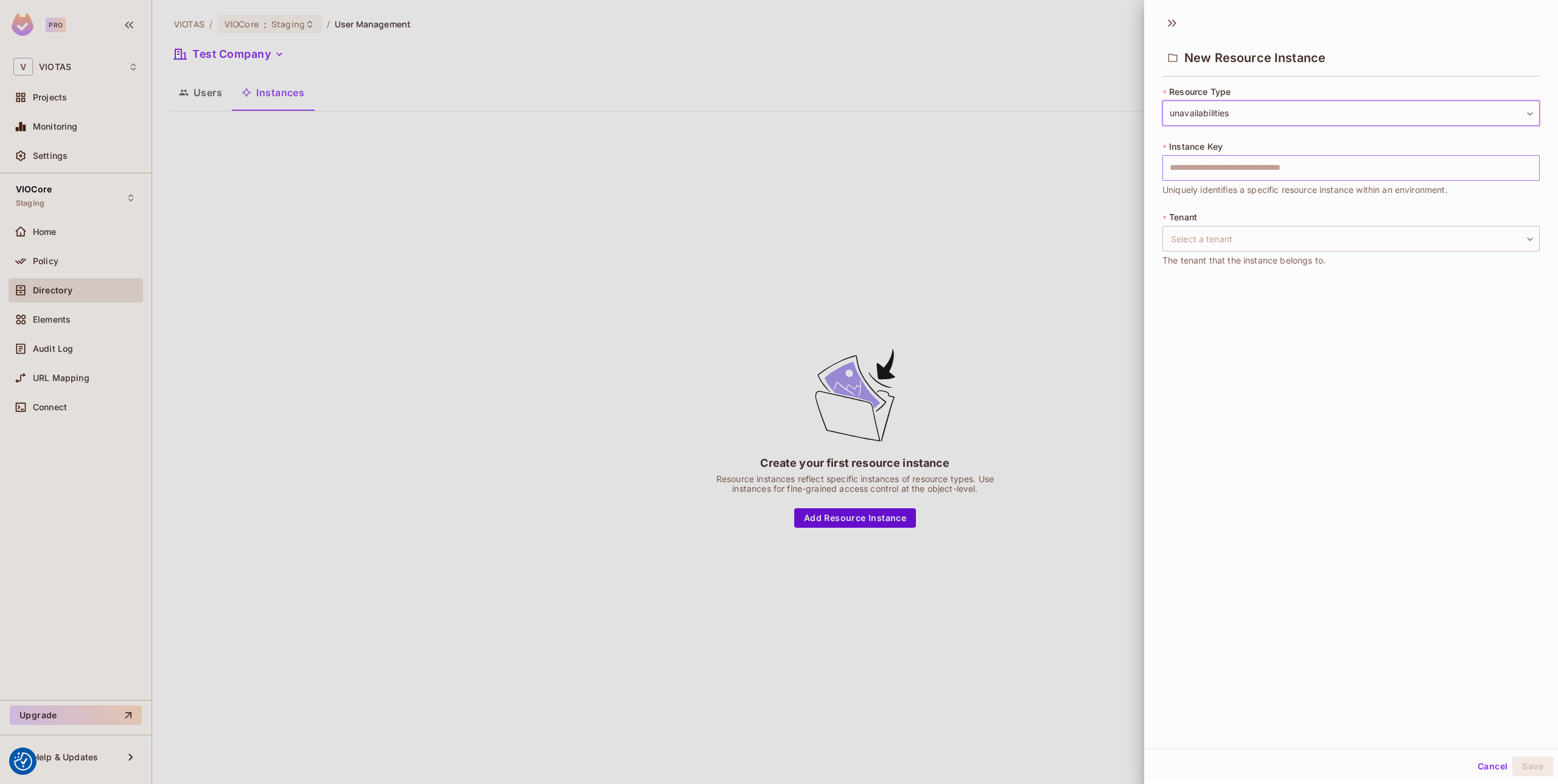
click at [1238, 167] on input "text" at bounding box center [1351, 168] width 378 height 26
click at [1195, 355] on div "**********" at bounding box center [1351, 379] width 414 height 740
click at [1245, 168] on input "text" at bounding box center [1351, 168] width 378 height 26
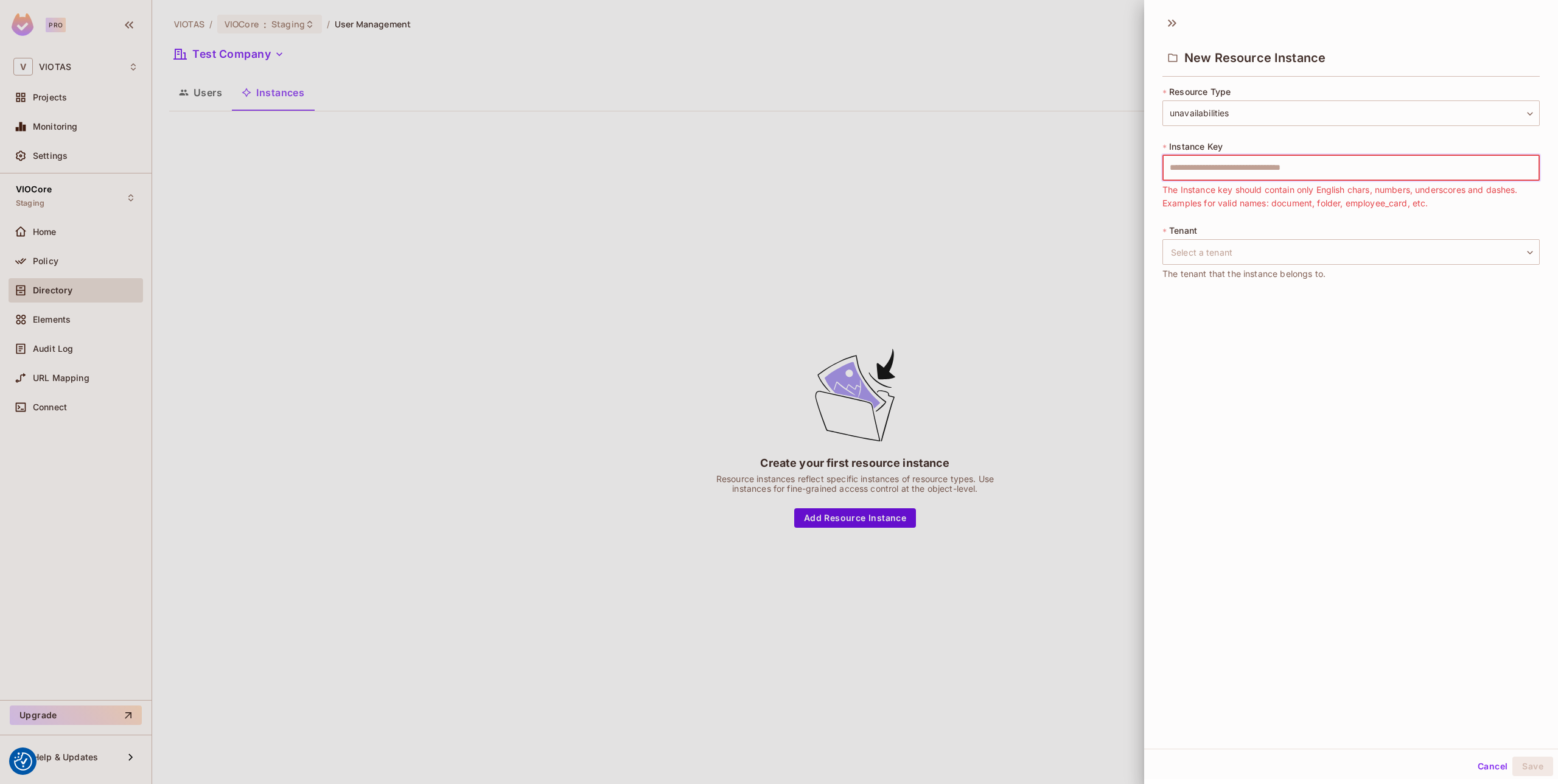
click at [1183, 345] on div "**********" at bounding box center [1351, 379] width 414 height 740
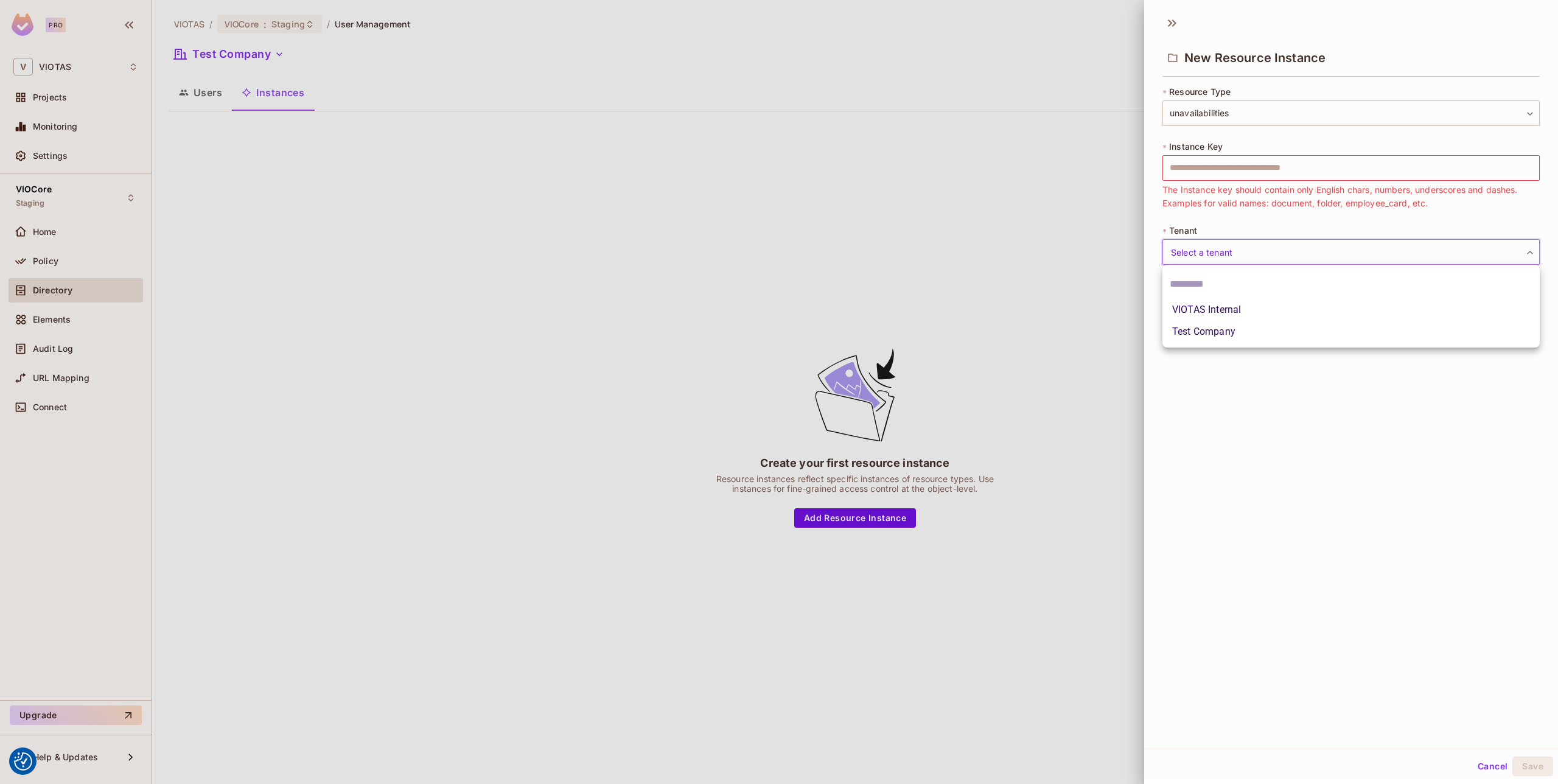
click at [1200, 251] on body "We use cookies to enhance your browsing experience, serve personalized ads or c…" at bounding box center [779, 392] width 1558 height 784
click at [1215, 307] on li "VIOTAS Internal" at bounding box center [1351, 309] width 378 height 22
type input "*******"
click at [1236, 328] on div "**********" at bounding box center [1351, 379] width 414 height 740
click at [1214, 160] on input "text" at bounding box center [1351, 168] width 378 height 26
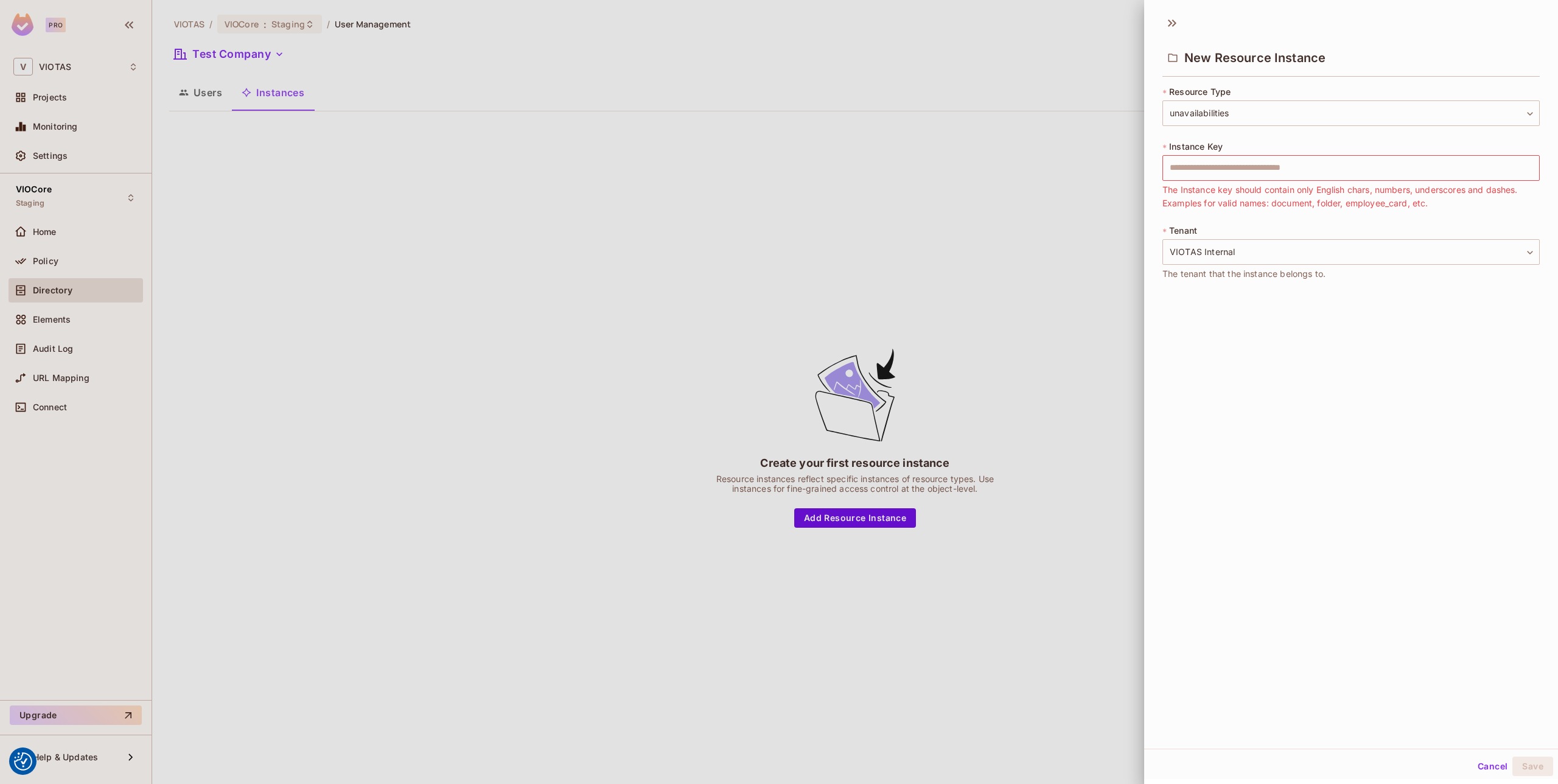
click at [1189, 374] on div "**********" at bounding box center [1351, 379] width 414 height 740
click at [1238, 125] on body "We use cookies to enhance your browsing experience, serve personalized ads or c…" at bounding box center [779, 392] width 1558 height 784
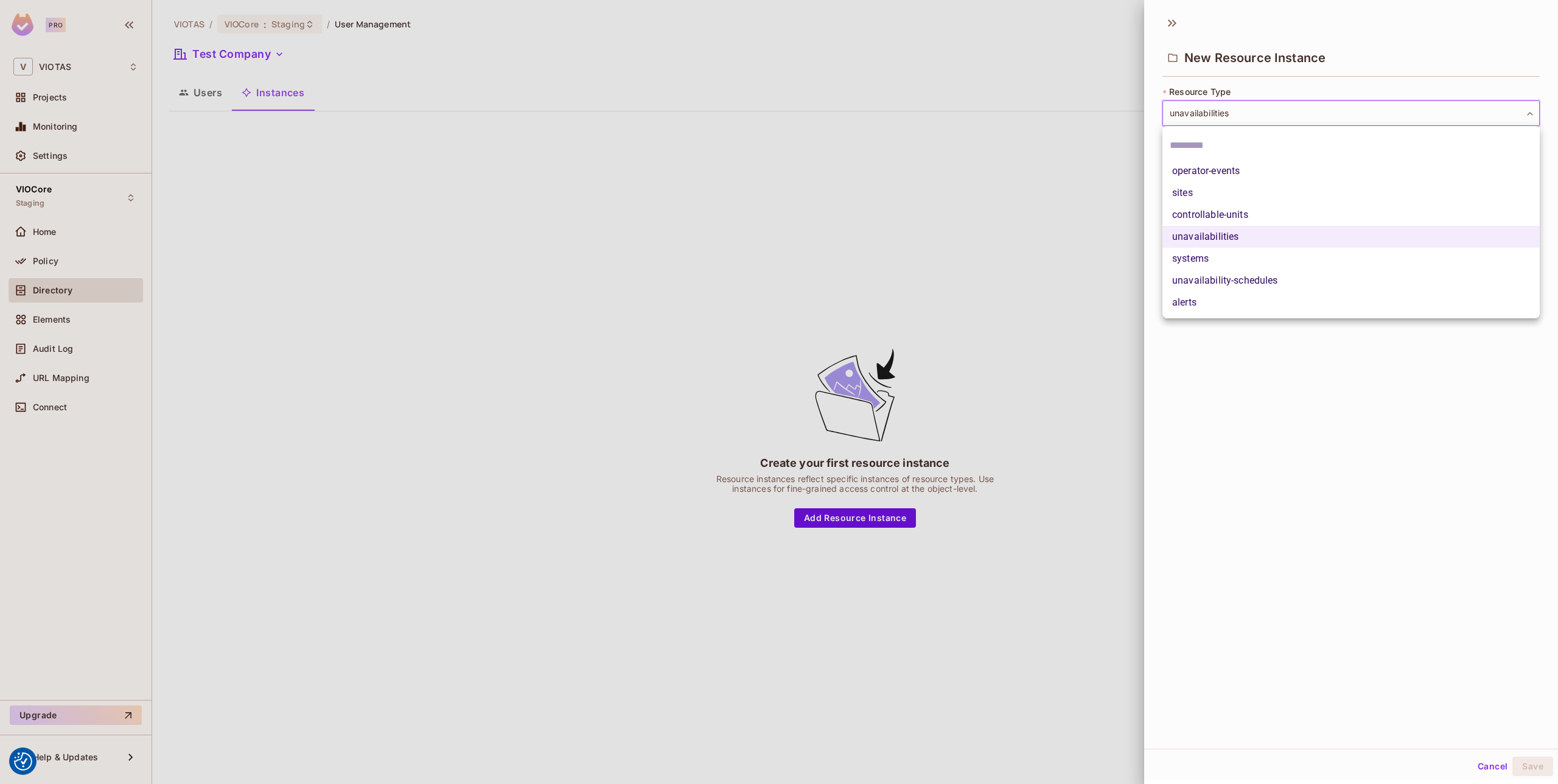
click at [1236, 394] on div at bounding box center [779, 392] width 1558 height 784
click at [1224, 118] on body "We use cookies to enhance your browsing experience, serve personalized ads or c…" at bounding box center [779, 392] width 1558 height 784
click at [1258, 281] on li "unavailability-schedules" at bounding box center [1351, 280] width 378 height 22
type input "**********"
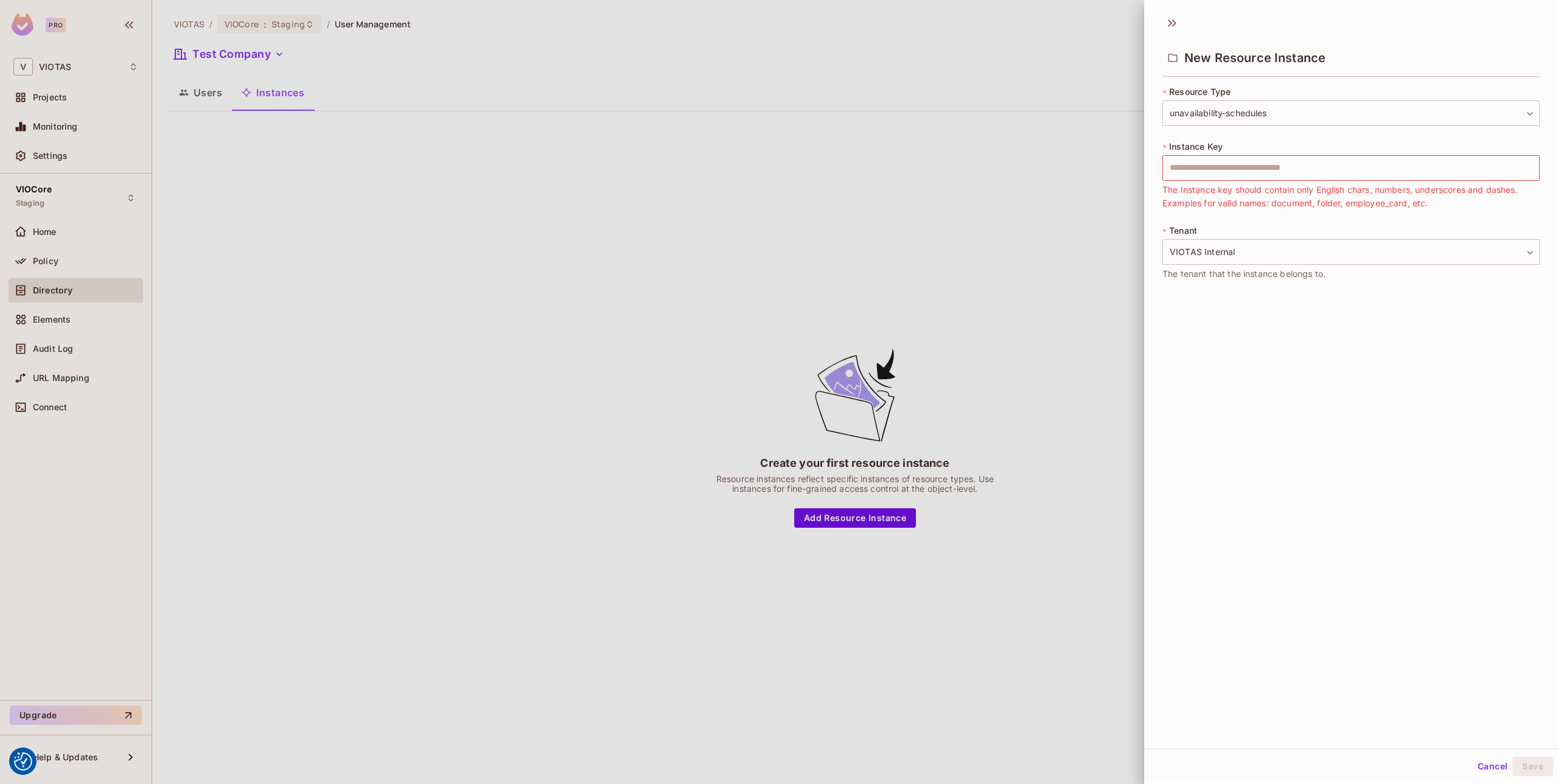
click at [1230, 341] on div "**********" at bounding box center [1351, 379] width 414 height 740
click at [1232, 115] on body "We use cookies to enhance your browsing experience, serve personalized ads or c…" at bounding box center [779, 392] width 1558 height 784
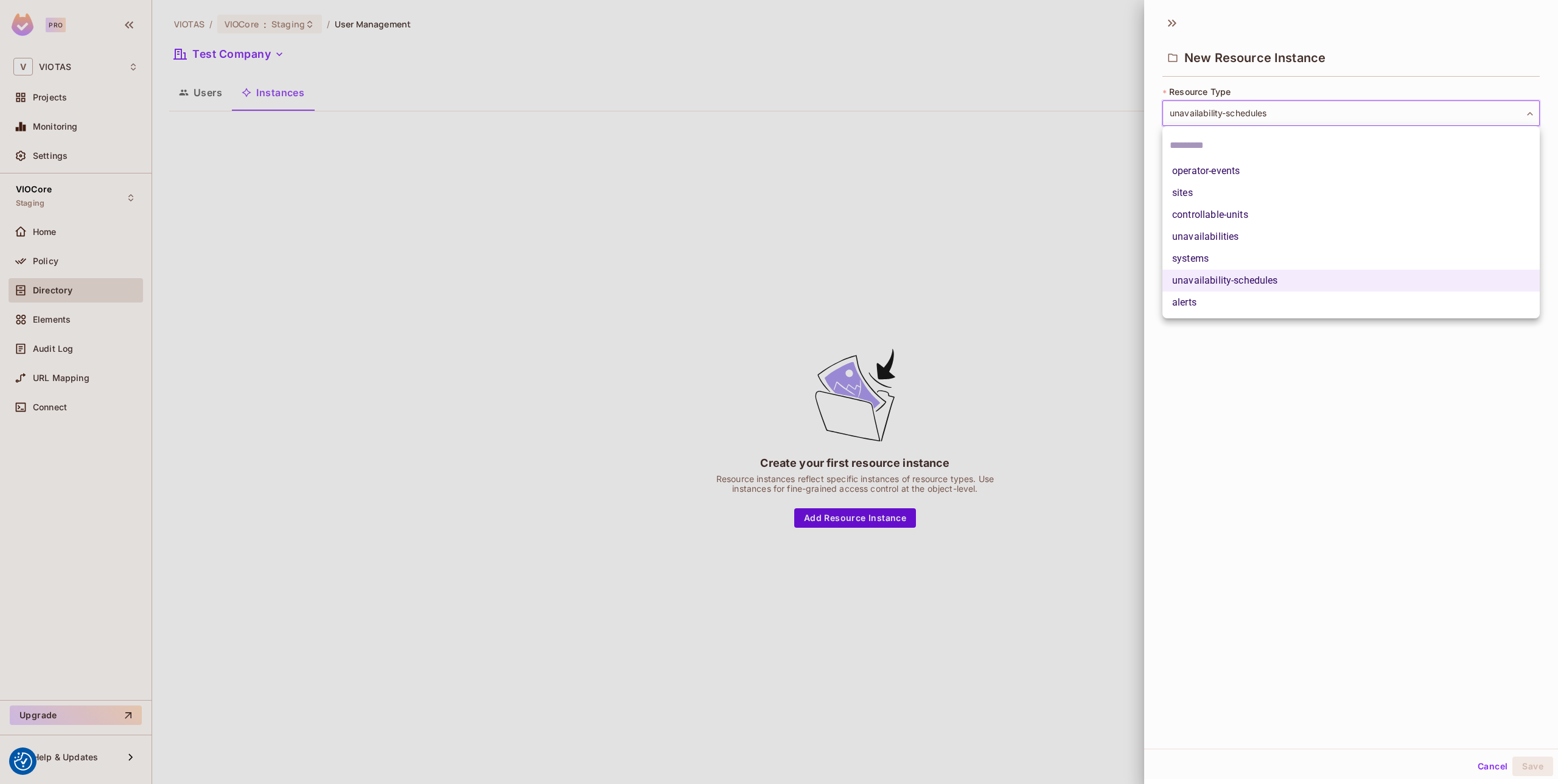
click at [1213, 390] on div at bounding box center [779, 392] width 1558 height 784
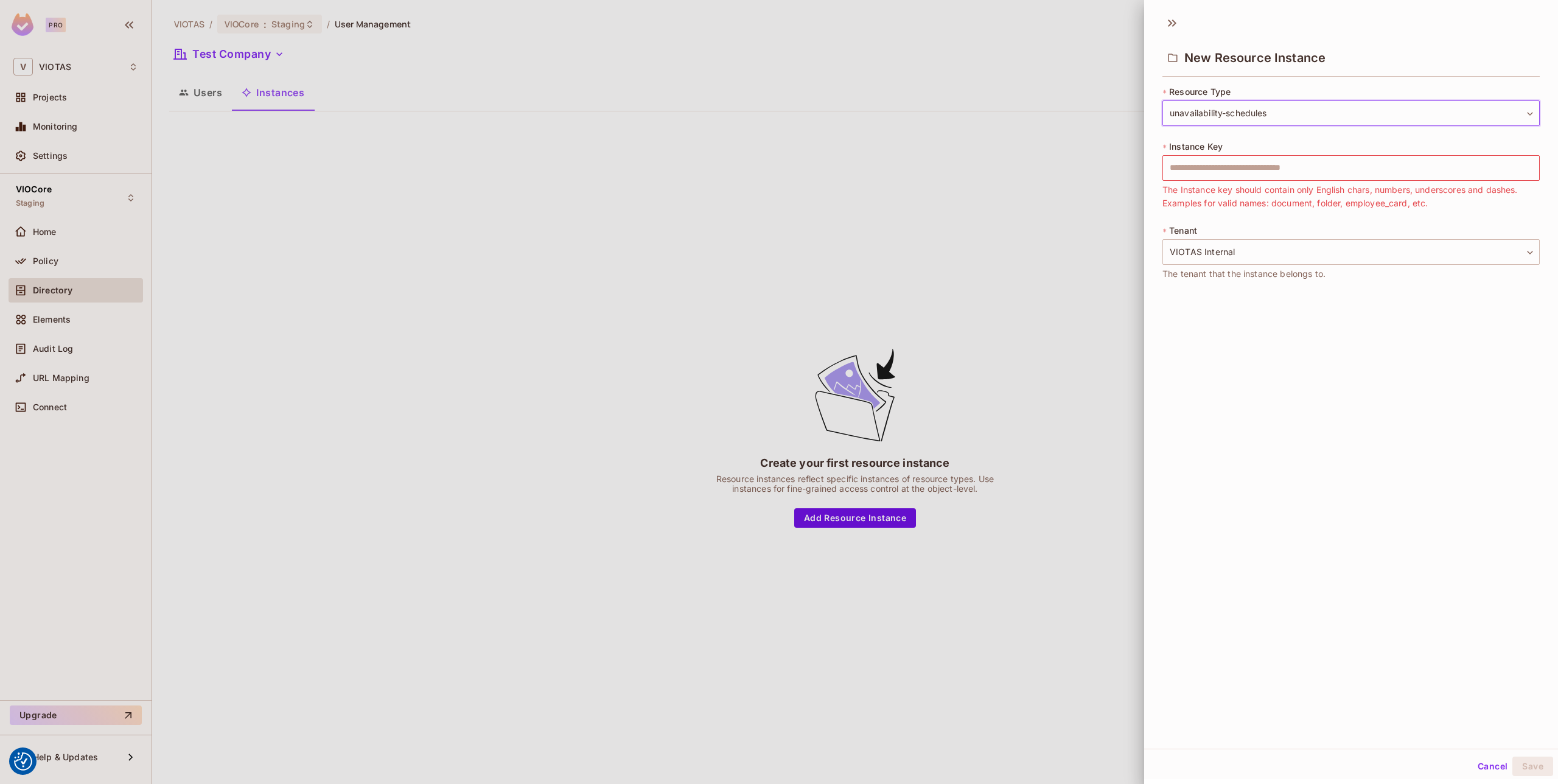
click at [1496, 762] on button "Cancel" at bounding box center [1493, 766] width 40 height 20
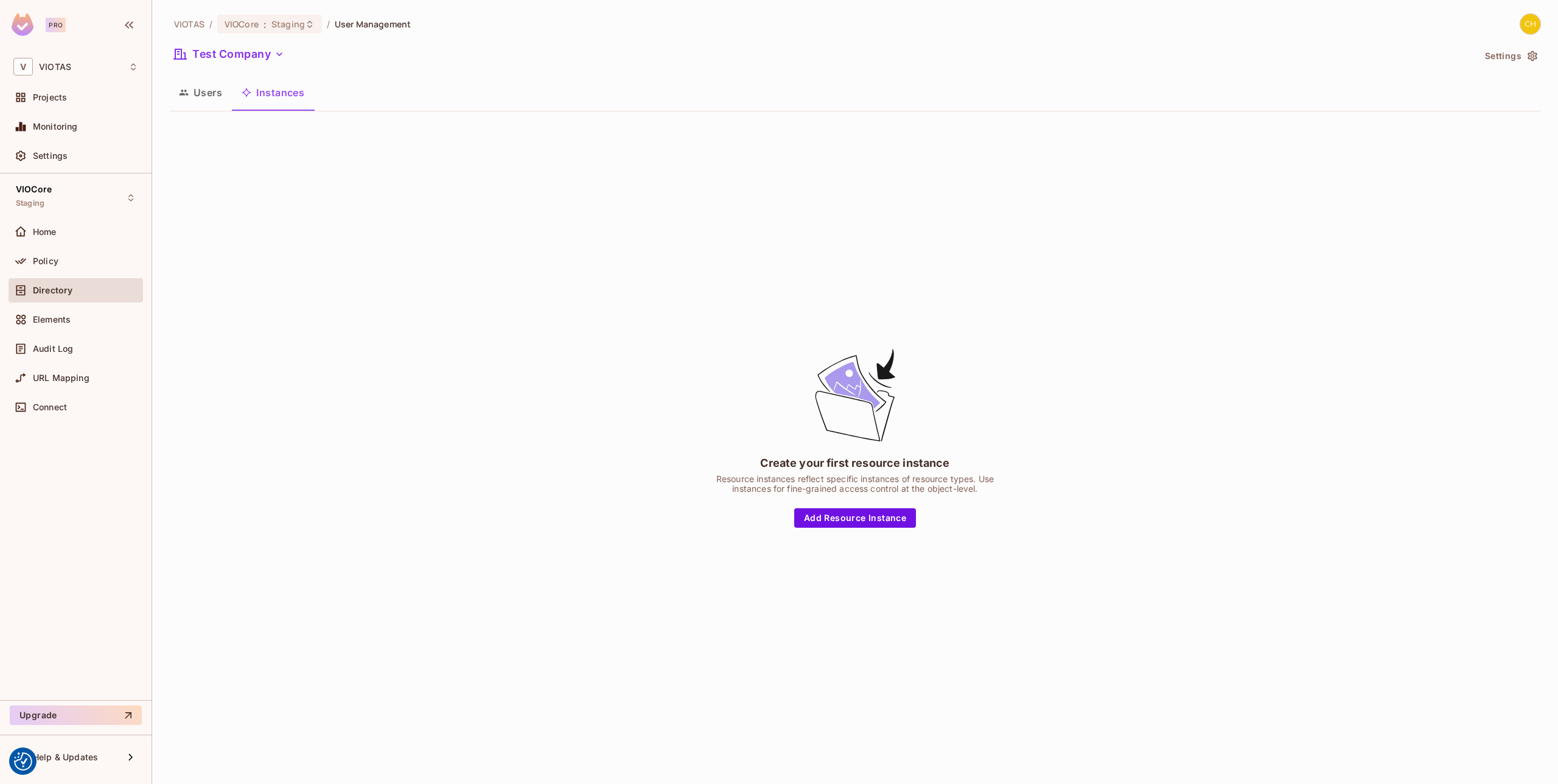
click at [422, 247] on div "Create your first resource instance Resource instances reflect specific instanc…" at bounding box center [855, 437] width 1372 height 632
click at [187, 84] on button "Users" at bounding box center [200, 92] width 63 height 30
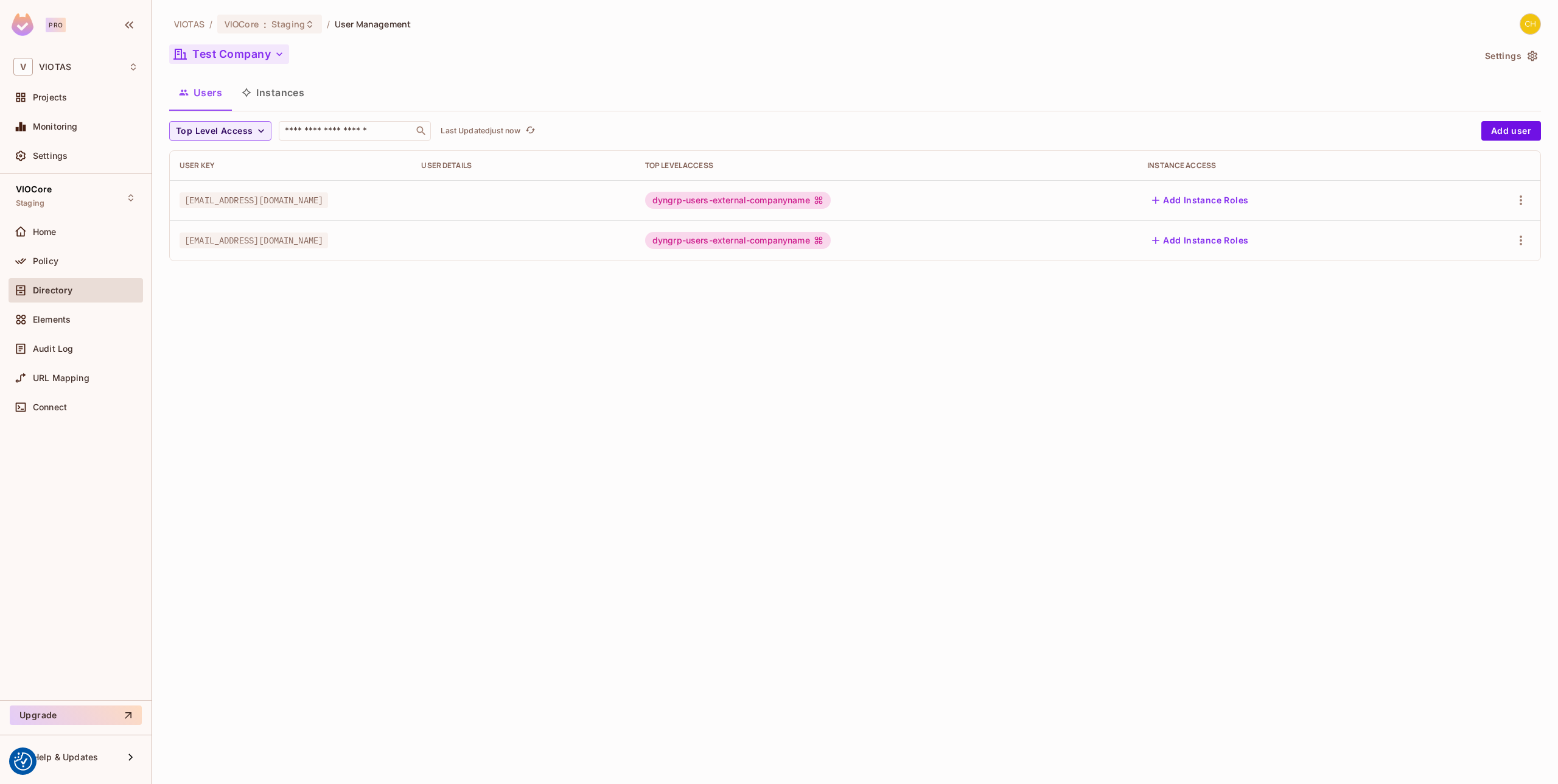
click at [266, 54] on button "Test Company" at bounding box center [229, 54] width 120 height 20
click at [448, 90] on div at bounding box center [779, 392] width 1558 height 784
click at [415, 316] on div "VIOTAS / VIOCore : Staging / User Management Test Company Settings Users Instan…" at bounding box center [855, 392] width 1406 height 784
click at [264, 55] on button "Test Company" at bounding box center [229, 54] width 120 height 20
click at [442, 67] on div at bounding box center [779, 392] width 1558 height 784
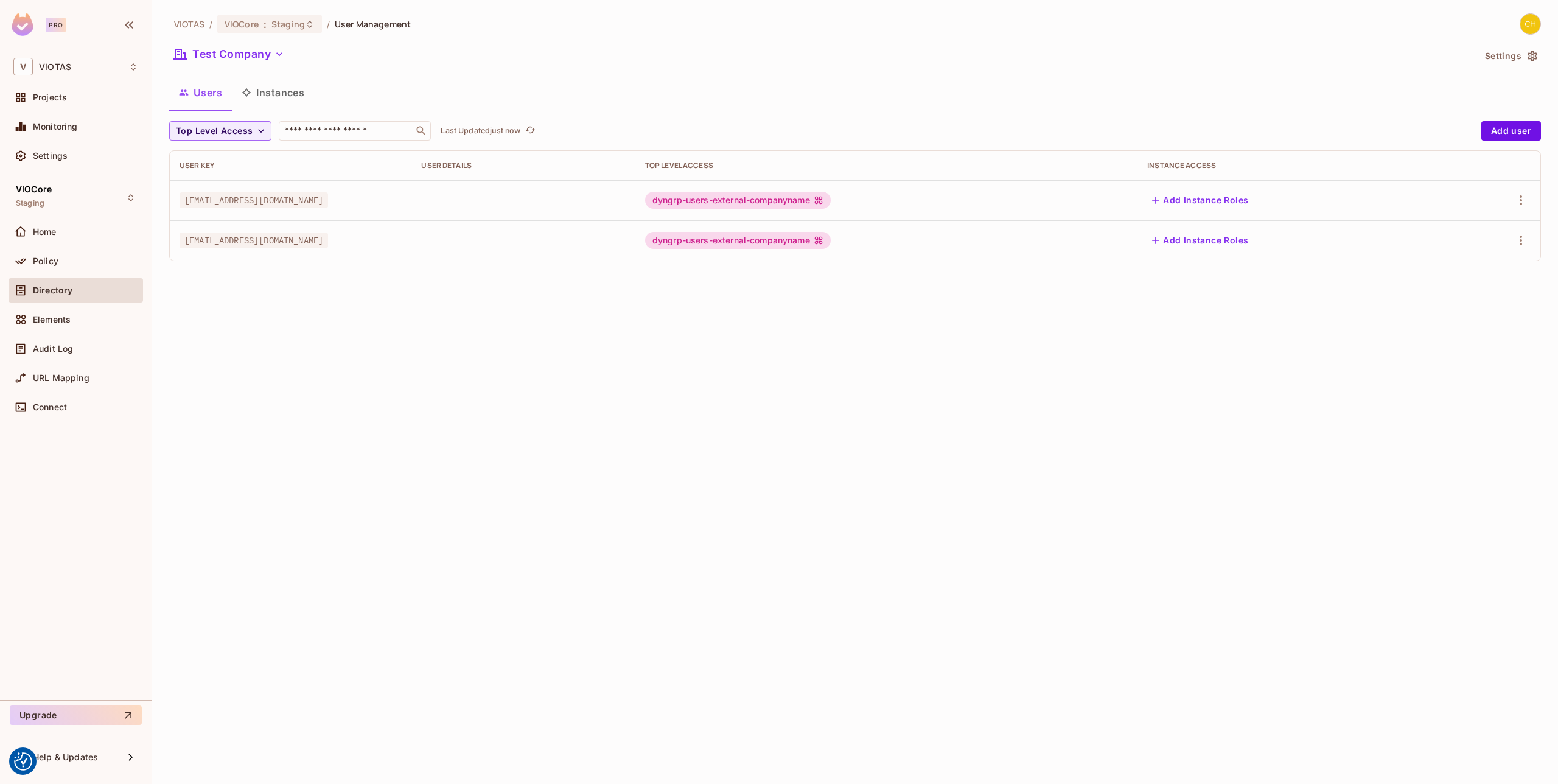
click at [253, 67] on div "VIOTAS / VIOCore : Staging / User Management Test Company Settings Users Instan…" at bounding box center [855, 142] width 1372 height 258
click at [253, 61] on button "Test Company" at bounding box center [229, 54] width 120 height 20
click at [419, 73] on div at bounding box center [779, 392] width 1558 height 784
click at [225, 57] on button "Test Company" at bounding box center [229, 54] width 120 height 20
click at [431, 61] on div at bounding box center [779, 392] width 1558 height 784
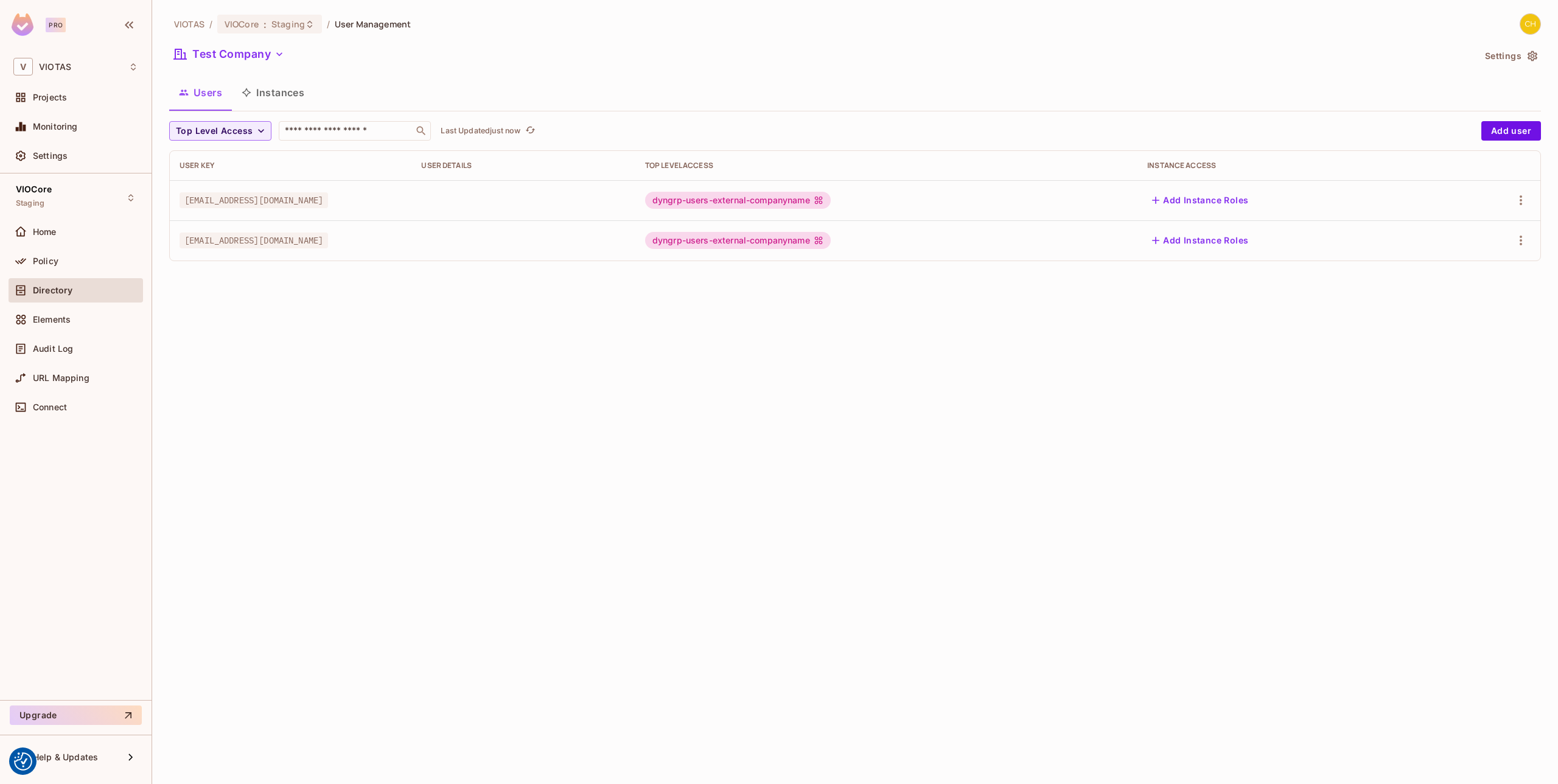
click at [292, 94] on button "Instances" at bounding box center [273, 92] width 82 height 30
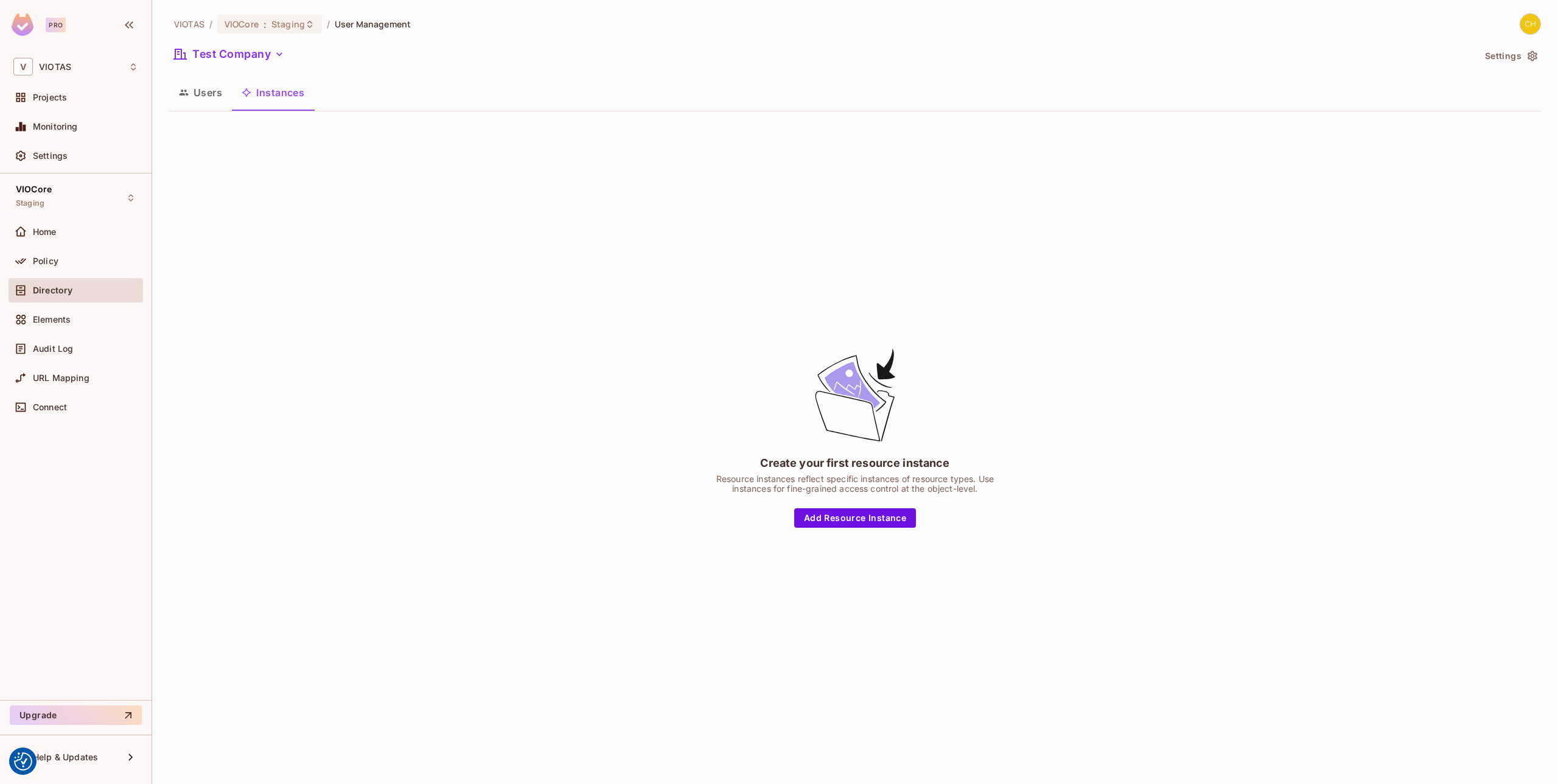
click at [204, 94] on button "Users" at bounding box center [200, 92] width 63 height 30
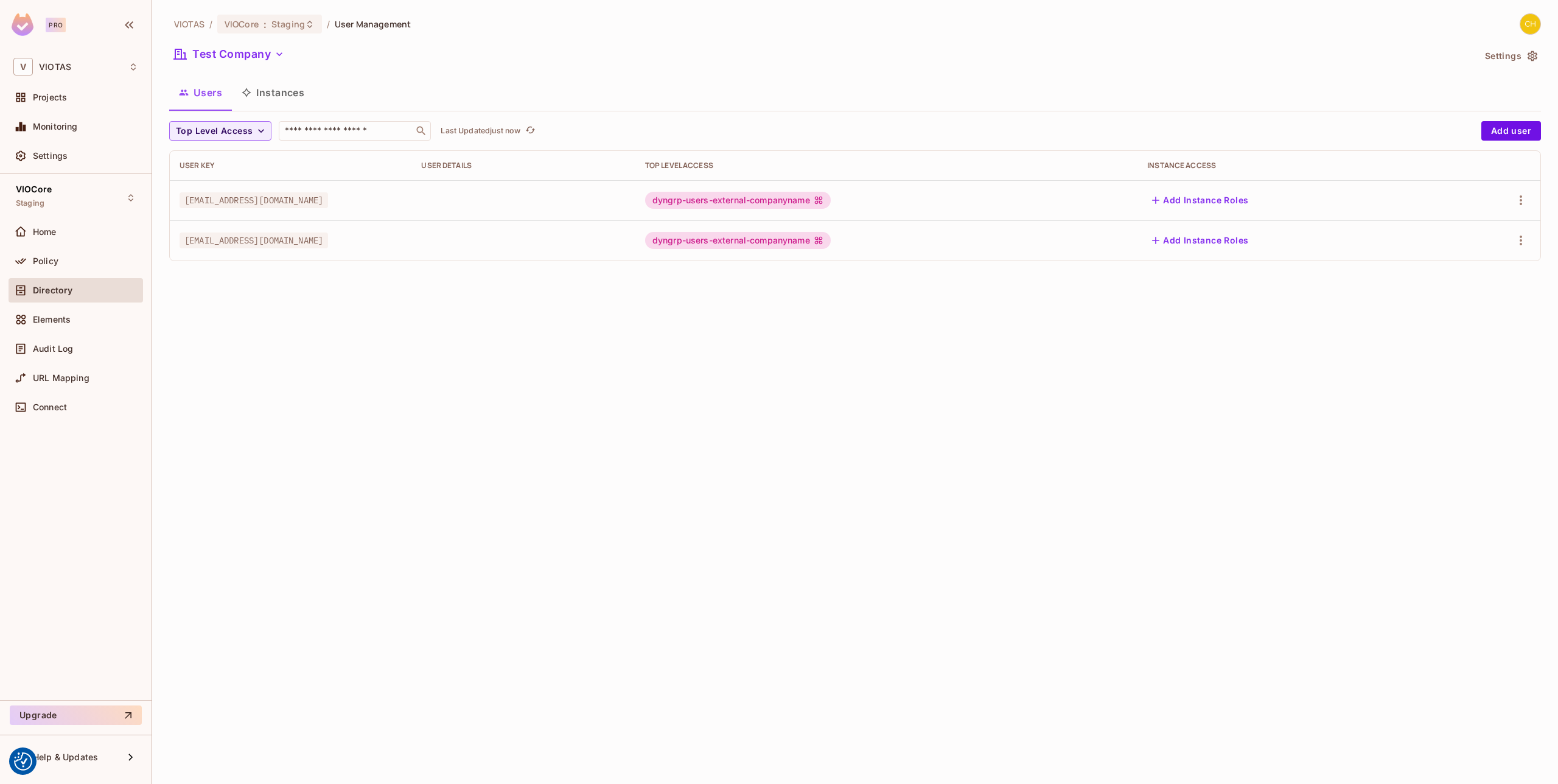
click at [361, 78] on div "Users Instances" at bounding box center [855, 92] width 1372 height 30
click at [274, 52] on icon "button" at bounding box center [279, 54] width 12 height 12
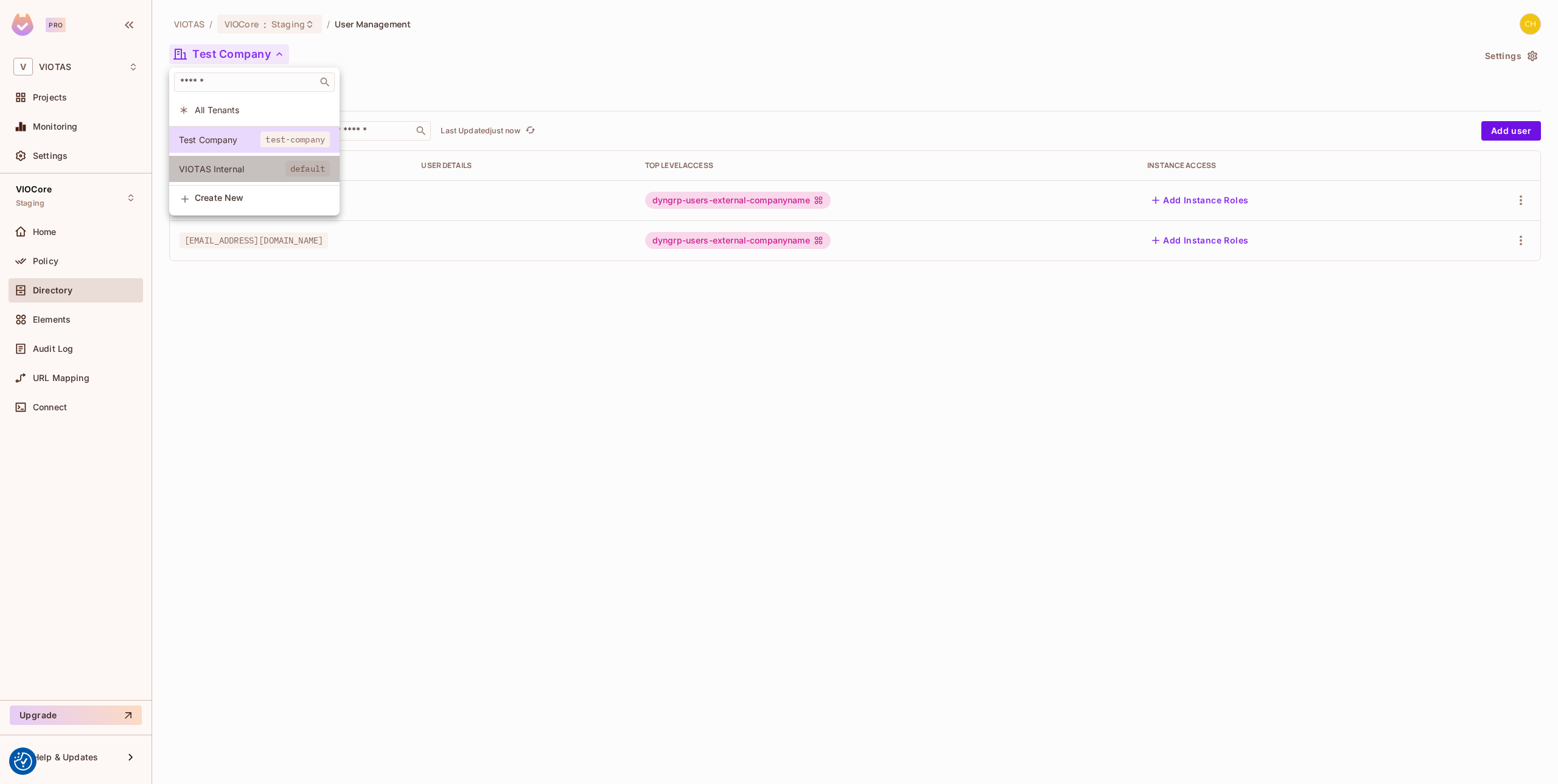
click at [246, 167] on span "VIOTAS Internal" at bounding box center [232, 169] width 107 height 11
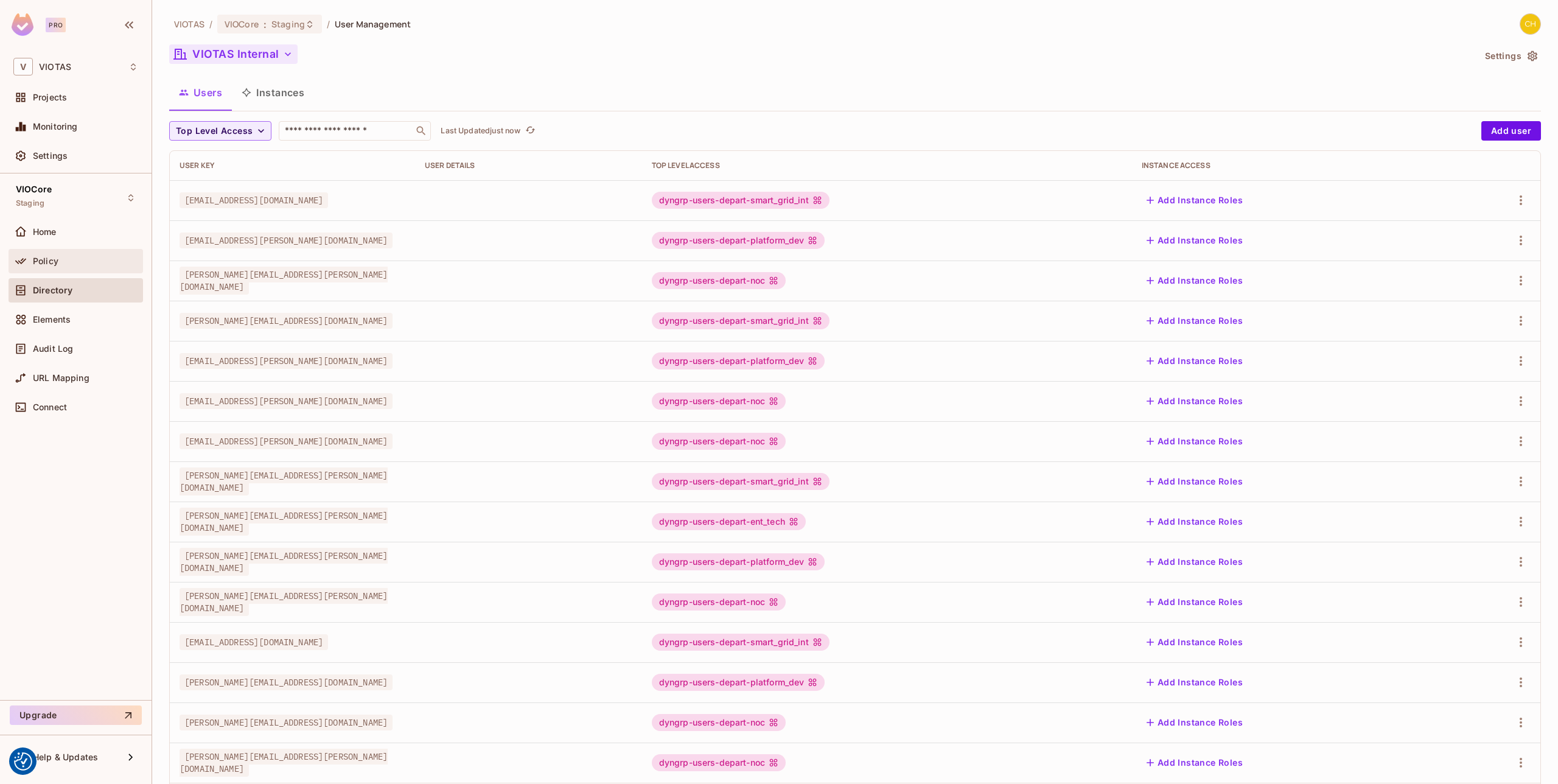
click at [93, 267] on div "Policy" at bounding box center [76, 261] width 125 height 15
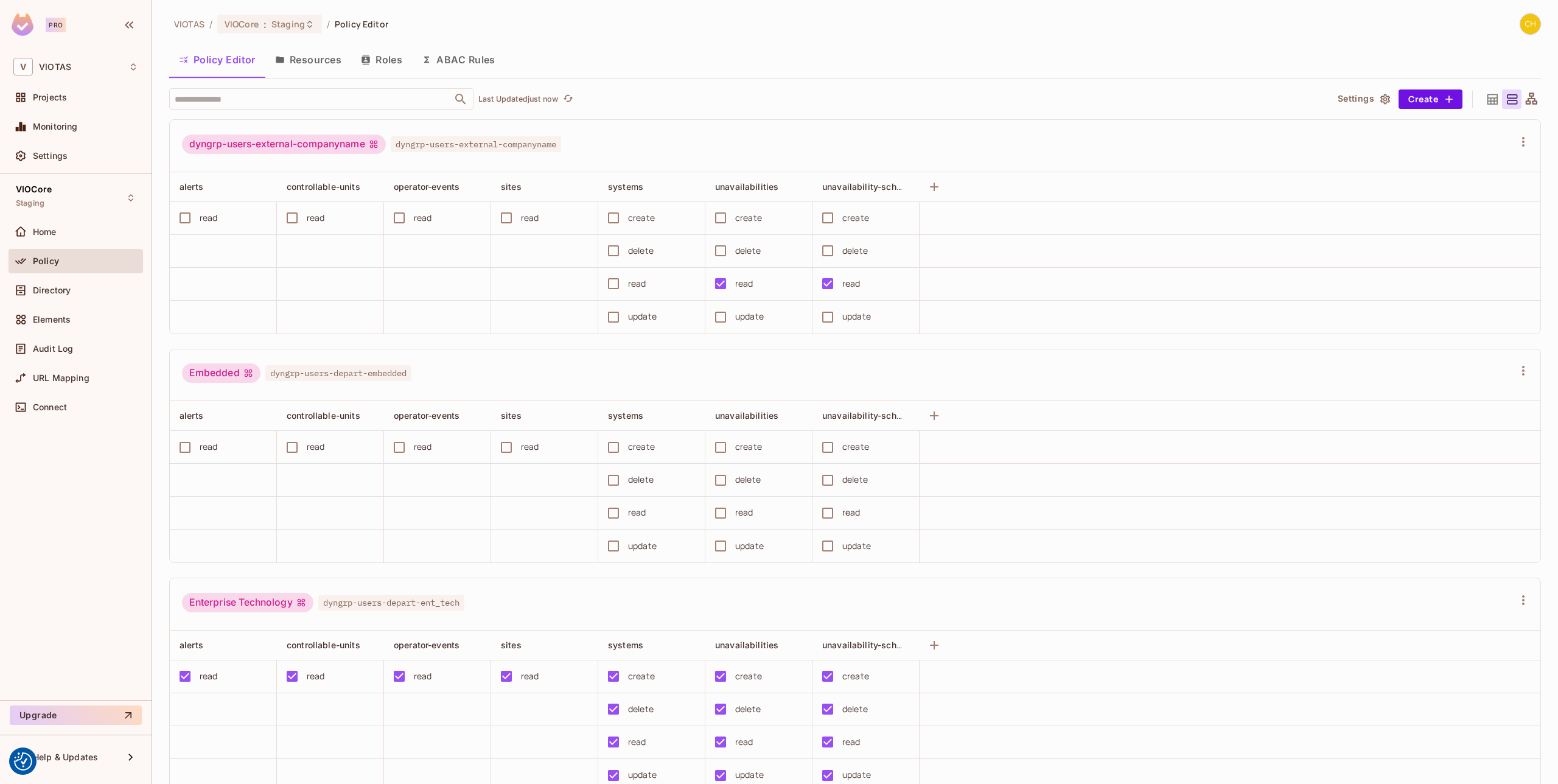
click at [307, 61] on button "Resources" at bounding box center [308, 59] width 86 height 30
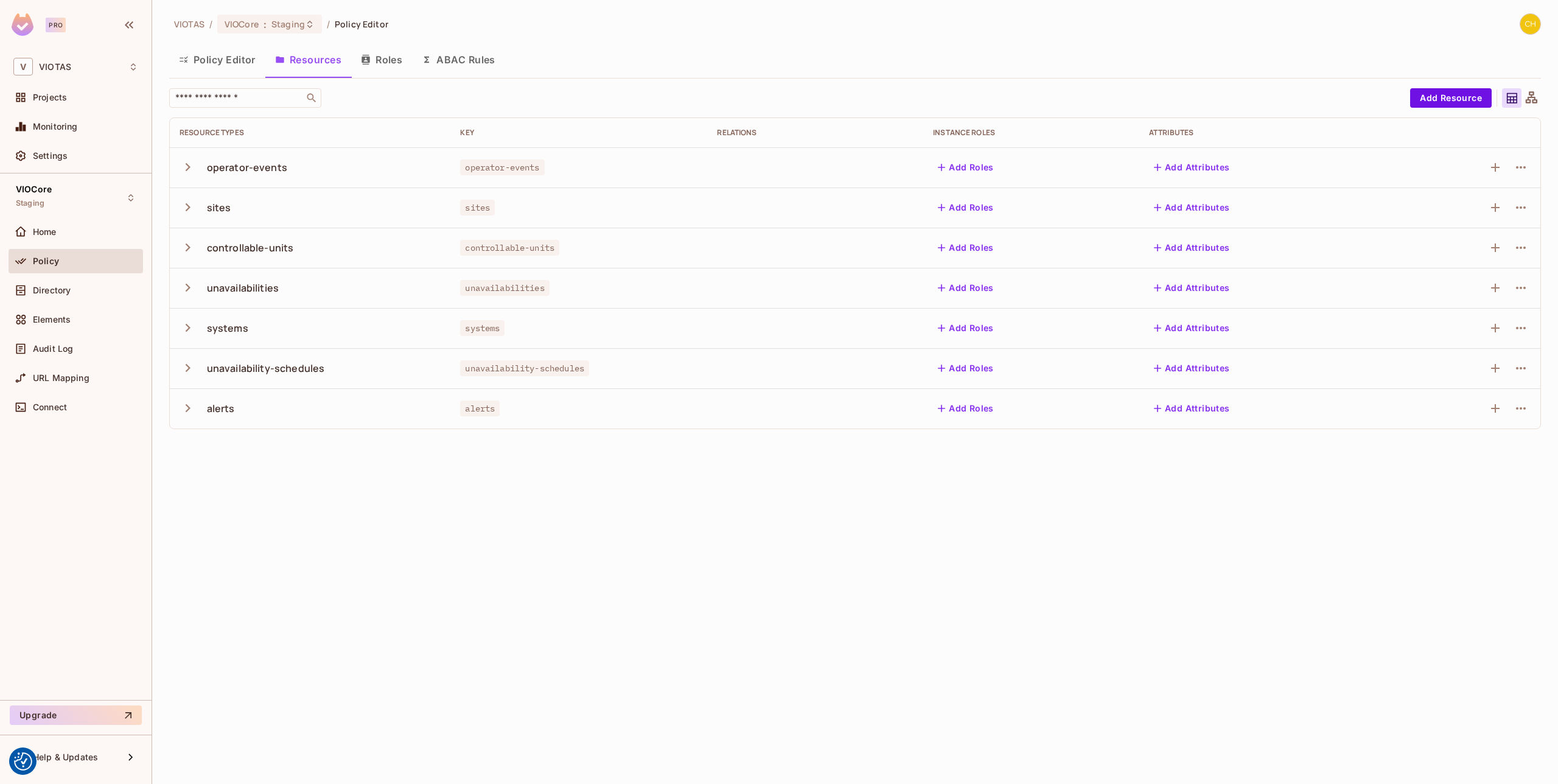
click at [186, 165] on icon "button" at bounding box center [187, 167] width 16 height 16
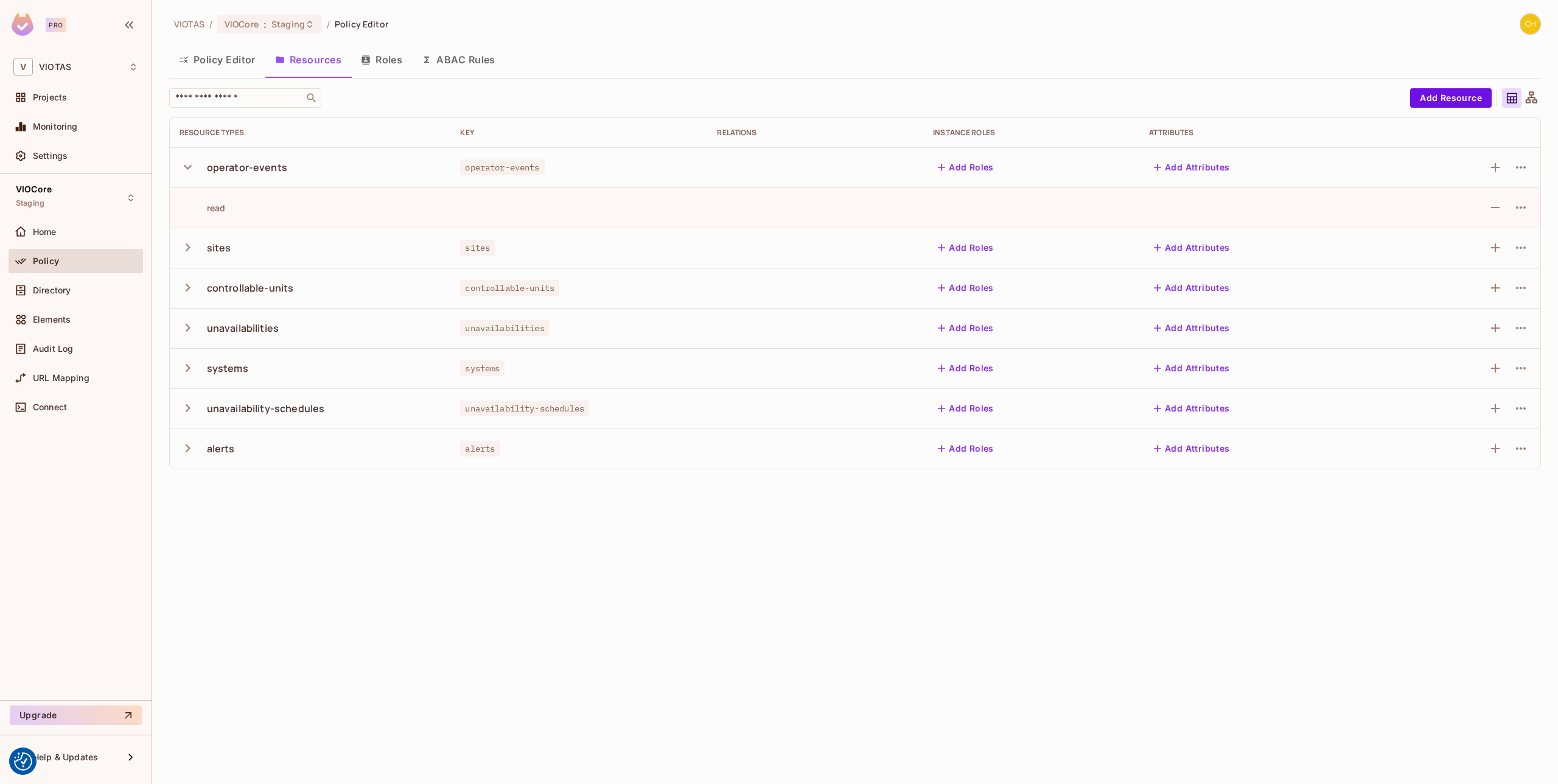
click at [186, 165] on icon "button" at bounding box center [187, 167] width 16 height 16
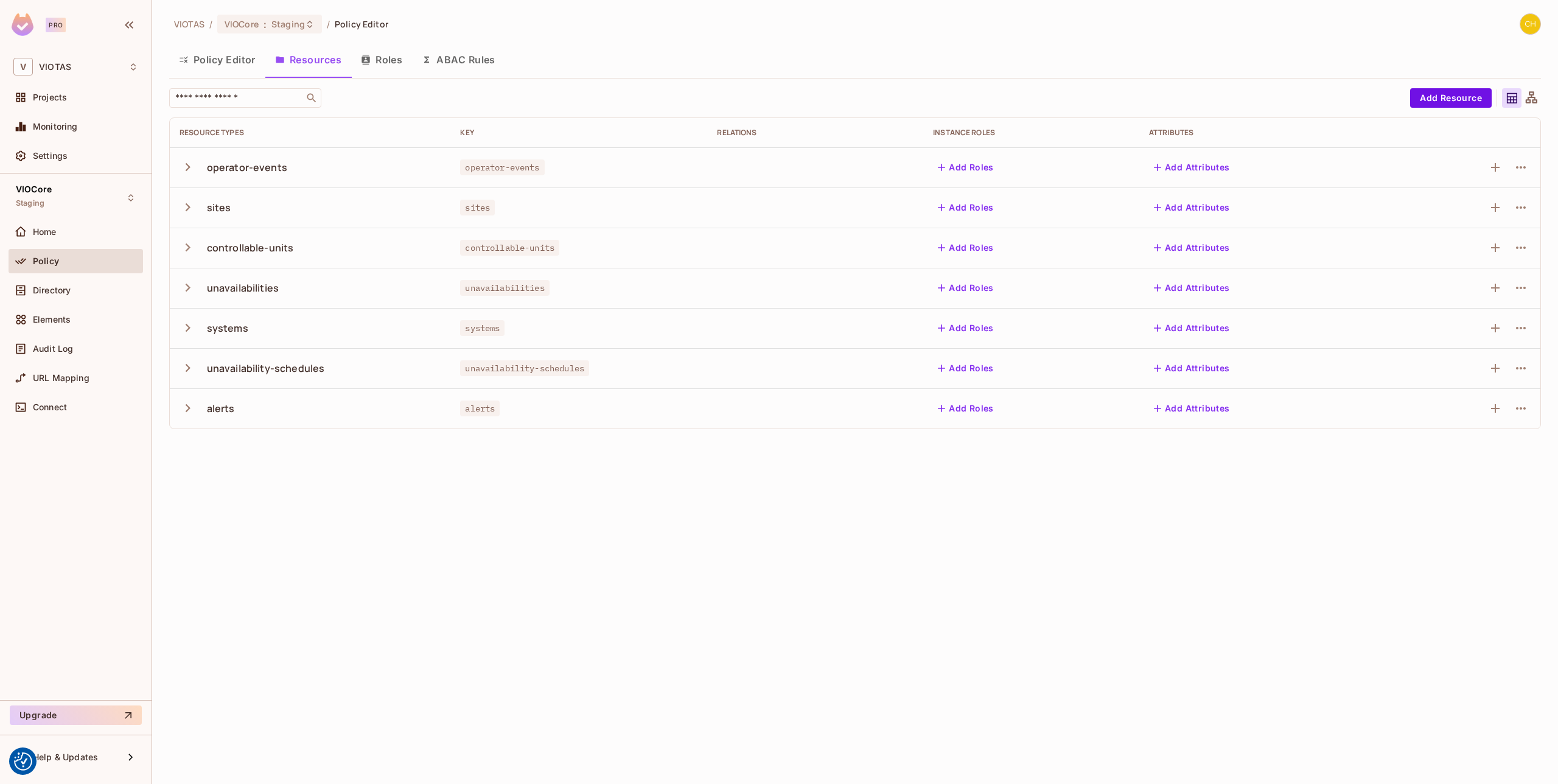
click at [215, 59] on button "Policy Editor" at bounding box center [217, 59] width 96 height 30
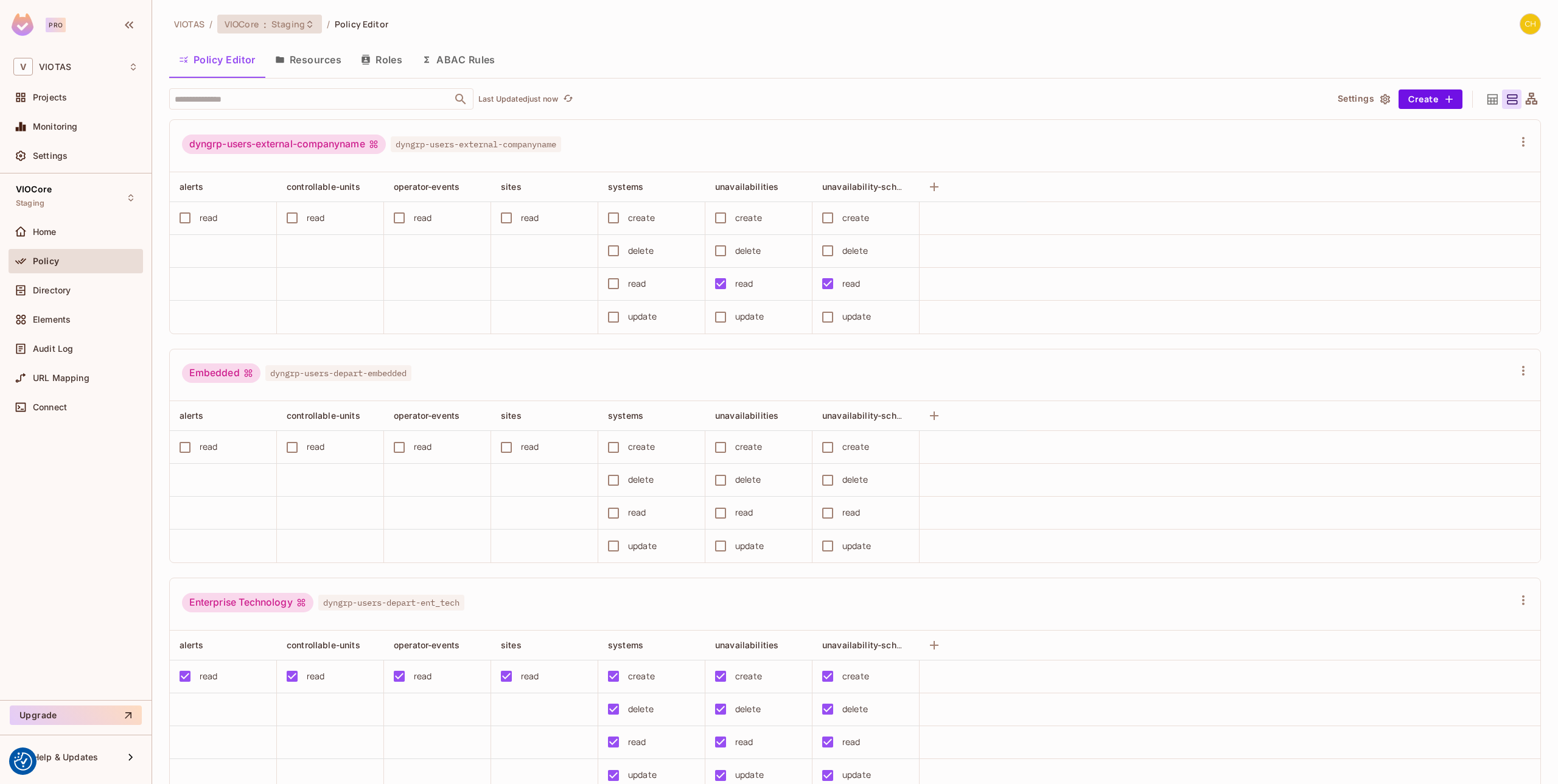
click at [278, 22] on span "Staging" at bounding box center [289, 24] width 34 height 11
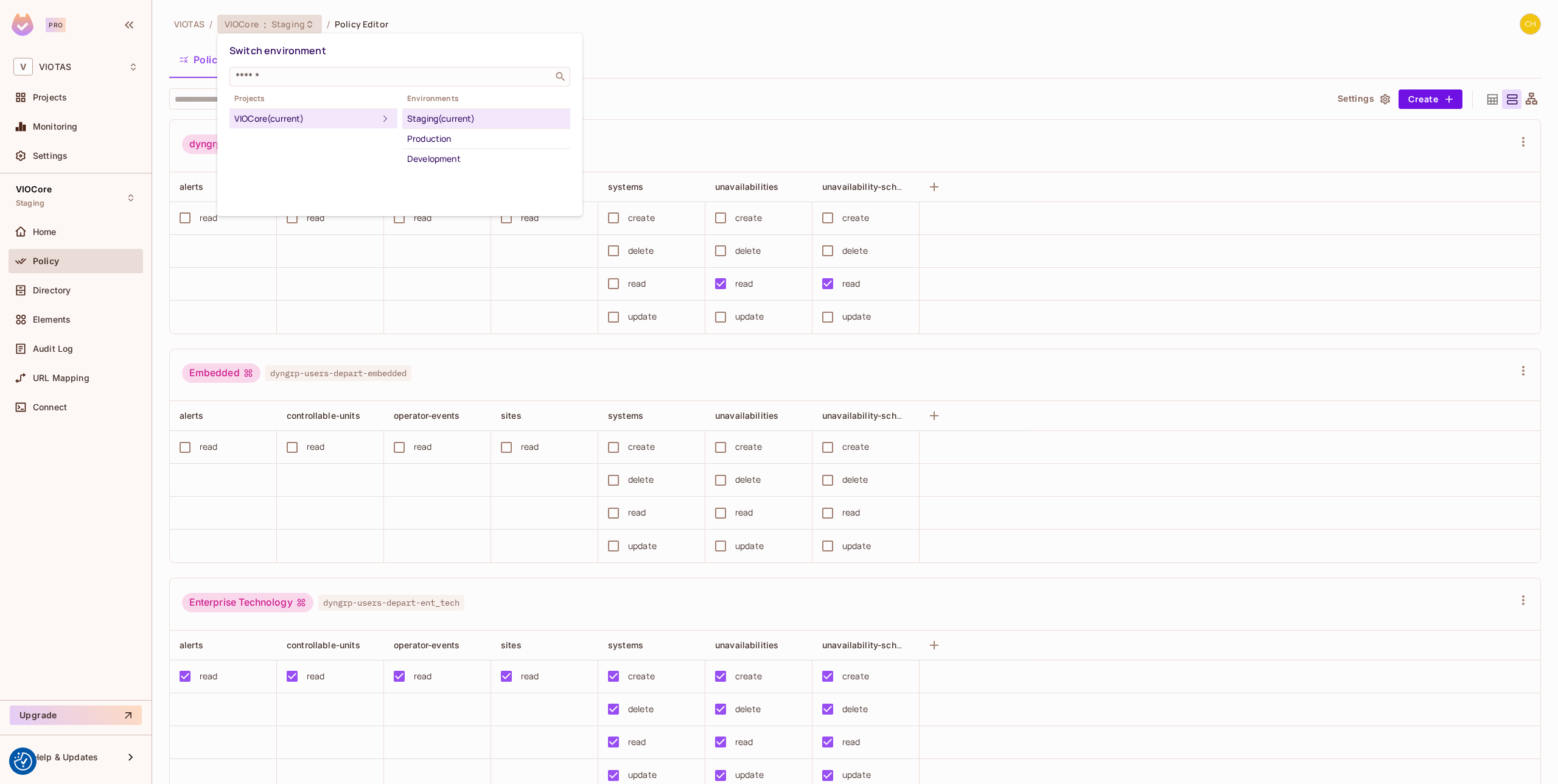
click at [685, 59] on div at bounding box center [779, 392] width 1558 height 784
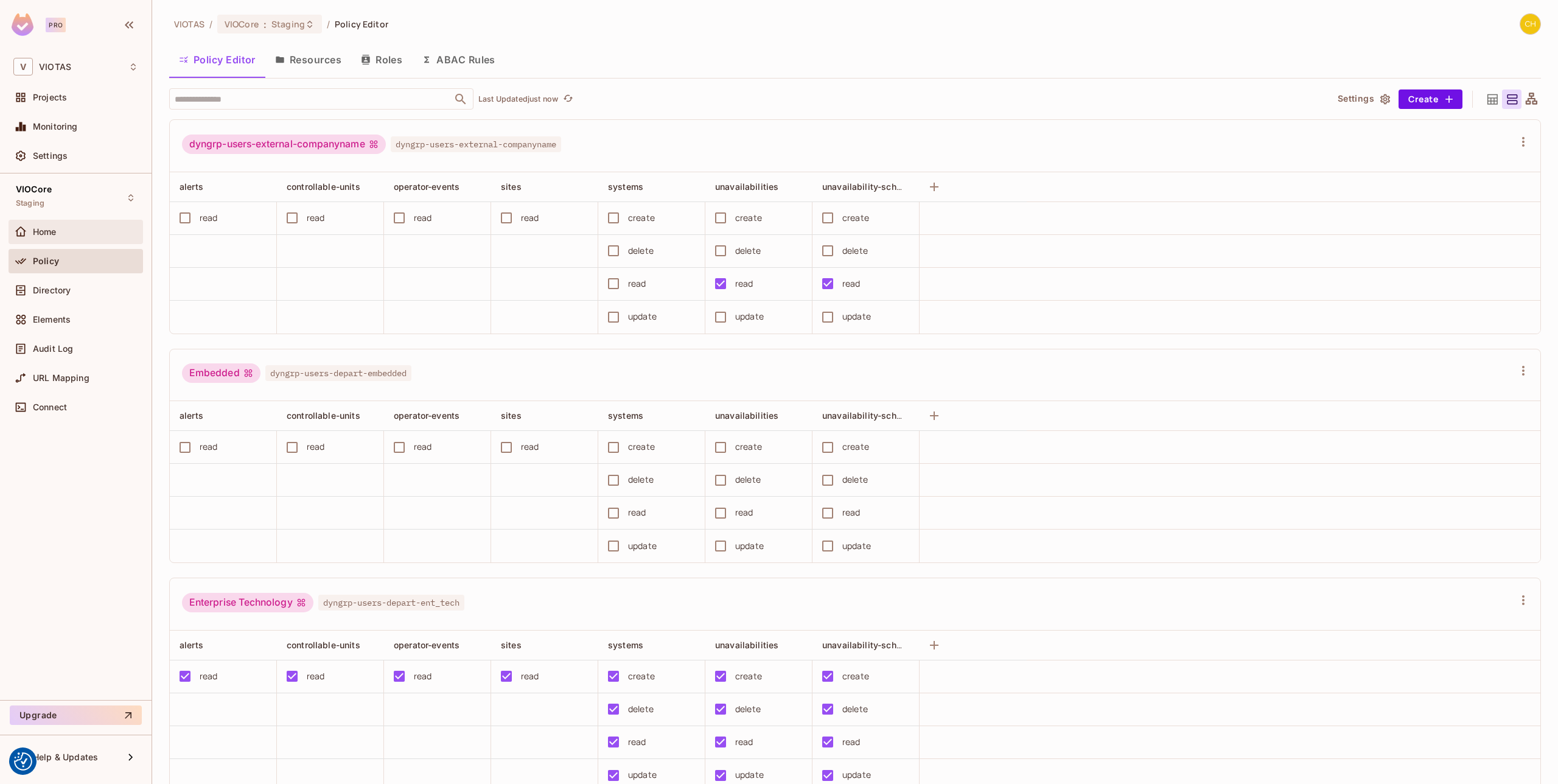
click at [104, 229] on div "Home" at bounding box center [86, 232] width 105 height 9
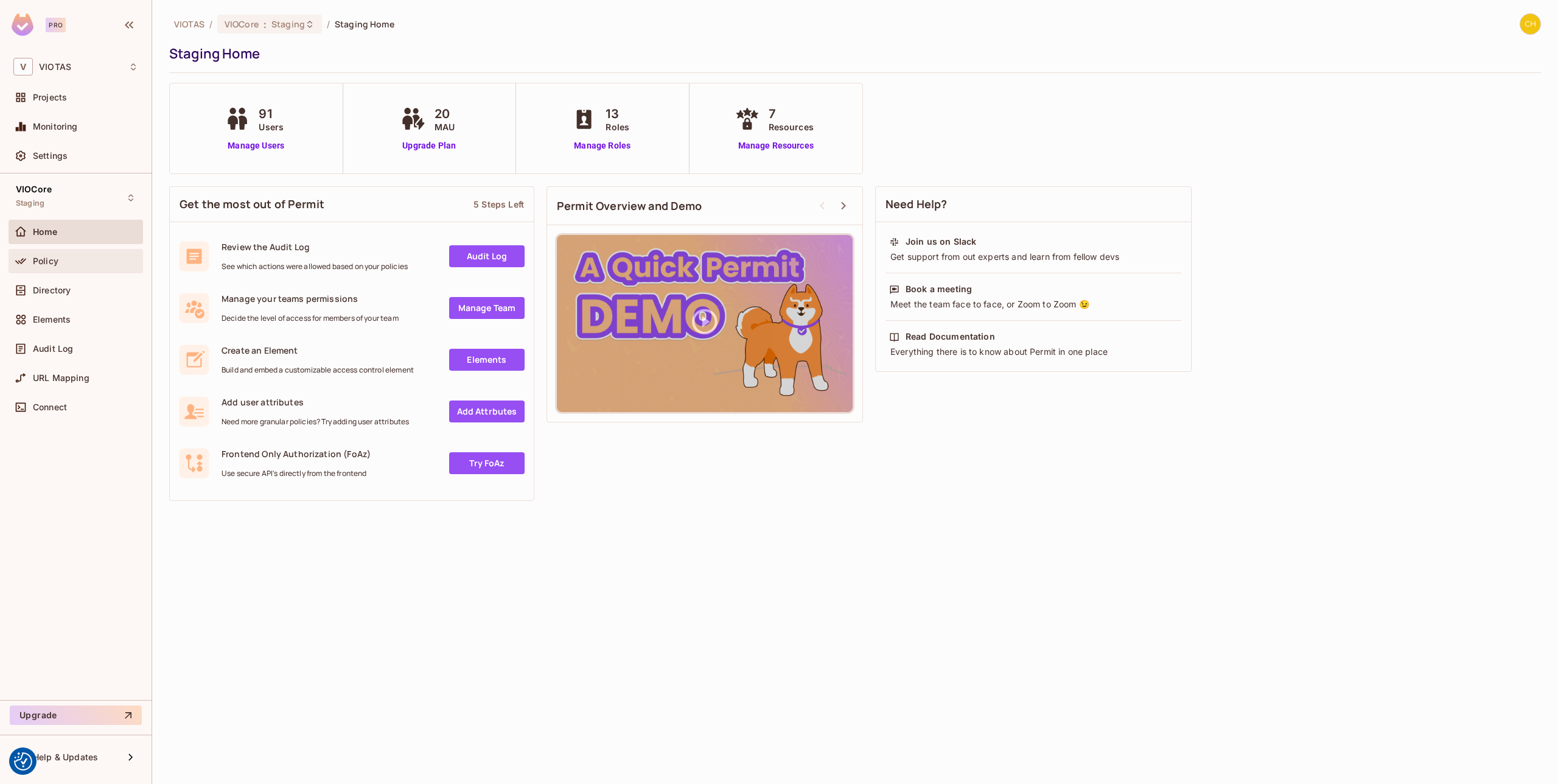
click at [84, 260] on div "Policy" at bounding box center [86, 261] width 105 height 9
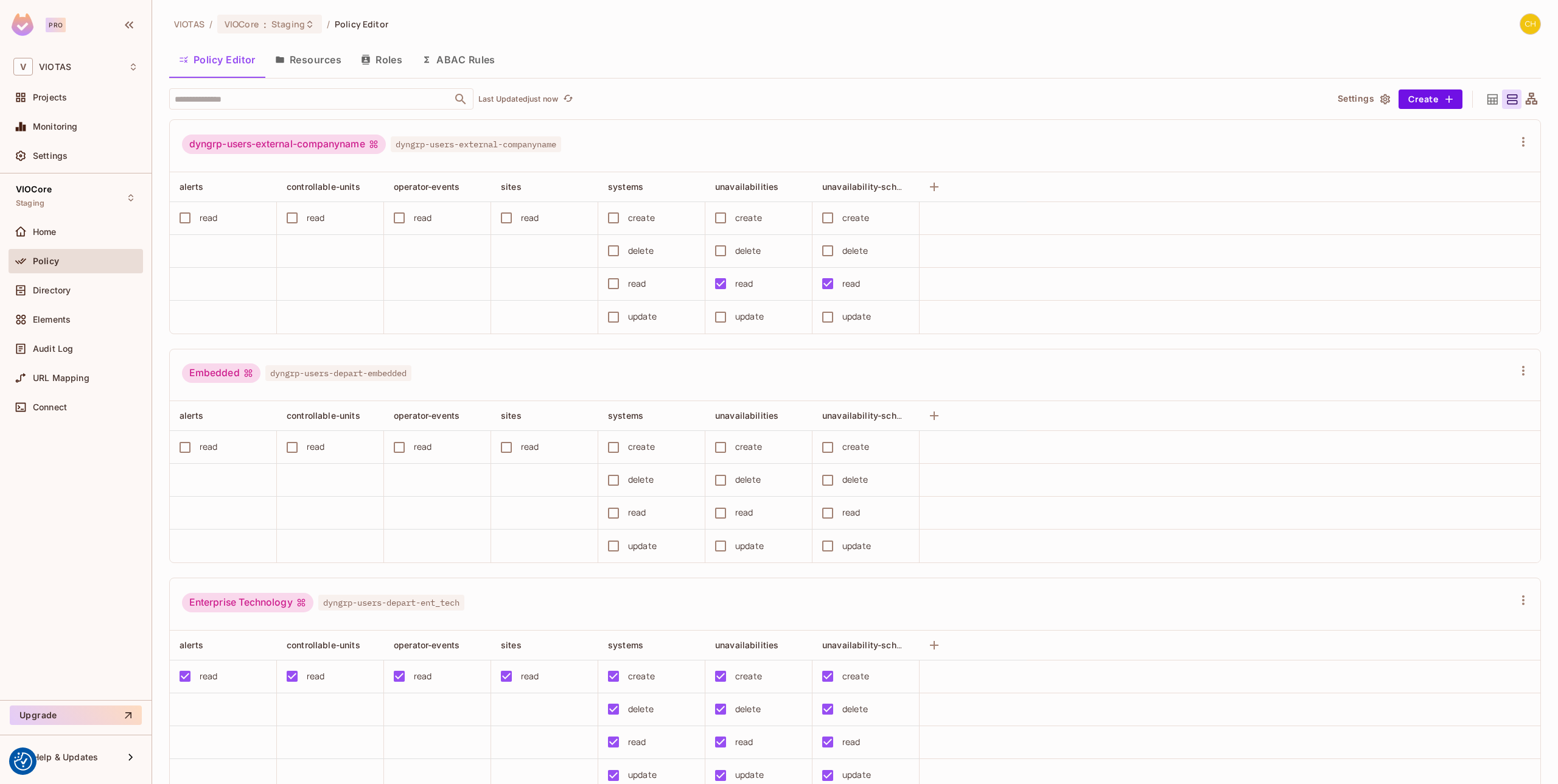
click at [74, 291] on div "Directory" at bounding box center [86, 290] width 105 height 9
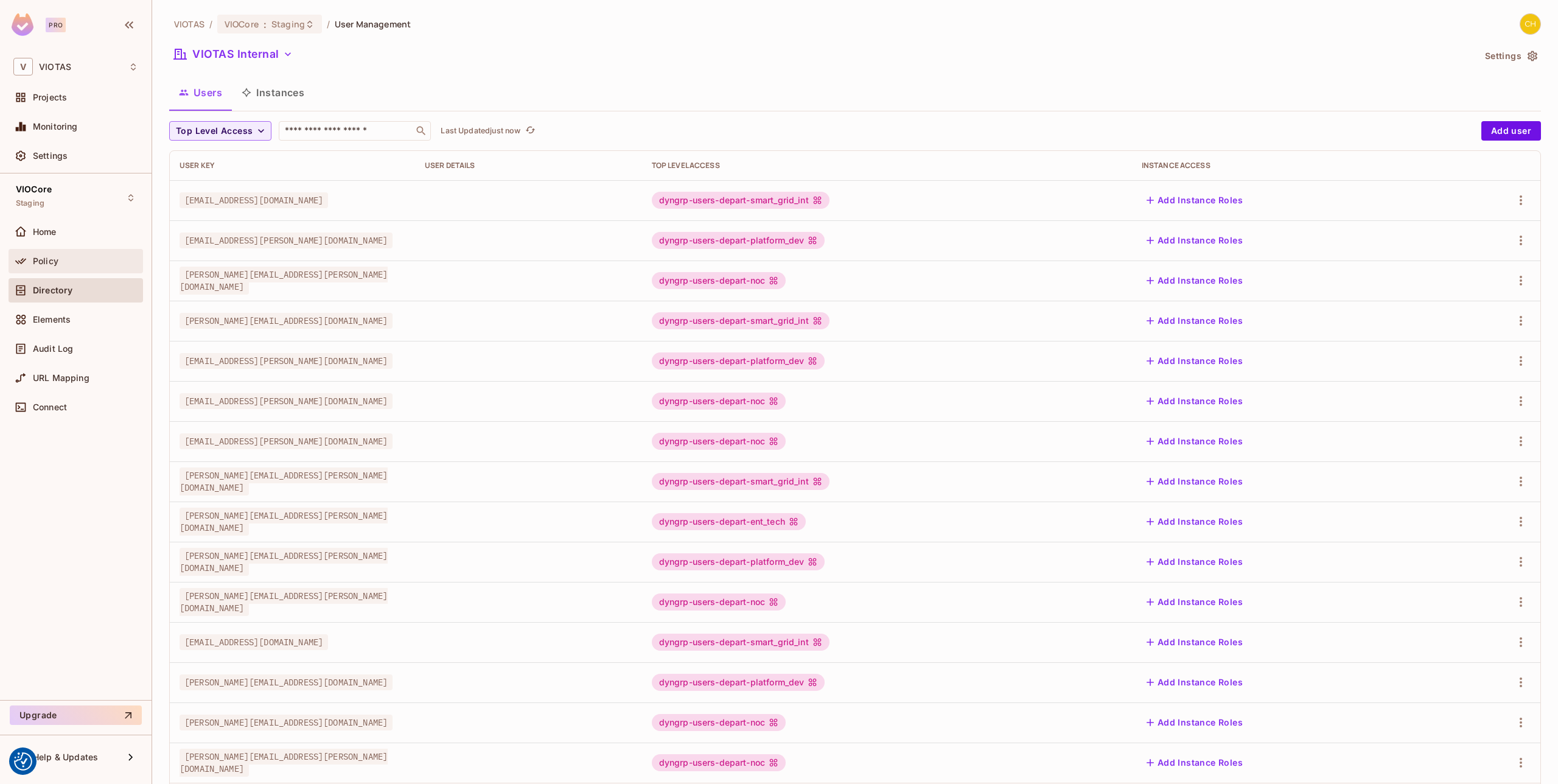
click at [82, 260] on div "Policy" at bounding box center [86, 261] width 105 height 9
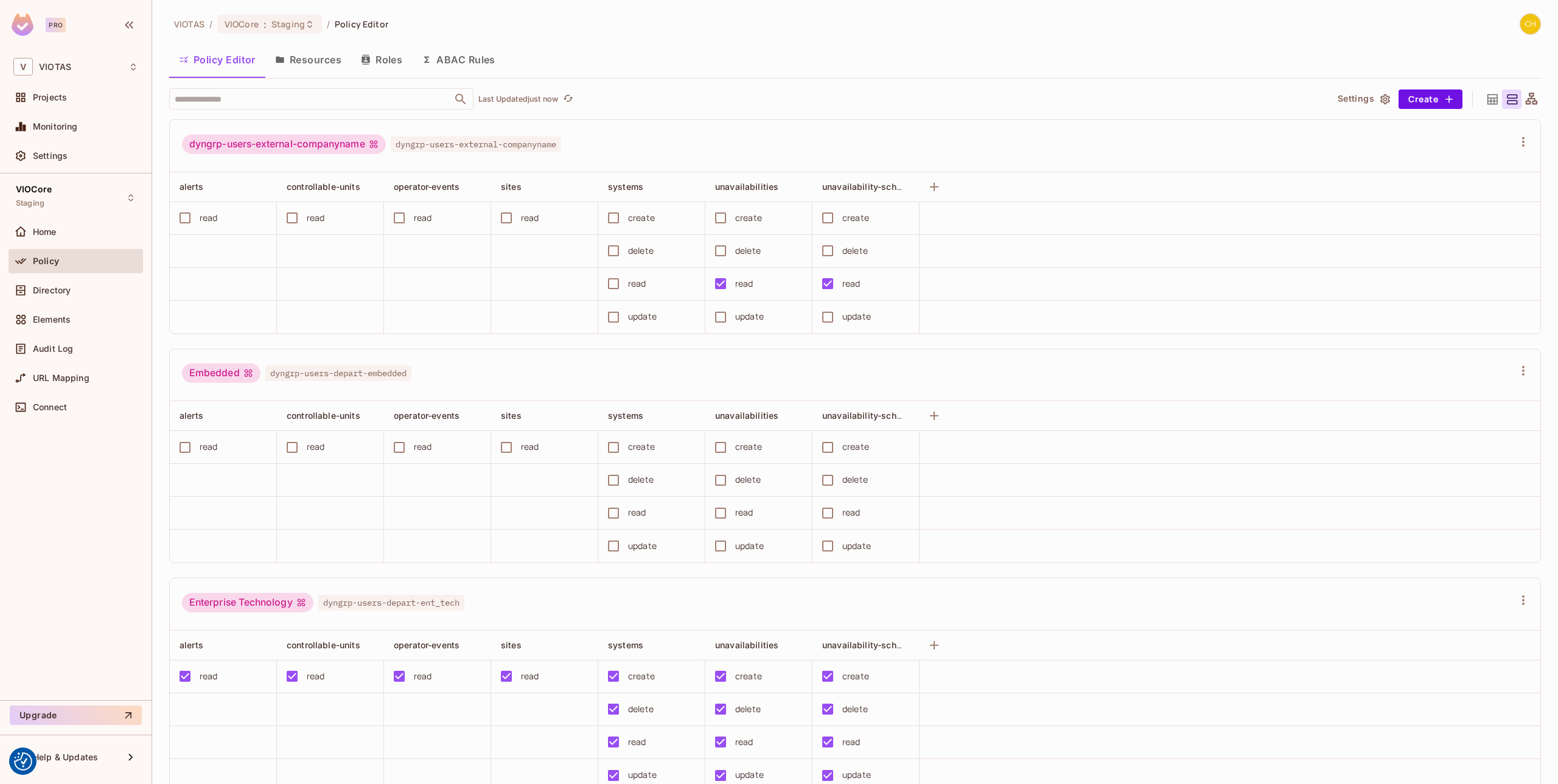
click at [331, 66] on button "Resources" at bounding box center [308, 59] width 86 height 30
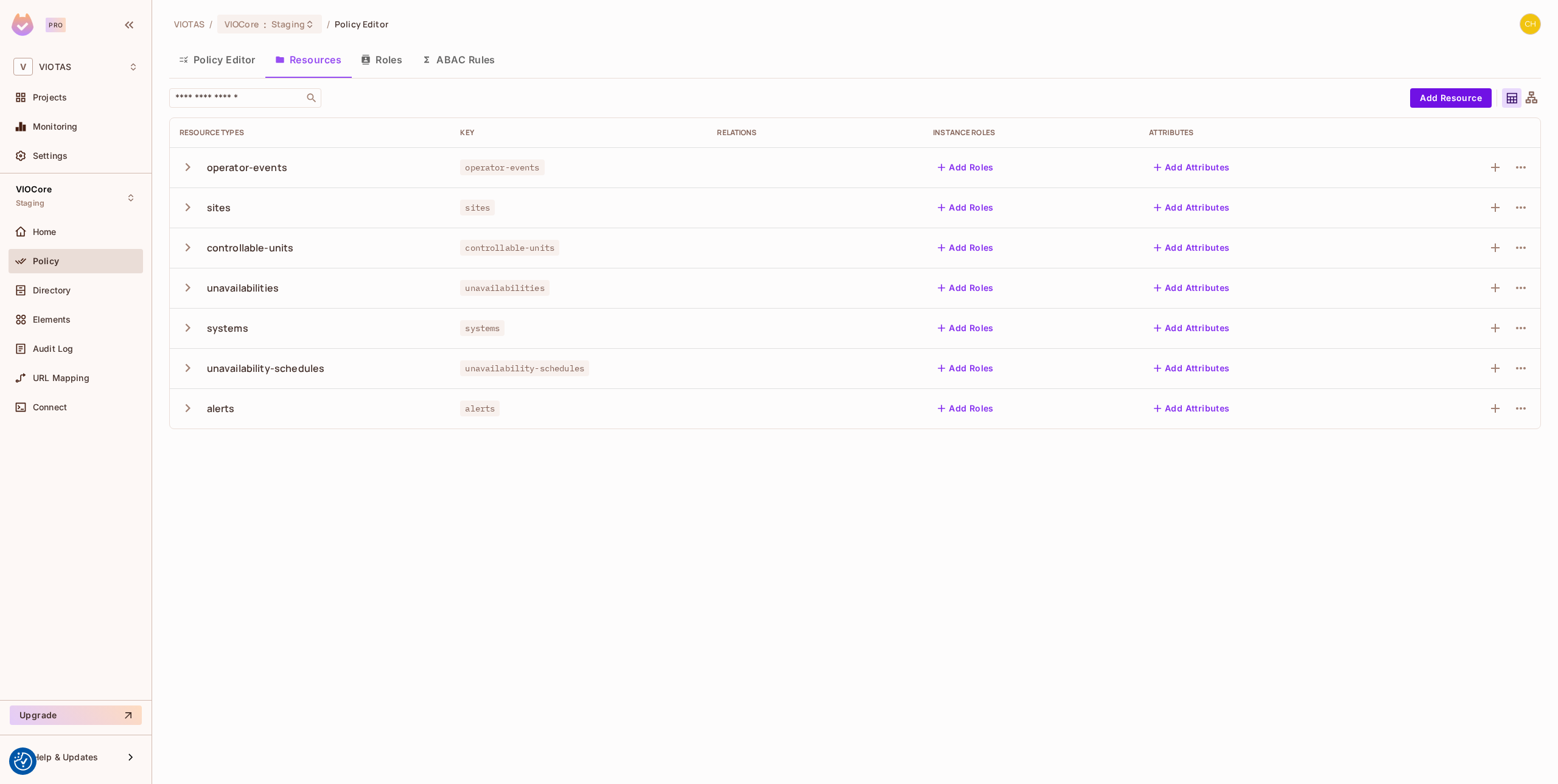
click at [385, 61] on button "Roles" at bounding box center [382, 59] width 61 height 30
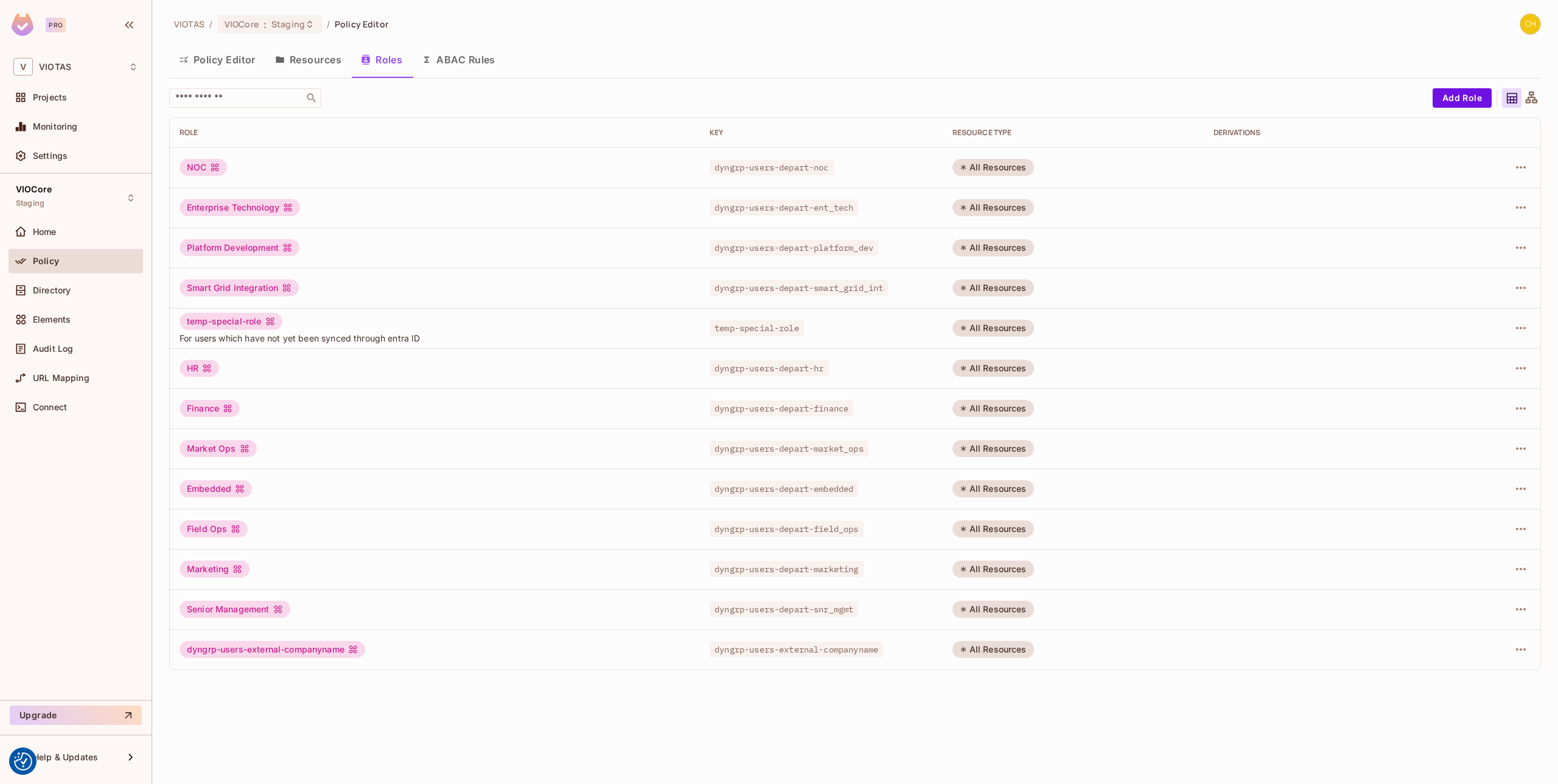
click at [312, 63] on button "Resources" at bounding box center [308, 59] width 86 height 30
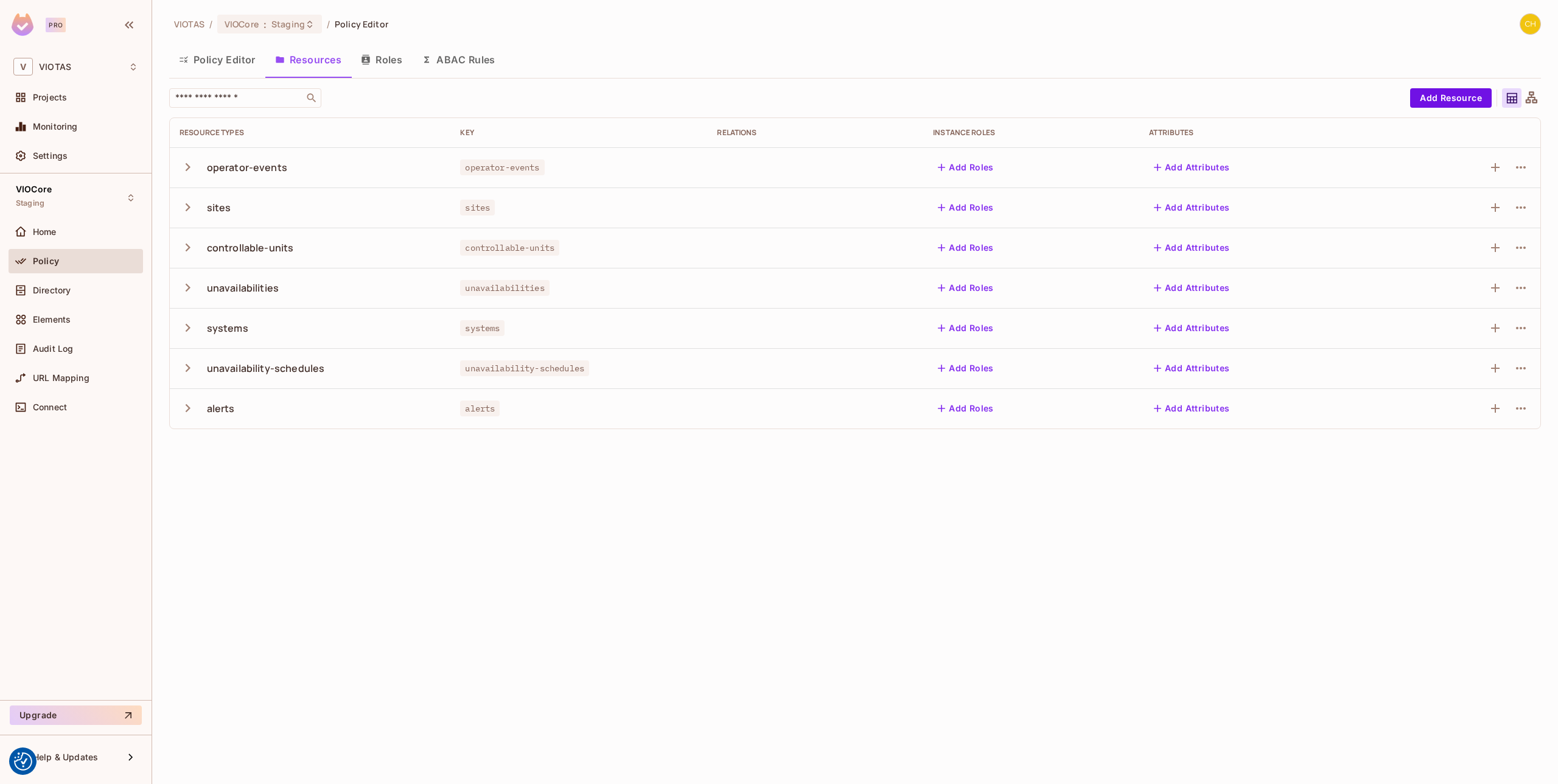
click at [383, 63] on button "Roles" at bounding box center [382, 59] width 61 height 30
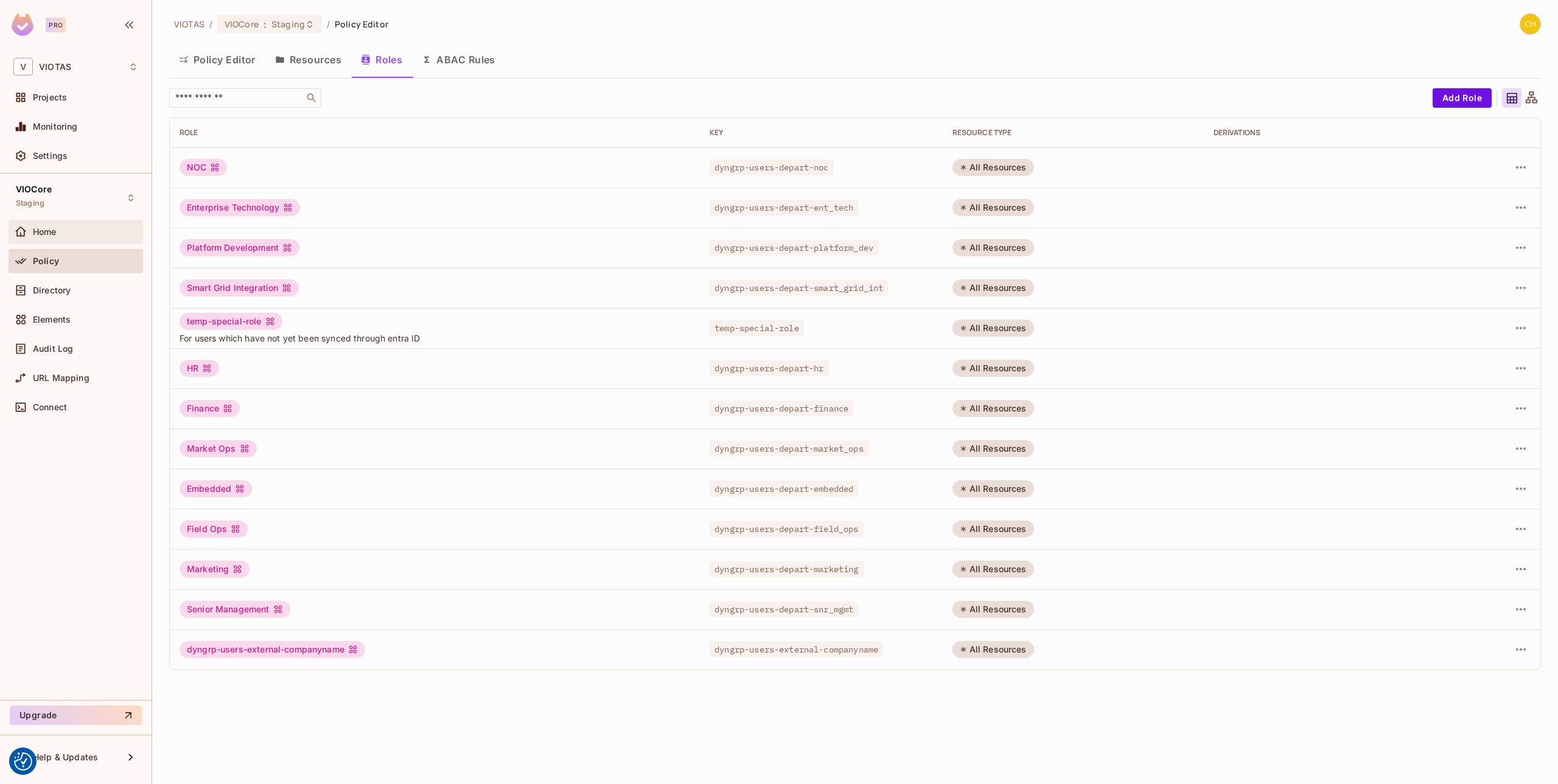
click at [76, 237] on div "Home" at bounding box center [76, 232] width 125 height 15
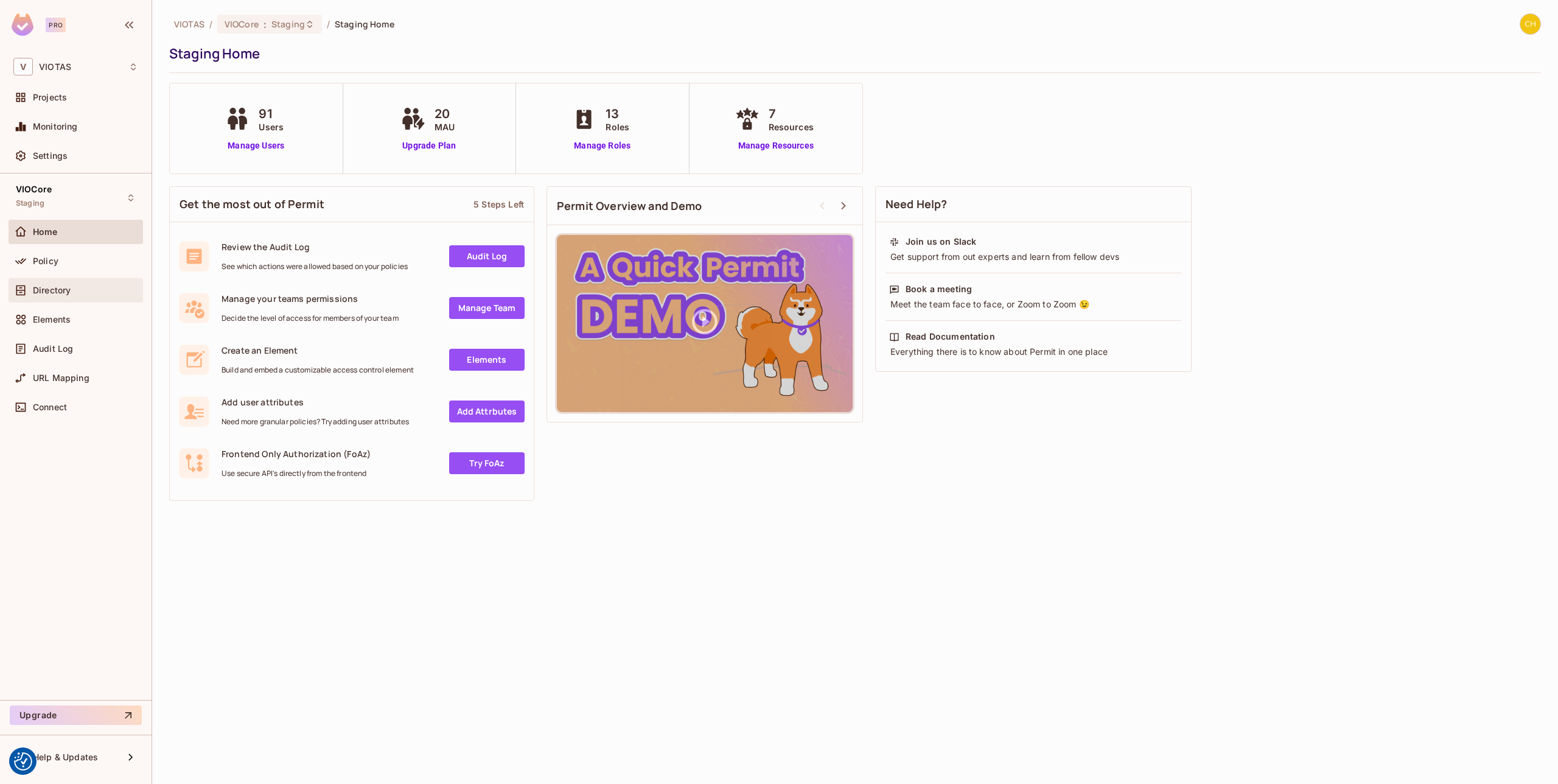
click at [69, 291] on span "Directory" at bounding box center [52, 290] width 38 height 9
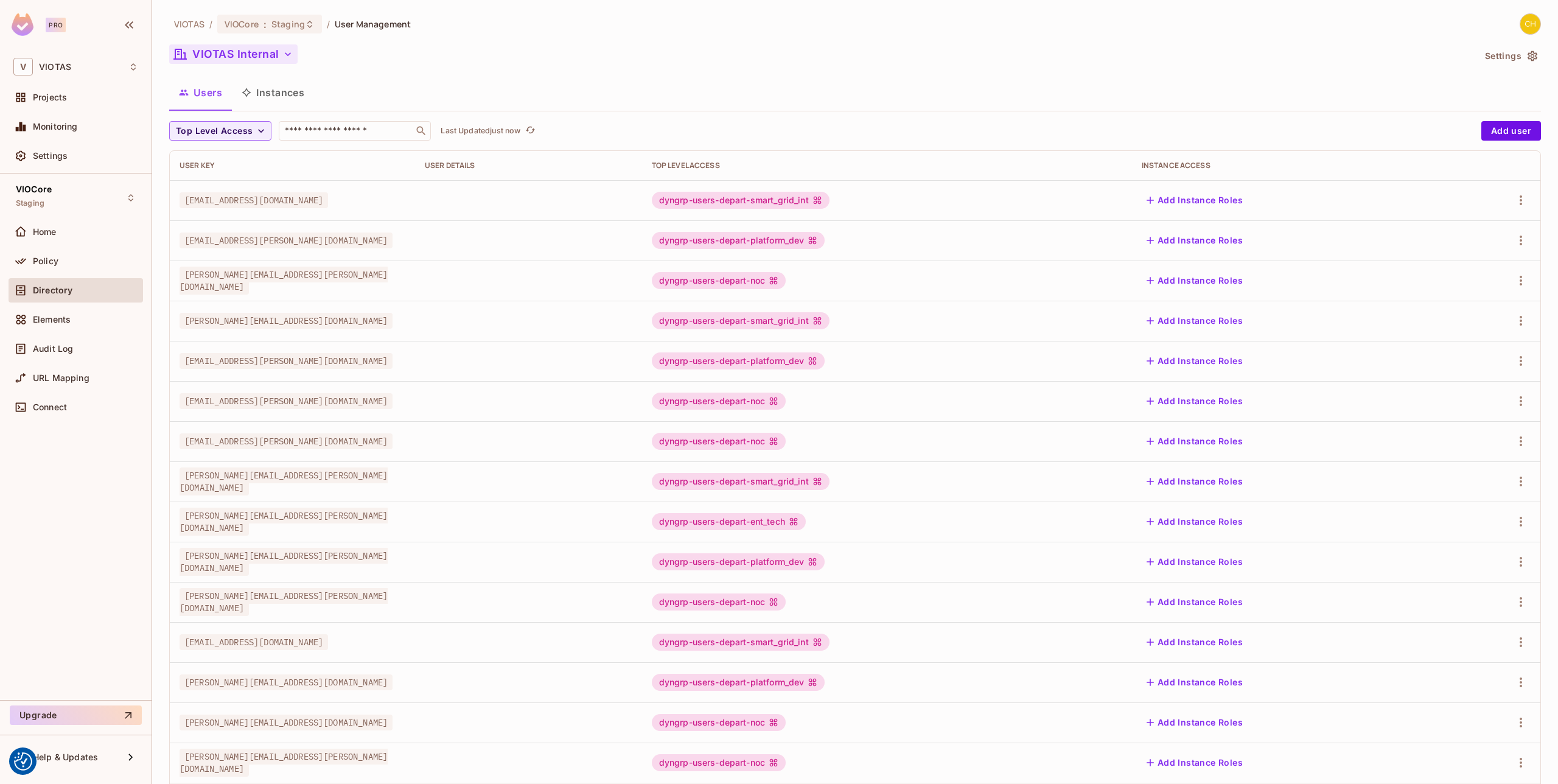
click at [280, 58] on button "VIOTAS Internal" at bounding box center [233, 54] width 128 height 20
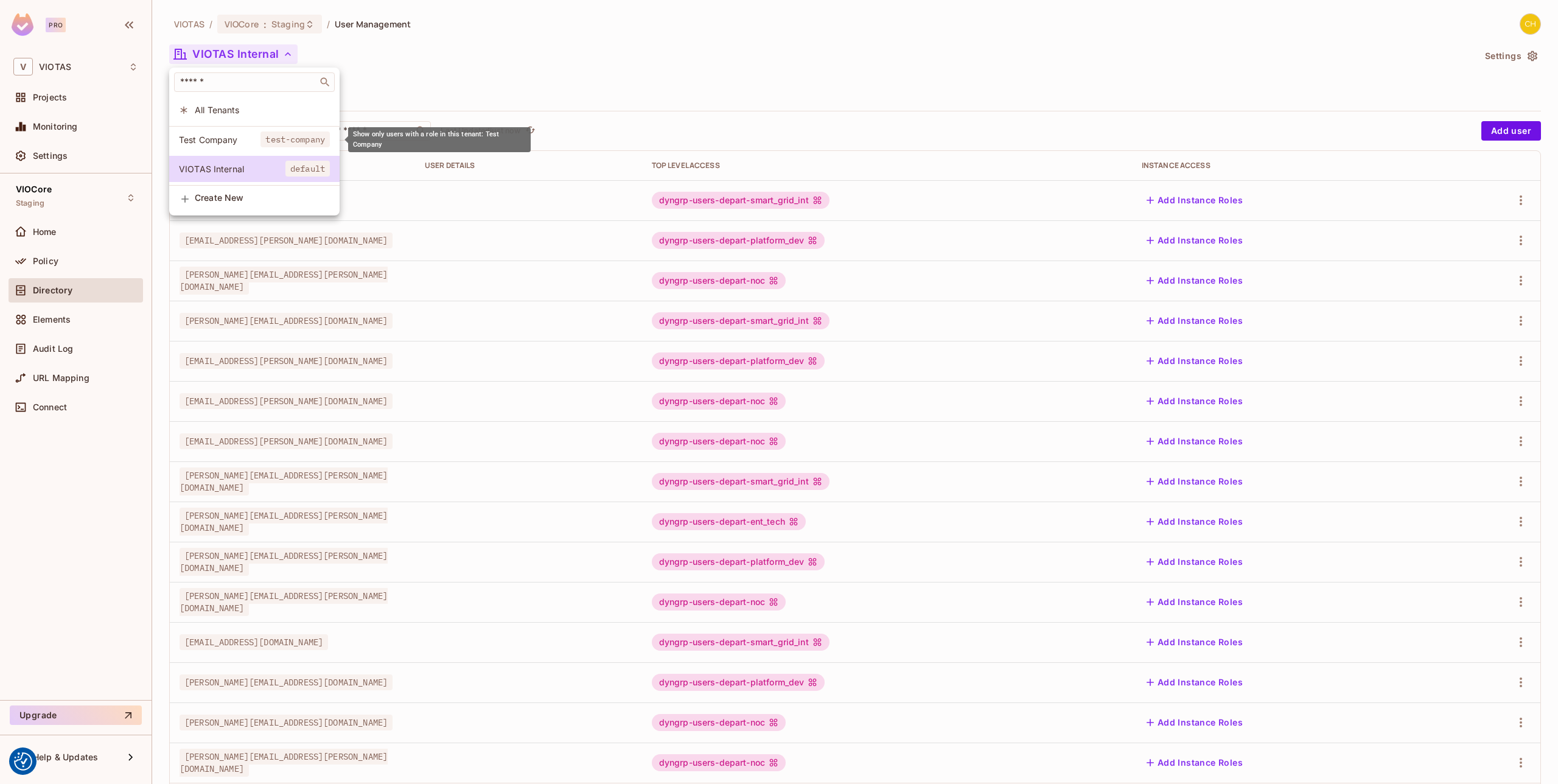
click at [229, 138] on span "Test Company" at bounding box center [219, 140] width 82 height 11
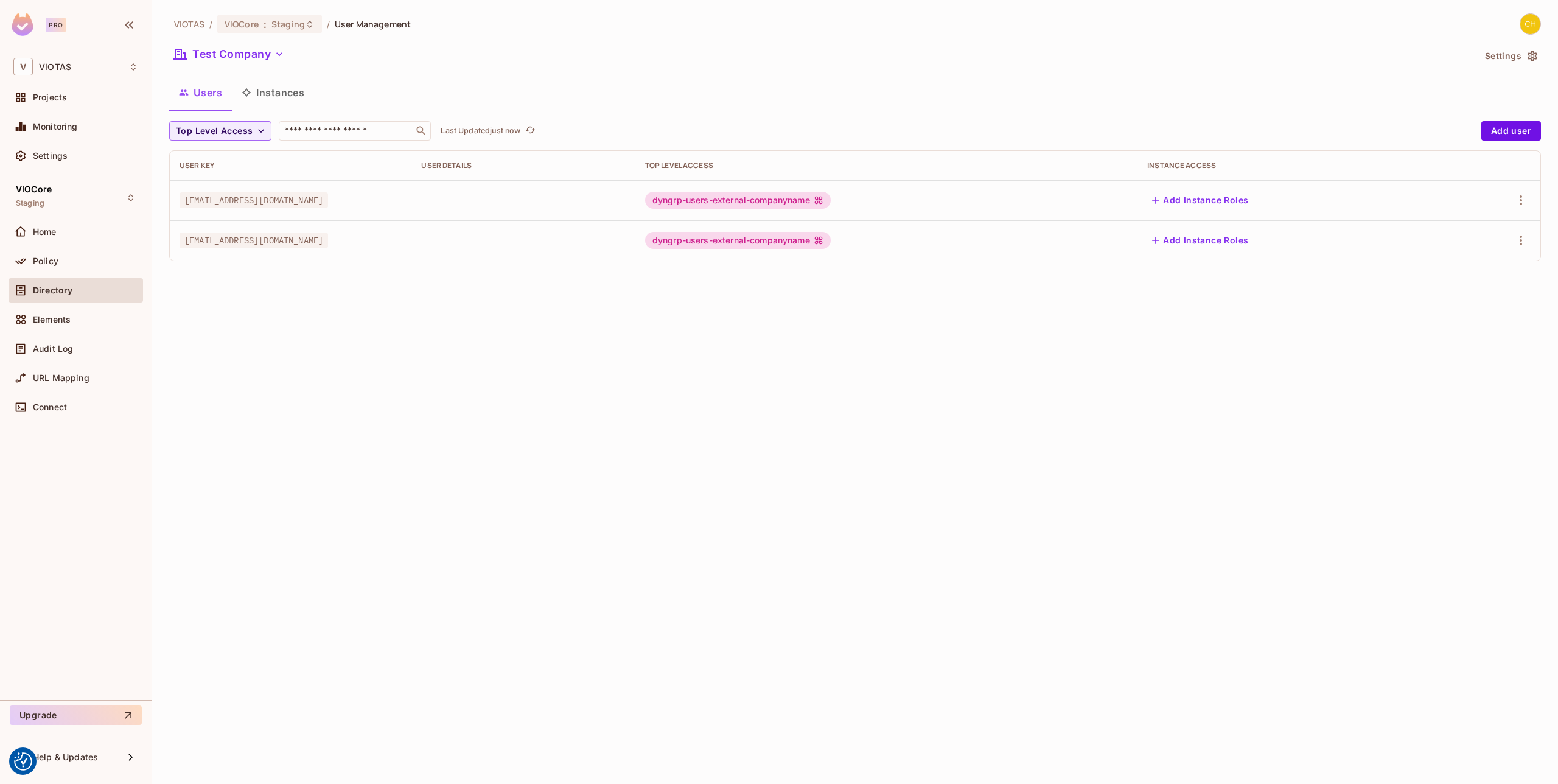
click at [474, 73] on div "VIOTAS / VIOCore : Staging / User Management Test Company Settings Users Instan…" at bounding box center [855, 142] width 1372 height 258
click at [272, 91] on button "Instances" at bounding box center [273, 92] width 82 height 30
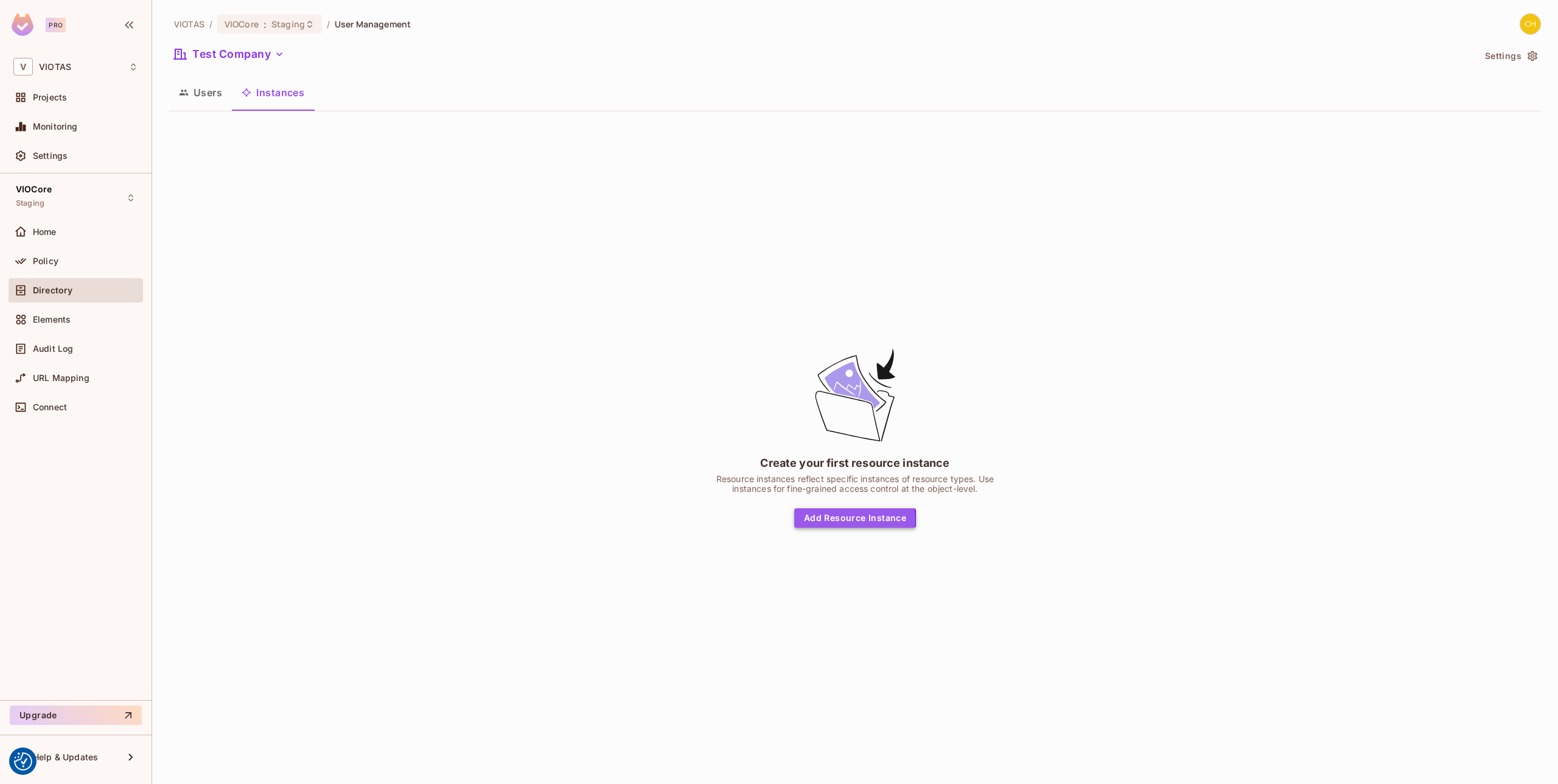
click at [839, 519] on button "Add Resource Instance" at bounding box center [855, 518] width 122 height 20
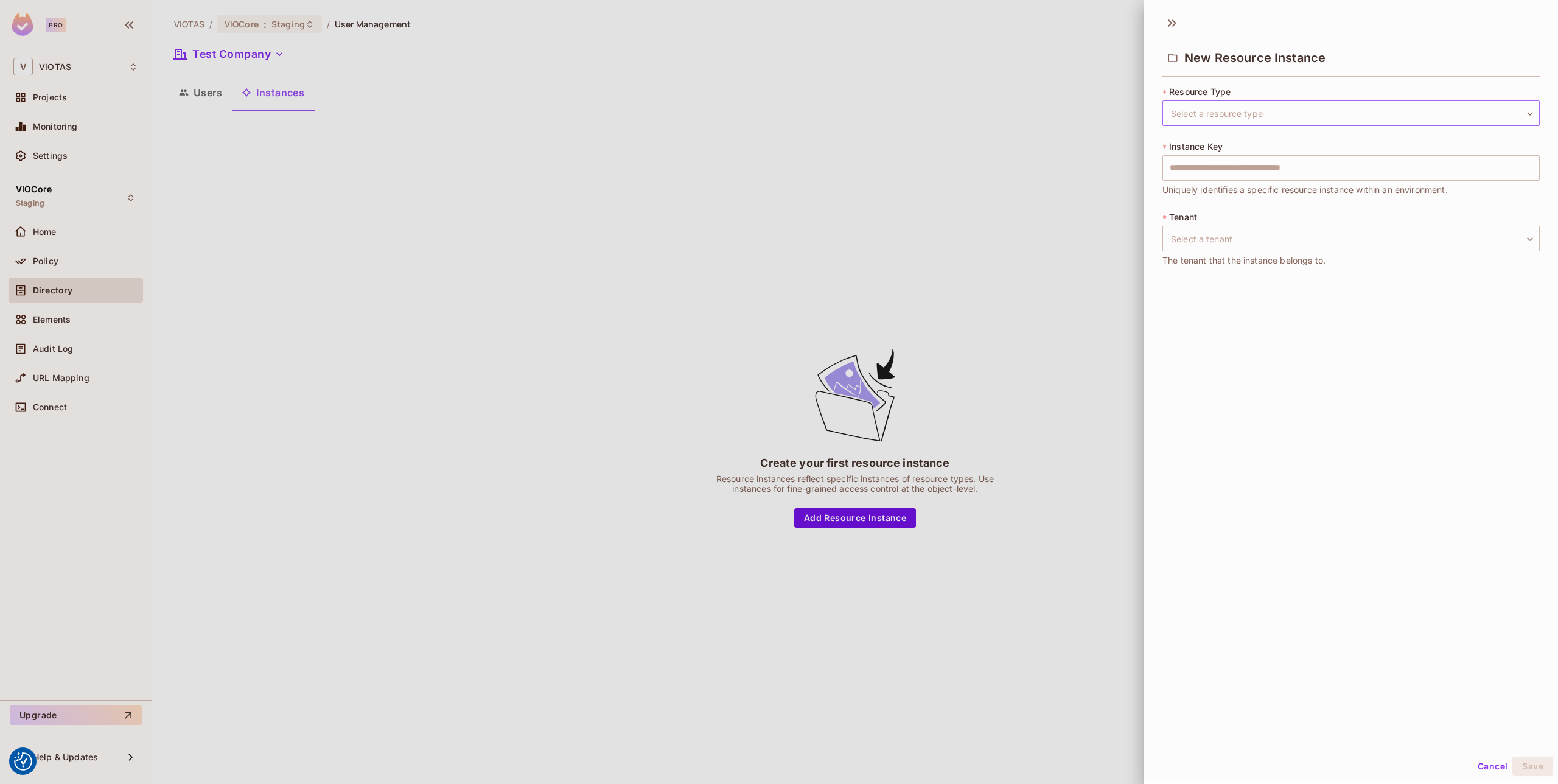
click at [1273, 108] on body "We use cookies to enhance your browsing experience, serve personalized ads or c…" at bounding box center [779, 392] width 1558 height 784
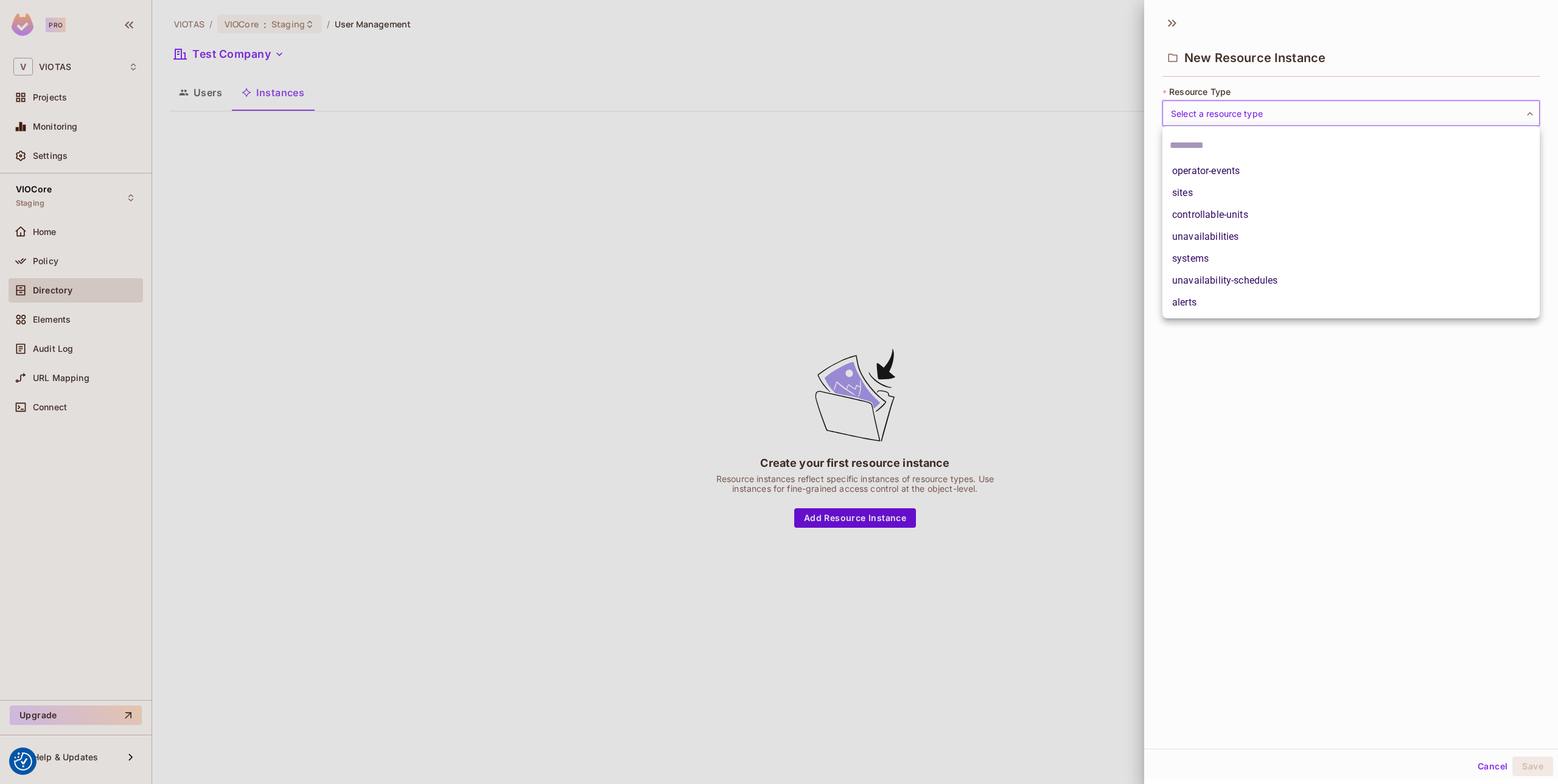
click at [1240, 284] on li "unavailability-schedules" at bounding box center [1351, 280] width 378 height 22
type input "**********"
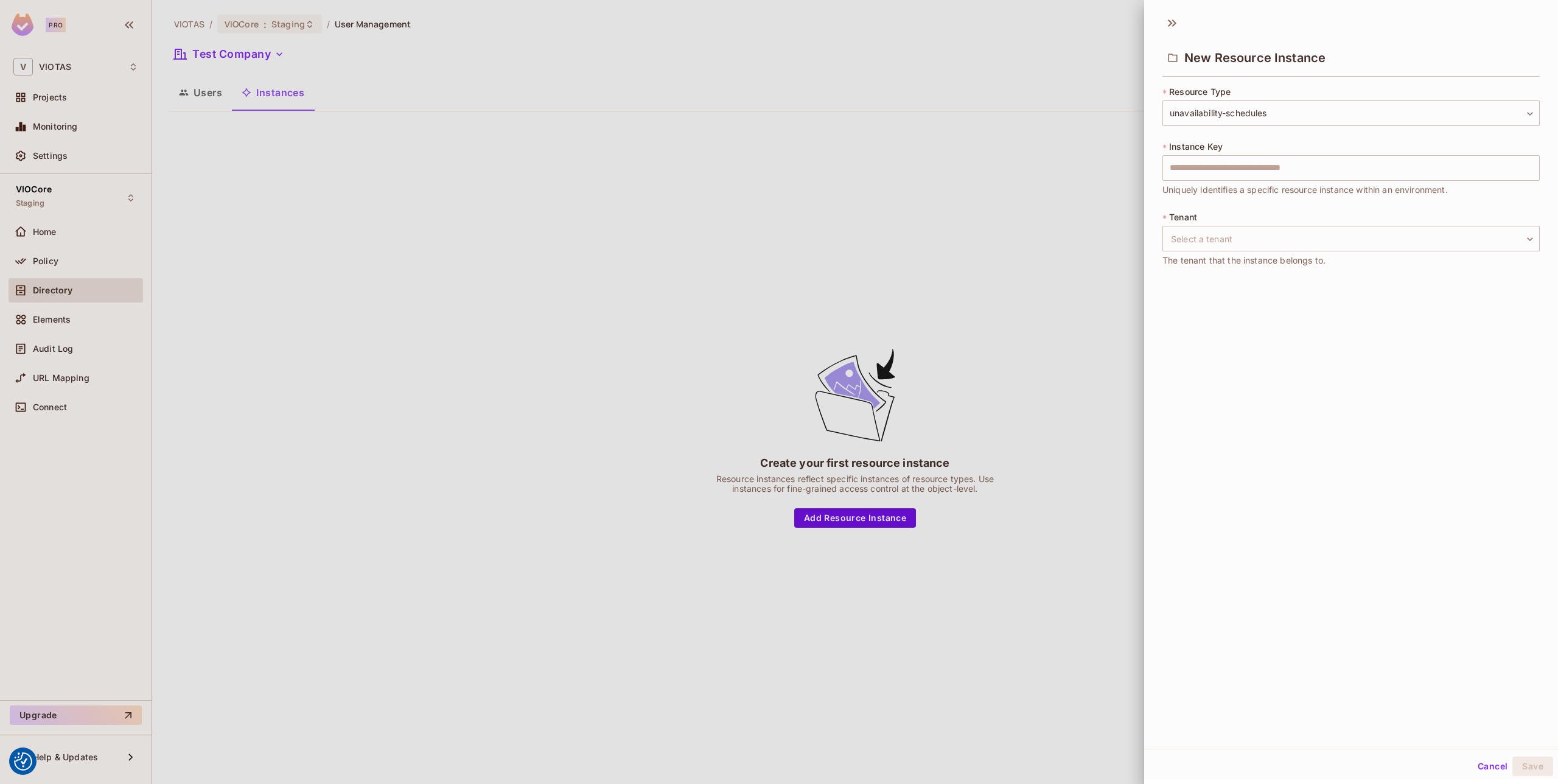
drag, startPoint x: 1251, startPoint y: 347, endPoint x: 1251, endPoint y: 338, distance: 9.0
click at [1251, 347] on div "**********" at bounding box center [1351, 379] width 414 height 740
click at [1244, 158] on input "text" at bounding box center [1351, 168] width 378 height 26
drag, startPoint x: 1171, startPoint y: 349, endPoint x: 1187, endPoint y: 303, distance: 48.7
click at [1171, 349] on div "**********" at bounding box center [1351, 379] width 414 height 740
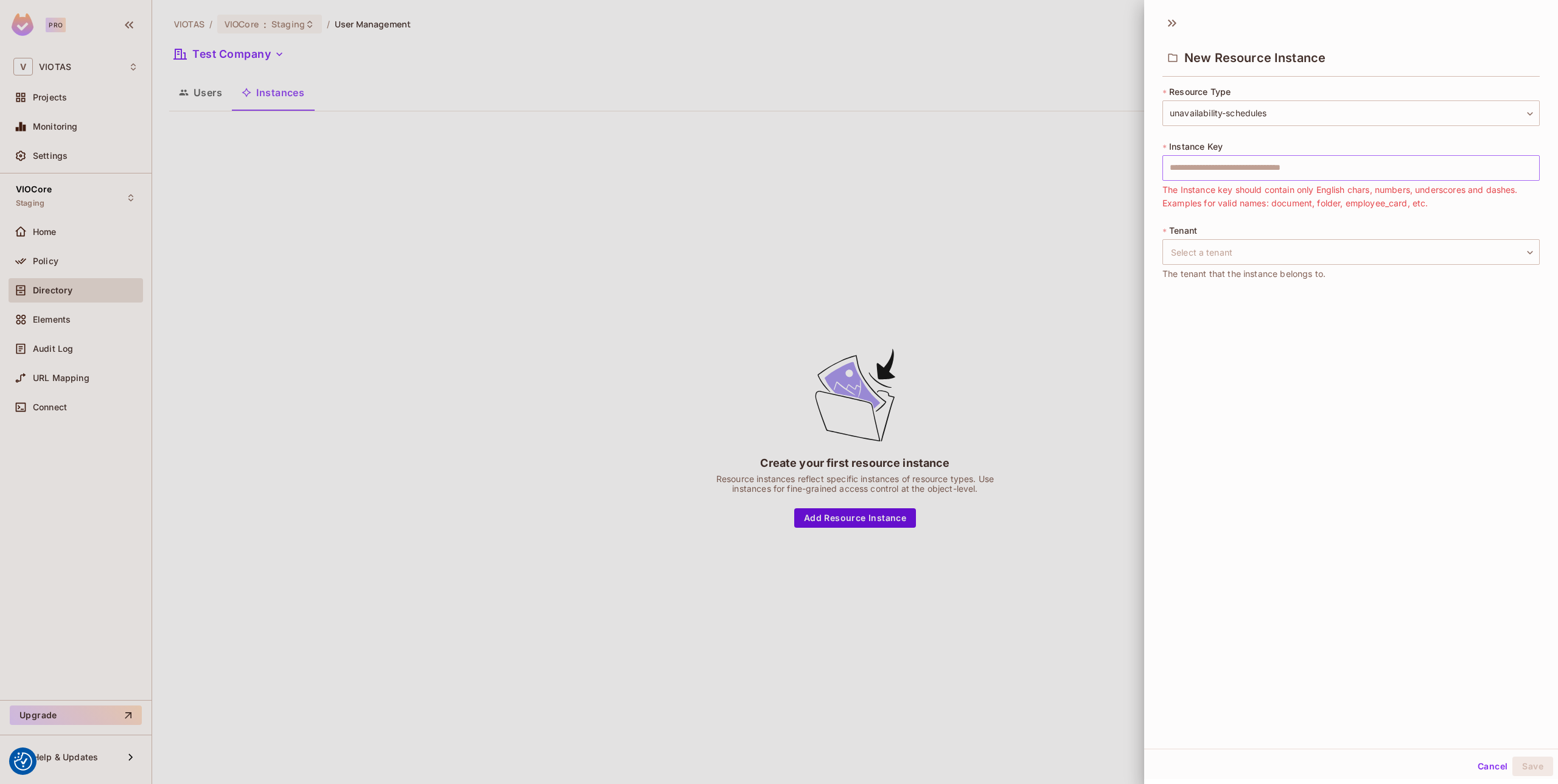
click at [1240, 173] on input "text" at bounding box center [1351, 168] width 378 height 26
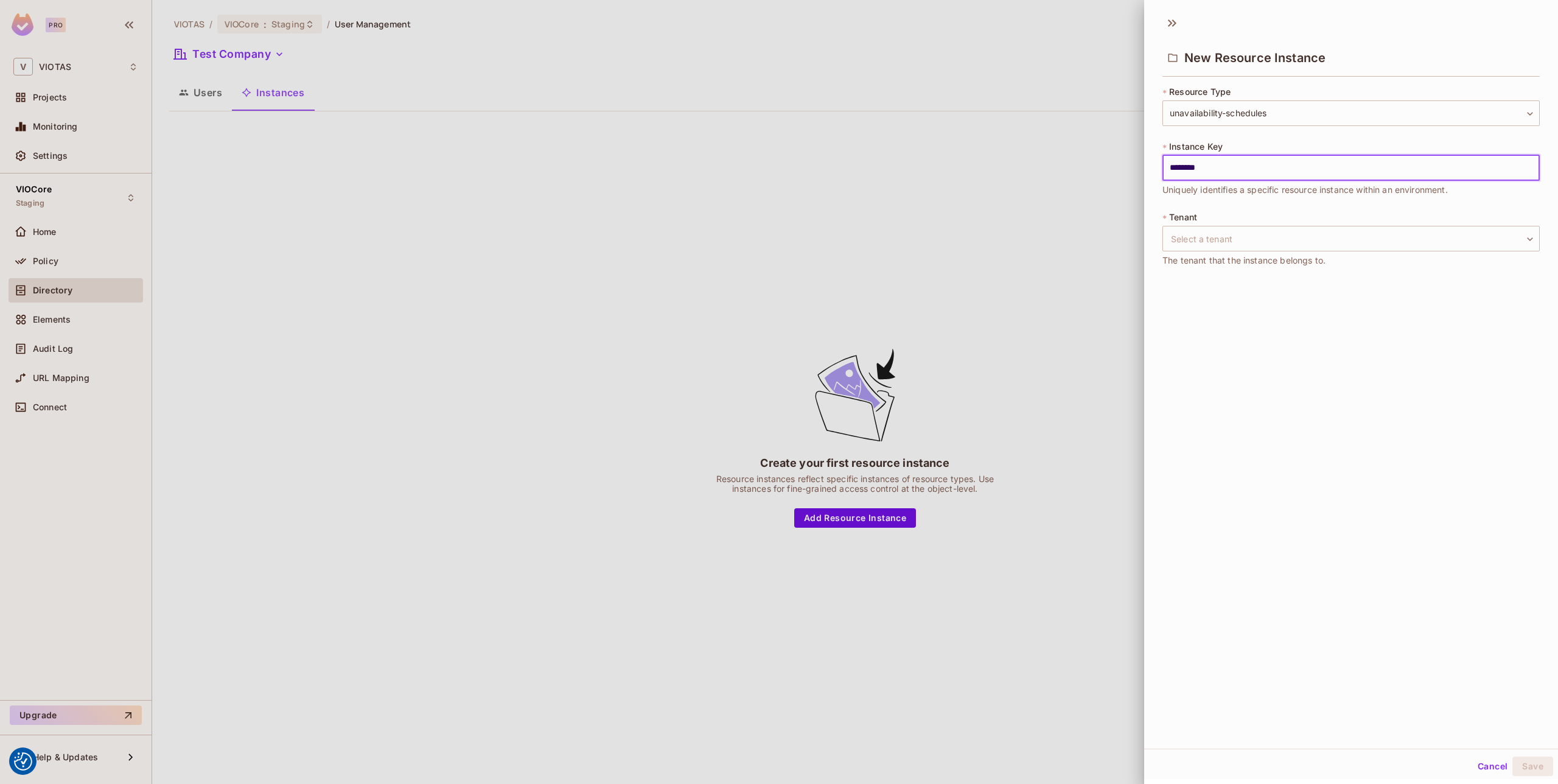
type input "********"
click at [1277, 346] on div "**********" at bounding box center [1351, 379] width 414 height 740
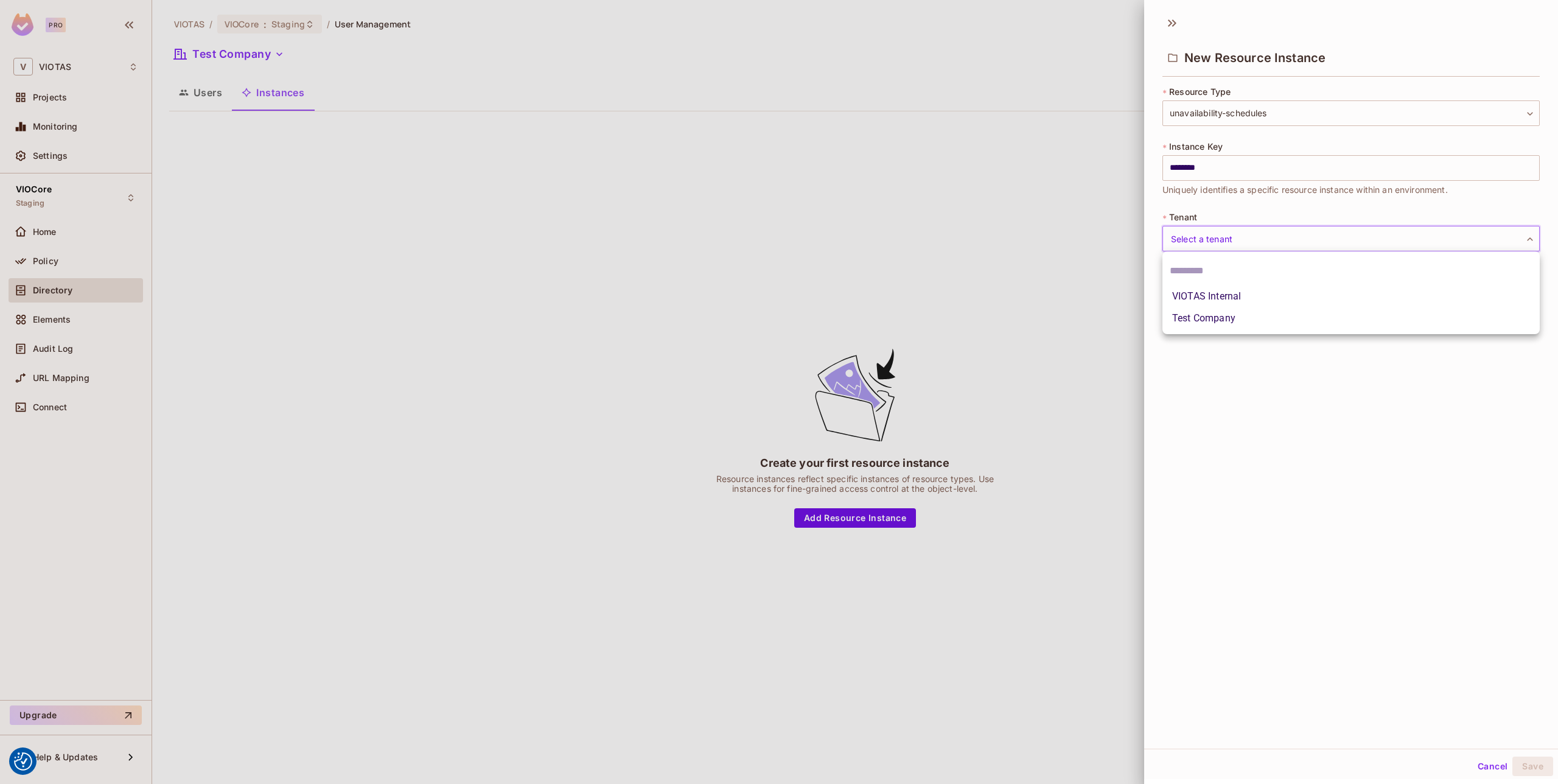
click at [1235, 251] on body "We use cookies to enhance your browsing experience, serve personalized ads or c…" at bounding box center [779, 392] width 1558 height 784
click at [1246, 299] on li "VIOTAS Internal" at bounding box center [1351, 296] width 378 height 22
click at [1260, 328] on div "**********" at bounding box center [1351, 379] width 414 height 740
click at [1266, 249] on body "We use cookies to enhance your browsing experience, serve personalized ads or c…" at bounding box center [779, 392] width 1558 height 784
click at [1232, 320] on li "Test Company" at bounding box center [1351, 318] width 378 height 22
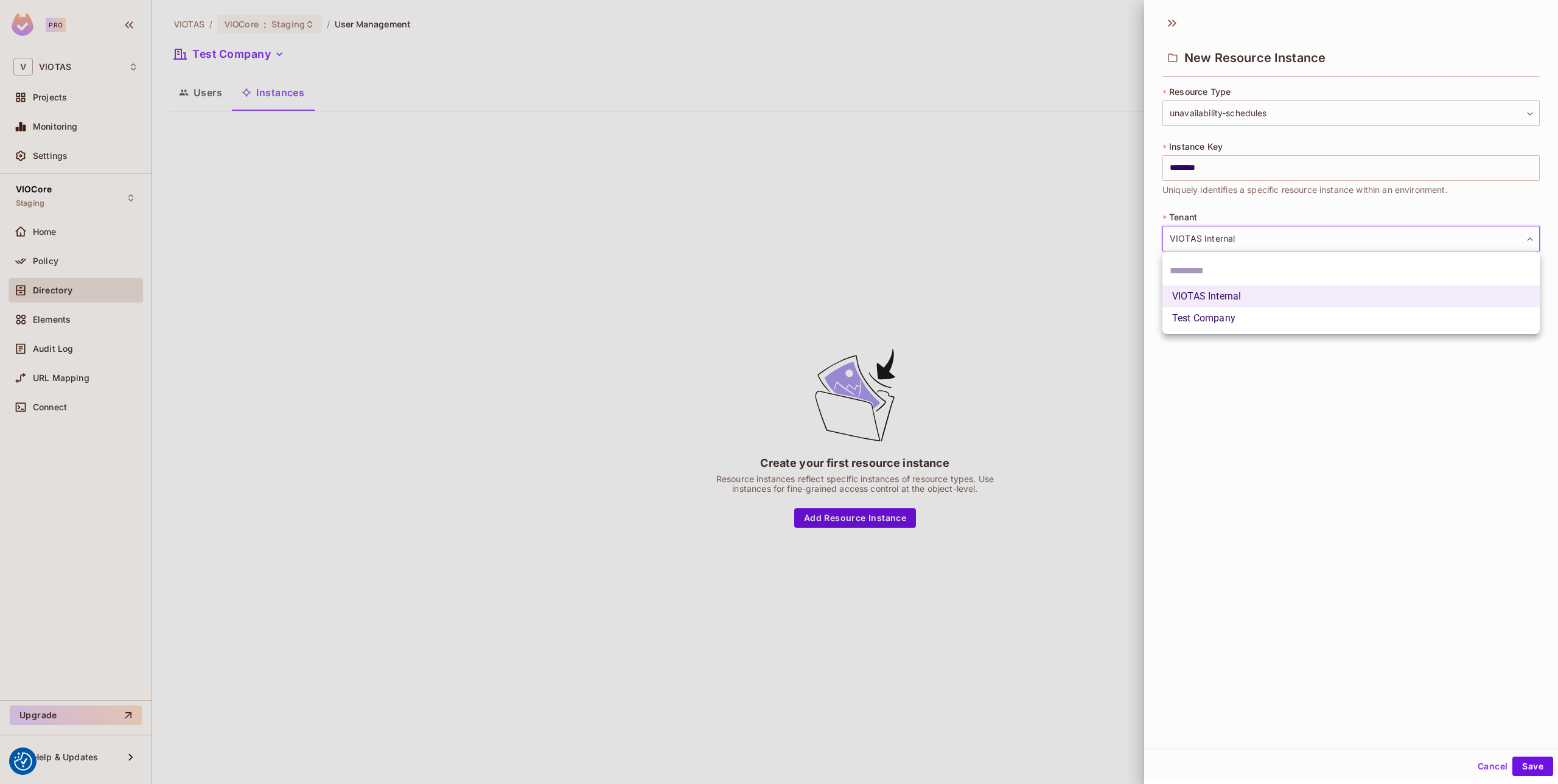
type input "**********"
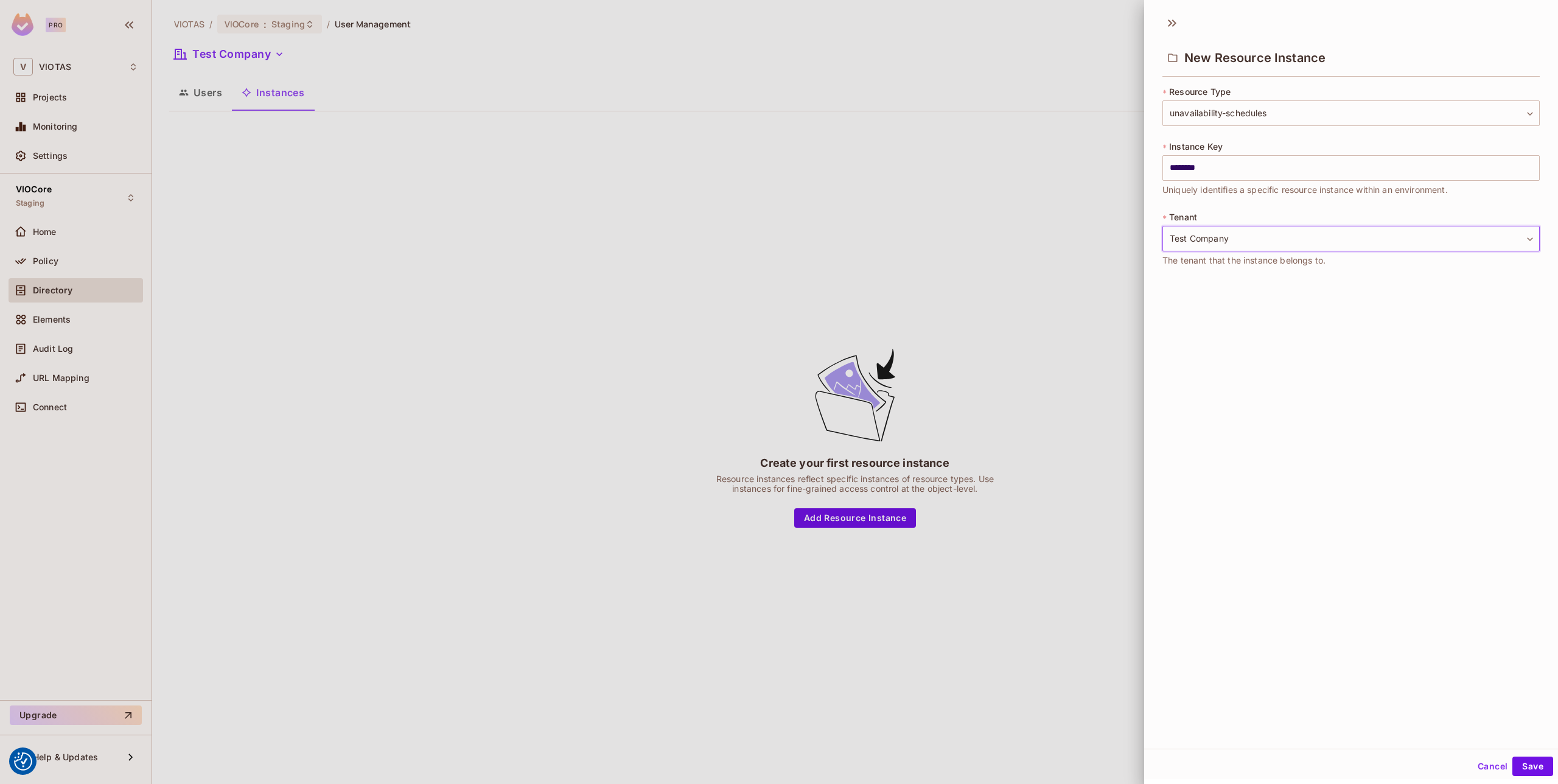
drag, startPoint x: 1421, startPoint y: 553, endPoint x: 1492, endPoint y: 663, distance: 130.9
click at [1424, 562] on div "**********" at bounding box center [1351, 379] width 414 height 740
click at [1536, 766] on button "Save" at bounding box center [1532, 766] width 40 height 20
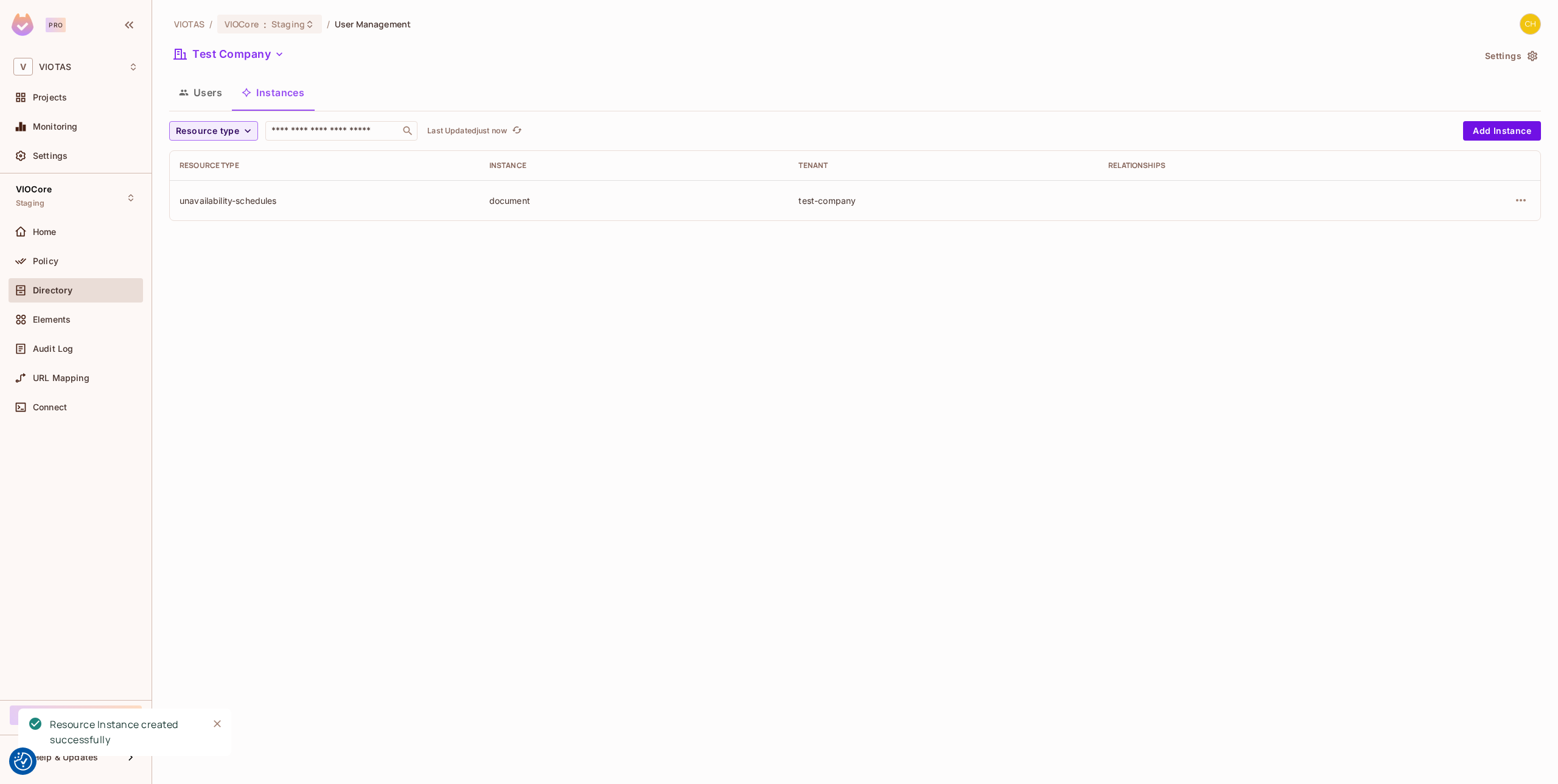
click at [1042, 352] on div "VIOTAS / VIOCore : Staging / User Management Test Company Settings Users Instan…" at bounding box center [855, 392] width 1406 height 784
click at [785, 262] on div "VIOTAS / VIOCore : Staging / User Management Test Company Settings Users Instan…" at bounding box center [855, 392] width 1406 height 784
click at [839, 205] on div "test-company" at bounding box center [943, 200] width 291 height 11
drag, startPoint x: 885, startPoint y: 204, endPoint x: 784, endPoint y: 196, distance: 101.3
click at [784, 196] on tr "unavailability-schedules document test-company" at bounding box center [855, 200] width 1371 height 40
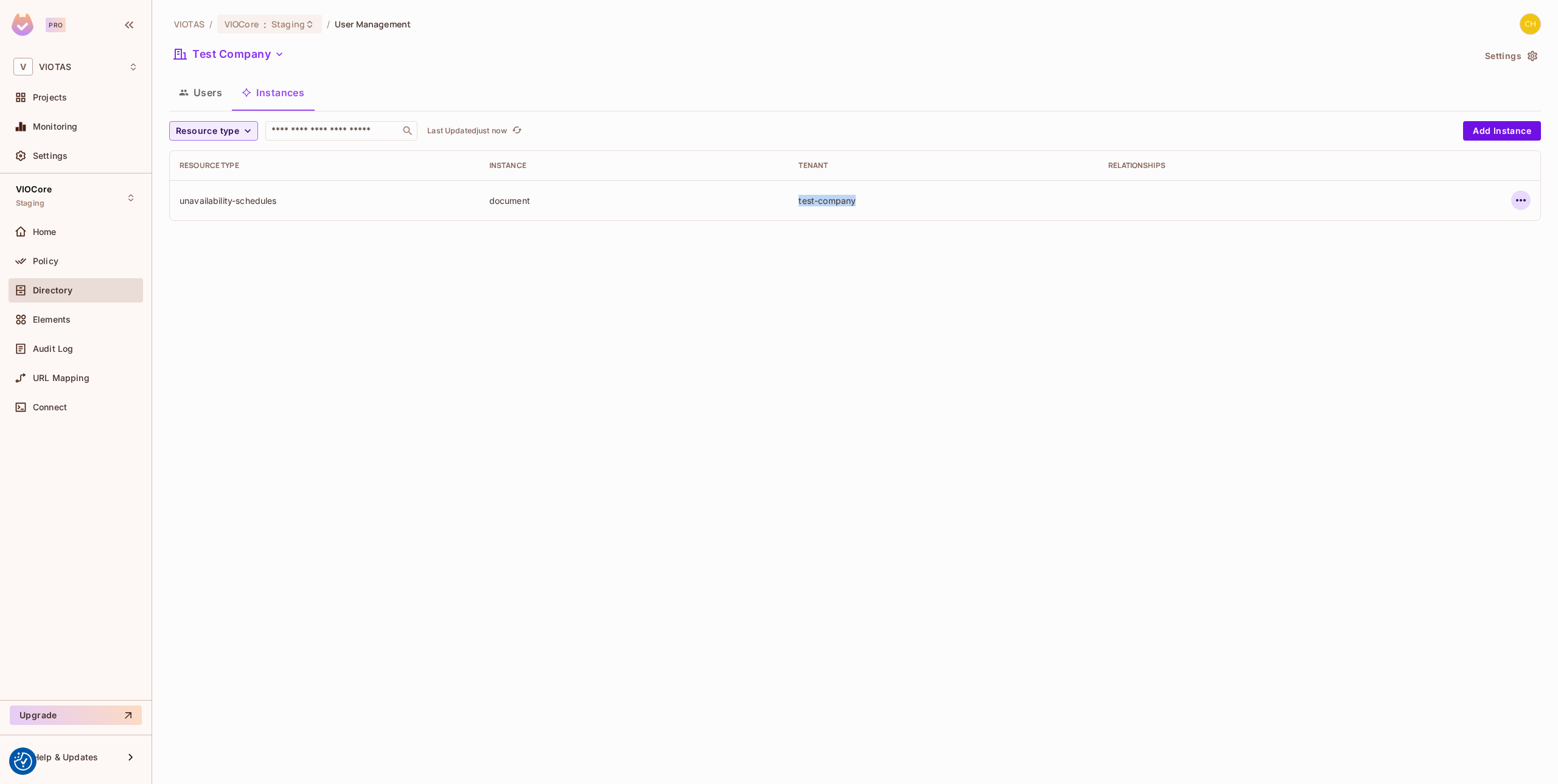
click at [1516, 202] on icon "button" at bounding box center [1521, 200] width 15 height 15
click at [1450, 254] on div "Edit Attributes" at bounding box center [1431, 255] width 60 height 12
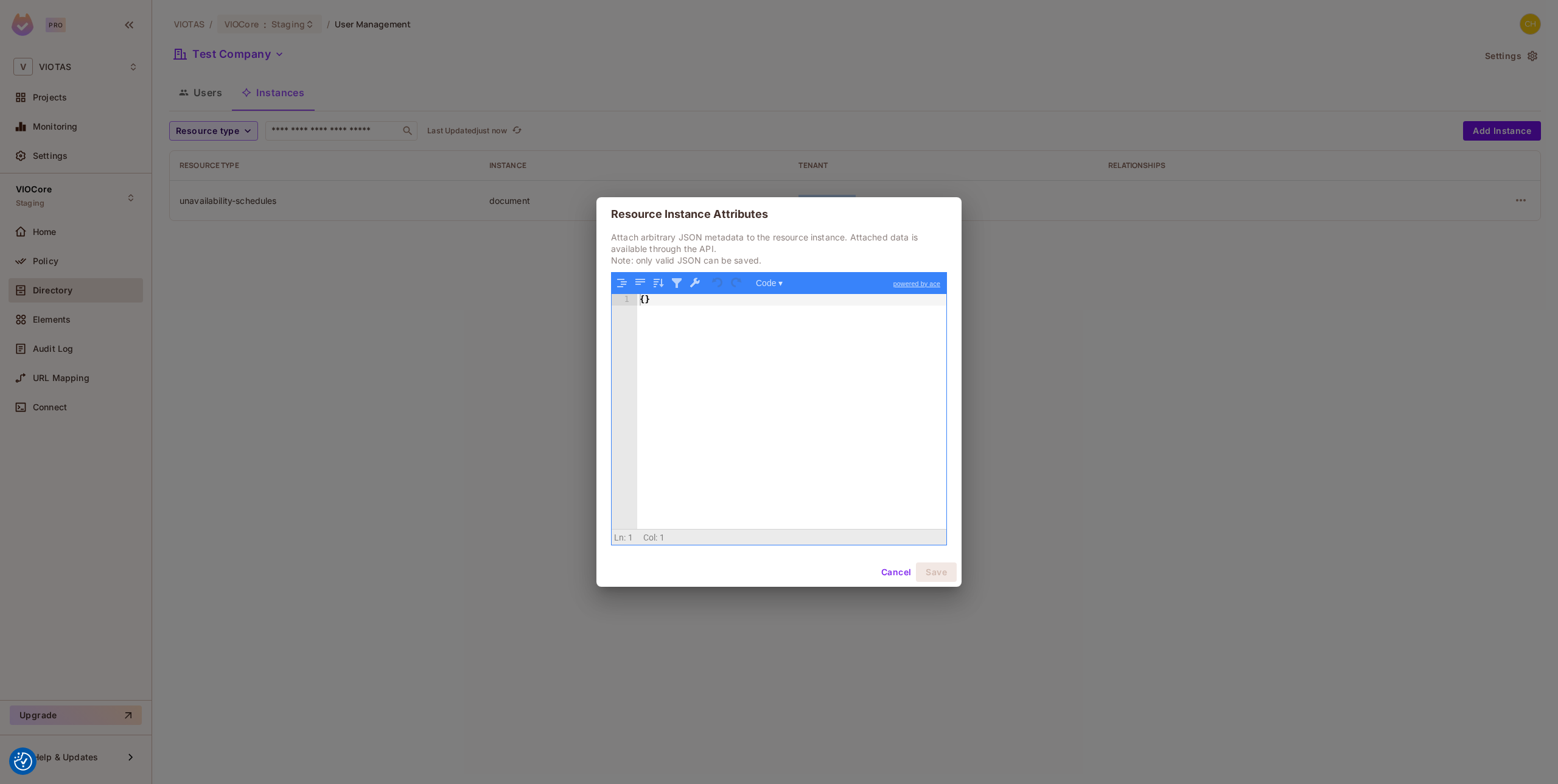
click at [901, 568] on button "Cancel" at bounding box center [896, 572] width 40 height 20
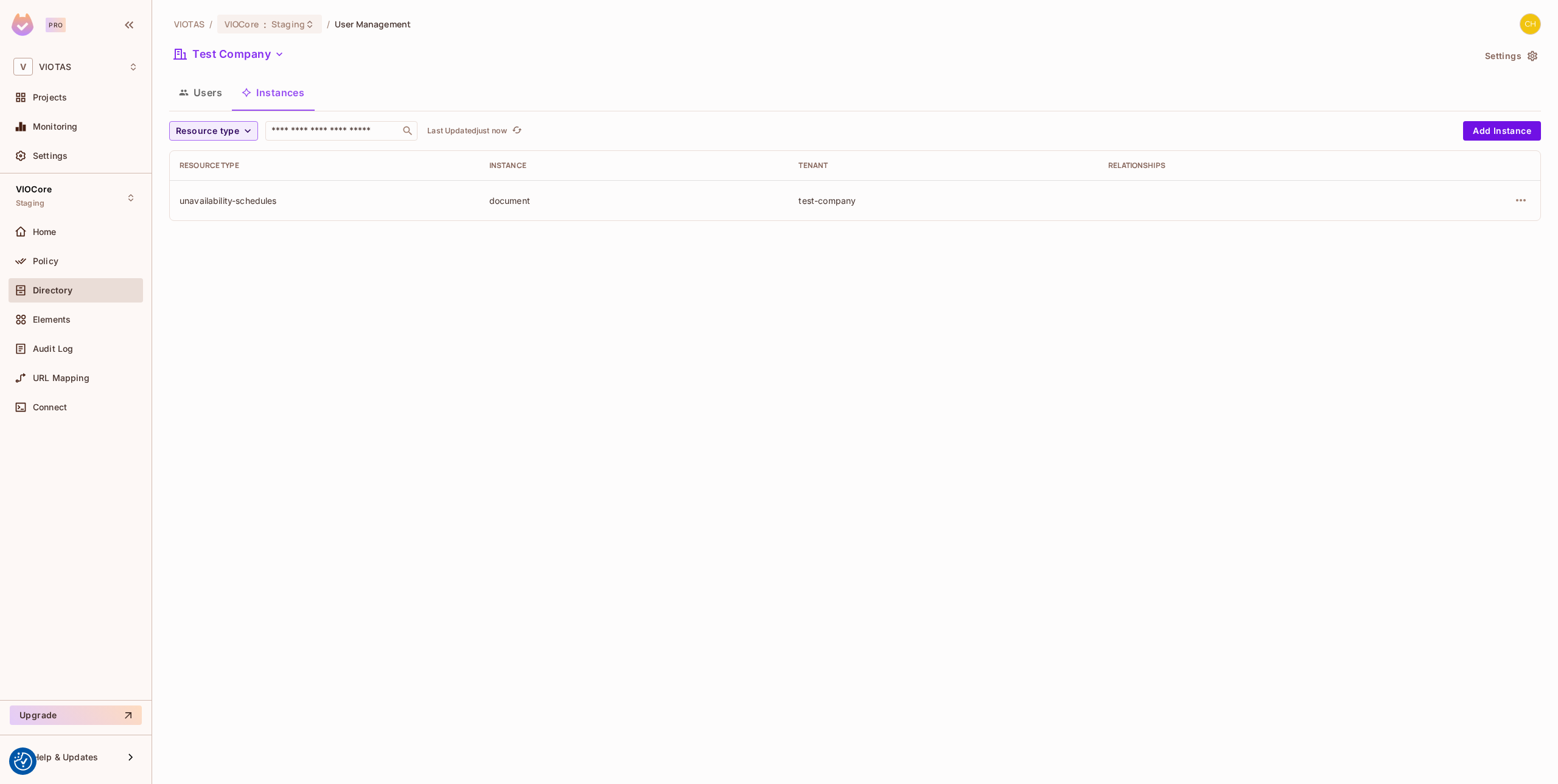
drag, startPoint x: 760, startPoint y: 421, endPoint x: 685, endPoint y: 274, distance: 165.0
click at [759, 421] on div "VIOTAS / VIOCore : Staging / User Management Test Company Settings Users Instan…" at bounding box center [855, 392] width 1406 height 784
click at [76, 338] on div "Audit Log" at bounding box center [76, 349] width 135 height 24
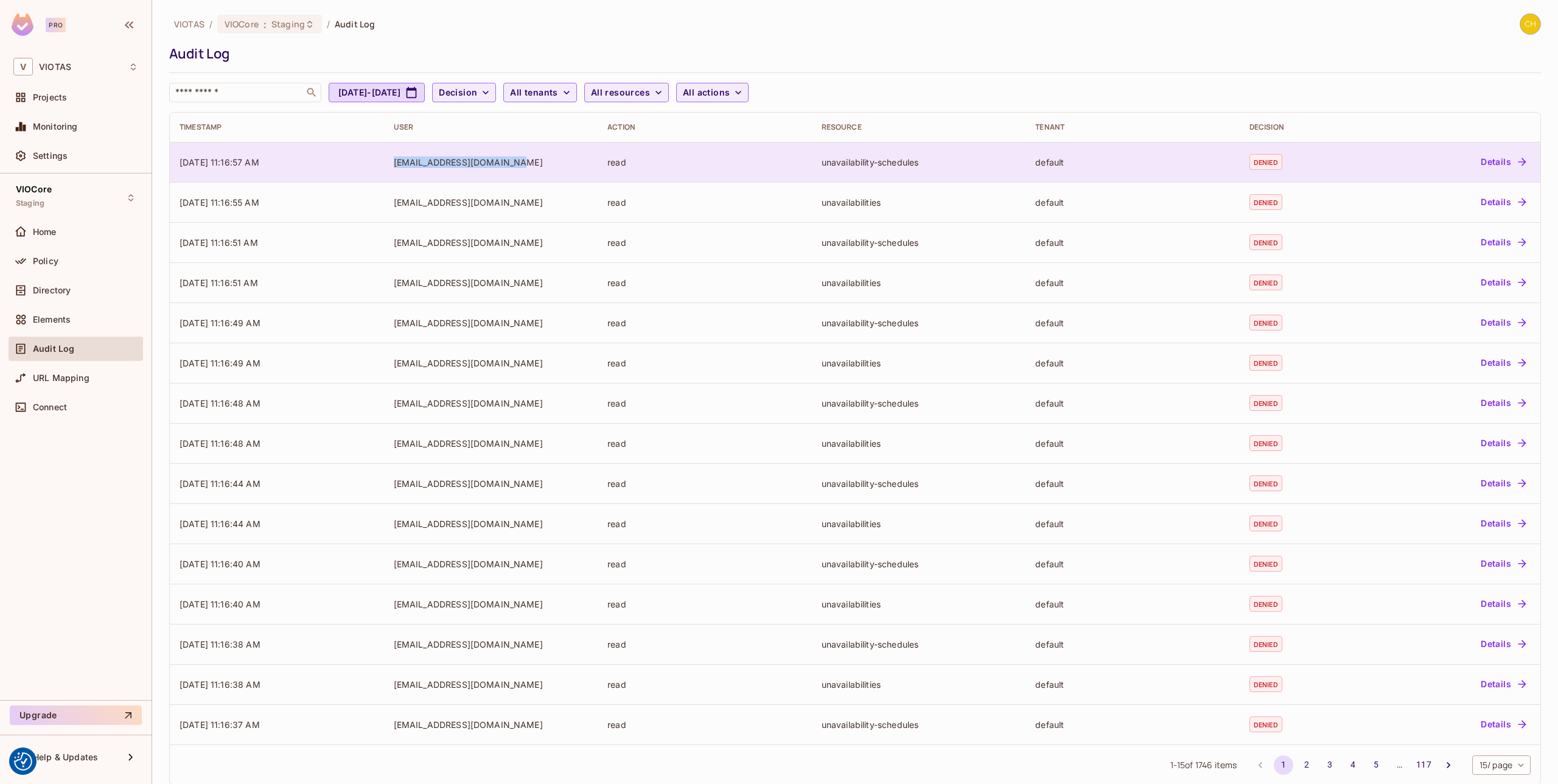
drag, startPoint x: 533, startPoint y: 163, endPoint x: 388, endPoint y: 162, distance: 145.0
click at [388, 162] on td "[EMAIL_ADDRESS][DOMAIN_NAME]" at bounding box center [491, 162] width 214 height 40
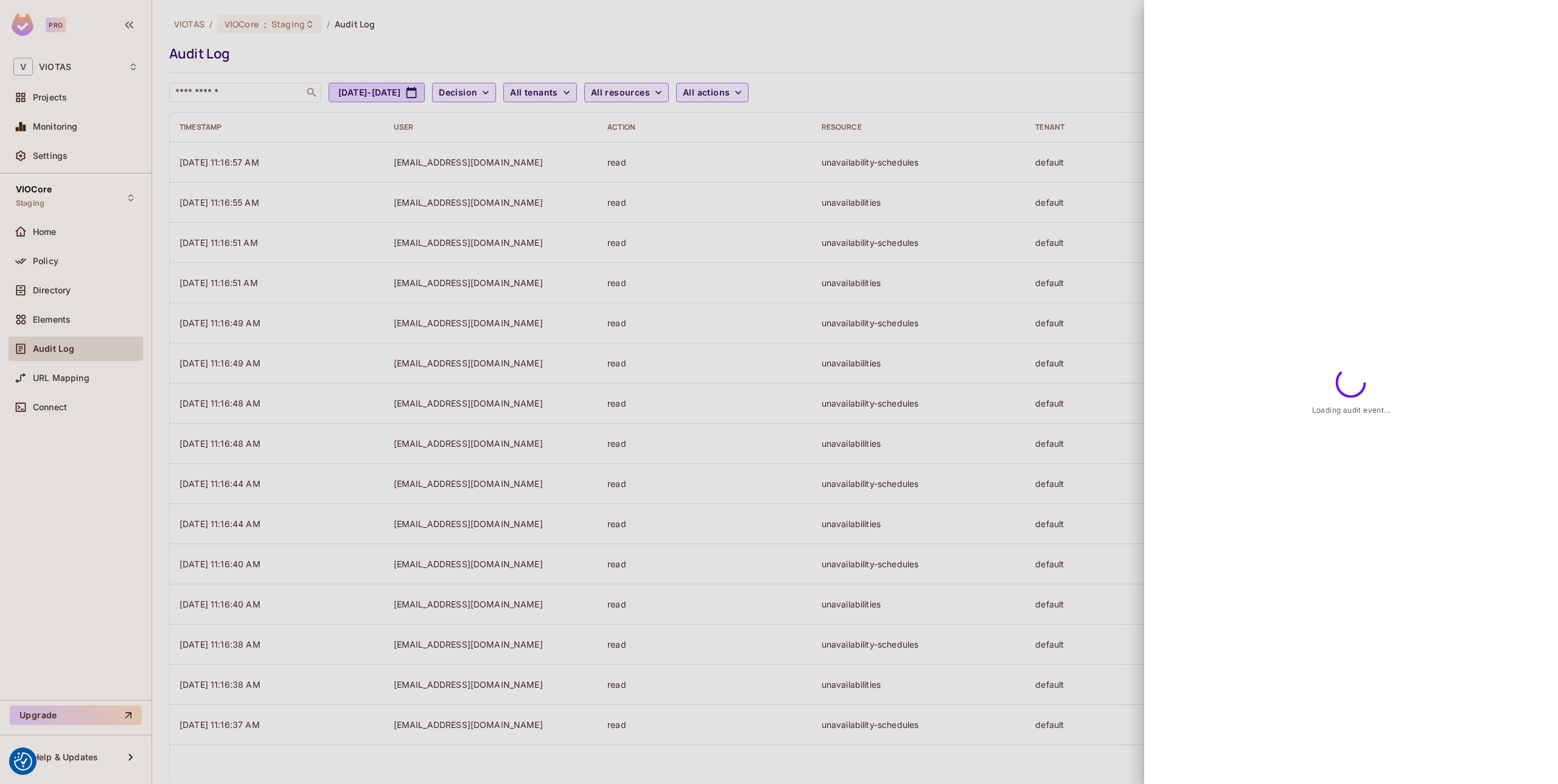
click at [520, 167] on div at bounding box center [779, 392] width 1558 height 784
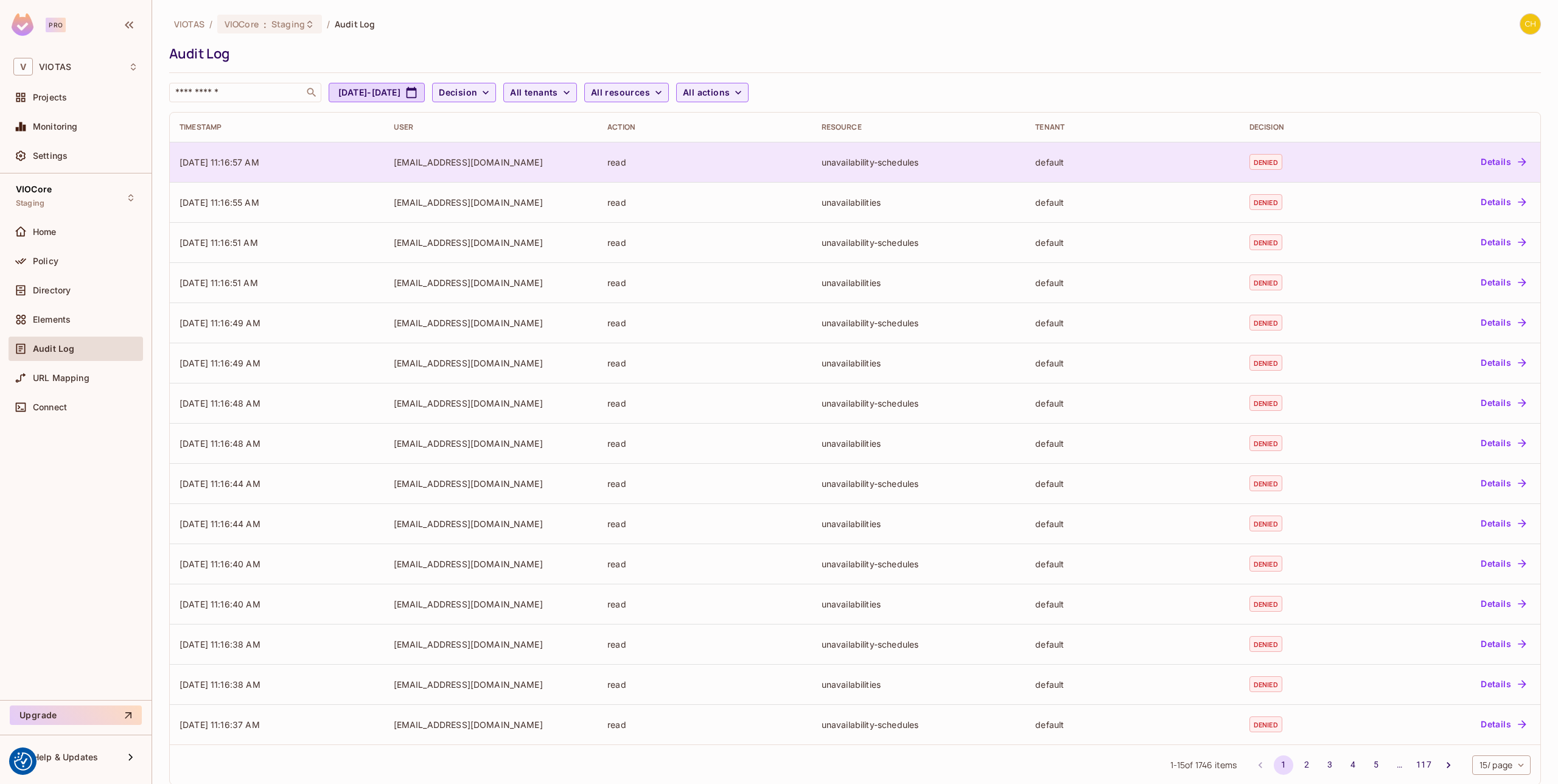
click at [1292, 167] on td "denied" at bounding box center [1303, 162] width 127 height 40
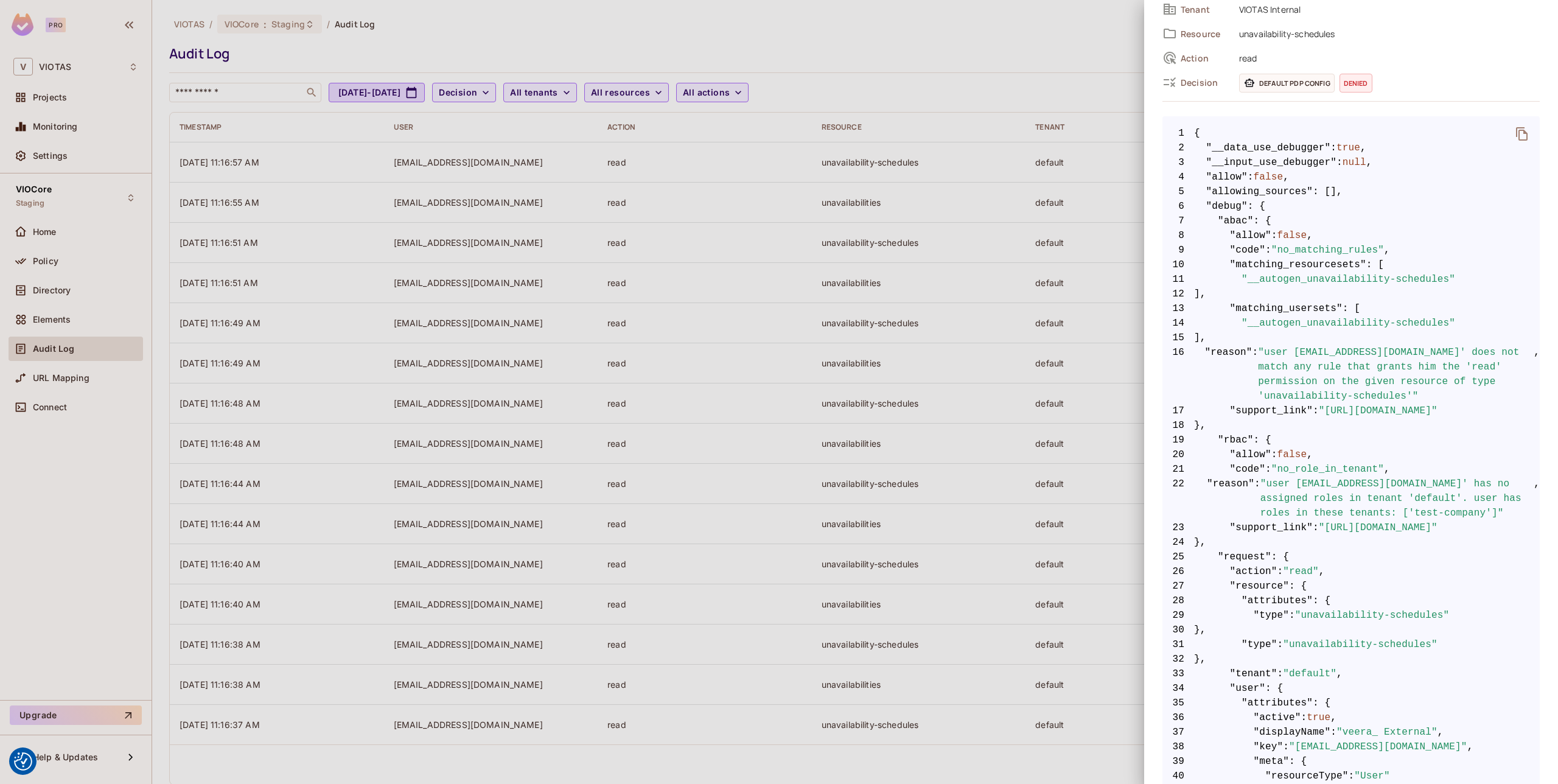
scroll to position [135, 0]
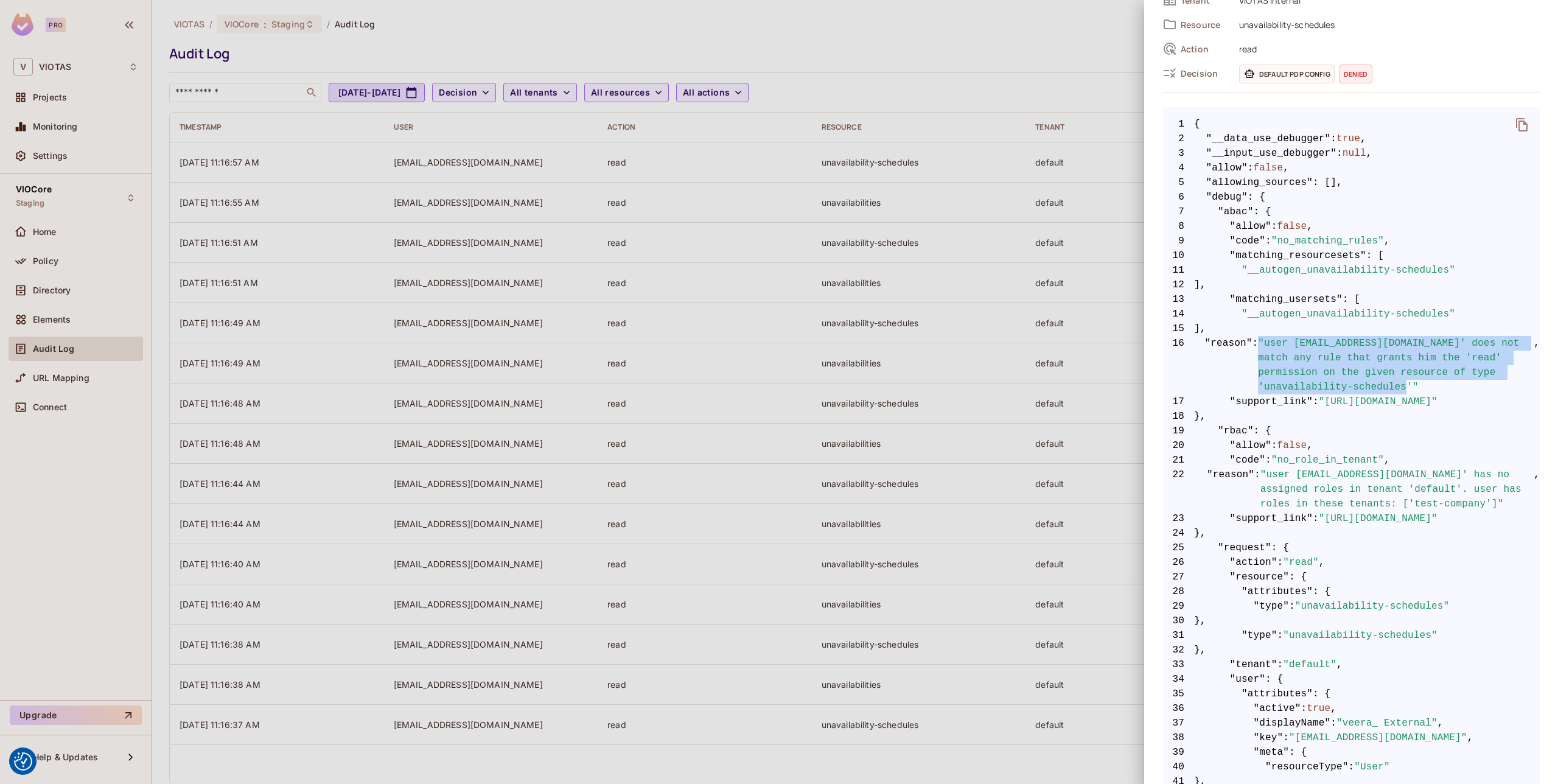
drag, startPoint x: 1460, startPoint y: 384, endPoint x: 1261, endPoint y: 338, distance: 204.2
click at [1261, 338] on span ""user [EMAIL_ADDRESS][DOMAIN_NAME]' does not match any rule that grants him the…" at bounding box center [1396, 365] width 276 height 59
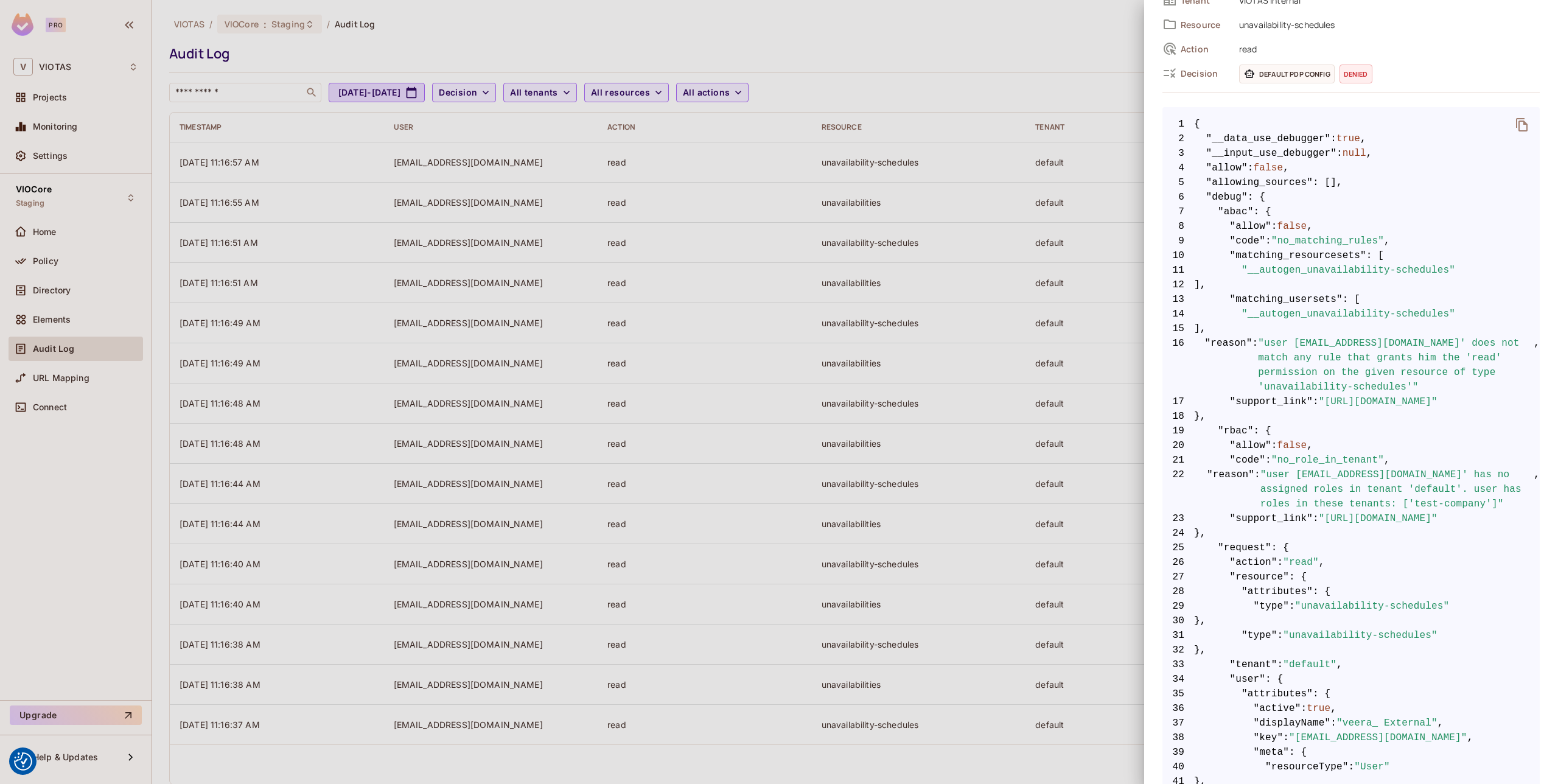
click at [1337, 366] on span ""user [EMAIL_ADDRESS][DOMAIN_NAME]' does not match any rule that grants him the…" at bounding box center [1396, 365] width 276 height 59
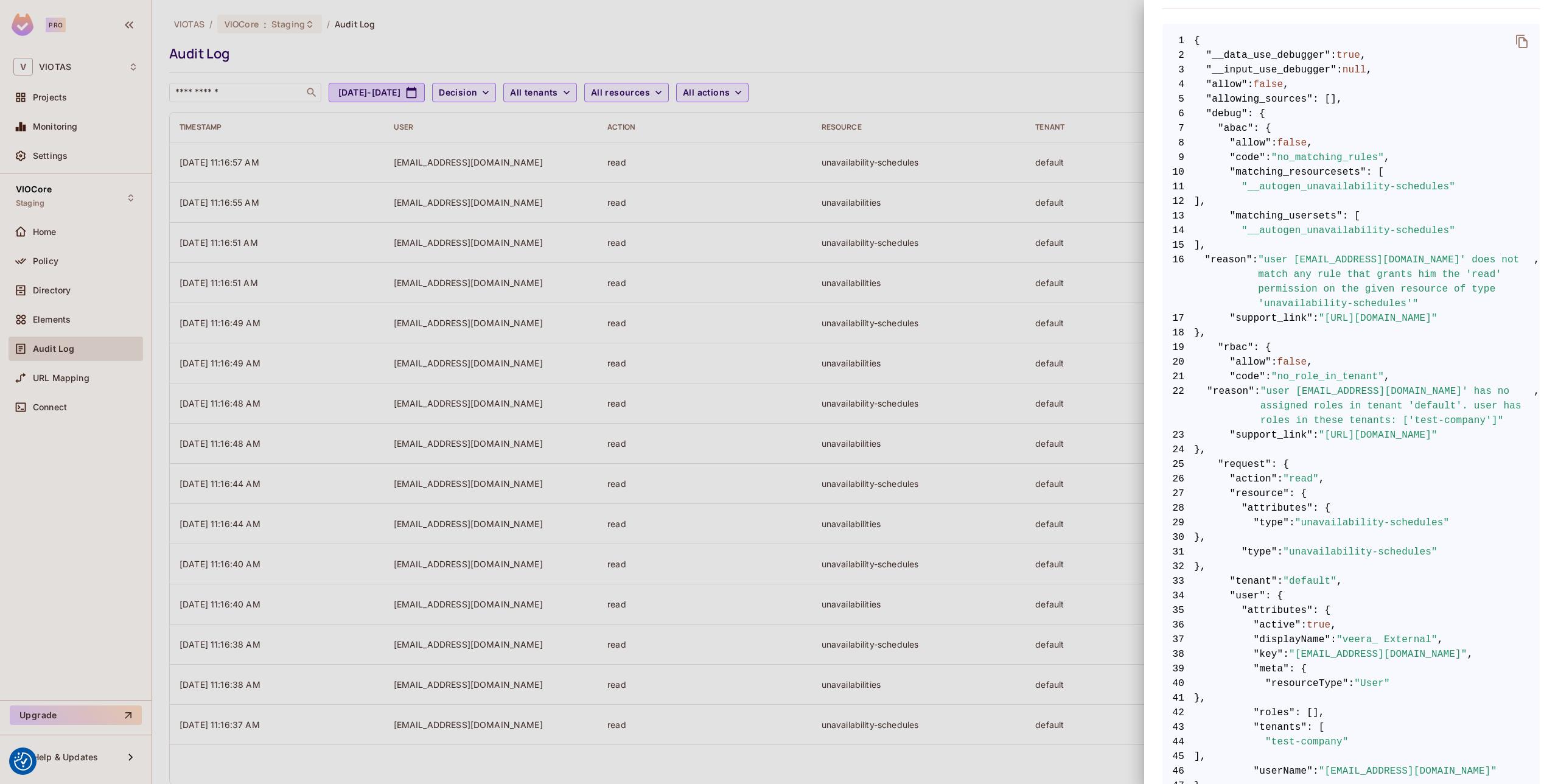
scroll to position [220, 0]
drag, startPoint x: 1518, startPoint y: 432, endPoint x: 1274, endPoint y: 379, distance: 249.7
click at [1274, 379] on code "1 { 2 "__data_use_debugger" : true , 3 "__input_use_debugger" : null , 4 "allow…" at bounding box center [1351, 462] width 378 height 862
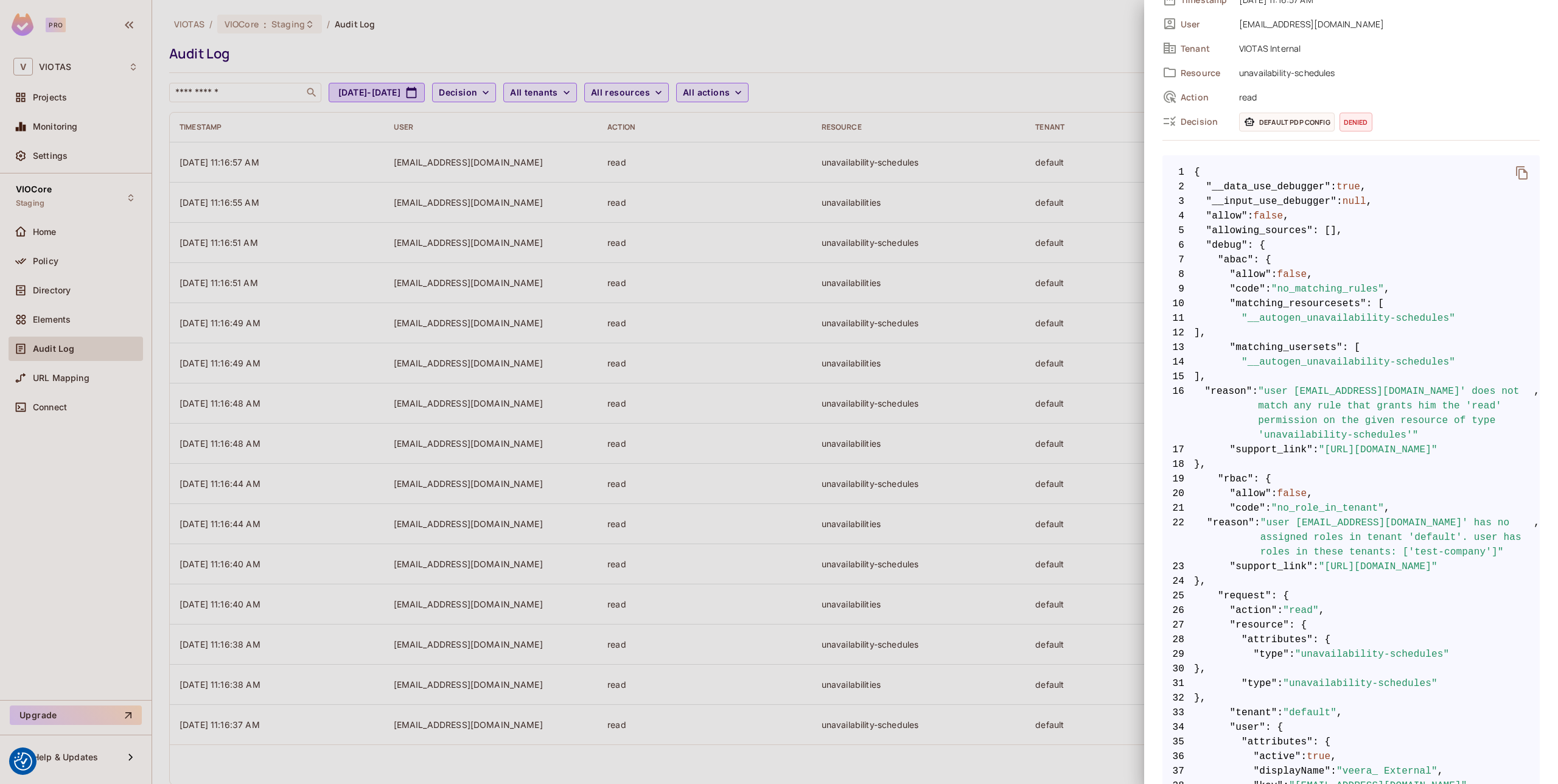
scroll to position [0, 0]
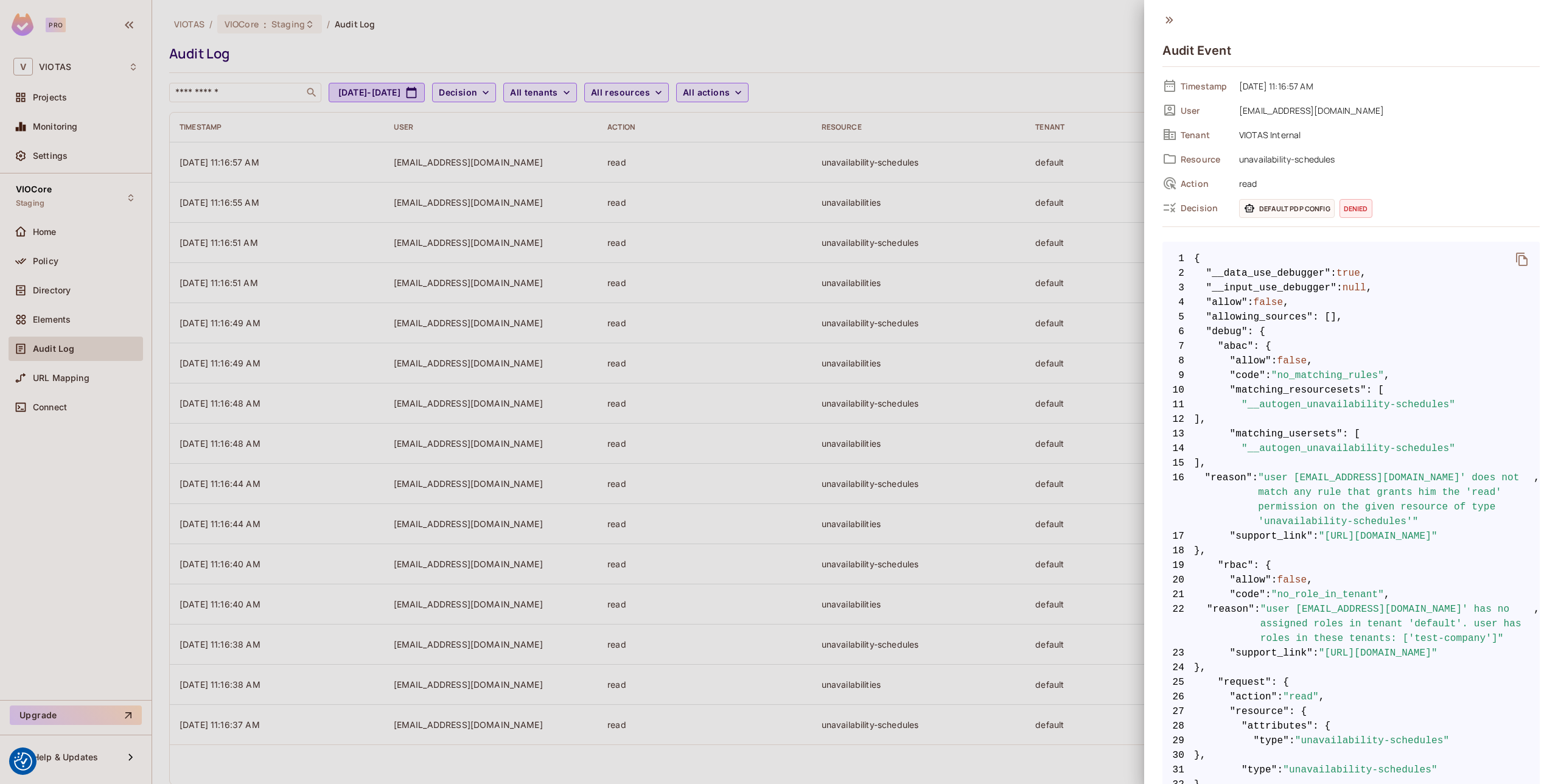
click at [1036, 378] on div at bounding box center [779, 392] width 1558 height 784
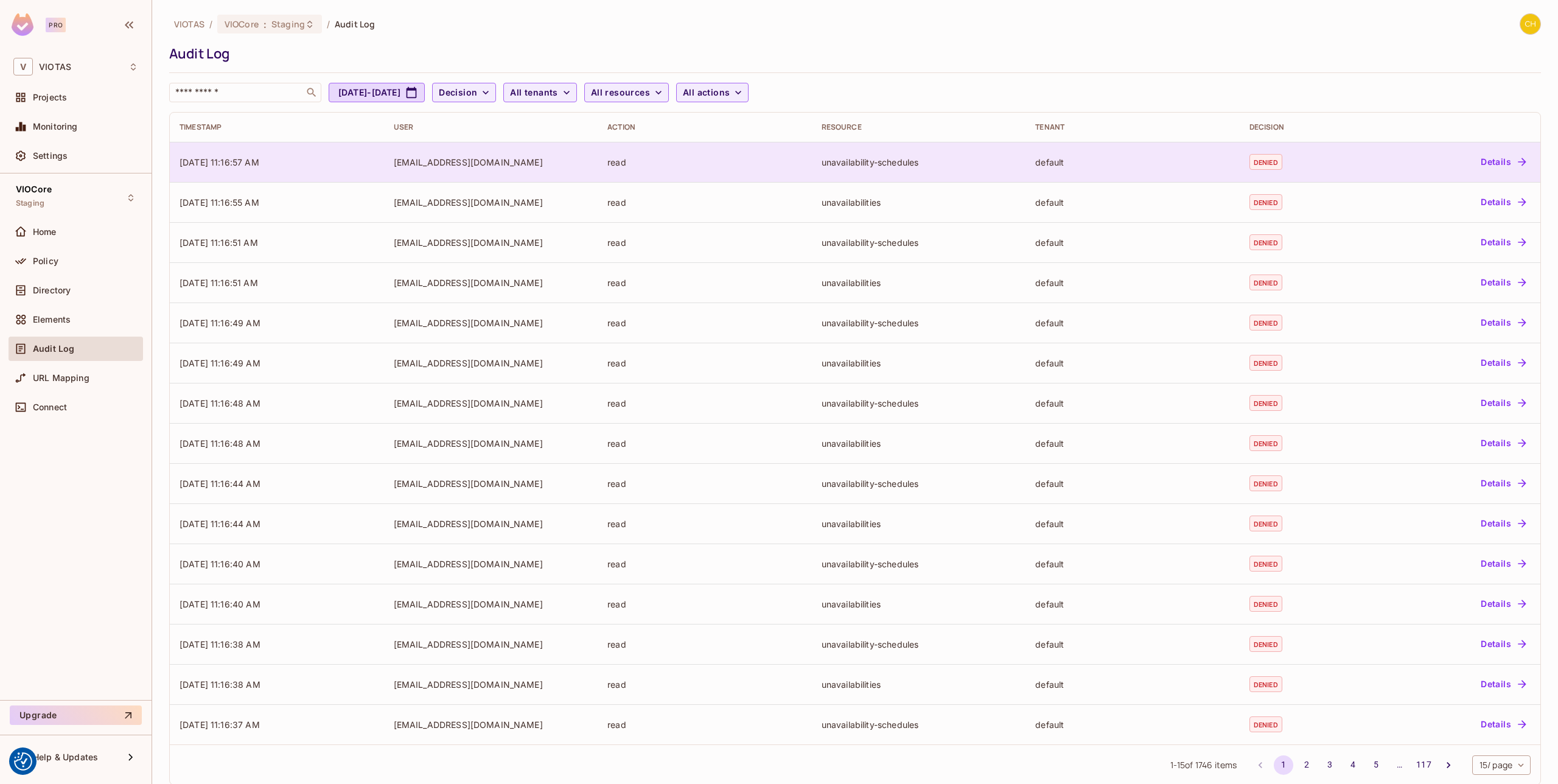
click at [493, 173] on td "[EMAIL_ADDRESS][DOMAIN_NAME]" at bounding box center [491, 162] width 214 height 40
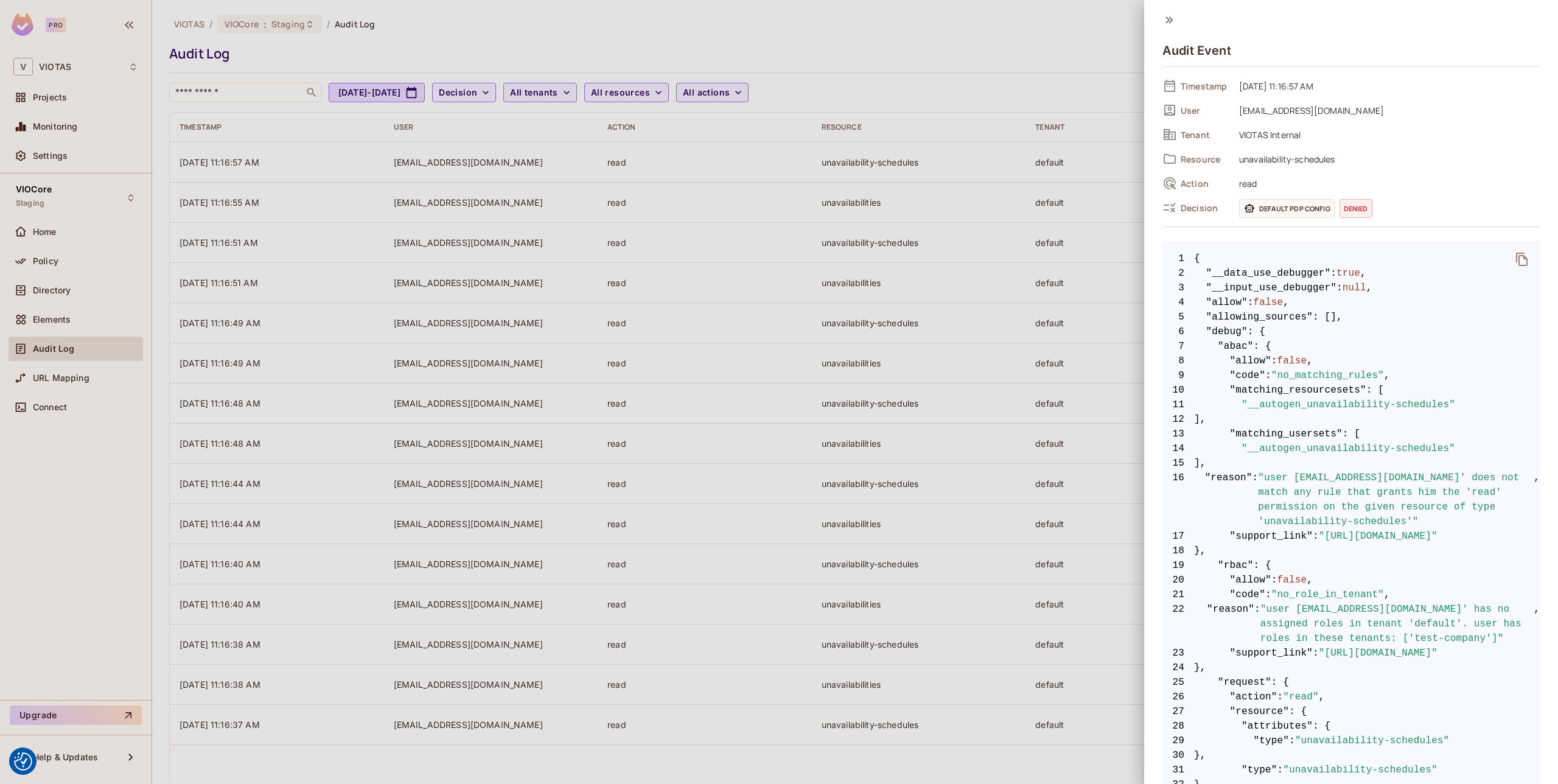
click at [1047, 262] on div at bounding box center [779, 392] width 1558 height 784
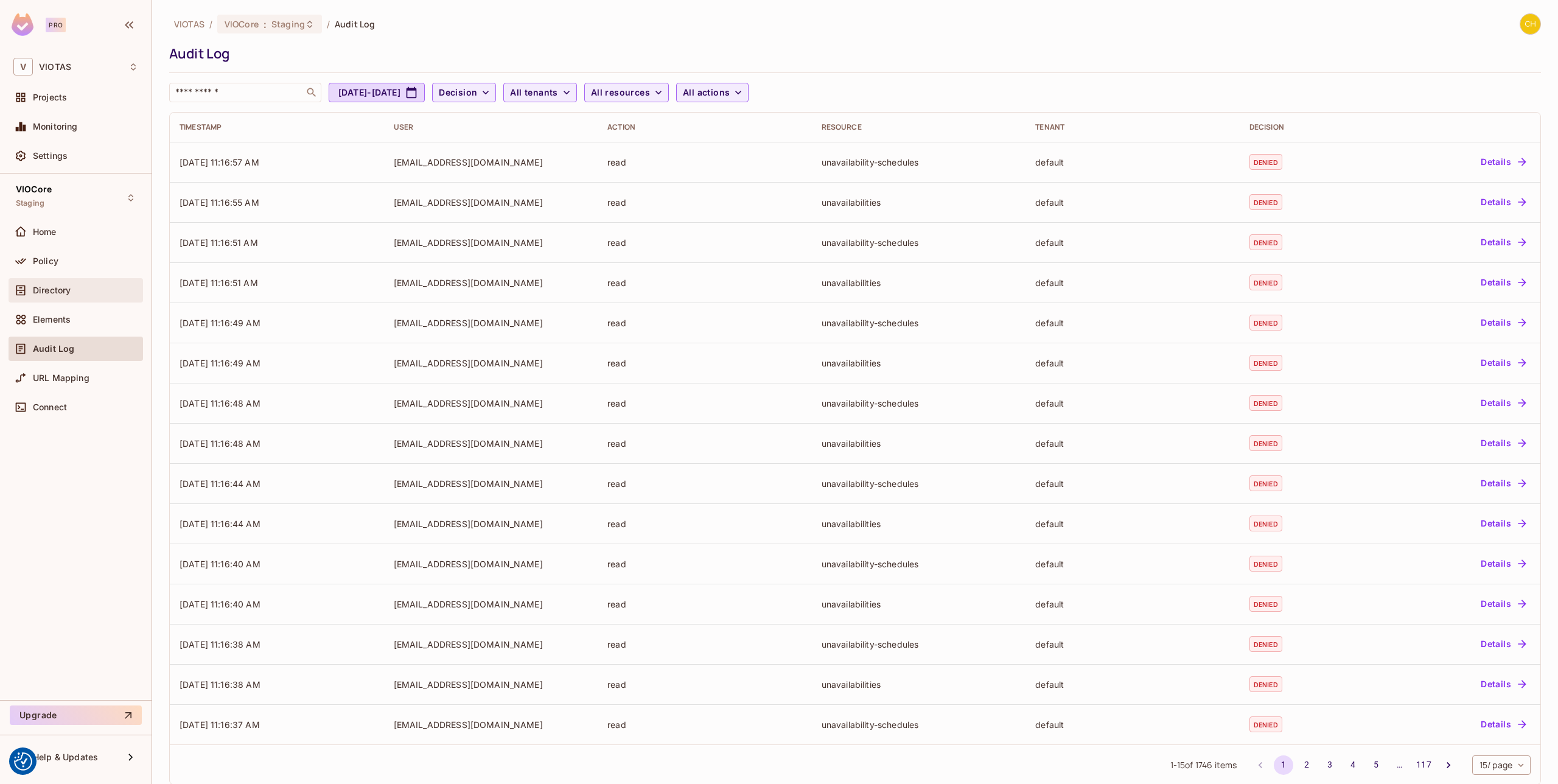
click at [78, 292] on div "Directory" at bounding box center [86, 290] width 105 height 9
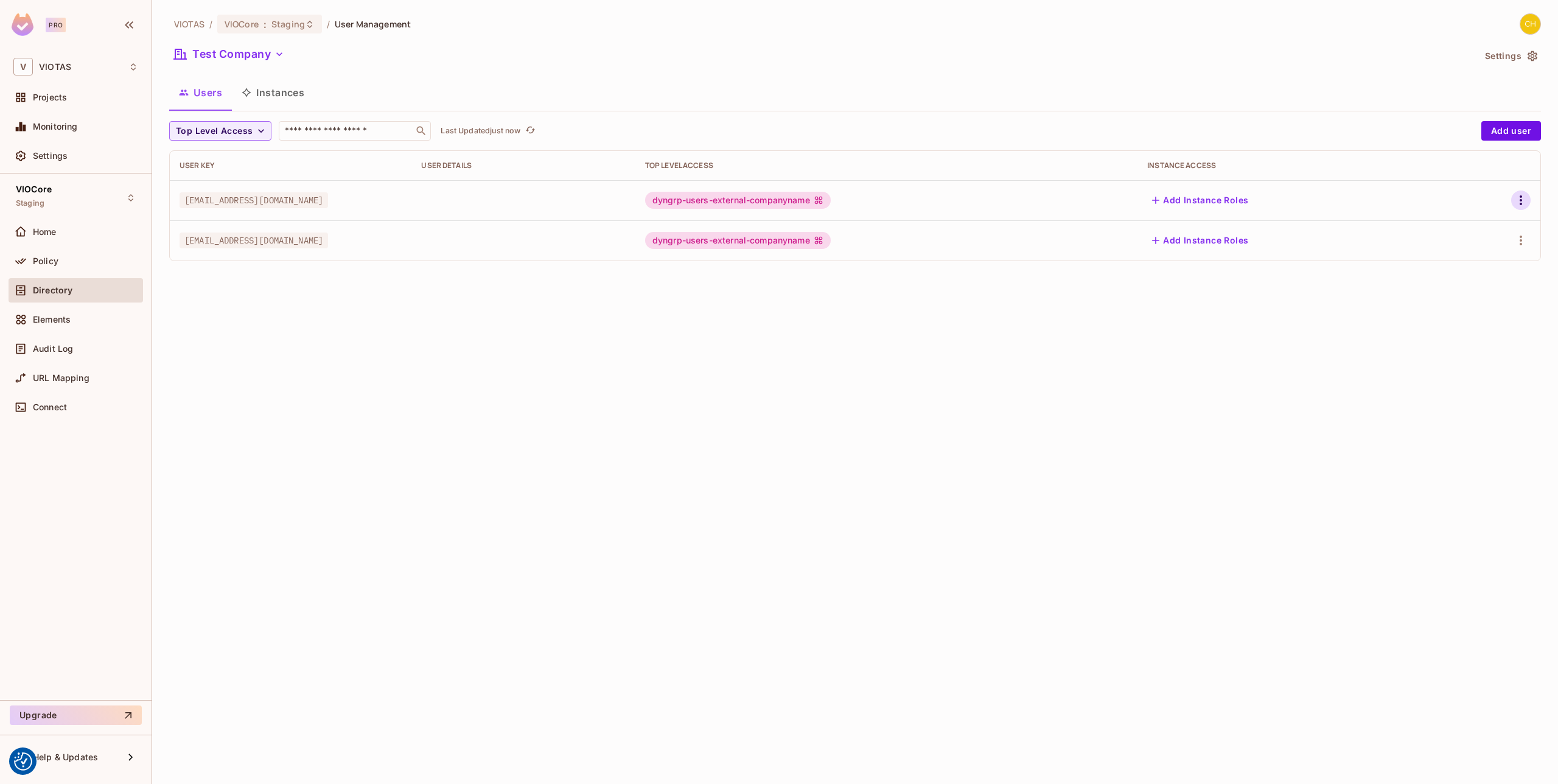
click at [1530, 202] on button "button" at bounding box center [1520, 200] width 20 height 20
click at [1477, 255] on div "Edit Attributes" at bounding box center [1478, 255] width 60 height 12
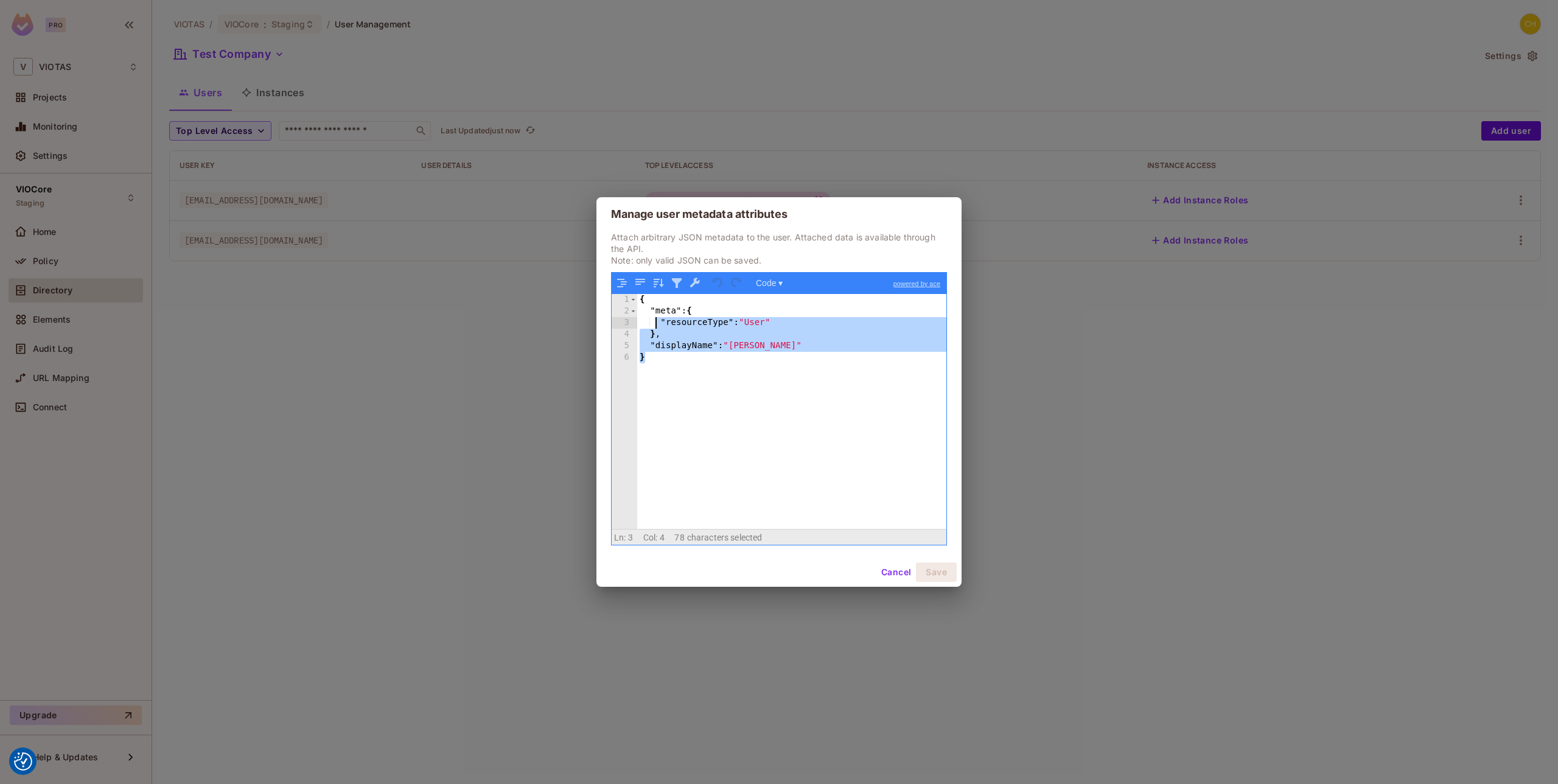
drag, startPoint x: 808, startPoint y: 415, endPoint x: 645, endPoint y: 313, distance: 192.3
click at [644, 313] on div "{ "meta" : { "resourceType" : "User" } , "displayName" : "[PERSON_NAME]" }" at bounding box center [791, 423] width 309 height 258
drag, startPoint x: 718, startPoint y: 405, endPoint x: 725, endPoint y: 406, distance: 7.1
click at [718, 404] on div "{ "meta" : { "resourceType" : "User" } , "displayName" : "[PERSON_NAME]" }" at bounding box center [791, 423] width 309 height 258
drag, startPoint x: 692, startPoint y: 374, endPoint x: 631, endPoint y: 291, distance: 103.0
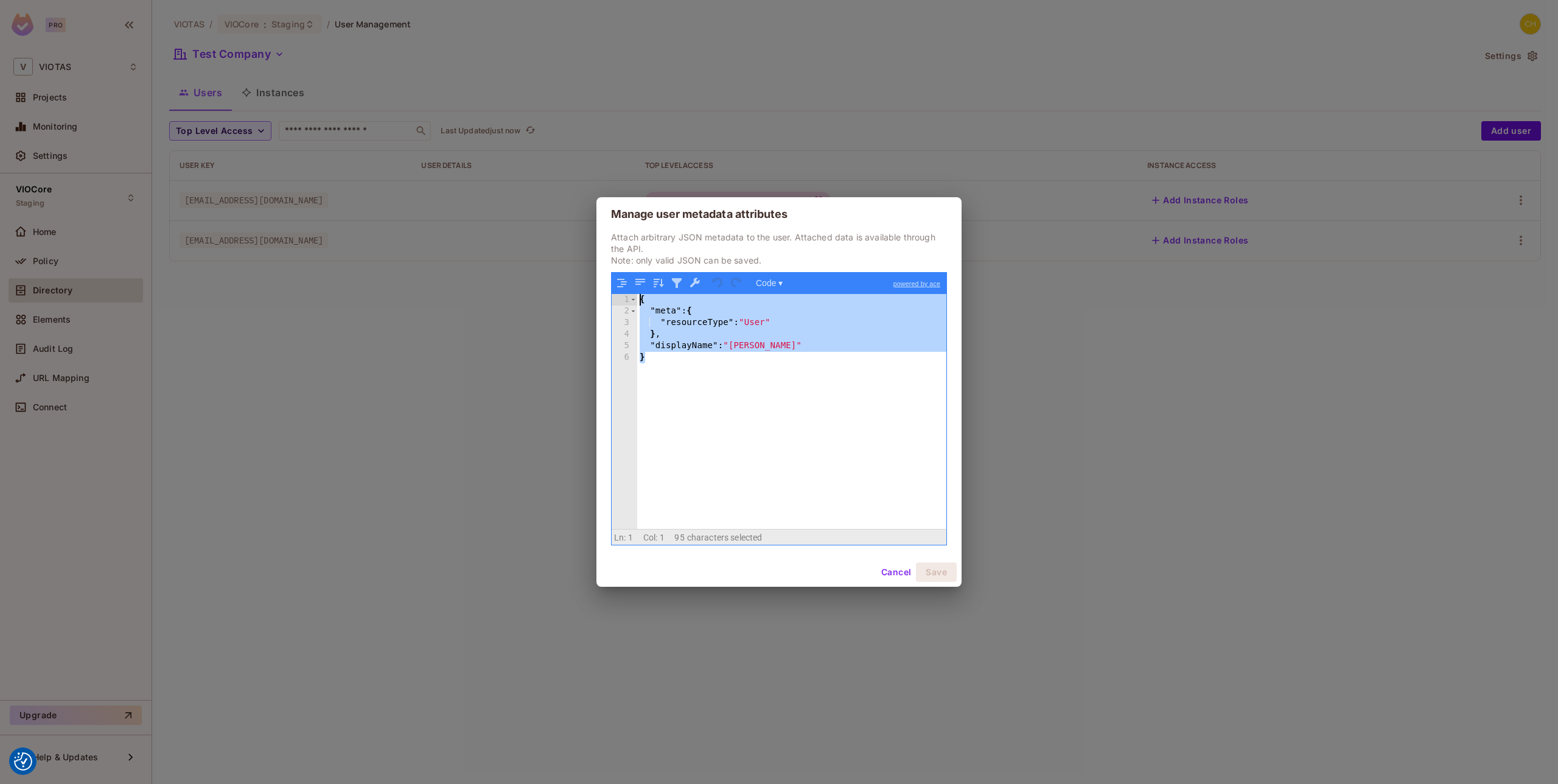
click at [631, 291] on div "1 2 3 4 5 6 { "meta" : { "resourceType" : "User" } , "displayName" : "[PERSON_N…" at bounding box center [779, 409] width 335 height 272
drag, startPoint x: 752, startPoint y: 434, endPoint x: 624, endPoint y: 284, distance: 197.2
click at [616, 286] on div "Code ▾ powered by ace 1 2 3 4 5 6 { "meta" : { "resourceType" : "User" } , "dis…" at bounding box center [779, 409] width 336 height 273
click at [893, 574] on button "Cancel" at bounding box center [896, 572] width 40 height 20
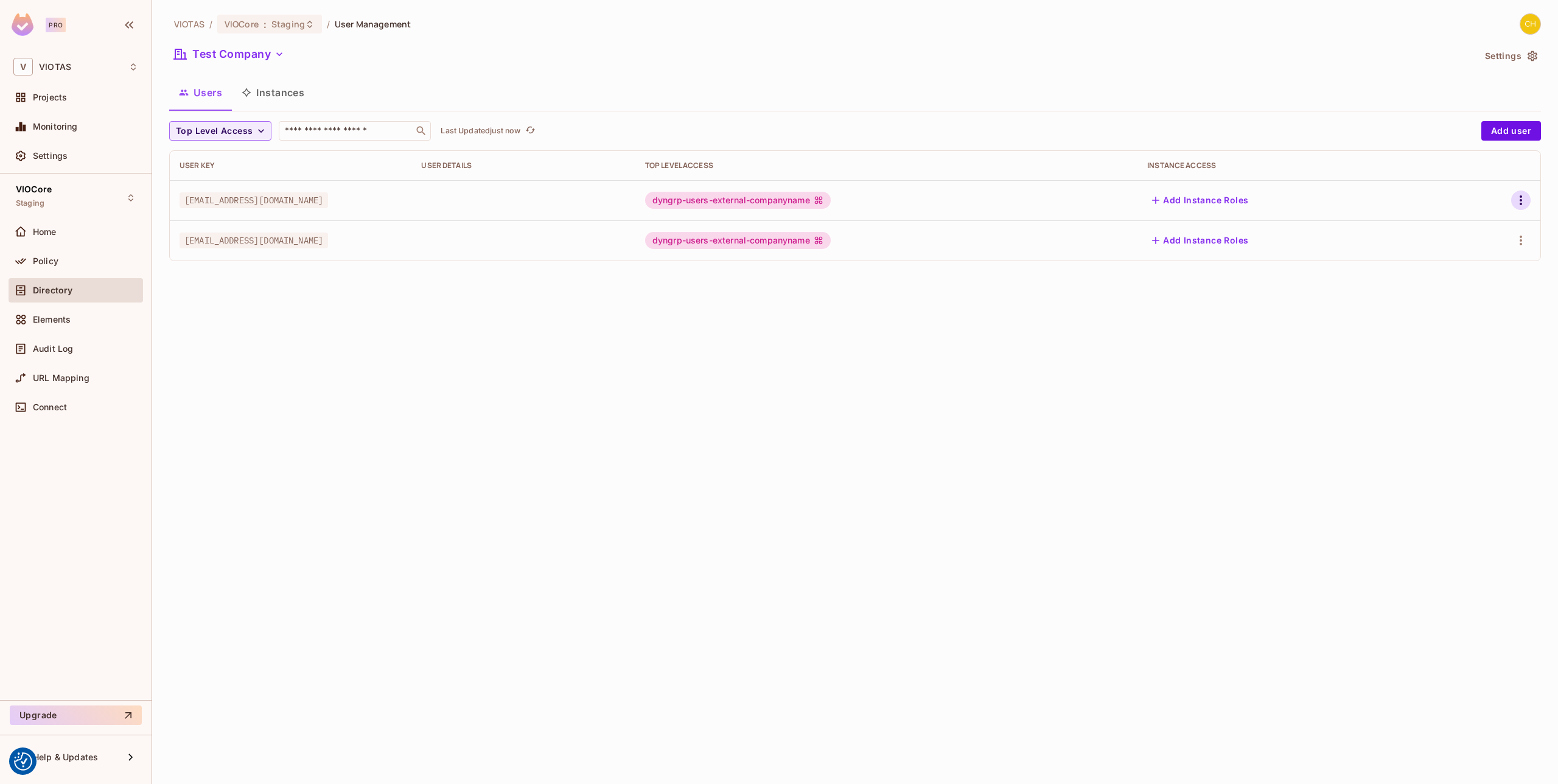
click at [1521, 195] on icon "button" at bounding box center [1521, 200] width 15 height 15
click at [1493, 251] on div "Edit Attributes" at bounding box center [1478, 255] width 60 height 12
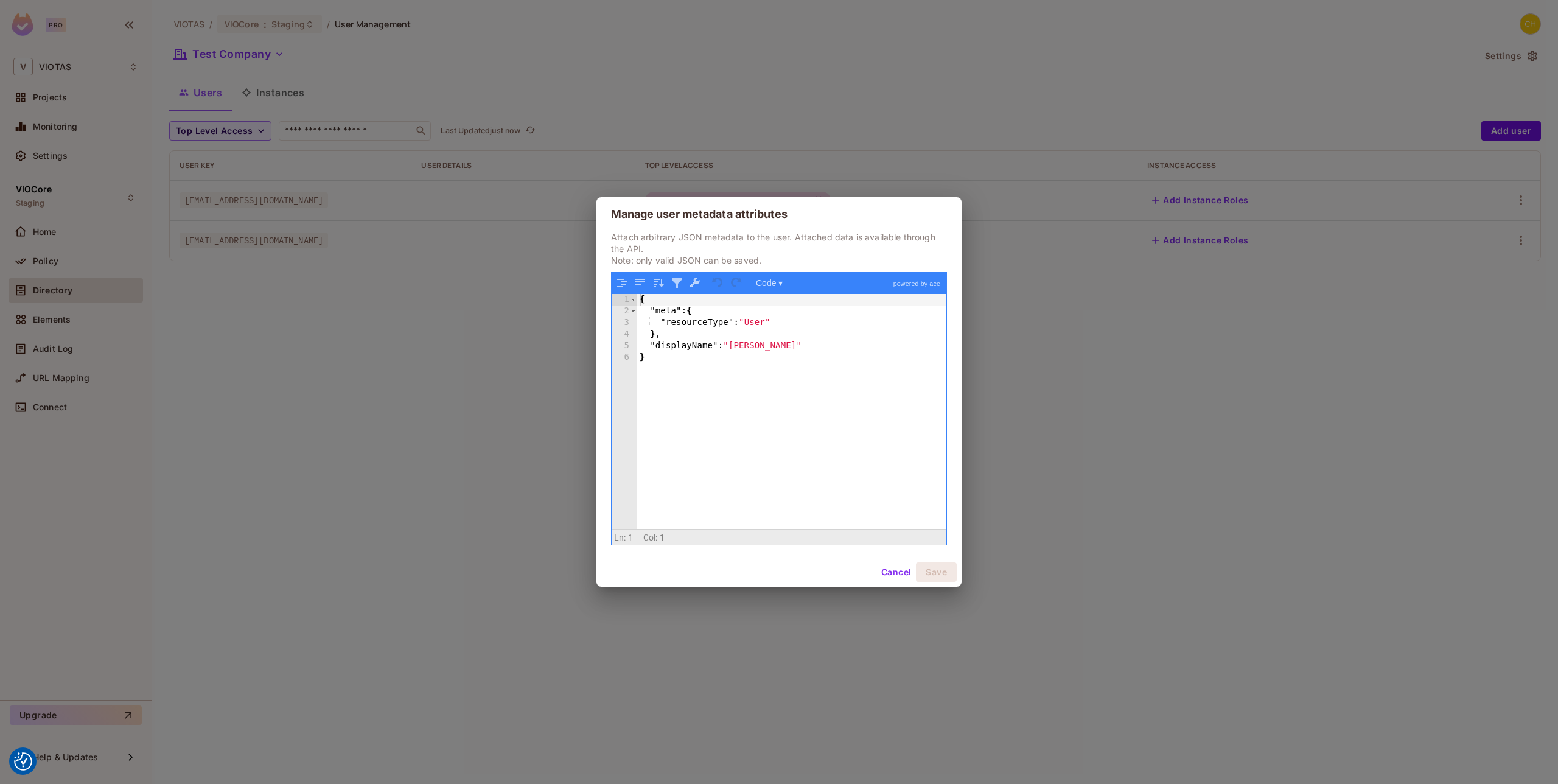
drag, startPoint x: 898, startPoint y: 572, endPoint x: 884, endPoint y: 556, distance: 21.3
click at [898, 571] on button "Cancel" at bounding box center [896, 572] width 40 height 20
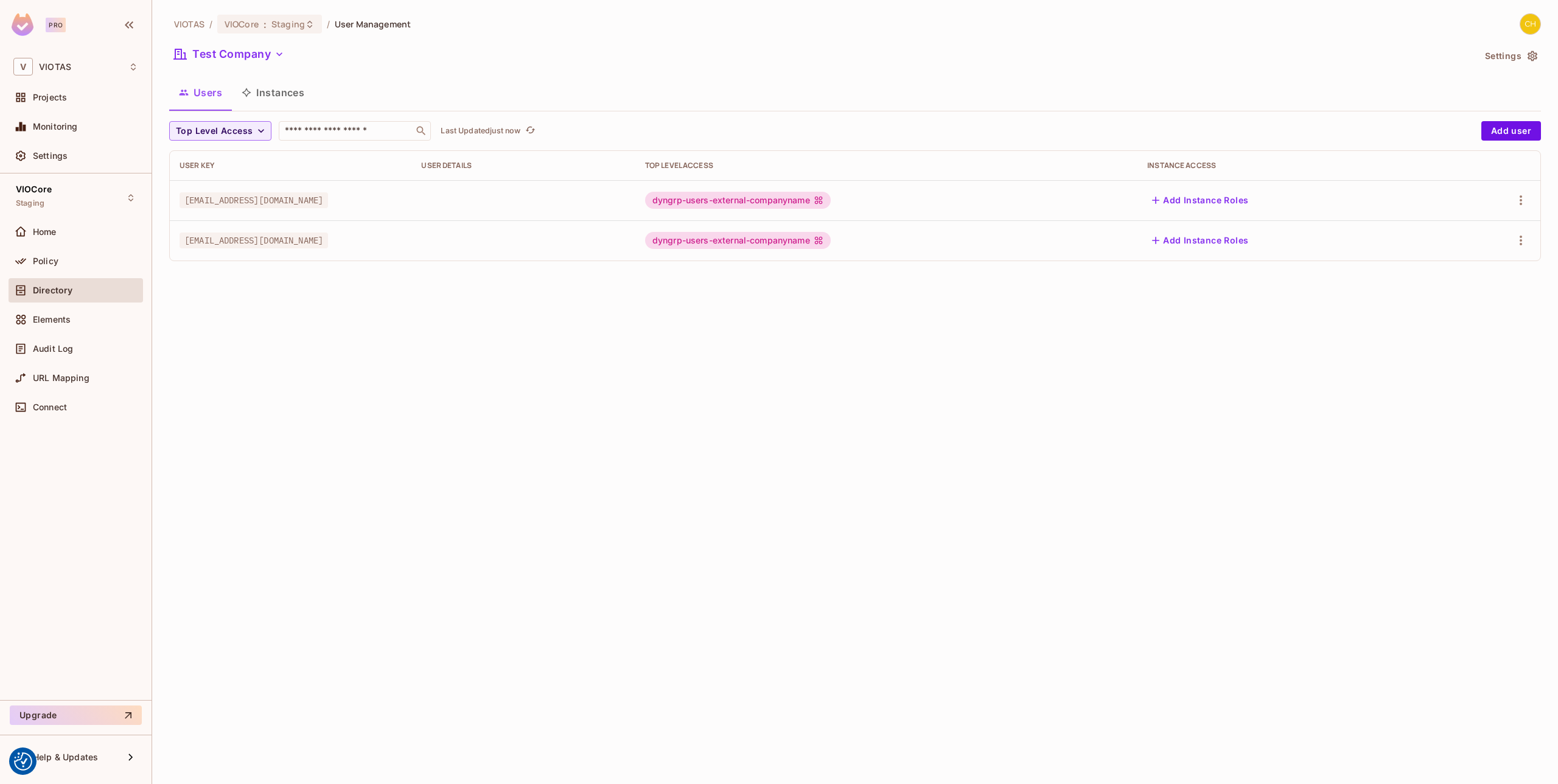
click at [708, 384] on div "VIOTAS / VIOCore : Staging / User Management Test Company Settings Users Instan…" at bounding box center [855, 392] width 1406 height 784
click at [1516, 239] on icon "button" at bounding box center [1521, 241] width 15 height 15
click at [1468, 297] on div "Edit Attributes" at bounding box center [1478, 295] width 60 height 12
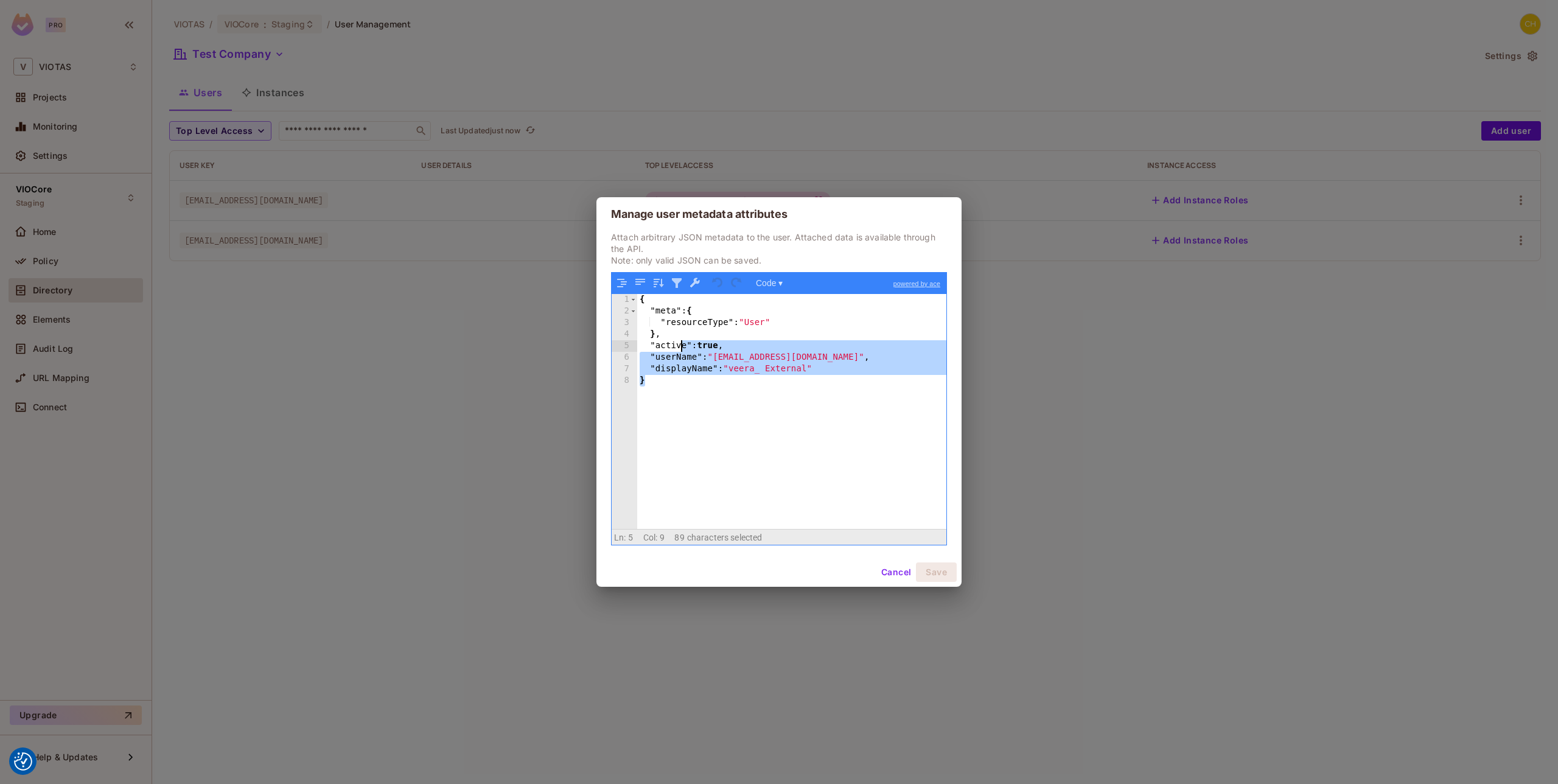
drag, startPoint x: 750, startPoint y: 448, endPoint x: 643, endPoint y: 293, distance: 188.3
click at [627, 272] on div "1 2 3 4 5 6 7 8 { "meta" : { "resourceType" : "User" } , "active" : true , "use…" at bounding box center [779, 409] width 335 height 272
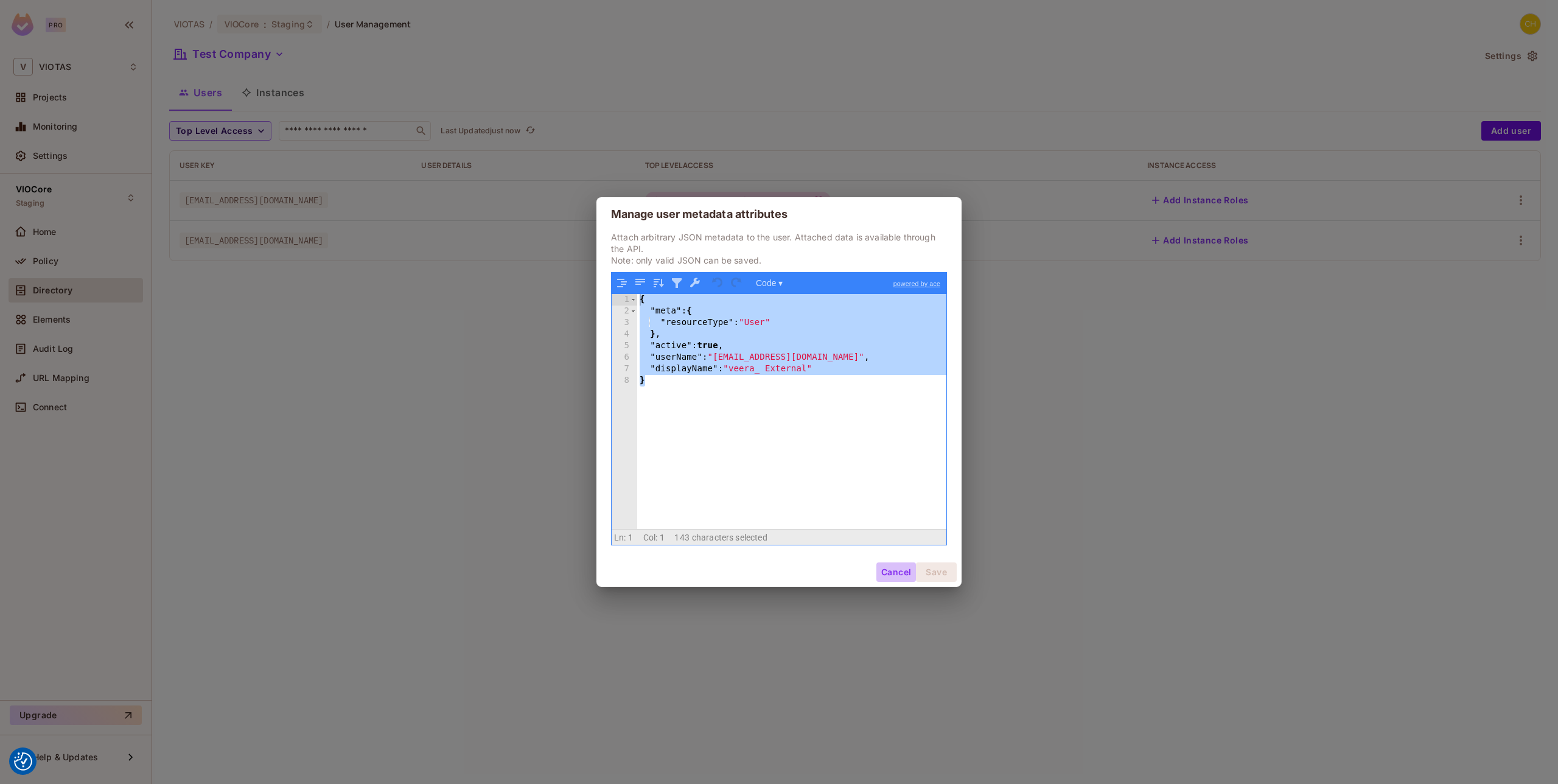
click at [890, 572] on button "Cancel" at bounding box center [896, 572] width 40 height 20
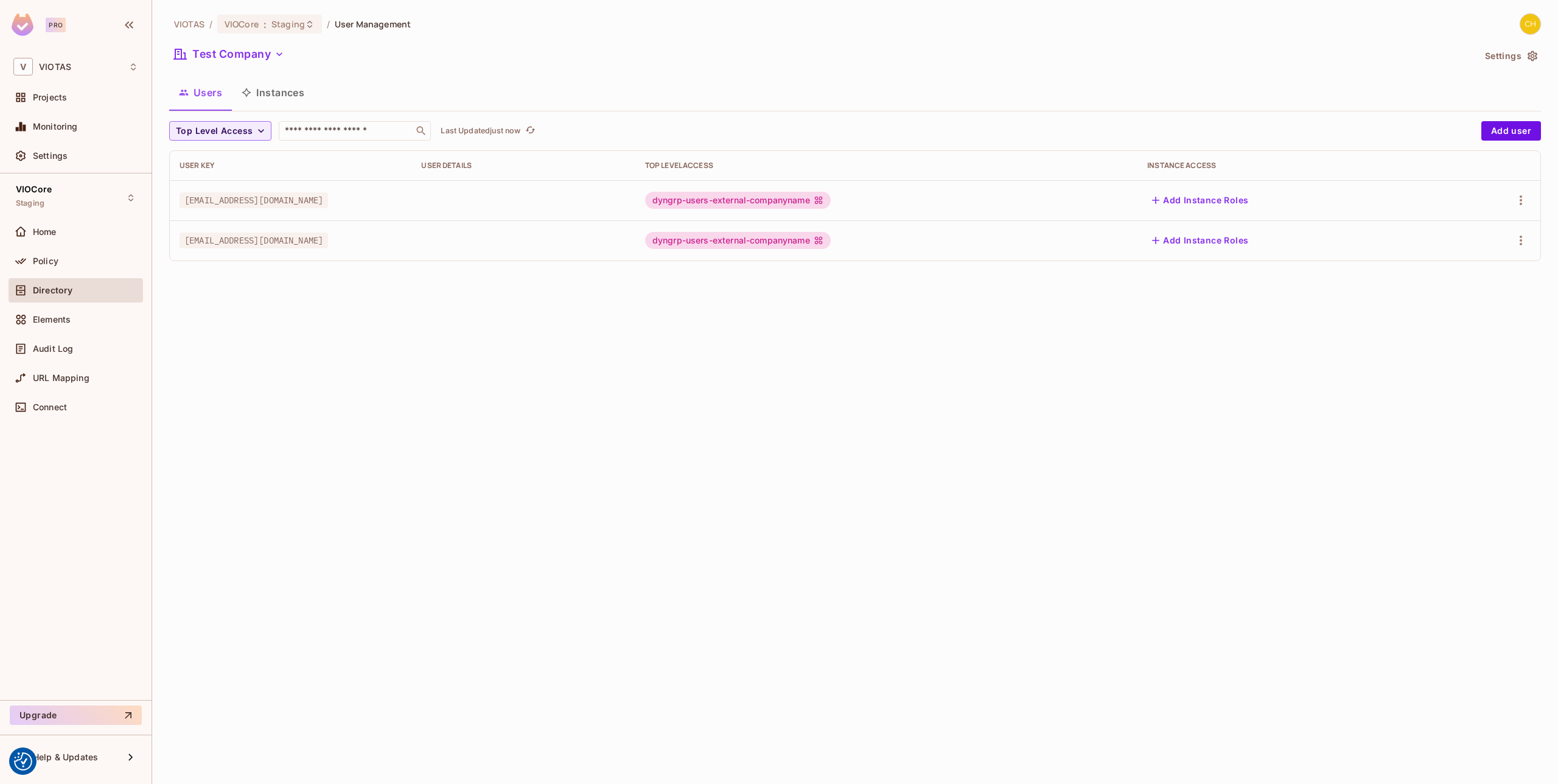
click at [1131, 457] on div "VIOTAS / VIOCore : Staging / User Management Test Company Settings Users Instan…" at bounding box center [855, 392] width 1406 height 784
click at [255, 18] on span "VIOCore" at bounding box center [241, 24] width 34 height 11
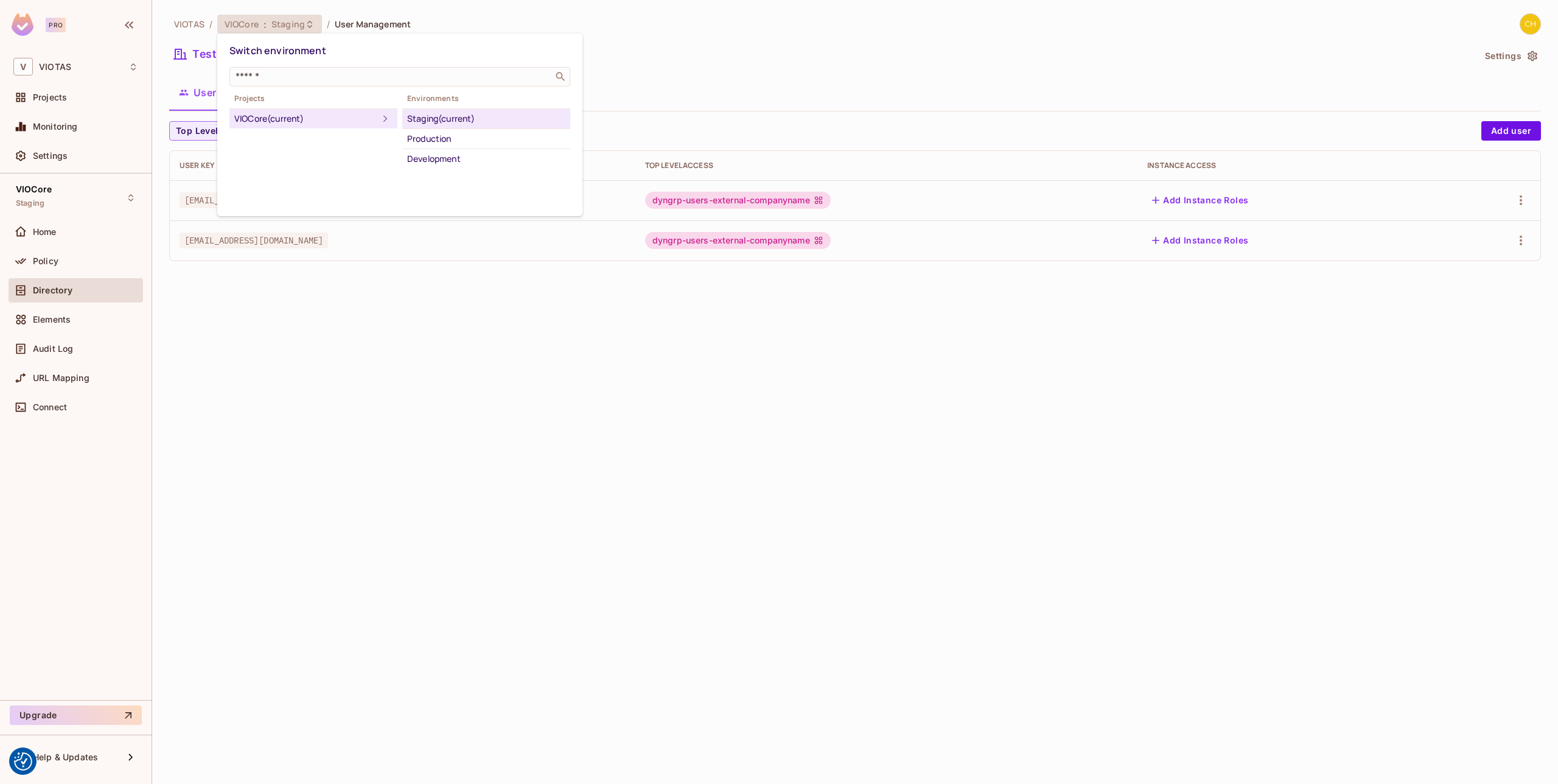
click at [699, 52] on div at bounding box center [779, 392] width 1558 height 784
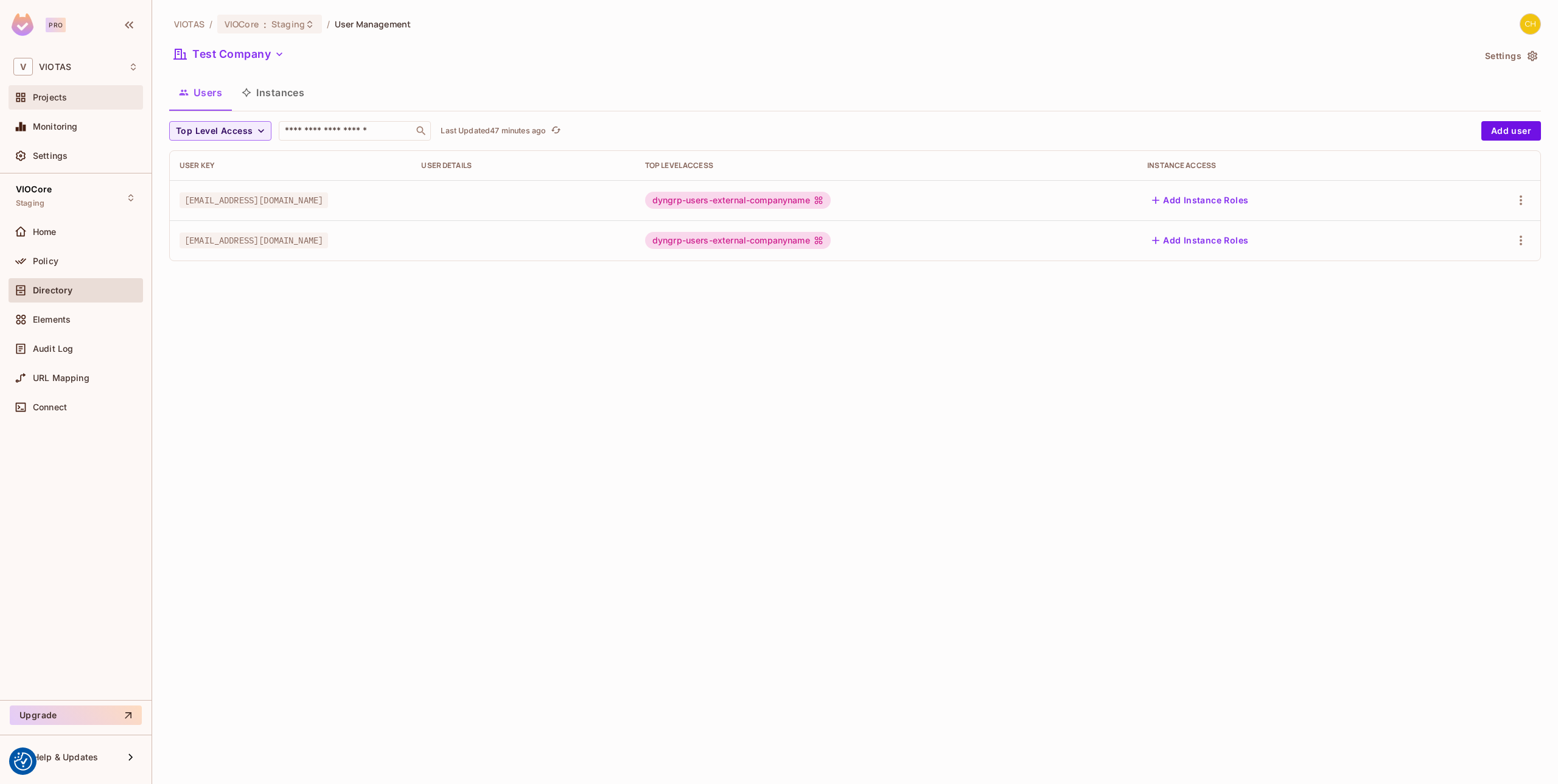
click at [90, 94] on div "Projects" at bounding box center [86, 97] width 105 height 9
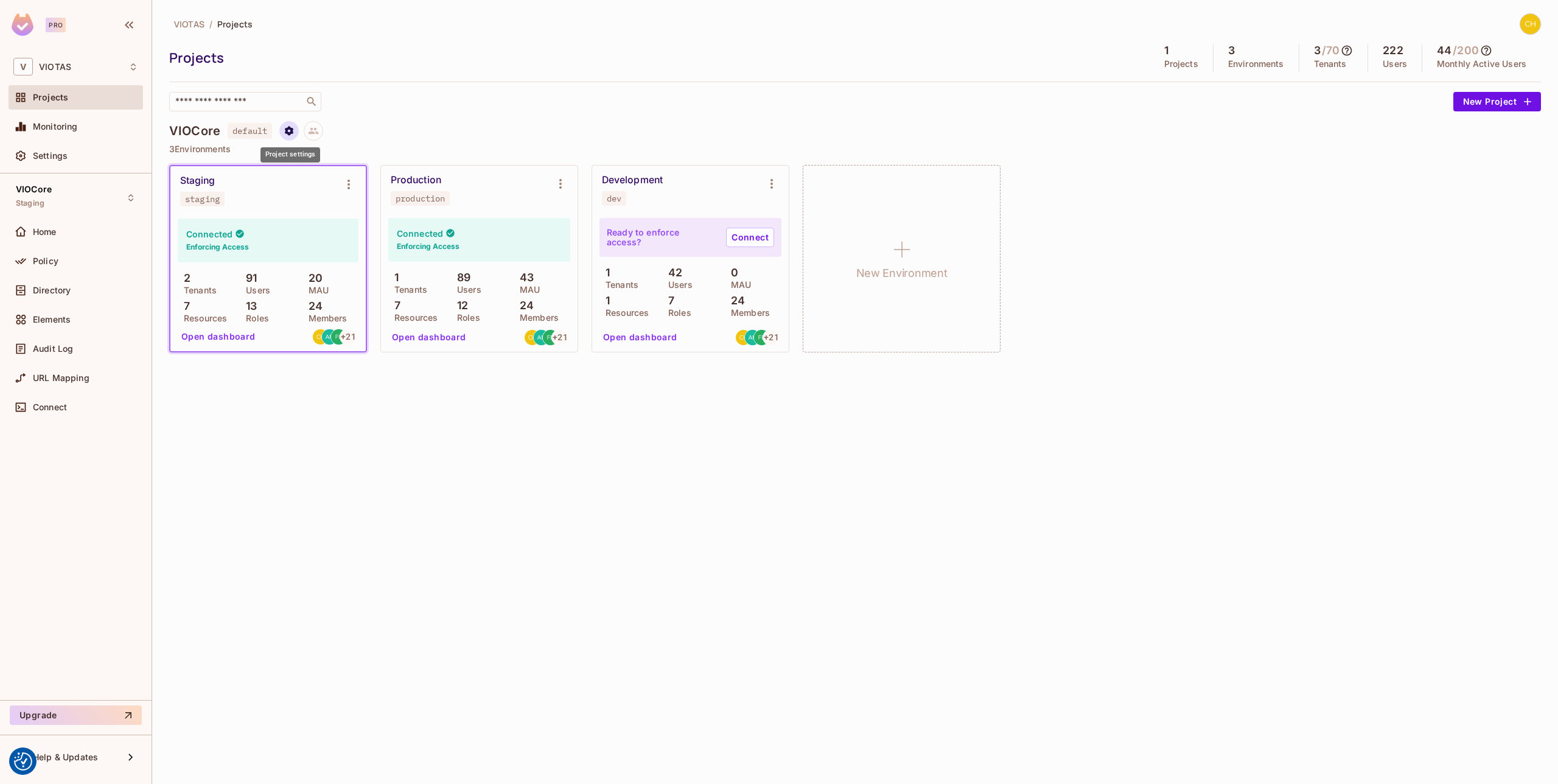
click at [283, 125] on button "Project settings" at bounding box center [289, 131] width 20 height 20
click at [430, 123] on div at bounding box center [779, 392] width 1558 height 784
click at [293, 128] on icon "Project settings" at bounding box center [289, 131] width 9 height 9
click at [287, 128] on div at bounding box center [779, 392] width 1558 height 784
click at [295, 131] on button "Project settings" at bounding box center [289, 131] width 20 height 20
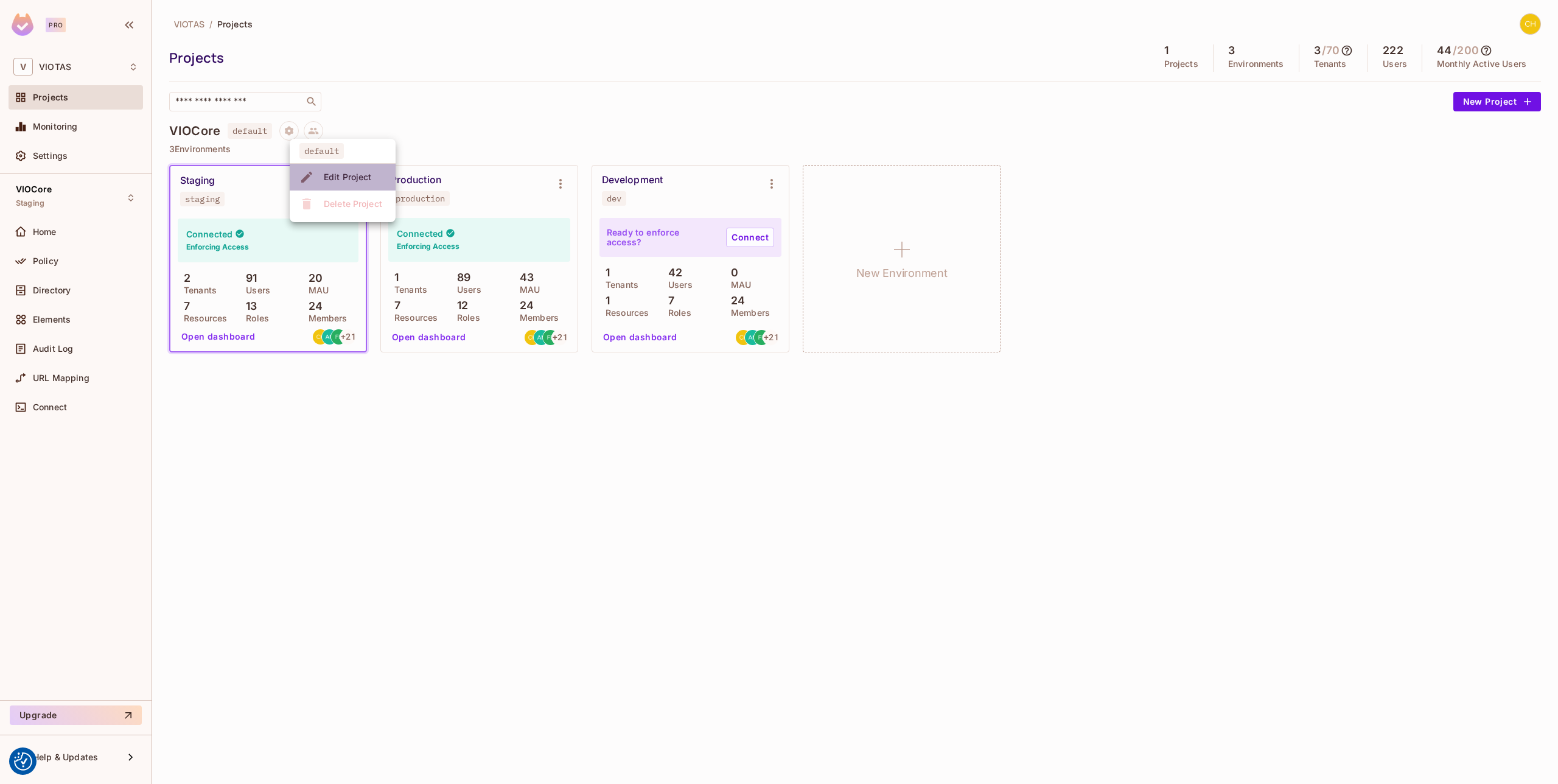
click at [341, 171] on div "Edit Project" at bounding box center [347, 177] width 48 height 12
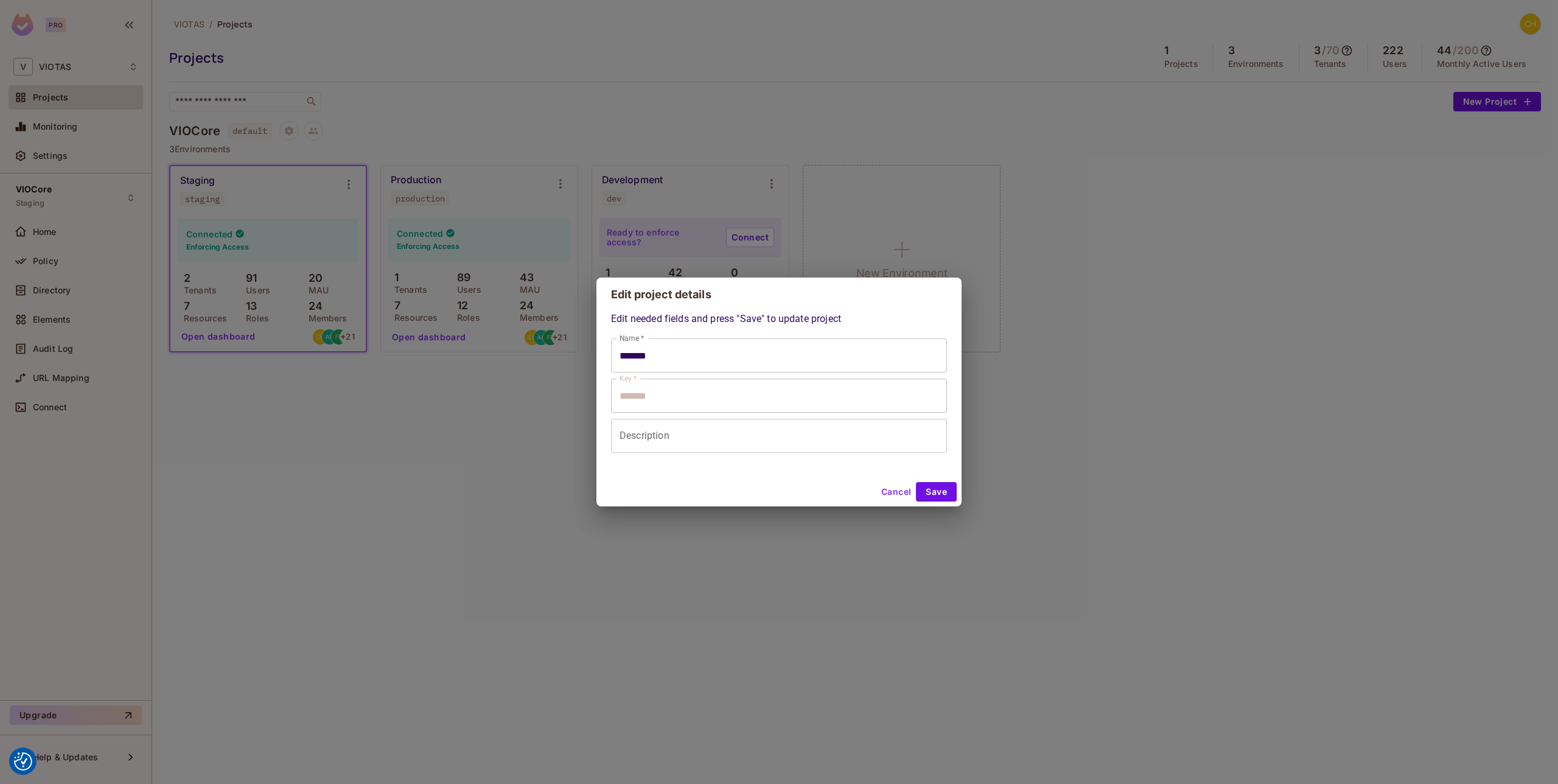
click at [675, 440] on input "Description" at bounding box center [779, 435] width 336 height 34
click at [895, 487] on button "Cancel" at bounding box center [896, 491] width 40 height 20
type input "*******"
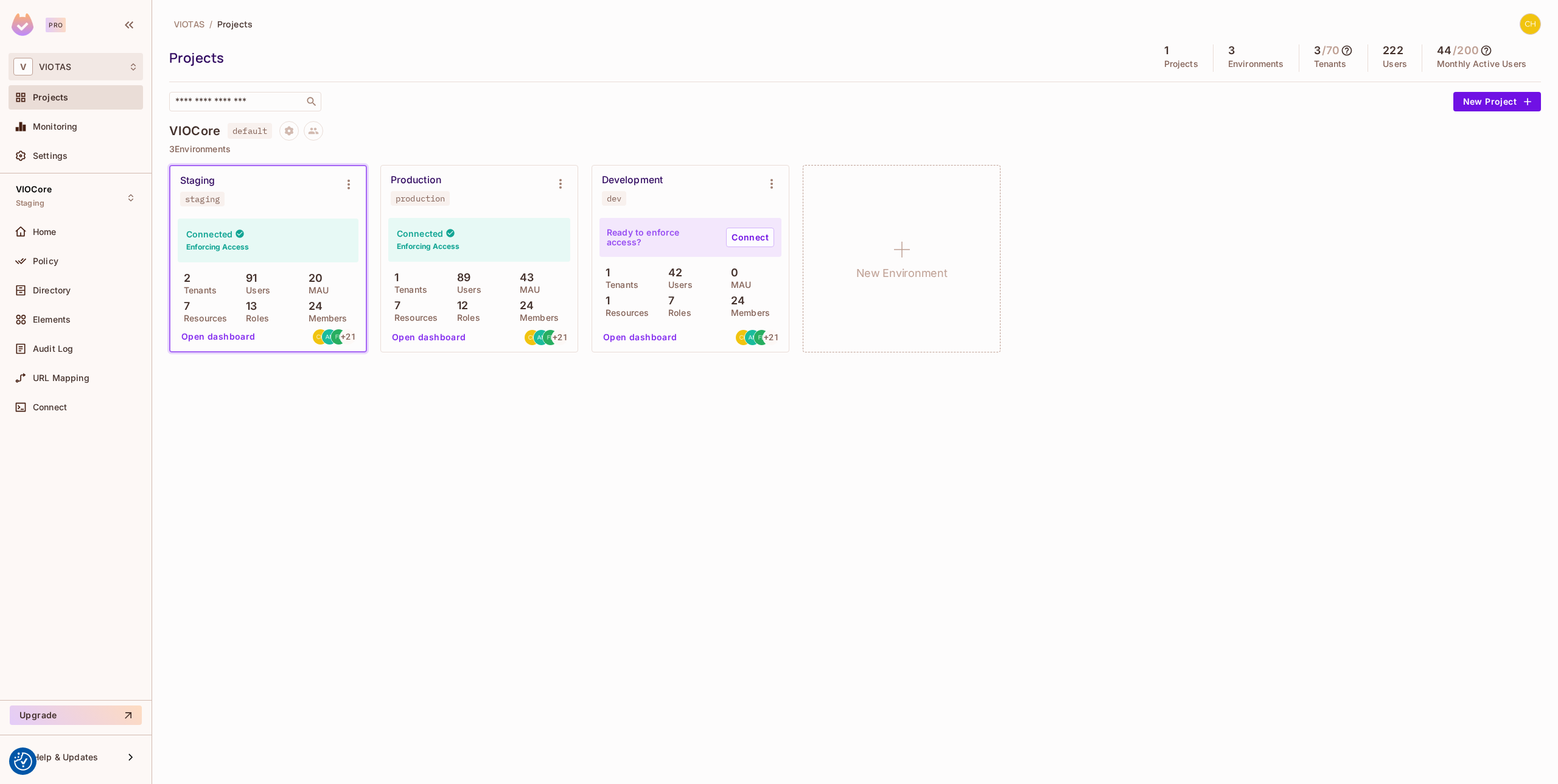
click at [94, 73] on div "V VIOTAS" at bounding box center [76, 67] width 125 height 18
click at [84, 95] on li "VIOTAS viotas" at bounding box center [82, 102] width 145 height 33
click at [72, 128] on span "Monitoring" at bounding box center [55, 127] width 45 height 9
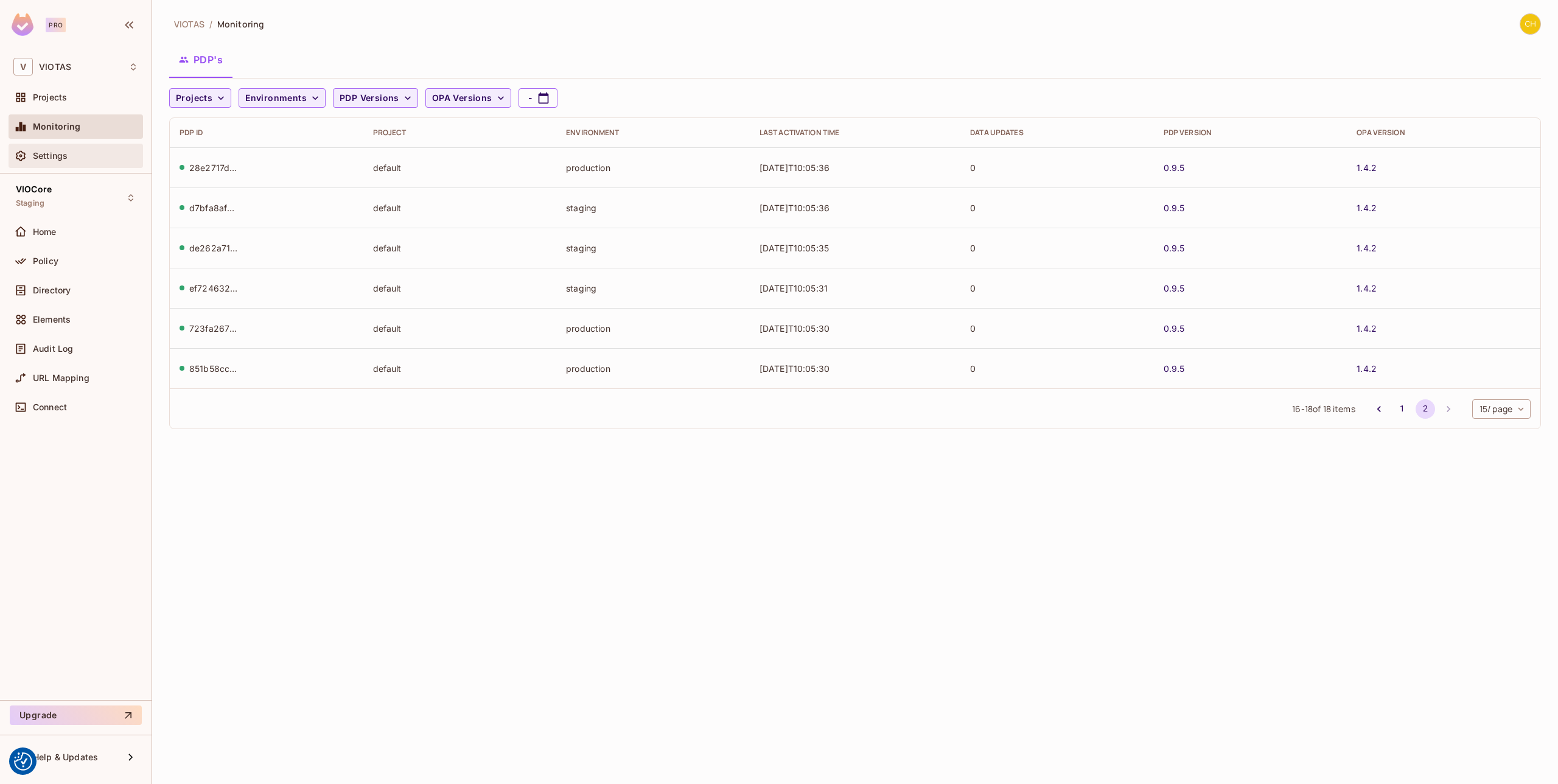
click at [97, 157] on div "Settings" at bounding box center [86, 156] width 105 height 9
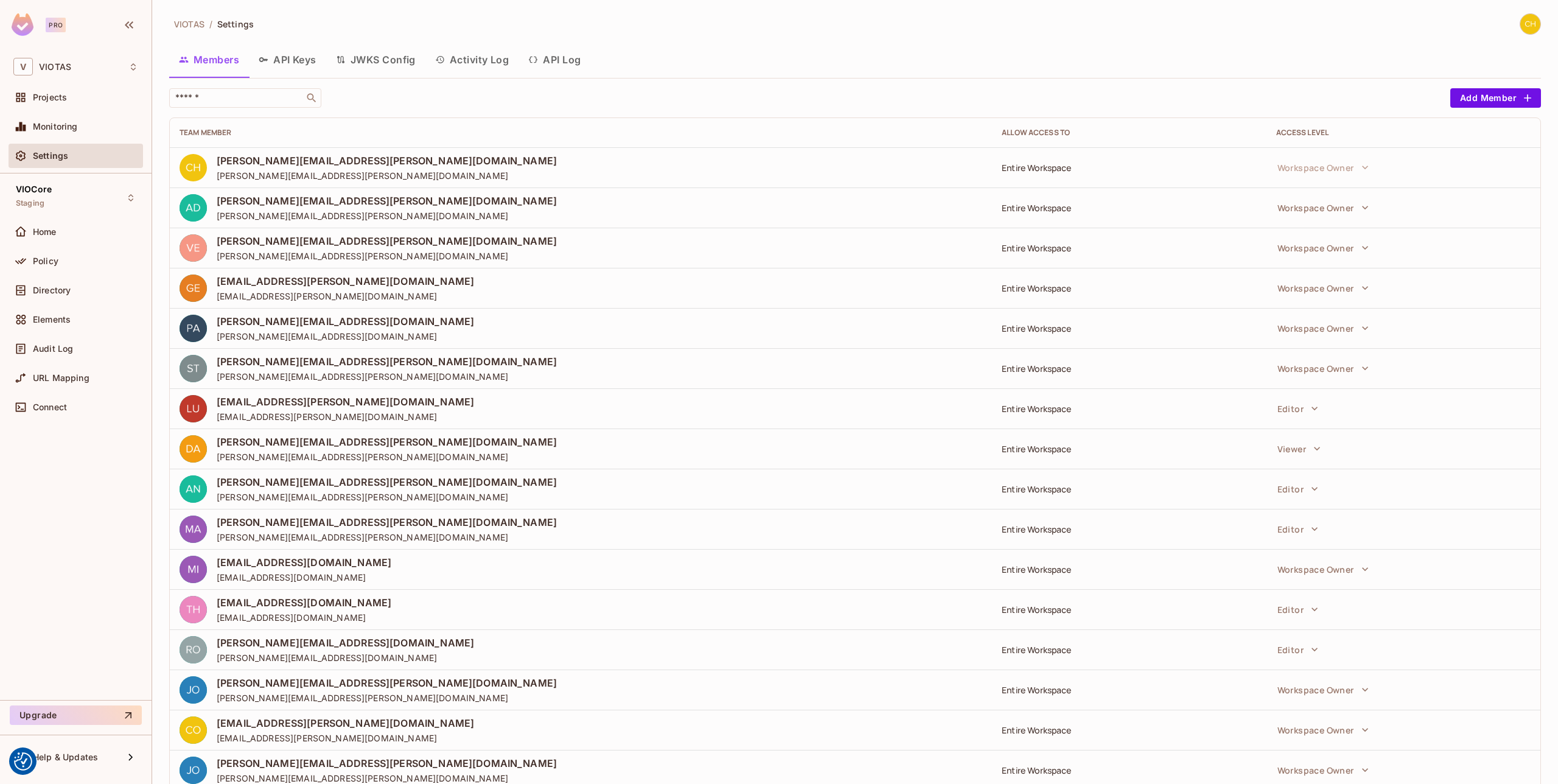
click at [482, 59] on button "Activity Log" at bounding box center [472, 59] width 94 height 30
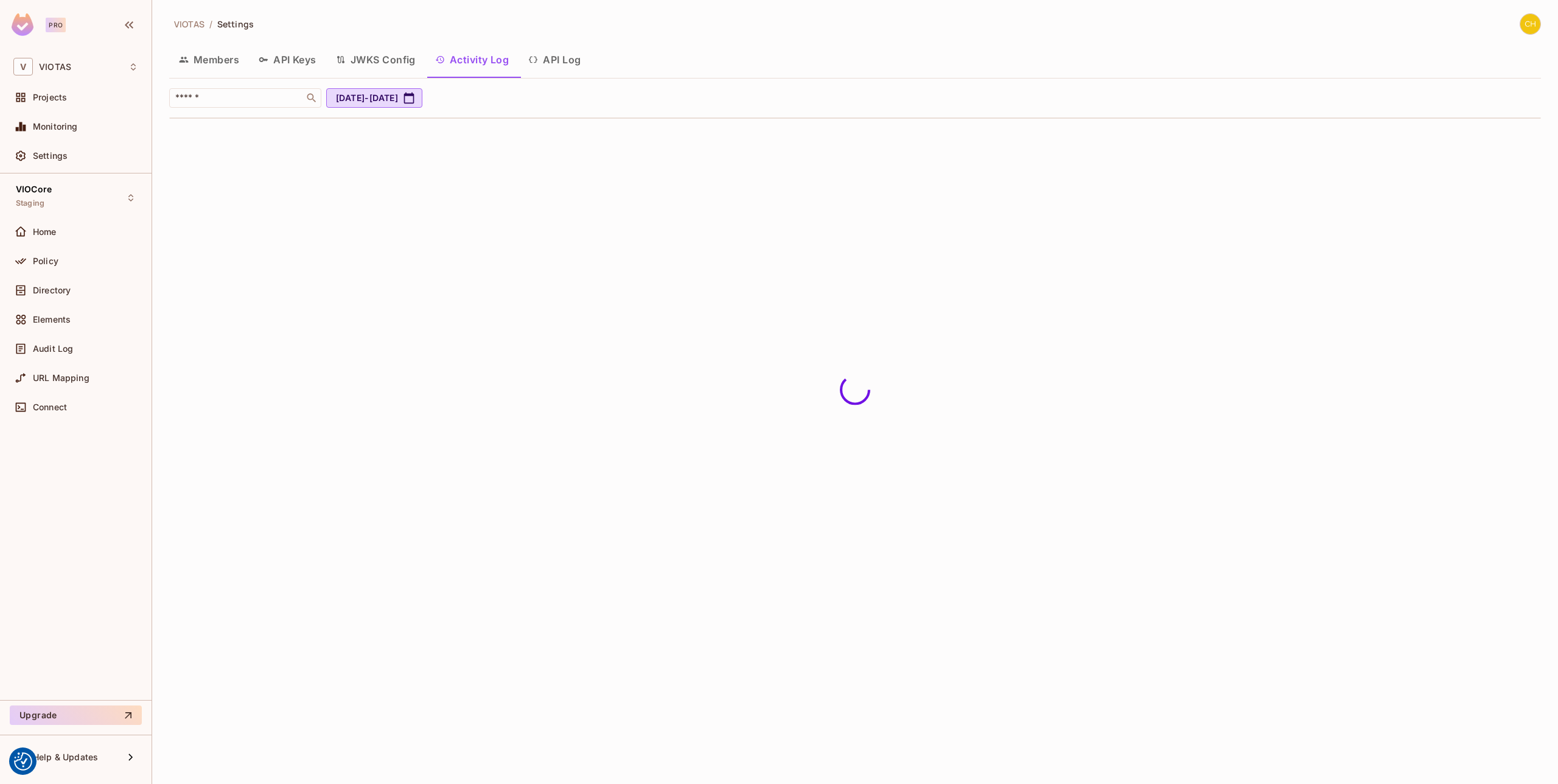
click at [369, 55] on button "JWKS Config" at bounding box center [376, 59] width 99 height 30
drag, startPoint x: 282, startPoint y: 57, endPoint x: 249, endPoint y: 62, distance: 33.4
click at [280, 57] on button "API Keys" at bounding box center [287, 59] width 78 height 30
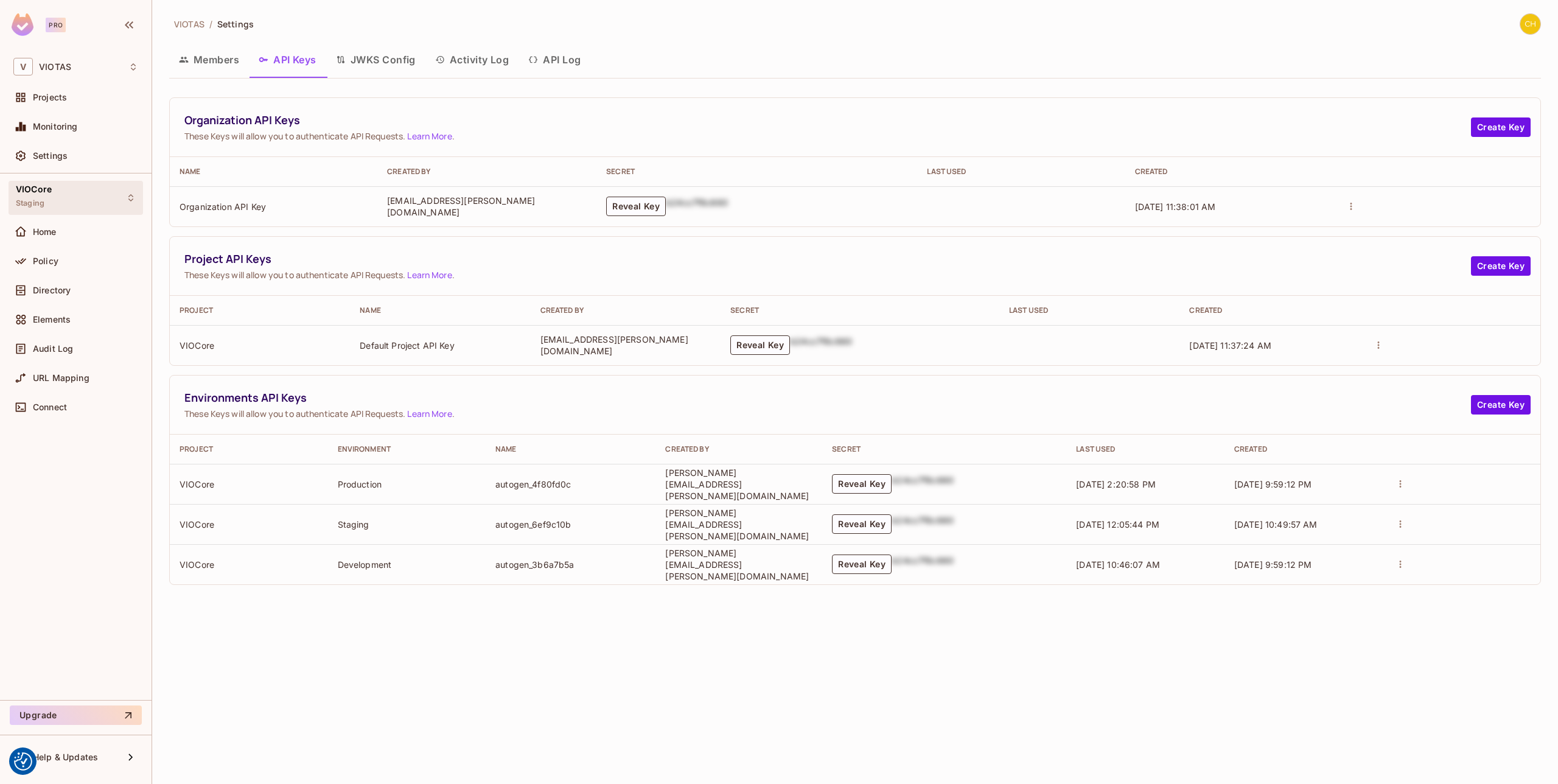
click at [109, 202] on div "VIOCore Staging" at bounding box center [76, 198] width 135 height 34
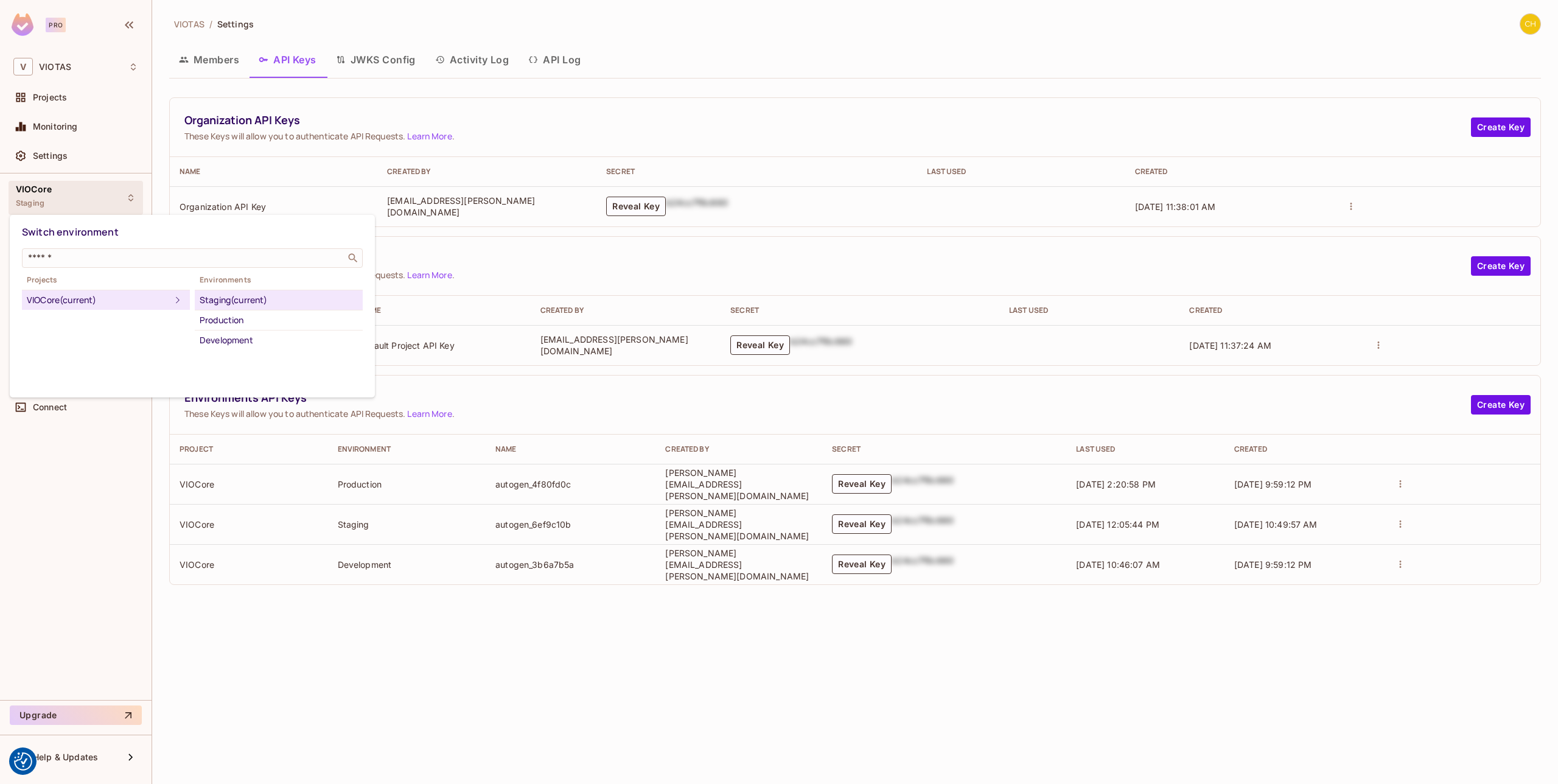
click at [92, 494] on div at bounding box center [779, 392] width 1558 height 784
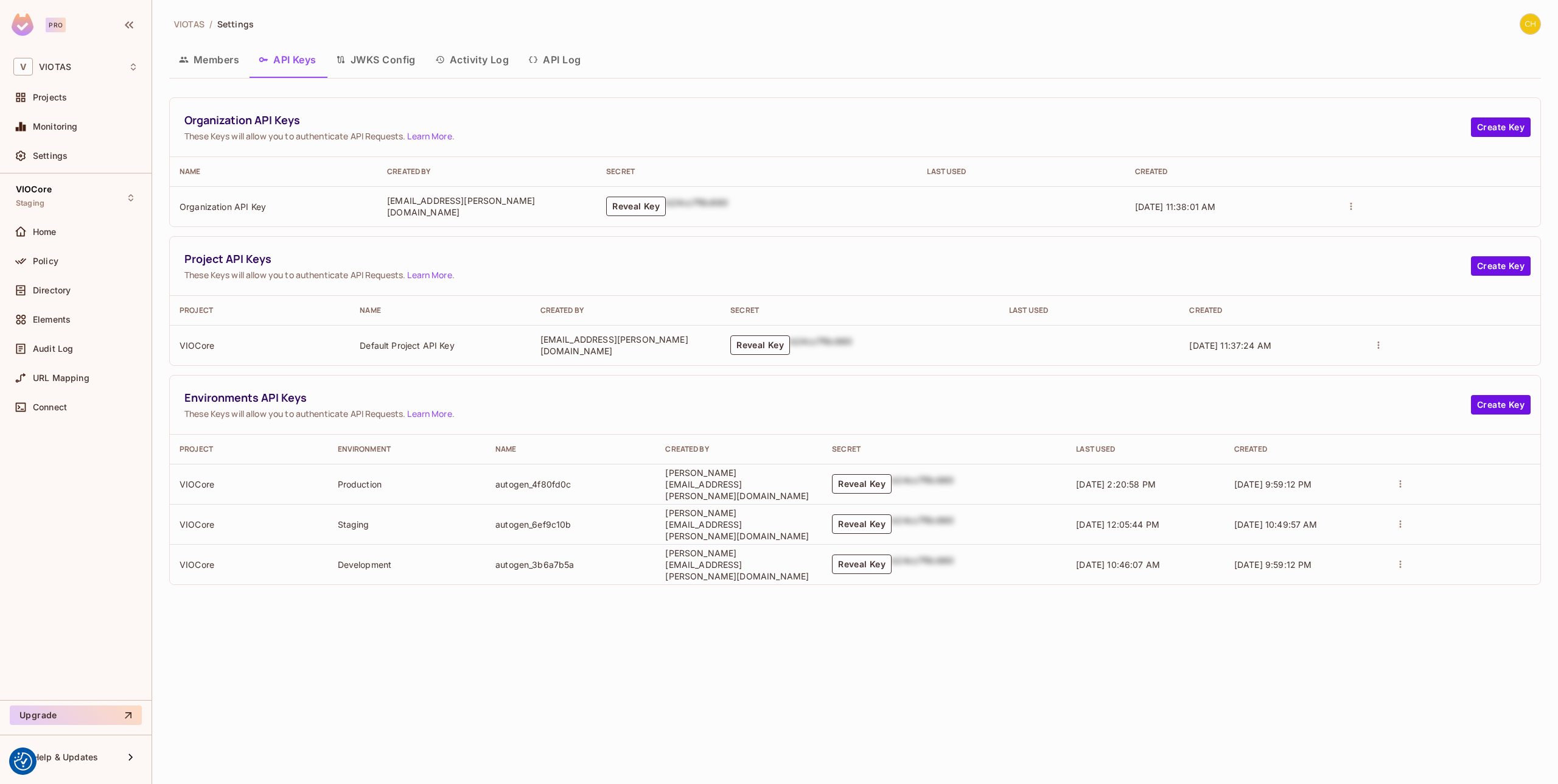
click at [219, 720] on div "VIOTAS / Settings Members API Keys JWKS Config Activity Log API Log Organizatio…" at bounding box center [855, 392] width 1406 height 784
click at [201, 24] on span "VIOTAS" at bounding box center [189, 24] width 30 height 11
click at [187, 20] on span "VIOTAS" at bounding box center [189, 24] width 30 height 11
click at [122, 24] on icon "button" at bounding box center [129, 25] width 15 height 15
